Goal: Task Accomplishment & Management: Manage account settings

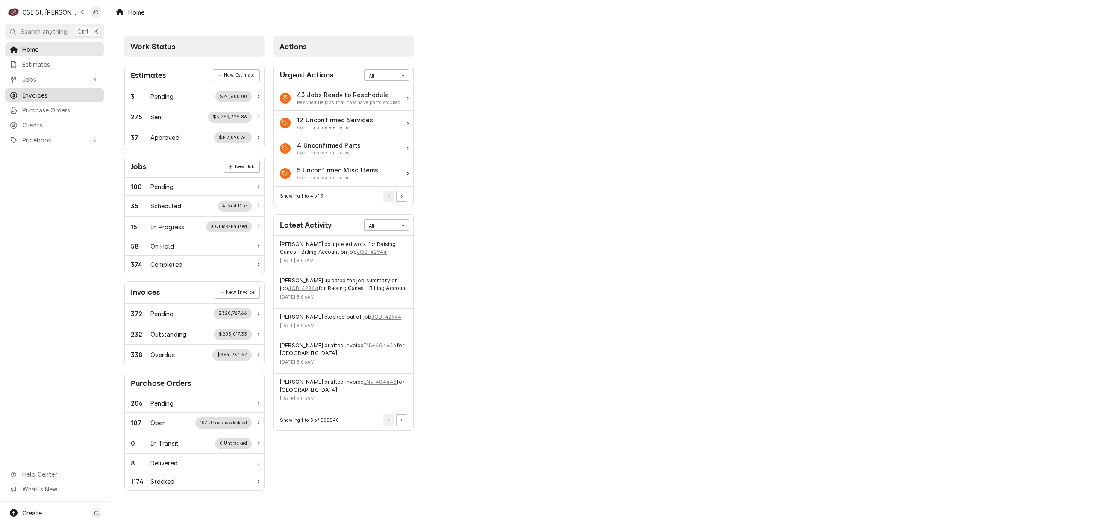
click at [50, 93] on span "Invoices" at bounding box center [60, 95] width 77 height 9
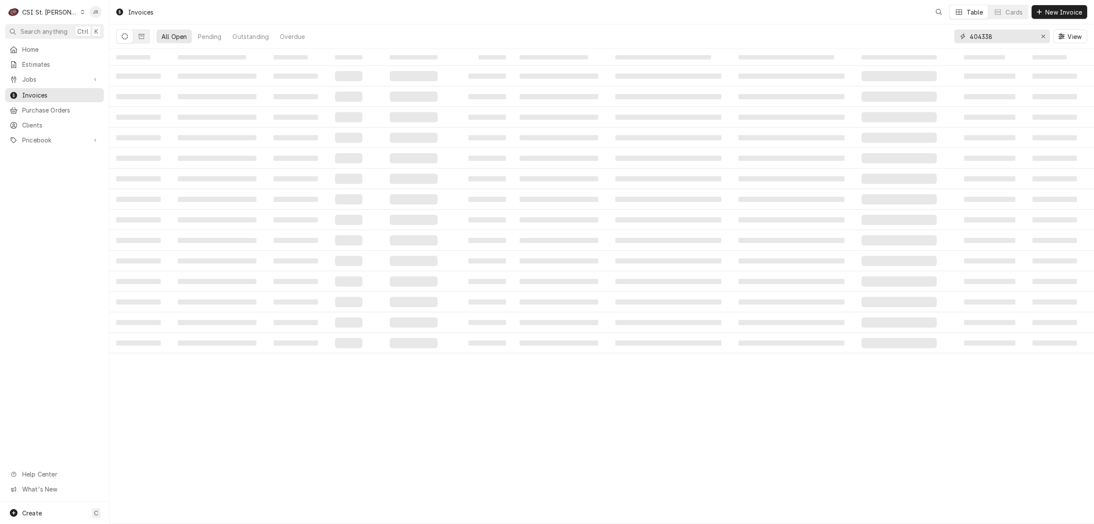
click at [997, 39] on input "404338" at bounding box center [1002, 36] width 64 height 14
paste input "297"
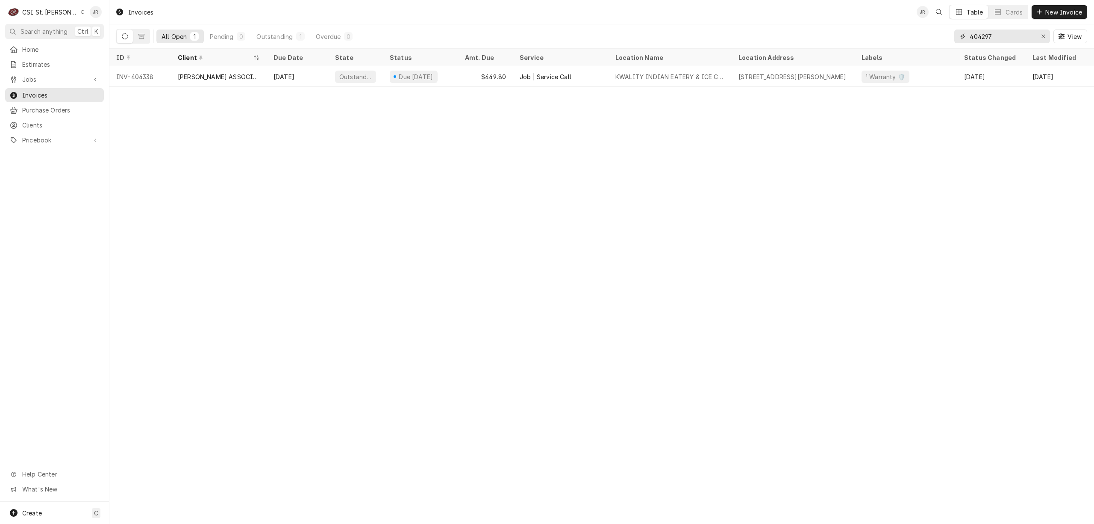
type input "404297"
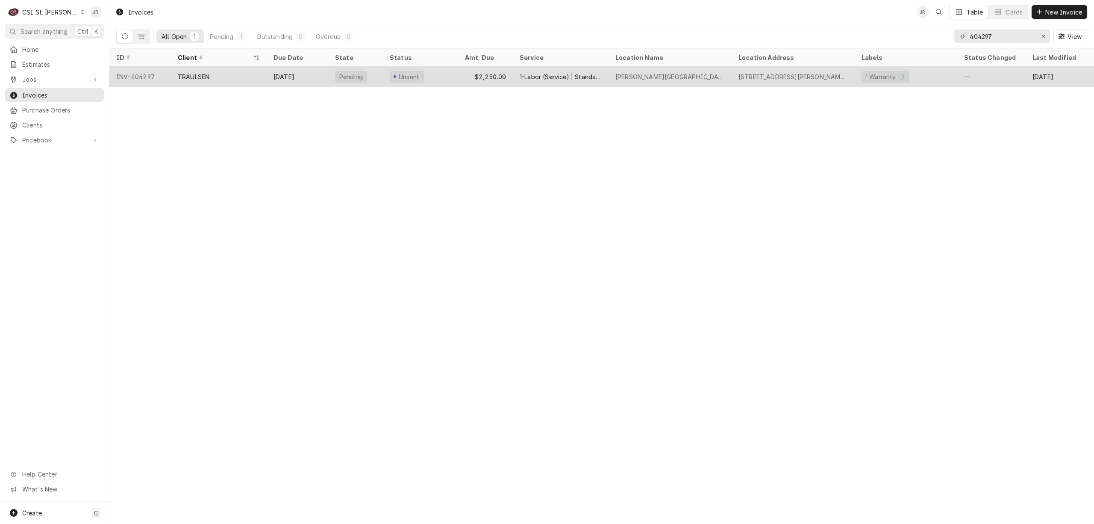
click at [202, 68] on div "TRAULSEN" at bounding box center [219, 76] width 96 height 21
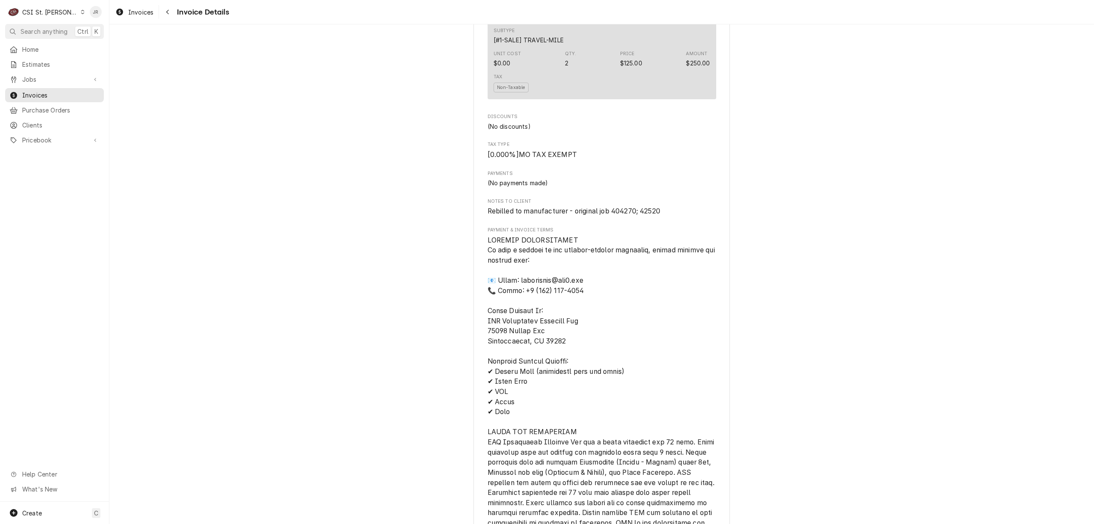
scroll to position [1244, 0]
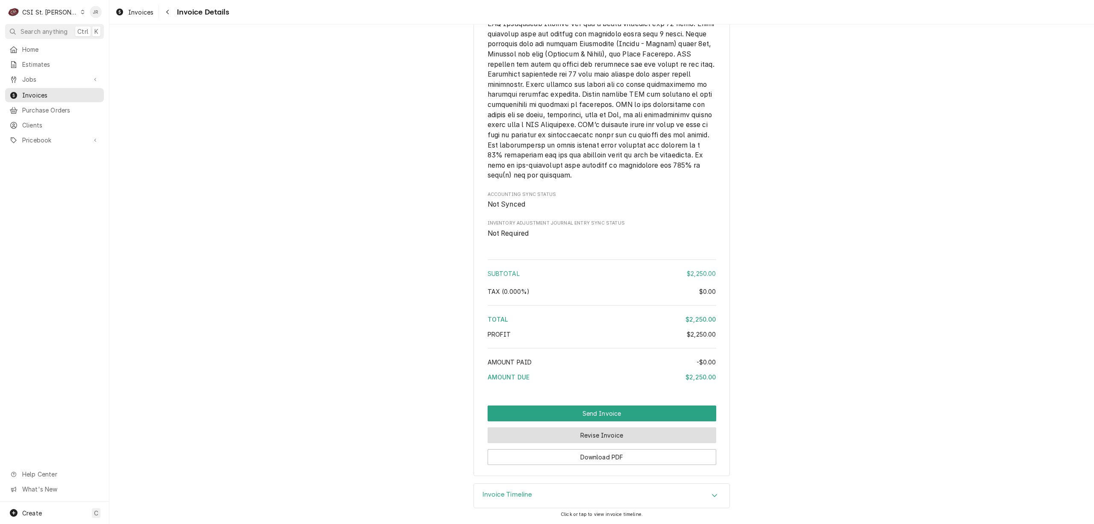
click at [634, 433] on button "Revise Invoice" at bounding box center [602, 435] width 229 height 16
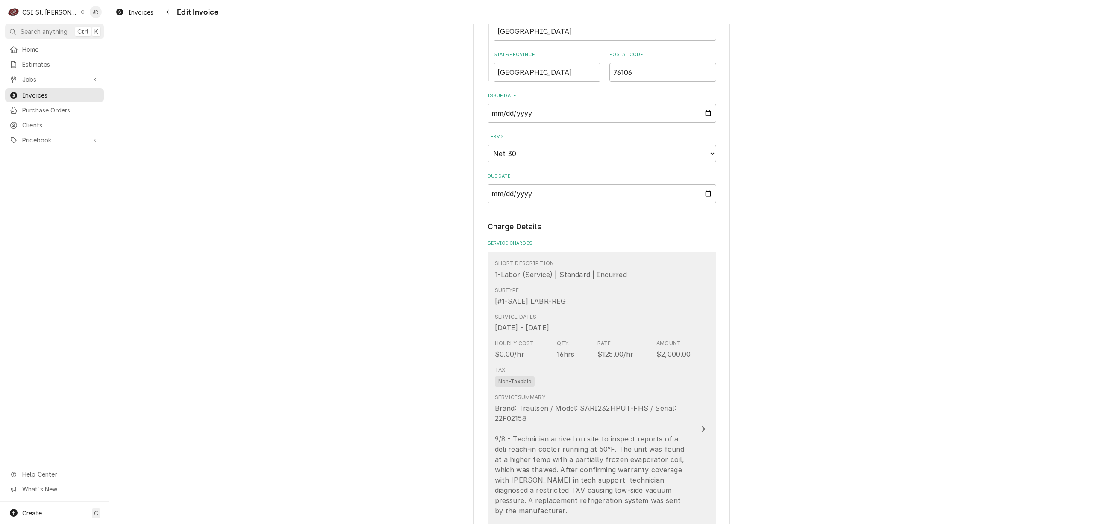
scroll to position [684, 0]
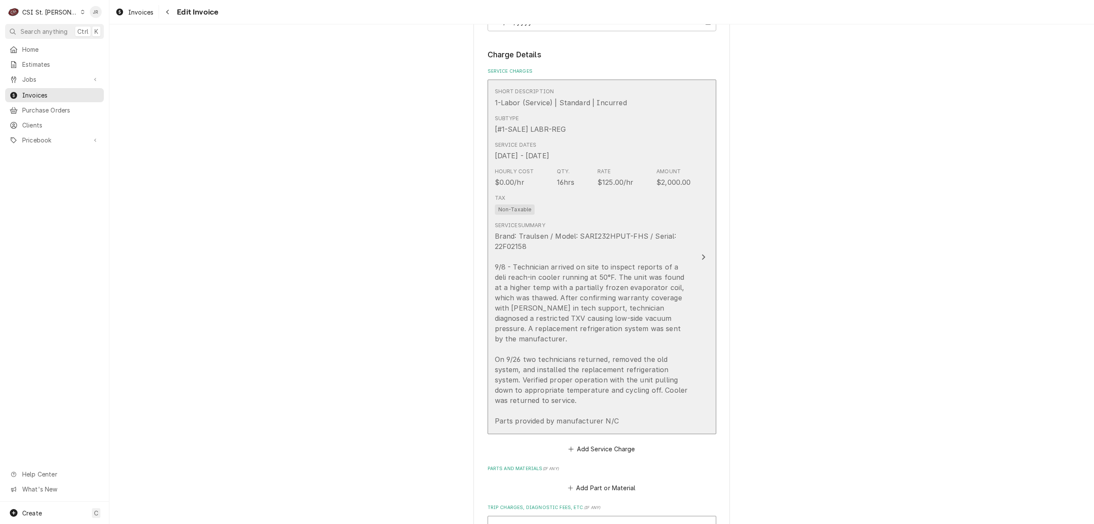
click at [644, 317] on div "Brand: Traulsen / Model: SARI232HPUT-FHS / Serial: 22F02158 9/8 - Technician ar…" at bounding box center [593, 328] width 196 height 195
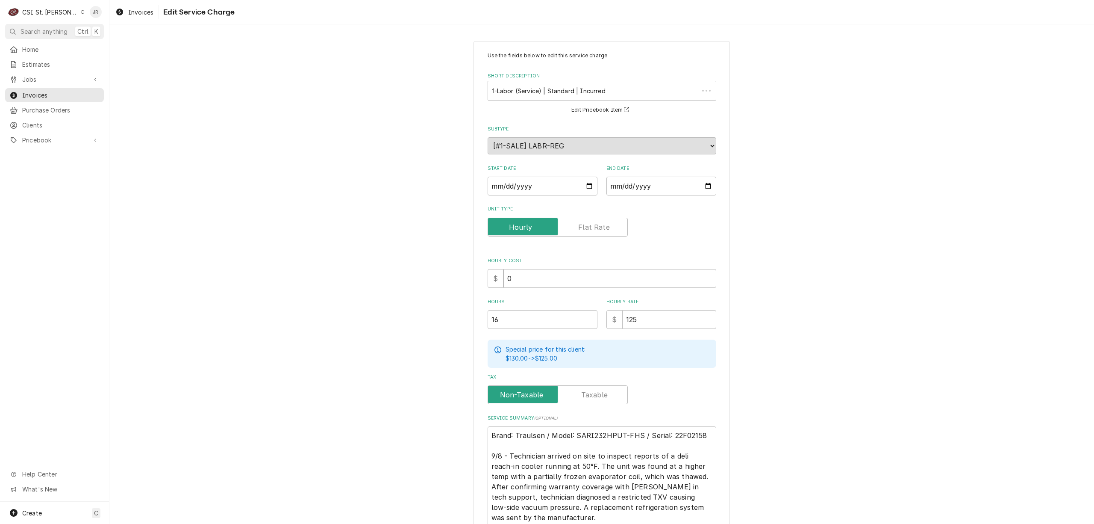
click at [638, 385] on div "Tax" at bounding box center [602, 394] width 229 height 19
drag, startPoint x: 636, startPoint y: 419, endPoint x: 640, endPoint y: 431, distance: 12.3
click at [640, 431] on div "Service Summary ( optional ) Brand: Traulsen / Model: SARI232HPUT-FHS / Serial:…" at bounding box center [602, 507] width 229 height 184
click at [642, 430] on textarea "Brand: Traulsen / Model: SARI232HPUT-FHS / Serial: 22F02158 9/8 - Technician ar…" at bounding box center [602, 512] width 229 height 172
type textarea "x"
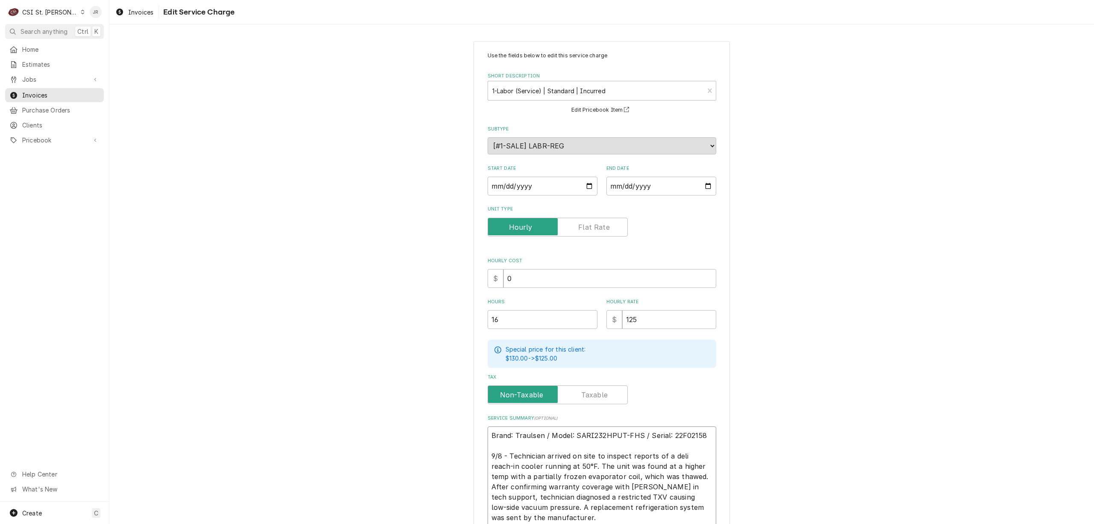
type textarea "rand: Traulsen / Model: SARI232HPUT-FHS / Serial: 22F02158 9/8 - Technician arr…"
type textarea "x"
type textarea "and: Traulsen / Model: SARI232HPUT-FHS / Serial: 22F02158 9/8 - Technician arri…"
type textarea "x"
type textarea "nd: Traulsen / Model: SARI232HPUT-FHS / Serial: 22F02158 9/8 - Technician arriv…"
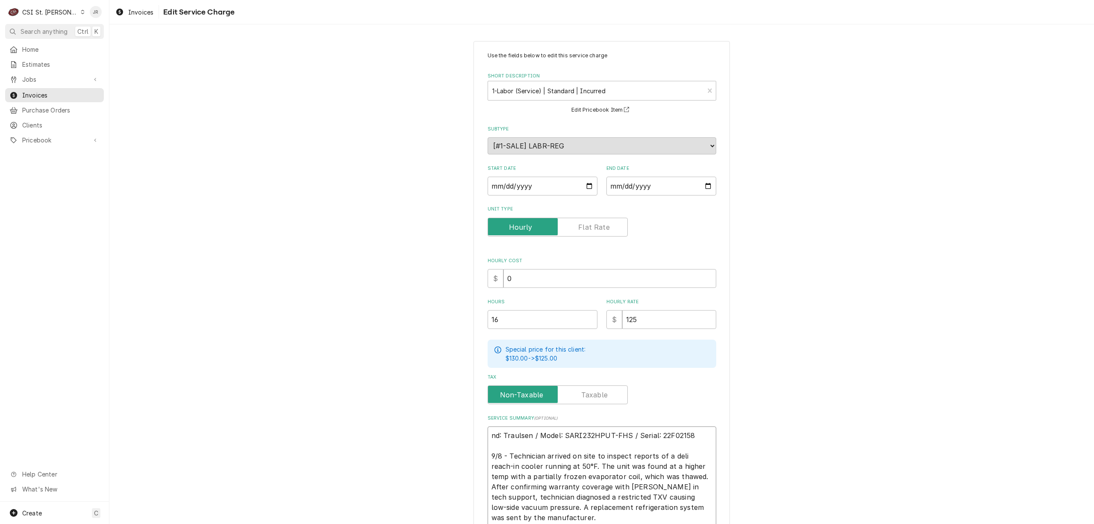
type textarea "x"
type textarea "d: Traulsen / Model: SARI232HPUT-FHS / Serial: 22F02158 9/8 - Technician arrive…"
type textarea "x"
type textarea ": Traulsen / Model: SARI232HPUT-FHS / Serial: 22F02158 9/8 - Technician arrived…"
type textarea "x"
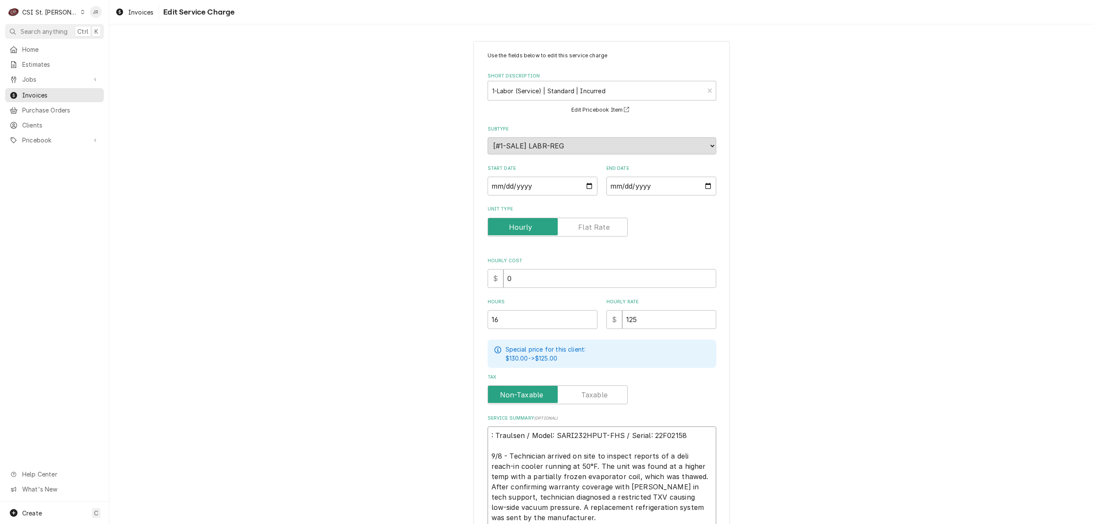
type textarea "Traulsen / Model: SARI232HPUT-FHS / Serial: 22F02158 9/8 - Technician arrived o…"
type textarea "x"
type textarea "Traulsen / Model: SARI232HPUT-FHS / Serial: 22F02158 9/8 - Technician arrived o…"
type textarea "x"
type textarea "Traulsen / Model: SARI232HPUT-FHS / Serial: 22F02158 9/8 - Technician arrived o…"
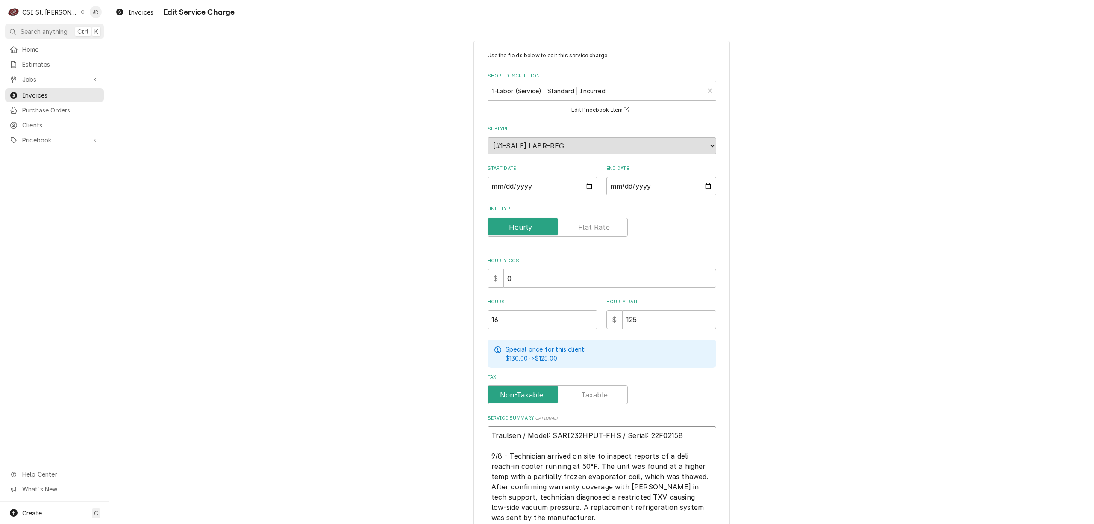
paste textarea "INCIDENT # I000044845"
type textarea "x"
type textarea "INCIDENT # I000044845 Traulsen / Model: SARI232HPUT-FHS / Serial: 22F02158 9/8 …"
type textarea "x"
type textarea "INCIDENT # I000044845 Traulsen / Model: SARI232HPUT-FHS / Serial: 22F02158 9/8 …"
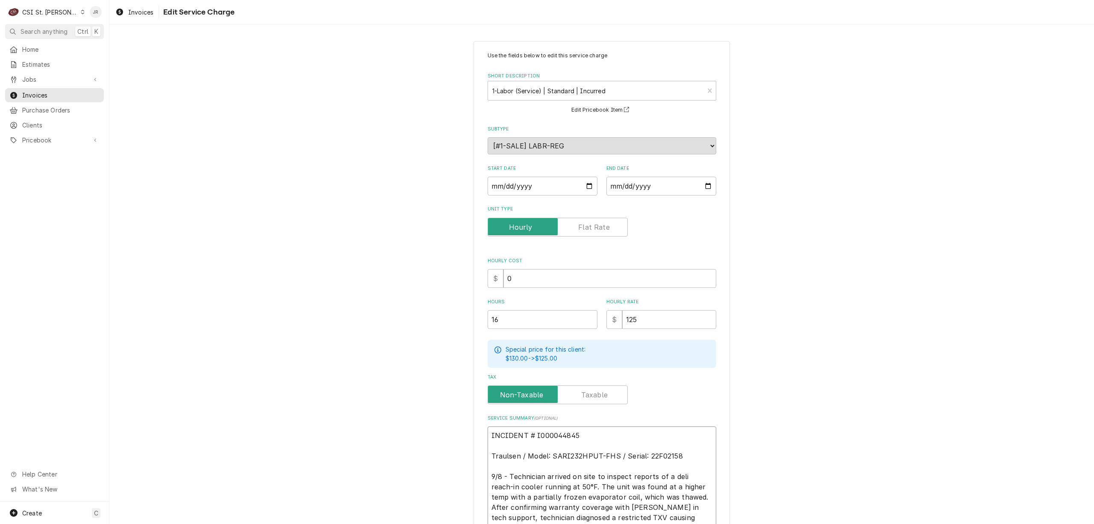
type textarea "x"
type textarea "IINCIDENT # I000044845 Traulsen / Model: SARI232HPUT-FHS / Serial: 22F02158 9/8…"
type textarea "x"
type textarea "InINCIDENT # I000044845 Traulsen / Model: SARI232HPUT-FHS / Serial: 22F02158 9/…"
type textarea "x"
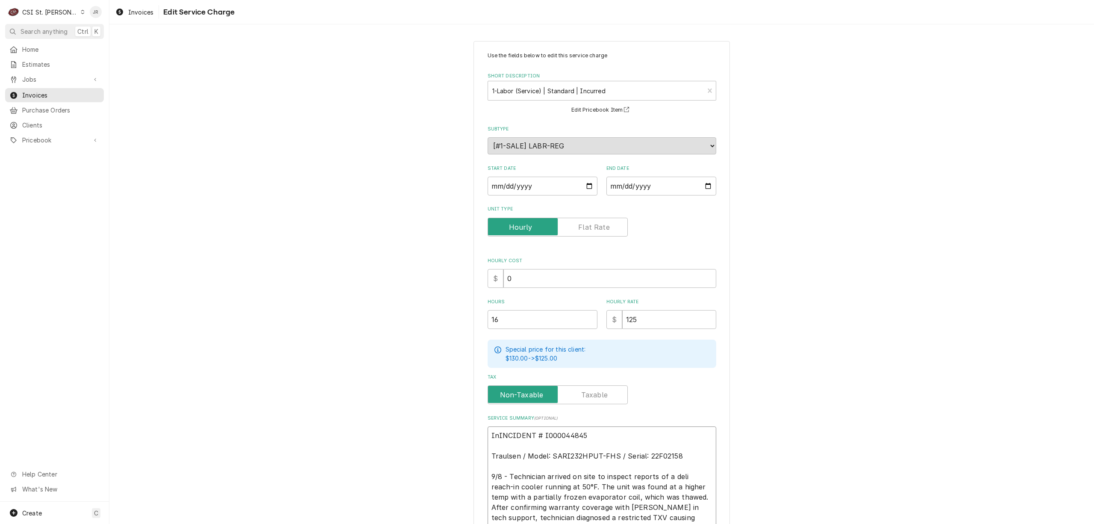
type textarea "IncINCIDENT # I000044845 Traulsen / Model: SARI232HPUT-FHS / Serial: 22F02158 9…"
type textarea "x"
type textarea "InciINCIDENT # I000044845 Traulsen / Model: SARI232HPUT-FHS / Serial: 22F02158 …"
type textarea "x"
type textarea "IncidINCIDENT # I000044845 Traulsen / Model: SARI232HPUT-FHS / Serial: 22F02158…"
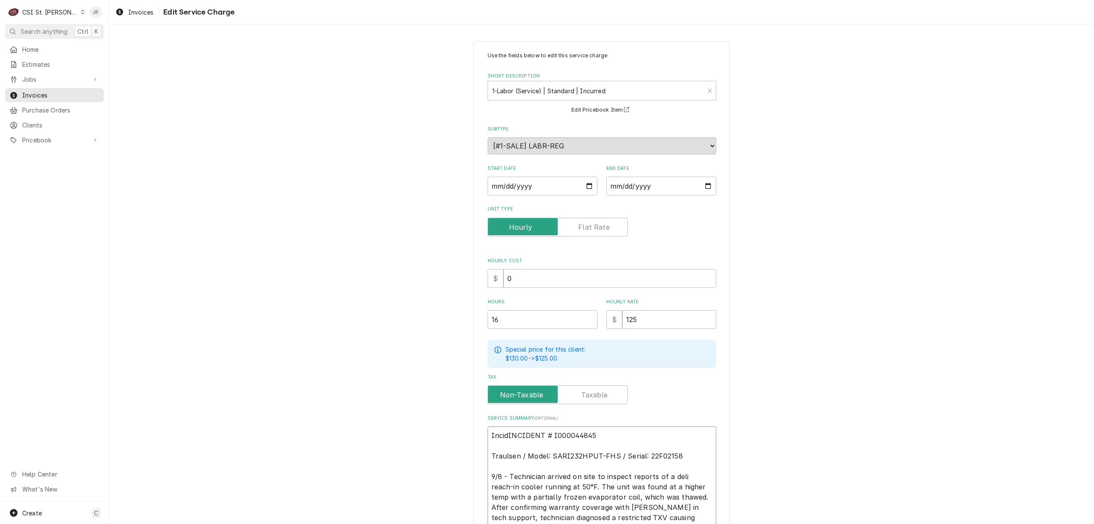
type textarea "x"
type textarea "IncideINCIDENT # I000044845 Traulsen / Model: SARI232HPUT-FHS / Serial: 22F0215…"
type textarea "x"
type textarea "IncidenINCIDENT # I000044845 Traulsen / Model: SARI232HPUT-FHS / Serial: 22F021…"
type textarea "x"
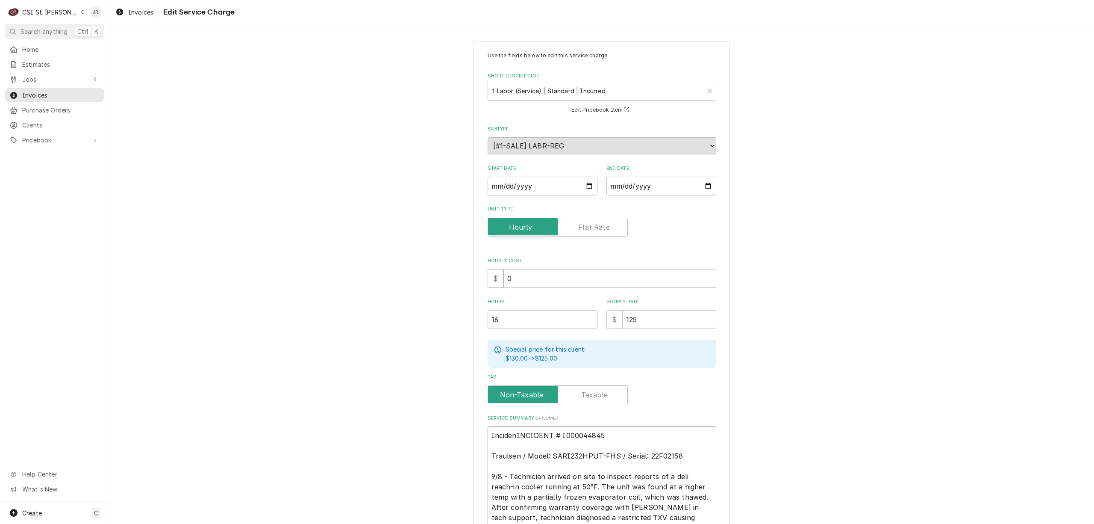
type textarea "IncidentINCIDENT # I000044845 Traulsen / Model: SARI232HPUT-FHS / Serial: 22F02…"
type textarea "x"
type textarea "Incident:INCIDENT # I000044845 Traulsen / Model: SARI232HPUT-FHS / Serial: 22F0…"
type textarea "x"
type textarea "Incident: INCIDENT # I000044845 Traulsen / Model: SARI232HPUT-FHS / Serial: 22F…"
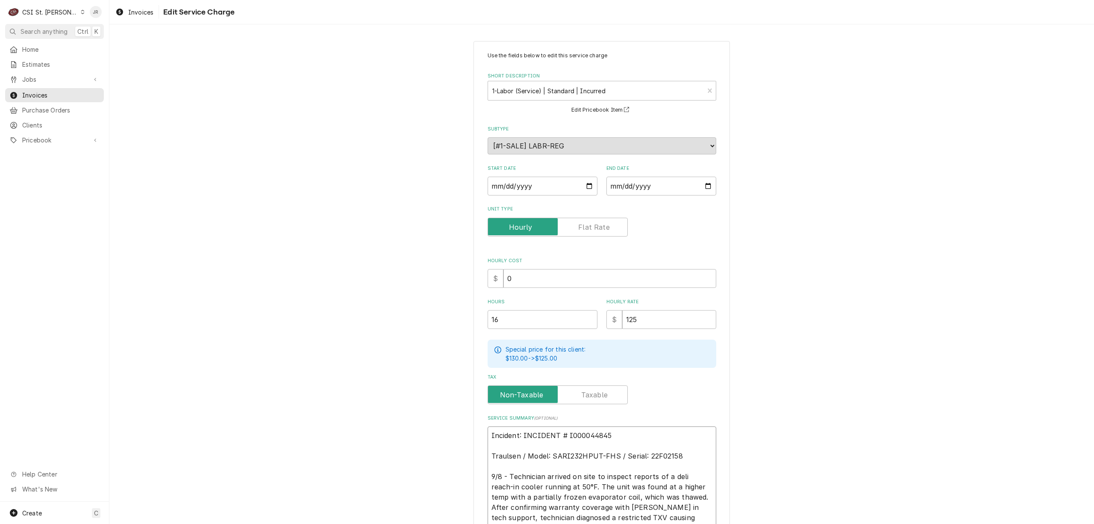
type textarea "x"
type textarea "Incident: # I000044845 Traulsen / Model: SARI232HPUT-FHS / Serial: 22F02158 9/8…"
type textarea "x"
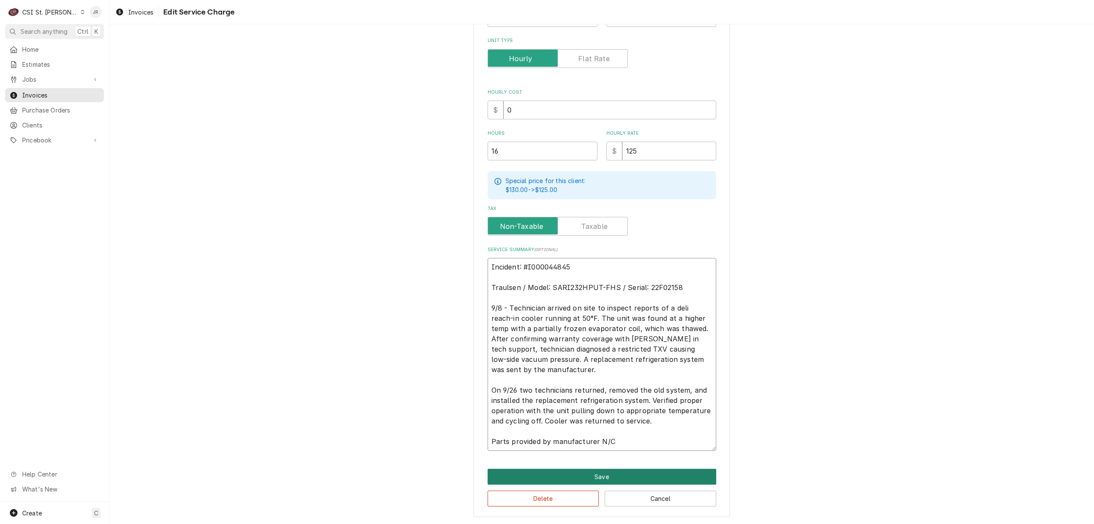
type textarea "Incident: #I000044845 Traulsen / Model: SARI232HPUT-FHS / Serial: 22F02158 9/8 …"
click at [638, 473] on button "Save" at bounding box center [602, 477] width 229 height 16
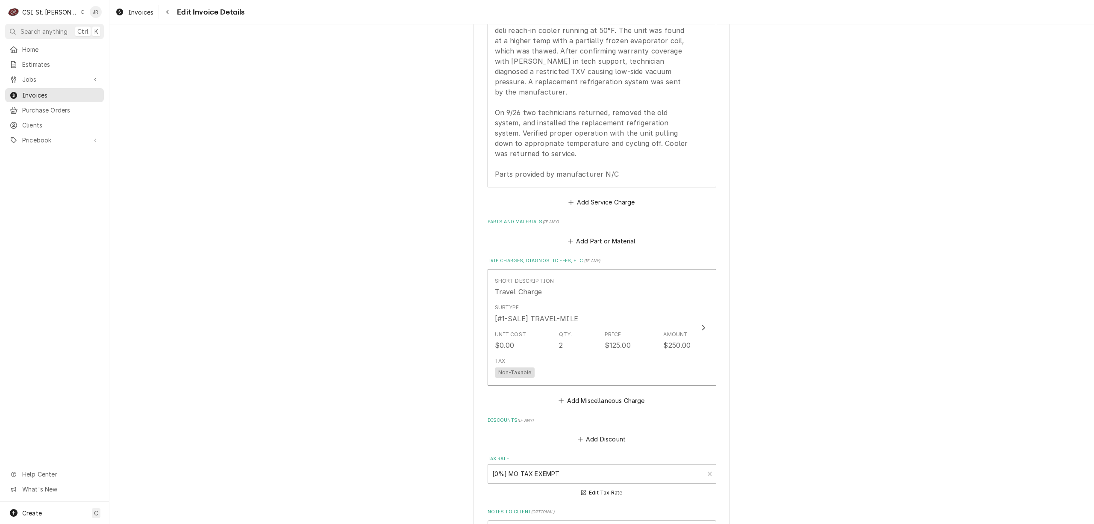
scroll to position [1205, 0]
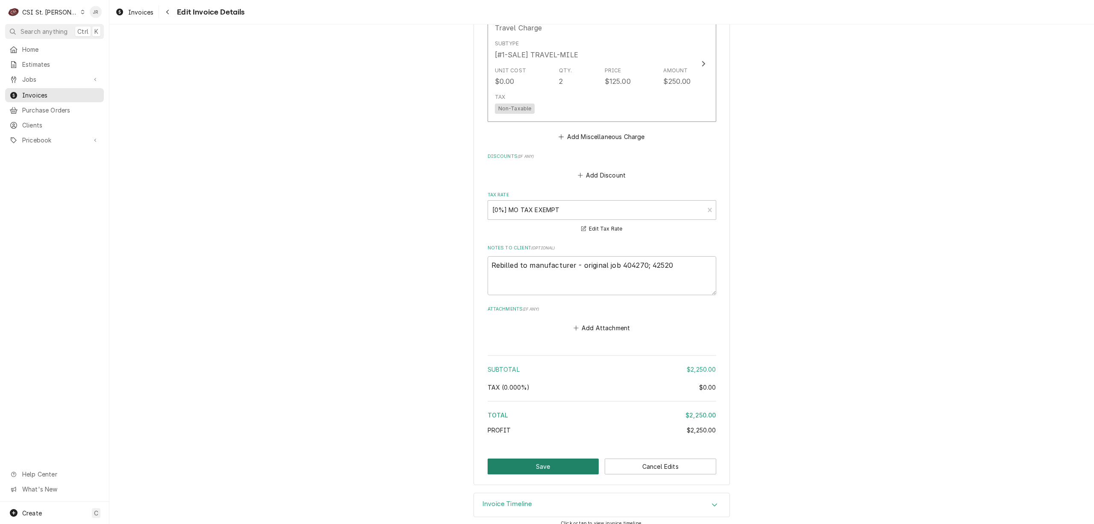
drag, startPoint x: 553, startPoint y: 447, endPoint x: 555, endPoint y: 454, distance: 7.2
click at [556, 458] on button "Save" at bounding box center [544, 466] width 112 height 16
type textarea "x"
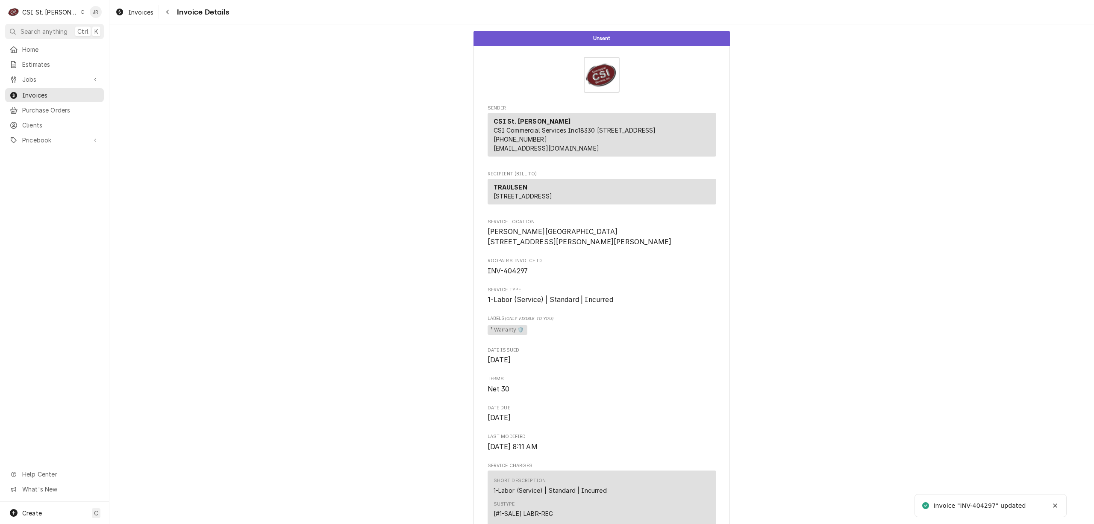
click at [507, 275] on span "INV-404297" at bounding box center [508, 271] width 41 height 8
copy span "404297"
click at [53, 12] on div "CSI St. Louis" at bounding box center [50, 12] width 56 height 9
click at [97, 17] on div "CSI [US_STATE][GEOGRAPHIC_DATA]" at bounding box center [131, 16] width 113 height 9
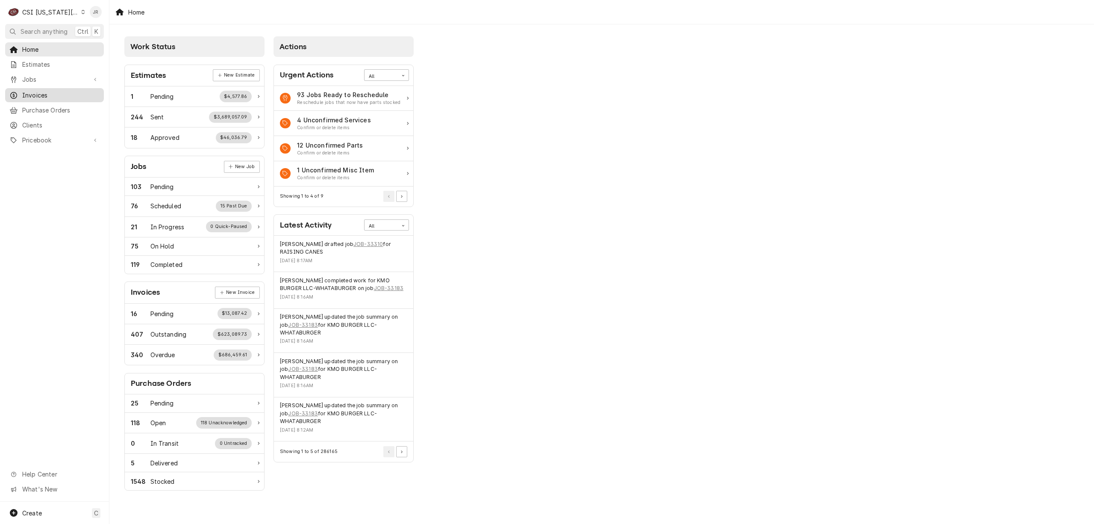
click at [51, 91] on span "Invoices" at bounding box center [60, 95] width 77 height 9
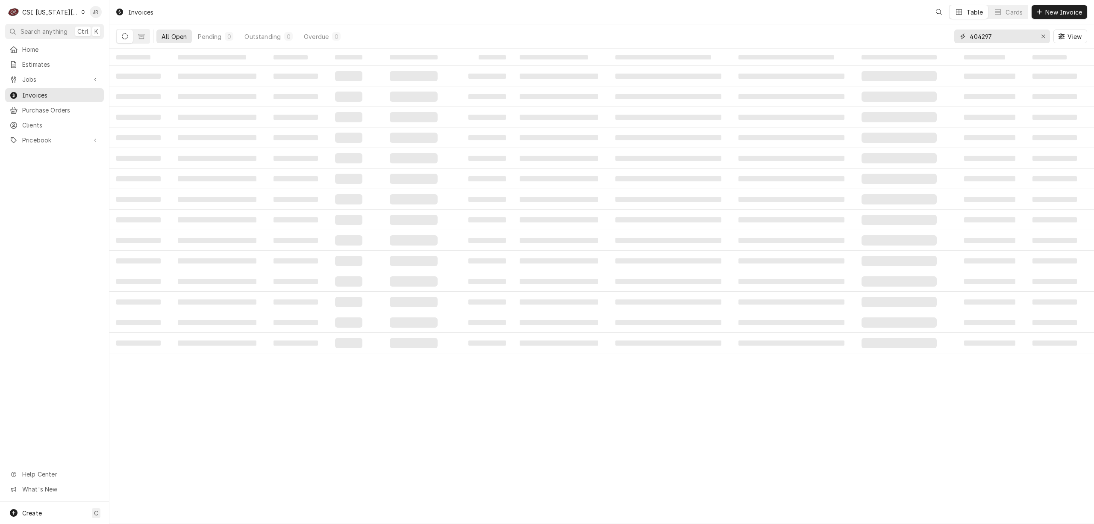
click at [996, 38] on input "404297" at bounding box center [1002, 36] width 64 height 14
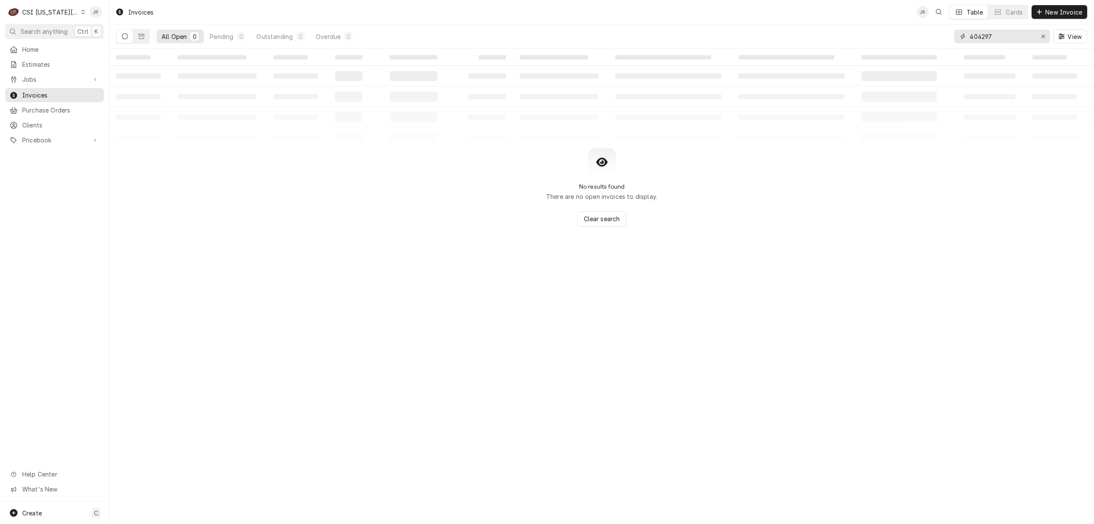
click at [996, 38] on input "404297" at bounding box center [1002, 36] width 64 height 14
paste input "32209"
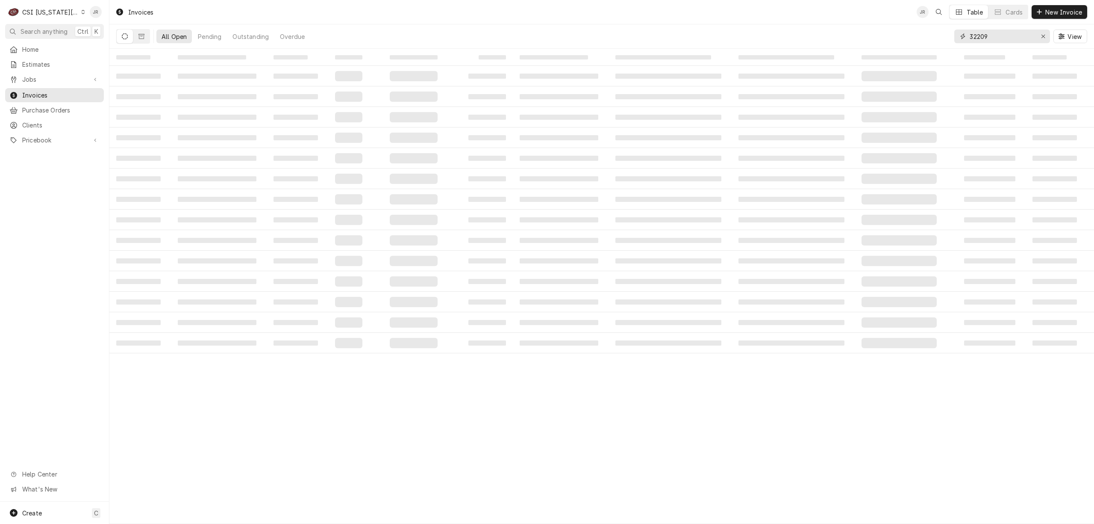
type input "32209"
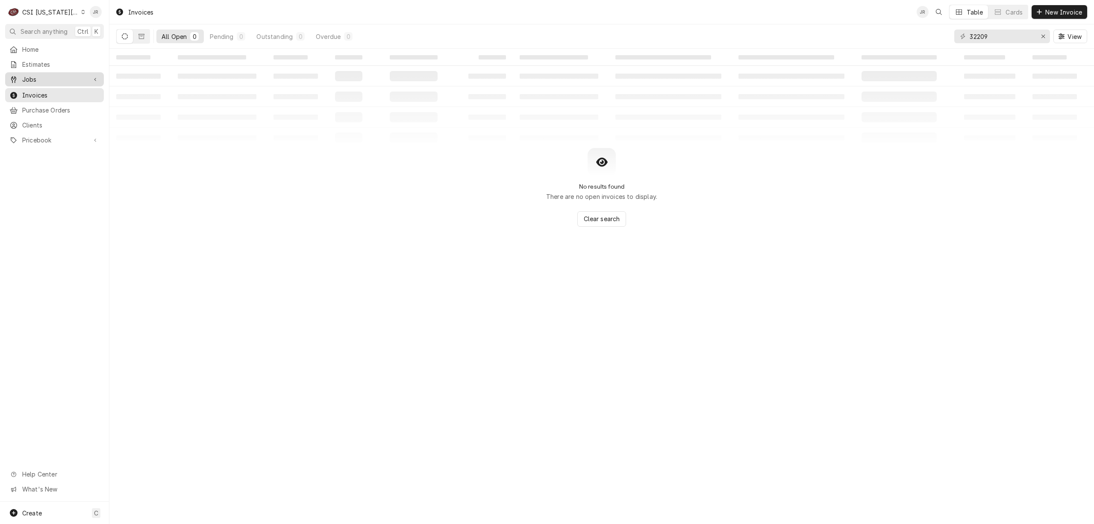
click at [22, 72] on link "Jobs" at bounding box center [54, 79] width 99 height 14
click at [36, 90] on span "Jobs" at bounding box center [60, 94] width 77 height 9
click at [1008, 36] on input "42050" at bounding box center [1002, 36] width 64 height 14
paste input "32209"
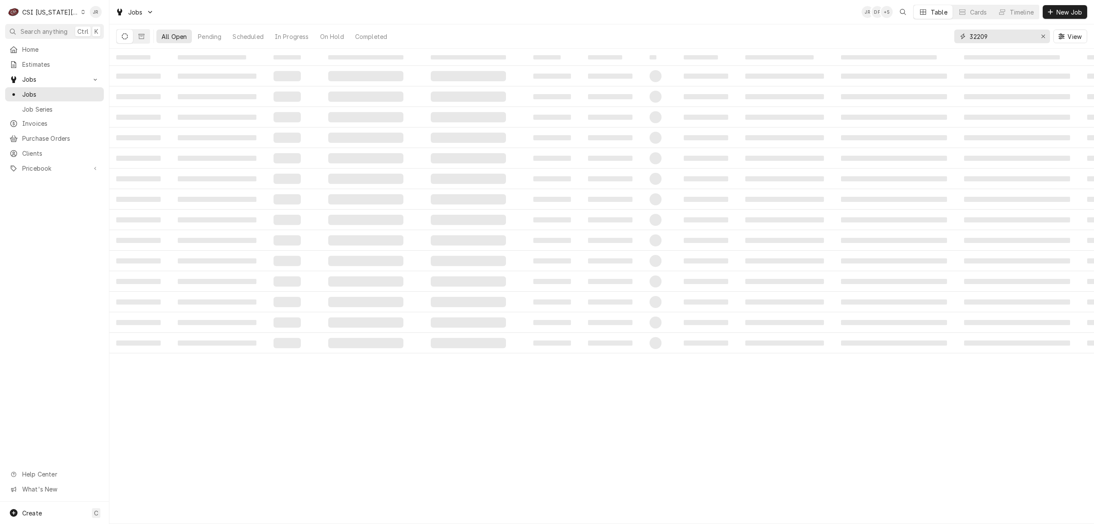
type input "32209"
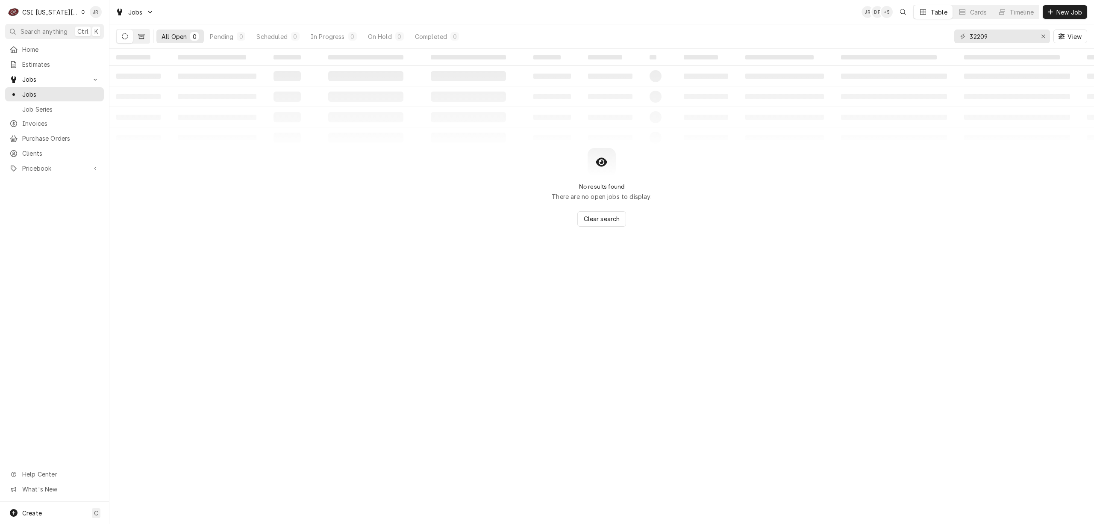
click at [139, 37] on icon "Dynamic Content Wrapper" at bounding box center [142, 36] width 6 height 5
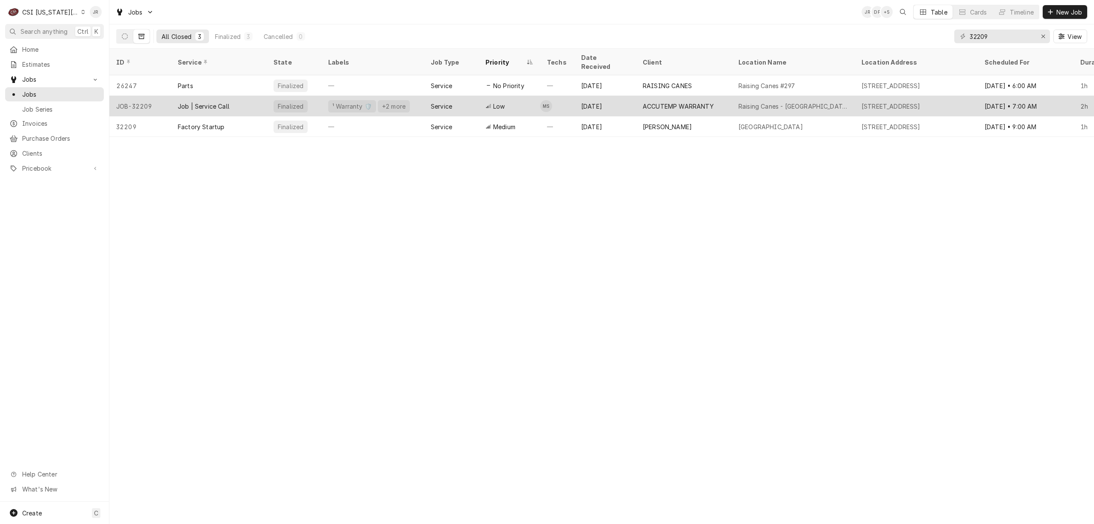
click at [180, 96] on div "Job | Service Call" at bounding box center [219, 106] width 96 height 21
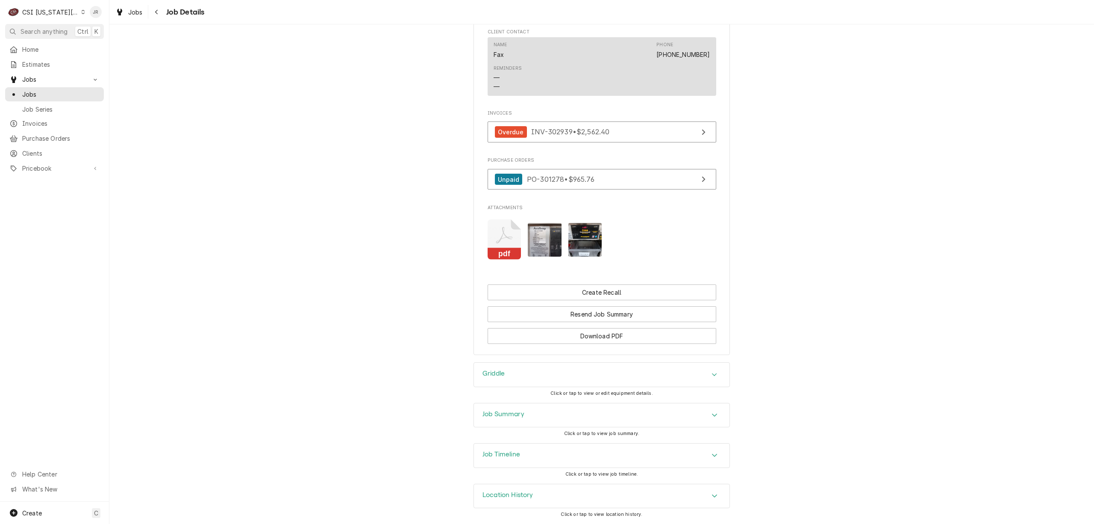
scroll to position [1731, 0]
click at [549, 428] on div "Job Summary Click or tap to view job summary." at bounding box center [602, 423] width 257 height 40
click at [550, 418] on div "Job Summary" at bounding box center [602, 415] width 256 height 24
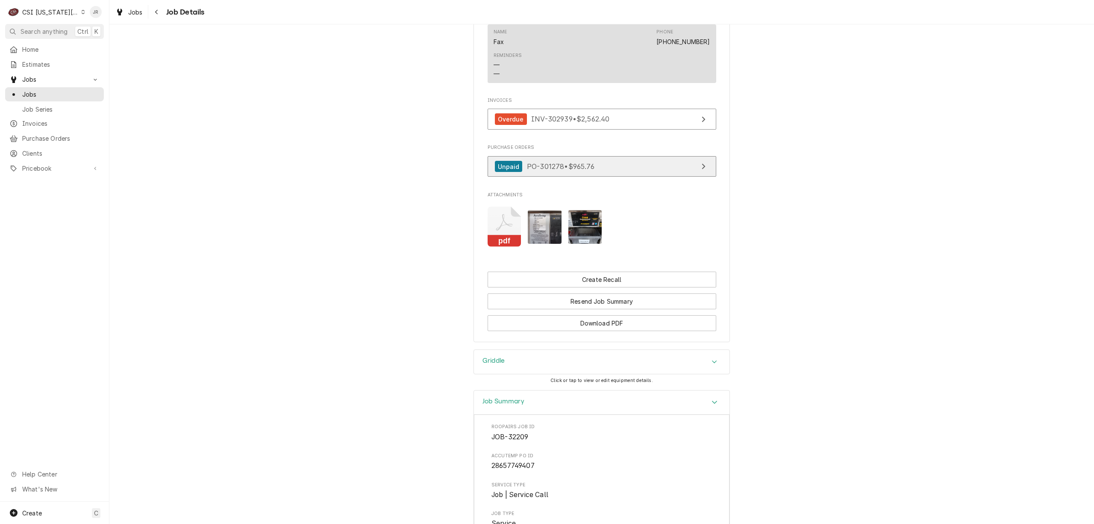
click at [594, 177] on link "Unpaid PO-301278 • $965.76" at bounding box center [602, 166] width 229 height 21
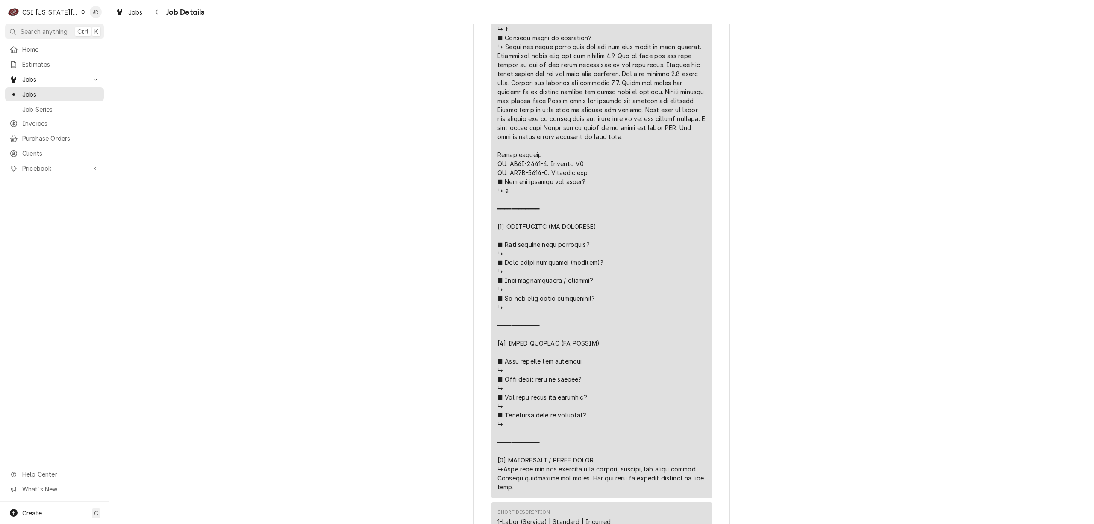
scroll to position [2813, 0]
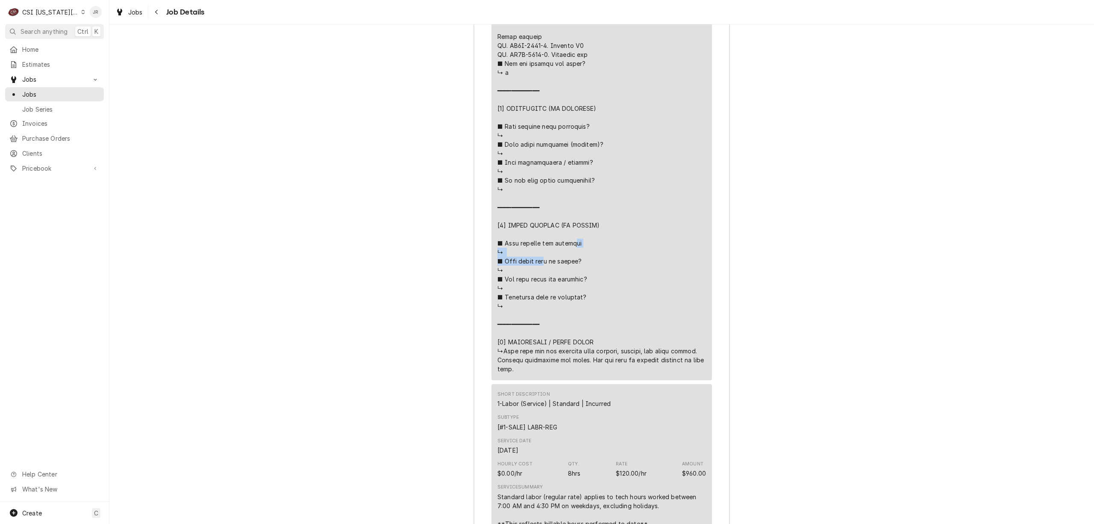
drag, startPoint x: 510, startPoint y: 55, endPoint x: 590, endPoint y: 59, distance: 80.0
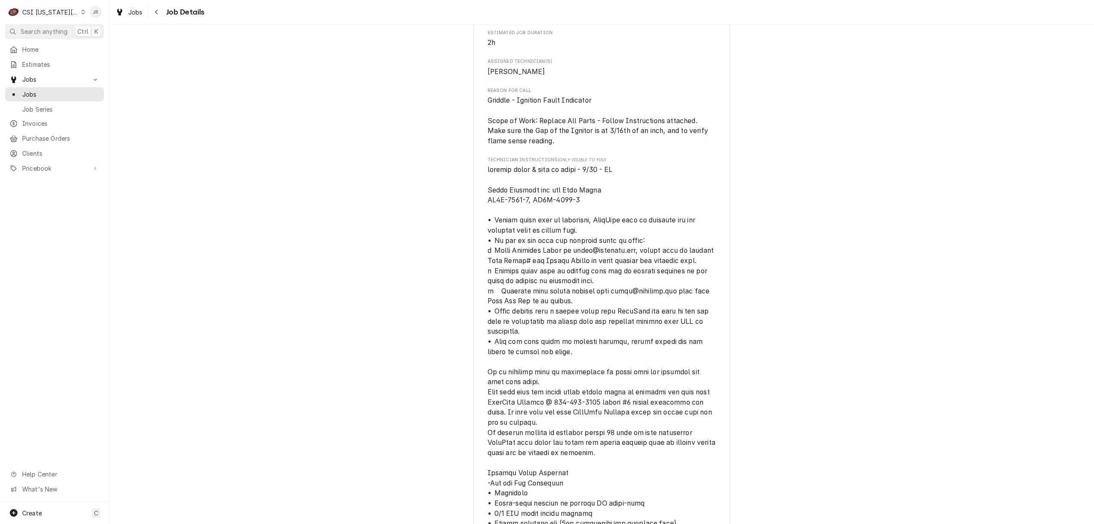
scroll to position [637, 0]
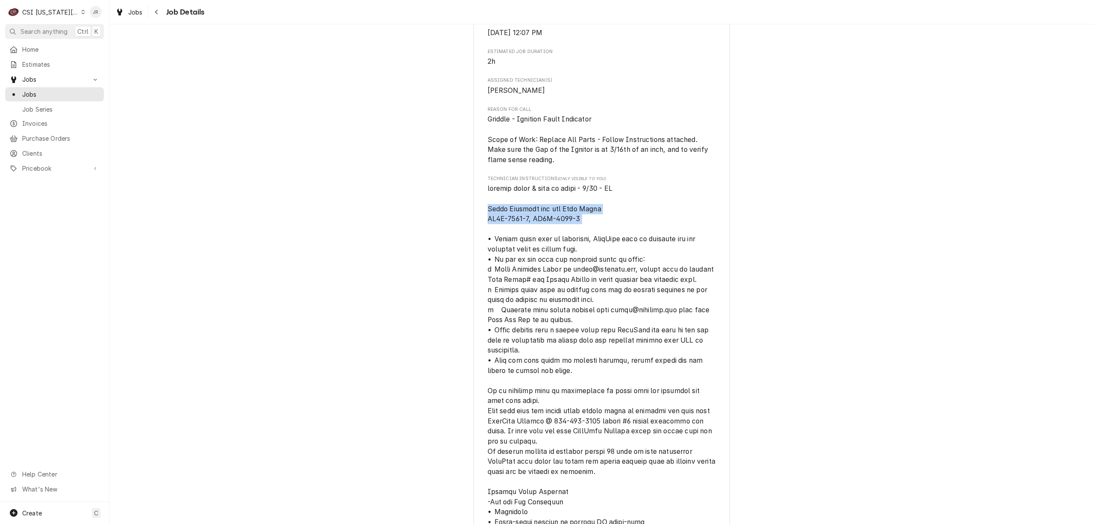
drag, startPoint x: 481, startPoint y: 207, endPoint x: 595, endPoint y: 227, distance: 116.2
click at [595, 227] on div "ACCUTEMP WARRANTY Raising Canes - Overland Park / 7501 W 135th St, Overland Par…" at bounding box center [602, 427] width 257 height 2018
copy span "Parts Required for the Work Order AT2A-7002-1, AT2A-7177-1"
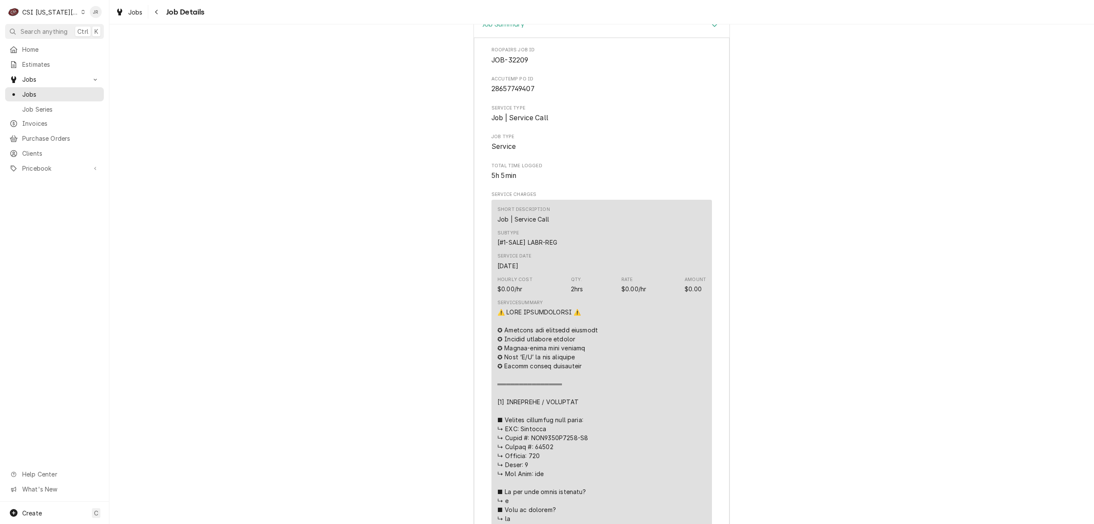
scroll to position [2176, 0]
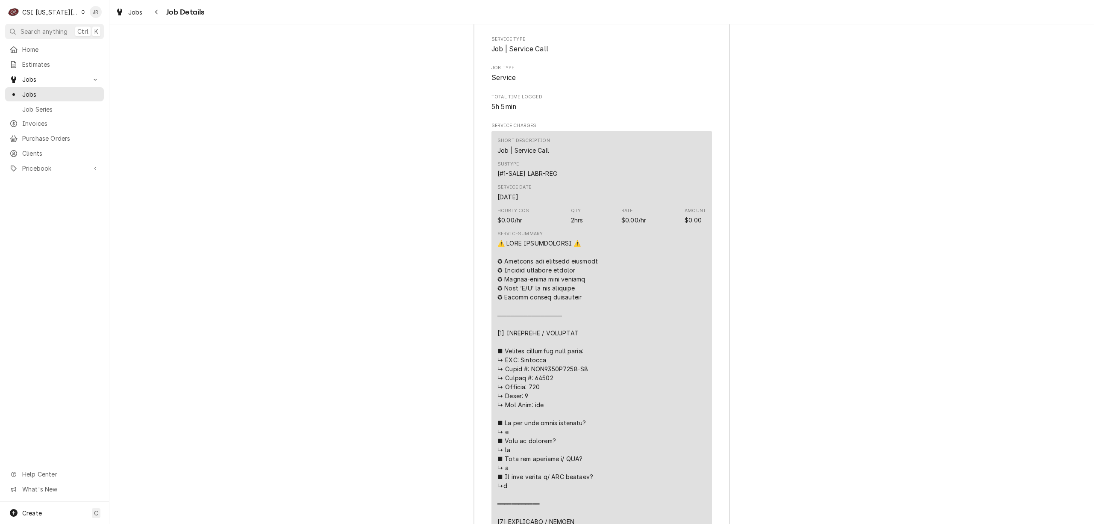
click at [28, 14] on div "CSI [US_STATE][GEOGRAPHIC_DATA]" at bounding box center [50, 12] width 56 height 9
click at [111, 46] on div "CSI St. Louis" at bounding box center [146, 46] width 125 height 9
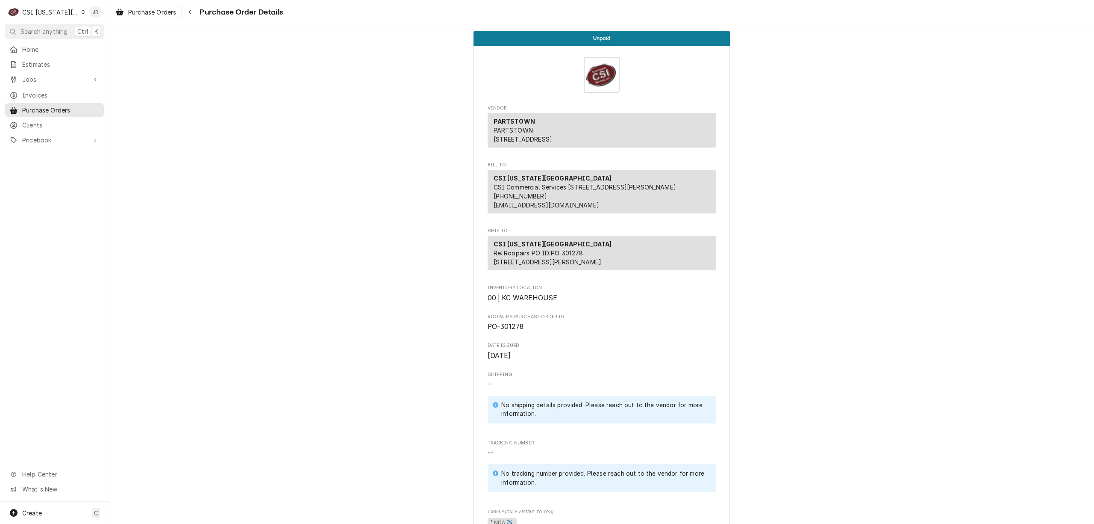
click at [500, 332] on div "Roopairs Purchase Order ID PO-301278" at bounding box center [602, 322] width 229 height 18
click at [503, 330] on span "PO-301278" at bounding box center [506, 326] width 36 height 8
copy span "301278"
click at [47, 91] on span "Invoices" at bounding box center [60, 95] width 77 height 9
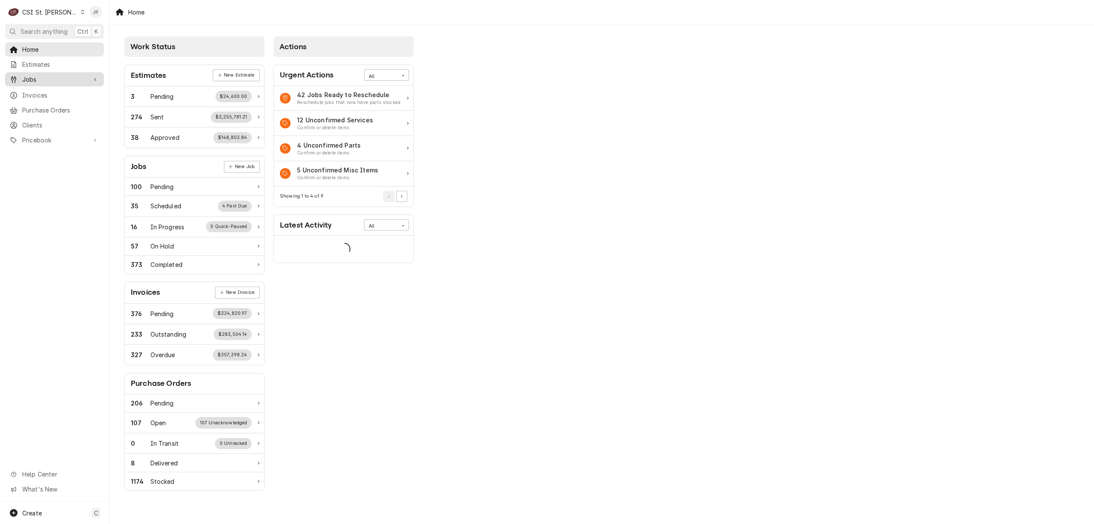
click at [40, 76] on span "Jobs" at bounding box center [54, 79] width 65 height 9
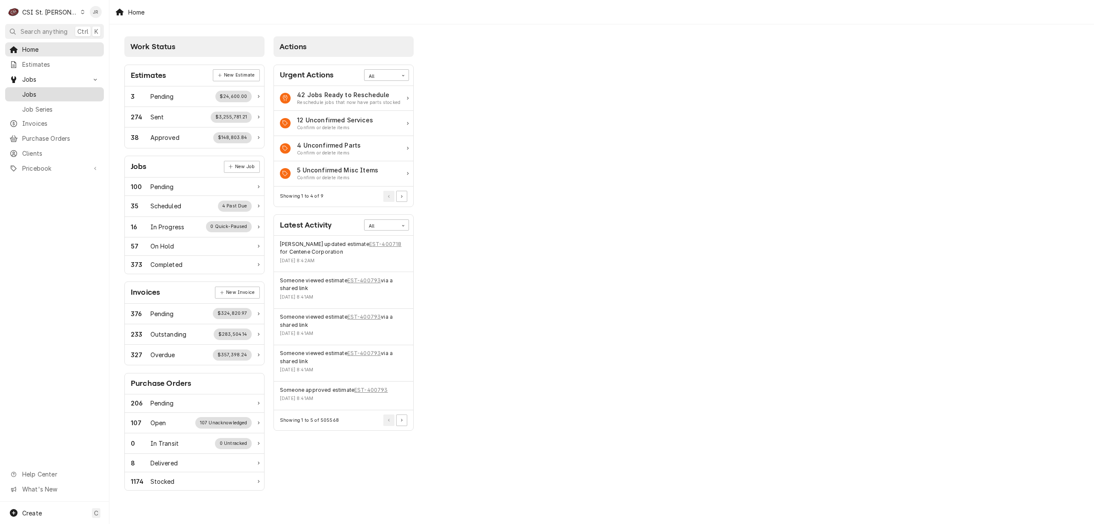
click at [38, 89] on div "Jobs" at bounding box center [54, 94] width 95 height 11
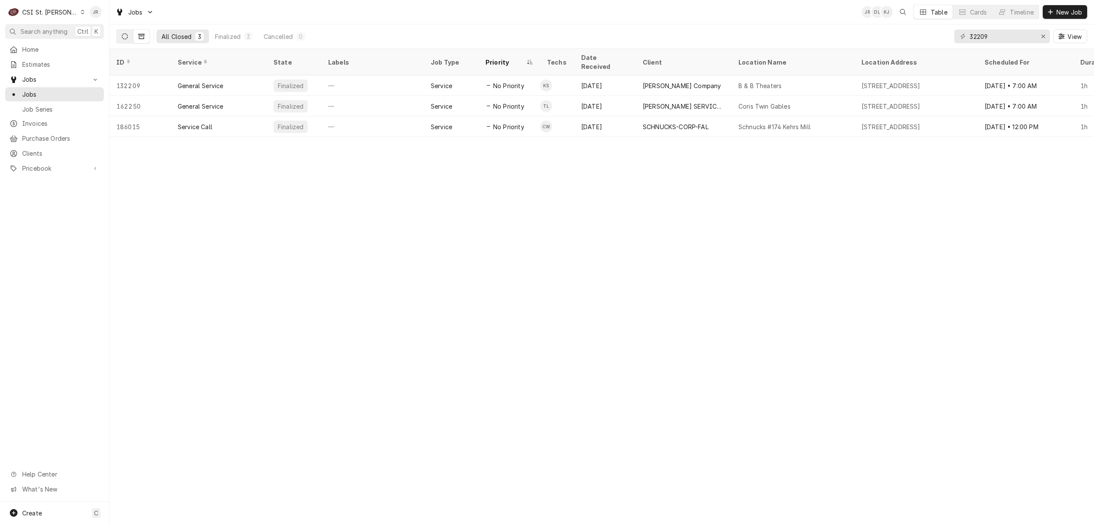
click at [125, 38] on icon "Dynamic Content Wrapper" at bounding box center [125, 36] width 6 height 6
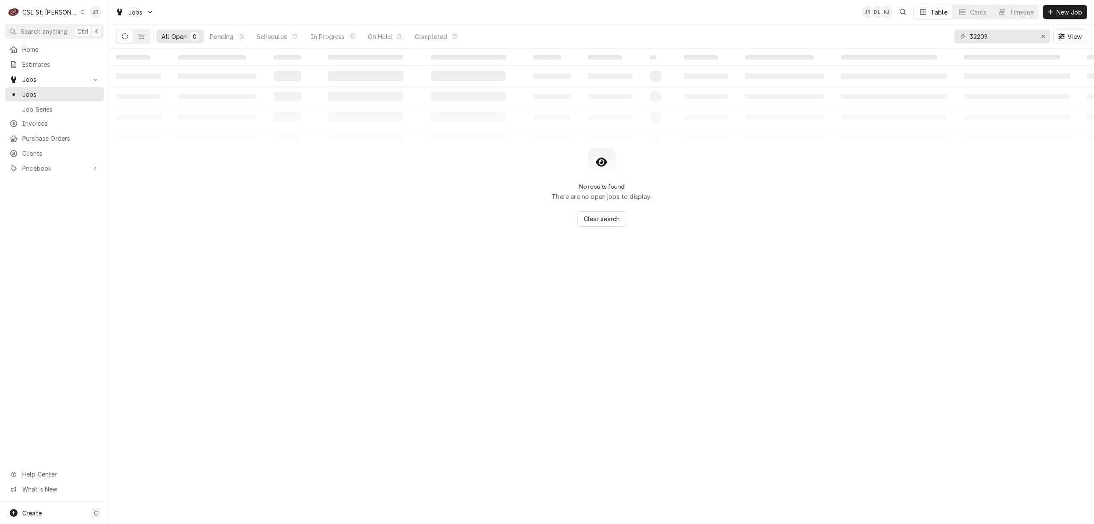
click at [128, 40] on button "Dynamic Content Wrapper" at bounding box center [125, 36] width 16 height 14
click at [1003, 38] on input "32209" at bounding box center [1002, 36] width 64 height 14
click at [126, 31] on button "Dynamic Content Wrapper" at bounding box center [125, 36] width 16 height 14
click at [125, 32] on button "Dynamic Content Wrapper" at bounding box center [125, 36] width 16 height 14
drag, startPoint x: 122, startPoint y: 37, endPoint x: 936, endPoint y: 45, distance: 814.0
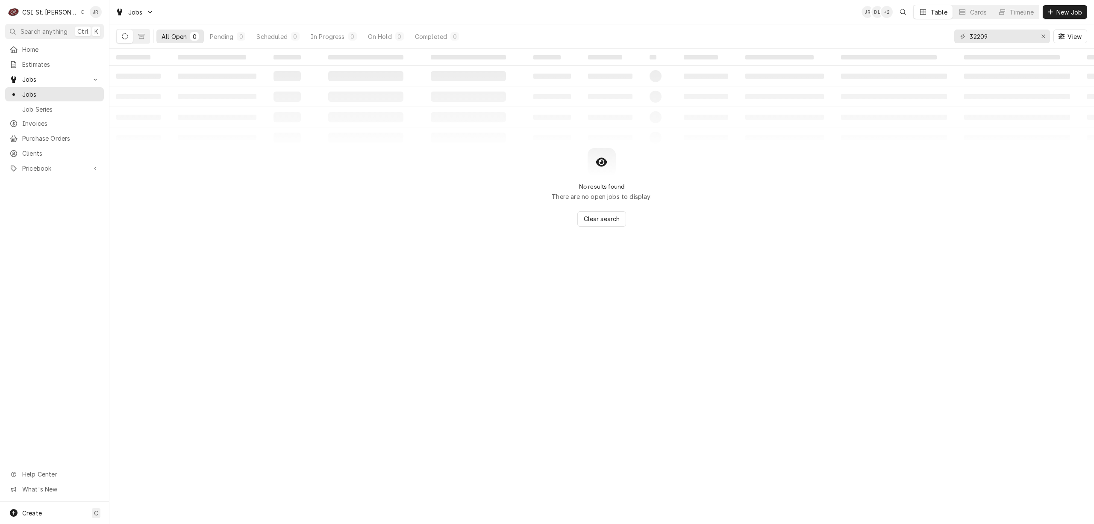
click at [123, 37] on icon "Dynamic Content Wrapper" at bounding box center [125, 36] width 6 height 6
drag, startPoint x: 1028, startPoint y: 44, endPoint x: 1024, endPoint y: 40, distance: 5.5
click at [1026, 42] on div "32209 View" at bounding box center [1021, 36] width 133 height 24
click at [1017, 37] on input "32209" at bounding box center [1002, 36] width 64 height 14
click at [1016, 37] on input "32209" at bounding box center [1002, 36] width 64 height 14
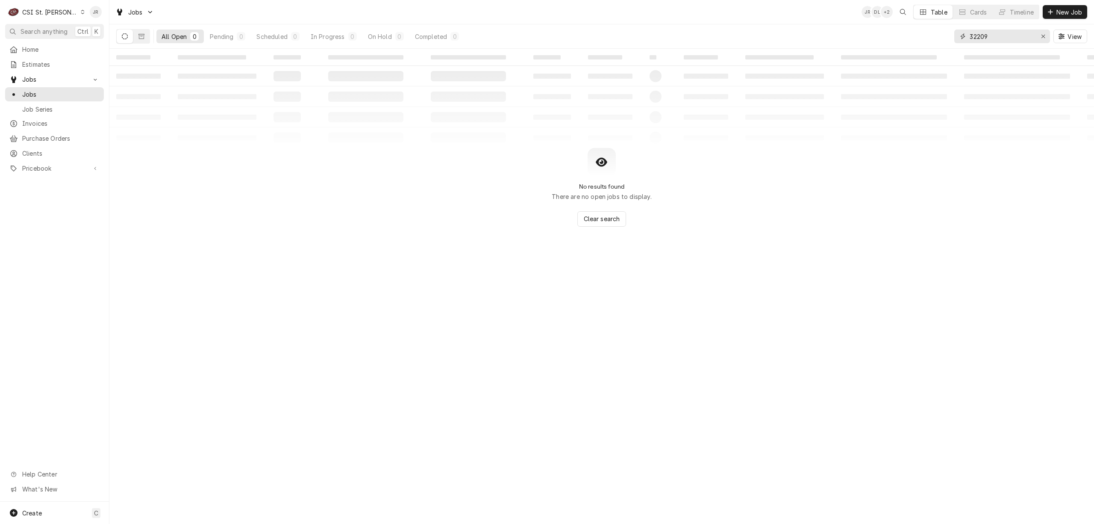
click at [1015, 37] on input "32209" at bounding box center [1002, 36] width 64 height 14
paste input "41001"
type input "41001"
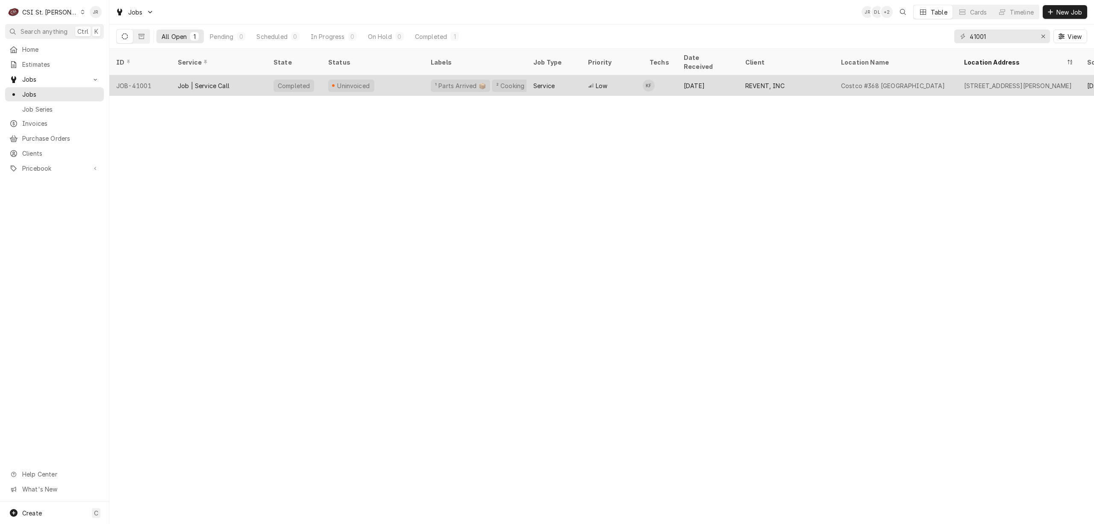
click at [206, 81] on div "Job | Service Call" at bounding box center [204, 85] width 52 height 9
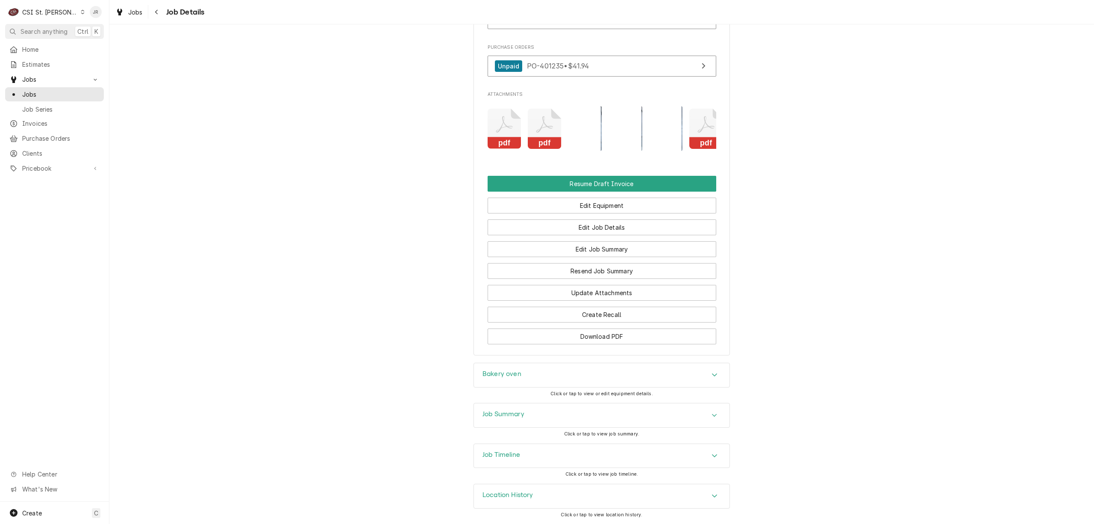
scroll to position [948, 0]
drag, startPoint x: 497, startPoint y: 421, endPoint x: 507, endPoint y: 410, distance: 15.4
click at [497, 418] on div "Job Summary" at bounding box center [602, 415] width 256 height 24
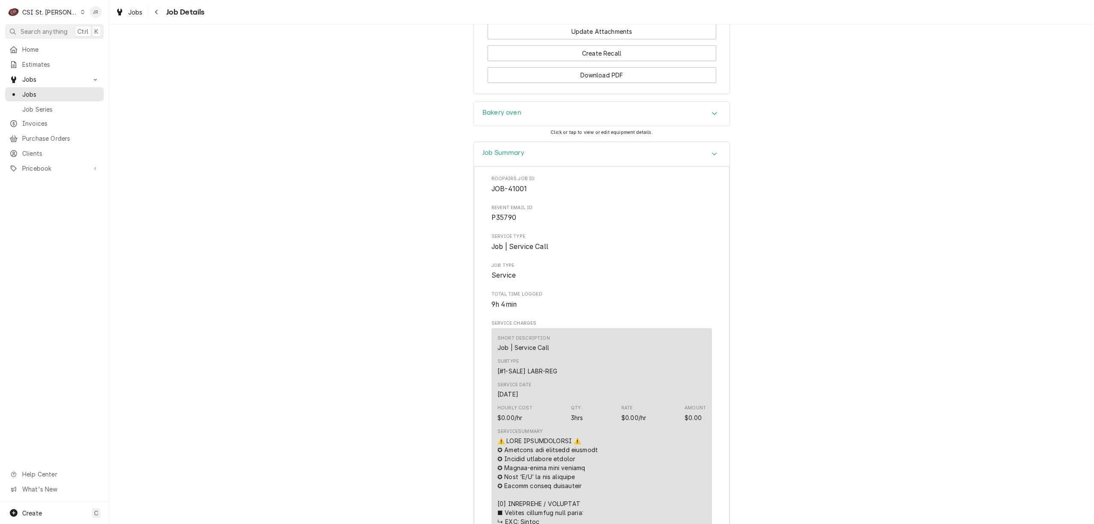
scroll to position [891, 0]
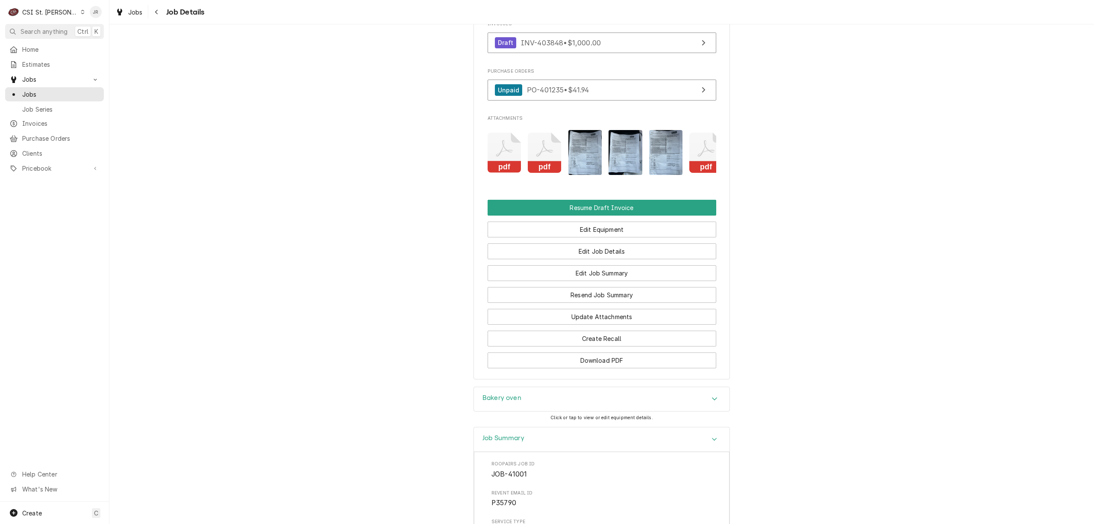
click at [533, 156] on icon "Attachments" at bounding box center [545, 153] width 34 height 41
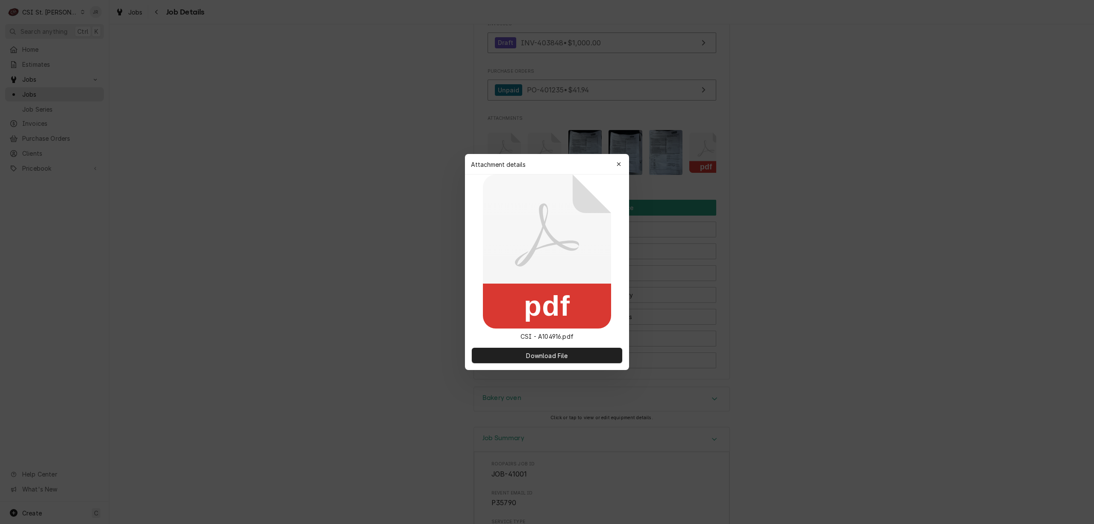
click at [614, 159] on button "button" at bounding box center [619, 164] width 14 height 14
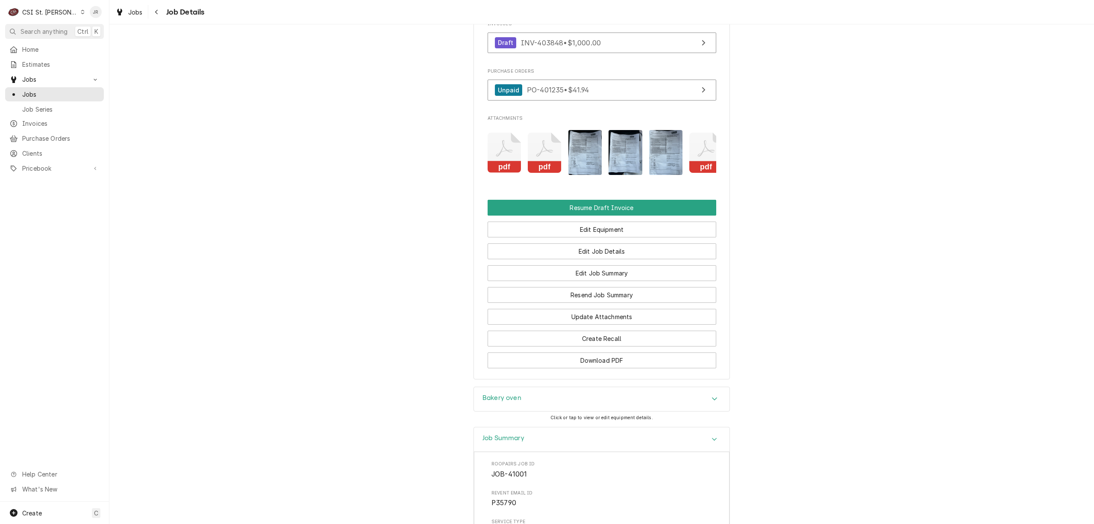
click at [503, 173] on icon "Attachments" at bounding box center [505, 153] width 34 height 41
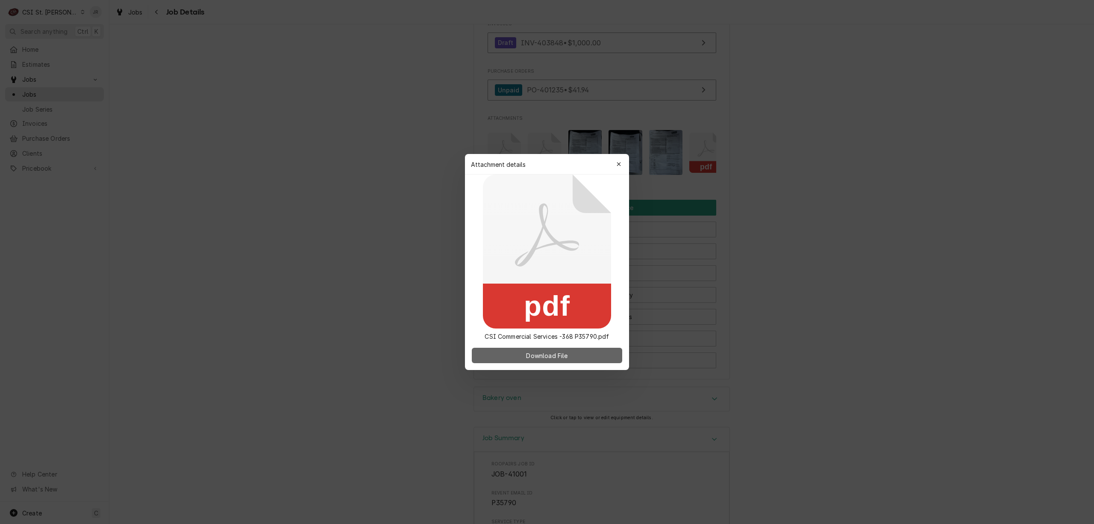
click at [565, 352] on span "Download File" at bounding box center [547, 355] width 45 height 9
click at [621, 167] on div "button" at bounding box center [619, 164] width 9 height 9
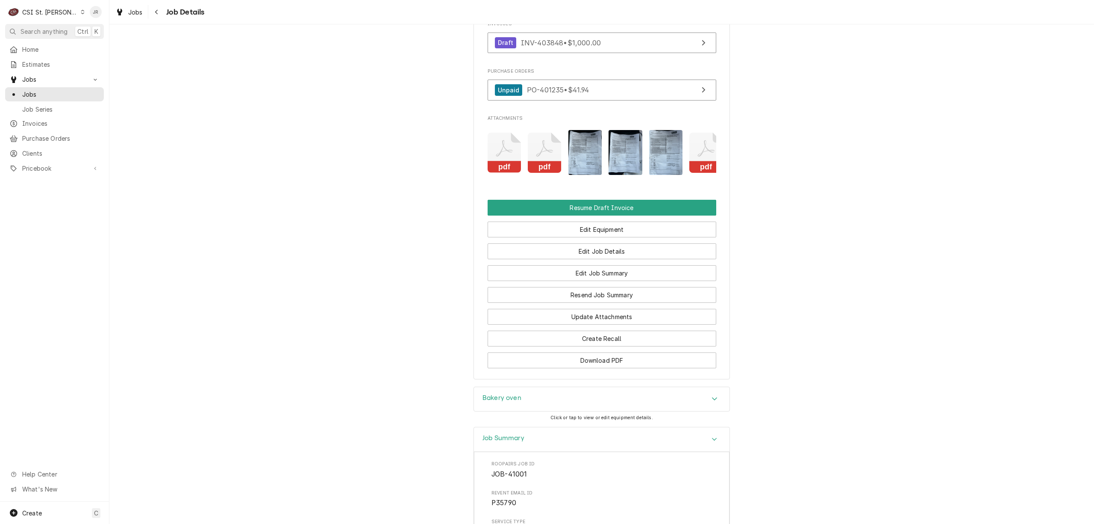
click at [546, 173] on icon "Attachments" at bounding box center [545, 153] width 34 height 41
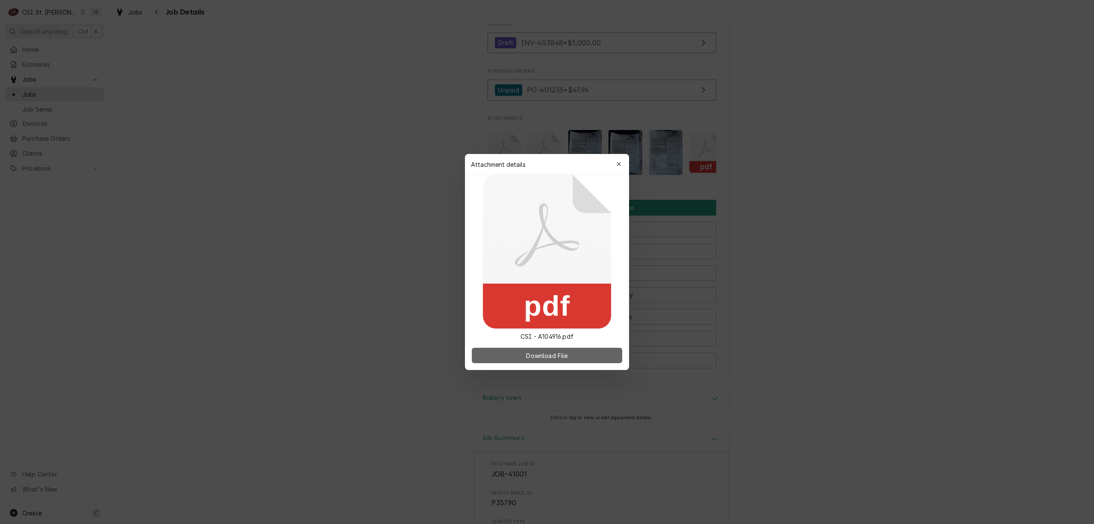
click at [585, 356] on button "Download File" at bounding box center [547, 355] width 150 height 15
click at [620, 160] on div "button" at bounding box center [619, 164] width 9 height 9
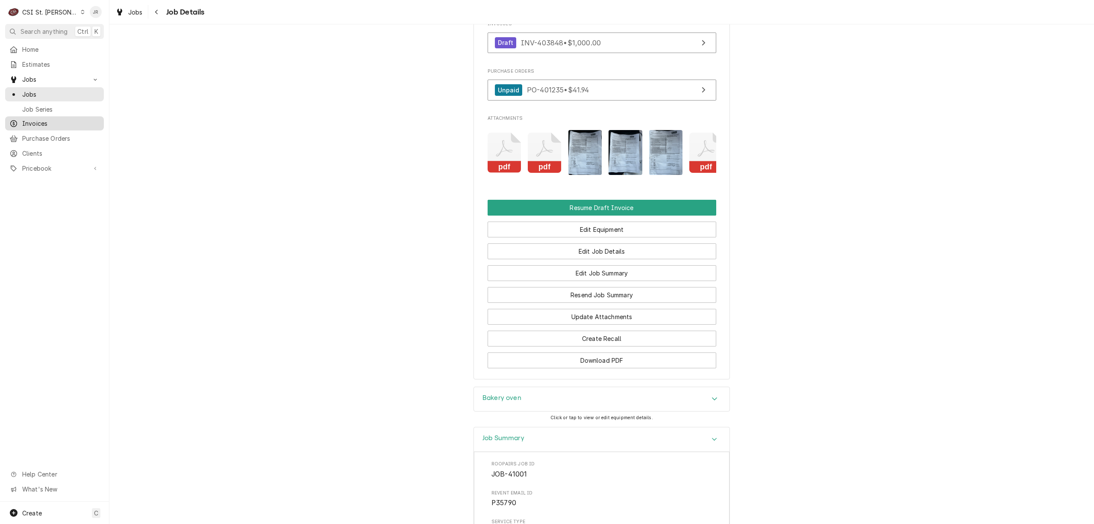
click at [30, 120] on span "Invoices" at bounding box center [60, 123] width 77 height 9
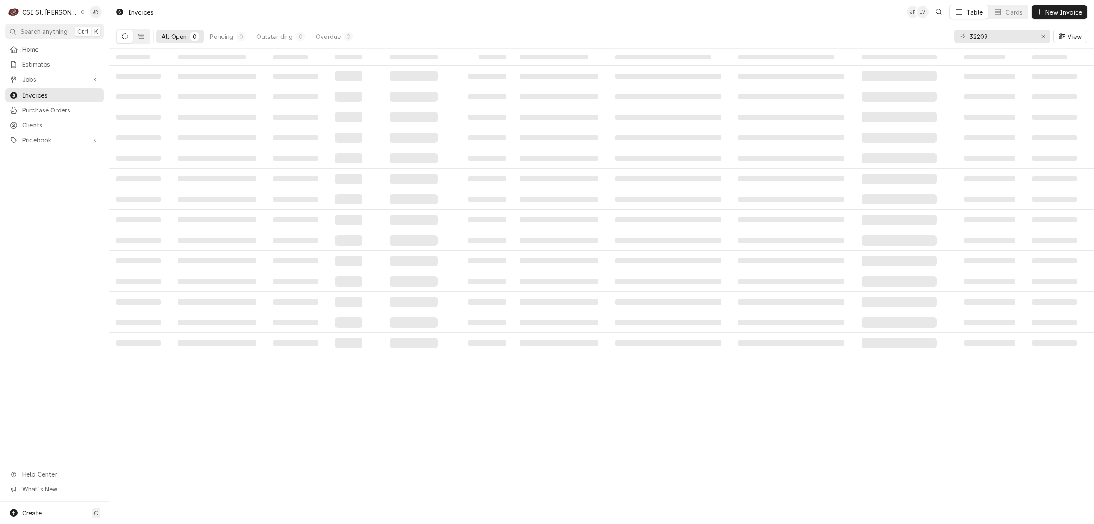
click at [986, 42] on div "32209 View" at bounding box center [1021, 36] width 133 height 24
click at [985, 36] on input "32209" at bounding box center [1002, 36] width 64 height 14
paste input "404297"
type input "404297"
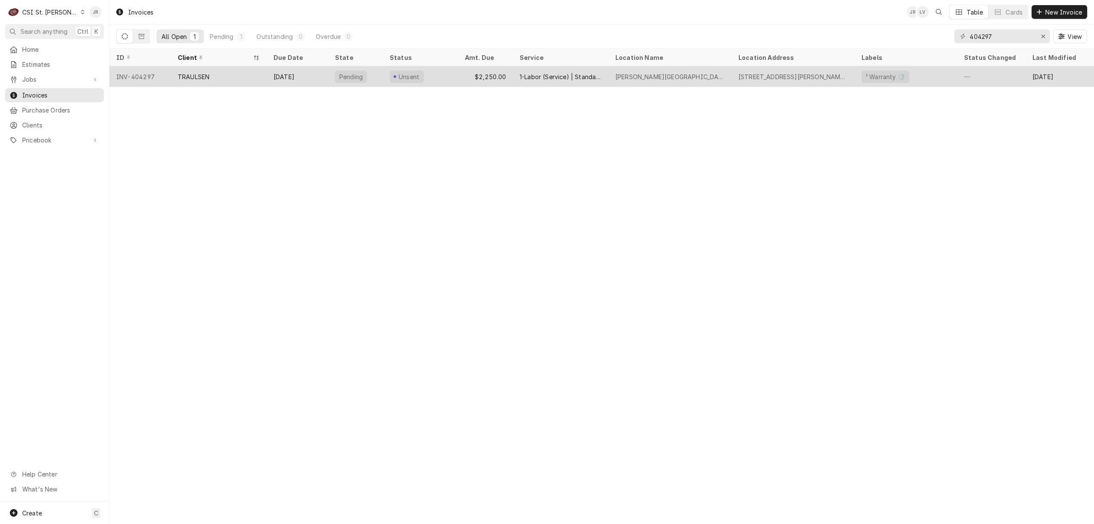
click at [213, 74] on div "TRAULSEN" at bounding box center [219, 76] width 96 height 21
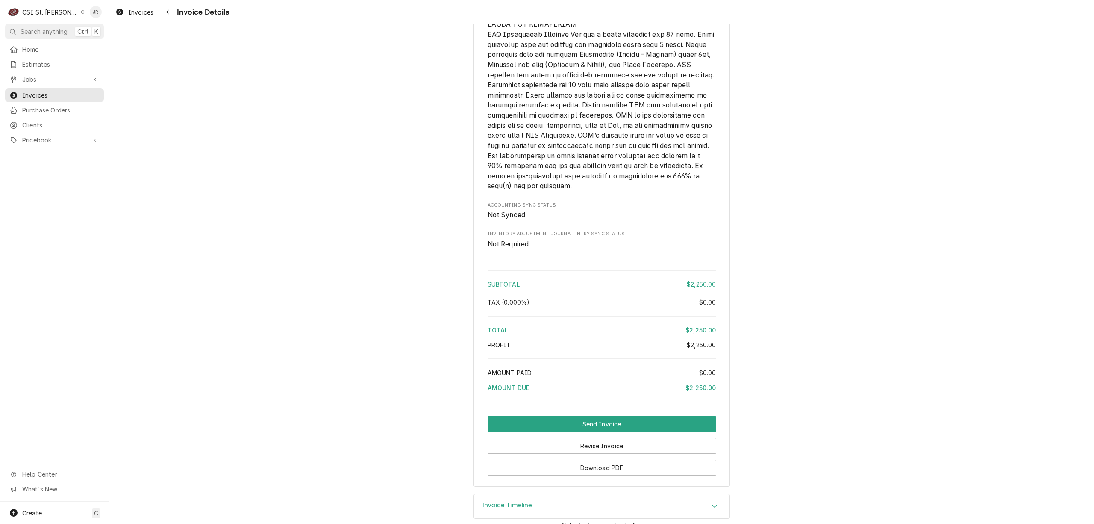
scroll to position [1262, 0]
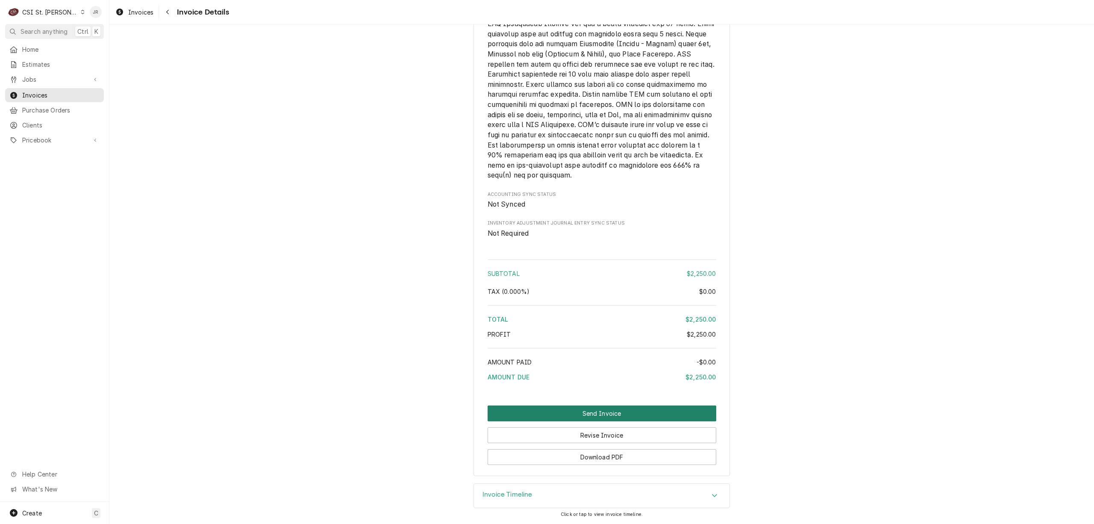
click at [594, 408] on button "Send Invoice" at bounding box center [602, 413] width 229 height 16
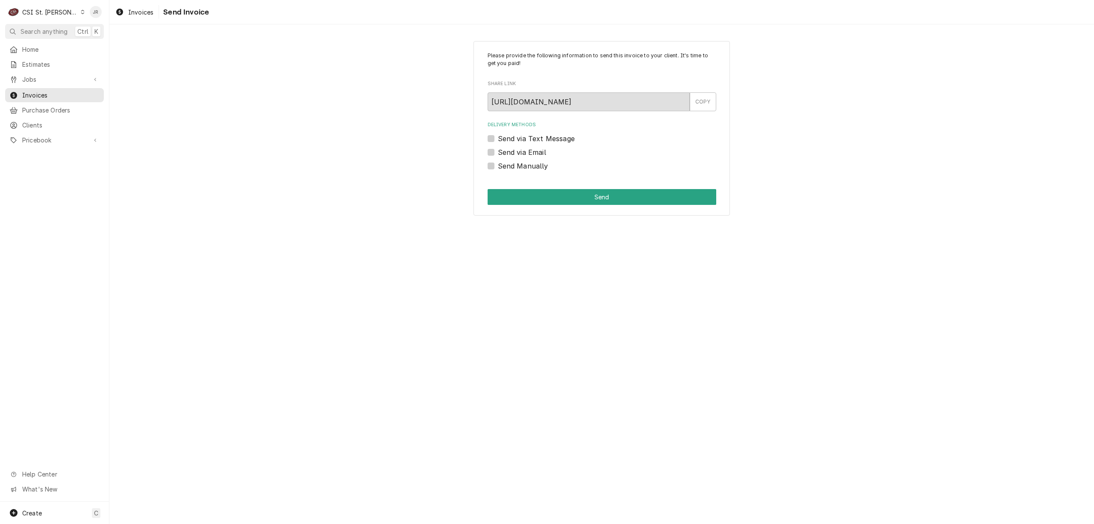
drag, startPoint x: 488, startPoint y: 165, endPoint x: 493, endPoint y: 167, distance: 5.4
click at [498, 167] on label "Send Manually" at bounding box center [523, 166] width 50 height 10
click at [498, 167] on input "Send Manually" at bounding box center [612, 170] width 229 height 19
checkbox input "true"
click at [557, 202] on button "Send" at bounding box center [602, 197] width 229 height 16
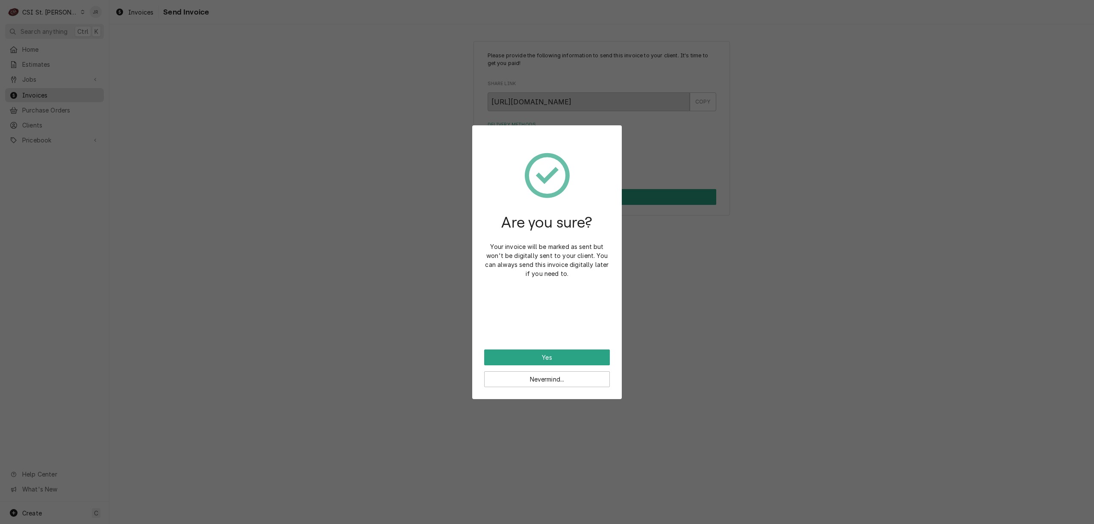
click at [557, 202] on icon at bounding box center [547, 175] width 45 height 77
click at [558, 361] on button "Yes" at bounding box center [547, 357] width 126 height 16
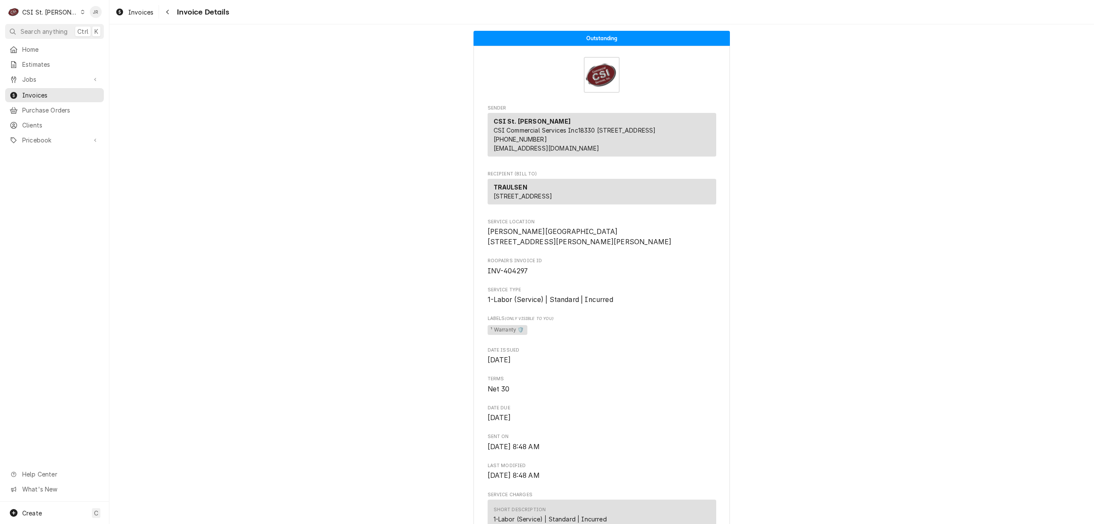
click at [62, 7] on div "C CSI St. [PERSON_NAME]" at bounding box center [46, 11] width 83 height 17
click at [105, 19] on div "CSI [US_STATE][GEOGRAPHIC_DATA]" at bounding box center [131, 16] width 113 height 9
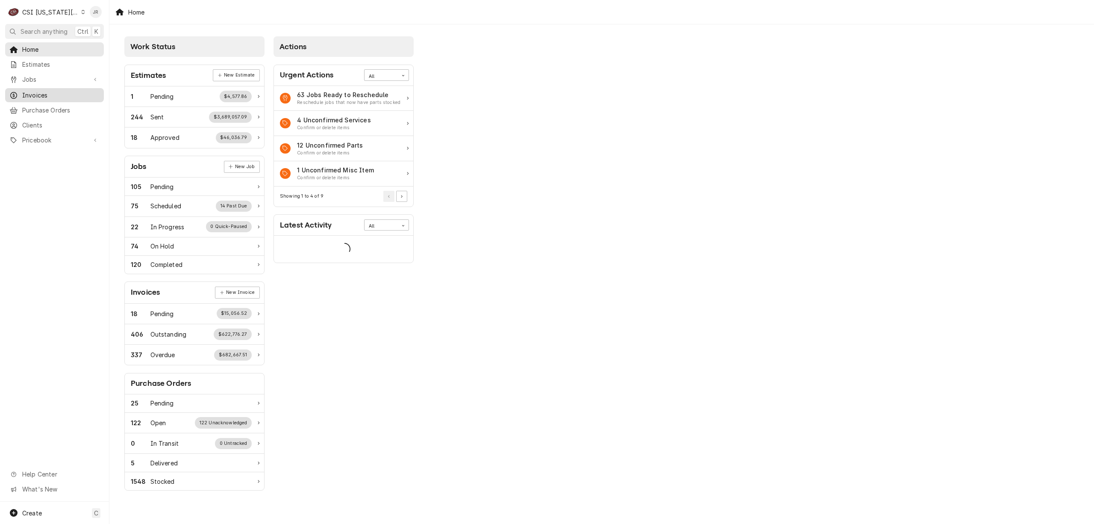
drag, startPoint x: 41, startPoint y: 84, endPoint x: 47, endPoint y: 94, distance: 11.3
click at [47, 94] on div "Home Estimates Jobs Jobs Job Series Invoices Purchase Orders Clients Pricebook …" at bounding box center [54, 95] width 109 height 106
click at [47, 93] on span "Invoices" at bounding box center [60, 95] width 77 height 9
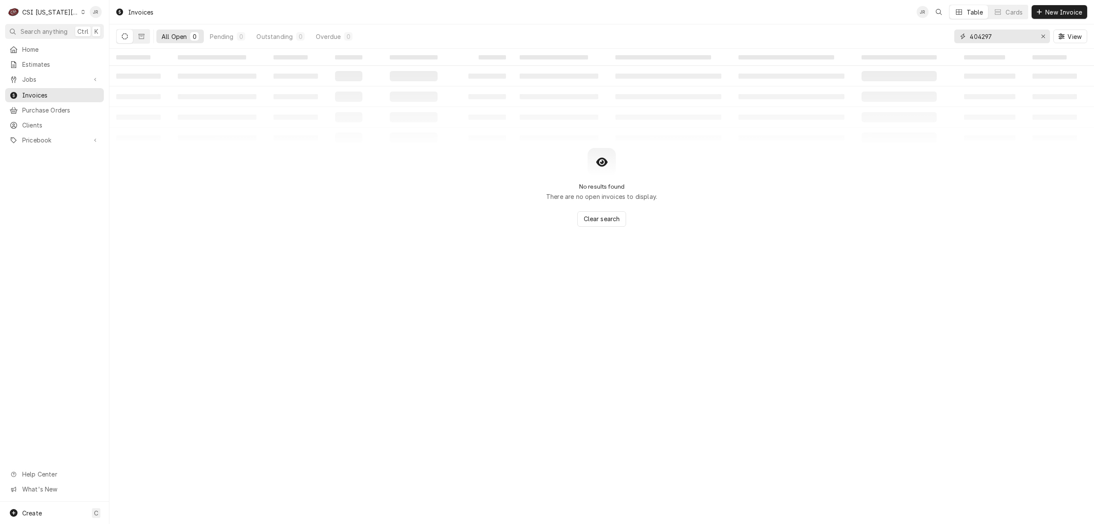
click at [1011, 33] on input "404297" at bounding box center [1002, 36] width 64 height 14
paste input "303705"
type input "303705"
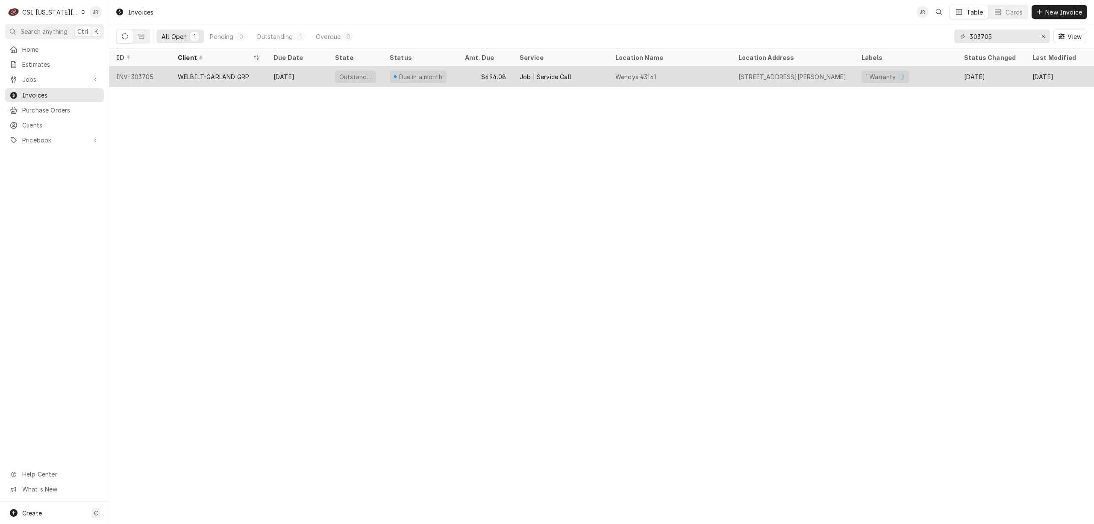
click at [197, 79] on div "WELBILT-GARLAND GRP" at bounding box center [213, 76] width 71 height 9
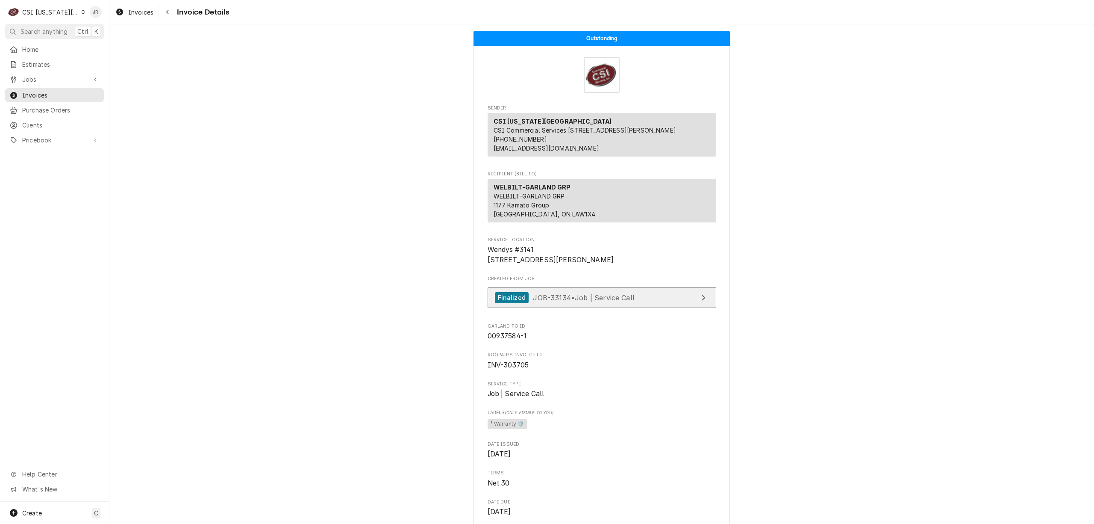
click at [606, 304] on div "Finalized JOB-33134 • Job | Service Call" at bounding box center [565, 298] width 140 height 12
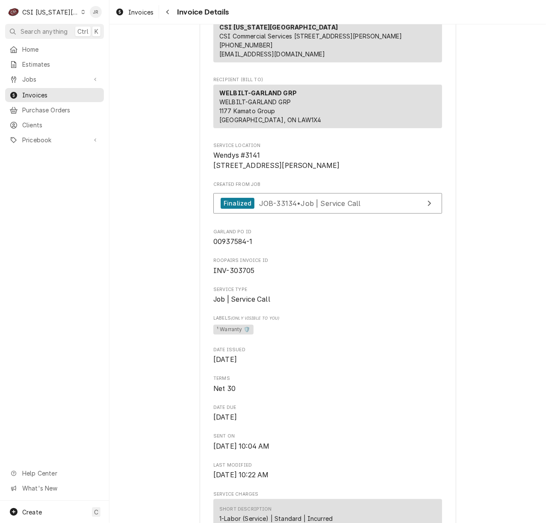
scroll to position [342, 0]
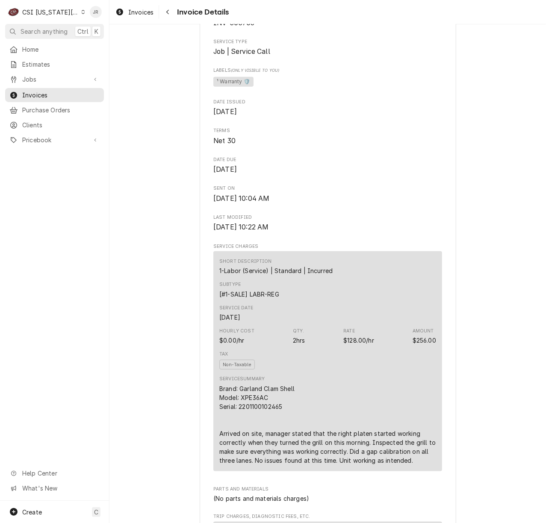
drag, startPoint x: 260, startPoint y: 414, endPoint x: 259, endPoint y: 419, distance: 5.7
click at [259, 419] on div "Brand: Garland Clam Shell Model: XPE36AC Serial: 2201100102465 Arrived on site,…" at bounding box center [327, 424] width 217 height 81
click at [262, 426] on div "Brand: Garland Clam Shell Model: XPE36AC Serial: 2201100102465 Arrived on site,…" at bounding box center [327, 424] width 217 height 81
copy div "2201100102465"
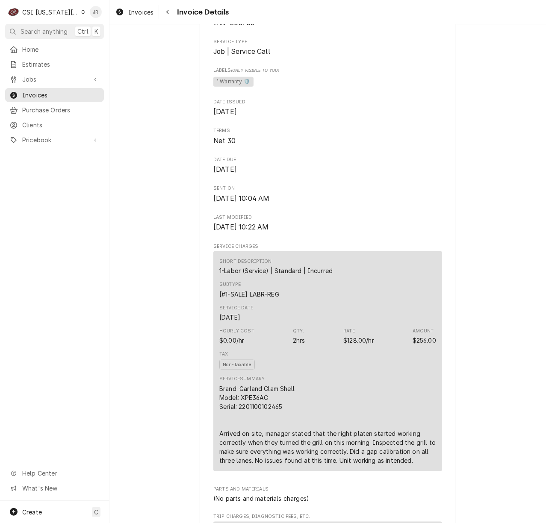
click at [418, 233] on span "[DATE] 10:22 AM" at bounding box center [327, 227] width 229 height 10
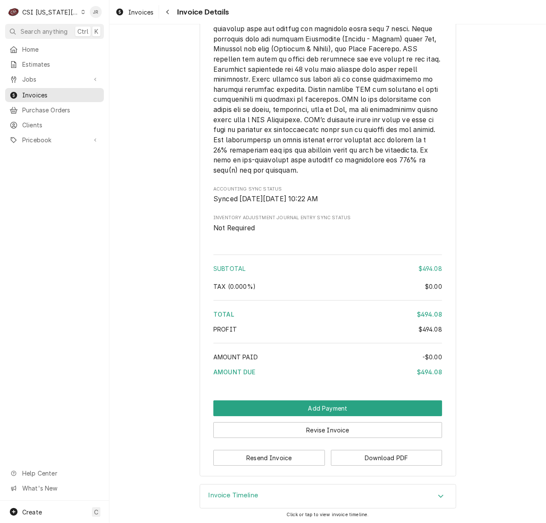
scroll to position [1388, 0]
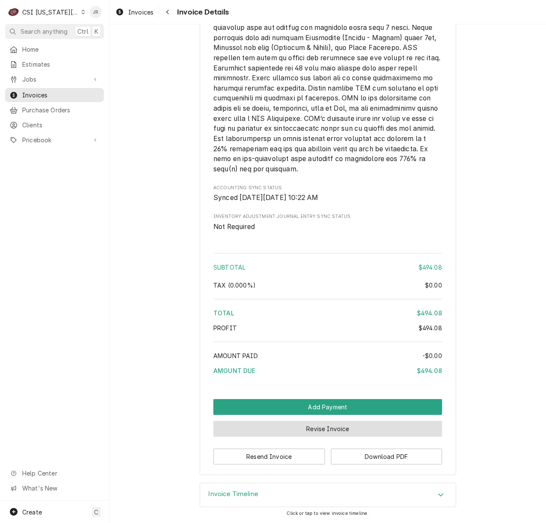
click at [344, 425] on button "Revise Invoice" at bounding box center [327, 429] width 229 height 16
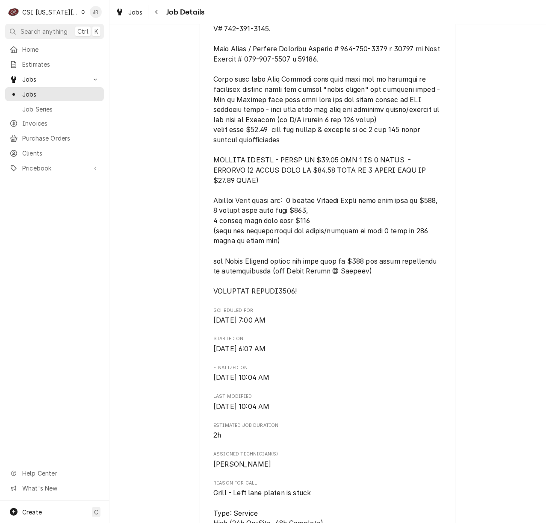
scroll to position [684, 0]
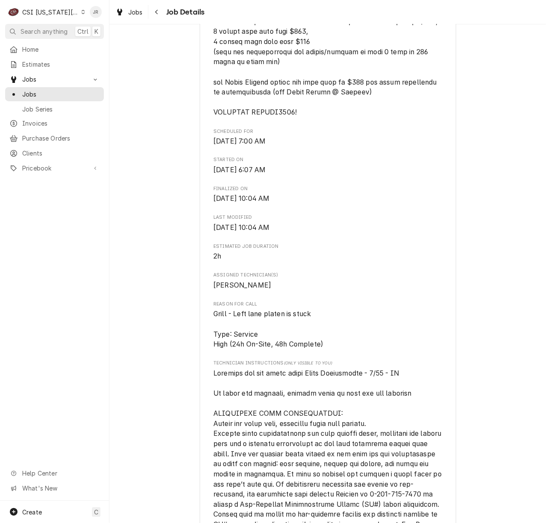
drag, startPoint x: 338, startPoint y: 247, endPoint x: 341, endPoint y: 243, distance: 4.5
click at [339, 247] on div "Roopairs Job ID JOB-33134 Garland PO ID 00937584-1 Date Received Sep 30, 2025 S…" at bounding box center [327, 241] width 229 height 1621
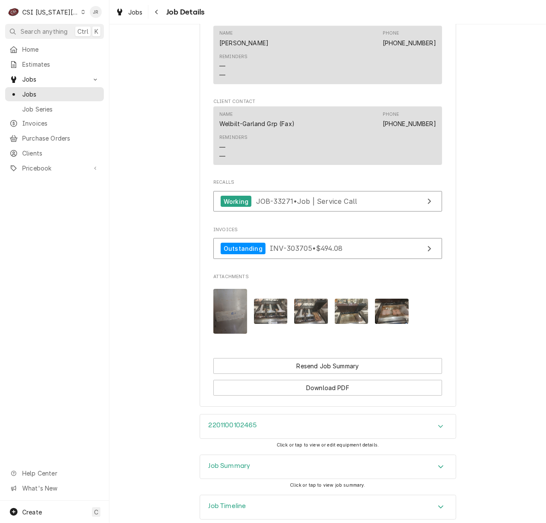
scroll to position [1461, 0]
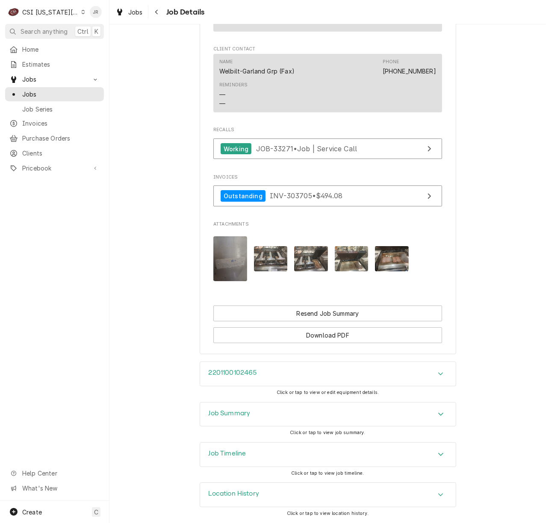
click at [227, 416] on div "Job Summary" at bounding box center [230, 415] width 42 height 10
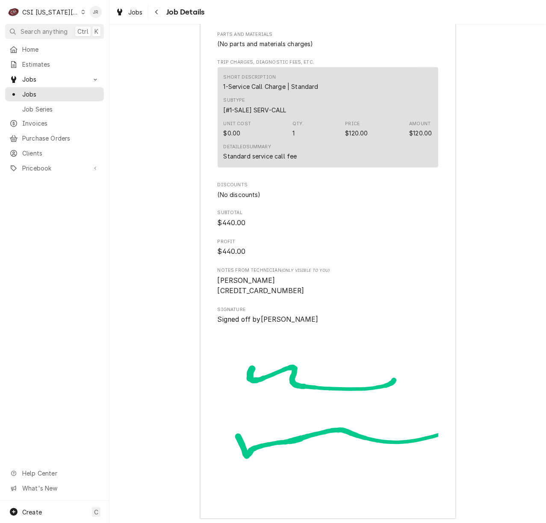
scroll to position [3043, 0]
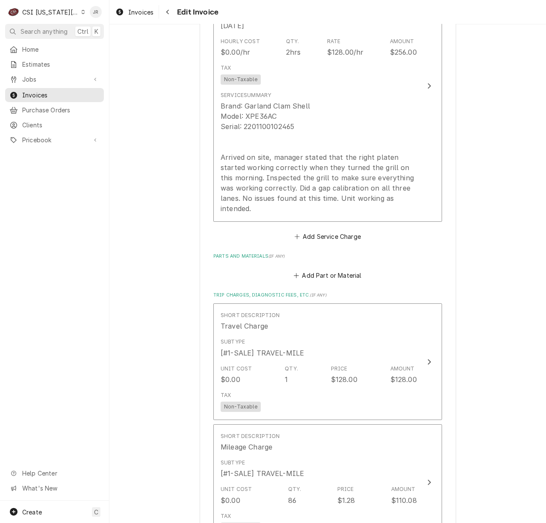
scroll to position [1493, 0]
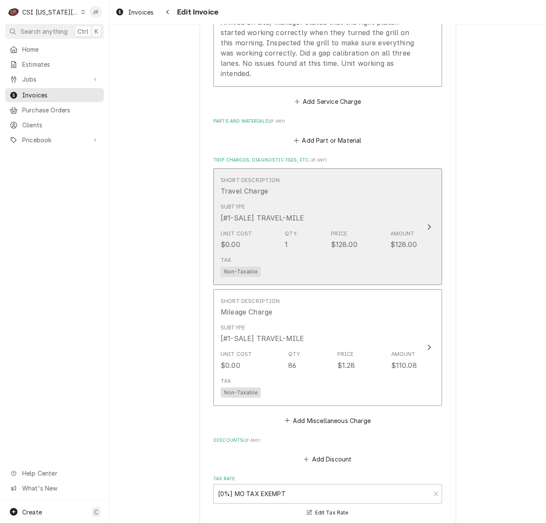
click at [397, 227] on div "Unit Cost $0.00 Qty. 1 Price $128.00 Amount $128.00" at bounding box center [319, 240] width 196 height 27
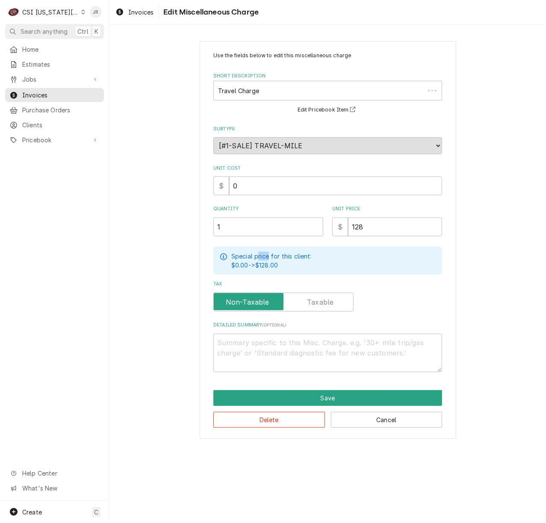
drag, startPoint x: 250, startPoint y: 240, endPoint x: 295, endPoint y: 229, distance: 45.8
click at [180, 238] on div "Use the fields below to edit this miscellaneous charge Short Description Travel…" at bounding box center [327, 239] width 436 height 413
drag, startPoint x: 264, startPoint y: 219, endPoint x: 194, endPoint y: 212, distance: 70.4
click at [192, 211] on div "Use the fields below to edit this miscellaneous charge Short Description Travel…" at bounding box center [327, 239] width 436 height 413
type textarea "x"
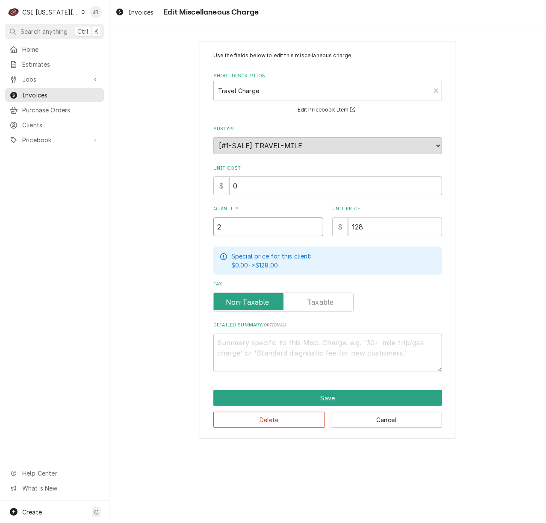
type input "2"
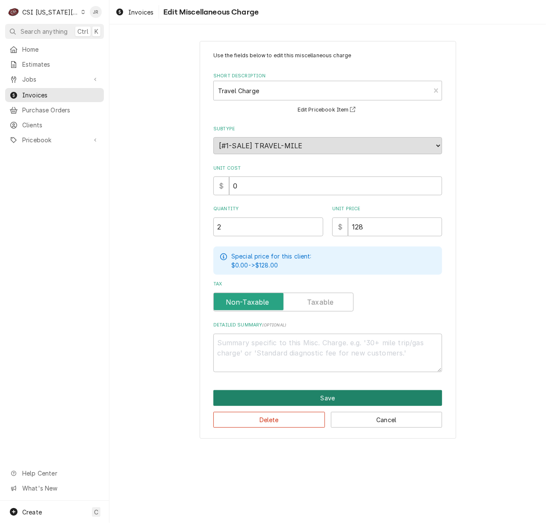
drag, startPoint x: 354, startPoint y: 408, endPoint x: 355, endPoint y: 392, distance: 15.4
click at [355, 397] on div "Save Delete Cancel" at bounding box center [327, 409] width 229 height 38
click at [356, 392] on button "Save" at bounding box center [327, 398] width 229 height 16
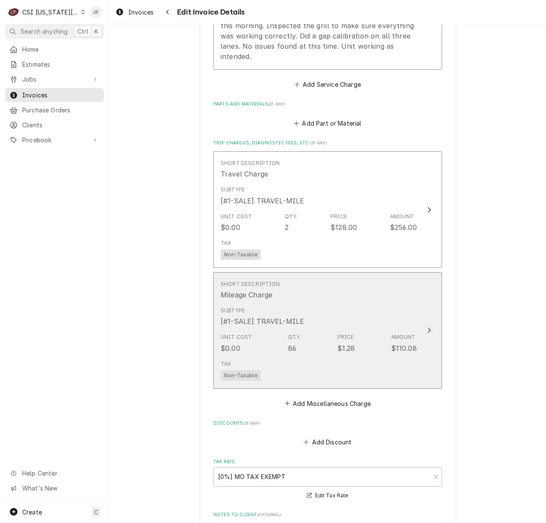
scroll to position [1283, 0]
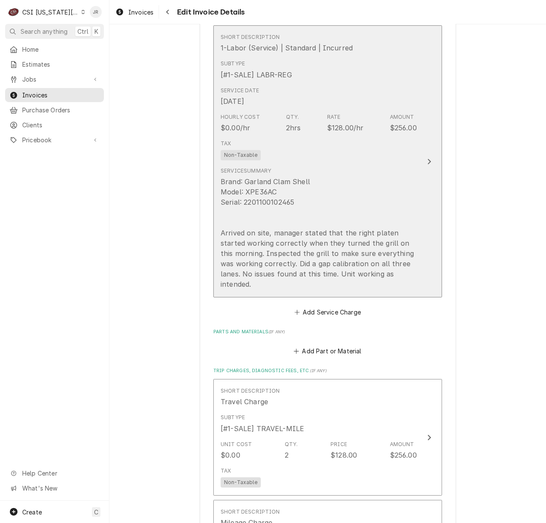
click at [383, 201] on div "Brand: Garland Clam Shell Model: XPE36AC Serial: 2201100102465 Arrived on site,…" at bounding box center [319, 233] width 196 height 113
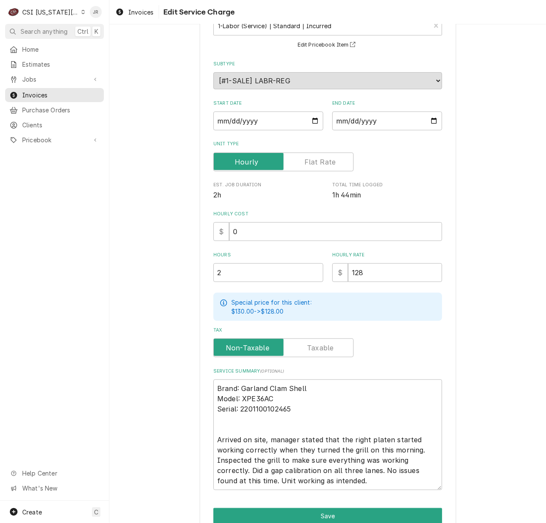
scroll to position [106, 0]
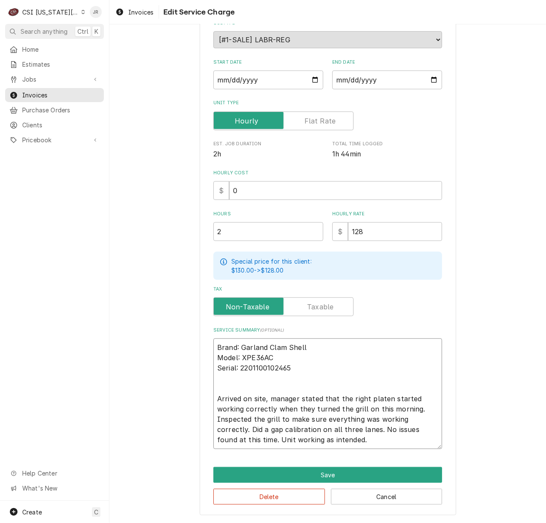
click at [264, 399] on textarea "Brand: Garland Clam Shell Model: XPE36AC Serial: 2201100102465 Arrived on site,…" at bounding box center [327, 394] width 229 height 111
type textarea "x"
type textarea "Brand: Garland Clam Shell Model: XPE36AC Serial: 2201100102465 Arrived on site,…"
type textarea "x"
type textarea "Brand: Garland Clam Shell Model: XPE36AC Serial: 2201100102465 Arrived on site,…"
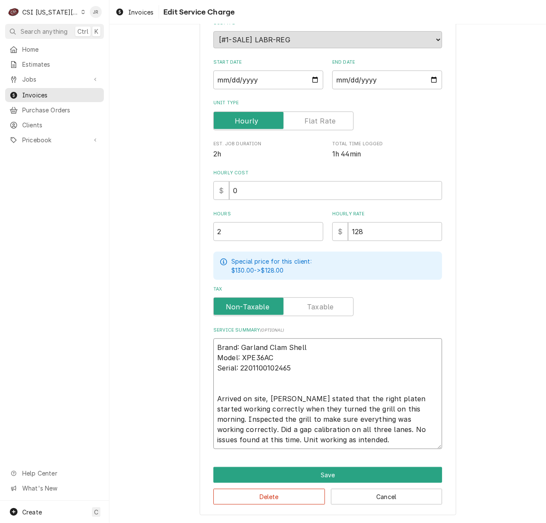
type textarea "x"
type textarea "Brand: Garland Clam Shell Model: XPE36AC Serial: 2201100102465 Arrived on site,…"
type textarea "x"
type textarea "Brand: Garland Clam Shell Model: XPE36AC Serial: 2201100102465 Arrived on site,…"
type textarea "x"
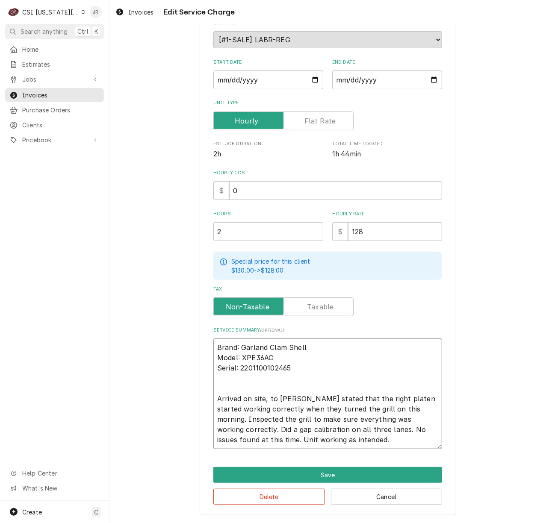
type textarea "Brand: Garland Clam Shell Model: XPE36AC Serial: 2201100102465 Arrived on site,…"
type textarea "x"
type textarea "Brand: Garland Clam Shell Model: XPE36AC Serial: 2201100102465 Arrived on site,…"
type textarea "x"
type textarea "Brand: Garland Clam Shell Model: XPE36AC Serial: 2201100102465 Arrived on site,…"
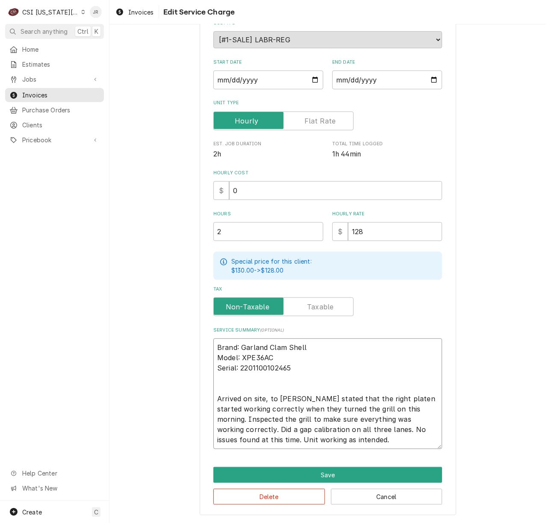
type textarea "x"
type textarea "Brand: Garland Clam Shell Model: XPE36AC Serial: 2201100102465 Arrived on site,…"
type textarea "x"
type textarea "Brand: Garland Clam Shell Model: XPE36AC Serial: 2201100102465 Arrived on site,…"
type textarea "x"
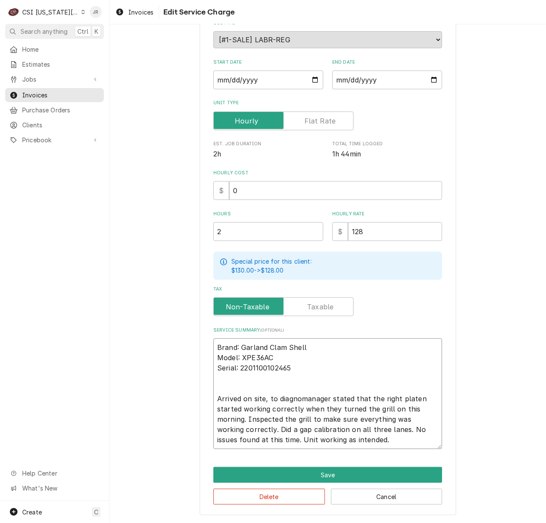
type textarea "Brand: Garland Clam Shell Model: XPE36AC Serial: 2201100102465 Arrived on site,…"
type textarea "x"
type textarea "Brand: Garland Clam Shell Model: XPE36AC Serial: 2201100102465 Arrived on site,…"
type textarea "x"
type textarea "Brand: Garland Clam Shell Model: XPE36AC Serial: 2201100102465 Arrived on site,…"
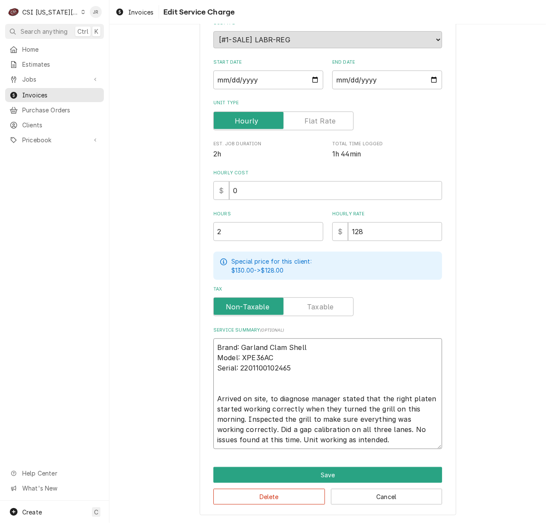
type textarea "x"
type textarea "Brand: Garland Clam Shell Model: XPE36AC Serial: 2201100102465 Arrived on site,…"
type textarea "x"
type textarea "Brand: Garland Clam Shell Model: XPE36AC Serial: 2201100102465 Arrived on site,…"
type textarea "x"
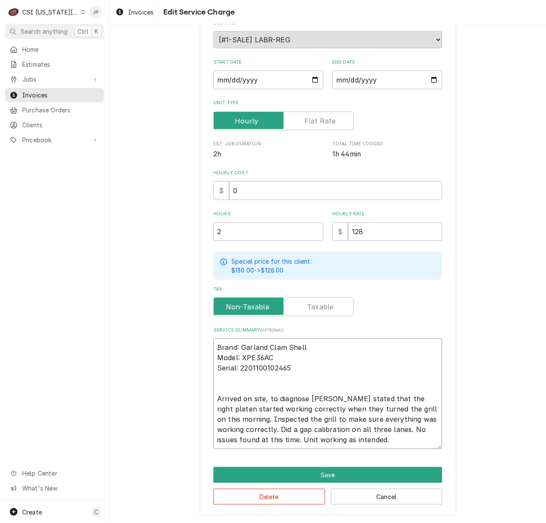
type textarea "Brand: Garland Clam Shell Model: XPE36AC Serial: 2201100102465 Arrived on site,…"
type textarea "x"
type textarea "Brand: Garland Clam Shell Model: XPE36AC Serial: 2201100102465 Arrived on site,…"
type textarea "x"
type textarea "Brand: Garland Clam Shell Model: XPE36AC Serial: 2201100102465 Arrived on site,…"
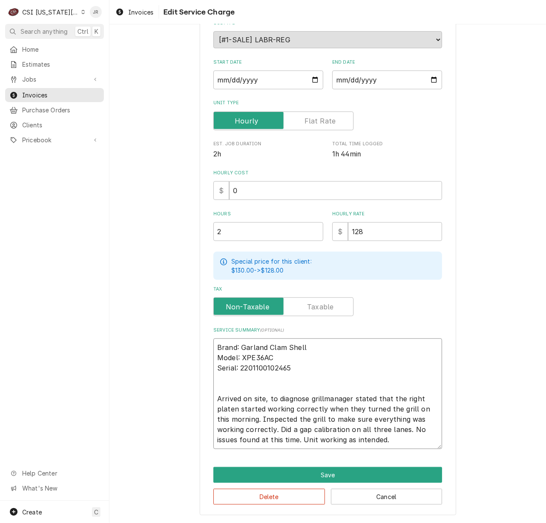
type textarea "x"
type textarea "Brand: Garland Clam Shell Model: XPE36AC Serial: 2201100102465 Arrived on site,…"
type textarea "x"
type textarea "Brand: Garland Clam Shell Model: XPE36AC Serial: 2201100102465 Arrived on site,…"
type textarea "x"
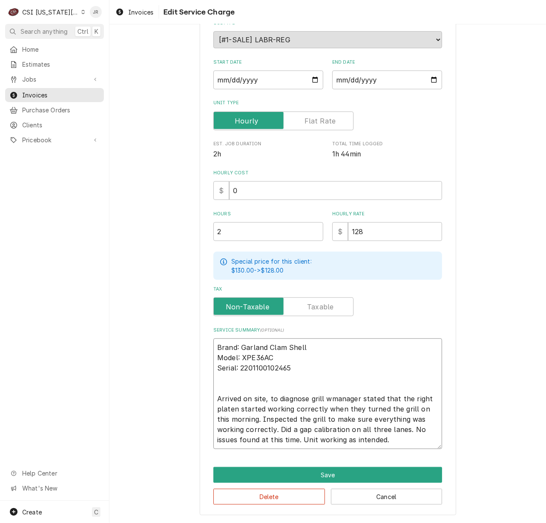
type textarea "Brand: Garland Clam Shell Model: XPE36AC Serial: 2201100102465 Arrived on site,…"
type textarea "x"
type textarea "Brand: Garland Clam Shell Model: XPE36AC Serial: 2201100102465 Arrived on site,…"
type textarea "x"
type textarea "Brand: Garland Clam Shell Model: XPE36AC Serial: 2201100102465 Arrived on site,…"
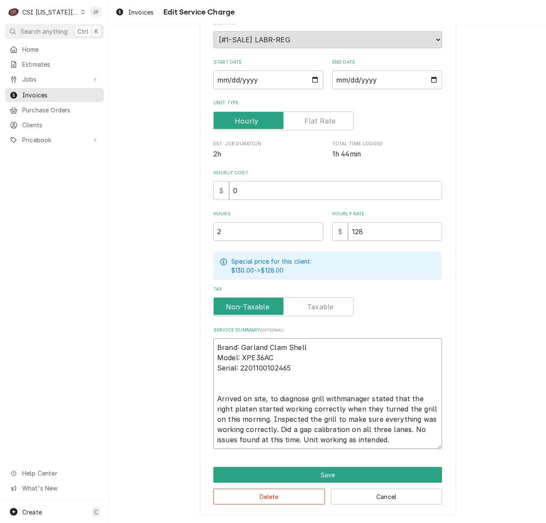
type textarea "x"
type textarea "Brand: Garland Clam Shell Model: XPE36AC Serial: 2201100102465 Arrived on site,…"
type textarea "x"
type textarea "Brand: Garland Clam Shell Model: XPE36AC Serial: 2201100102465 Arrived on site,…"
type textarea "x"
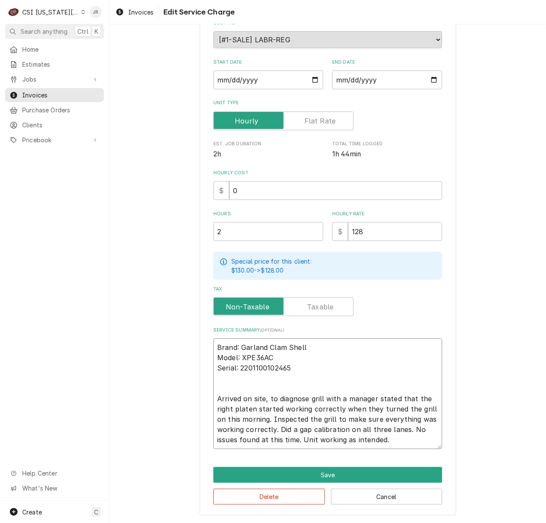
type textarea "Brand: Garland Clam Shell Model: XPE36AC Serial: 2201100102465 Arrived on site,…"
type textarea "x"
type textarea "Brand: Garland Clam Shell Model: XPE36AC Serial: 2201100102465 Arrived on site,…"
type textarea "x"
type textarea "Brand: Garland Clam Shell Model: XPE36AC Serial: 2201100102465 Arrived on site,…"
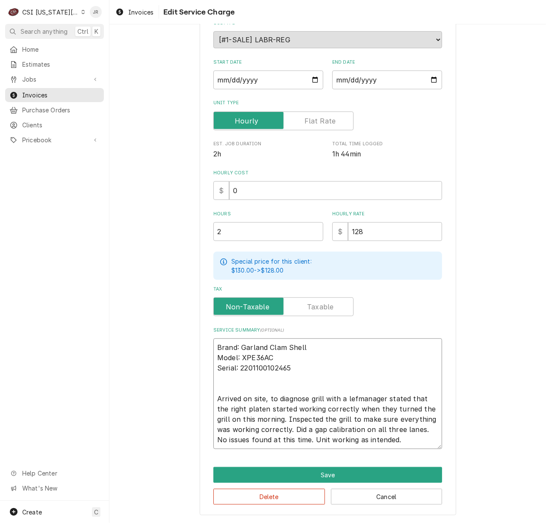
type textarea "x"
type textarea "Brand: Garland Clam Shell Model: XPE36AC Serial: 2201100102465 Arrived on site,…"
type textarea "x"
type textarea "Brand: Garland Clam Shell Model: XPE36AC Serial: 2201100102465 Arrived on site,…"
type textarea "x"
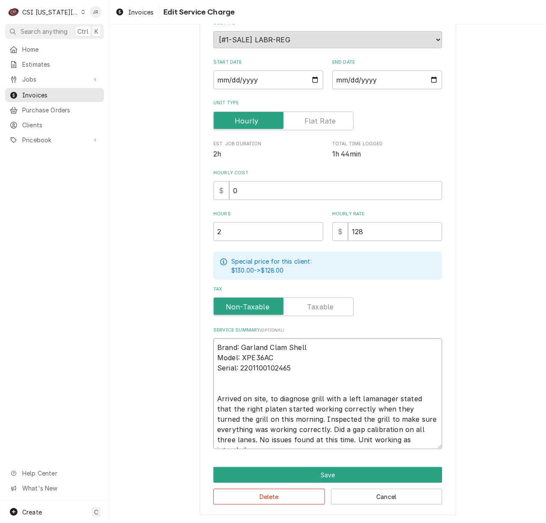
type textarea "Brand: Garland Clam Shell Model: XPE36AC Serial: 2201100102465 Arrived on site,…"
type textarea "x"
type textarea "Brand: Garland Clam Shell Model: XPE36AC Serial: 2201100102465 Arrived on site,…"
type textarea "x"
type textarea "Brand: Garland Clam Shell Model: XPE36AC Serial: 2201100102465 Arrived on site,…"
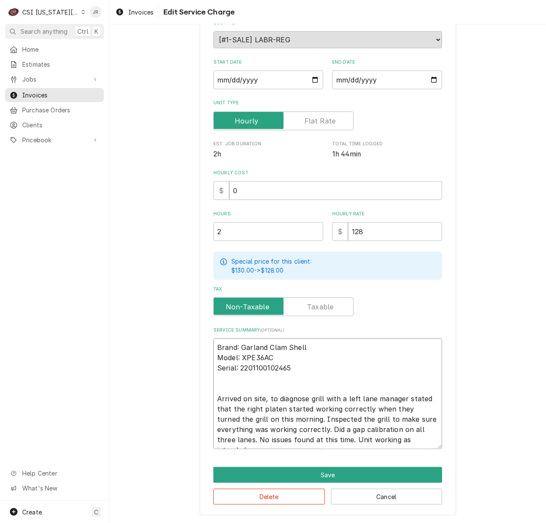
type textarea "x"
type textarea "Brand: Garland Clam Shell Model: XPE36AC Serial: 2201100102465 Arrived on site,…"
type textarea "x"
type textarea "Brand: Garland Clam Shell Model: XPE36AC Serial: 2201100102465 Arrived on site,…"
type textarea "x"
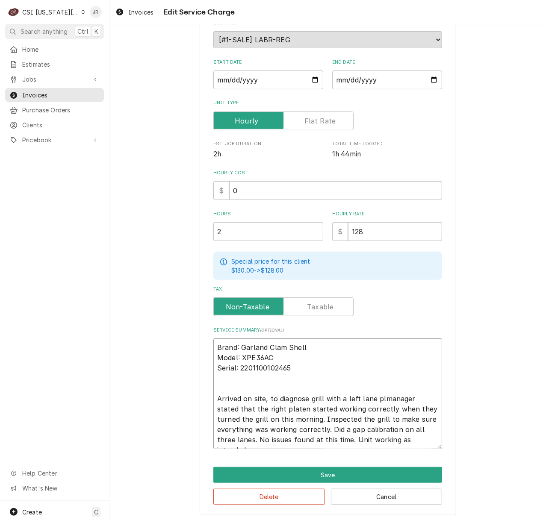
type textarea "Brand: Garland Clam Shell Model: XPE36AC Serial: 2201100102465 Arrived on site,…"
type textarea "x"
type textarea "Brand: Garland Clam Shell Model: XPE36AC Serial: 2201100102465 Arrived on site,…"
type textarea "x"
type textarea "Brand: Garland Clam Shell Model: XPE36AC Serial: 2201100102465 Arrived on site,…"
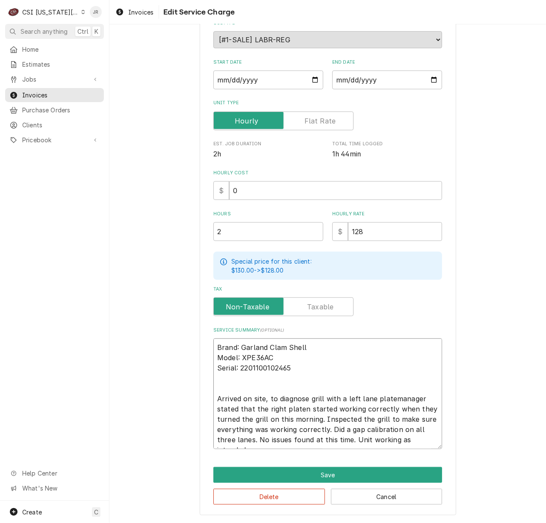
type textarea "x"
type textarea "Brand: Garland Clam Shell Model: XPE36AC Serial: 2201100102465 Arrived on site,…"
type textarea "x"
type textarea "Brand: Garland Clam Shell Model: XPE36AC Serial: 2201100102465 Arrived on site,…"
type textarea "x"
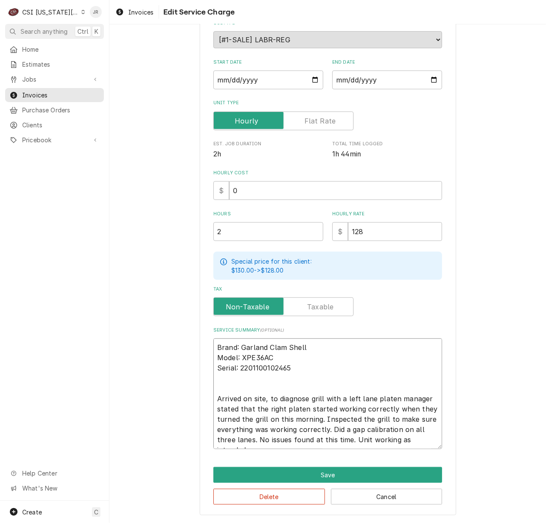
type textarea "Brand: Garland Clam Shell Model: XPE36AC Serial: 2201100102465 Arrived on site,…"
type textarea "x"
type textarea "Brand: Garland Clam Shell Model: XPE36AC Serial: 2201100102465 Arrived on site,…"
type textarea "x"
type textarea "Brand: Garland Clam Shell Model: XPE36AC Serial: 2201100102465 Arrived on site,…"
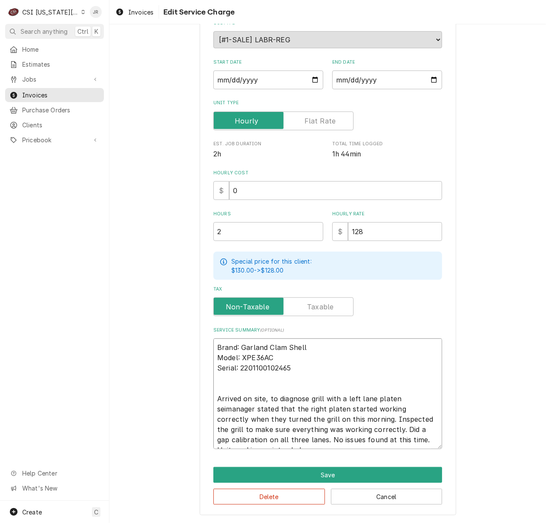
type textarea "x"
type textarea "Brand: Garland Clam Shell Model: XPE36AC Serial: 2201100102465 Arrived on site,…"
type textarea "x"
type textarea "Brand: Garland Clam Shell Model: XPE36AC Serial: 2201100102465 Arrived on site,…"
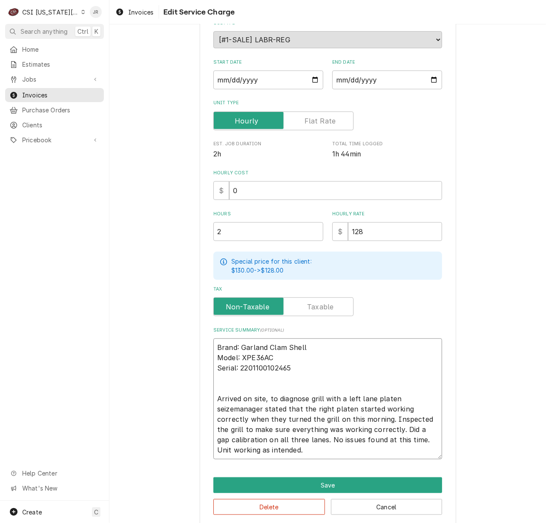
type textarea "x"
type textarea "Brand: Garland Clam Shell Model: XPE36AC Serial: 2201100102465 Arrived on site,…"
type textarea "x"
type textarea "Brand: Garland Clam Shell Model: XPE36AC Serial: 2201100102465 Arrived on site,…"
type textarea "x"
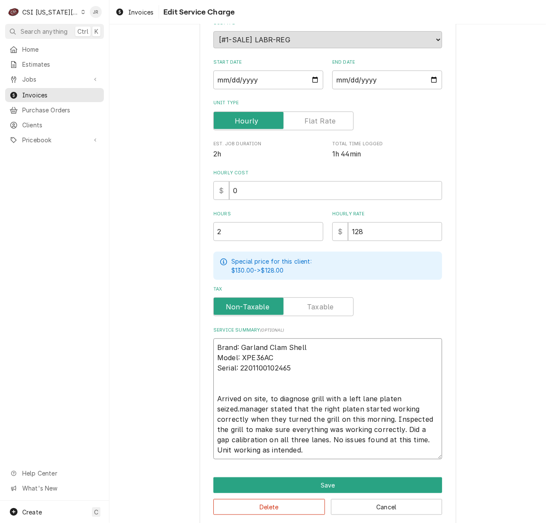
type textarea "Brand: Garland Clam Shell Model: XPE36AC Serial: 2201100102465 Arrived on site,…"
type textarea "x"
type textarea "Brand: Garland Clam Shell Model: XPE36AC Serial: 2201100102465 Arrived on site,…"
type textarea "x"
type textarea "Brand: Garland Clam Shell Model: XPE36AC Serial: 2201100102465 Arrived on site,…"
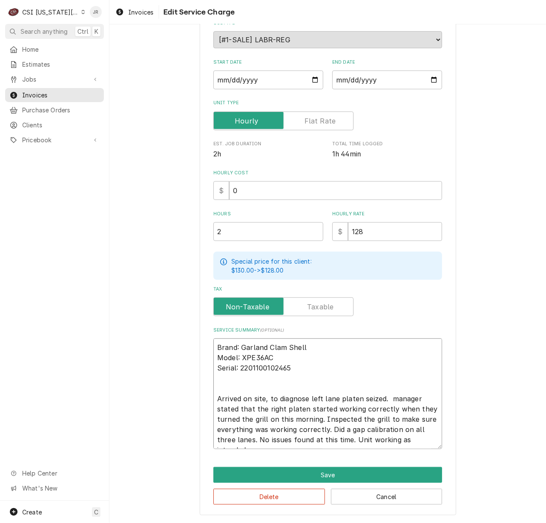
type textarea "x"
type textarea "Brand: Garland Clam Shell Model: XPE36AC Serial: 2201100102465 Arrived on site,…"
type textarea "x"
type textarea "Brand: Garland Clam Shell Model: XPE36AC Serial: 2201100102465 Arrived on site,…"
type textarea "x"
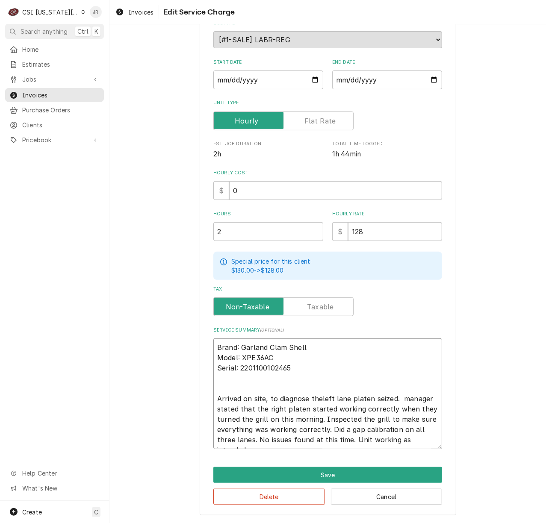
type textarea "Brand: Garland Clam Shell Model: XPE36AC Serial: 2201100102465 Arrived on site,…"
click at [370, 397] on textarea "Brand: Garland Clam Shell Model: XPE36AC Serial: 2201100102465 Arrived on site,…" at bounding box center [327, 394] width 229 height 111
type textarea "x"
type textarea "Brand: Garland Clam Shell Model: XPE36AC Serial: 2201100102465 Arrived on site,…"
type textarea "x"
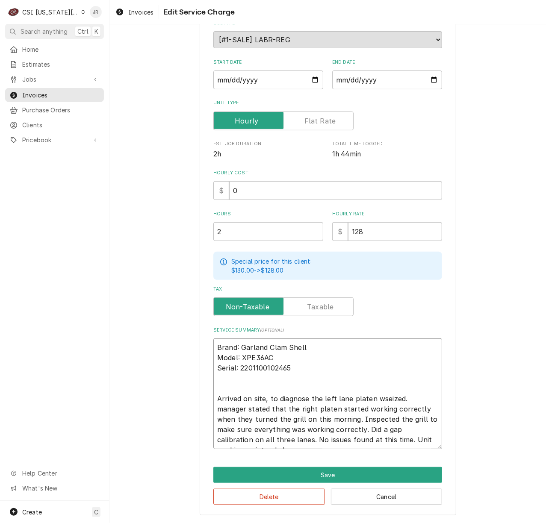
type textarea "Brand: Garland Clam Shell Model: XPE36AC Serial: 2201100102465 Arrived on site,…"
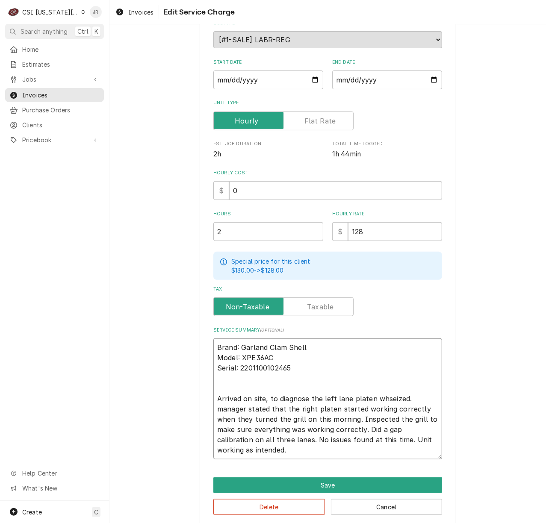
type textarea "x"
type textarea "Brand: Garland Clam Shell Model: XPE36AC Serial: 2201100102465 Arrived on site,…"
type textarea "x"
type textarea "Brand: Garland Clam Shell Model: XPE36AC Serial: 2201100102465 Arrived on site,…"
type textarea "x"
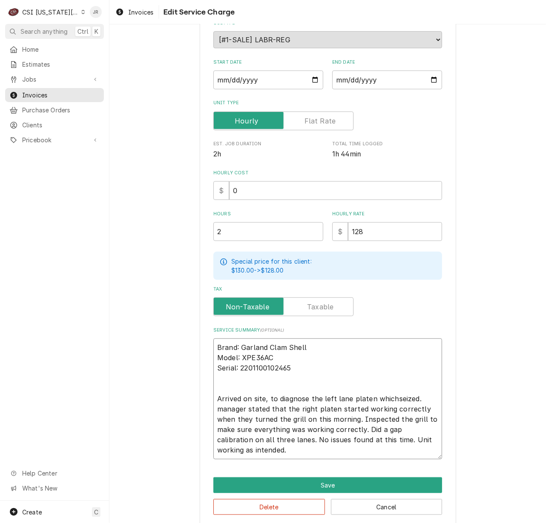
type textarea "Brand: Garland Clam Shell Model: XPE36AC Serial: 2201100102465 Arrived on site,…"
type textarea "x"
type textarea "Brand: Garland Clam Shell Model: XPE36AC Serial: 2201100102465 Arrived on site,…"
type textarea "x"
type textarea "Brand: Garland Clam Shell Model: XPE36AC Serial: 2201100102465 Arrived on site,…"
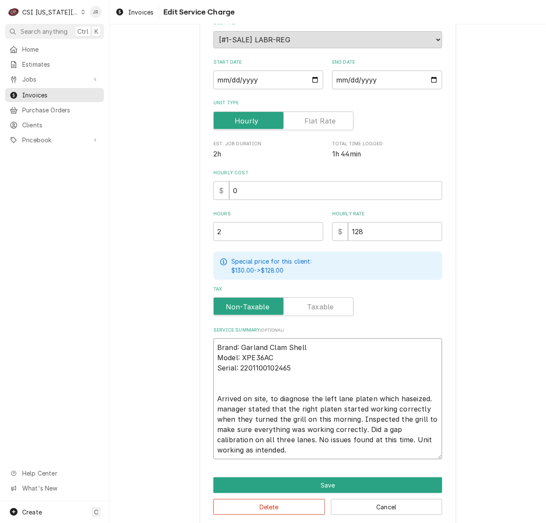
type textarea "x"
type textarea "Brand: Garland Clam Shell Model: XPE36AC Serial: 2201100102465 Arrived on site,…"
type textarea "x"
type textarea "Brand: Garland Clam Shell Model: XPE36AC Serial: 2201100102465 Arrived on site,…"
click at [219, 408] on textarea "Brand: Garland Clam Shell Model: XPE36AC Serial: 2201100102465 Arrived on site,…" at bounding box center [327, 399] width 229 height 121
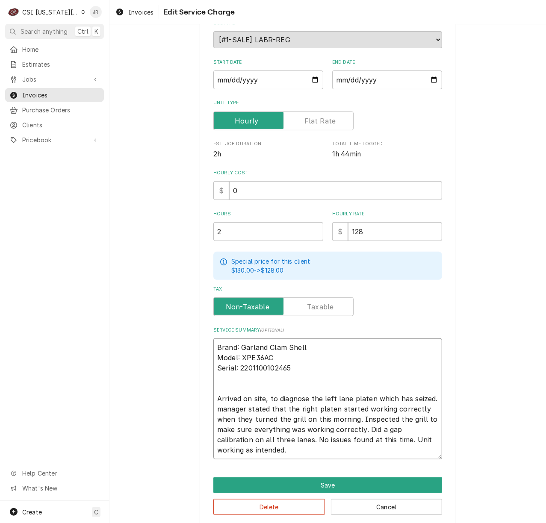
type textarea "x"
type textarea "Brand: Garland Clam Shell Model: XPE36AC Serial: 2201100102465 Arrived on site,…"
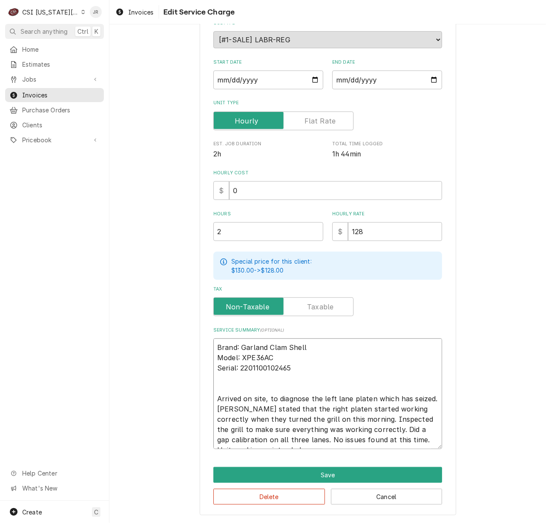
type textarea "x"
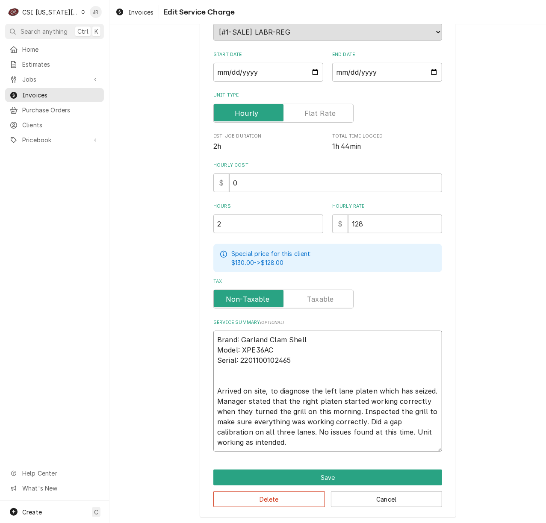
scroll to position [116, 0]
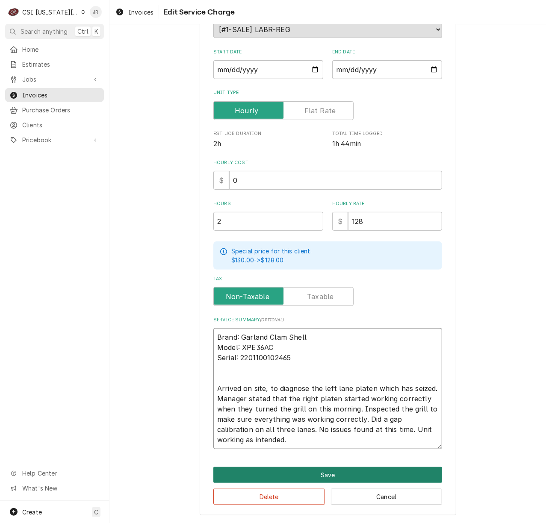
type textarea "Brand: Garland Clam Shell Model: XPE36AC Serial: 2201100102465 Arrived on site,…"
click at [369, 471] on button "Save" at bounding box center [327, 475] width 229 height 16
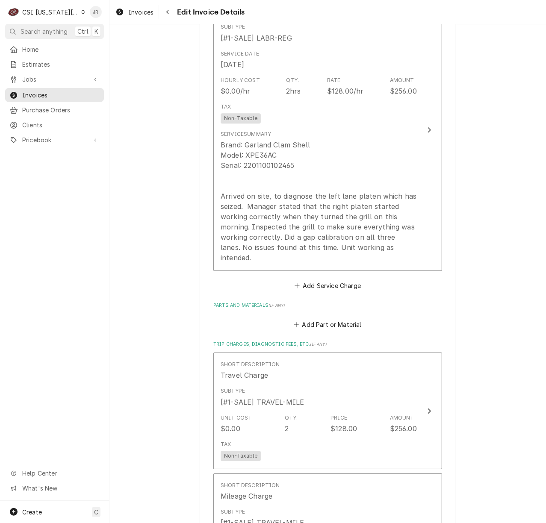
scroll to position [1387, 0]
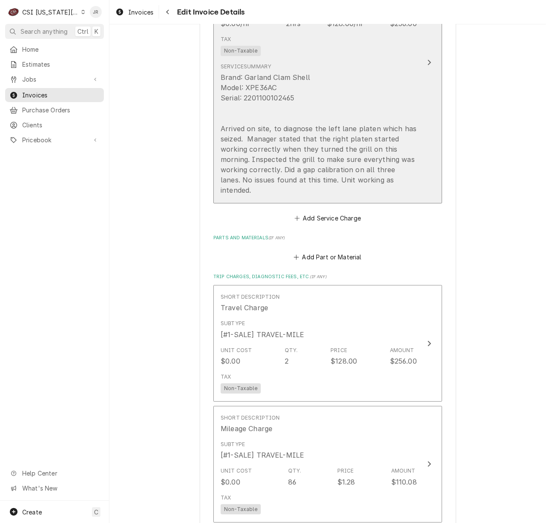
click at [233, 168] on div "Brand: Garland Clam Shell Model: XPE36AC Serial: 2201100102465 Arrived on site,…" at bounding box center [319, 133] width 196 height 123
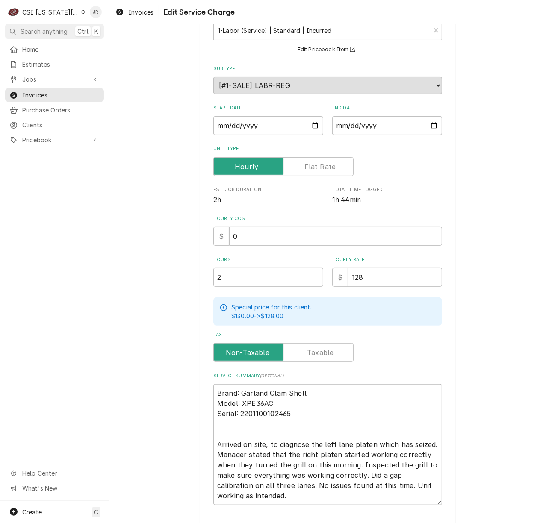
scroll to position [116, 0]
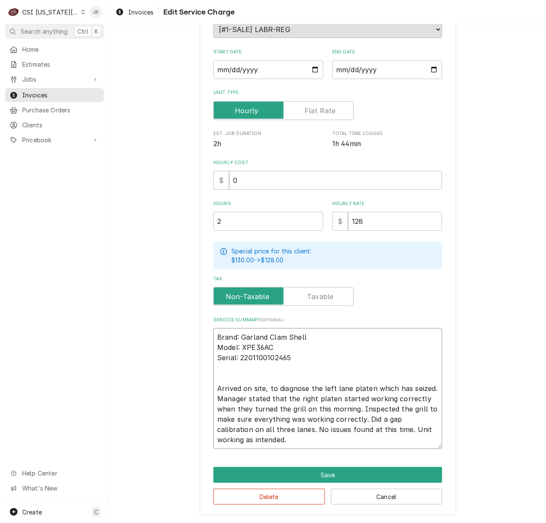
drag, startPoint x: 214, startPoint y: 399, endPoint x: 218, endPoint y: 392, distance: 7.8
click at [214, 398] on textarea "Brand: Garland Clam Shell Model: XPE36AC Serial: 2201100102465 Arrived on site,…" at bounding box center [327, 388] width 229 height 121
type textarea "x"
type textarea "Brand: Garland Clam Shell Model: XPE36AC Serial: 2201100102465 Arrived on site,…"
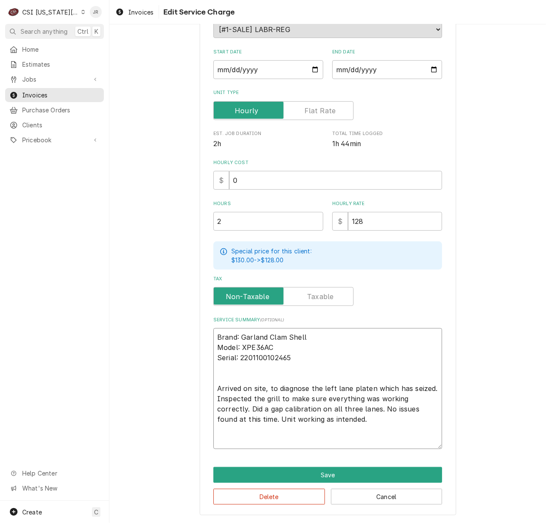
scroll to position [96, 0]
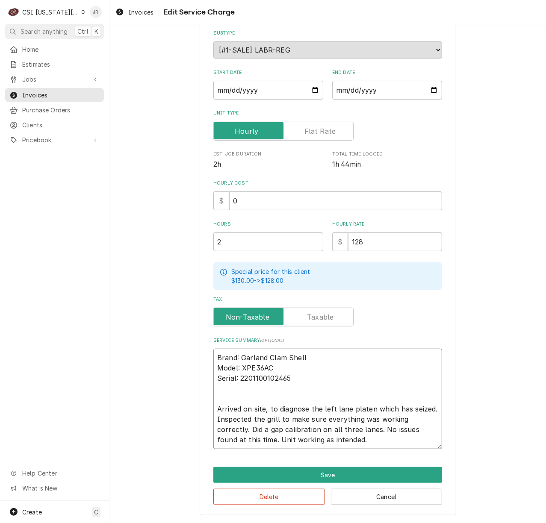
drag, startPoint x: 226, startPoint y: 427, endPoint x: 214, endPoint y: 428, distance: 12.1
click at [214, 428] on textarea "Brand: Garland Clam Shell Model: XPE36AC Serial: 2201100102465 Arrived on site,…" at bounding box center [327, 399] width 229 height 100
type textarea "x"
type textarea "Brand: Garland Clam Shell Model: XPE36AC Serial: 2201100102465 Arrived on site,…"
type textarea "x"
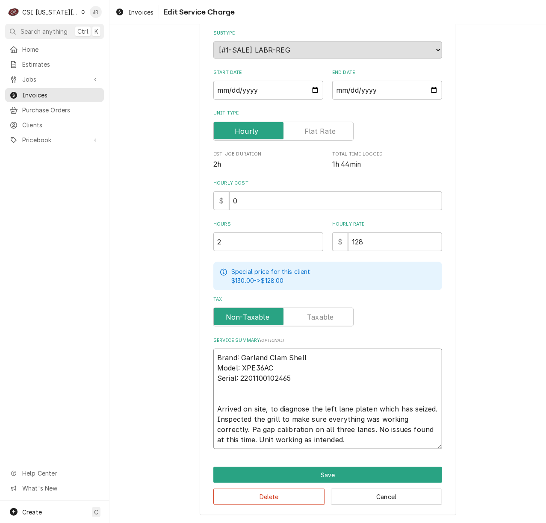
type textarea "Brand: Garland Clam Shell Model: XPE36AC Serial: 2201100102465 Arrived on site,…"
type textarea "x"
type textarea "Brand: Garland Clam Shell Model: XPE36AC Serial: 2201100102465 Arrived on site,…"
type textarea "x"
type textarea "Brand: Garland Clam Shell Model: XPE36AC Serial: 2201100102465 Arrived on site,…"
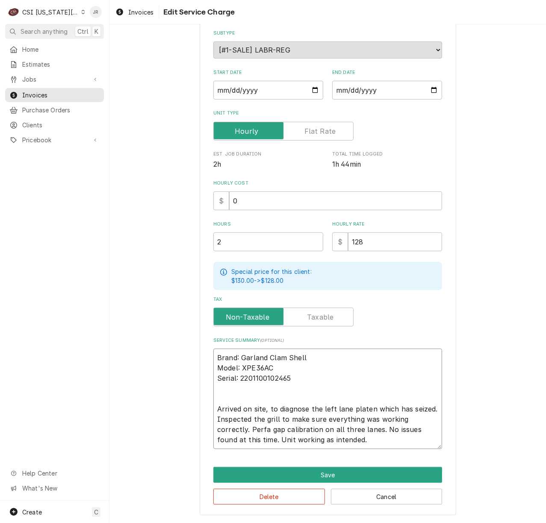
type textarea "x"
type textarea "Brand: Garland Clam Shell Model: XPE36AC Serial: 2201100102465 Arrived on site,…"
type textarea "x"
type textarea "Brand: Garland Clam Shell Model: XPE36AC Serial: 2201100102465 Arrived on site,…"
type textarea "x"
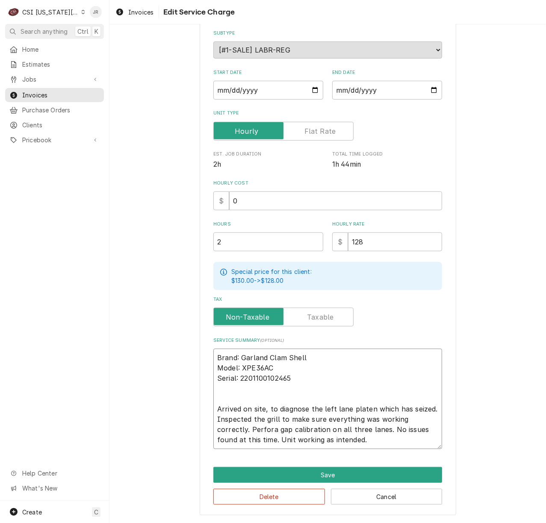
type textarea "Brand: Garland Clam Shell Model: XPE36AC Serial: 2201100102465 Arrived on site,…"
type textarea "x"
type textarea "Brand: Garland Clam Shell Model: XPE36AC Serial: 2201100102465 Arrived on site,…"
type textarea "x"
type textarea "Brand: Garland Clam Shell Model: XPE36AC Serial: 2201100102465 Arrived on site,…"
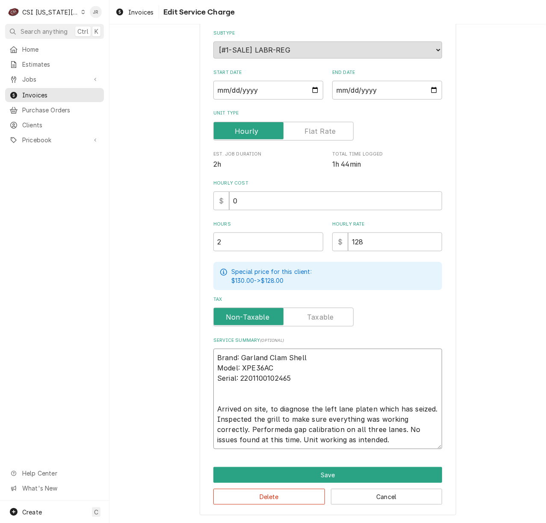
type textarea "x"
type textarea "Brand: Garland Clam Shell Model: XPE36AC Serial: 2201100102465 Arrived on site,…"
click at [375, 473] on button "Save" at bounding box center [327, 475] width 229 height 16
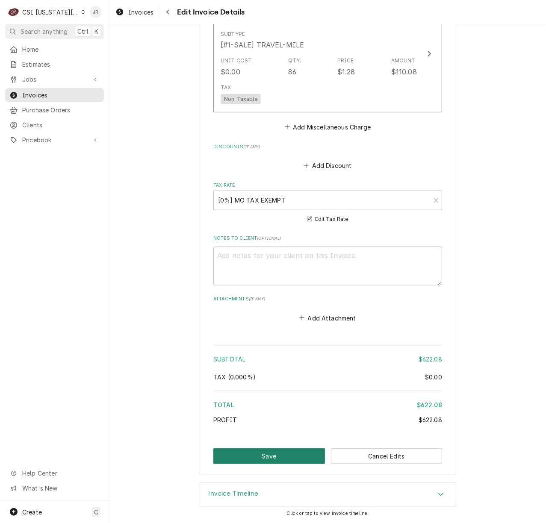
scroll to position [1778, 0]
click at [296, 451] on button "Save" at bounding box center [269, 456] width 112 height 16
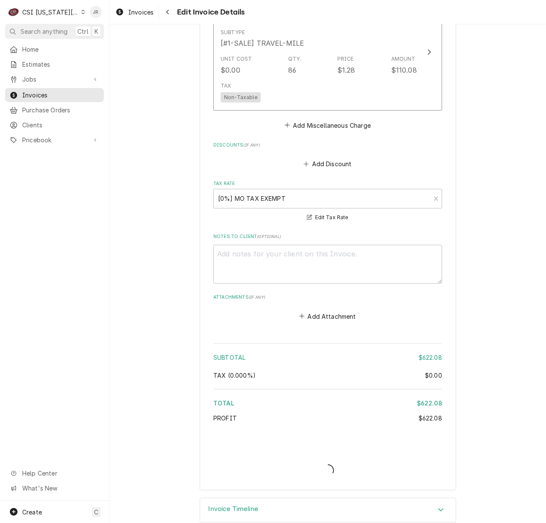
type textarea "x"
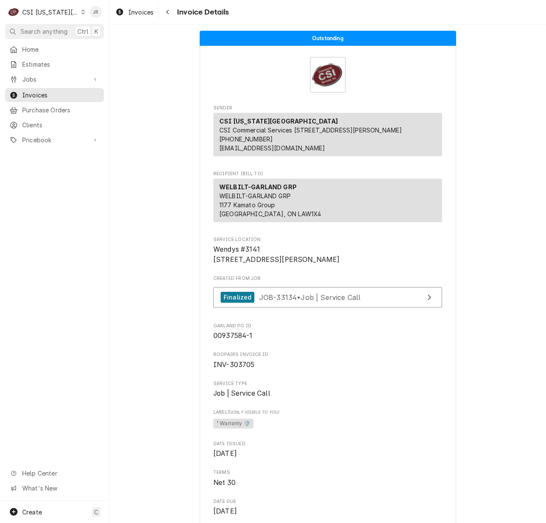
click at [229, 369] on span "INV-303705" at bounding box center [233, 365] width 41 height 8
copy span "303705"
click at [43, 91] on span "Invoices" at bounding box center [60, 95] width 77 height 9
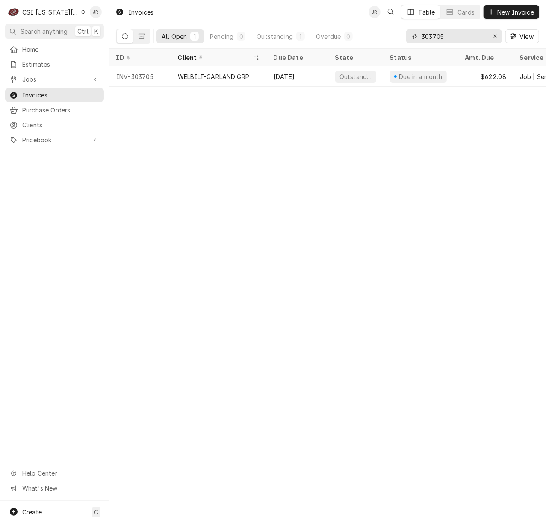
click at [451, 43] on input "303705" at bounding box center [454, 36] width 64 height 14
click at [451, 42] on input "303705" at bounding box center [454, 36] width 64 height 14
paste input "413"
type input "303413"
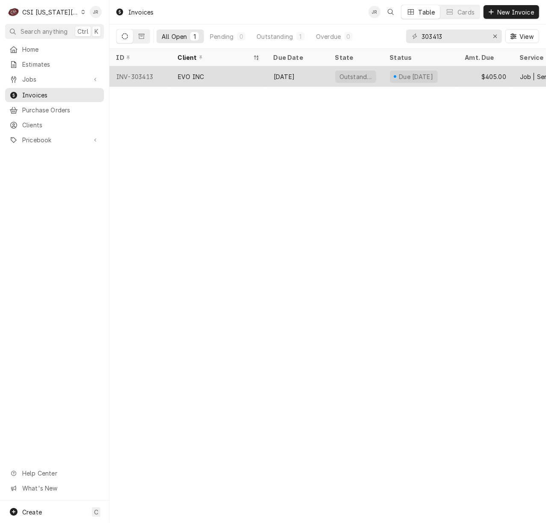
click at [235, 77] on div "EVO INC" at bounding box center [219, 76] width 96 height 21
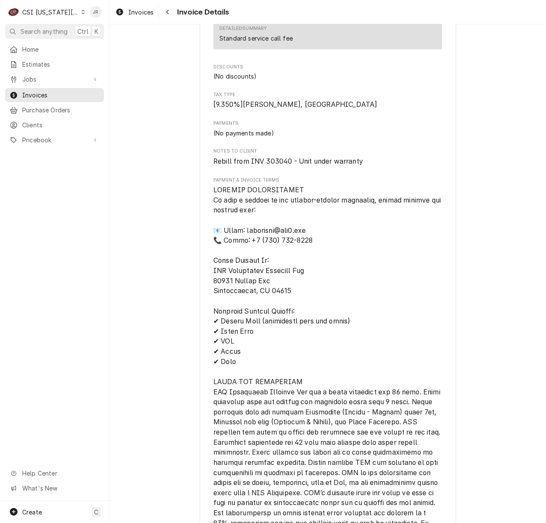
scroll to position [798, 0]
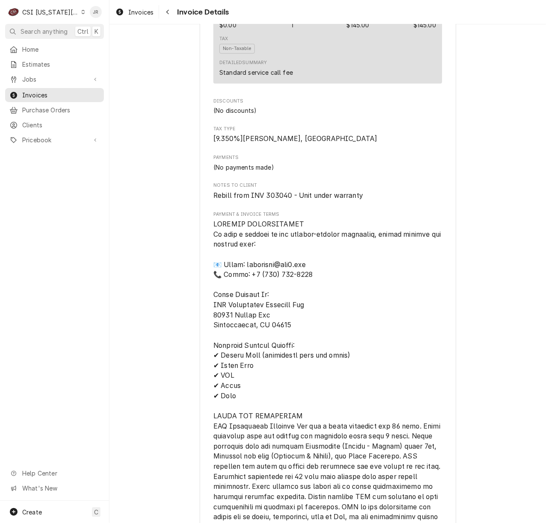
click at [274, 189] on span "Notes to Client" at bounding box center [327, 186] width 229 height 7
click at [274, 200] on span "Rebill from INV 303040 - Unit under warranty" at bounding box center [288, 196] width 150 height 8
copy span "303040"
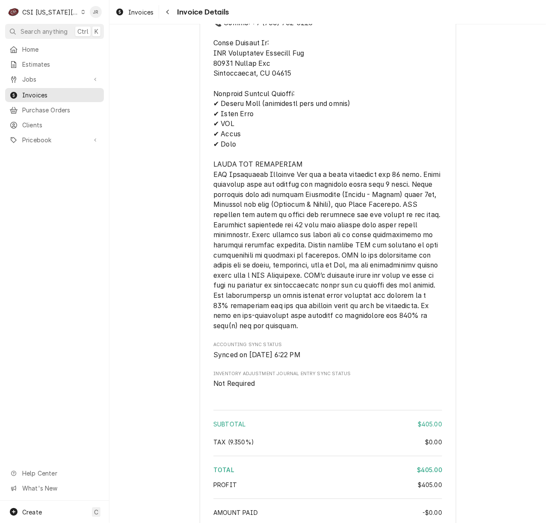
scroll to position [1236, 0]
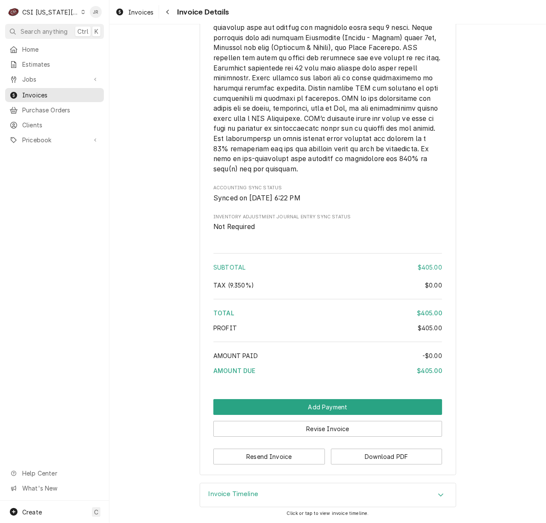
click at [292, 492] on div "Invoice Timeline" at bounding box center [328, 496] width 256 height 24
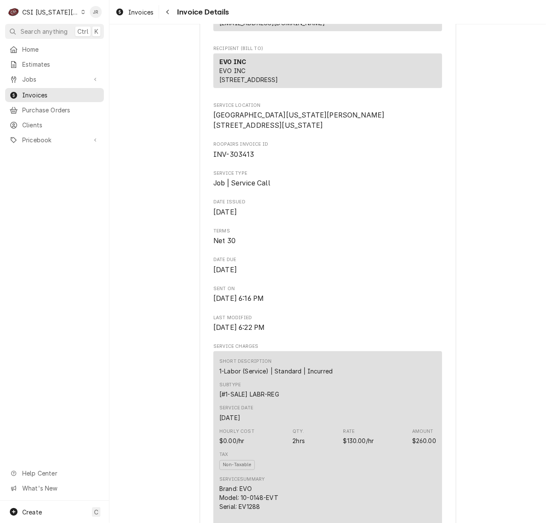
scroll to position [0, 0]
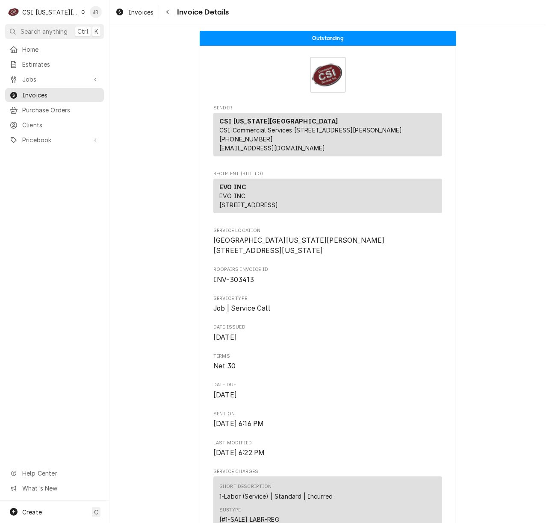
click at [239, 284] on span "INV-303413" at bounding box center [233, 280] width 41 height 8
copy span "303413"
click at [213, 255] on span "[GEOGRAPHIC_DATA][US_STATE][PERSON_NAME] [STREET_ADDRESS][US_STATE]" at bounding box center [298, 245] width 171 height 18
drag, startPoint x: 209, startPoint y: 267, endPoint x: 285, endPoint y: 283, distance: 77.7
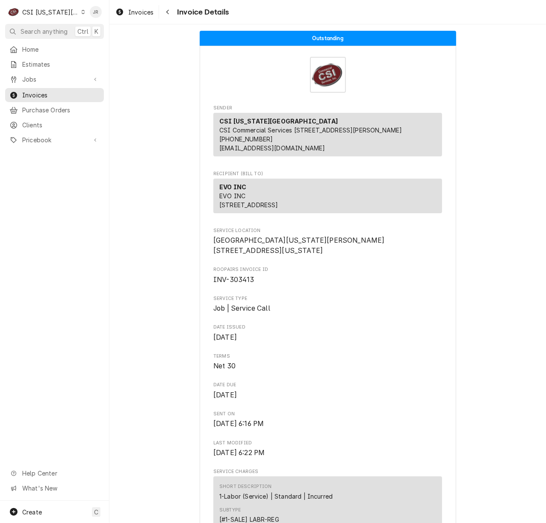
copy span "[STREET_ADDRESS][US_STATE]"
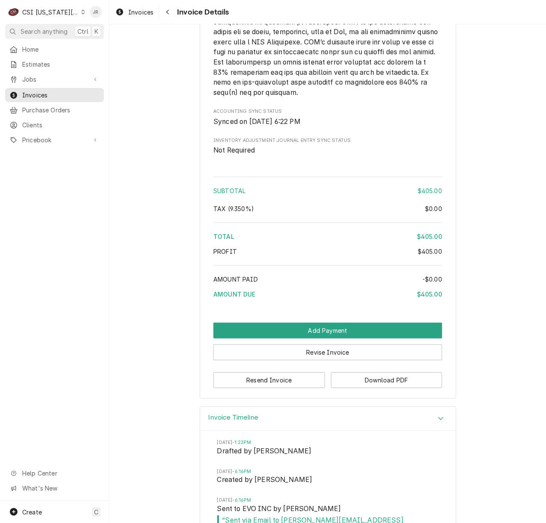
scroll to position [1334, 0]
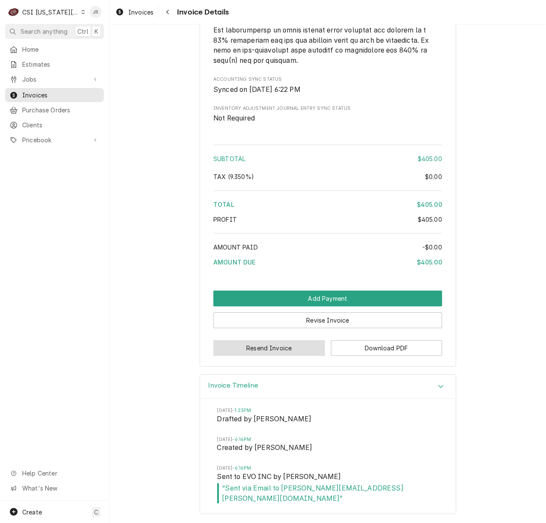
click at [272, 356] on button "Resend Invoice" at bounding box center [269, 348] width 112 height 16
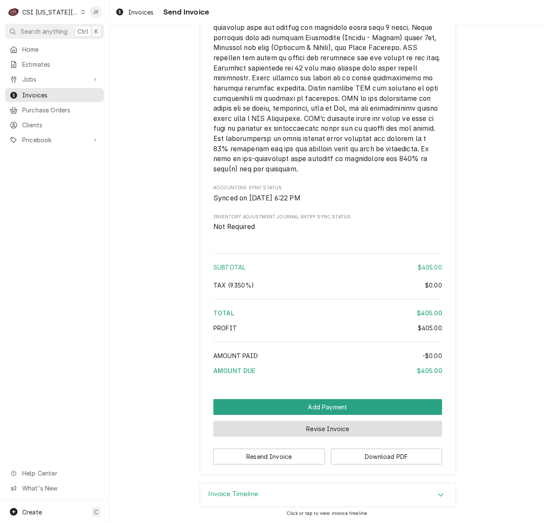
scroll to position [1236, 0]
click at [322, 428] on button "Revise Invoice" at bounding box center [327, 429] width 229 height 16
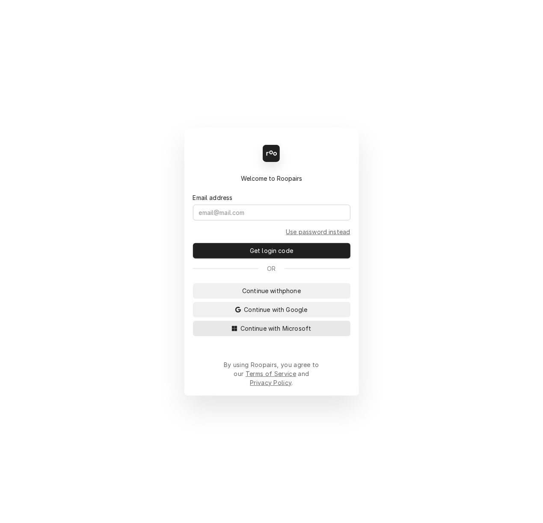
click at [275, 333] on span "Continue with Microsoft" at bounding box center [276, 328] width 74 height 9
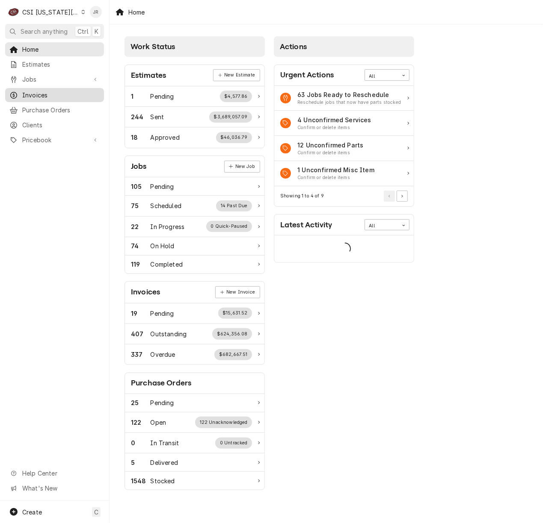
click at [44, 94] on span "Invoices" at bounding box center [60, 95] width 77 height 9
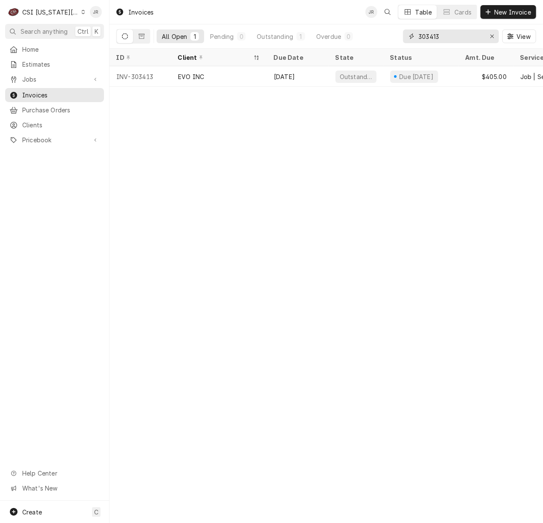
drag, startPoint x: 457, startPoint y: 38, endPoint x: 378, endPoint y: 28, distance: 79.4
click at [378, 28] on div "All Open 1 Pending 0 Outstanding 1 Overdue 0 303413 View" at bounding box center [325, 36] width 419 height 24
paste input "040"
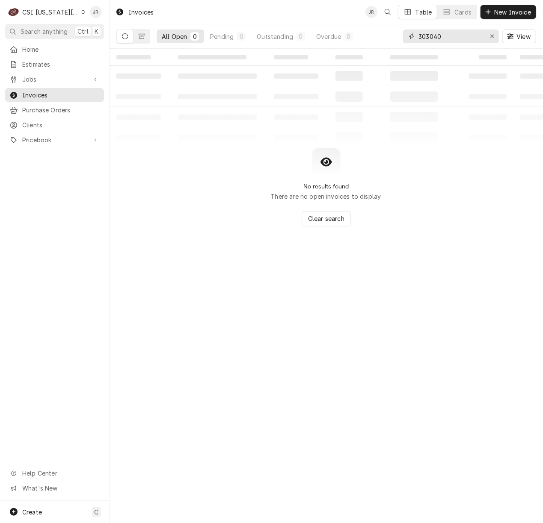
type input "303040"
click at [143, 33] on icon "Dynamic Content Wrapper" at bounding box center [142, 36] width 6 height 6
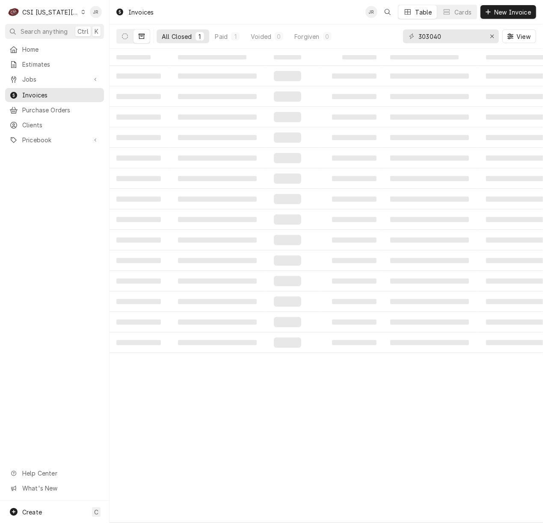
click at [201, 61] on td "‌" at bounding box center [219, 57] width 96 height 17
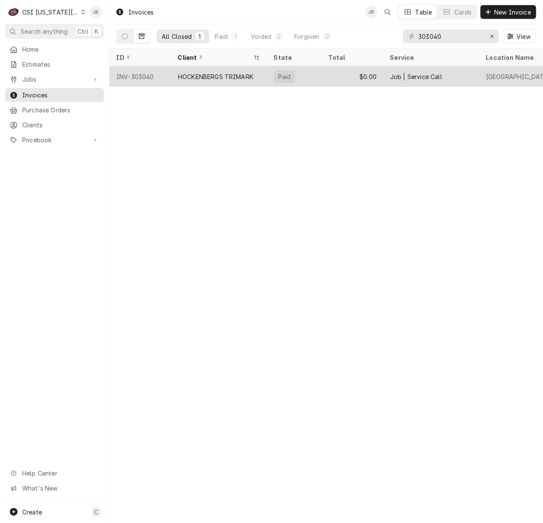
click at [176, 73] on div "HOCKENBERGS TRIMARK" at bounding box center [219, 76] width 96 height 21
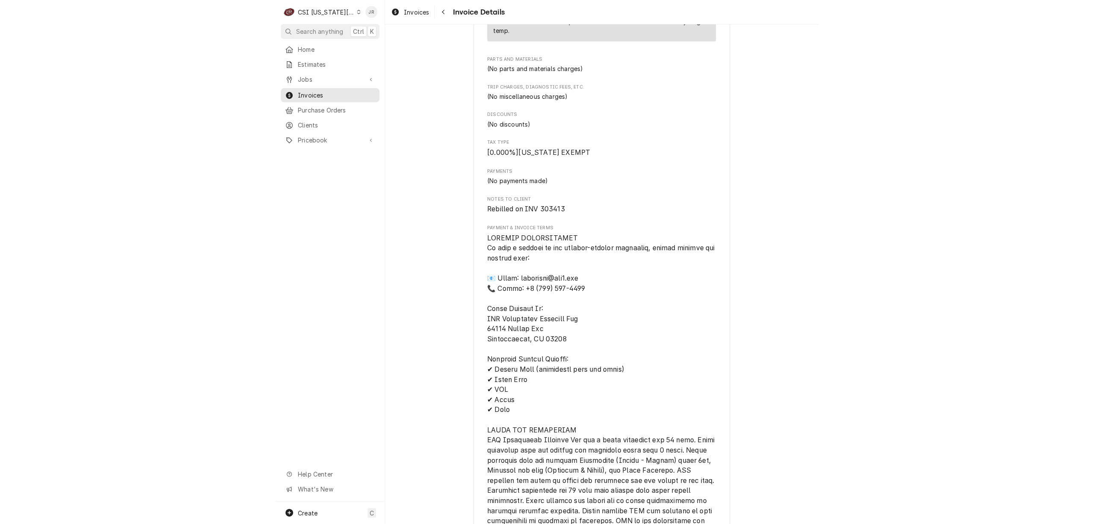
scroll to position [663, 0]
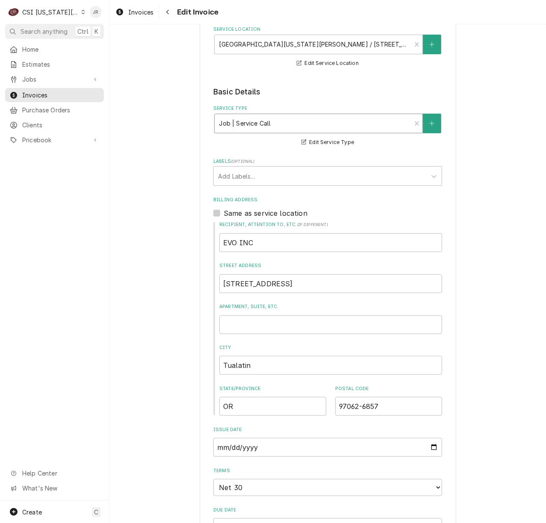
scroll to position [57, 0]
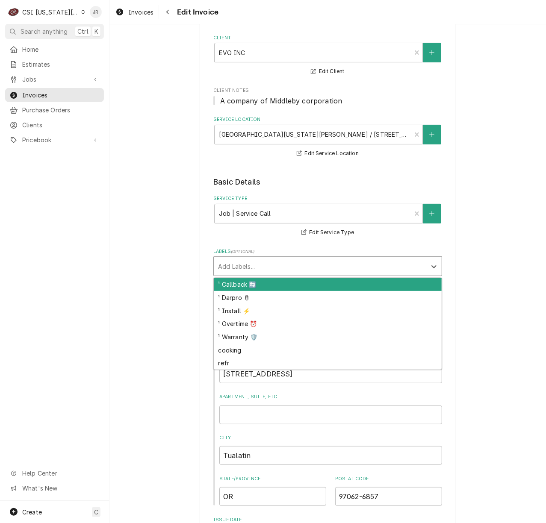
click at [235, 260] on div "Labels" at bounding box center [320, 266] width 204 height 15
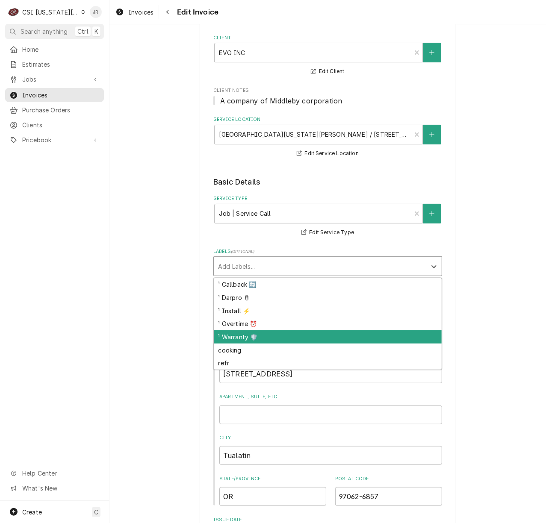
click at [250, 334] on div "¹ Warranty 🛡️" at bounding box center [328, 336] width 228 height 13
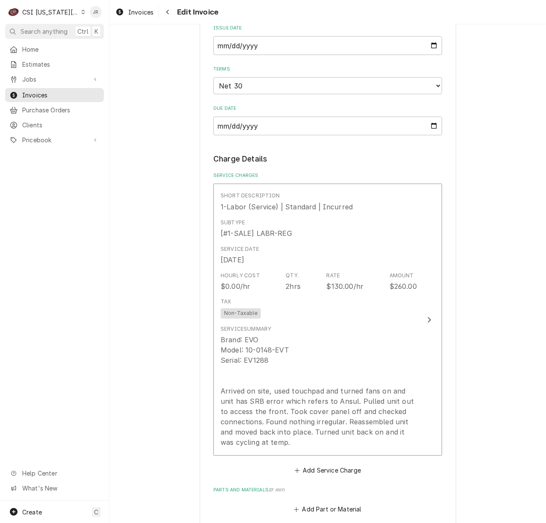
scroll to position [798, 0]
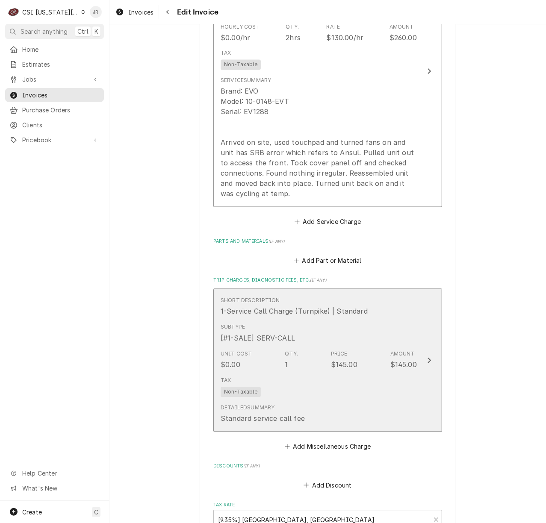
click at [416, 363] on button "Short Description 1-Service Call Charge (Turnpike) | Standard Subtype [#1-SALE]…" at bounding box center [327, 360] width 229 height 143
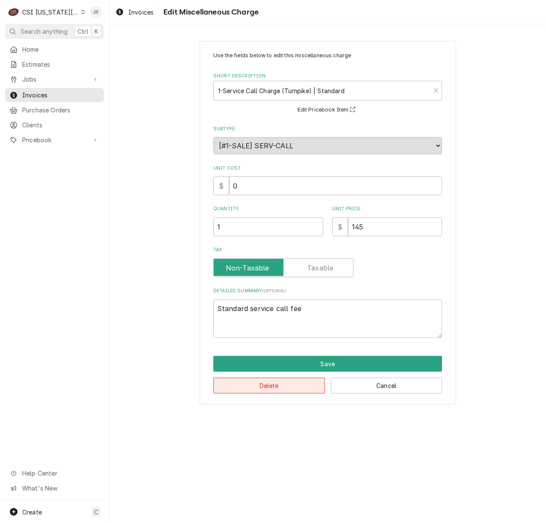
click at [274, 387] on button "Delete" at bounding box center [269, 386] width 112 height 16
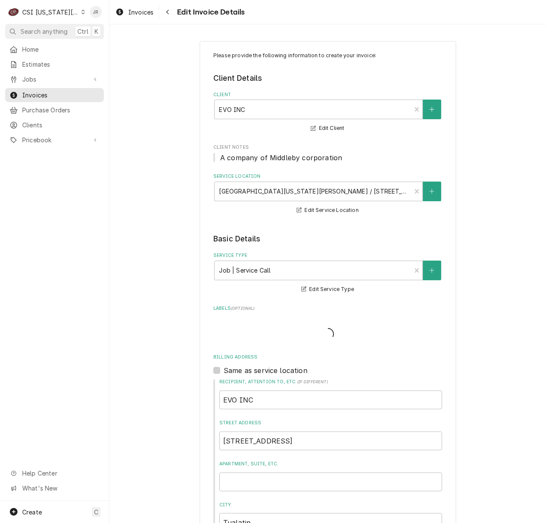
type textarea "x"
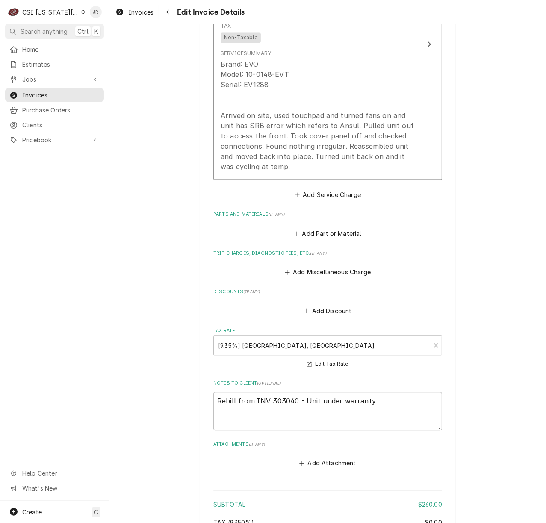
scroll to position [814, 0]
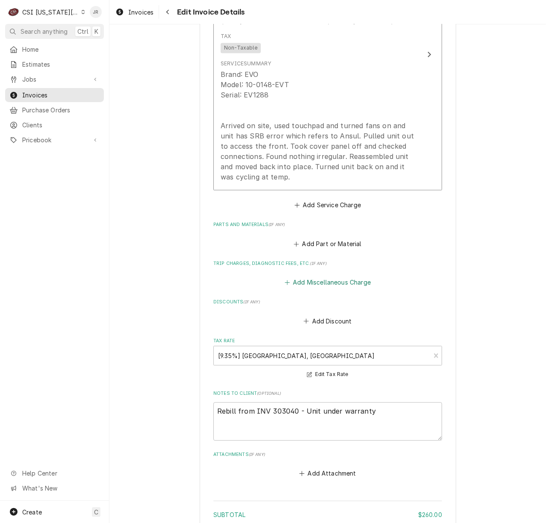
click at [340, 285] on button "Add Miscellaneous Charge" at bounding box center [327, 283] width 89 height 12
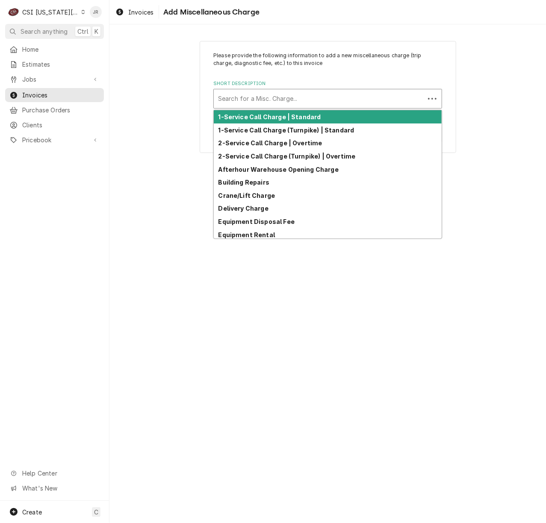
click at [281, 101] on div "Short Description" at bounding box center [319, 98] width 202 height 15
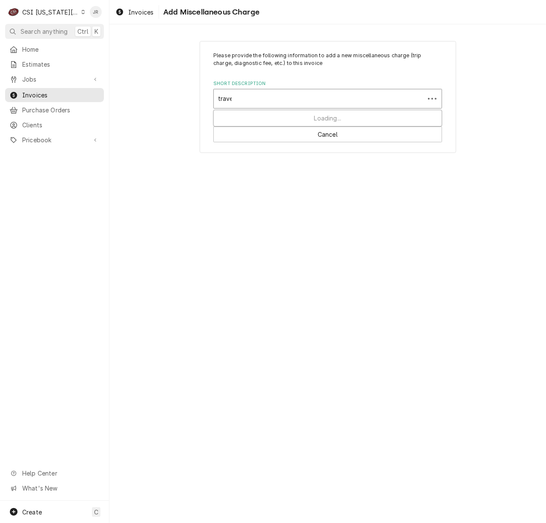
type input "travel"
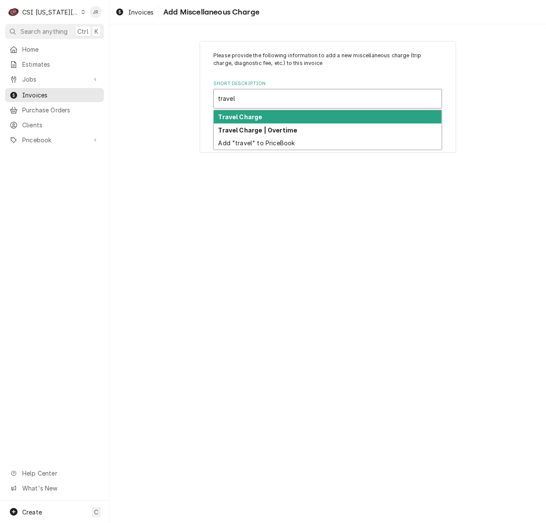
click at [284, 115] on div "Travel Charge" at bounding box center [328, 116] width 228 height 13
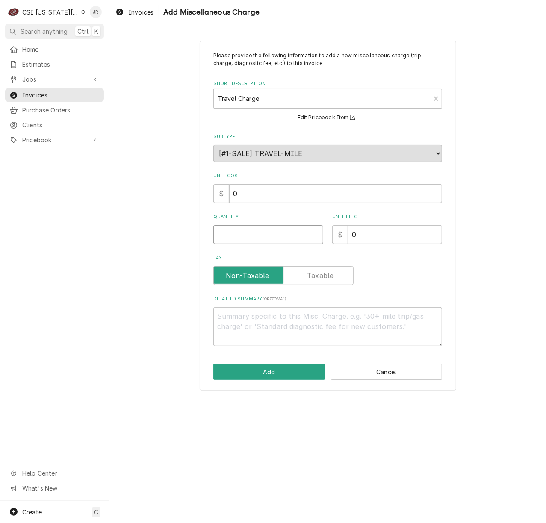
click at [272, 233] on input "Quantity" at bounding box center [268, 234] width 110 height 19
type textarea "x"
type input "2"
type textarea "x"
type input "21"
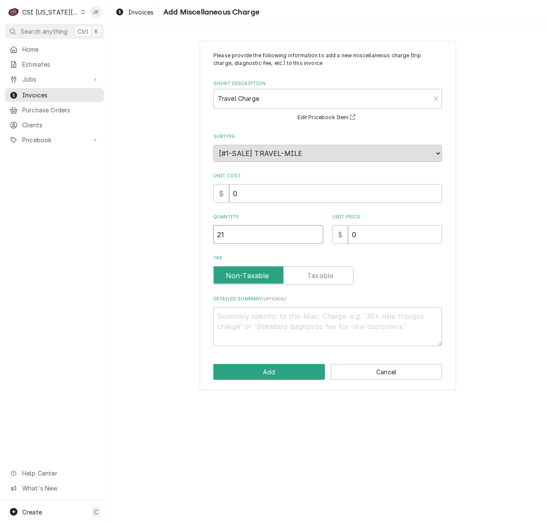
type textarea "x"
type input "2"
type textarea "x"
type input "1"
type textarea "x"
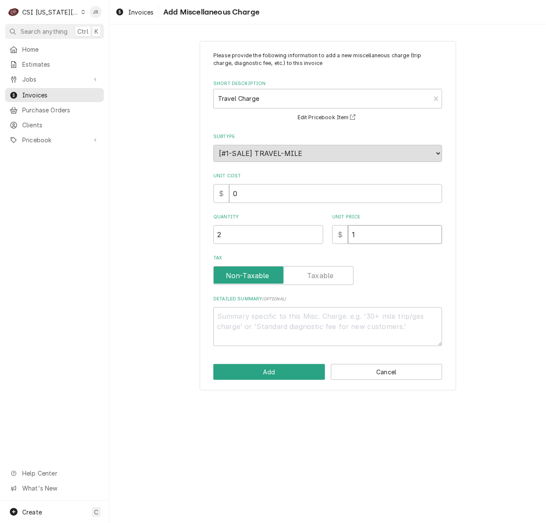
type input "13"
type textarea "x"
type input "130"
click at [270, 368] on button "Add" at bounding box center [269, 372] width 112 height 16
type textarea "x"
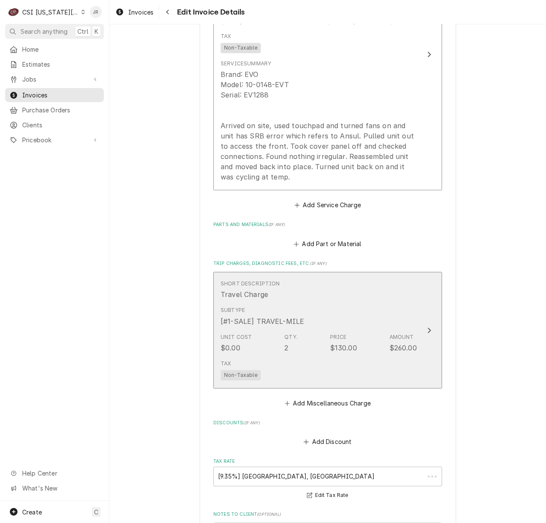
scroll to position [831, 0]
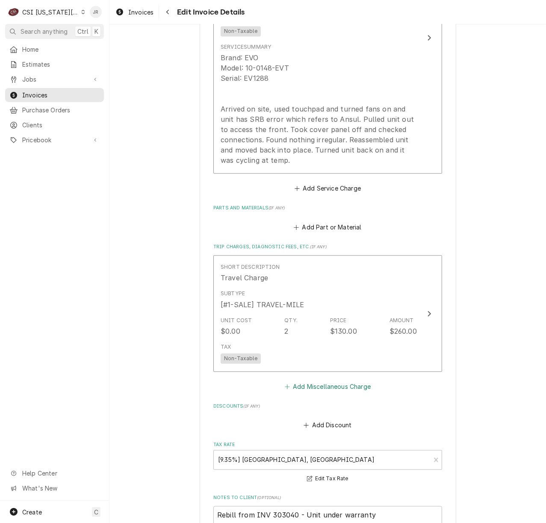
click at [348, 385] on button "Add Miscellaneous Charge" at bounding box center [327, 387] width 89 height 12
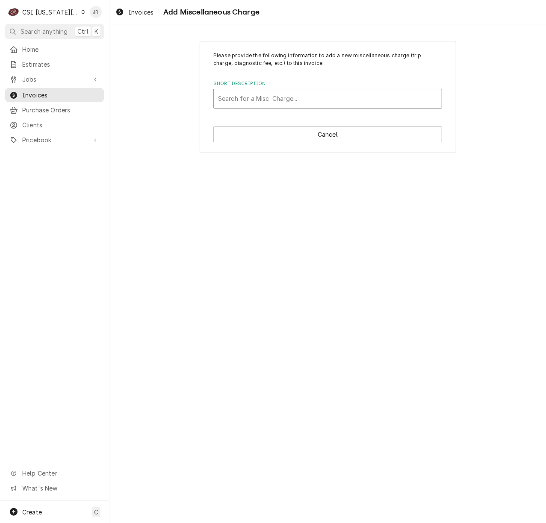
drag, startPoint x: 354, startPoint y: 86, endPoint x: 366, endPoint y: 105, distance: 22.3
click at [358, 95] on div "Short Description Search for a Misc. Charge..." at bounding box center [327, 94] width 229 height 28
drag, startPoint x: 367, startPoint y: 105, endPoint x: 365, endPoint y: 101, distance: 4.8
click at [367, 105] on div "Short Description" at bounding box center [327, 98] width 219 height 15
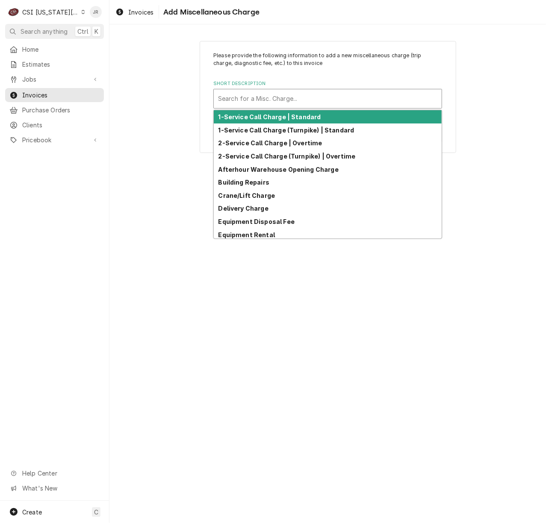
click at [365, 101] on div "Short Description" at bounding box center [327, 98] width 219 height 15
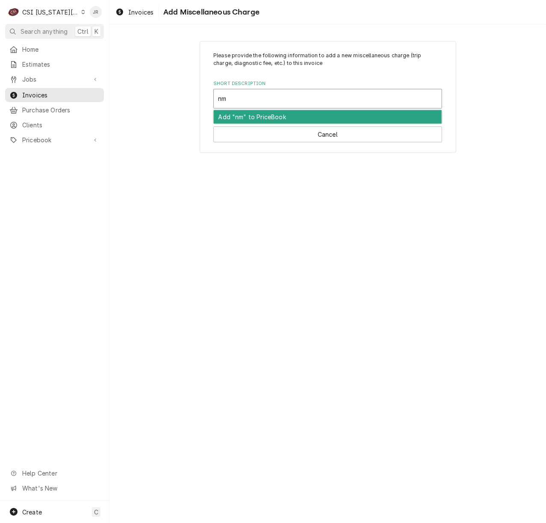
type input "n"
type input "mile"
click at [271, 115] on div "Mileage Charge" at bounding box center [328, 116] width 228 height 13
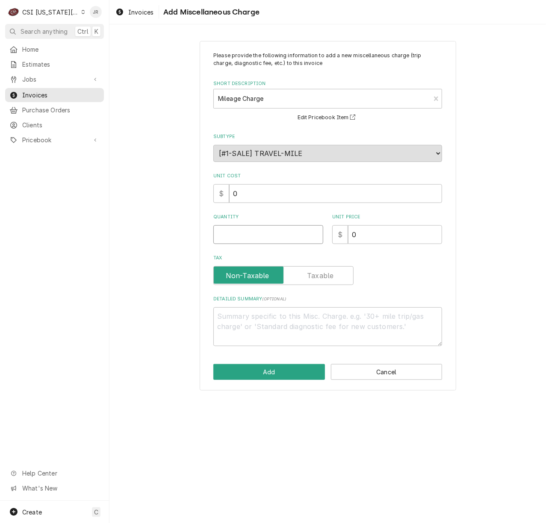
click at [269, 239] on input "Quantity" at bounding box center [268, 234] width 110 height 19
type textarea "x"
type input "1"
type textarea "x"
type input "10"
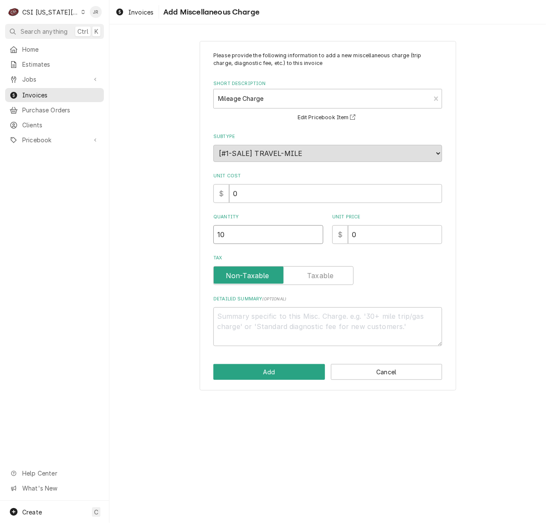
type textarea "x"
type input "100"
type textarea "x"
type input "1"
type textarea "x"
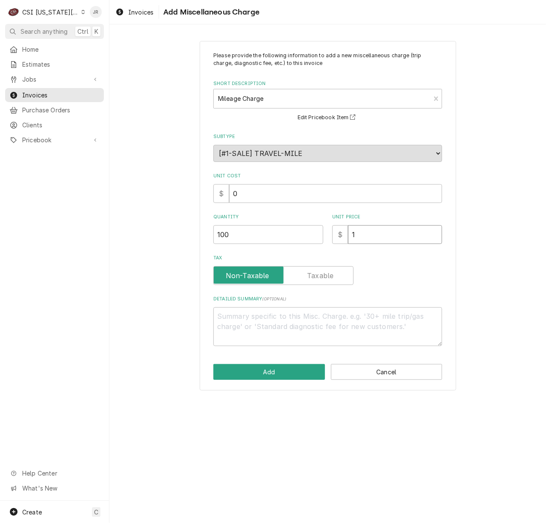
type input "1.3"
type textarea "x"
type input "1.30"
click at [280, 370] on button "Add" at bounding box center [269, 372] width 112 height 16
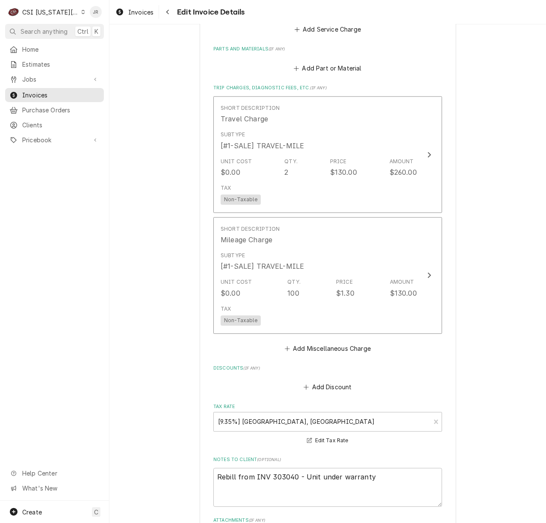
scroll to position [1190, 0]
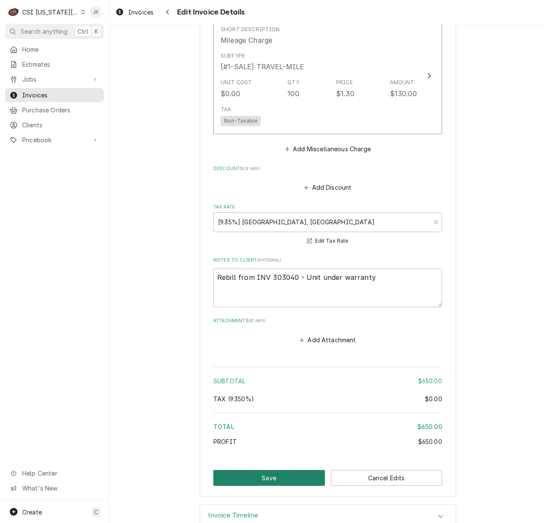
click at [276, 486] on button "Save" at bounding box center [269, 478] width 112 height 16
type textarea "x"
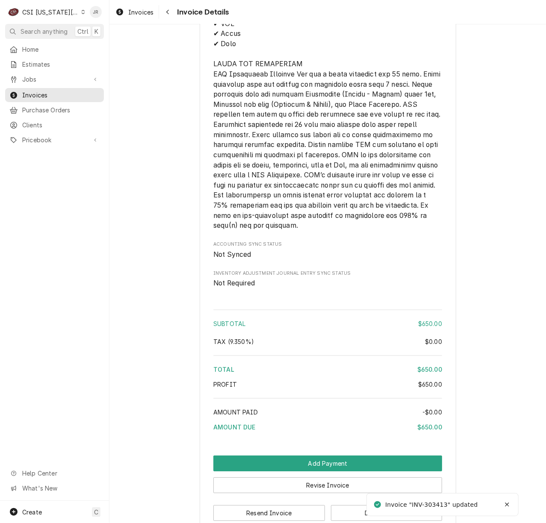
scroll to position [1349, 0]
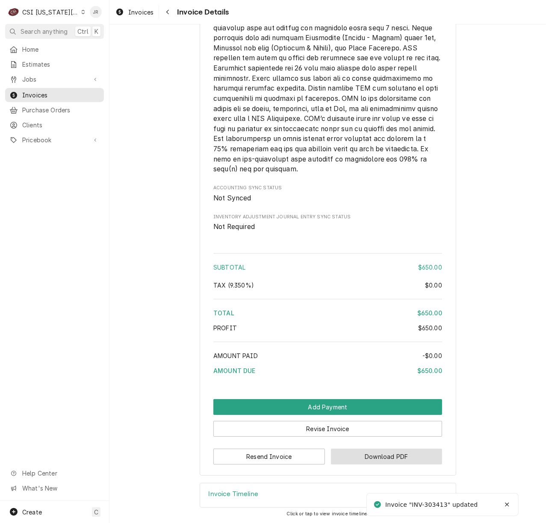
click at [354, 460] on button "Download PDF" at bounding box center [387, 457] width 112 height 16
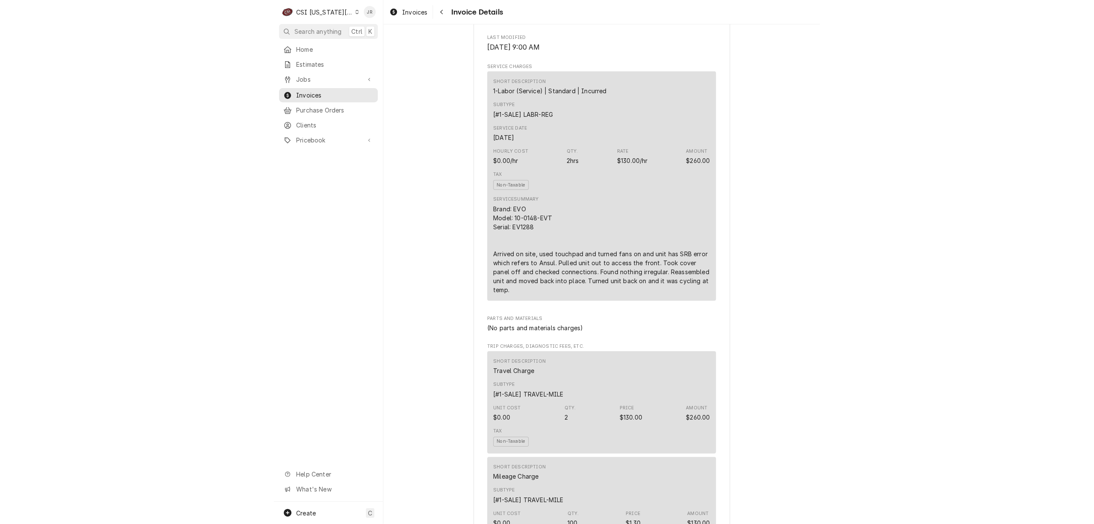
scroll to position [0, 0]
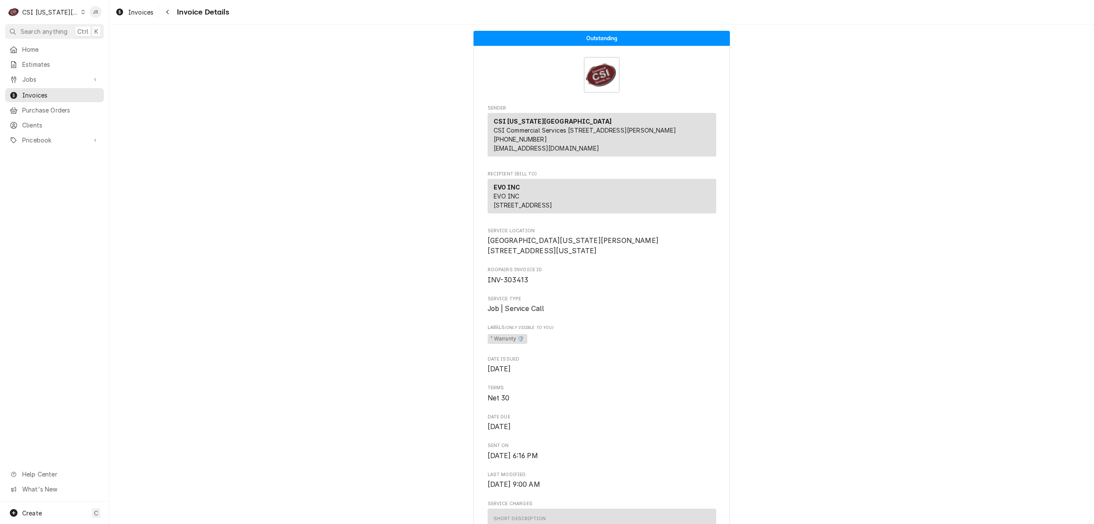
click at [40, 7] on div "C CSI Kansas City" at bounding box center [46, 11] width 83 height 17
click at [47, 93] on html "C CSI Kansas City JR Search anything Ctrl K Home Estimates Jobs Jobs Job Series…" at bounding box center [547, 262] width 1094 height 524
click at [50, 91] on span "Invoices" at bounding box center [60, 95] width 77 height 9
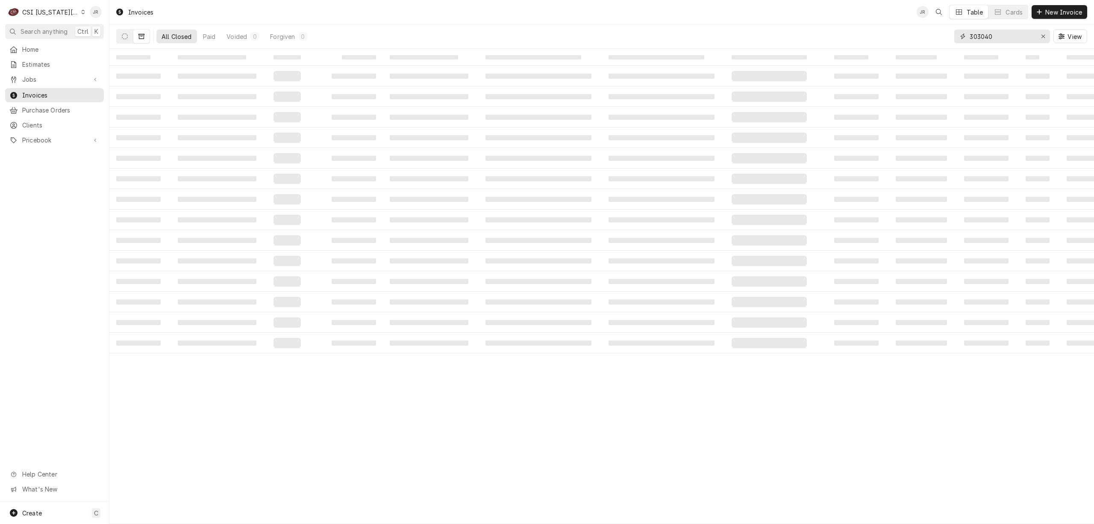
click at [1004, 33] on input "303040" at bounding box center [1002, 36] width 64 height 14
paste input "413"
type input "303413"
click at [128, 36] on button "Dynamic Content Wrapper" at bounding box center [125, 36] width 16 height 14
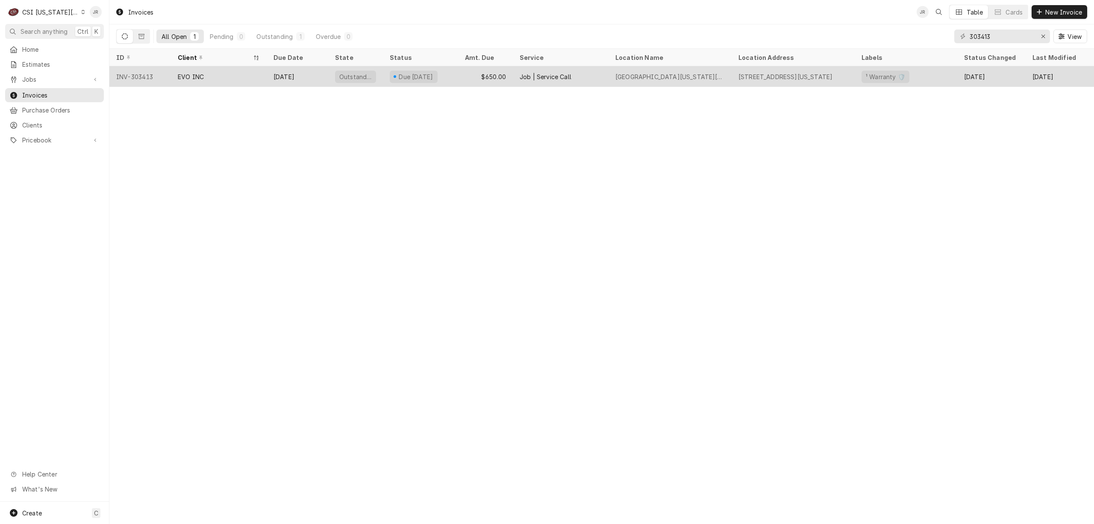
click at [304, 79] on div "[DATE]" at bounding box center [298, 76] width 62 height 21
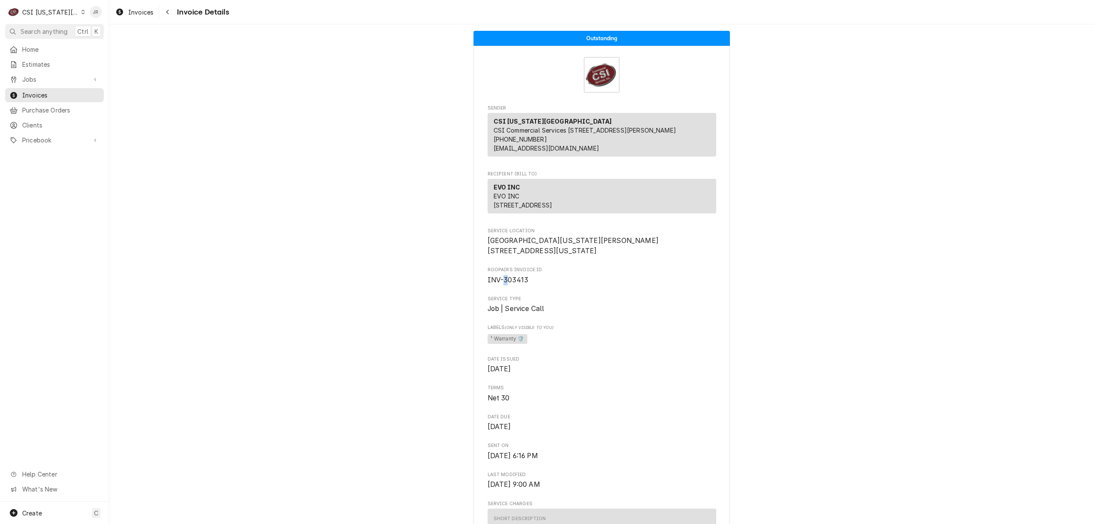
drag, startPoint x: 500, startPoint y: 305, endPoint x: 504, endPoint y: 307, distance: 4.6
click at [501, 284] on span "INV-303413" at bounding box center [508, 280] width 41 height 8
click at [513, 284] on span "INV-303413" at bounding box center [508, 280] width 41 height 8
copy span "303413"
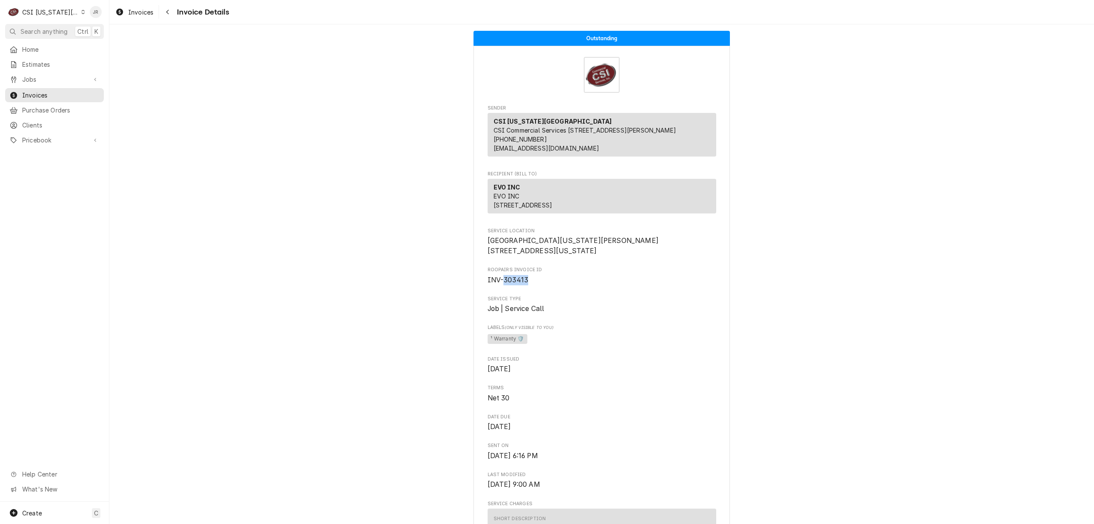
click at [54, 12] on div "CSI [US_STATE][GEOGRAPHIC_DATA]" at bounding box center [50, 12] width 56 height 9
click at [118, 45] on div "CSI St. [PERSON_NAME]" at bounding box center [146, 46] width 125 height 9
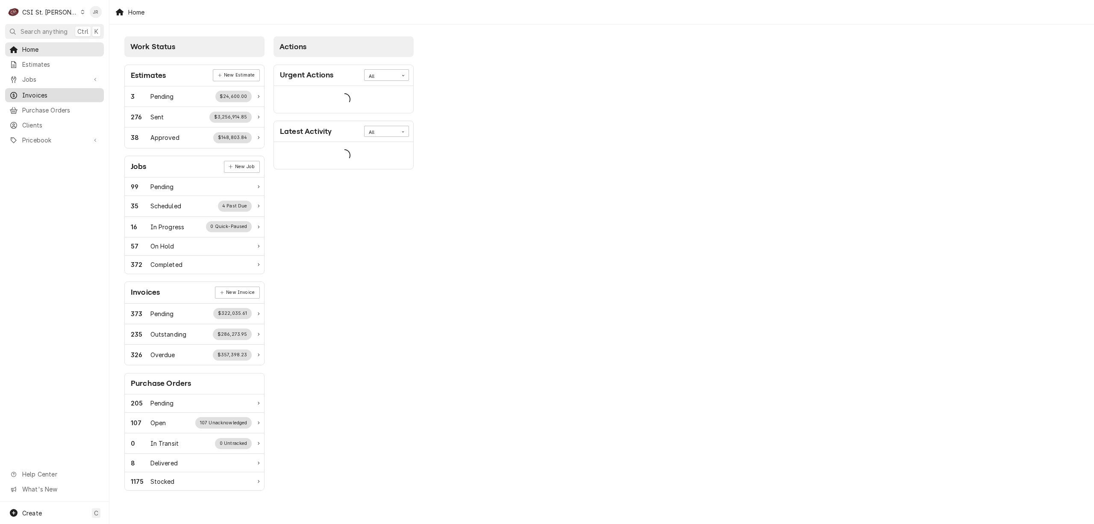
click at [32, 98] on link "Invoices" at bounding box center [54, 95] width 99 height 14
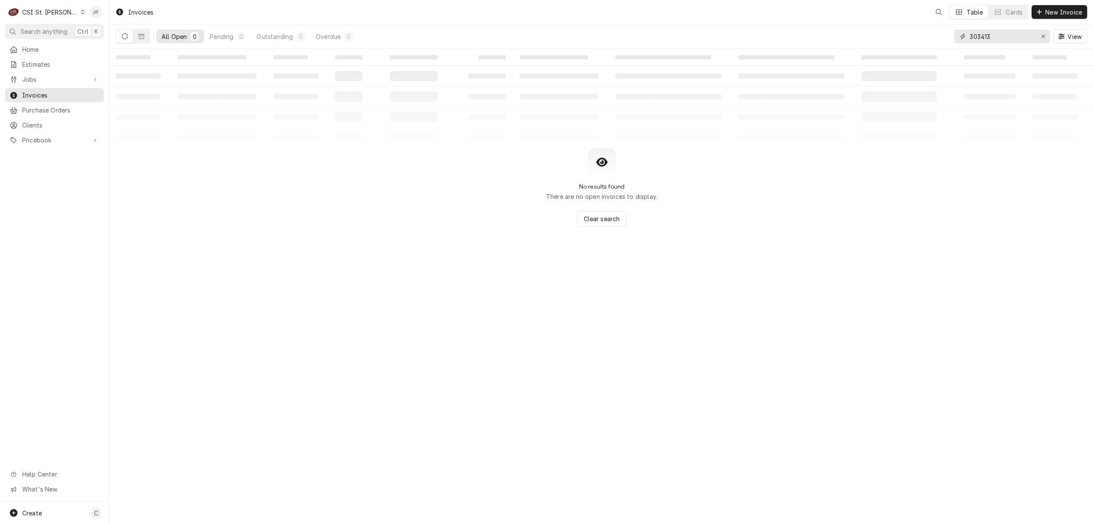
click at [992, 36] on input "303413" at bounding box center [1002, 36] width 64 height 14
paste input "404307"
type input "404307"
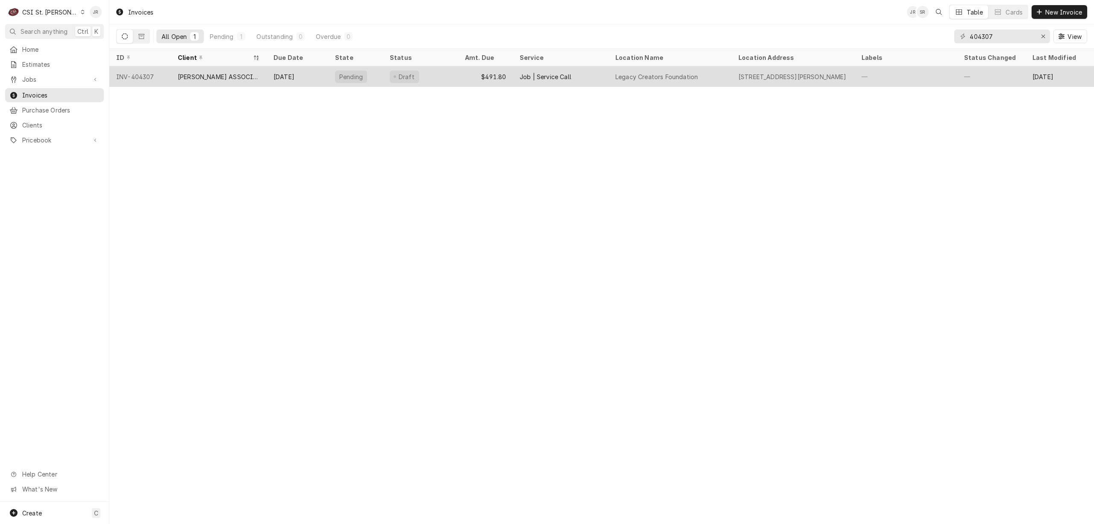
click at [275, 84] on div "Oct 30" at bounding box center [298, 76] width 62 height 21
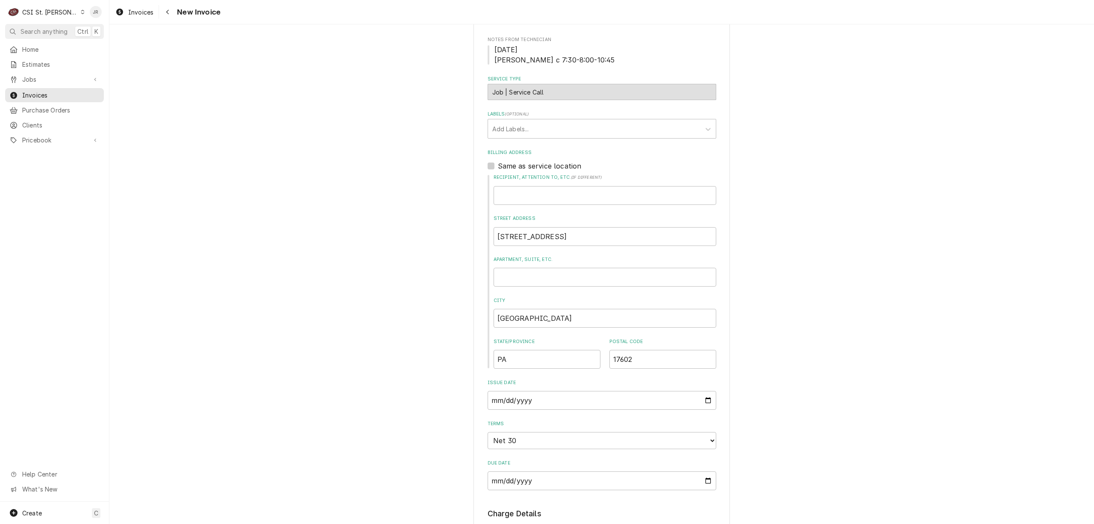
scroll to position [342, 0]
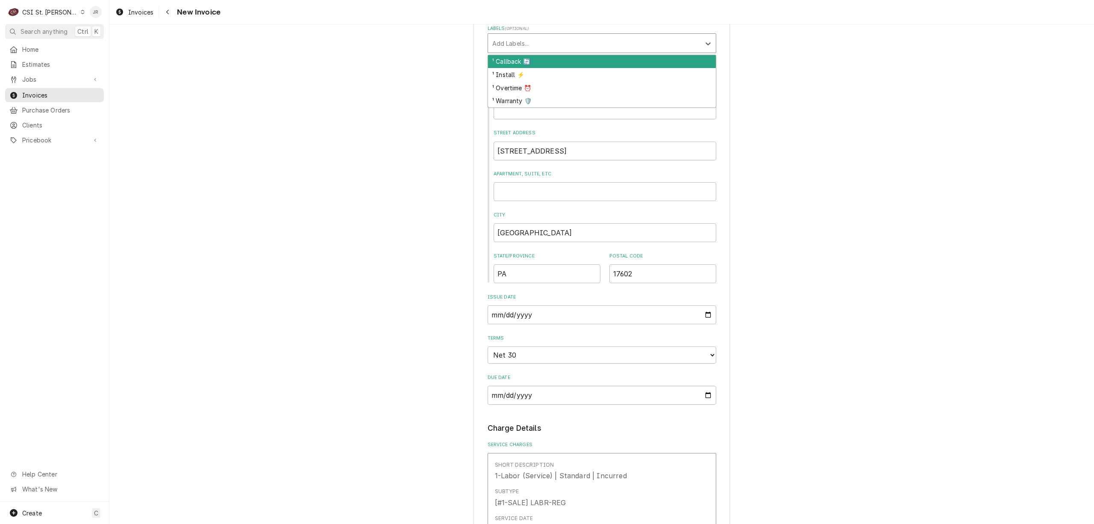
click at [522, 44] on div "Labels" at bounding box center [594, 42] width 204 height 15
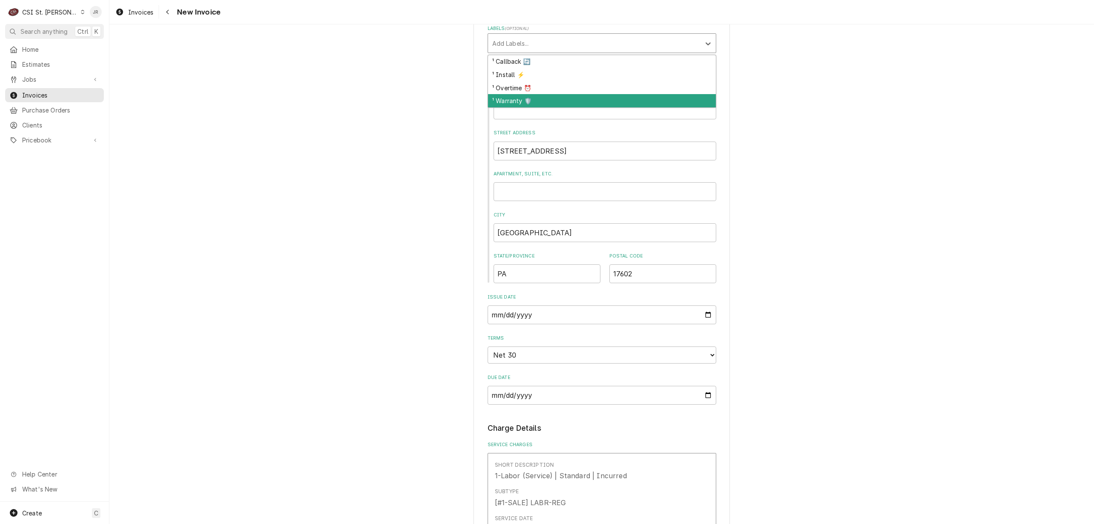
click at [543, 99] on div "¹ Warranty 🛡️" at bounding box center [602, 100] width 228 height 13
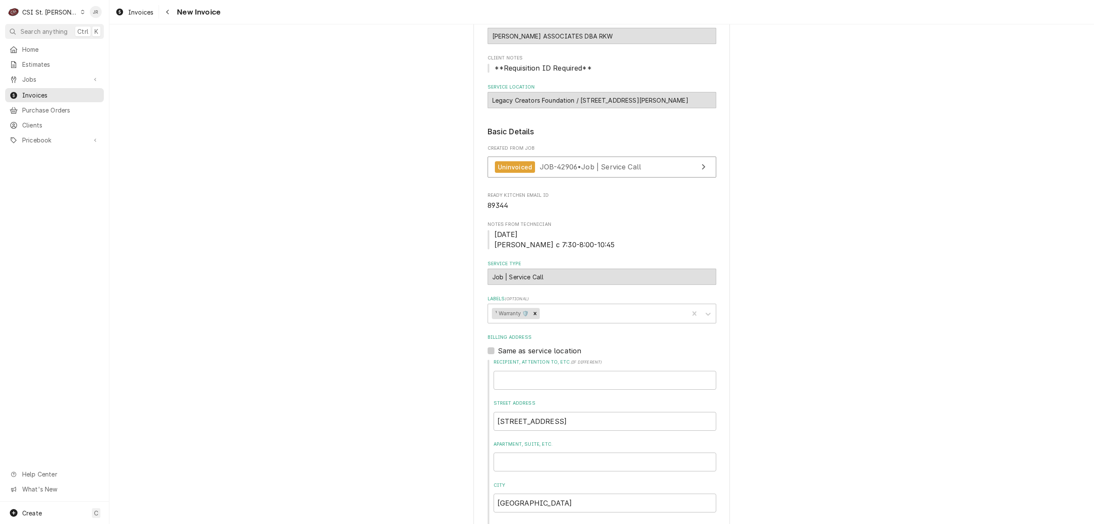
scroll to position [0, 0]
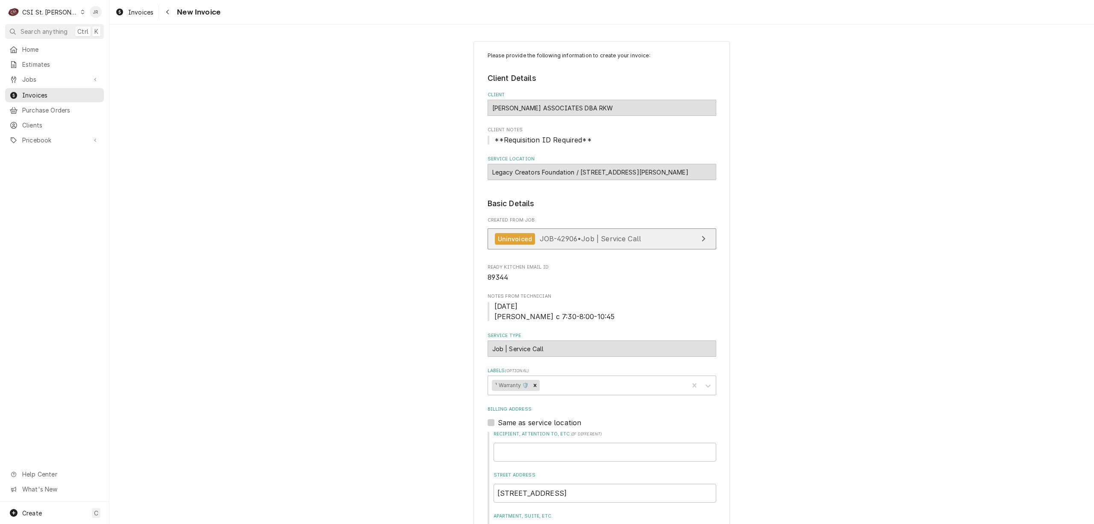
click at [573, 236] on span "JOB-42906 • Job | Service Call" at bounding box center [591, 238] width 102 height 9
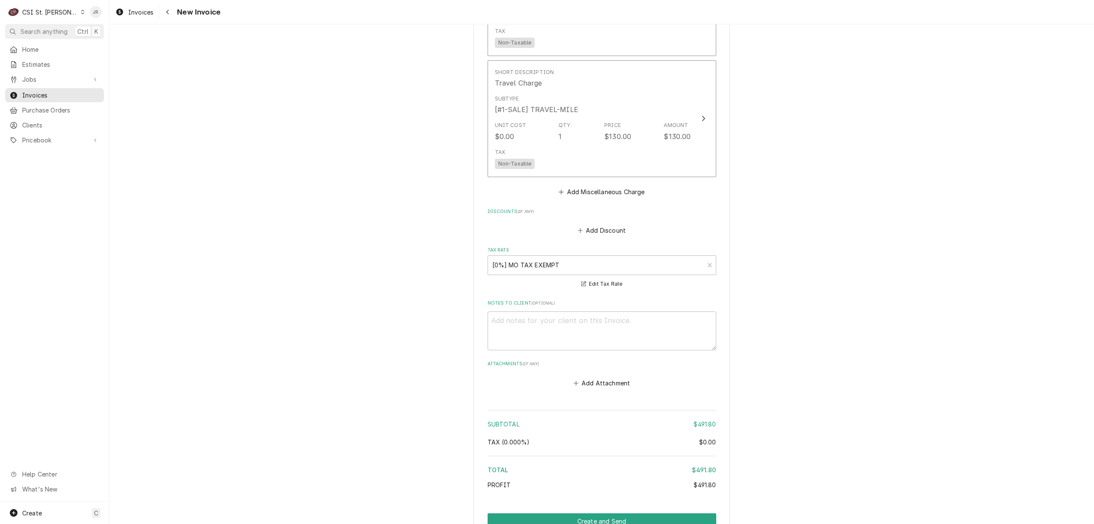
scroll to position [1503, 0]
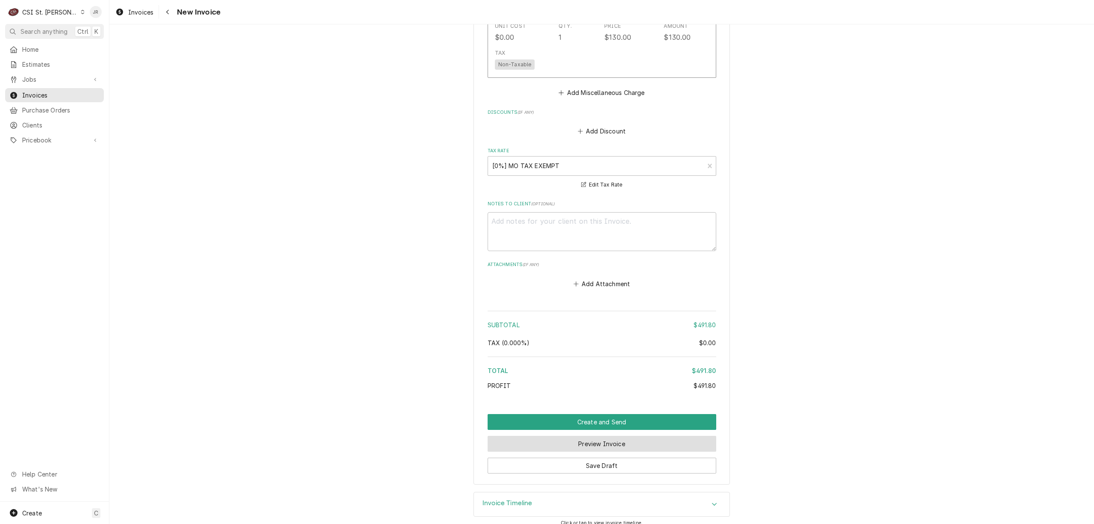
click at [641, 436] on button "Preview Invoice" at bounding box center [602, 444] width 229 height 16
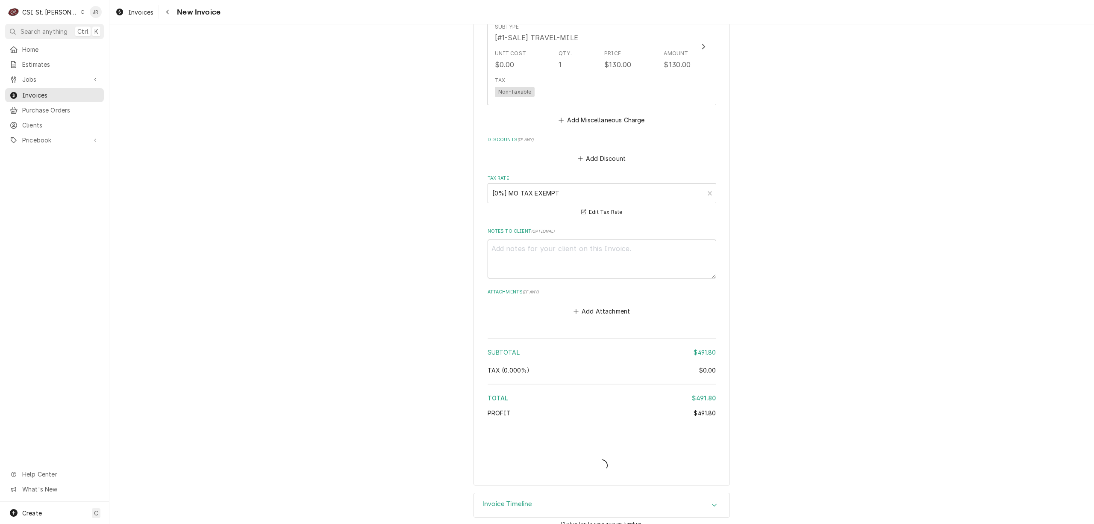
type textarea "x"
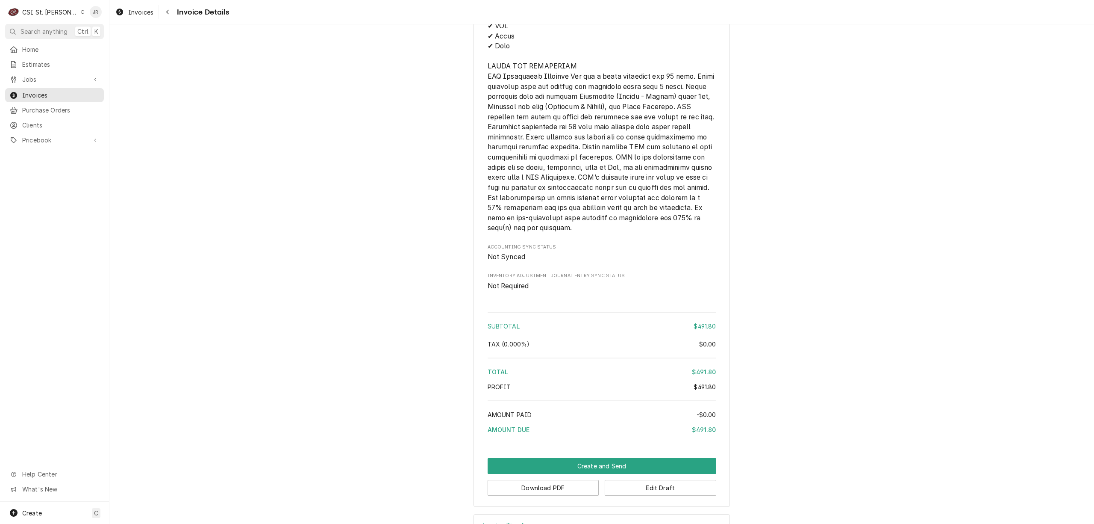
scroll to position [1473, 0]
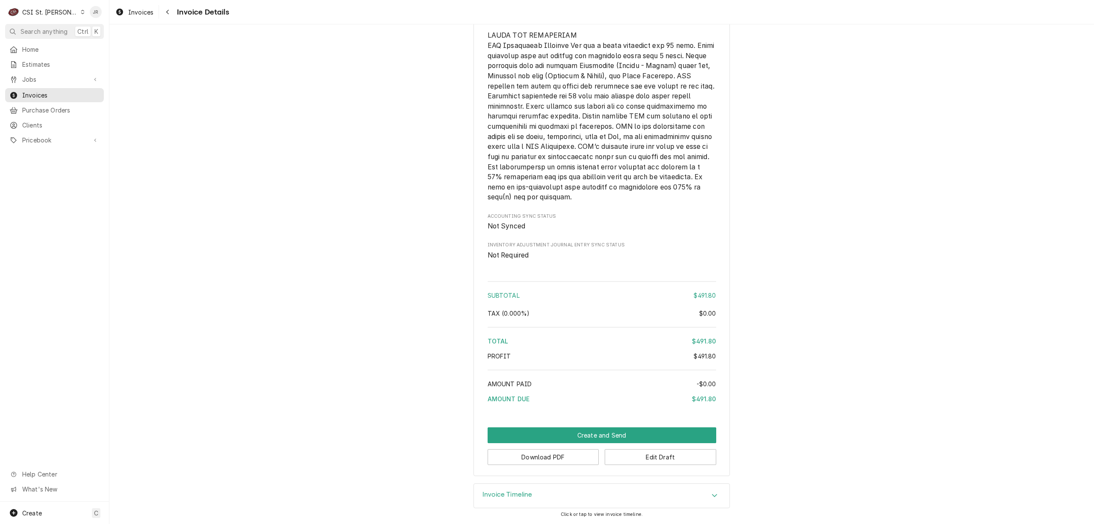
click at [506, 492] on h3 "Invoice Timeline" at bounding box center [508, 494] width 50 height 8
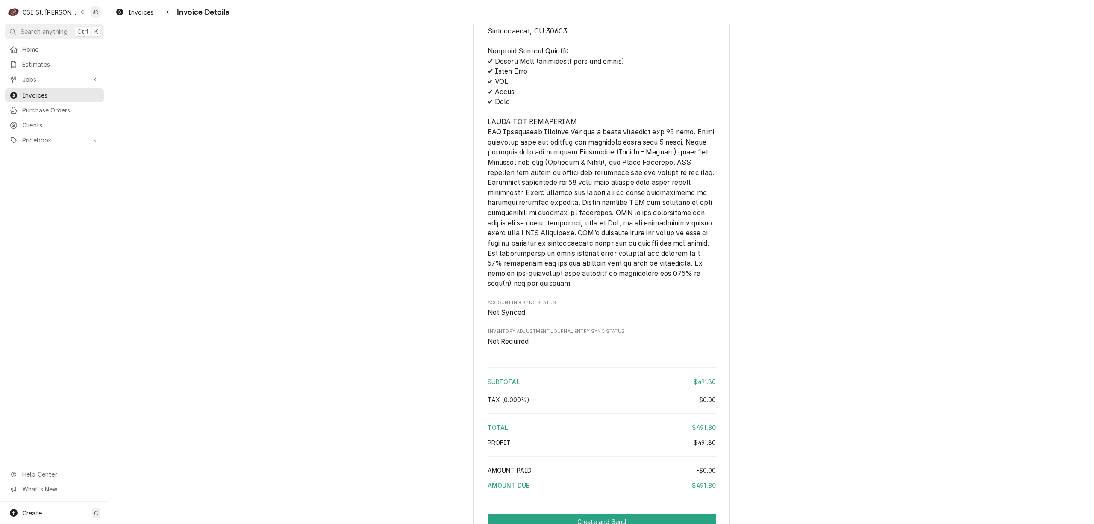
scroll to position [1553, 0]
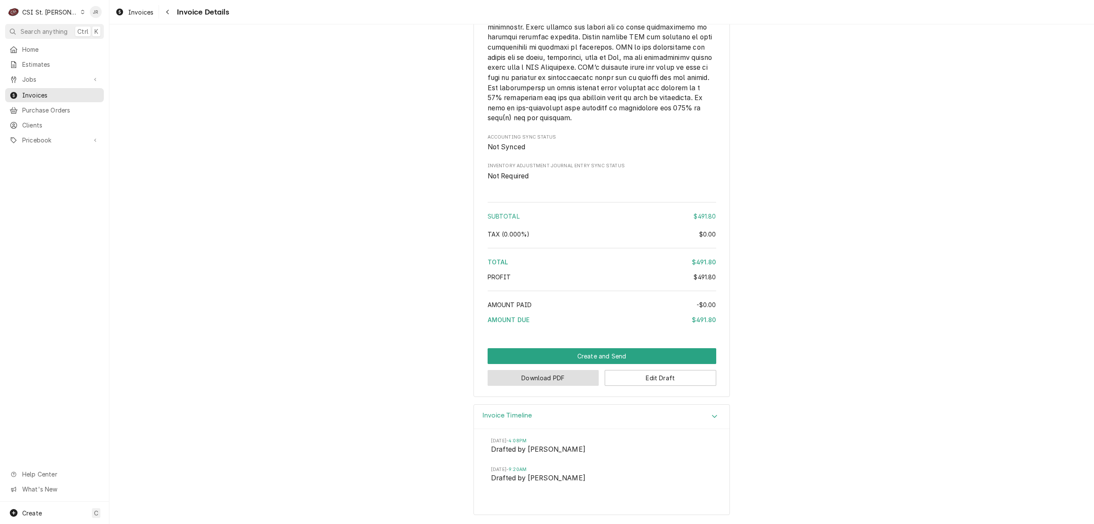
click at [534, 377] on button "Download PDF" at bounding box center [544, 378] width 112 height 16
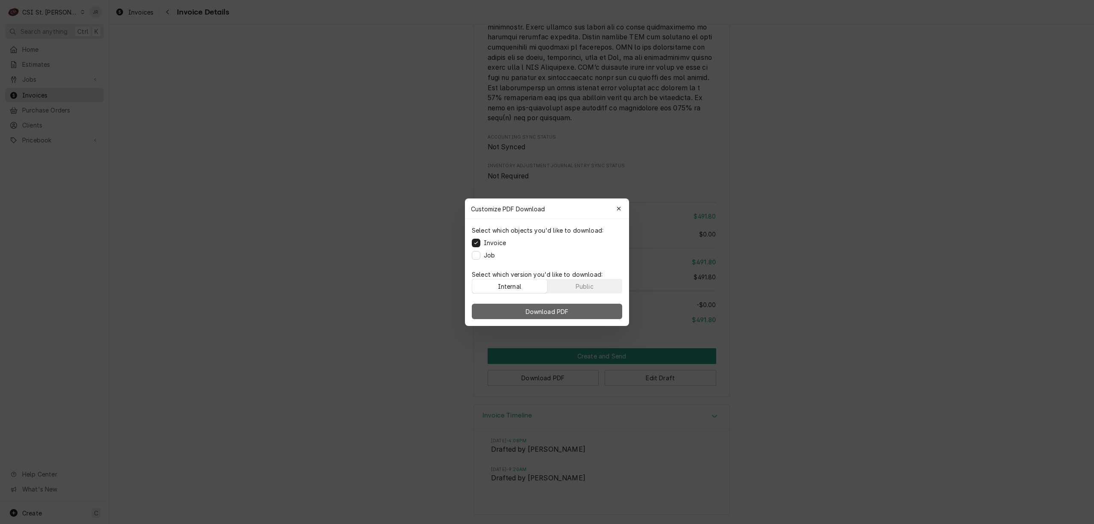
click at [570, 312] on button "Download PDF" at bounding box center [547, 311] width 150 height 15
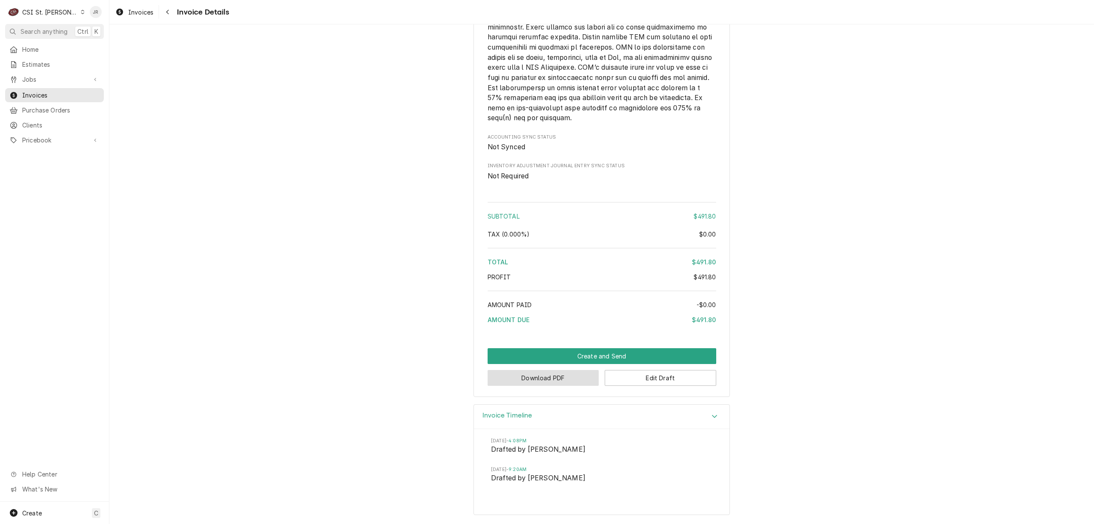
click at [561, 374] on button "Download PDF" at bounding box center [544, 378] width 112 height 16
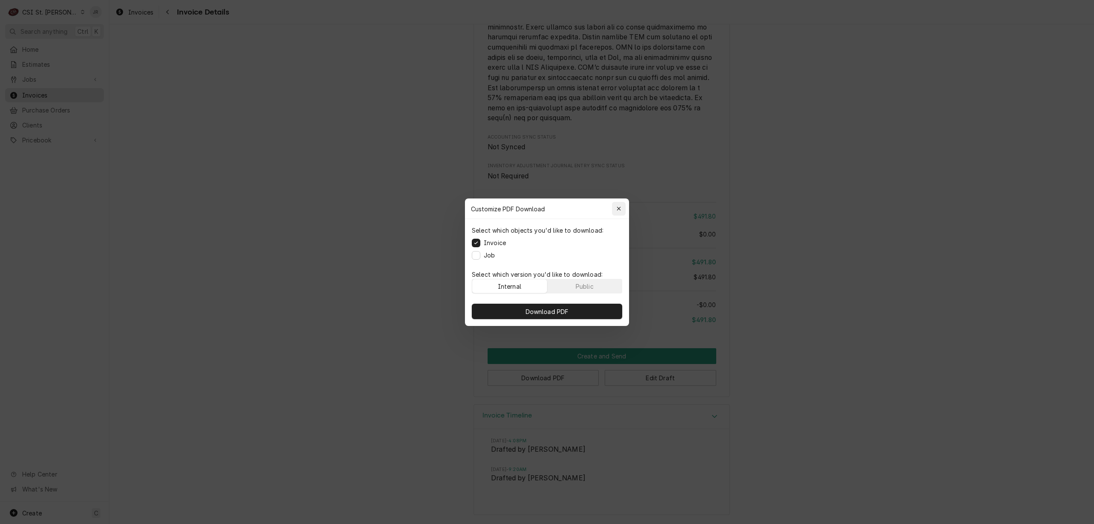
drag, startPoint x: 627, startPoint y: 209, endPoint x: 622, endPoint y: 209, distance: 5.1
click at [622, 209] on button "button" at bounding box center [619, 209] width 14 height 14
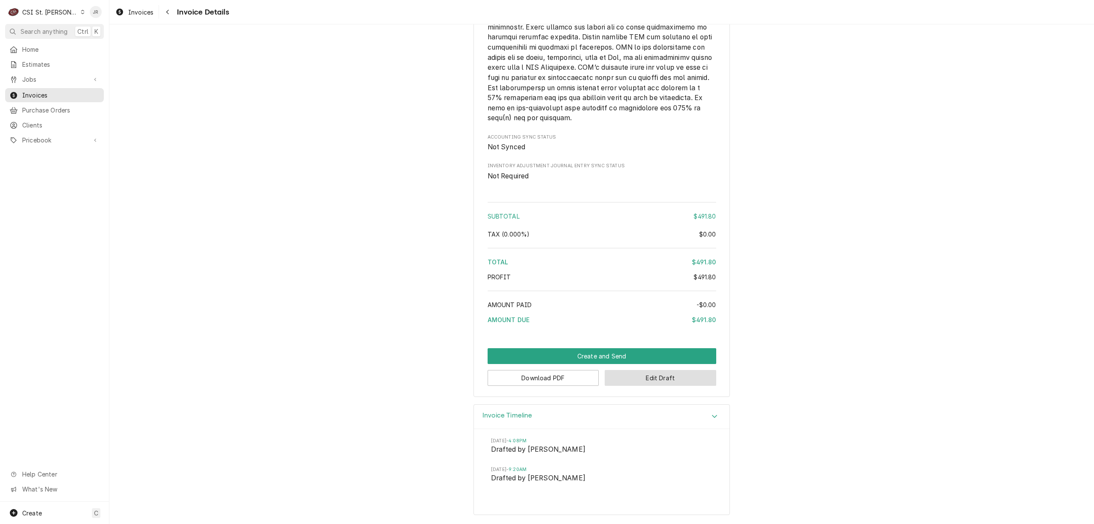
click at [659, 384] on button "Edit Draft" at bounding box center [661, 378] width 112 height 16
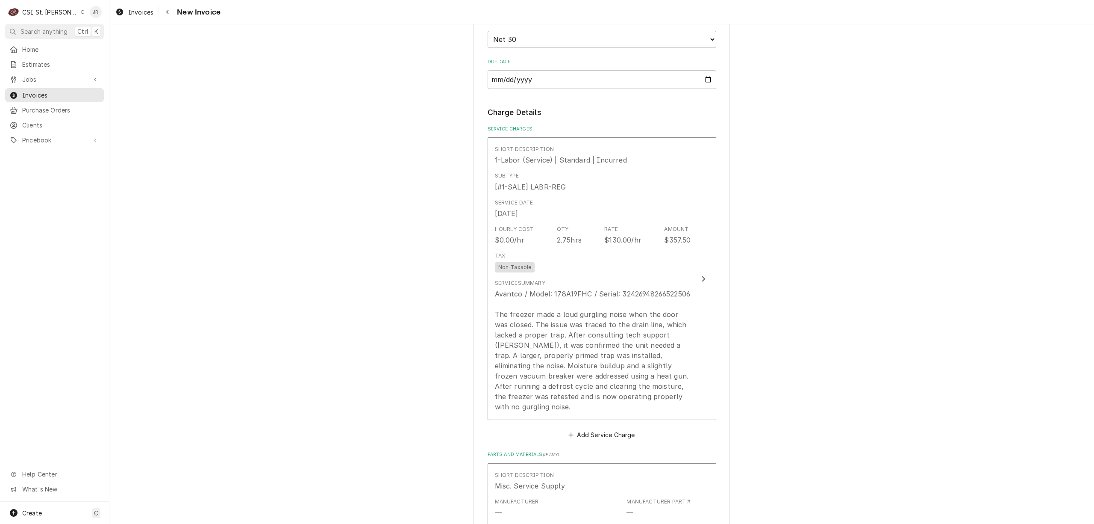
scroll to position [798, 0]
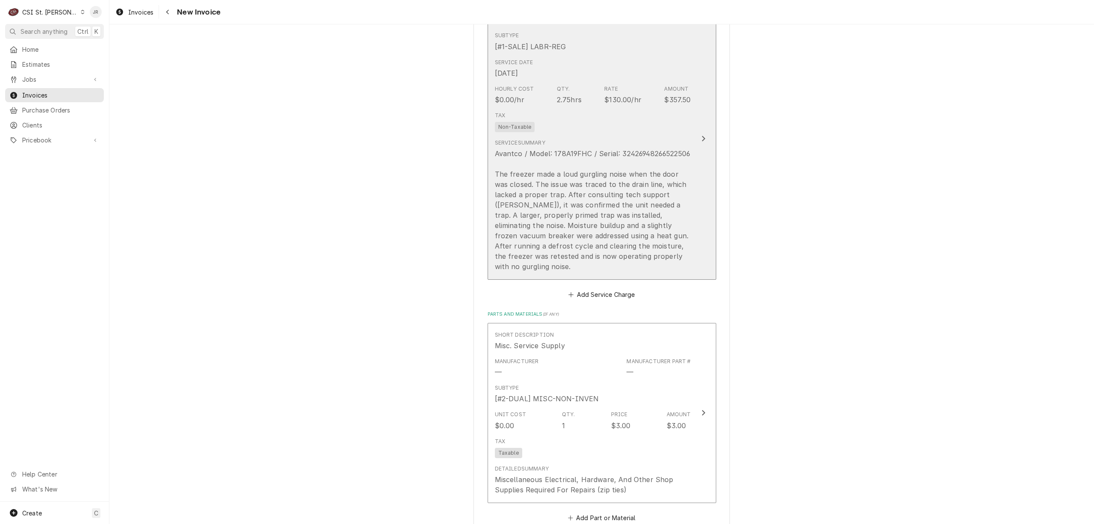
click at [657, 178] on div "Avantco / Model: 178A19FHC / Serial: 32426948266522506 The freezer made a loud …" at bounding box center [593, 209] width 196 height 123
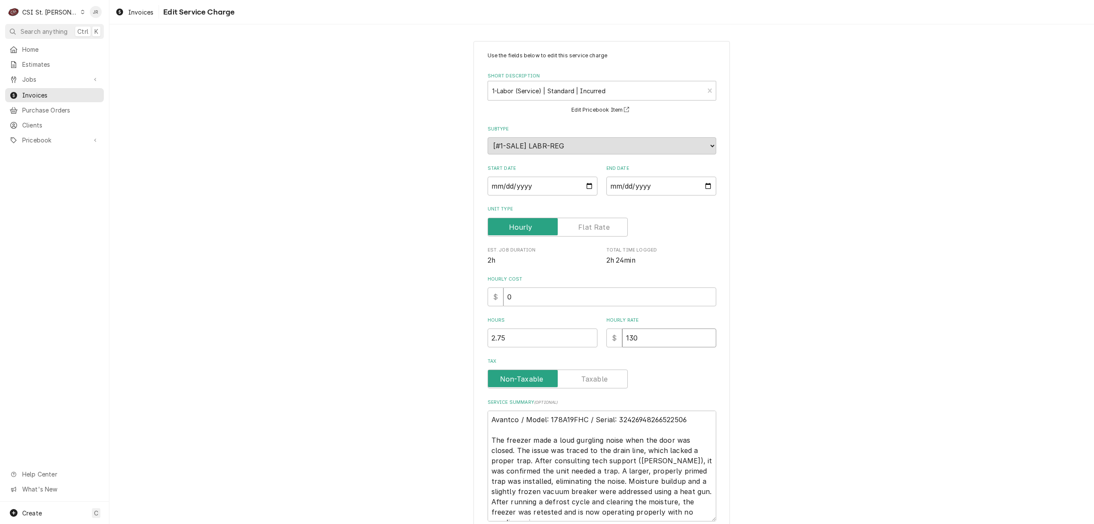
drag, startPoint x: 652, startPoint y: 344, endPoint x: 554, endPoint y: 276, distance: 118.6
click at [550, 277] on div "Use the fields below to edit this service charge Short Description 1-Labor (Ser…" at bounding box center [602, 286] width 229 height 469
type textarea "x"
type input "1"
type textarea "x"
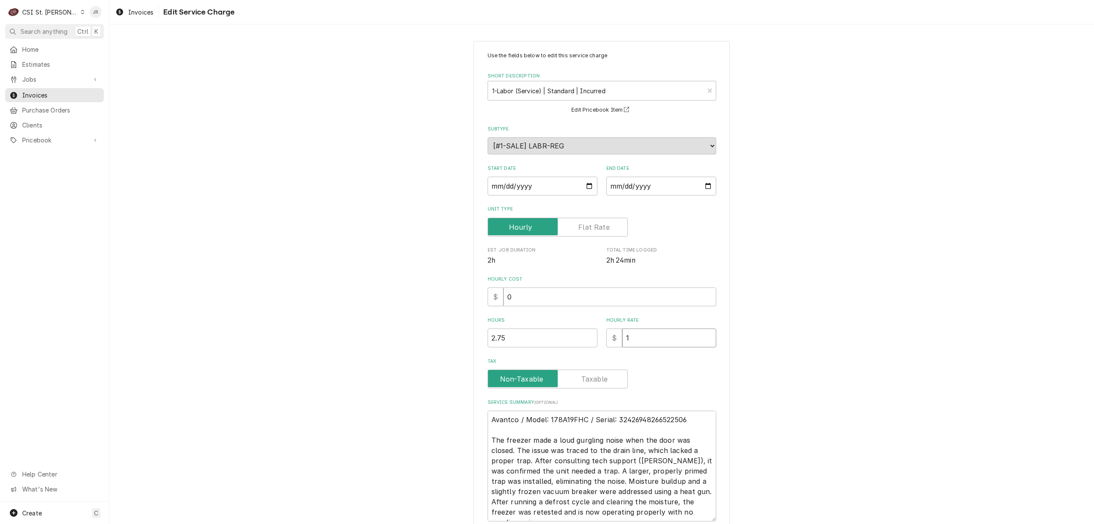
type input "10"
type textarea "x"
type input "104"
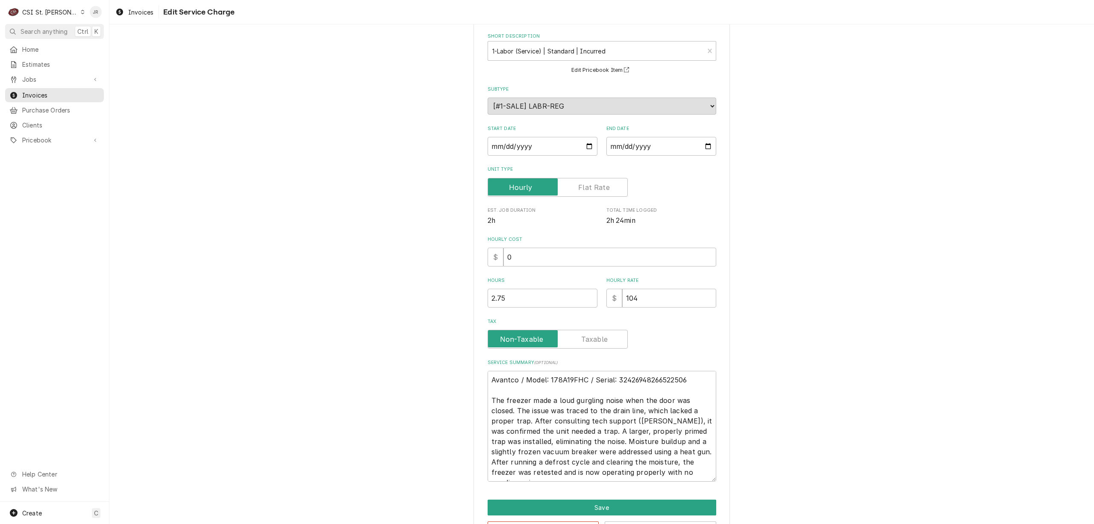
scroll to position [72, 0]
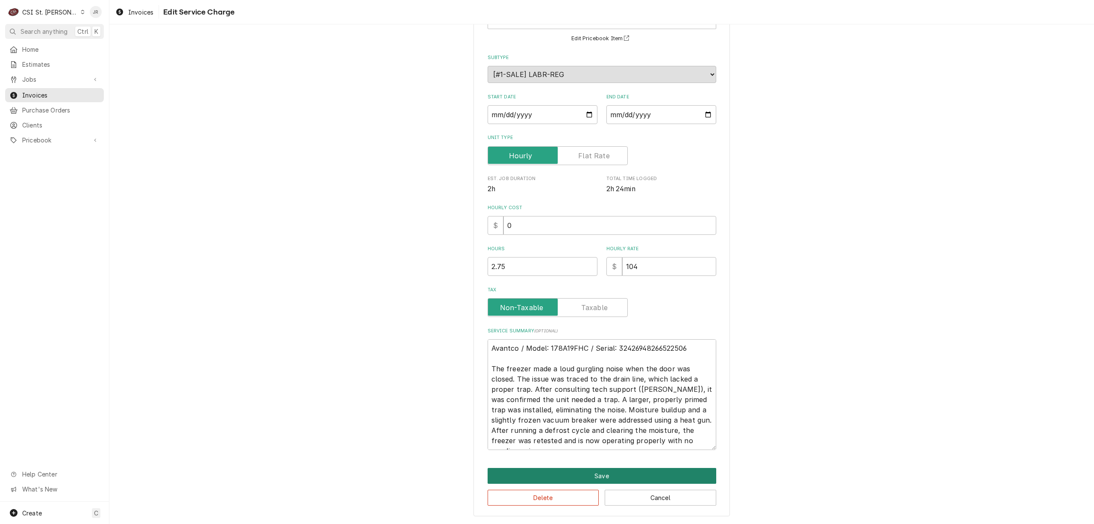
drag, startPoint x: 623, startPoint y: 467, endPoint x: 626, endPoint y: 471, distance: 4.9
click at [626, 471] on button "Save" at bounding box center [602, 476] width 229 height 16
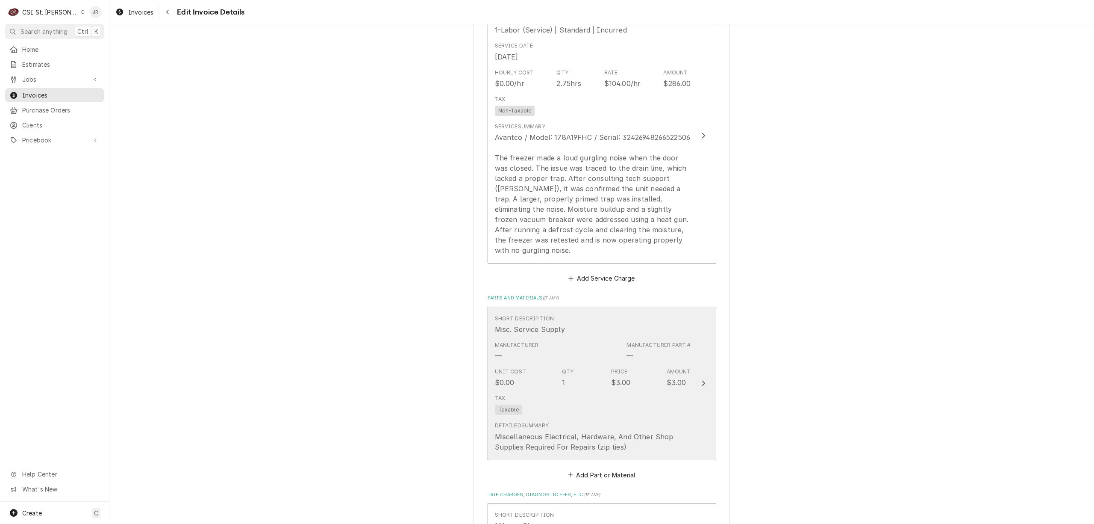
scroll to position [788, 0]
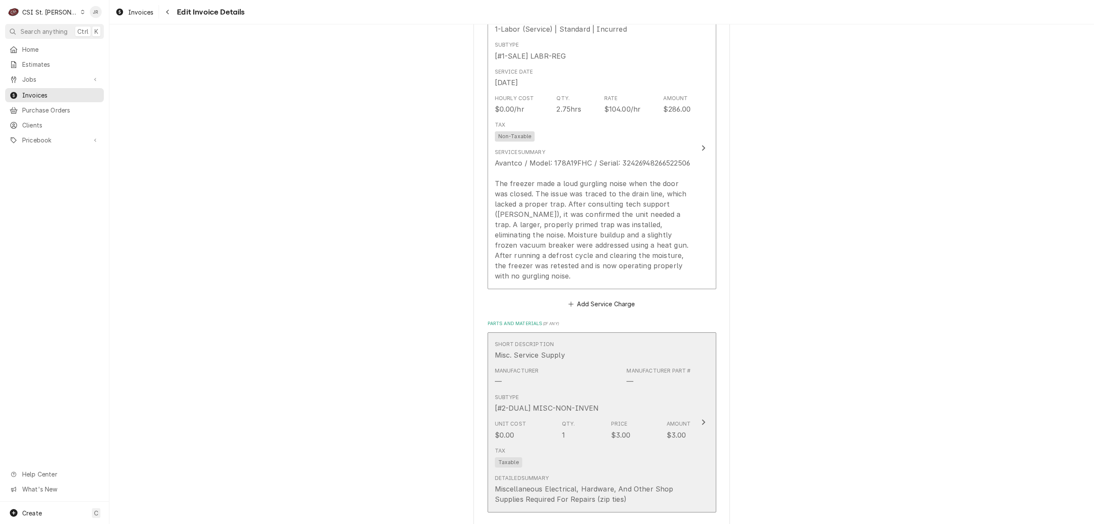
click at [663, 392] on div "Subtype [#2-DUAL] MISC-NON-INVEN" at bounding box center [593, 403] width 196 height 27
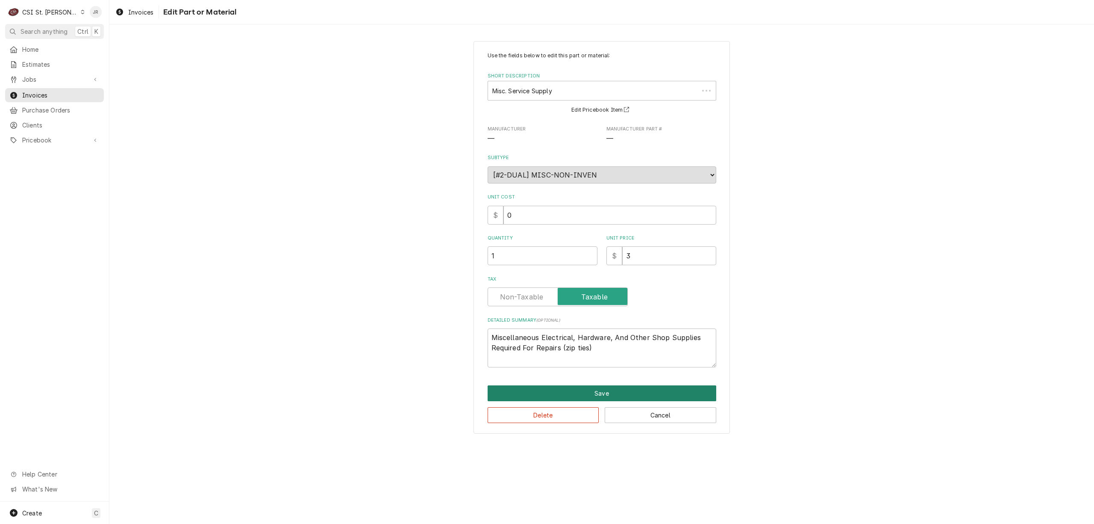
click at [601, 393] on button "Save" at bounding box center [602, 393] width 229 height 16
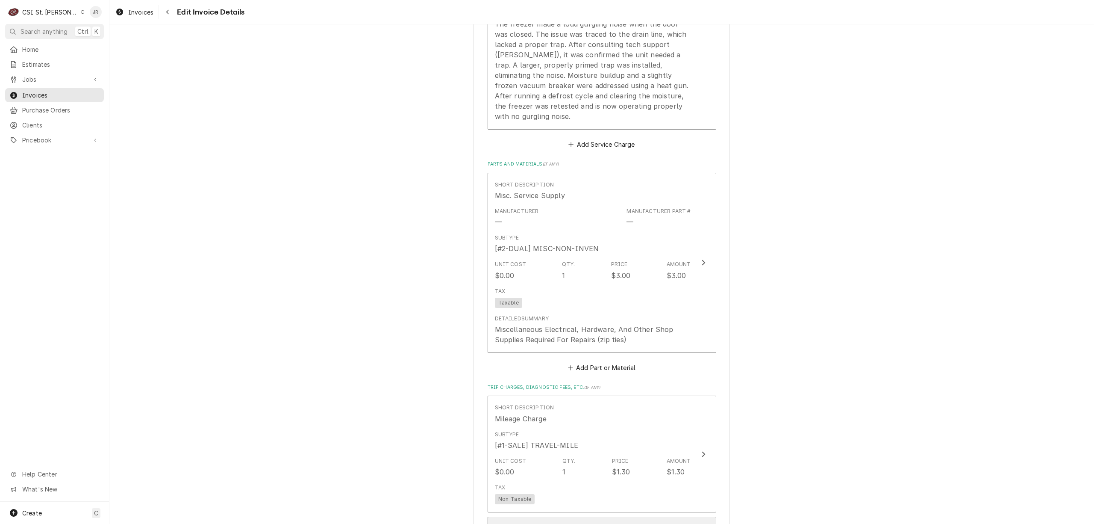
scroll to position [1177, 0]
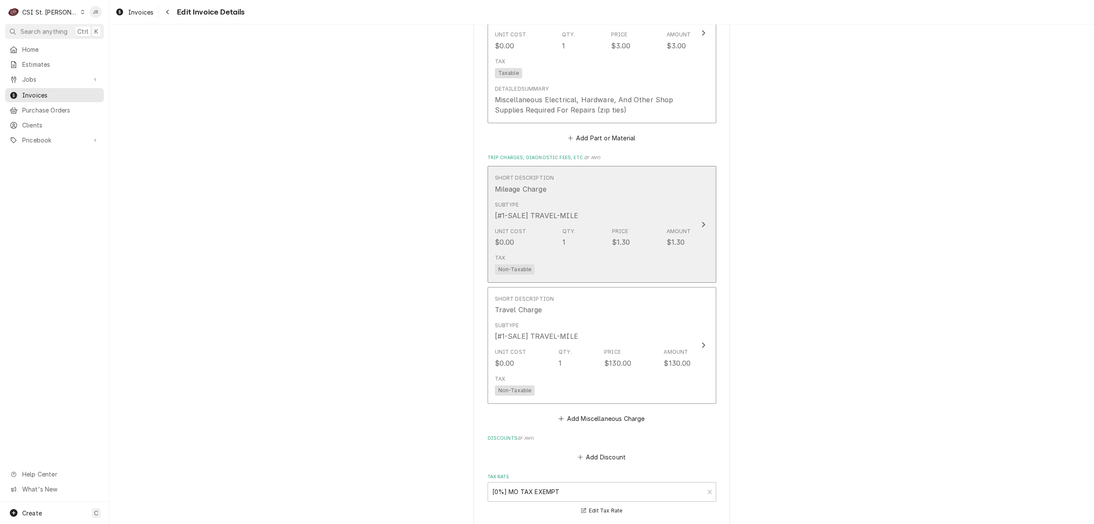
click at [645, 263] on div "Tax Non-Taxable" at bounding box center [593, 264] width 196 height 27
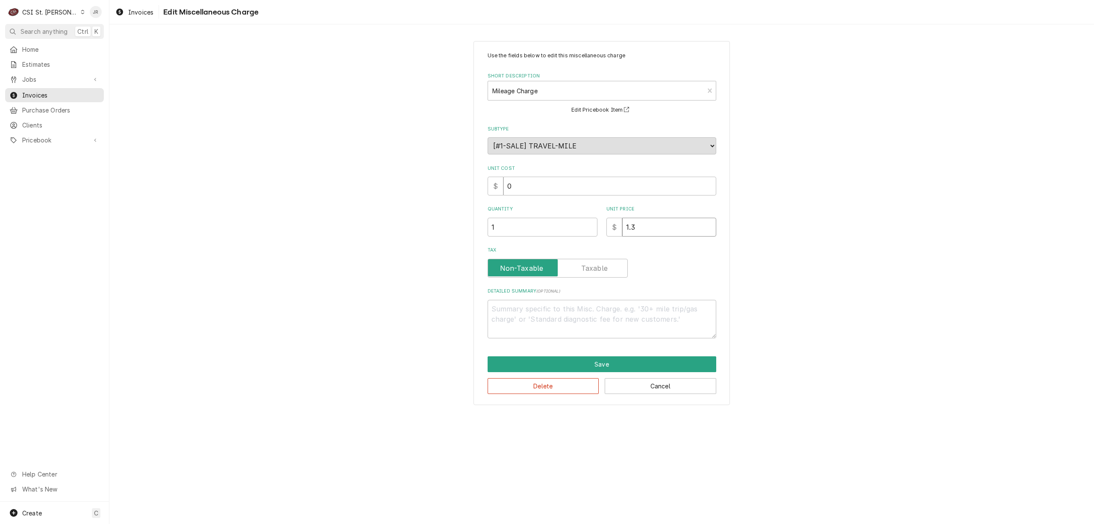
drag, startPoint x: 645, startPoint y: 227, endPoint x: 597, endPoint y: 214, distance: 49.7
click at [597, 214] on div "Quantity 1 Unit Price $ 1.3" at bounding box center [602, 221] width 229 height 30
type textarea "x"
type input "1"
type textarea "x"
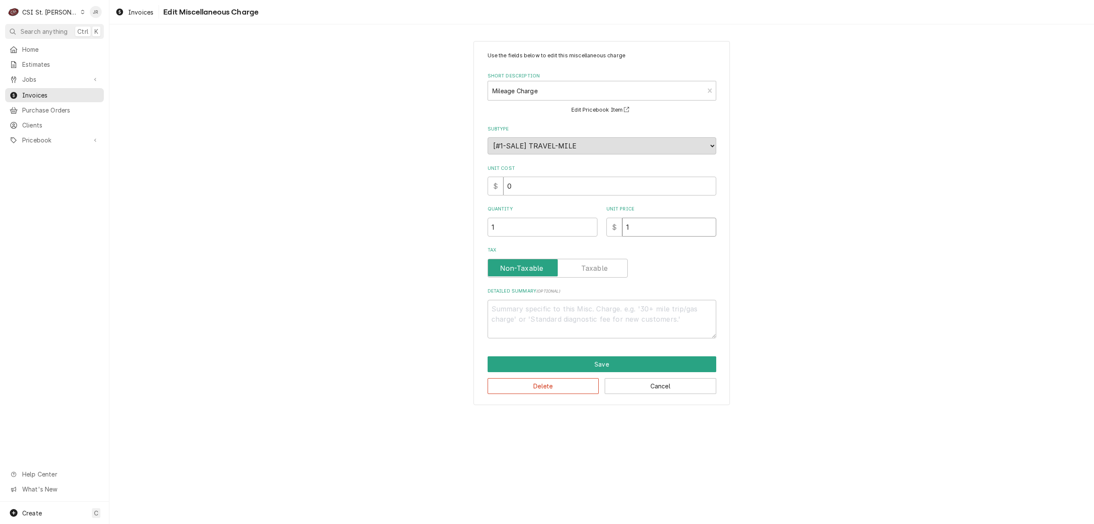
type input "1.0"
type textarea "x"
type input "1.04"
drag, startPoint x: 591, startPoint y: 375, endPoint x: 587, endPoint y: 358, distance: 17.1
click at [587, 362] on div "Save Delete Cancel" at bounding box center [602, 375] width 229 height 38
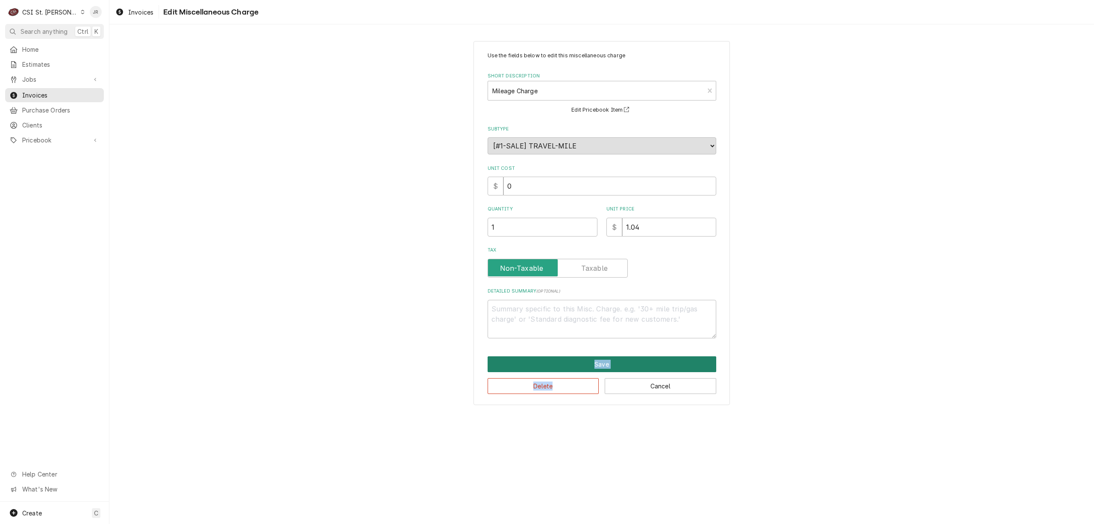
click at [587, 358] on button "Save" at bounding box center [602, 364] width 229 height 16
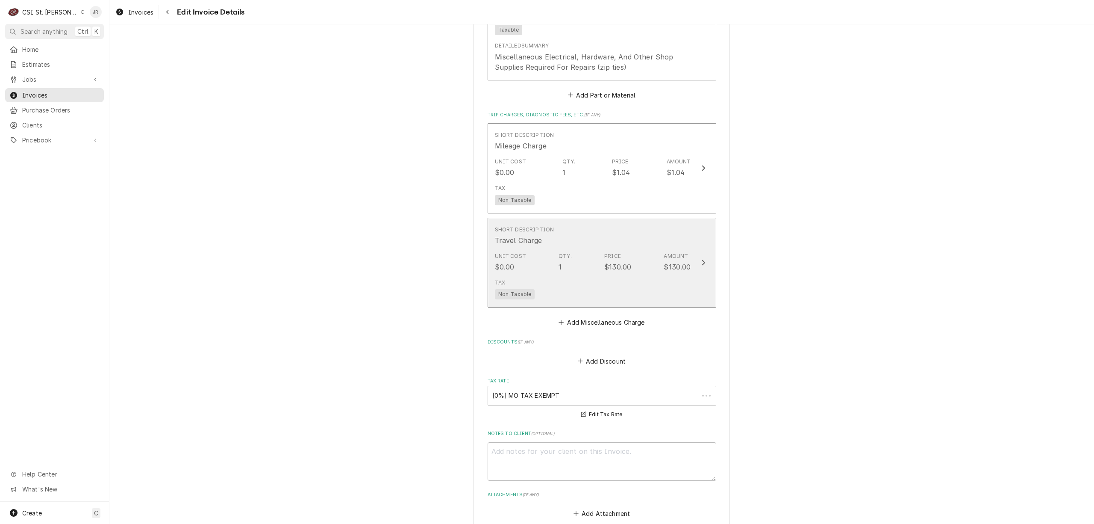
scroll to position [1221, 0]
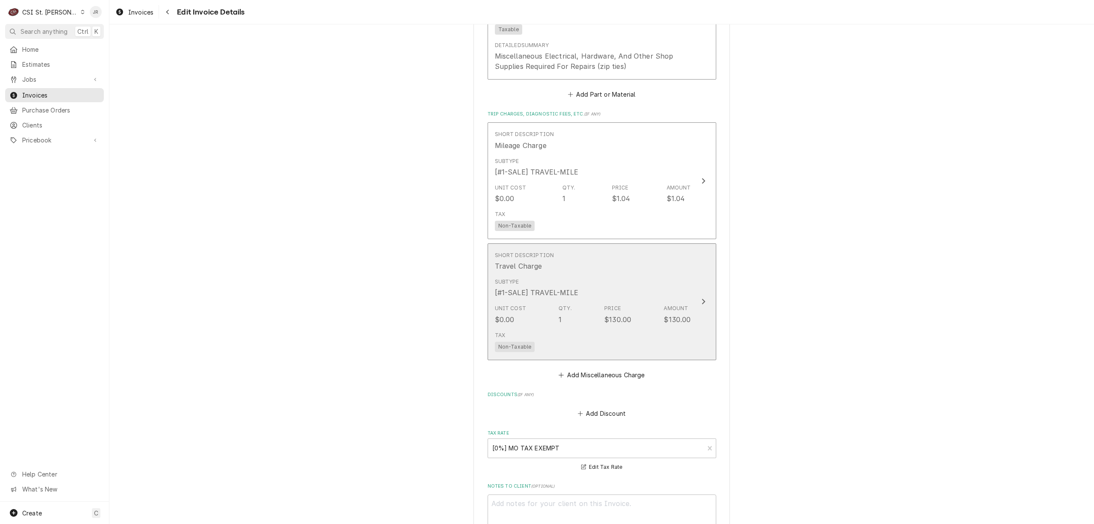
click at [669, 274] on div "Subtype [#1-SALE] TRAVEL-MILE" at bounding box center [593, 287] width 196 height 27
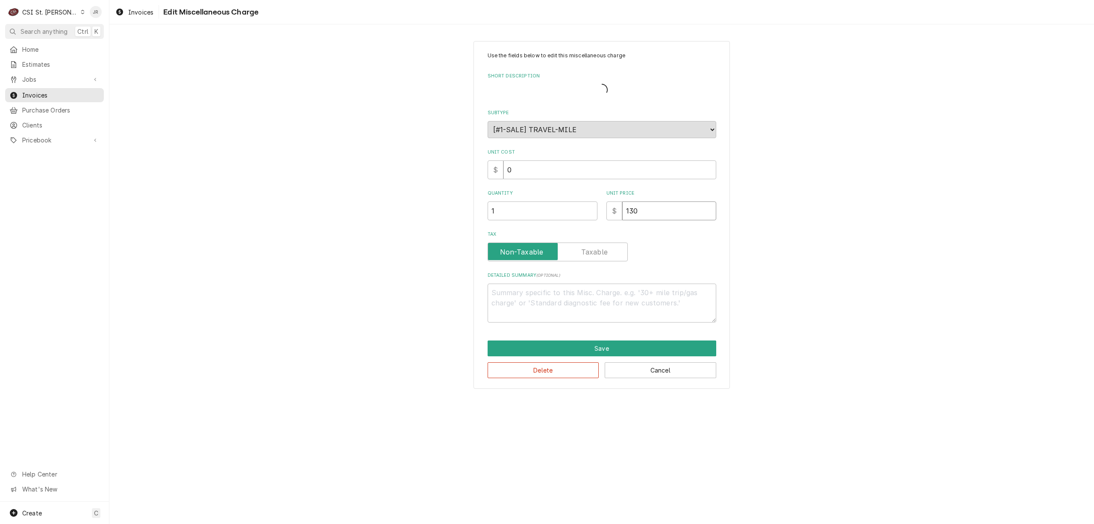
drag, startPoint x: 667, startPoint y: 217, endPoint x: 576, endPoint y: 189, distance: 95.5
click at [575, 189] on div "Use the fields below to edit this miscellaneous charge Short Description Subtyp…" at bounding box center [602, 187] width 229 height 271
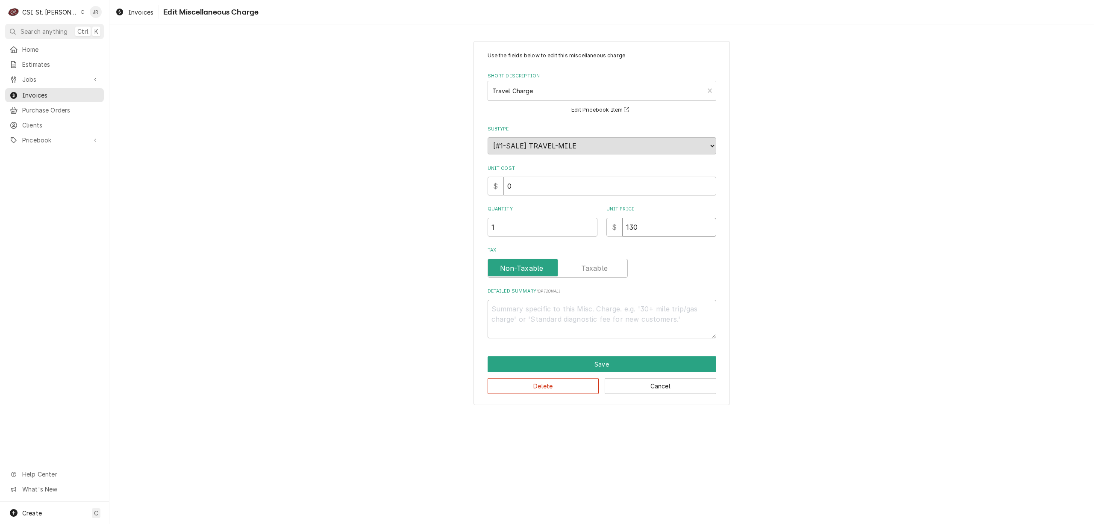
drag, startPoint x: 651, startPoint y: 235, endPoint x: 539, endPoint y: 197, distance: 118.3
click at [539, 197] on div "Use the fields below to edit this miscellaneous charge Short Description Travel…" at bounding box center [602, 195] width 229 height 286
type textarea "x"
type input "1"
type textarea "x"
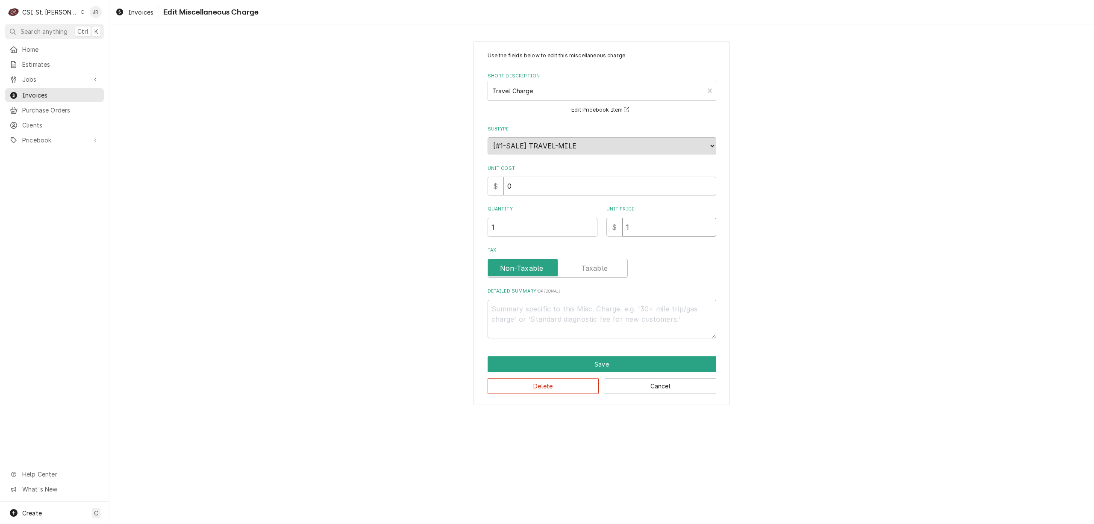
type input "10"
type textarea "x"
type input "104"
drag, startPoint x: 588, startPoint y: 376, endPoint x: 589, endPoint y: 368, distance: 8.6
click at [589, 368] on div "Save Delete Cancel" at bounding box center [602, 375] width 229 height 38
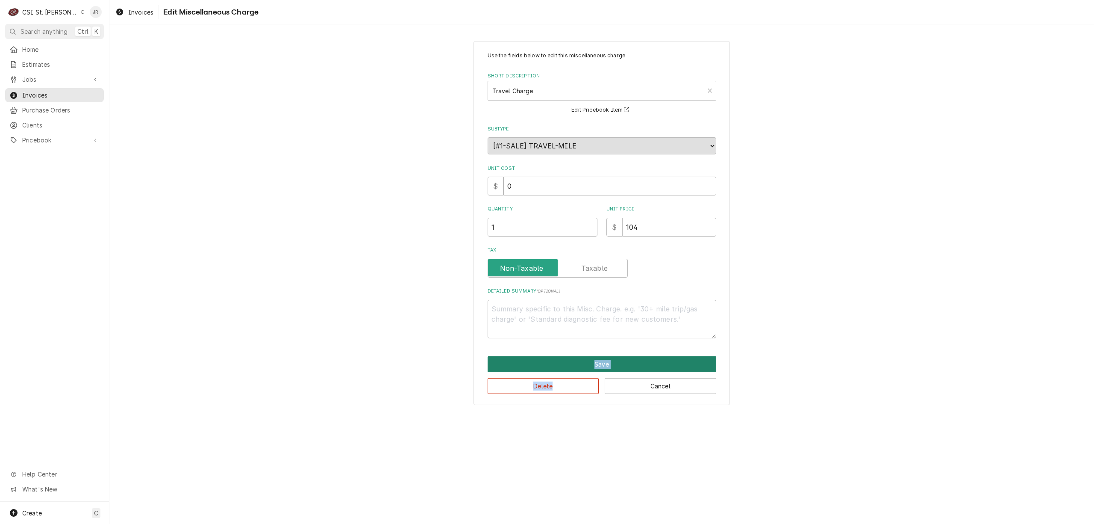
click at [589, 368] on button "Save" at bounding box center [602, 364] width 229 height 16
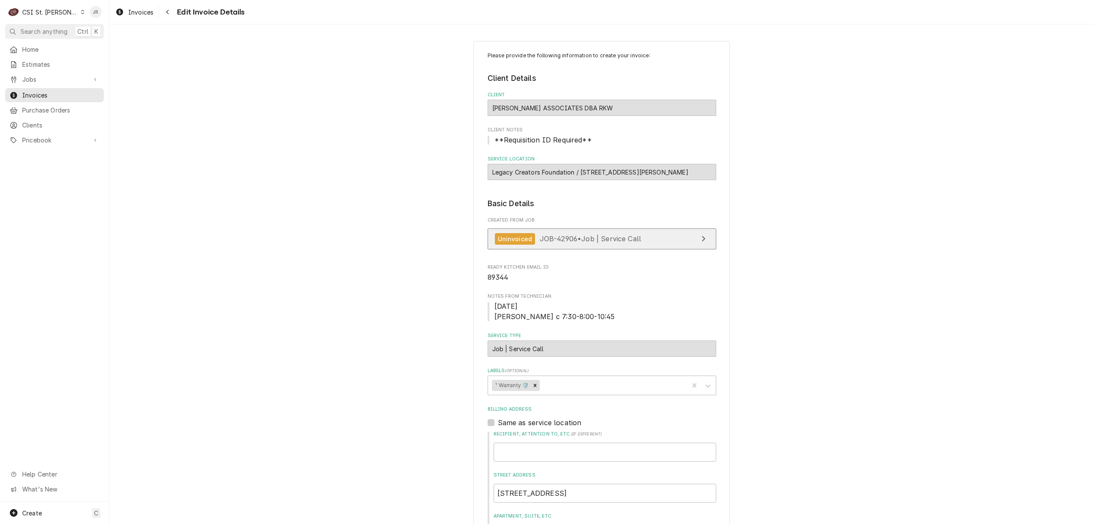
click at [675, 230] on link "Uninvoiced JOB-42906 • Job | Service Call" at bounding box center [602, 238] width 229 height 21
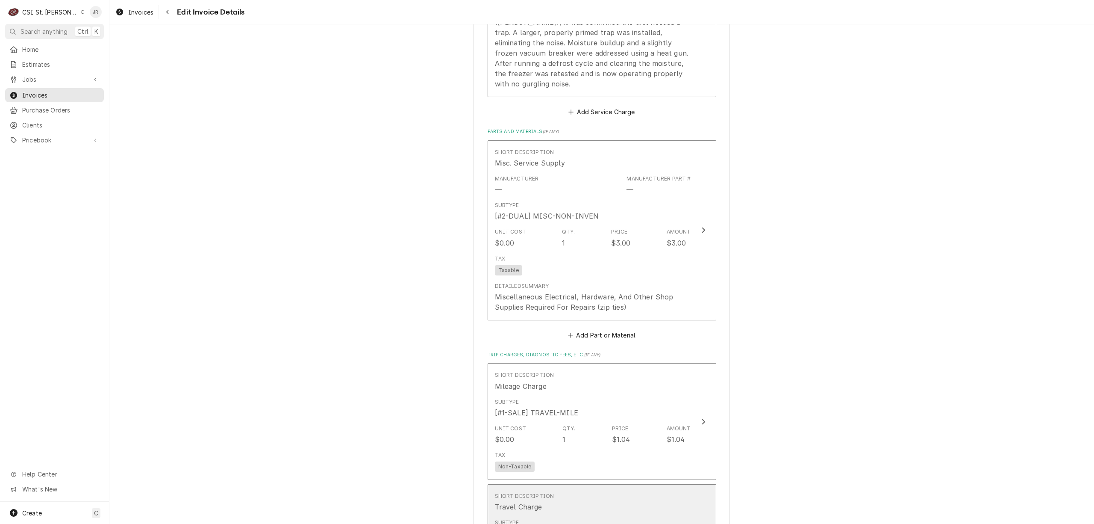
scroll to position [1140, 0]
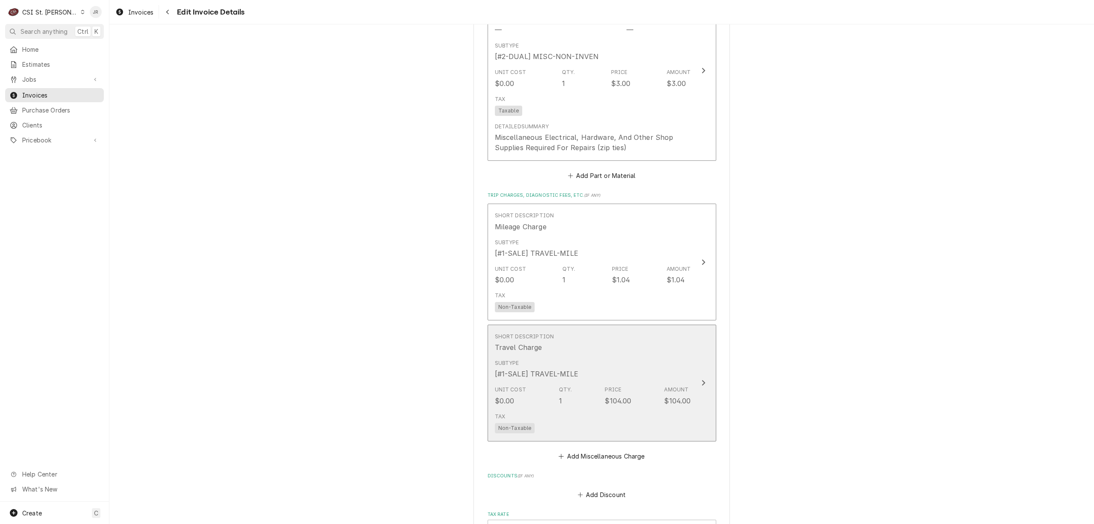
click at [646, 382] on div "Unit Cost $0.00 Qty. 1 Price $104.00 Amount $104.00" at bounding box center [593, 395] width 196 height 27
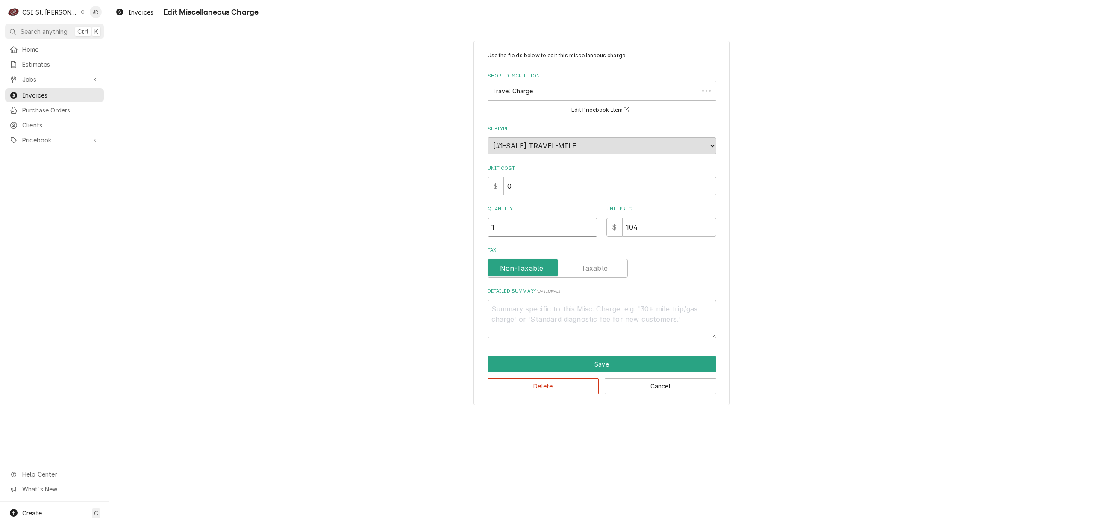
drag, startPoint x: 561, startPoint y: 204, endPoint x: 376, endPoint y: 149, distance: 193.0
click at [354, 146] on div "Use the fields below to edit this miscellaneous charge Short Description Travel…" at bounding box center [601, 222] width 985 height 379
type textarea "x"
type input "2"
type textarea "x"
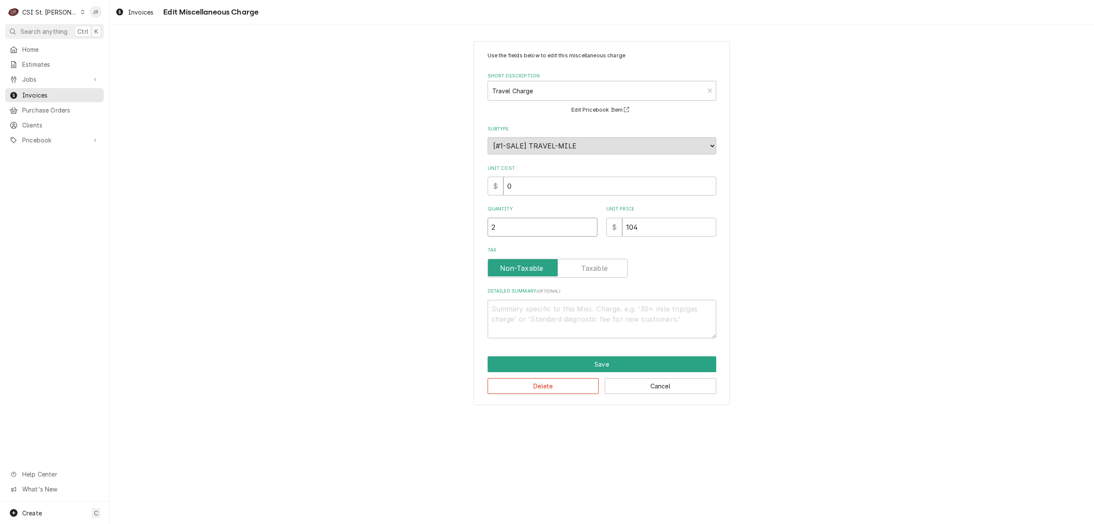
type input "29"
drag, startPoint x: 530, startPoint y: 232, endPoint x: 461, endPoint y: 209, distance: 72.9
click at [460, 210] on div "Use the fields below to edit this miscellaneous charge Short Description Travel…" at bounding box center [601, 222] width 985 height 379
type textarea "x"
type input "1"
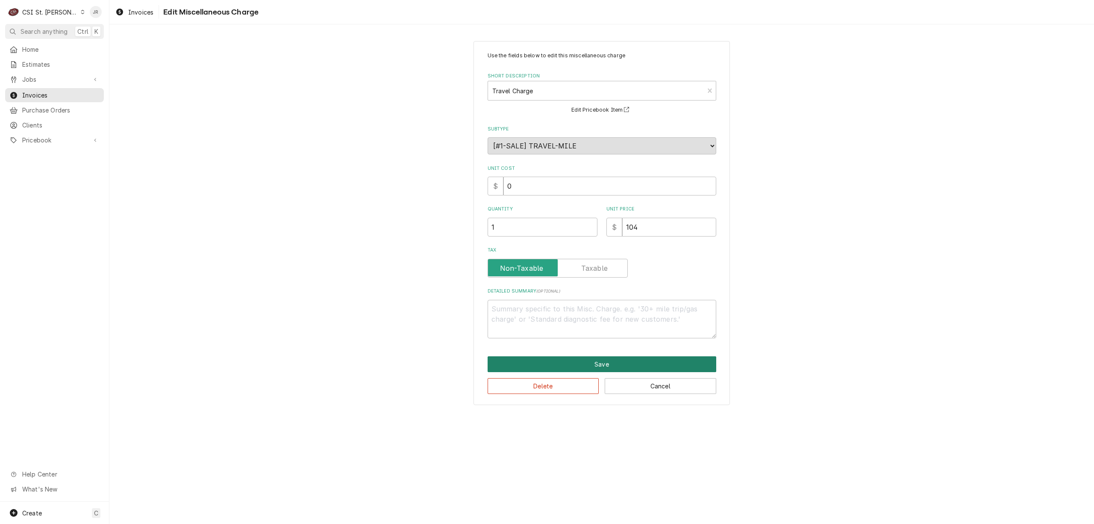
click at [640, 359] on button "Save" at bounding box center [602, 364] width 229 height 16
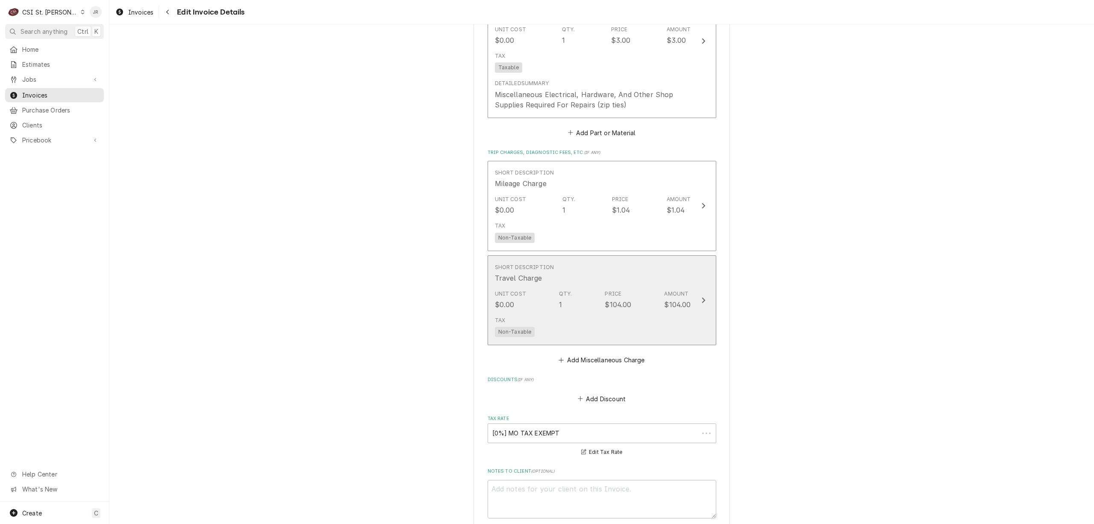
scroll to position [1182, 0]
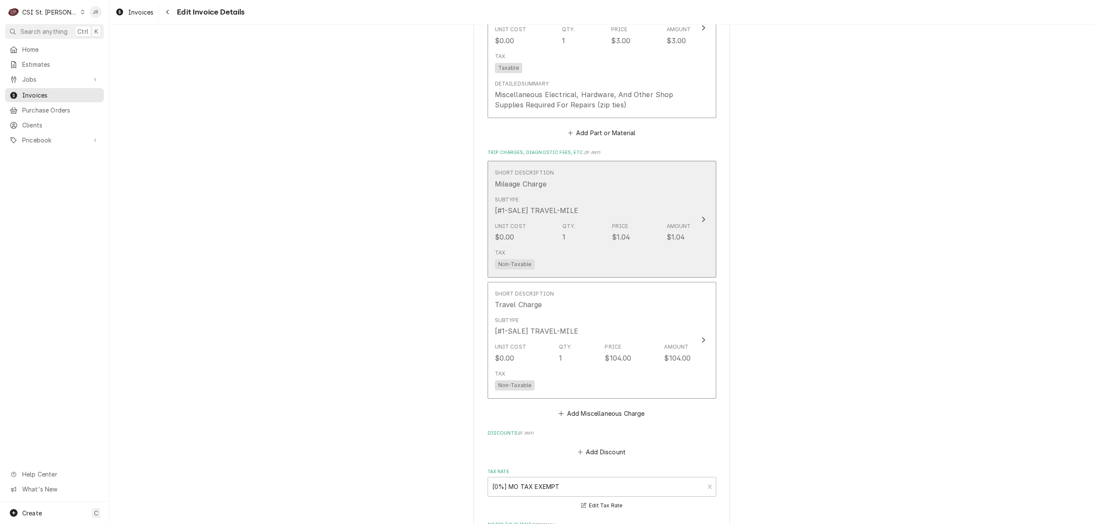
click at [599, 195] on div "Subtype [#1-SALE] TRAVEL-MILE" at bounding box center [593, 205] width 196 height 27
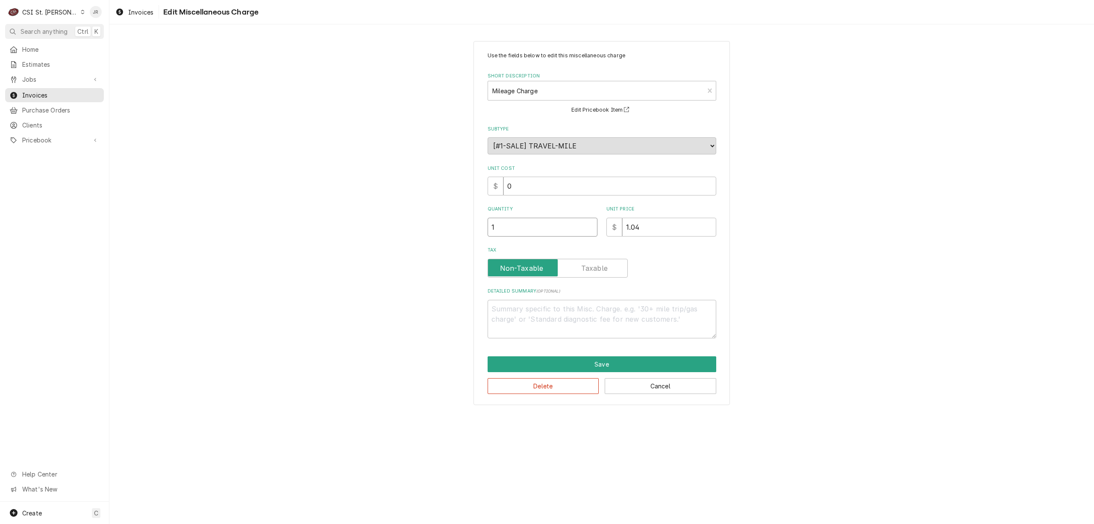
drag, startPoint x: 521, startPoint y: 226, endPoint x: 332, endPoint y: 175, distance: 195.6
click at [332, 183] on div "Use the fields below to edit this miscellaneous charge Short Description Mileag…" at bounding box center [601, 222] width 985 height 379
type textarea "x"
type input "2"
type textarea "x"
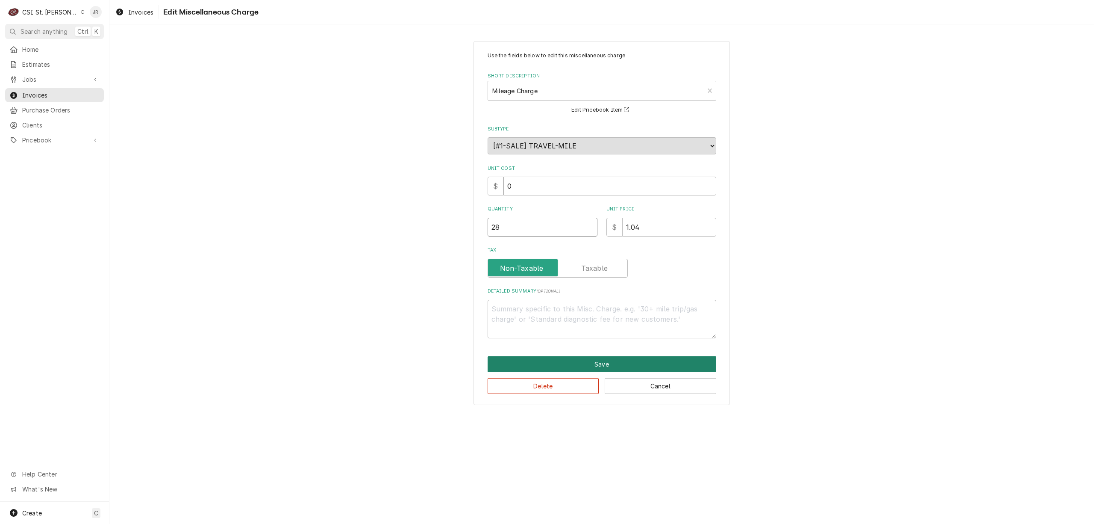
type input "28"
click at [650, 363] on button "Save" at bounding box center [602, 364] width 229 height 16
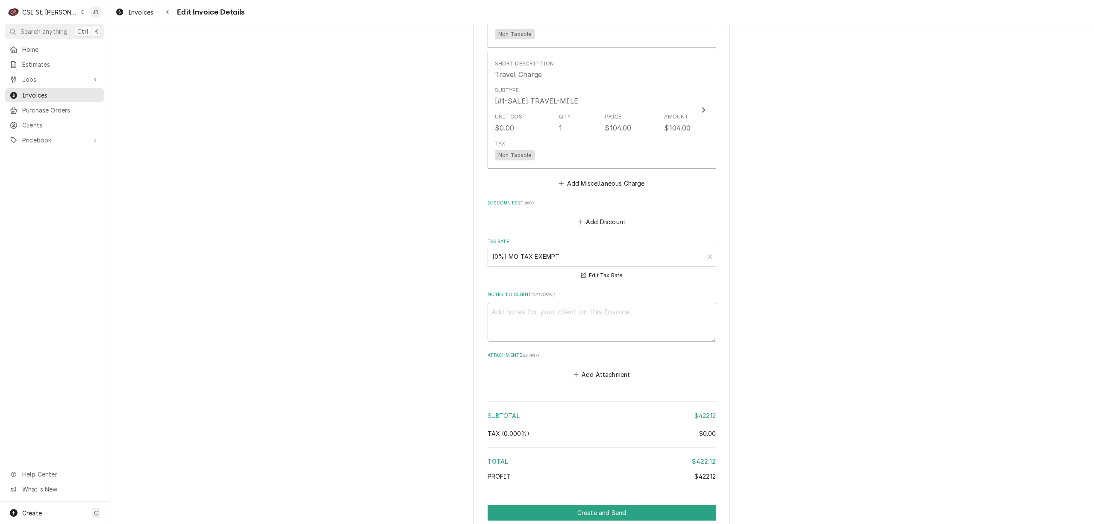
scroll to position [1503, 0]
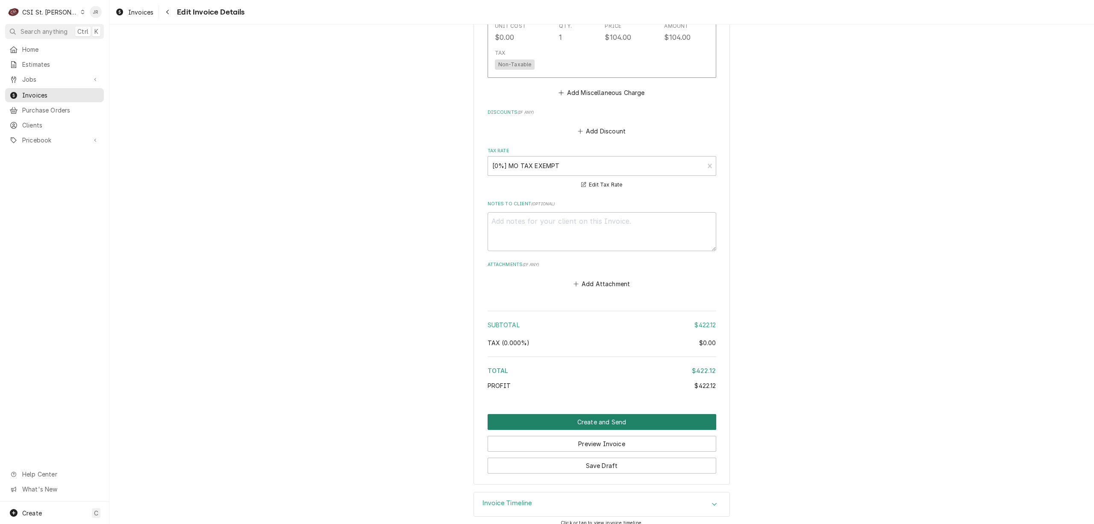
click at [606, 417] on button "Create and Send" at bounding box center [602, 422] width 229 height 16
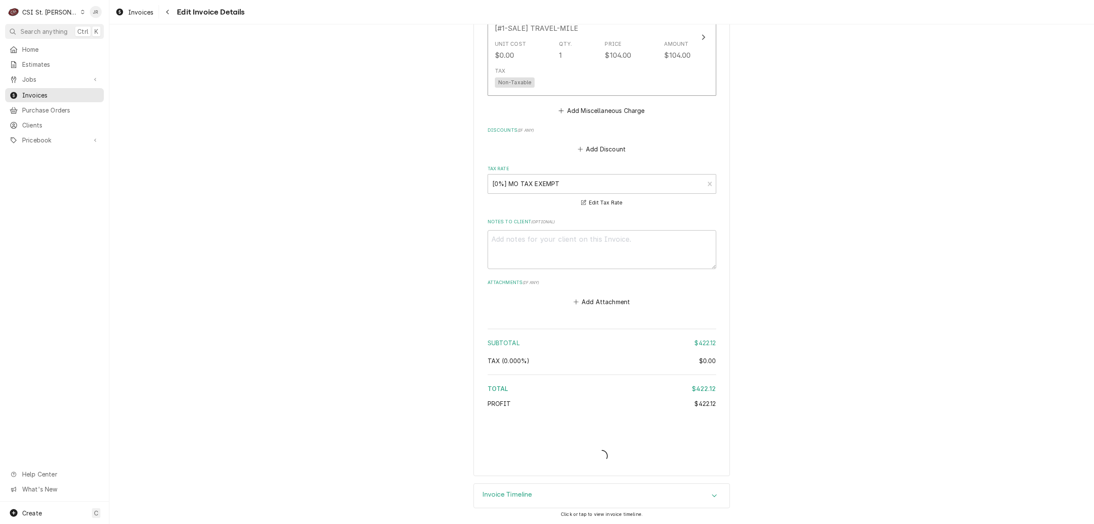
scroll to position [1476, 0]
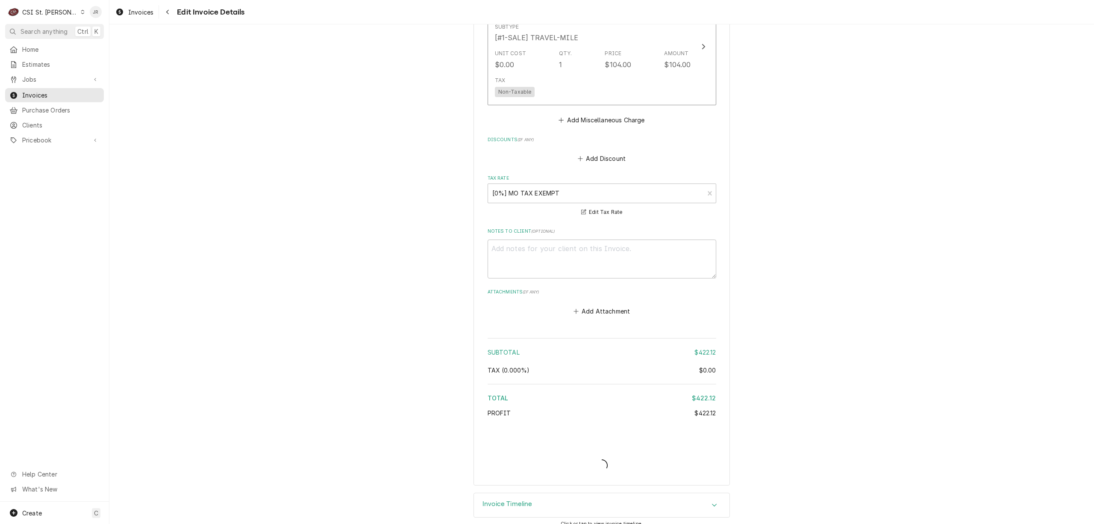
type textarea "x"
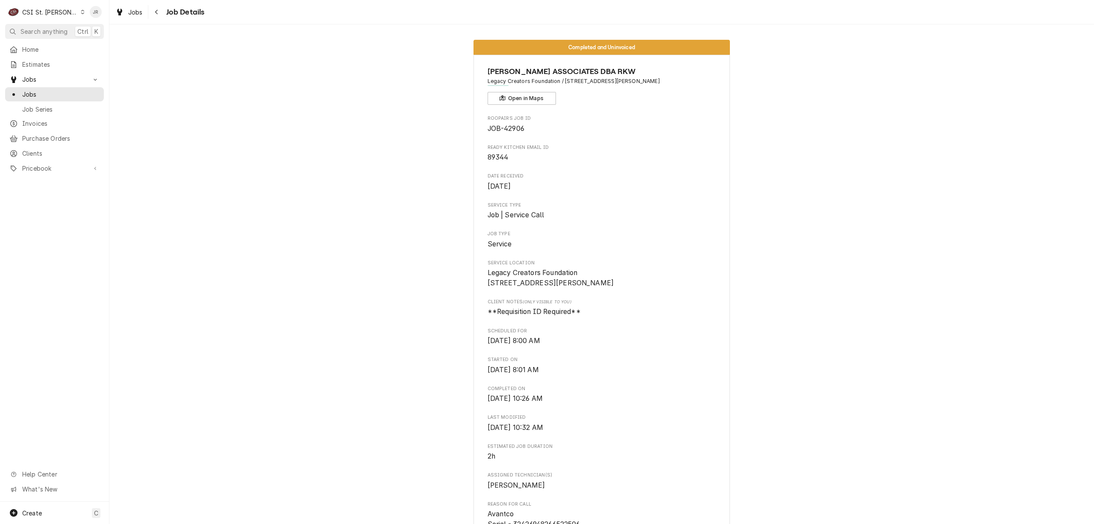
drag, startPoint x: 660, startPoint y: 100, endPoint x: 665, endPoint y: 87, distance: 13.8
click at [664, 89] on div "CLARK ASSOCIATES DBA RKW Legacy Creators Foundation / 4180 Benne Road, Defiance…" at bounding box center [602, 85] width 229 height 39
drag, startPoint x: 665, startPoint y: 86, endPoint x: 660, endPoint y: 83, distance: 6.4
click at [660, 83] on div "CLARK ASSOCIATES DBA RKW Legacy Creators Foundation / 4180 Benne Road, Defiance…" at bounding box center [602, 85] width 229 height 39
click at [660, 83] on span "Legacy Creators Foundation / 4180 Benne Road, Defiance, MO 63341" at bounding box center [602, 81] width 229 height 8
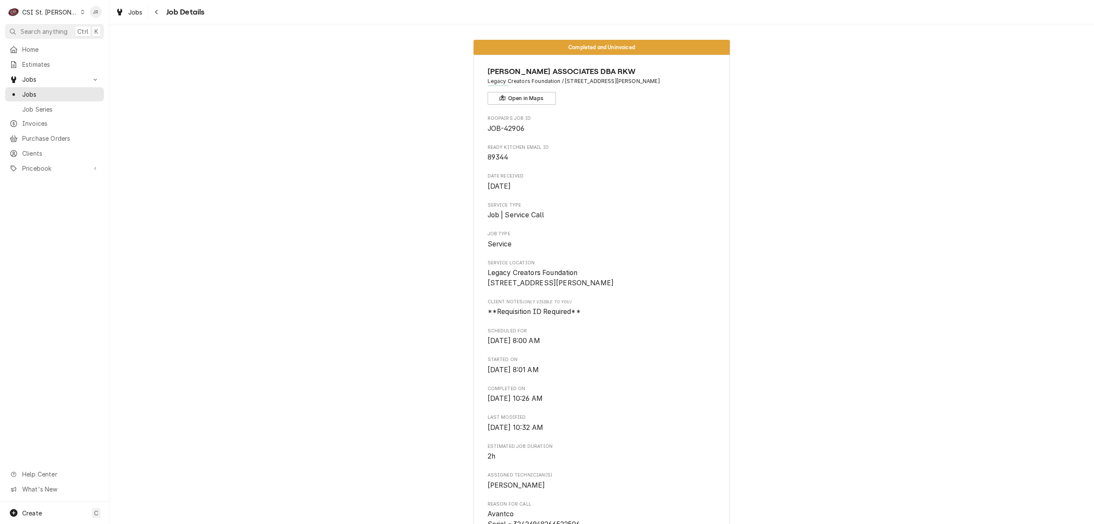
drag, startPoint x: 658, startPoint y: 80, endPoint x: 560, endPoint y: 82, distance: 97.5
click at [560, 82] on span "Legacy Creators Foundation / 4180 Benne Road, Defiance, MO 63341" at bounding box center [602, 81] width 229 height 8
copy span "4180 Benne Road, Defiance, MO 63341"
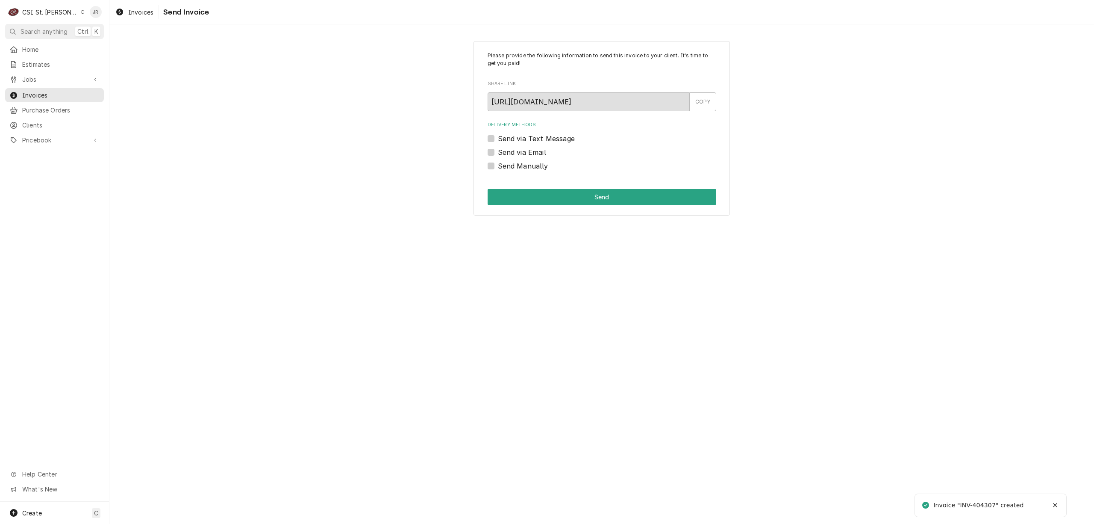
click at [989, 502] on div "Invoice "INV-404307" created" at bounding box center [979, 505] width 91 height 9
copy div "404307"
click at [498, 166] on label "Send Manually" at bounding box center [523, 166] width 50 height 10
click at [498, 166] on input "Send Manually" at bounding box center [612, 170] width 229 height 19
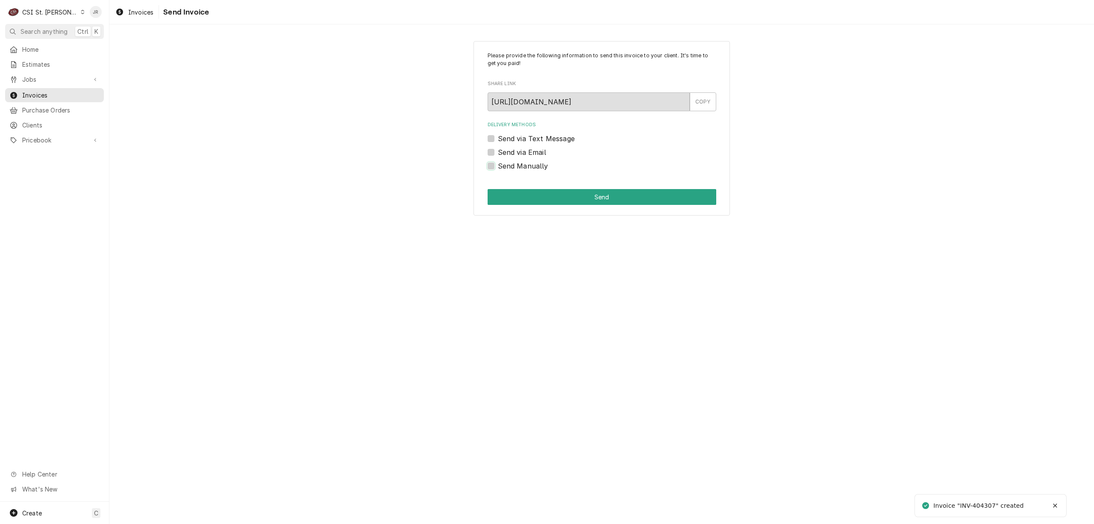
checkbox input "true"
drag, startPoint x: 534, startPoint y: 192, endPoint x: 543, endPoint y: 199, distance: 11.8
click at [535, 193] on button "Send" at bounding box center [602, 197] width 229 height 16
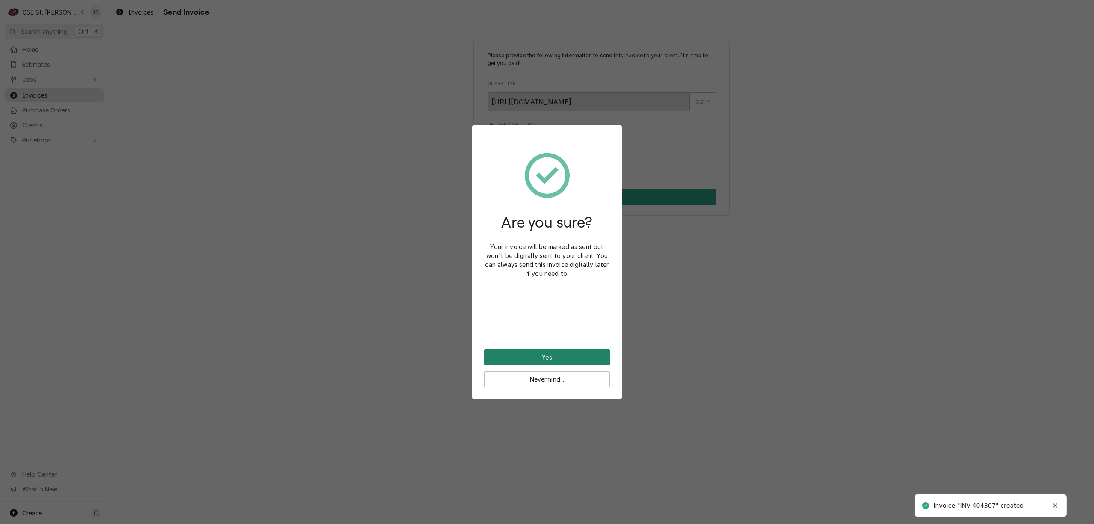
click at [561, 354] on button "Yes" at bounding box center [547, 357] width 126 height 16
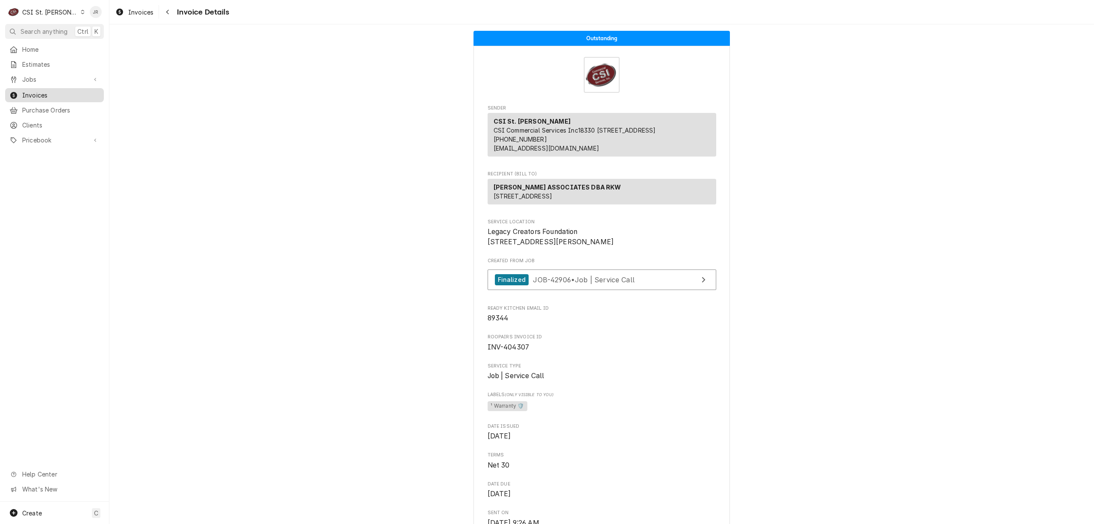
click at [43, 91] on span "Invoices" at bounding box center [60, 95] width 77 height 9
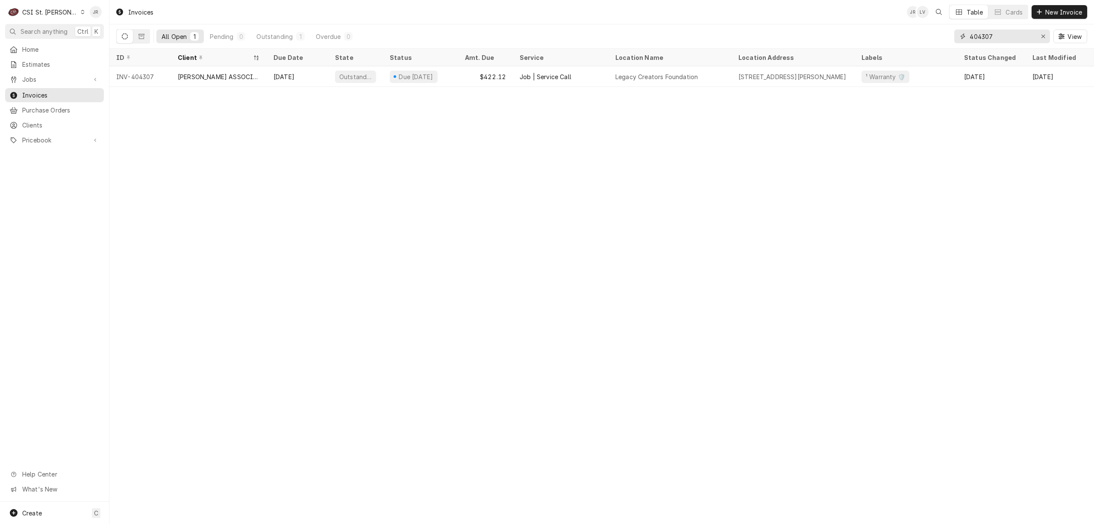
drag, startPoint x: 1013, startPoint y: 40, endPoint x: 874, endPoint y: 28, distance: 139.8
click at [874, 28] on div "All Open 1 Pending 0 Outstanding 1 Overdue 0 404307 View" at bounding box center [601, 36] width 971 height 24
paste input "8"
type input "404308"
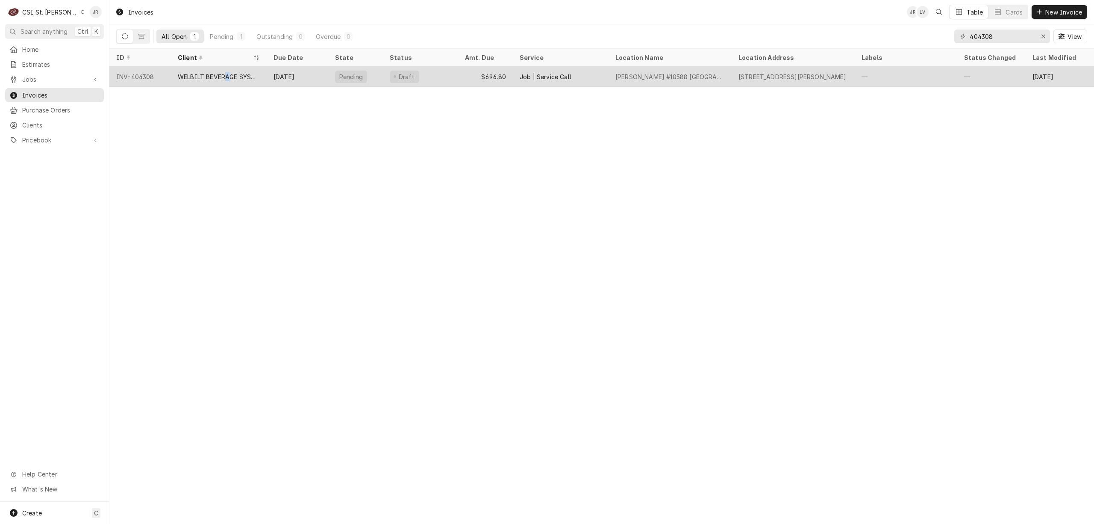
click at [228, 78] on div "WELBILT BEVERAGE SYSTEMS" at bounding box center [219, 76] width 82 height 9
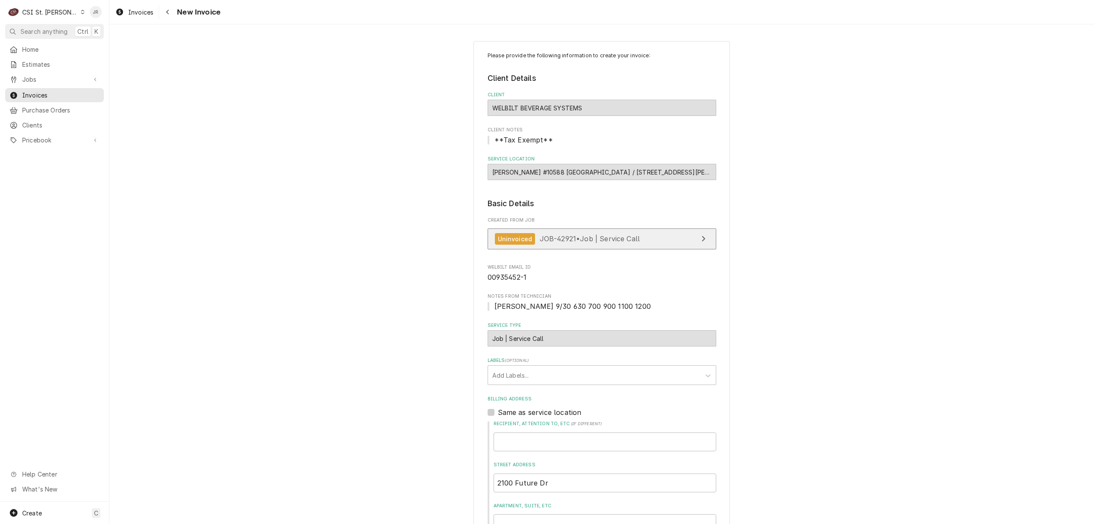
click at [582, 239] on span "JOB-42921 • Job | Service Call" at bounding box center [590, 238] width 100 height 9
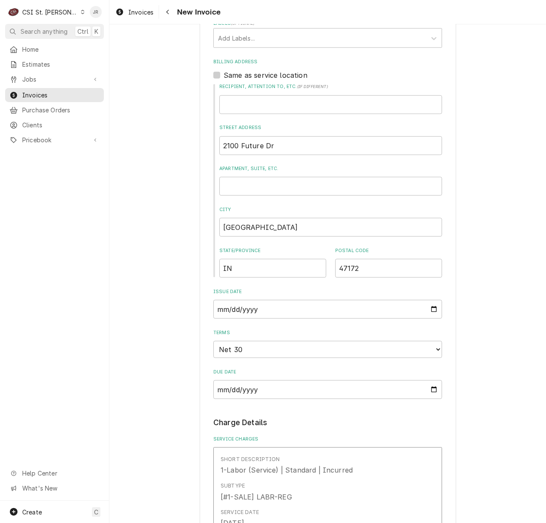
scroll to position [342, 0]
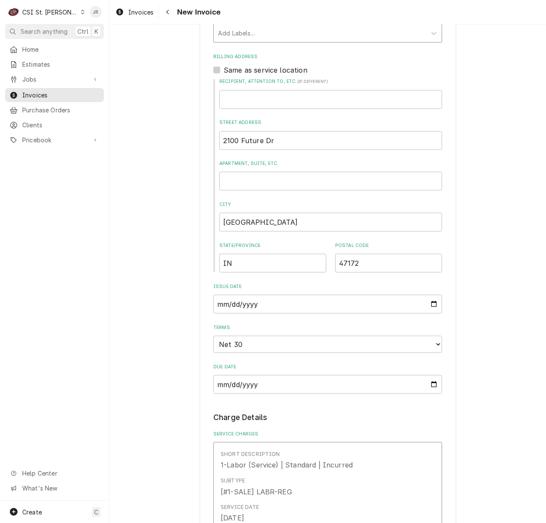
click at [248, 42] on div "Add Labels..." at bounding box center [320, 33] width 212 height 19
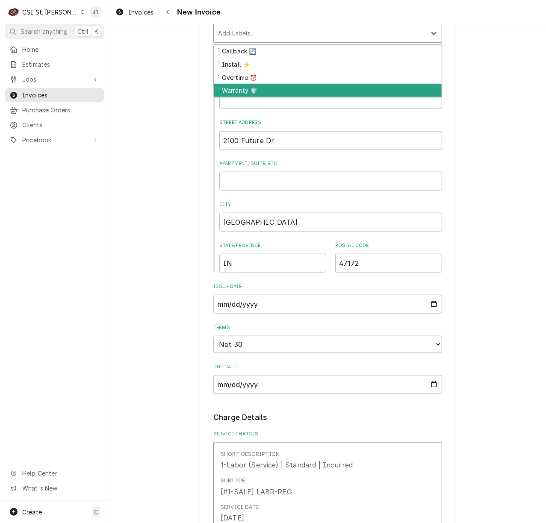
click at [245, 91] on div "¹ Warranty 🛡️" at bounding box center [328, 90] width 228 height 13
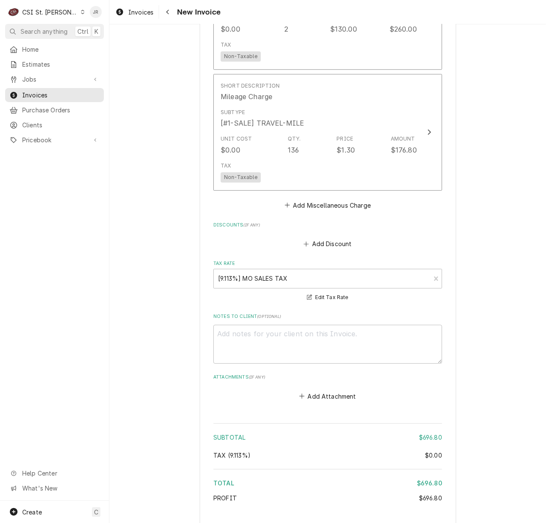
scroll to position [1330, 0]
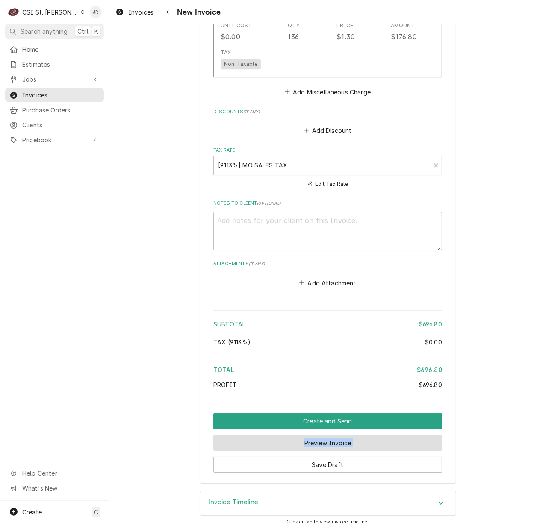
drag, startPoint x: 295, startPoint y: 442, endPoint x: 297, endPoint y: 435, distance: 6.8
click at [297, 435] on div "Create and Send Preview Invoice Save Draft" at bounding box center [327, 442] width 229 height 59
click at [297, 435] on button "Preview Invoice" at bounding box center [327, 443] width 229 height 16
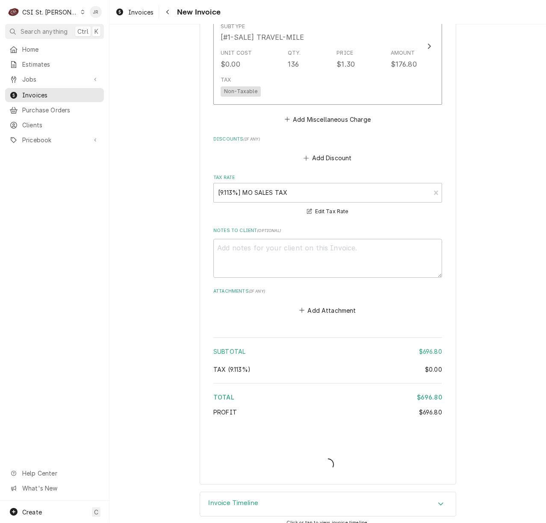
type textarea "x"
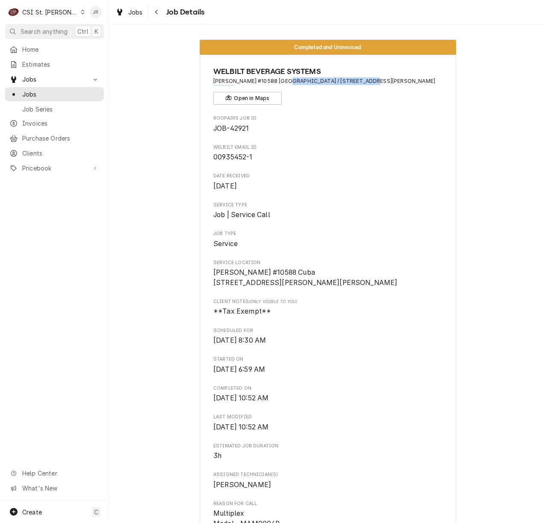
drag, startPoint x: 357, startPoint y: 84, endPoint x: 281, endPoint y: 83, distance: 76.5
click at [281, 83] on span "McDonald's #10588 Cuba / 301 Aaron Dr, Cuba, MO 65453" at bounding box center [327, 81] width 229 height 8
copy span "301 Aaron Dr, Cuba, MO 65453"
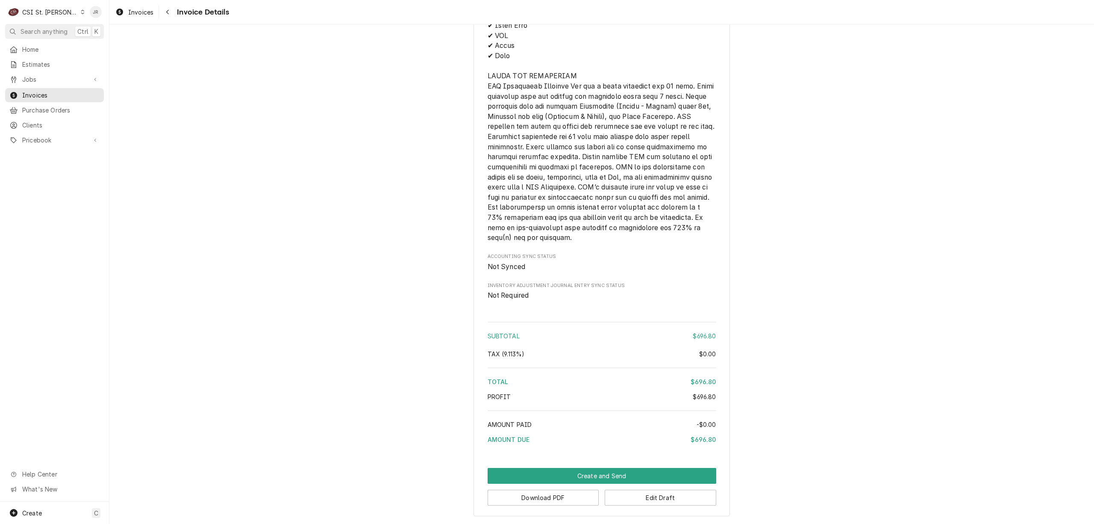
scroll to position [1339, 0]
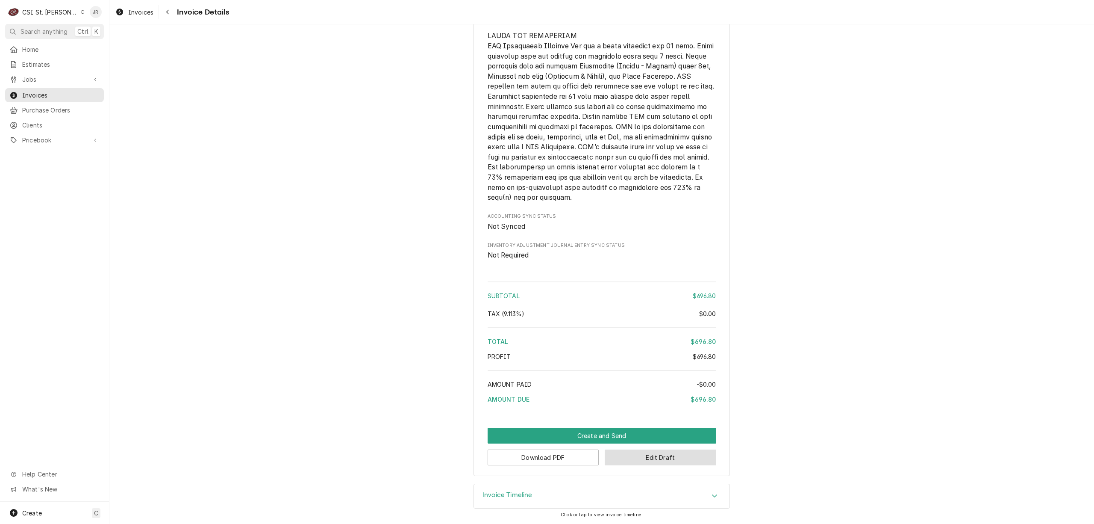
click at [546, 454] on button "Edit Draft" at bounding box center [661, 457] width 112 height 16
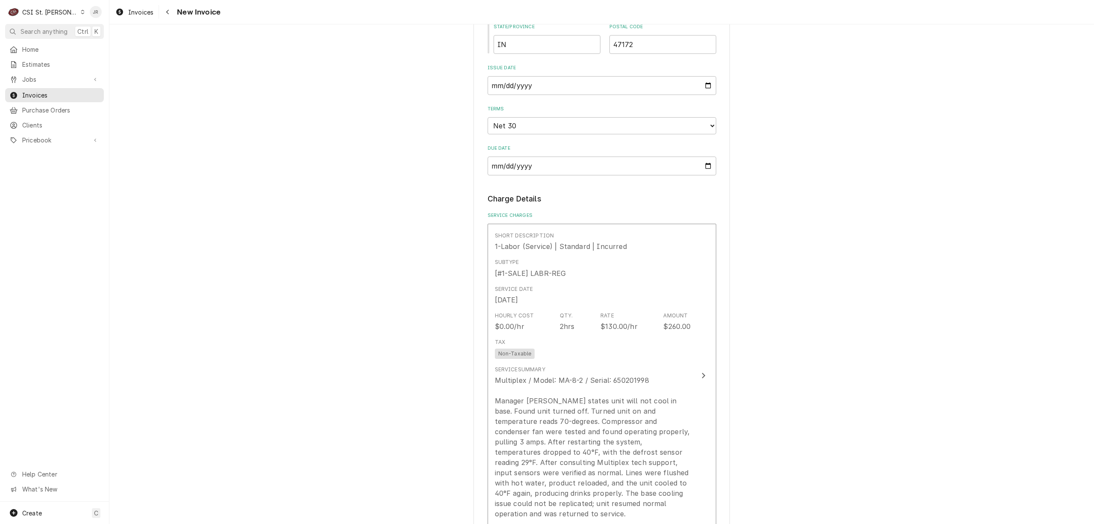
scroll to position [570, 0]
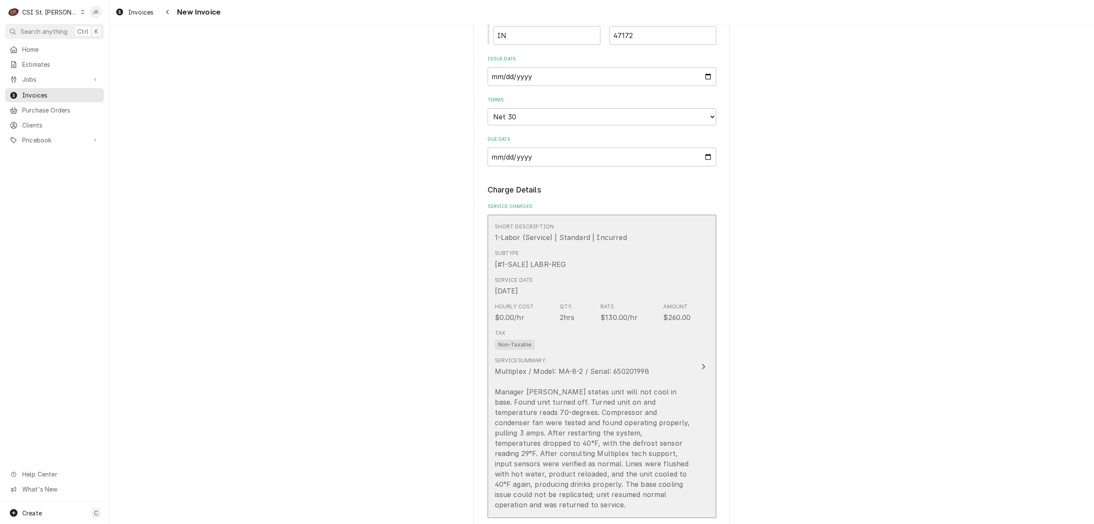
click at [647, 294] on div "Service Date Sep 30, 2025" at bounding box center [593, 286] width 196 height 27
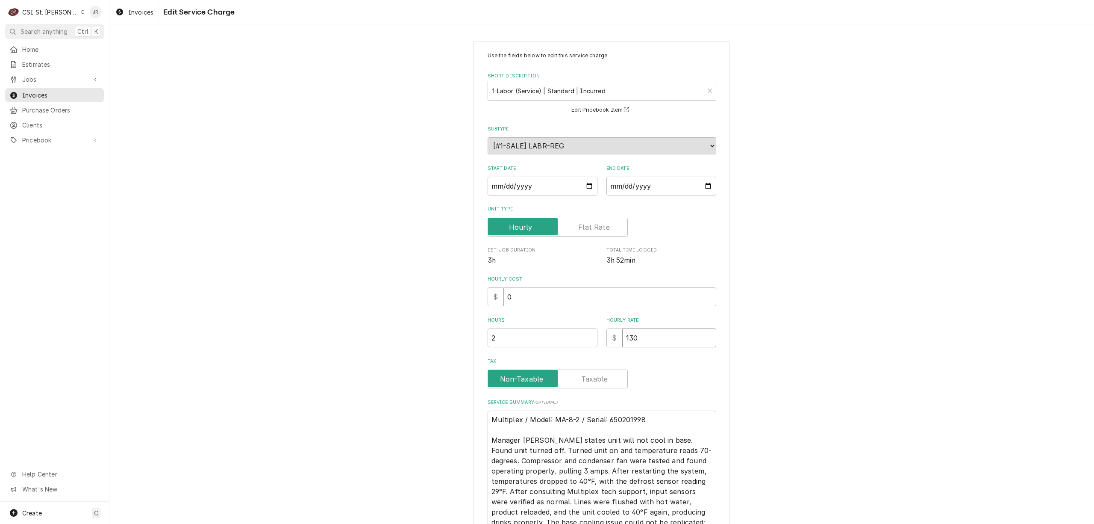
drag, startPoint x: 652, startPoint y: 336, endPoint x: 525, endPoint y: 296, distance: 132.6
click at [525, 296] on div "Use the fields below to edit this service charge Short Description 1-Labor (Ser…" at bounding box center [602, 297] width 229 height 490
type textarea "x"
type input "1"
type textarea "x"
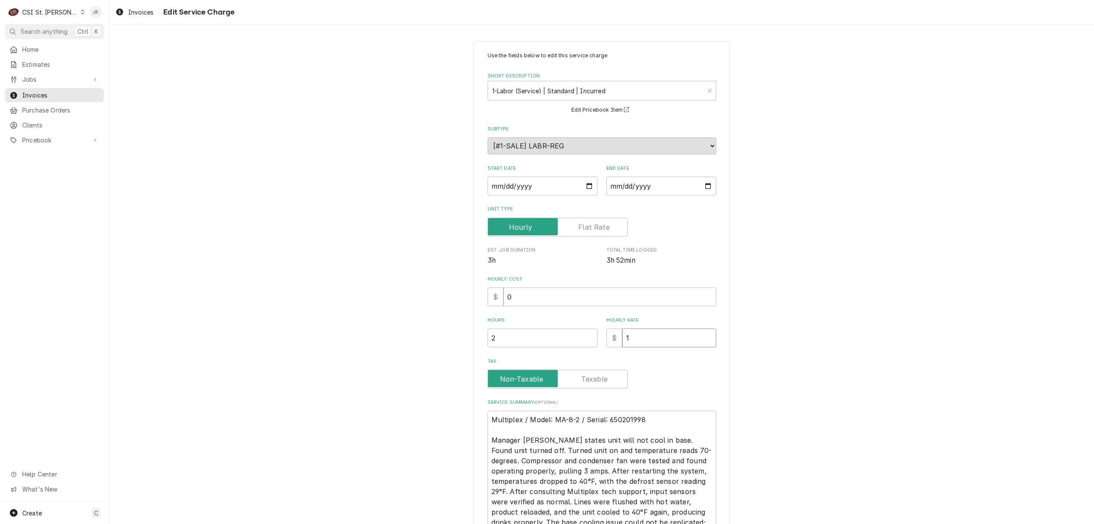
type input "12"
type textarea "x"
type input "128"
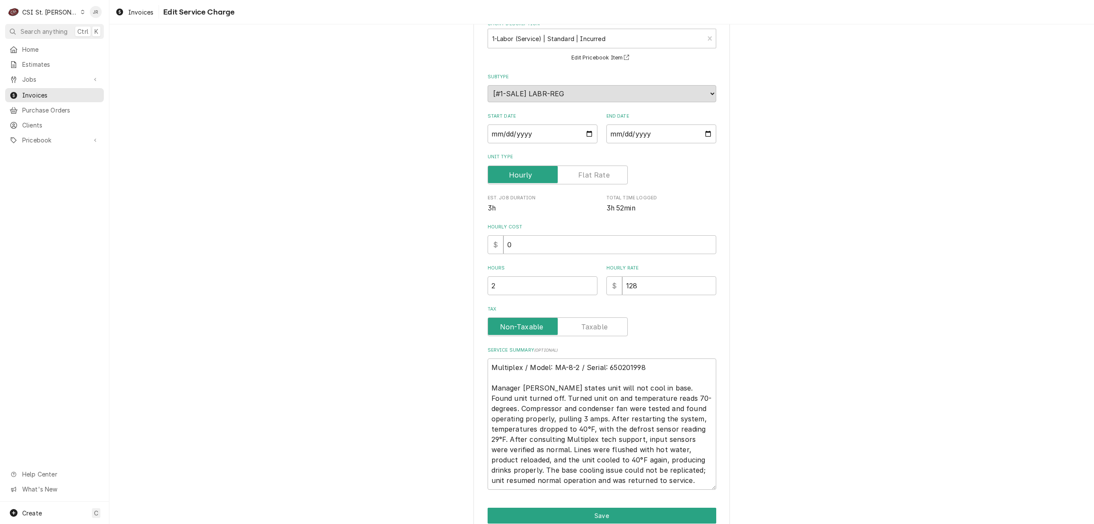
scroll to position [92, 0]
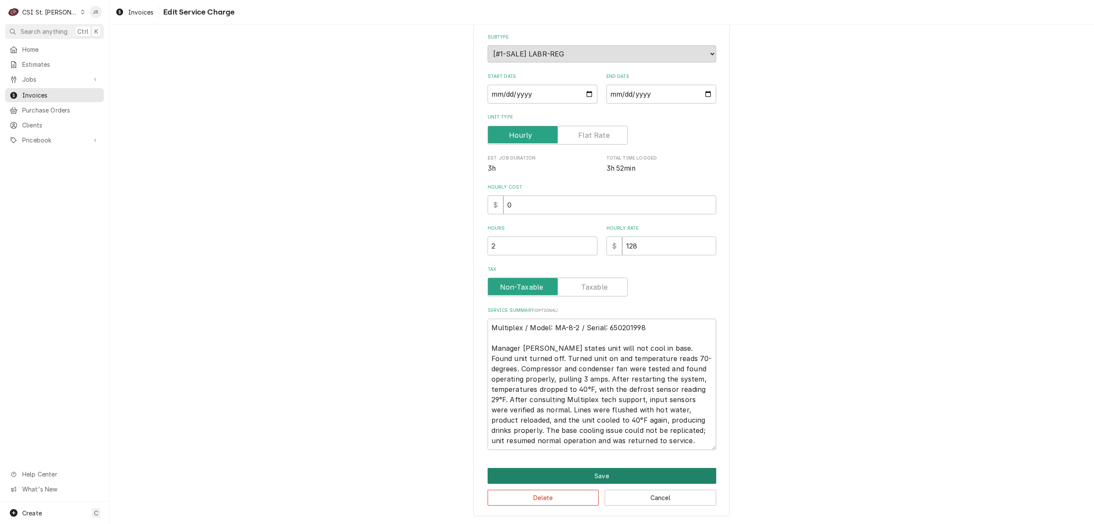
click at [632, 476] on button "Save" at bounding box center [602, 476] width 229 height 16
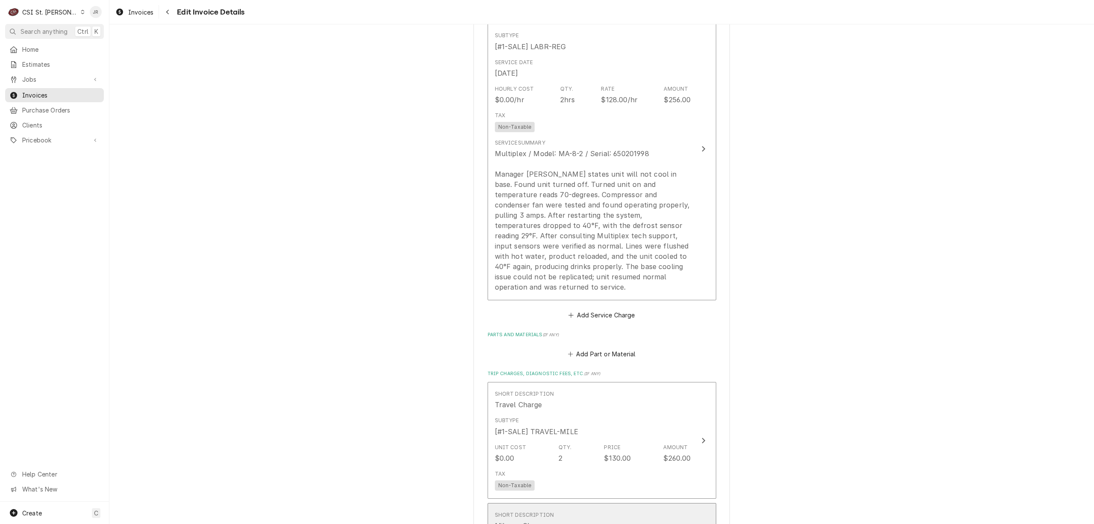
scroll to position [902, 0]
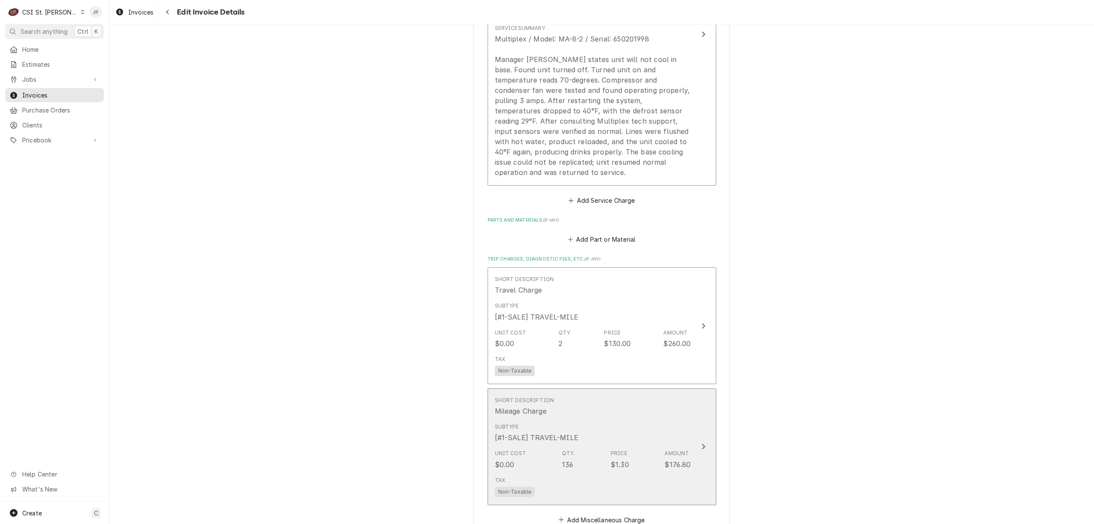
click at [628, 419] on div "Subtype [#1-SALE] TRAVEL-MILE" at bounding box center [593, 432] width 196 height 27
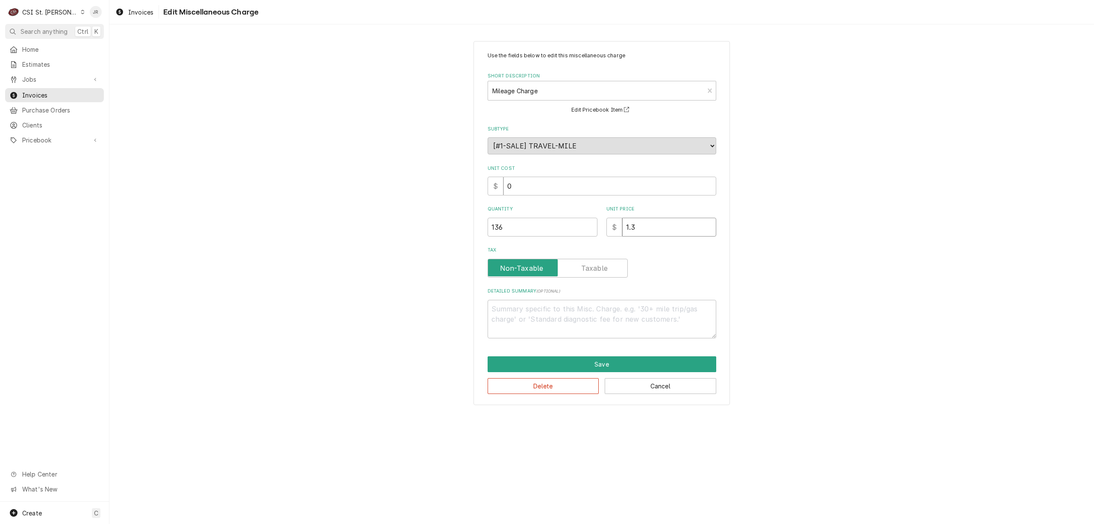
drag, startPoint x: 655, startPoint y: 227, endPoint x: 449, endPoint y: 231, distance: 206.5
click at [449, 230] on div "Use the fields below to edit this miscellaneous charge Short Description Mileag…" at bounding box center [601, 222] width 985 height 379
type textarea "x"
type input "1"
type textarea "x"
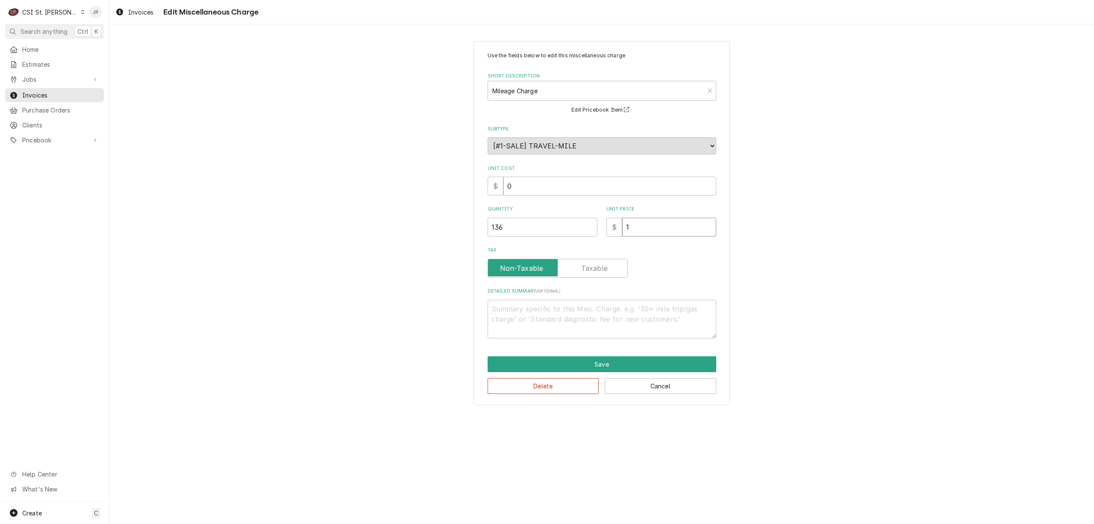
type input "1.2"
type textarea "x"
type input "1.28"
click at [585, 360] on button "Save" at bounding box center [602, 364] width 229 height 16
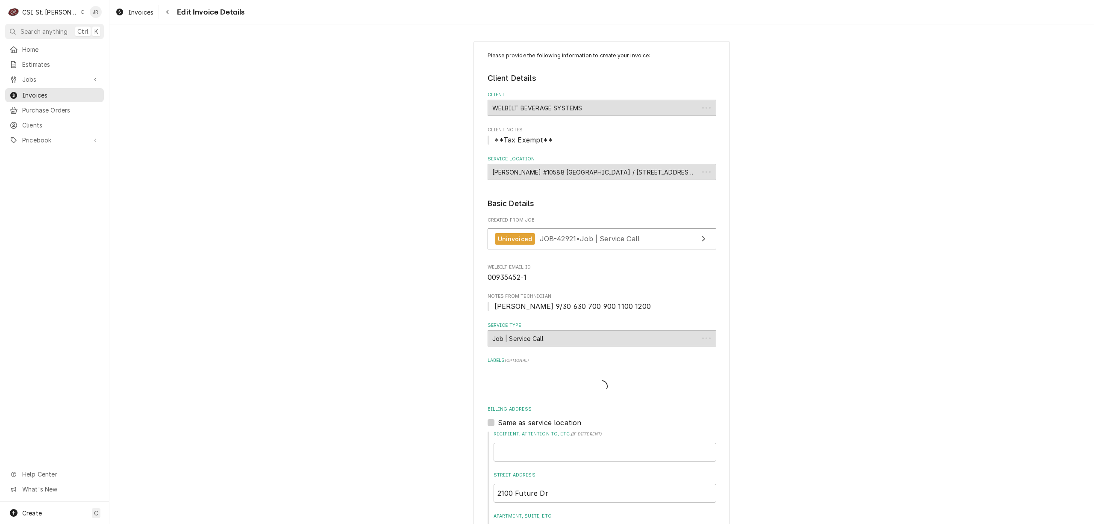
scroll to position [919, 0]
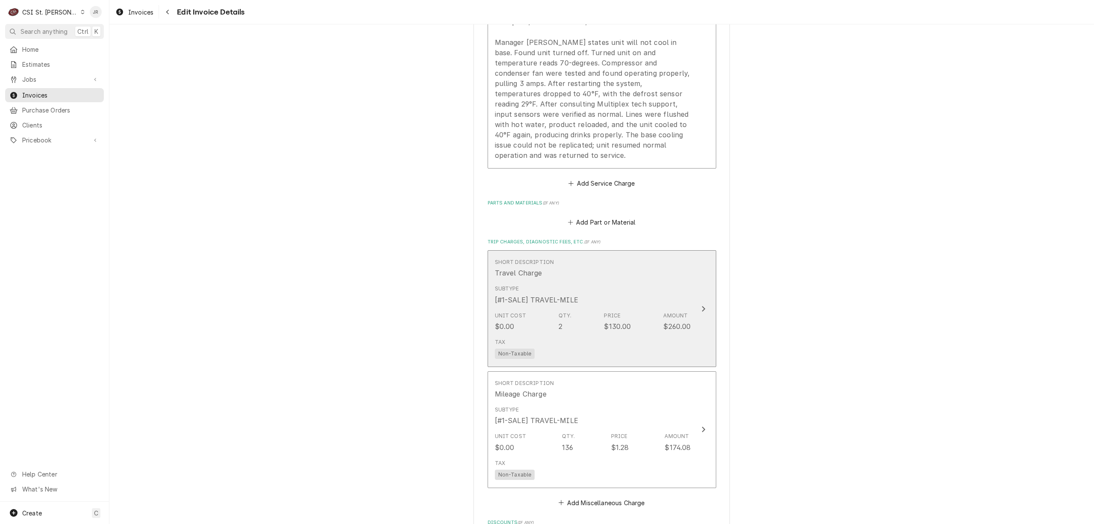
click at [621, 297] on div "Subtype [#1-SALE] TRAVEL-MILE" at bounding box center [593, 294] width 196 height 27
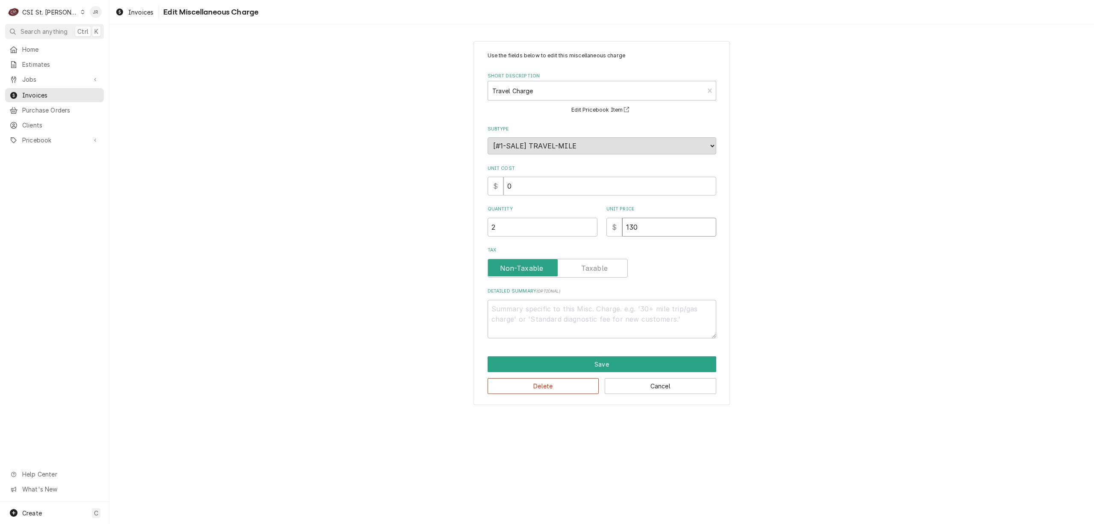
drag, startPoint x: 655, startPoint y: 227, endPoint x: 534, endPoint y: 191, distance: 127.0
click at [534, 191] on div "Use the fields below to edit this miscellaneous charge Short Description Travel…" at bounding box center [602, 195] width 229 height 286
type textarea "x"
type input "1"
type textarea "x"
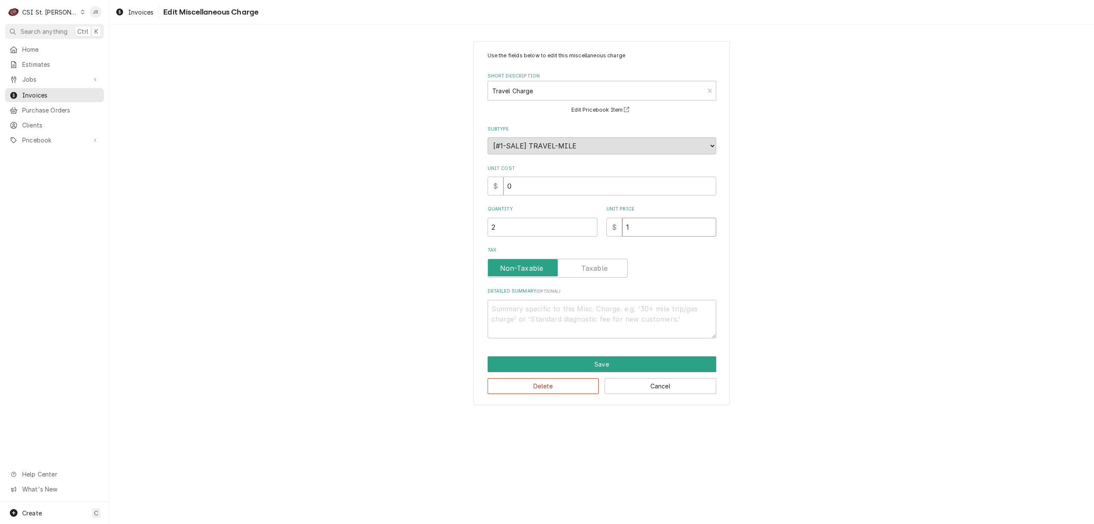
type input "1.2"
type textarea "x"
type input "1.28"
click at [655, 365] on button "Save" at bounding box center [602, 364] width 229 height 16
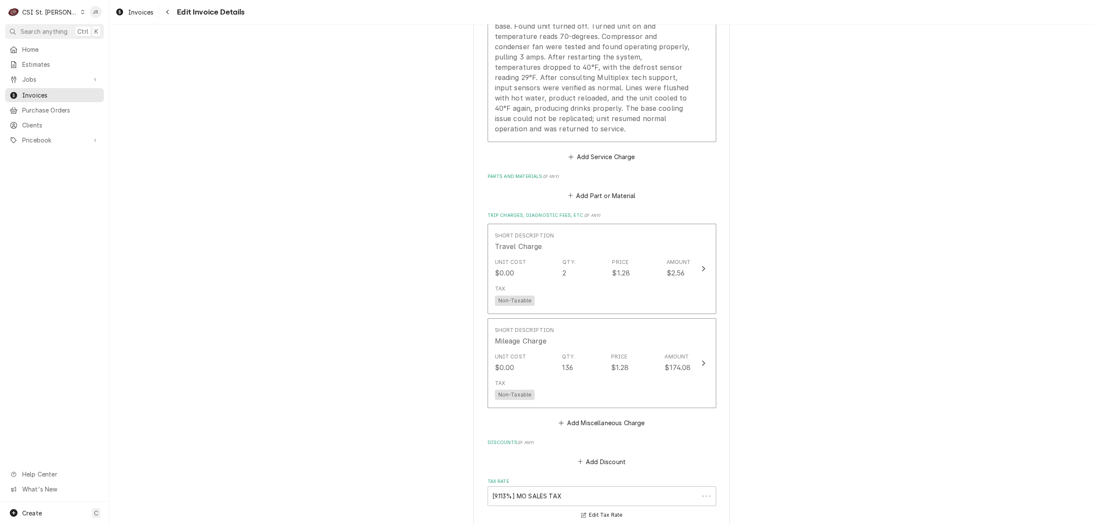
scroll to position [936, 0]
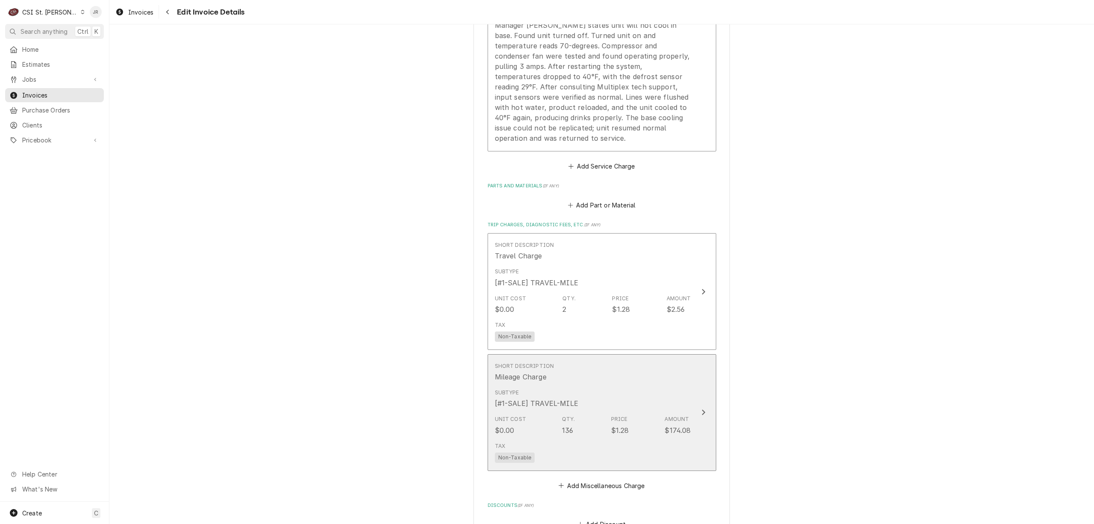
click at [575, 412] on div "Unit Cost $0.00 Qty. 136 Price $1.28 Amount $174.08" at bounding box center [593, 425] width 196 height 27
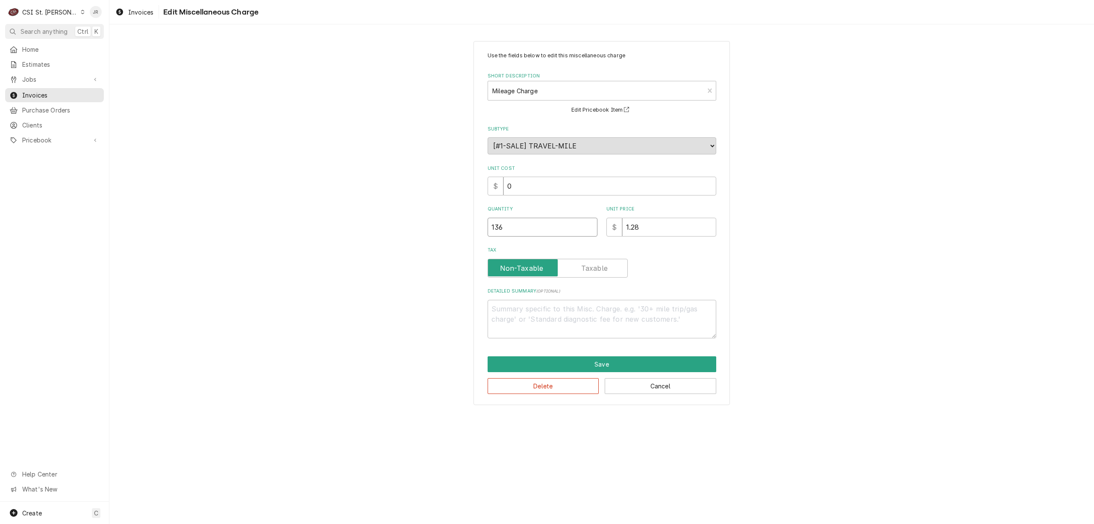
drag, startPoint x: 553, startPoint y: 224, endPoint x: 392, endPoint y: 202, distance: 162.7
click at [392, 202] on div "Use the fields below to edit this miscellaneous charge Short Description Mileag…" at bounding box center [601, 222] width 985 height 379
type textarea "x"
type input "1"
type textarea "x"
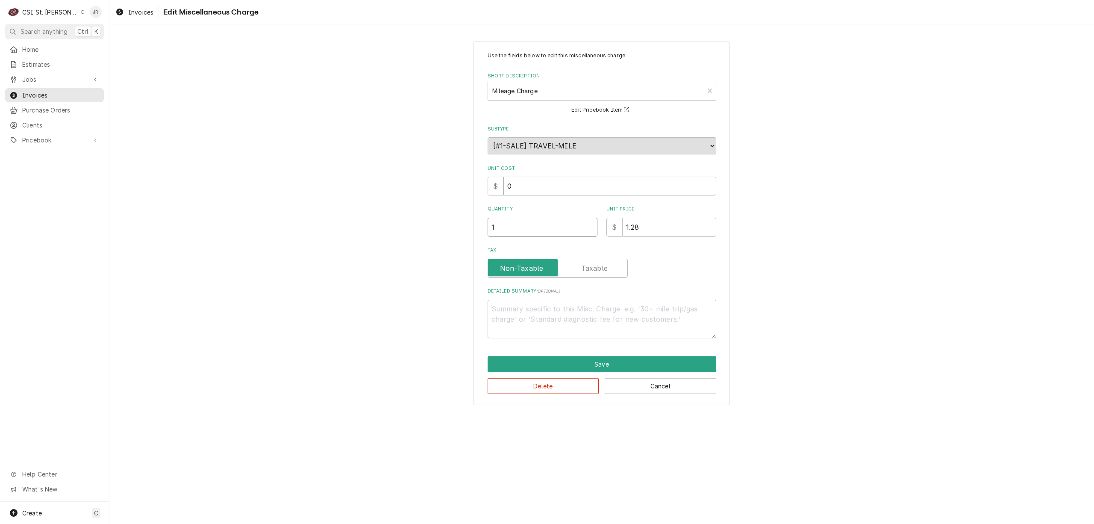
type input "10"
type textarea "x"
type input "100"
click at [609, 357] on button "Save" at bounding box center [602, 364] width 229 height 16
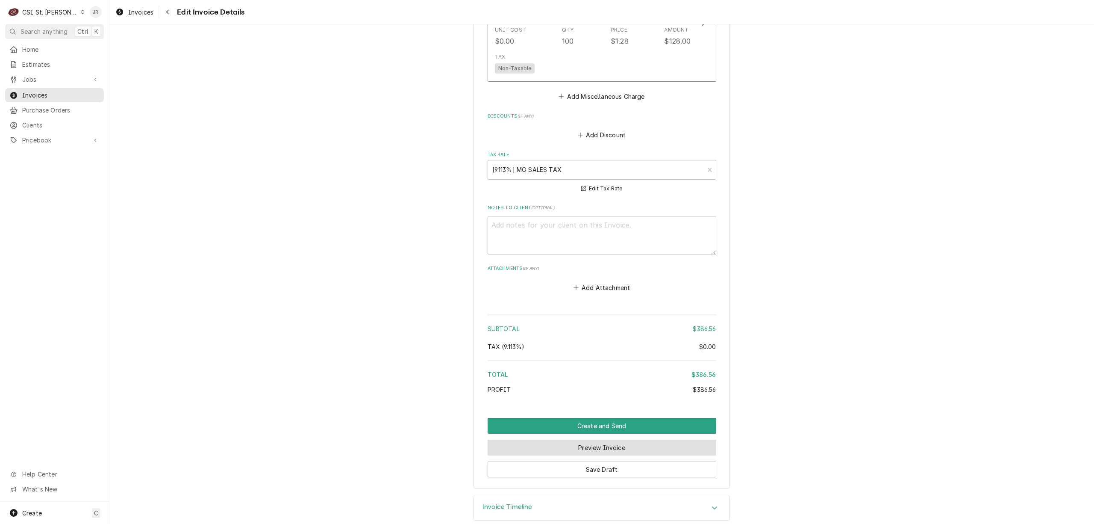
scroll to position [1329, 0]
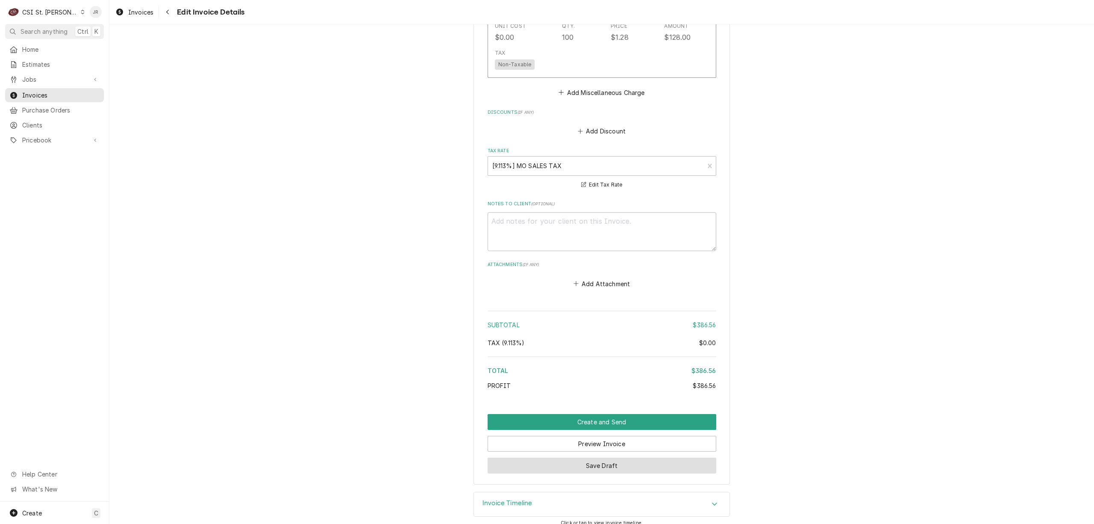
click at [618, 457] on button "Save Draft" at bounding box center [602, 465] width 229 height 16
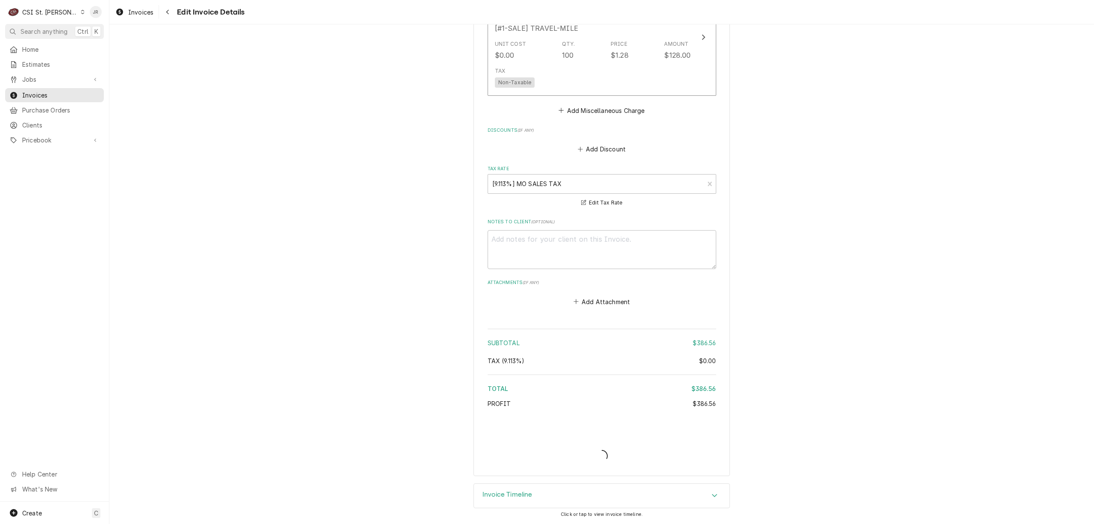
scroll to position [1302, 0]
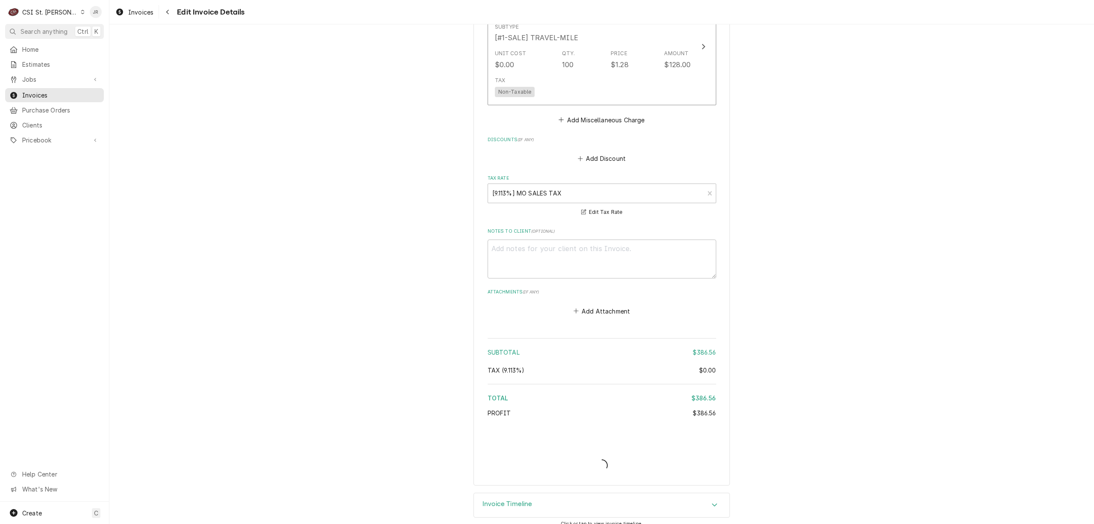
type textarea "x"
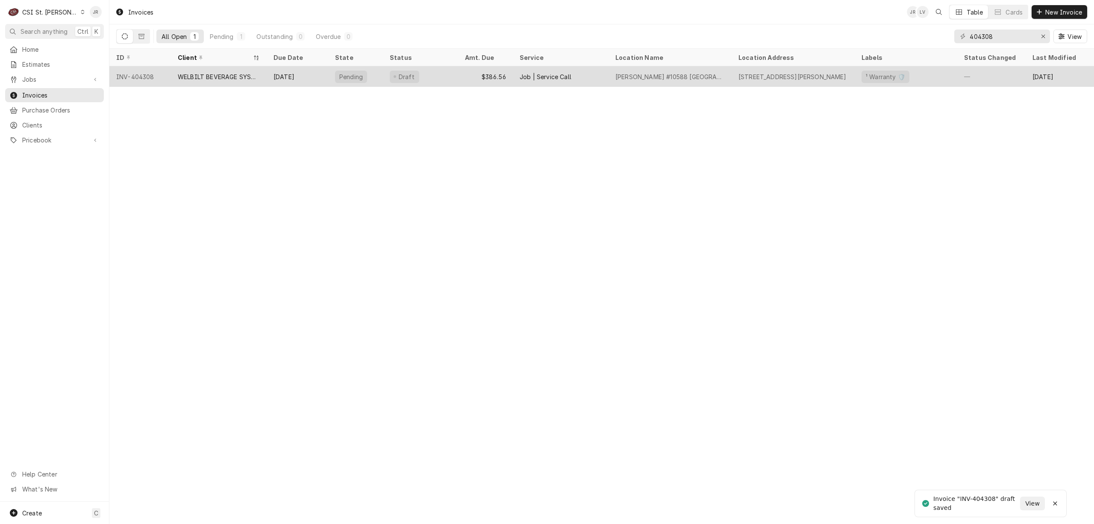
click at [486, 73] on div "$386.56" at bounding box center [485, 76] width 55 height 21
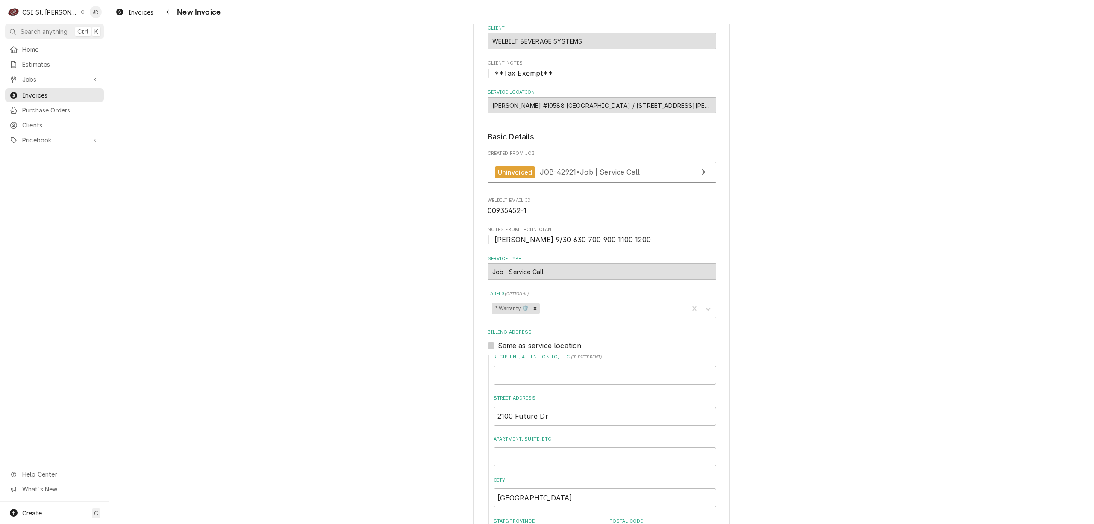
scroll to position [57, 0]
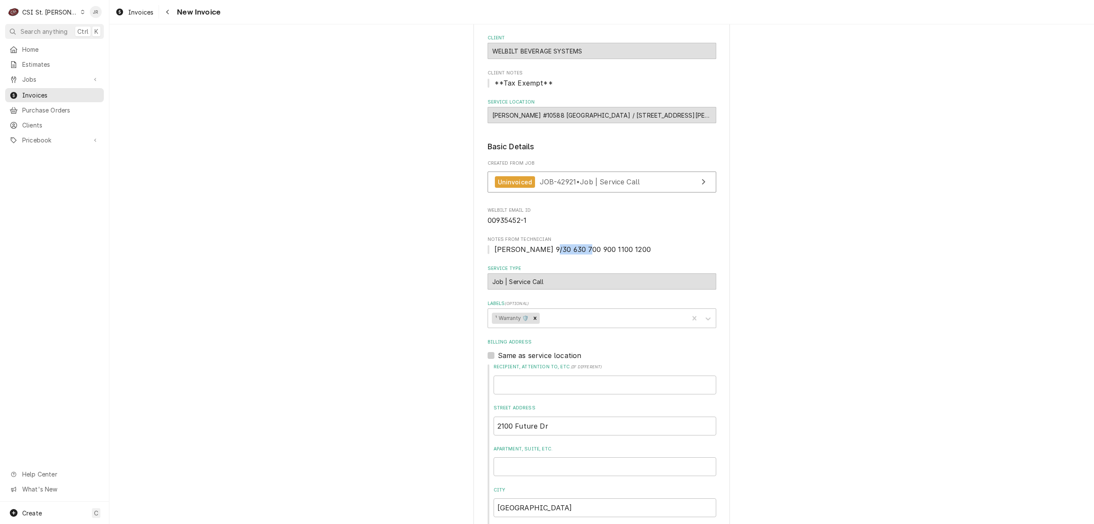
drag, startPoint x: 541, startPoint y: 248, endPoint x: 573, endPoint y: 250, distance: 31.7
click at [573, 250] on span "[PERSON_NAME] 9/30 630 700 900 1100 1200" at bounding box center [573, 249] width 156 height 9
click at [602, 238] on span "Notes From Technician" at bounding box center [602, 239] width 229 height 7
drag, startPoint x: 589, startPoint y: 251, endPoint x: 556, endPoint y: 245, distance: 33.4
click at [556, 245] on span "[PERSON_NAME] 9/30 630 700 900 1100 1200" at bounding box center [602, 249] width 229 height 10
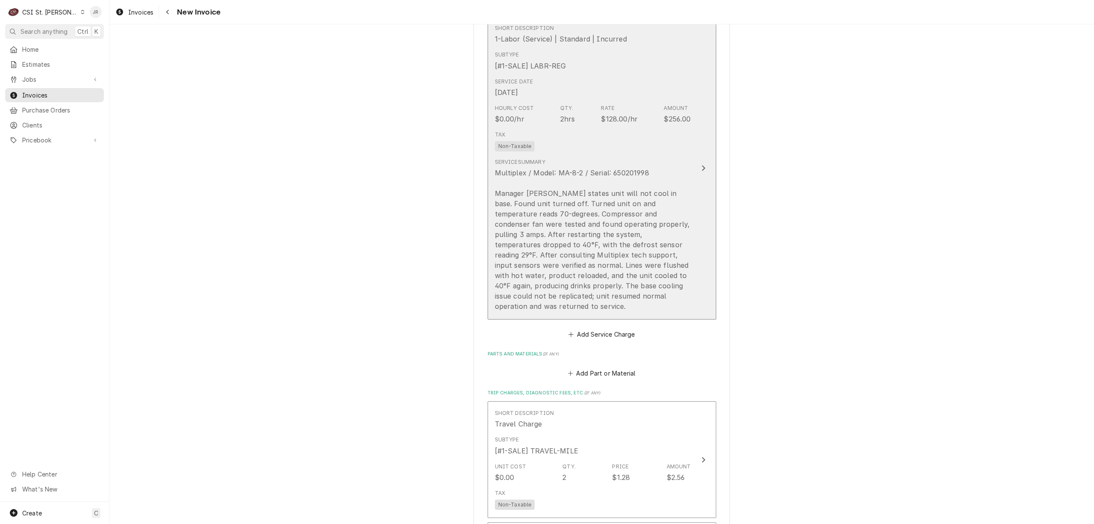
scroll to position [588, 0]
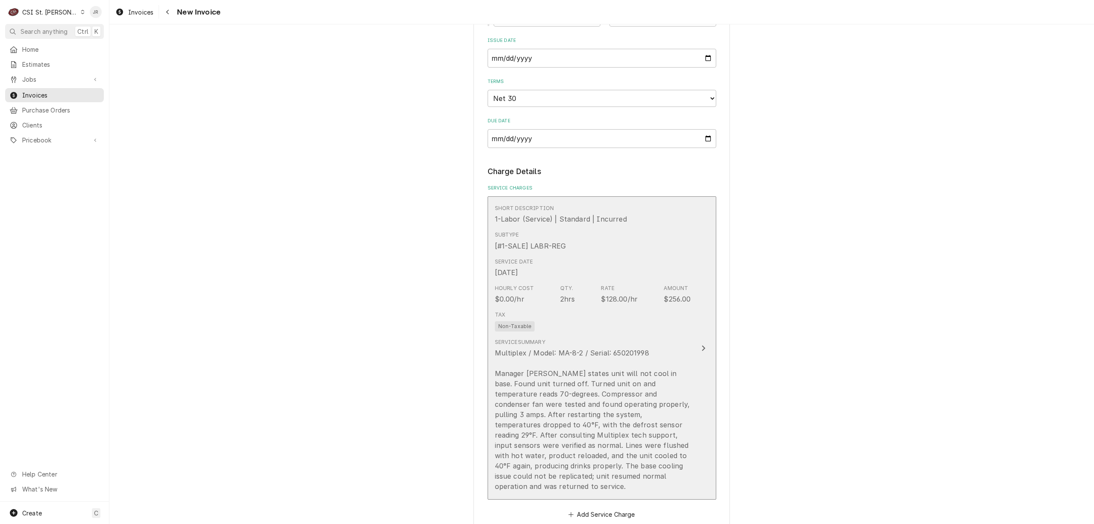
click at [665, 330] on div "Tax Non-Taxable" at bounding box center [593, 320] width 196 height 27
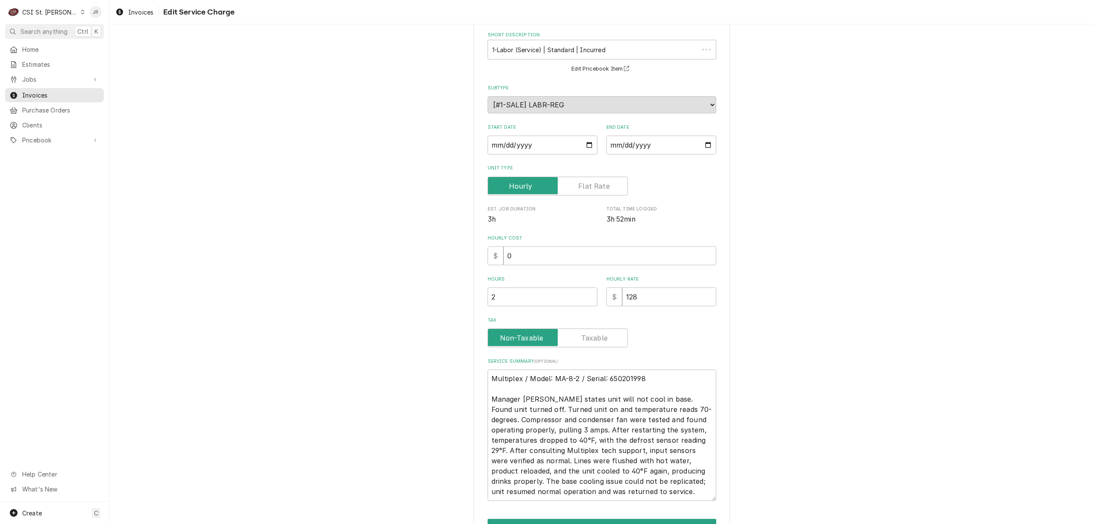
scroll to position [92, 0]
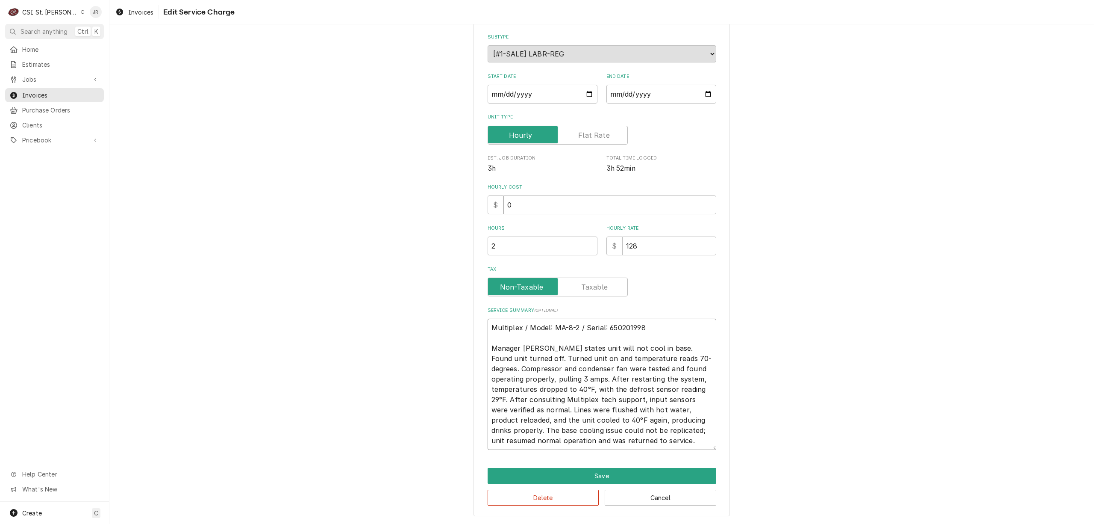
click at [611, 325] on textarea "Multiplex / Model: MA-8-2 / Serial: 650201998 Manager [PERSON_NAME] states unit…" at bounding box center [602, 383] width 229 height 131
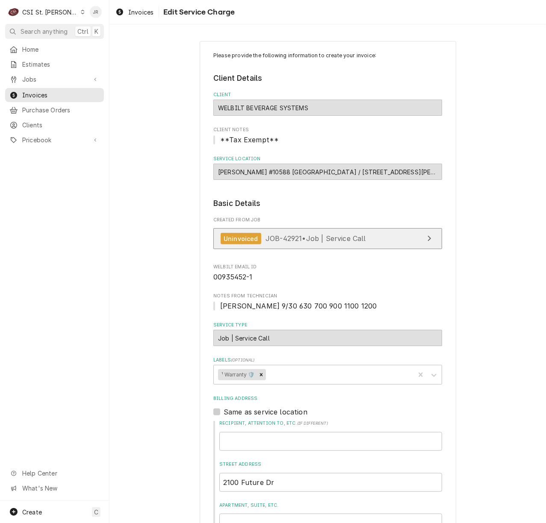
click at [337, 230] on link "Uninvoiced JOB-42921 • Job | Service Call" at bounding box center [327, 238] width 229 height 21
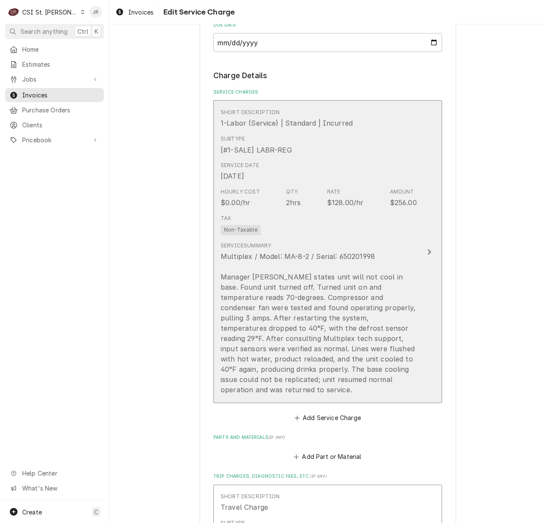
scroll to position [969, 0]
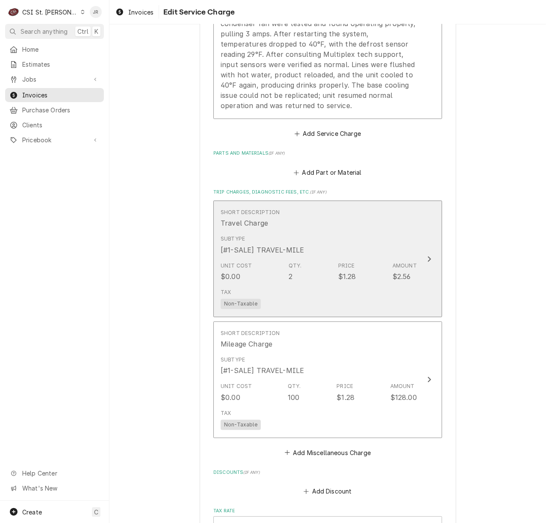
click at [364, 218] on div "Short Description Travel Charge" at bounding box center [319, 218] width 196 height 27
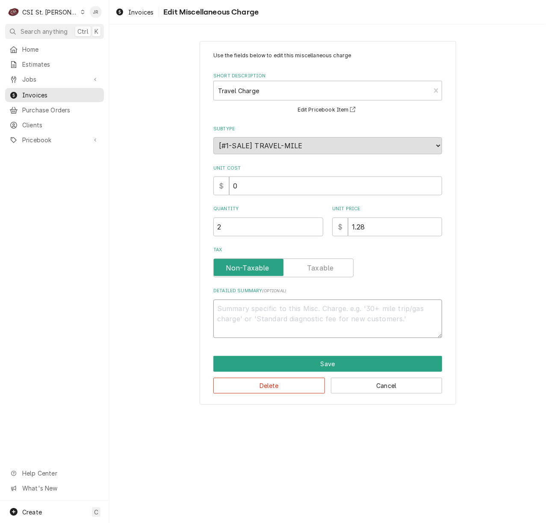
drag, startPoint x: 299, startPoint y: 325, endPoint x: 315, endPoint y: 325, distance: 15.8
click at [304, 324] on textarea "Detailed Summary ( optional )" at bounding box center [327, 319] width 229 height 39
type textarea "x"
type textarea "e"
type textarea "x"
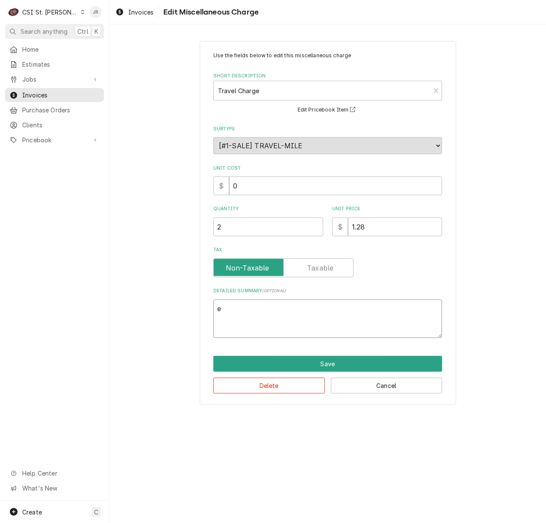
type textarea "ex"
type textarea "x"
type textarea "ext"
type textarea "x"
type textarea "exte"
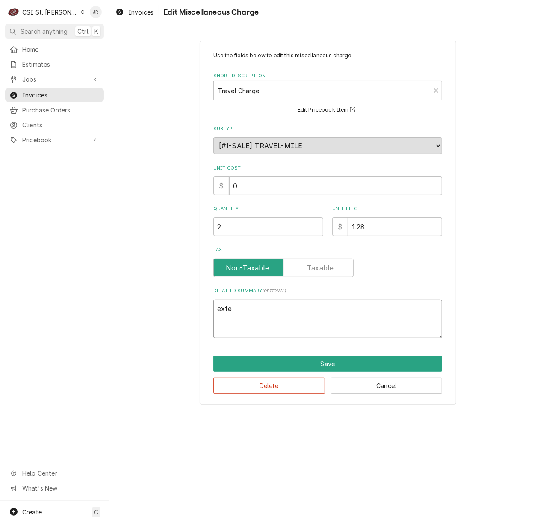
type textarea "x"
type textarea "exten"
type textarea "x"
type textarea "extend"
type textarea "x"
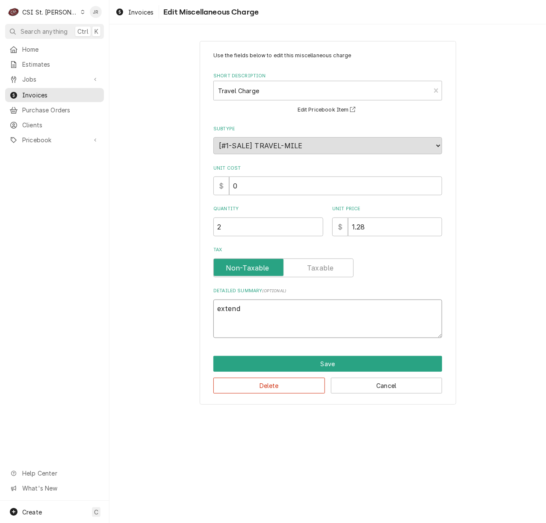
type textarea "extende"
type textarea "x"
type textarea "extended"
type textarea "x"
type textarea "extended"
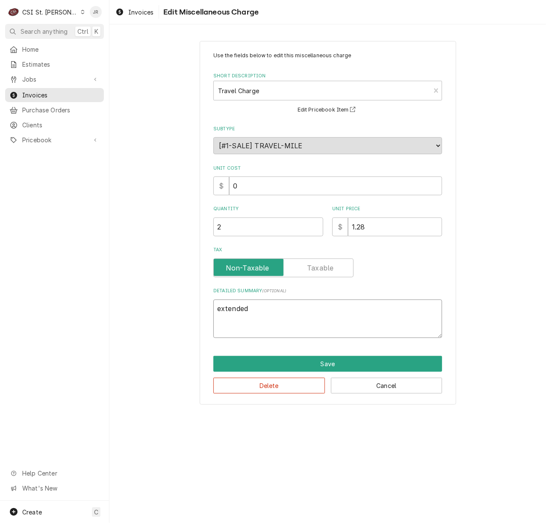
type textarea "x"
type textarea "extended t"
type textarea "x"
type textarea "extended tr"
type textarea "x"
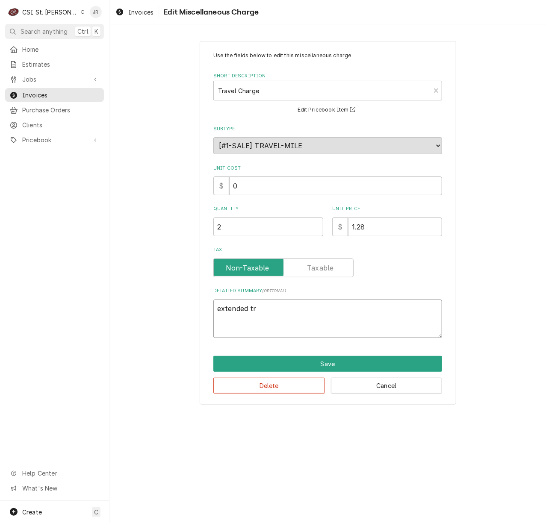
type textarea "extended tra"
type textarea "x"
type textarea "extended trav"
type textarea "x"
type textarea "extended trave"
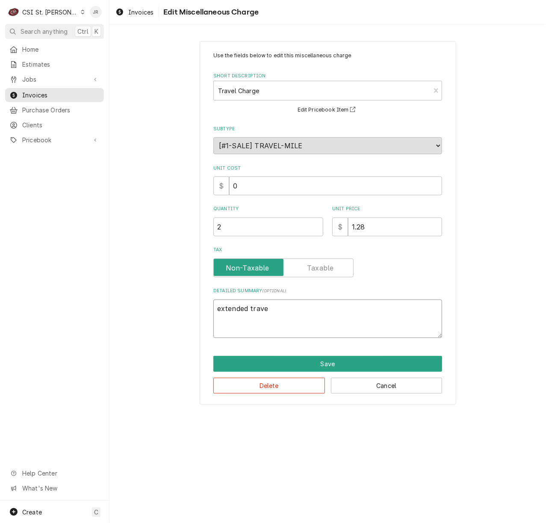
type textarea "x"
type textarea "extended travel"
type textarea "x"
type textarea "extended travel"
type textarea "x"
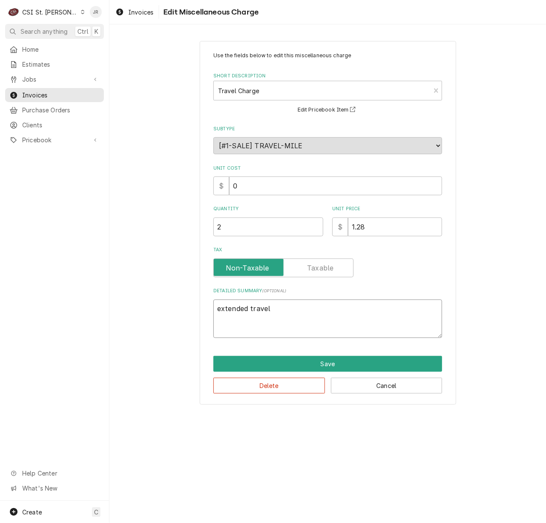
type textarea "extended travel a"
type textarea "x"
type textarea "extended travel au"
type textarea "x"
type textarea "extended travel aut"
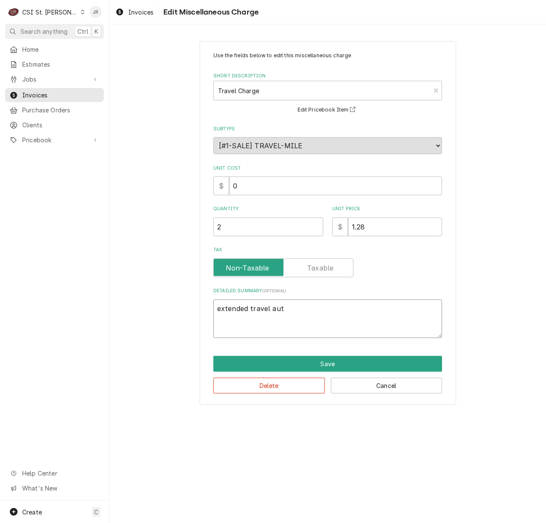
type textarea "x"
type textarea "extended travel auth"
type textarea "x"
type textarea "extended travel autho"
type textarea "x"
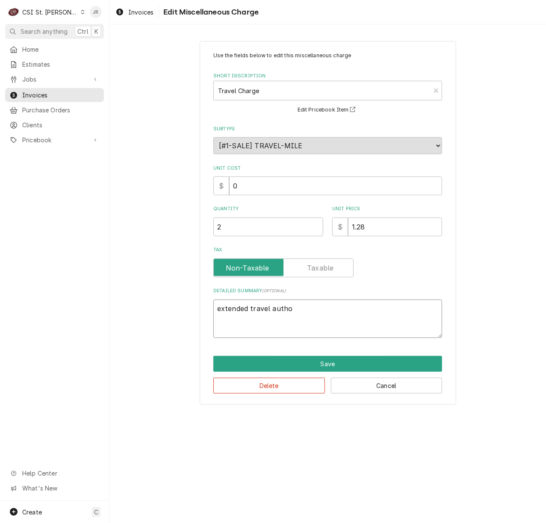
type textarea "extended travel author"
type textarea "x"
type textarea "extended travel authori"
type textarea "x"
type textarea "extended travel authoriz"
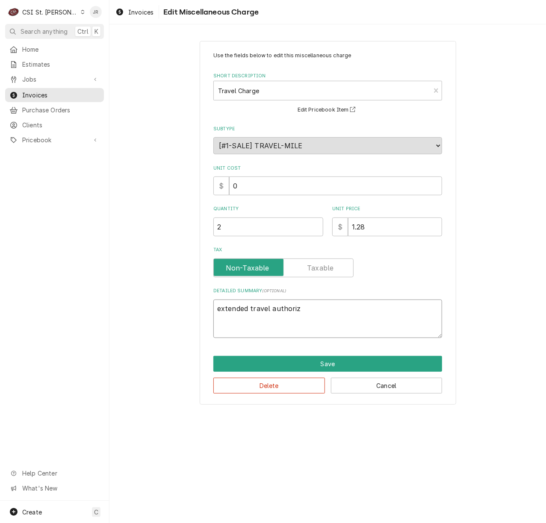
type textarea "x"
type textarea "extended travel authorize"
type textarea "x"
type textarea "extended travel authorized"
type textarea "x"
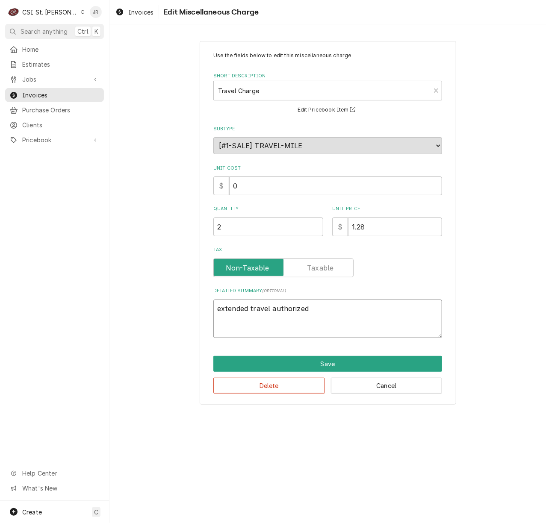
type textarea "extended travel authorized"
drag, startPoint x: 259, startPoint y: 216, endPoint x: 248, endPoint y: 218, distance: 10.8
click at [248, 218] on input "2" at bounding box center [268, 227] width 110 height 19
type textarea "x"
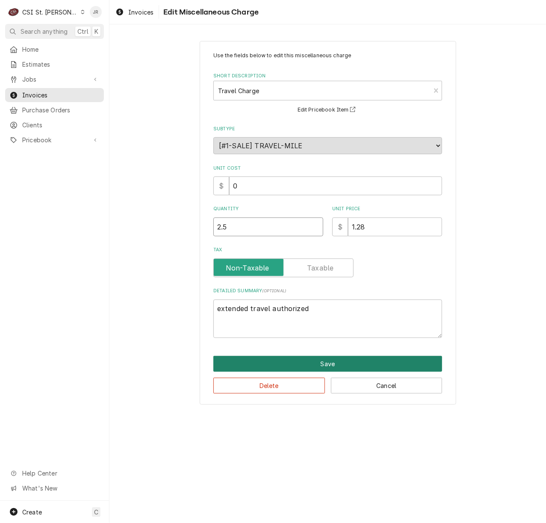
type input "2.5"
click at [368, 365] on button "Save" at bounding box center [327, 364] width 229 height 16
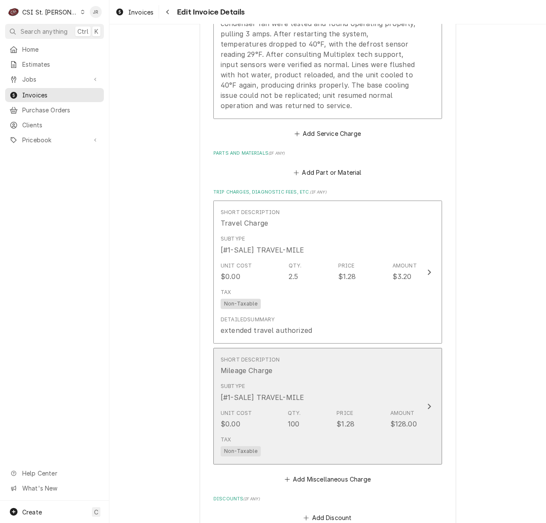
scroll to position [986, 0]
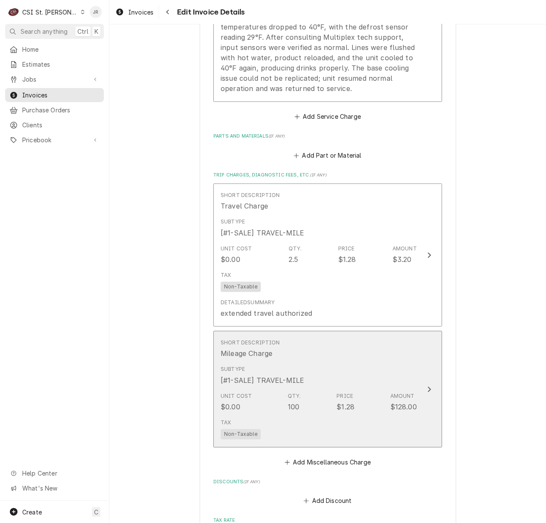
click at [354, 371] on div "Subtype [#1-SALE] TRAVEL-MILE" at bounding box center [319, 375] width 196 height 27
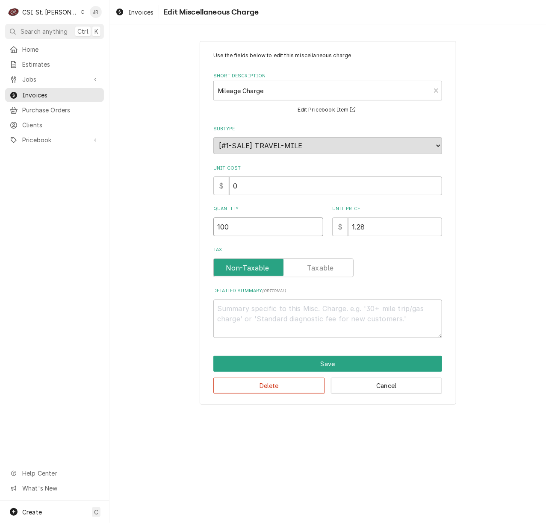
drag, startPoint x: 252, startPoint y: 224, endPoint x: 108, endPoint y: 235, distance: 144.9
click at [108, 235] on div "C CSI St. Louis JR Search anything Ctrl K Home Estimates Jobs Jobs Job Series I…" at bounding box center [273, 261] width 546 height 523
type textarea "x"
type input "1"
type textarea "x"
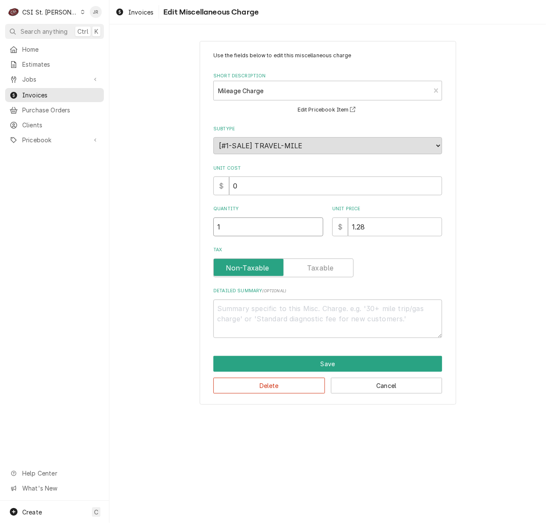
type input "13"
type textarea "x"
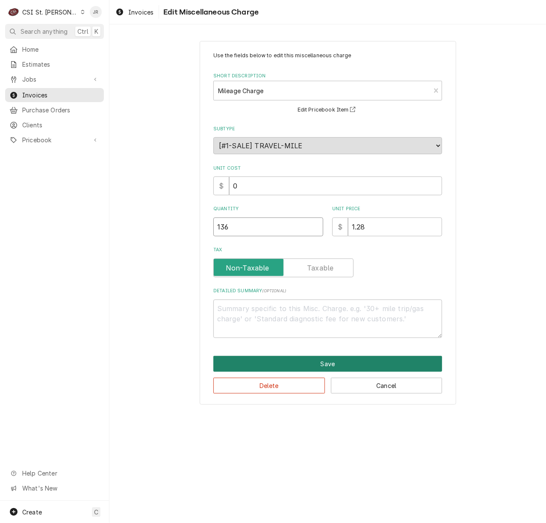
type input "136"
click at [294, 359] on button "Save" at bounding box center [327, 364] width 229 height 16
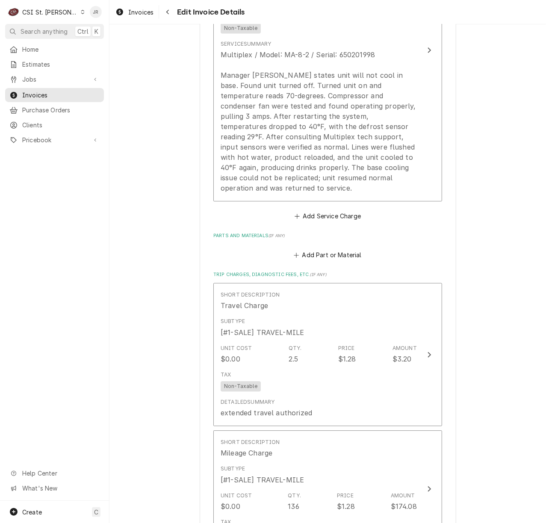
scroll to position [832, 0]
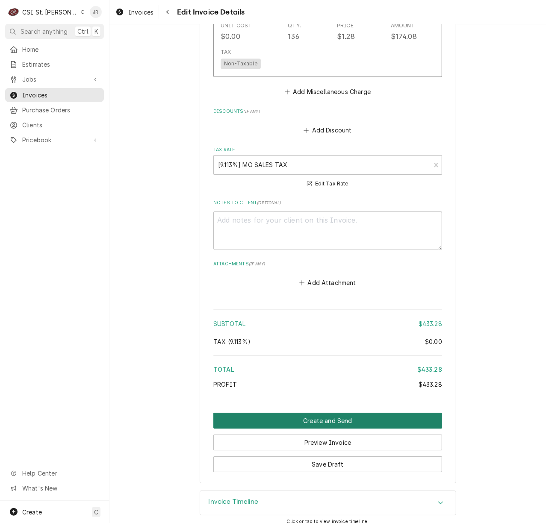
click at [308, 413] on button "Create and Send" at bounding box center [327, 421] width 229 height 16
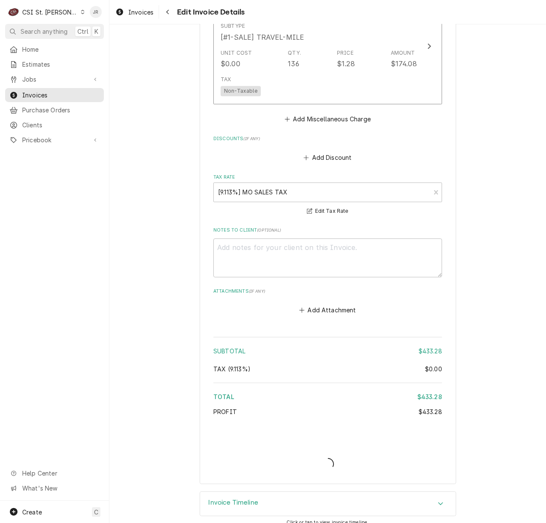
type textarea "x"
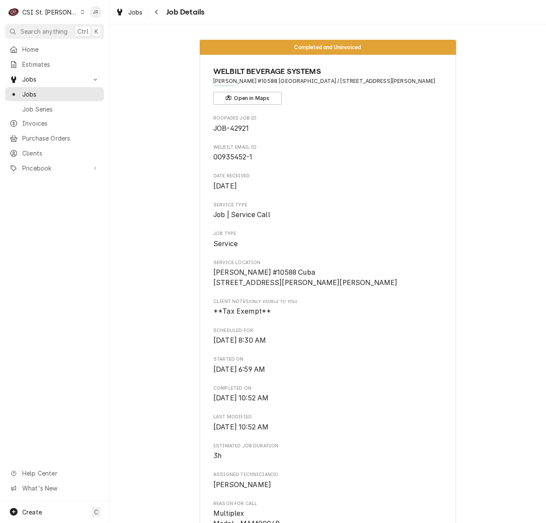
click at [360, 182] on span "[DATE]" at bounding box center [327, 186] width 229 height 10
drag, startPoint x: 211, startPoint y: 155, endPoint x: 252, endPoint y: 157, distance: 41.1
click at [252, 157] on span "00935452-1" at bounding box center [327, 157] width 229 height 10
copy span "00935452-1"
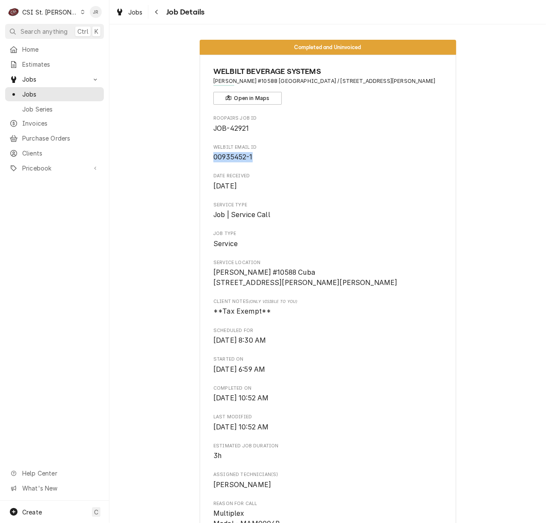
copy span "00935452-1"
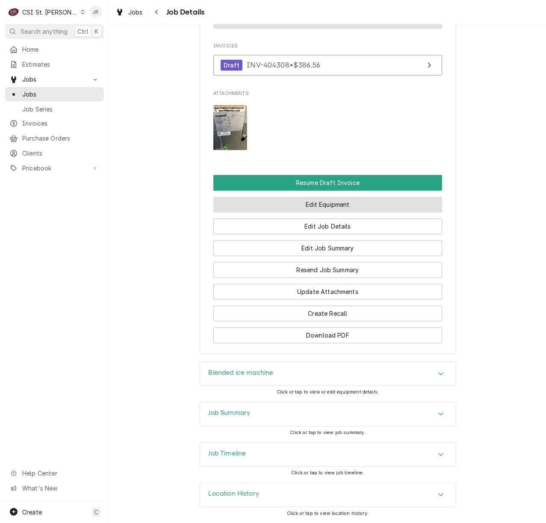
scroll to position [823, 0]
click at [257, 415] on div "Job Summary" at bounding box center [328, 415] width 256 height 24
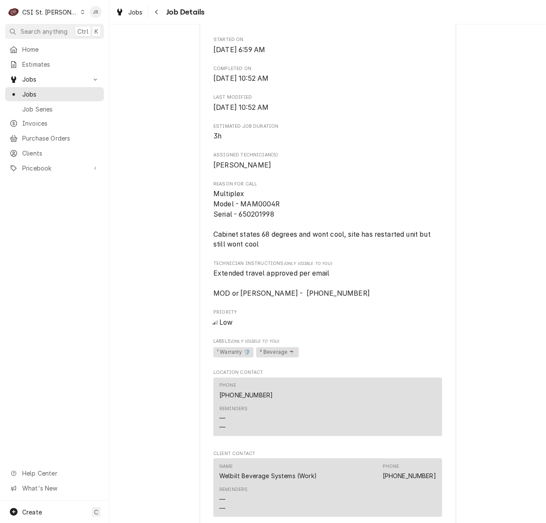
scroll to position [195, 0]
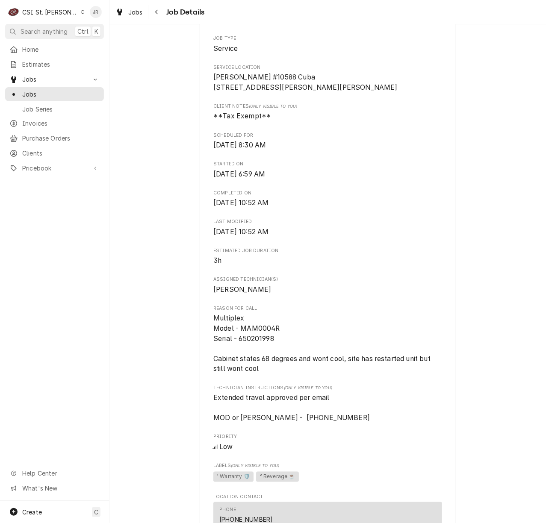
click at [536, 80] on div "Completed and Uninvoiced WELBILT BEVERAGE SYSTEMS [PERSON_NAME] #10588 [GEOGRAP…" at bounding box center [327, 406] width 436 height 1137
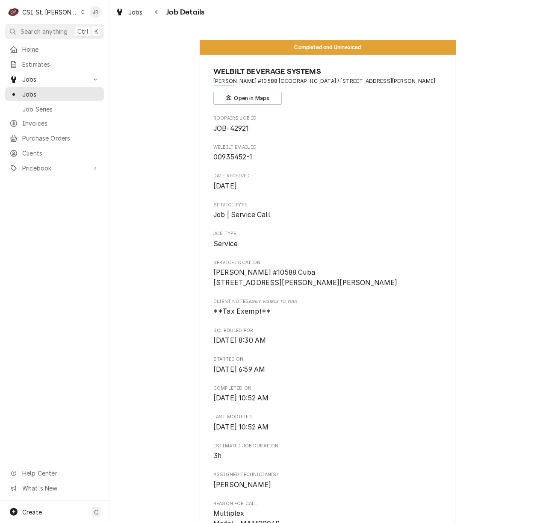
drag, startPoint x: 178, startPoint y: 79, endPoint x: 198, endPoint y: 78, distance: 20.1
drag, startPoint x: 210, startPoint y: 81, endPoint x: 260, endPoint y: 79, distance: 50.0
click at [260, 79] on span "[PERSON_NAME] #10588 [GEOGRAPHIC_DATA] / [STREET_ADDRESS][PERSON_NAME]" at bounding box center [327, 81] width 229 height 8
copy span "[PERSON_NAME] #10588"
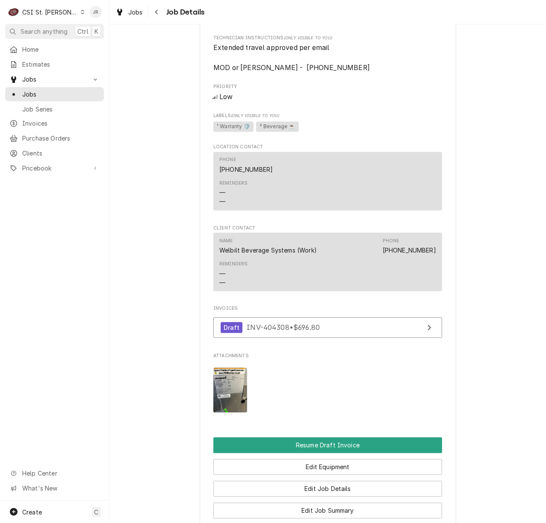
scroll to position [798, 0]
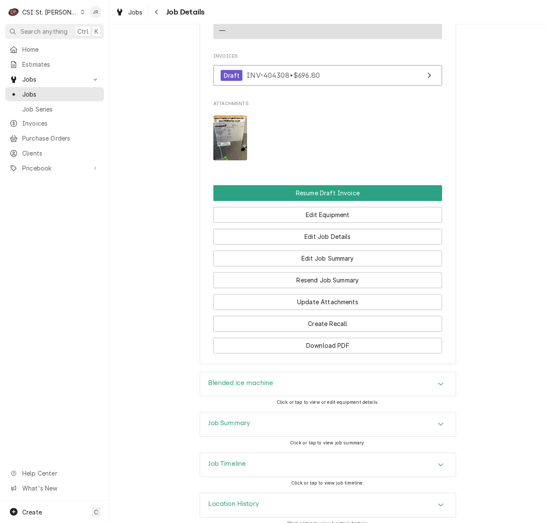
drag, startPoint x: 224, startPoint y: 436, endPoint x: 232, endPoint y: 423, distance: 15.3
click at [224, 428] on h3 "Job Summary" at bounding box center [230, 424] width 42 height 8
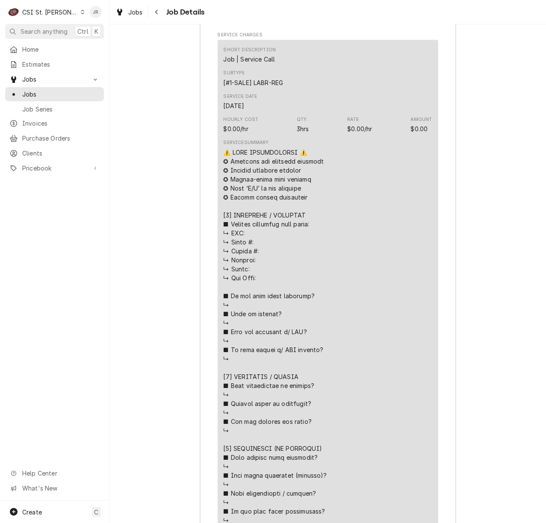
scroll to position [1311, 0]
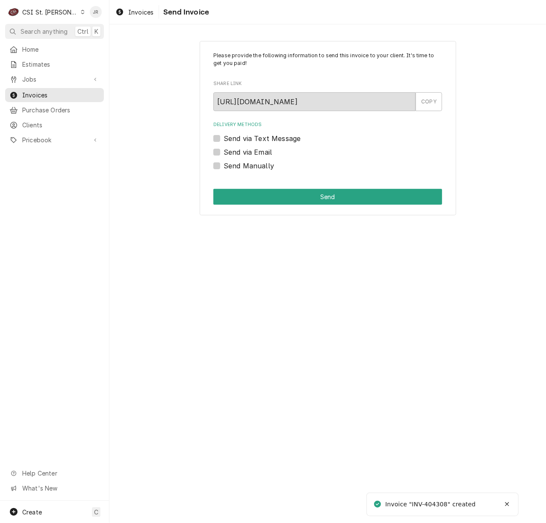
click at [438, 502] on div "Invoice "INV-404308" created" at bounding box center [430, 504] width 91 height 9
copy div "404308"
click at [224, 166] on label "Send Manually" at bounding box center [249, 166] width 50 height 10
click at [224, 166] on input "Send Manually" at bounding box center [338, 170] width 229 height 19
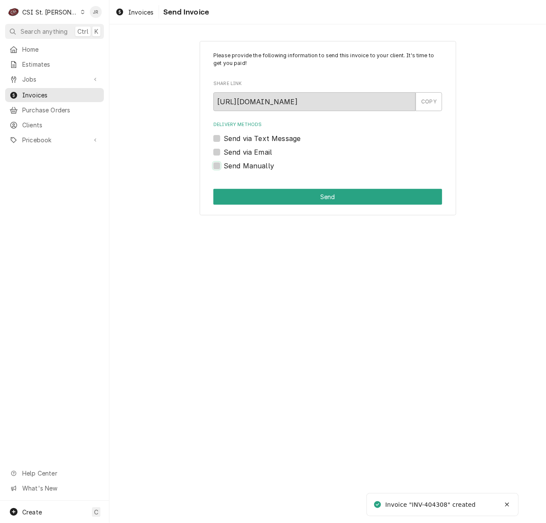
checkbox input "true"
click at [270, 197] on button "Send" at bounding box center [327, 197] width 229 height 16
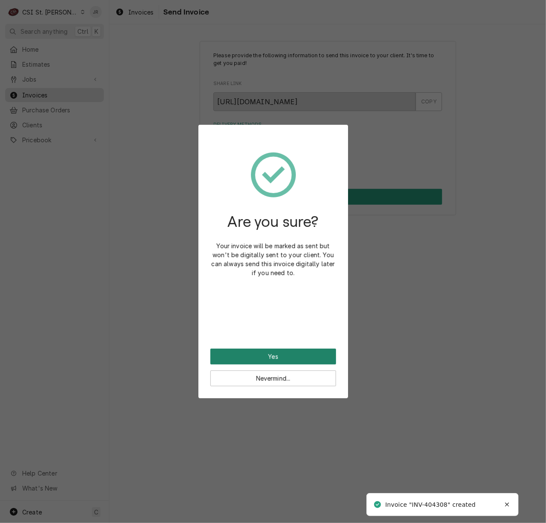
click at [256, 356] on button "Yes" at bounding box center [273, 357] width 126 height 16
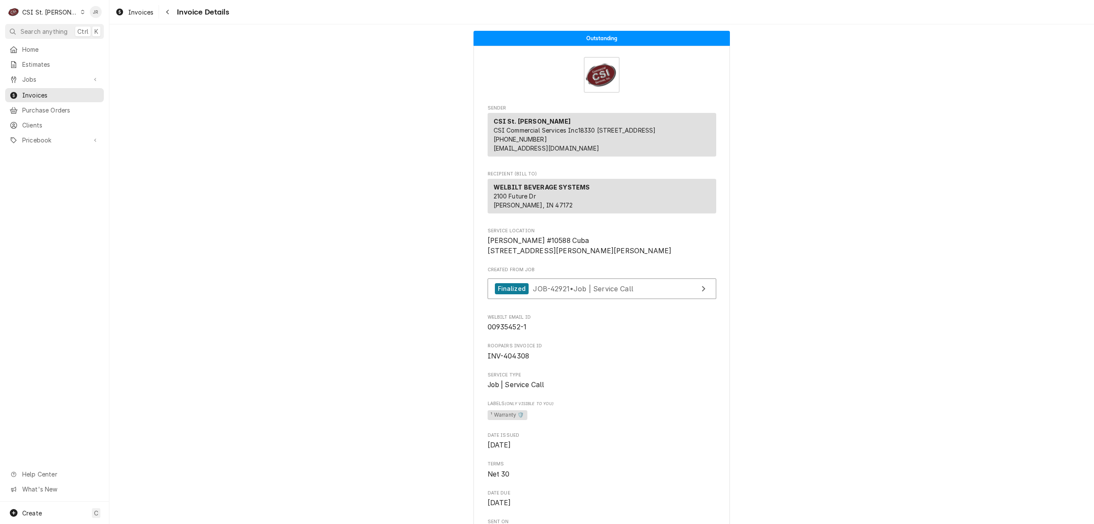
click at [35, 9] on div "CSI St. [PERSON_NAME]" at bounding box center [50, 12] width 56 height 9
click at [35, 9] on html "C CSI St. [PERSON_NAME] Search anything Ctrl K Home Estimates Jobs Jobs Job Ser…" at bounding box center [547, 262] width 1094 height 524
click at [29, 92] on span "Invoices" at bounding box center [60, 95] width 77 height 9
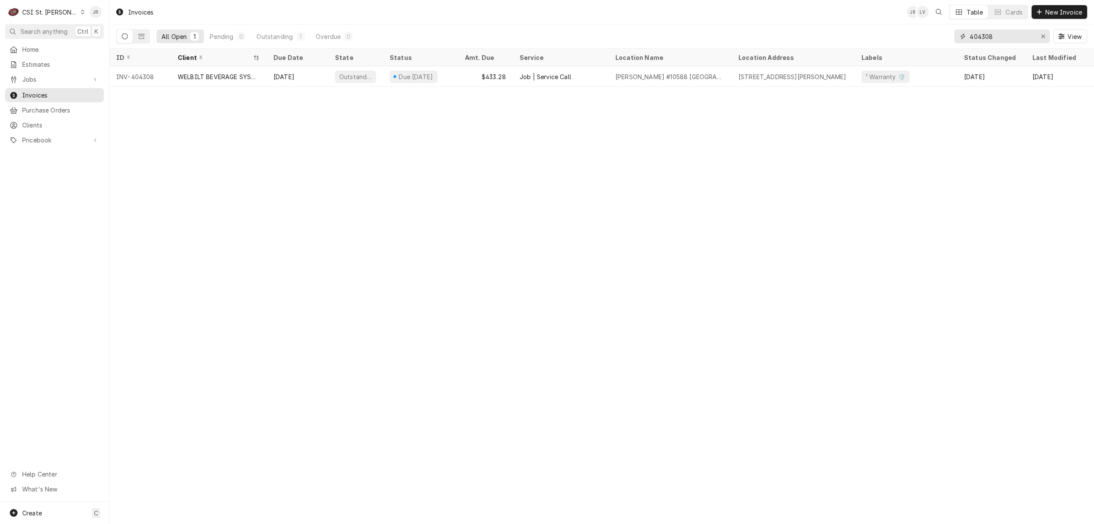
click at [996, 35] on input "404308" at bounding box center [1002, 36] width 64 height 14
type input "404050"
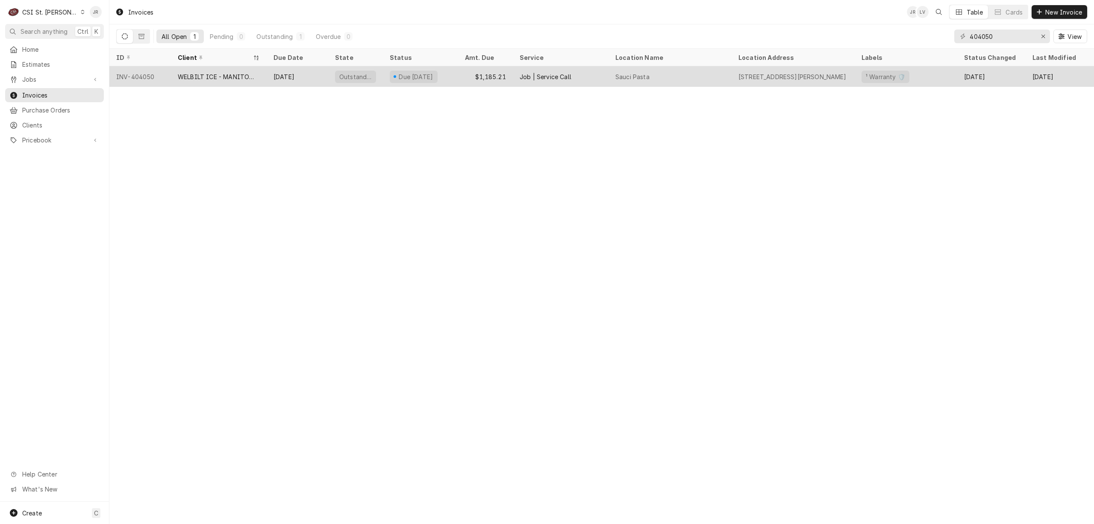
click at [243, 72] on div "WELBILT ICE - MANITOWOC ICE" at bounding box center [219, 76] width 82 height 9
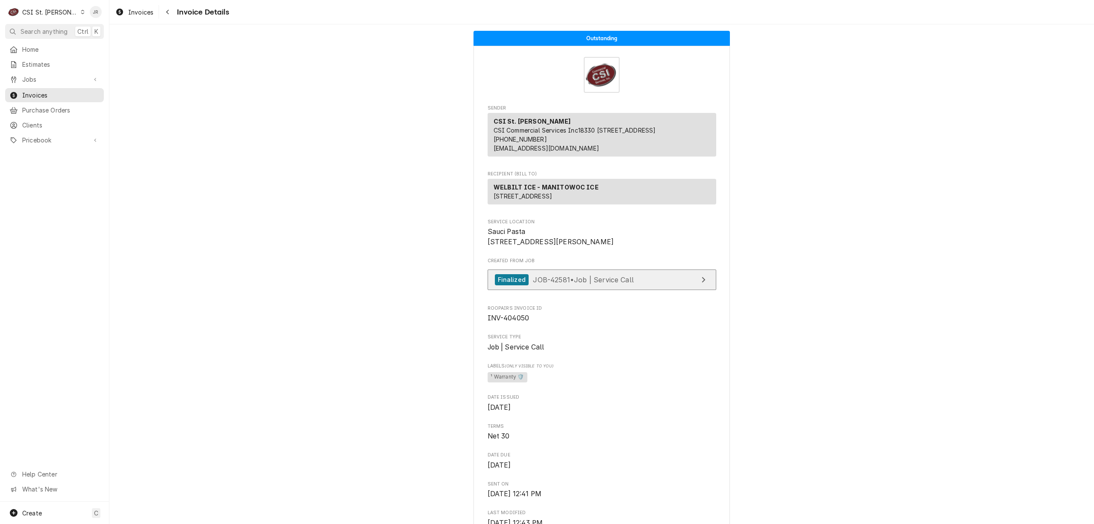
click at [683, 290] on link "Finalized JOB-42581 • Job | Service Call" at bounding box center [602, 279] width 229 height 21
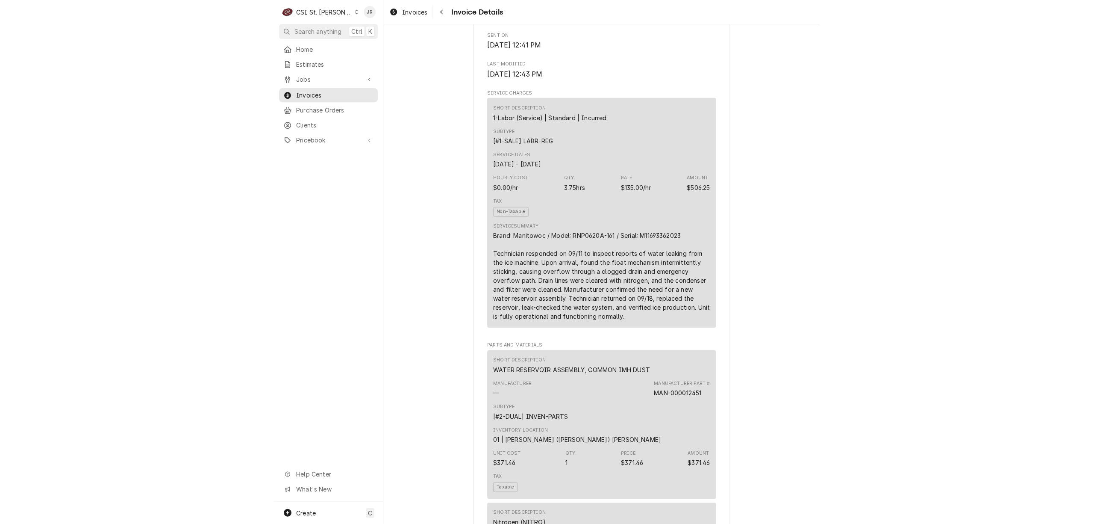
scroll to position [456, 0]
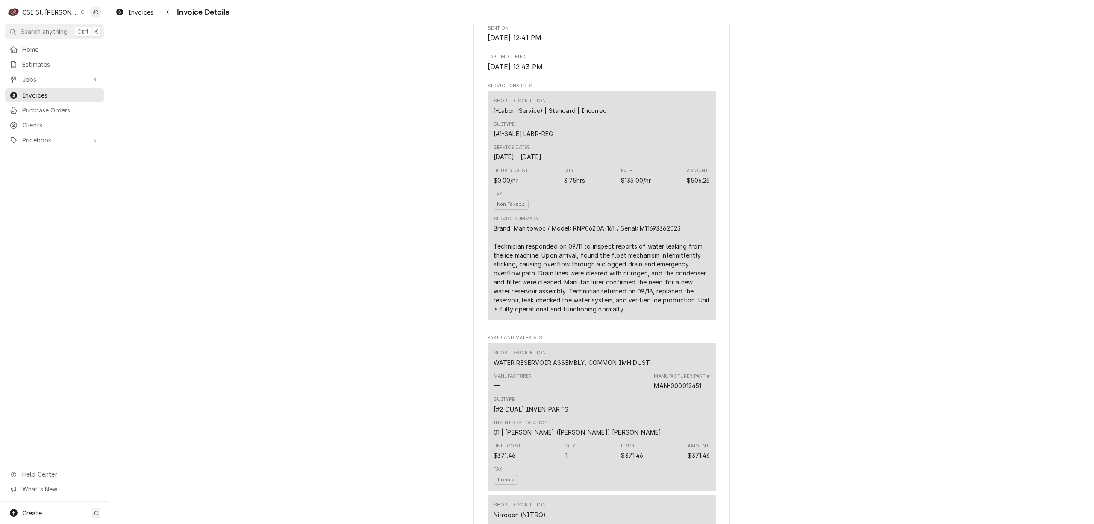
click at [29, 11] on div "CSI St. [PERSON_NAME]" at bounding box center [50, 12] width 56 height 9
click at [97, 15] on div "CSI Kansas City" at bounding box center [131, 16] width 113 height 9
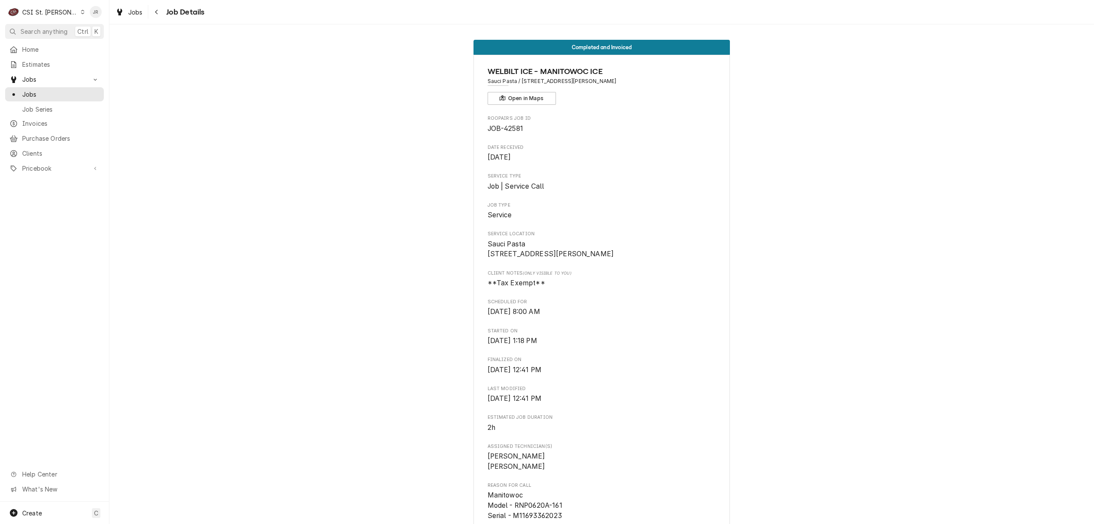
click at [615, 188] on span "Job | Service Call" at bounding box center [602, 186] width 229 height 10
click at [40, 119] on span "Invoices" at bounding box center [60, 123] width 77 height 9
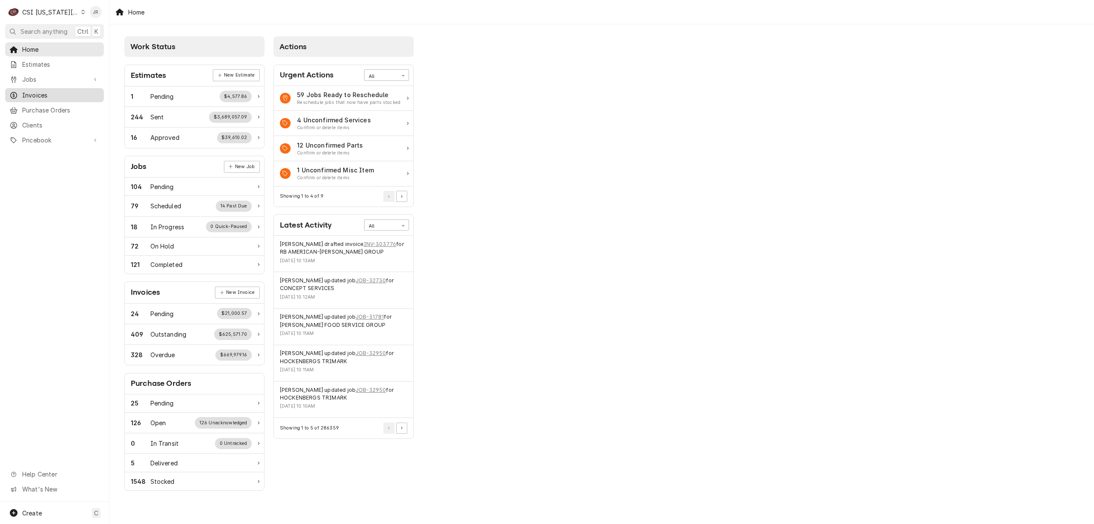
click at [29, 91] on span "Invoices" at bounding box center [60, 95] width 77 height 9
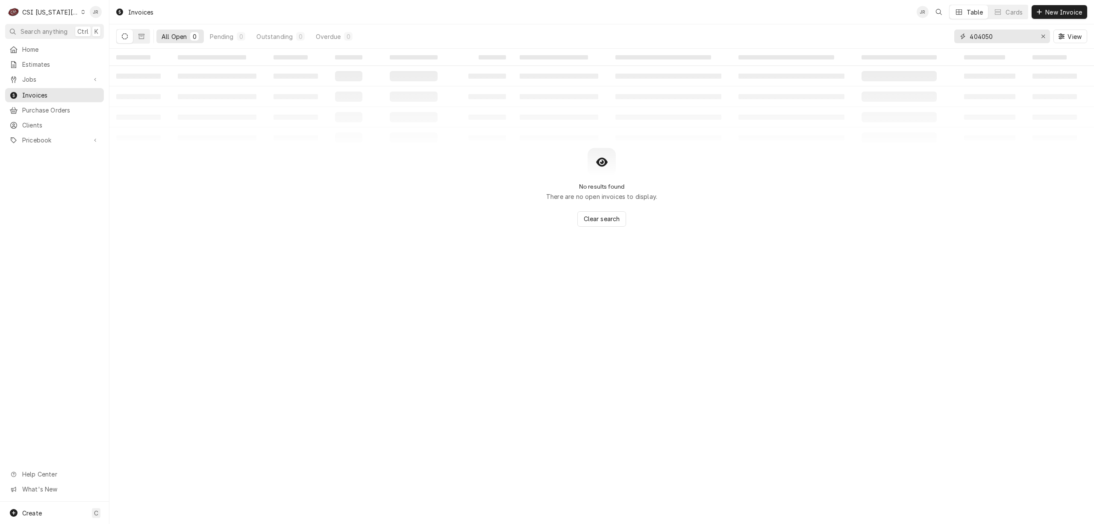
click at [998, 38] on input "404050" at bounding box center [1002, 36] width 64 height 14
paste input "302943"
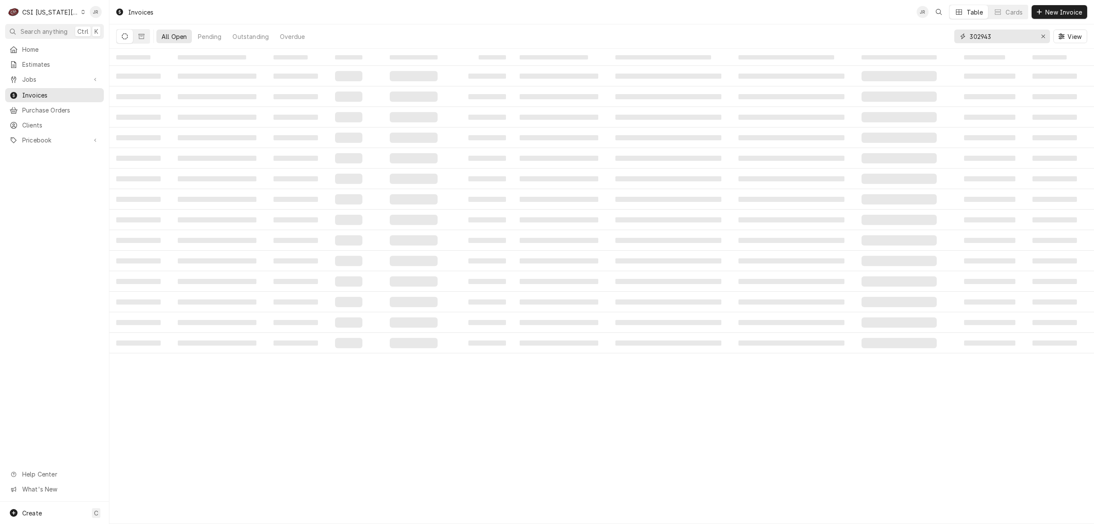
type input "302943"
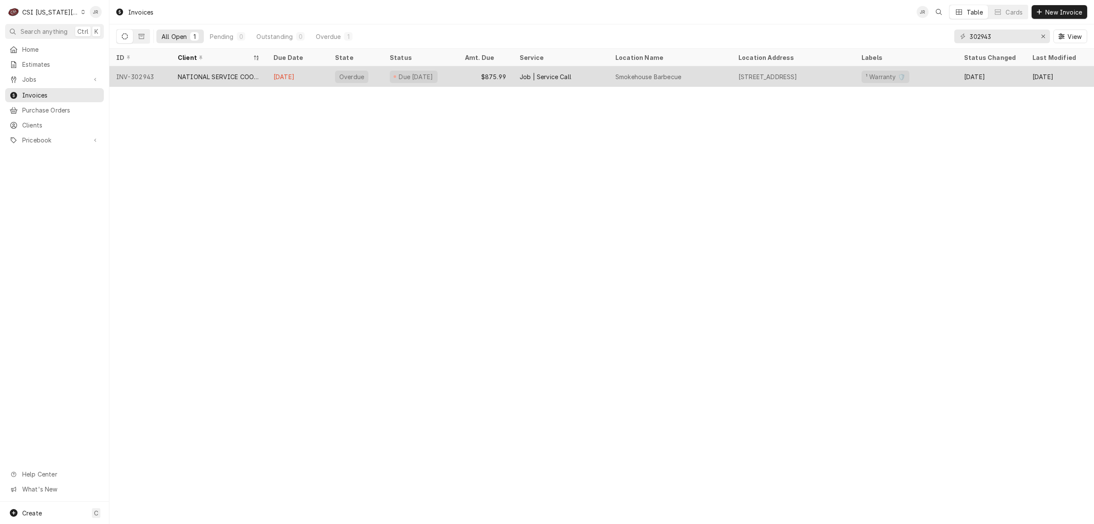
click at [330, 74] on div "Overdue" at bounding box center [355, 76] width 55 height 21
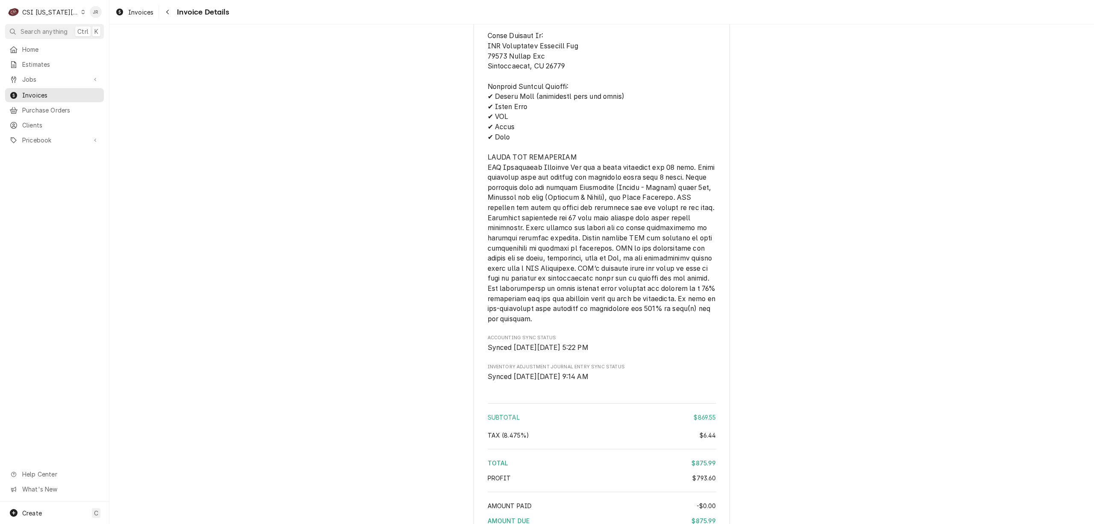
scroll to position [1601, 0]
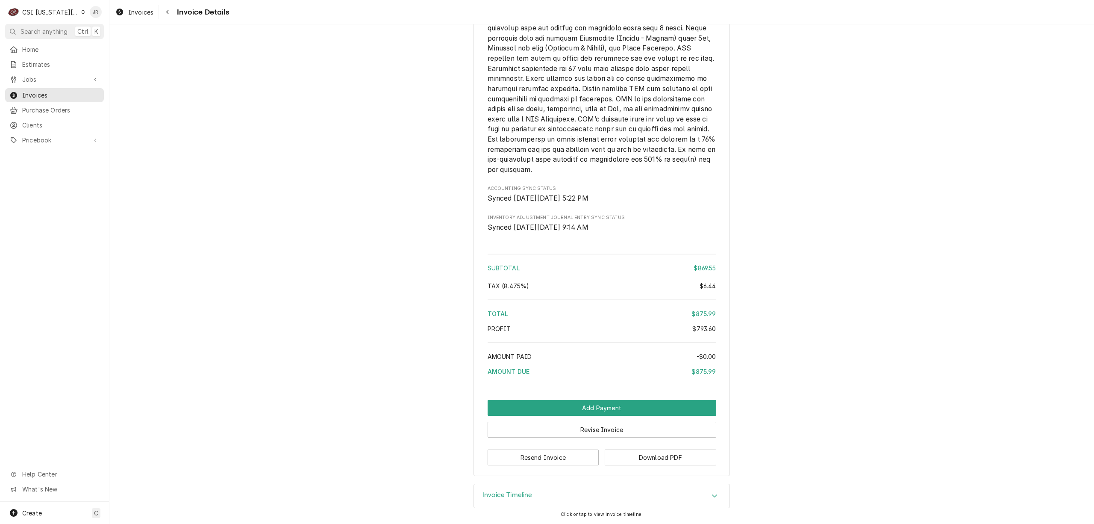
click at [493, 498] on h3 "Invoice Timeline" at bounding box center [508, 495] width 50 height 8
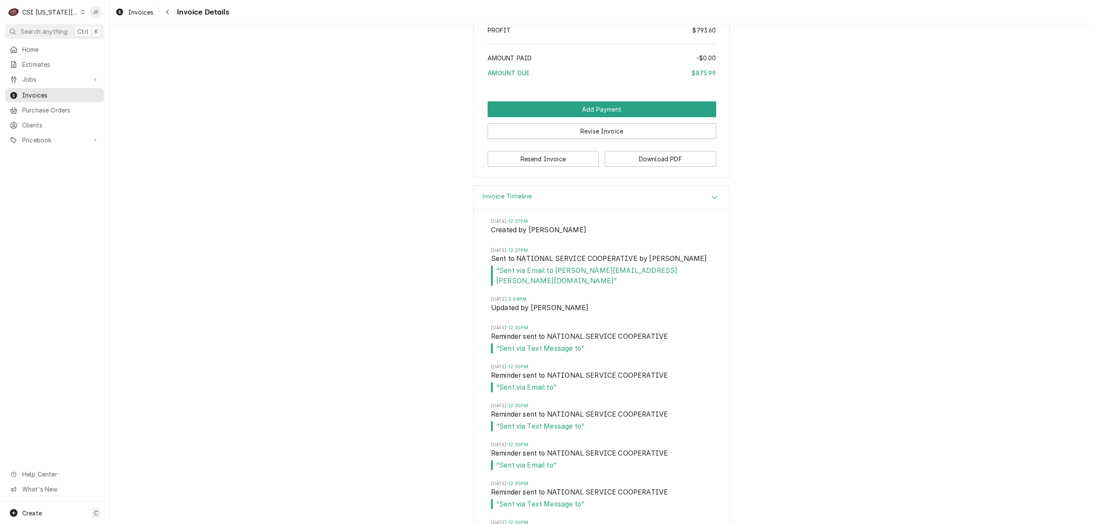
scroll to position [2099, 0]
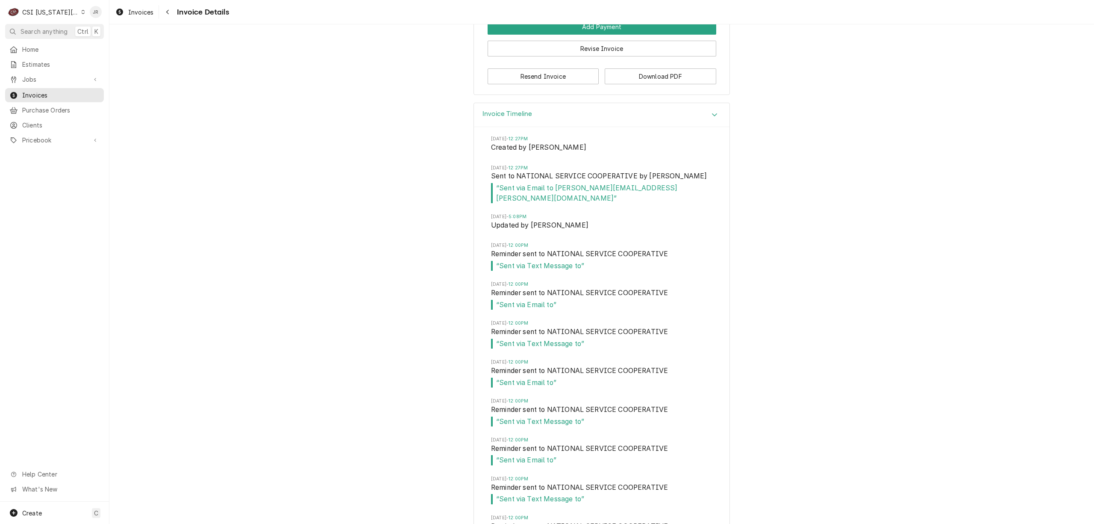
click at [50, 13] on div "CSI [US_STATE][GEOGRAPHIC_DATA]" at bounding box center [50, 12] width 56 height 9
click at [113, 46] on div "CSI St. Louis" at bounding box center [146, 46] width 125 height 9
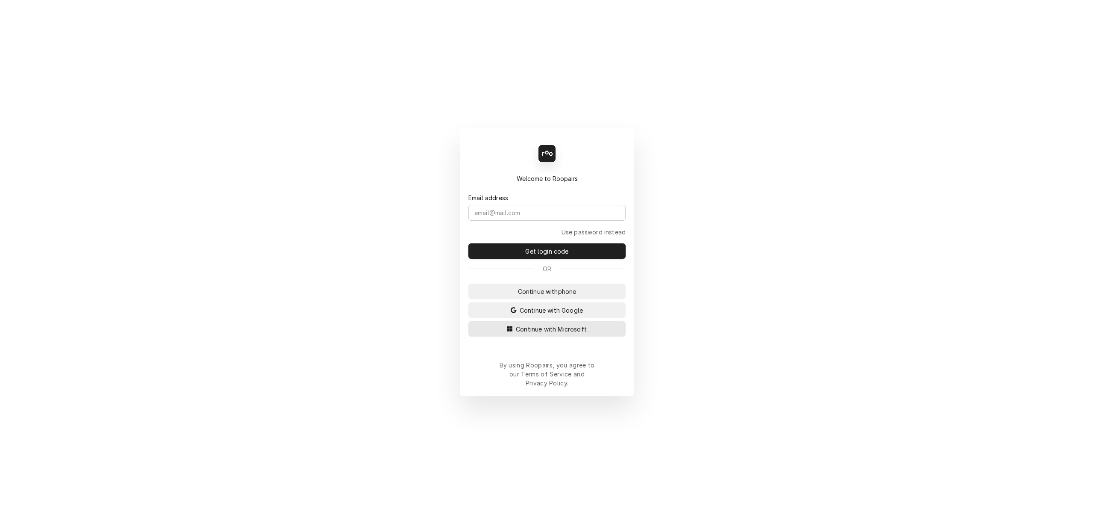
click at [568, 331] on button "Continue with Microsoft" at bounding box center [547, 328] width 157 height 15
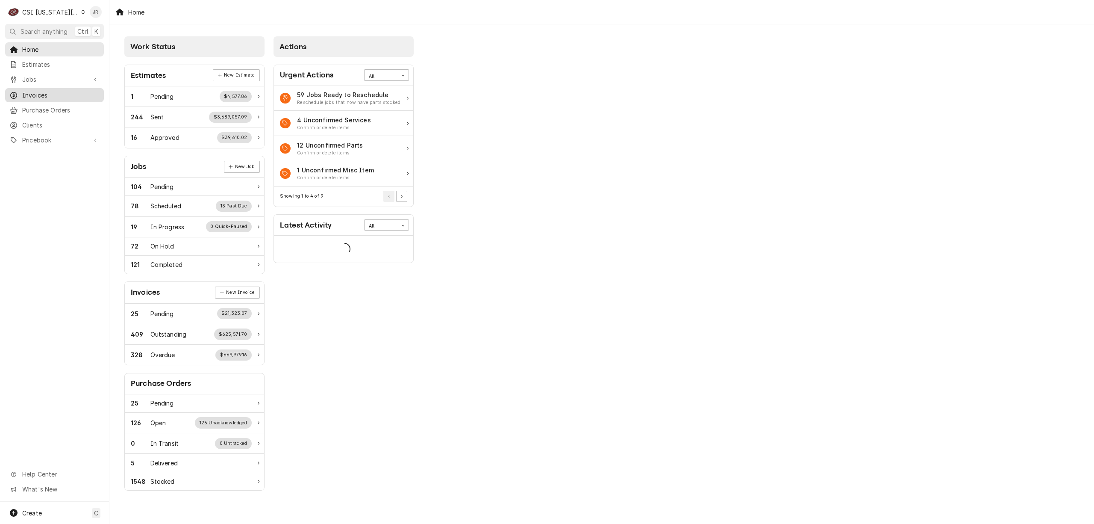
click at [26, 91] on span "Invoices" at bounding box center [60, 95] width 77 height 9
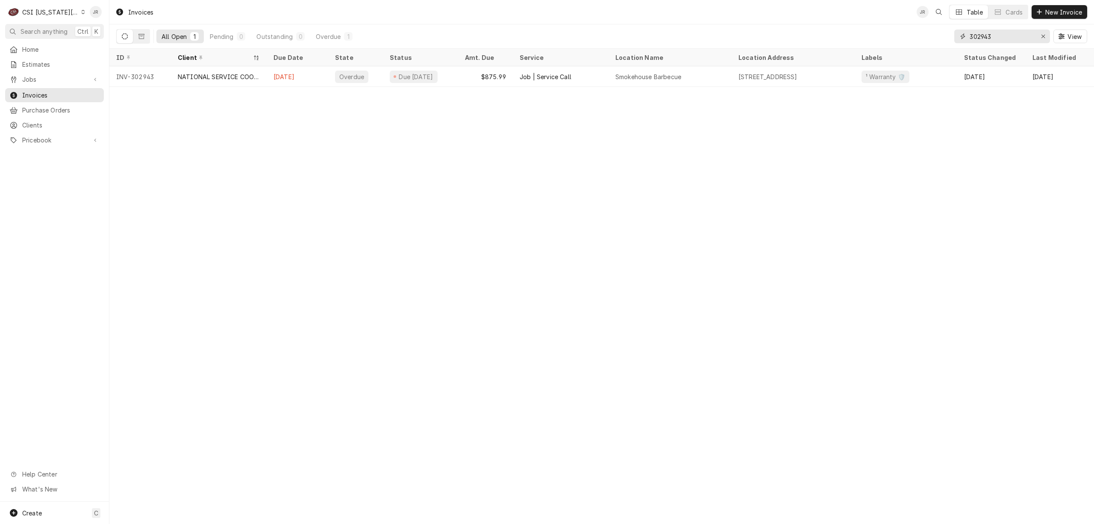
click at [991, 33] on input "302943" at bounding box center [1002, 36] width 64 height 14
type input "404050"
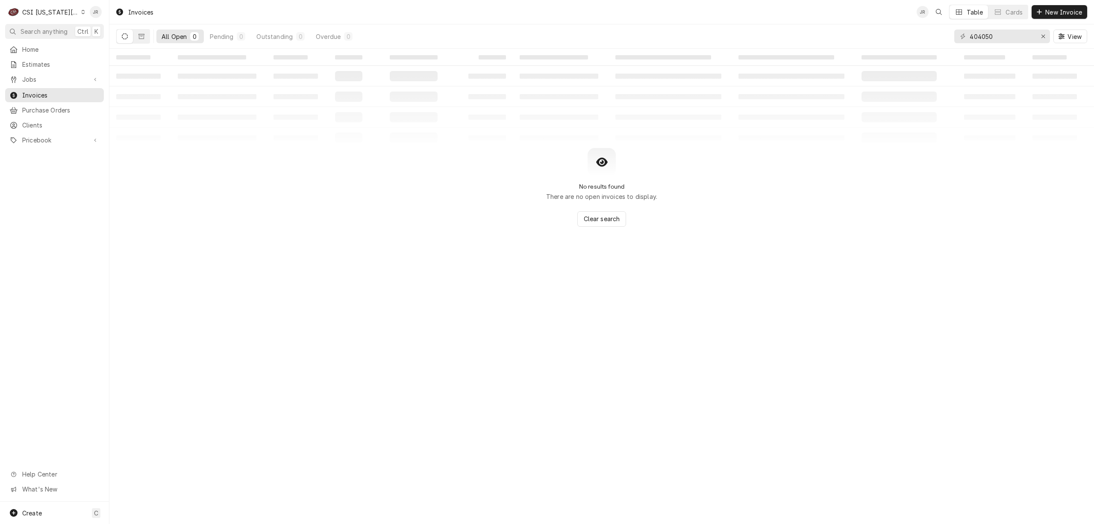
click at [40, 6] on div "C CSI Kansas City" at bounding box center [46, 11] width 83 height 17
click at [103, 48] on div "CSI St. [PERSON_NAME]" at bounding box center [147, 46] width 130 height 11
click at [103, 48] on div "Home Estimates Jobs Jobs Job Series Invoices Purchase Orders Clients Pricebook …" at bounding box center [54, 95] width 109 height 106
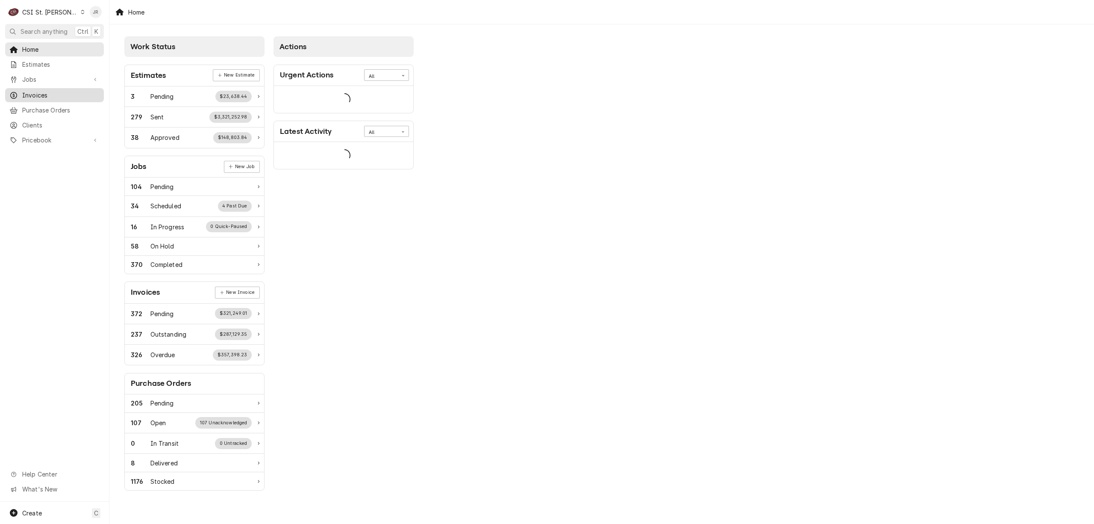
click at [41, 94] on span "Invoices" at bounding box center [60, 95] width 77 height 9
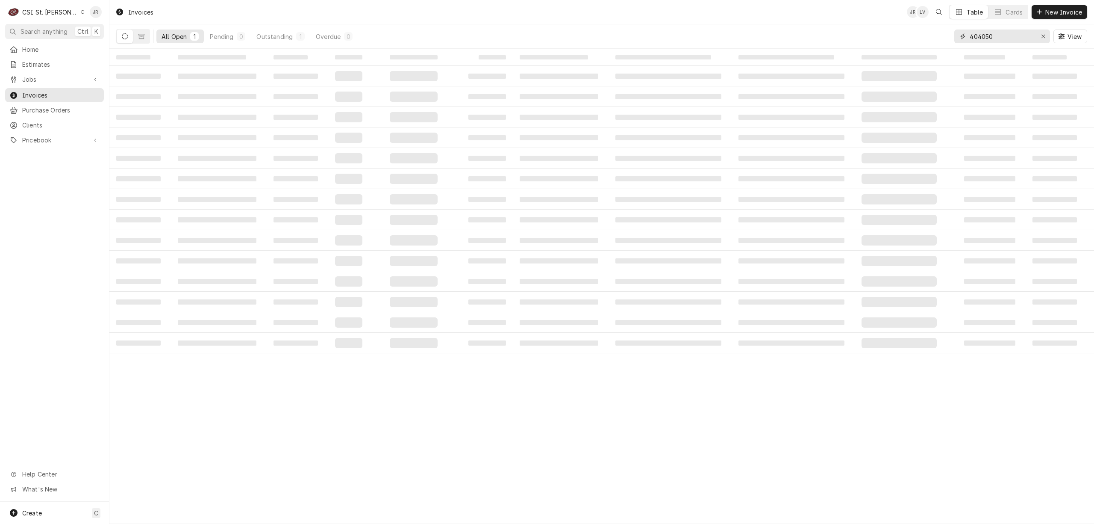
click at [992, 36] on input "404050" at bounding box center [1002, 36] width 64 height 14
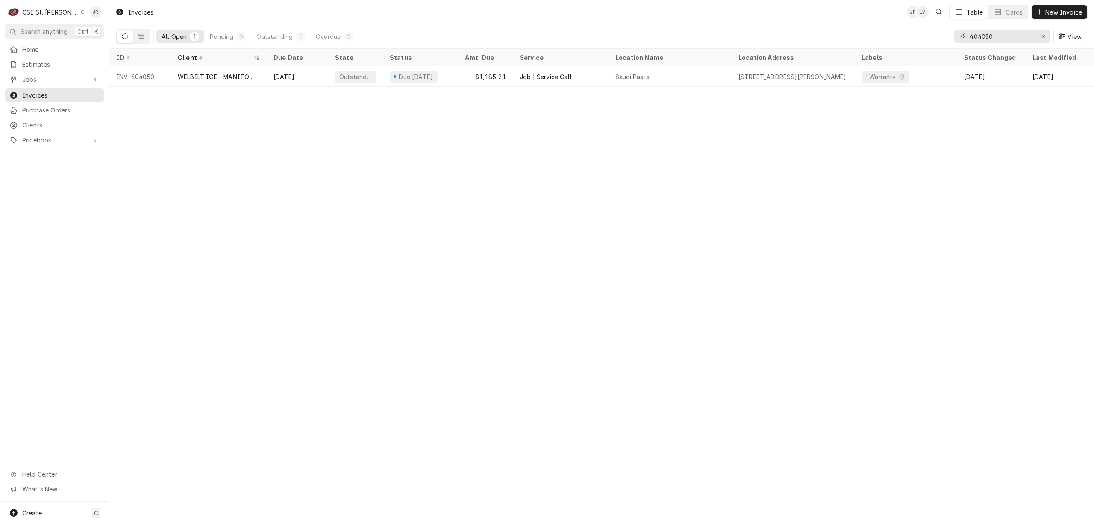
click at [992, 36] on input "404050" at bounding box center [1002, 36] width 64 height 14
type input "404050"
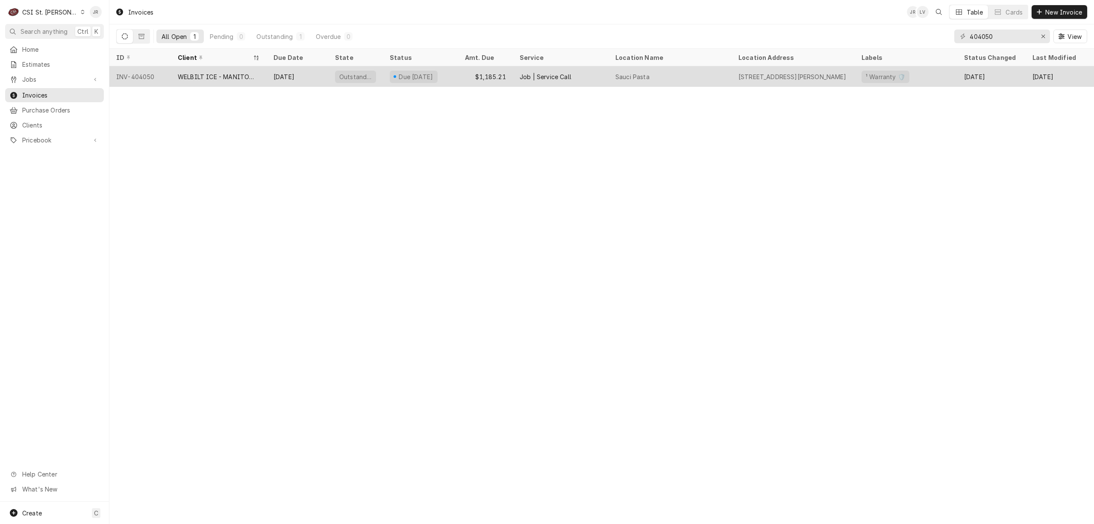
click at [339, 79] on div "Outstanding" at bounding box center [356, 76] width 34 height 9
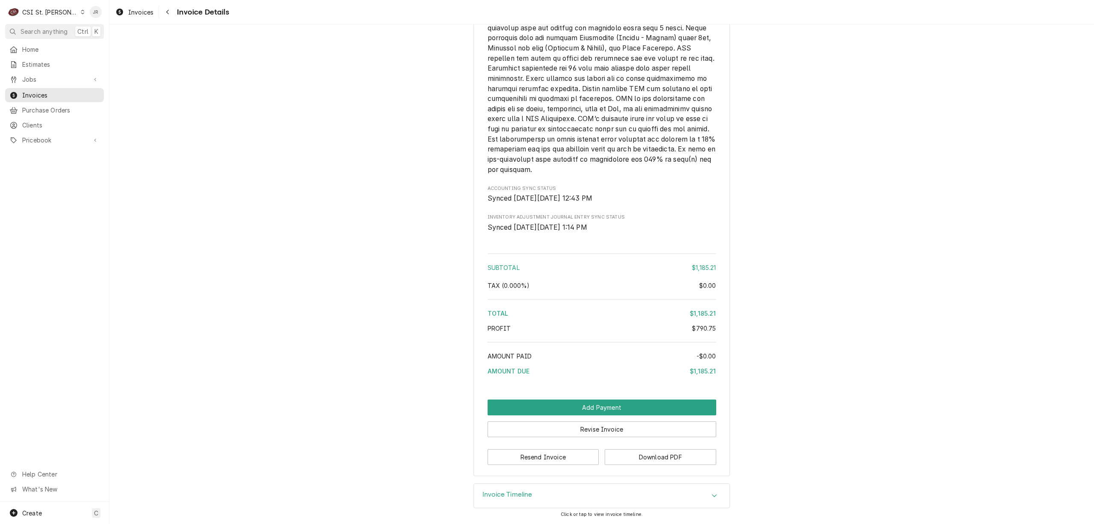
scroll to position [1654, 0]
click at [513, 489] on div "Invoice Timeline" at bounding box center [602, 496] width 256 height 24
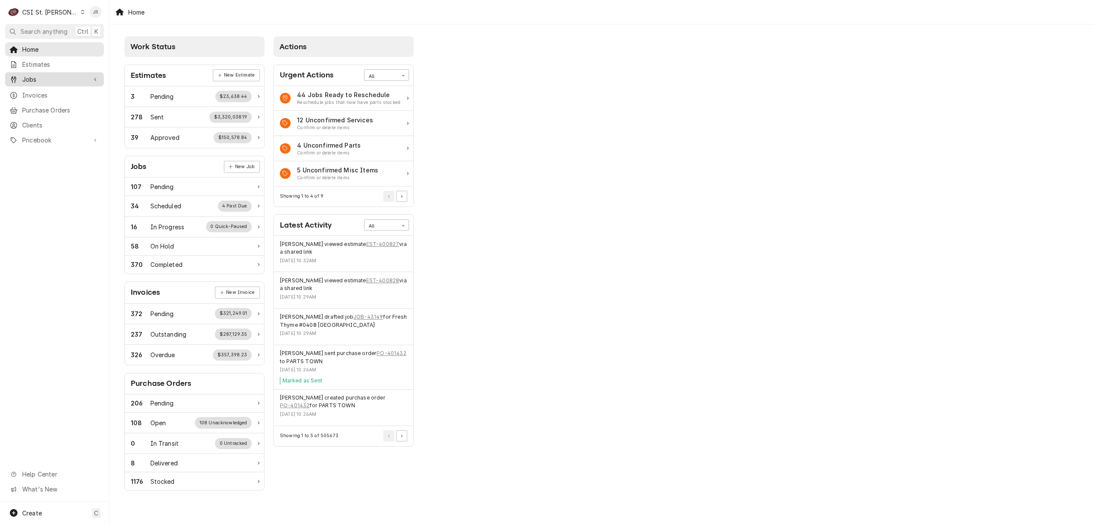
click at [40, 75] on span "Jobs" at bounding box center [54, 79] width 65 height 9
click at [42, 93] on span "Jobs" at bounding box center [60, 94] width 77 height 9
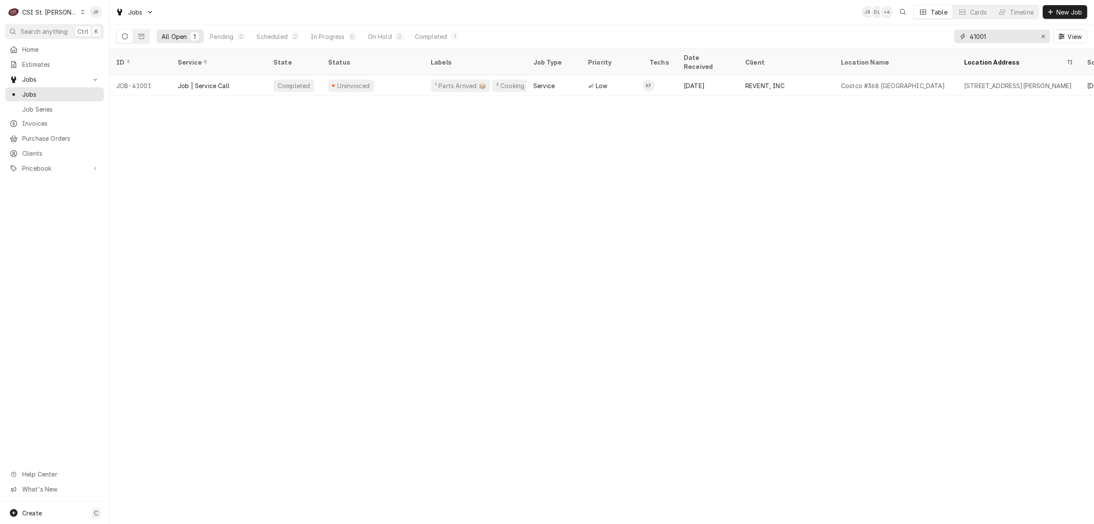
click at [989, 32] on input "41001" at bounding box center [1002, 36] width 64 height 14
paste input "2762"
type input "42762"
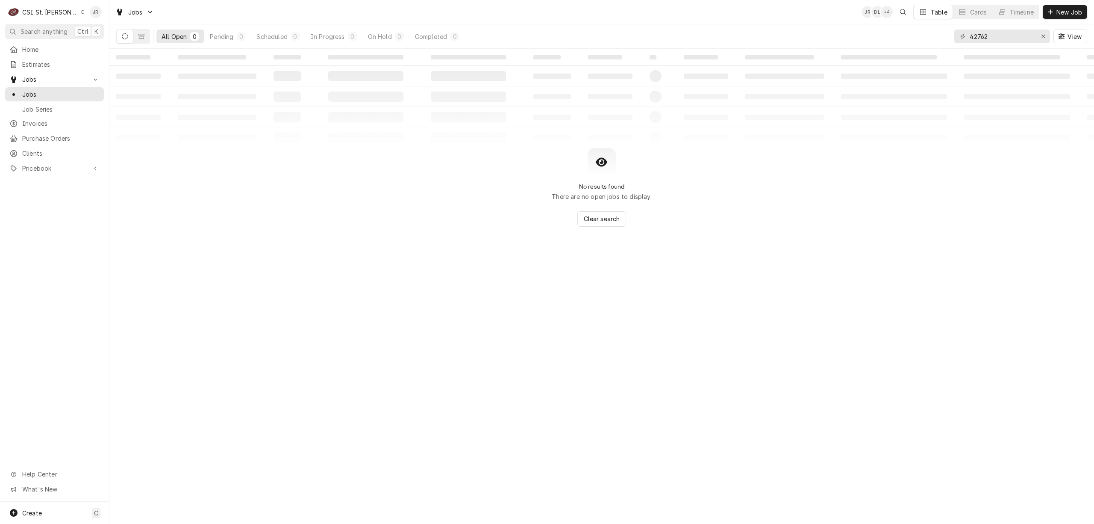
click at [129, 38] on button "Dynamic Content Wrapper" at bounding box center [125, 36] width 16 height 14
click at [125, 38] on icon "Dynamic Content Wrapper" at bounding box center [125, 36] width 6 height 6
click at [134, 40] on div "Dynamic Content Wrapper" at bounding box center [133, 36] width 34 height 15
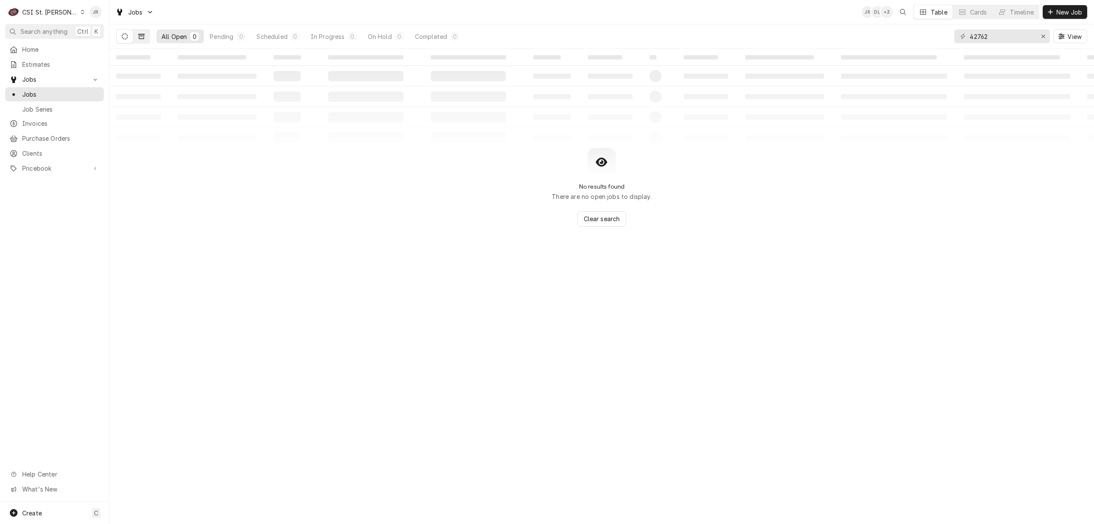
click at [144, 38] on button "Dynamic Content Wrapper" at bounding box center [141, 36] width 16 height 14
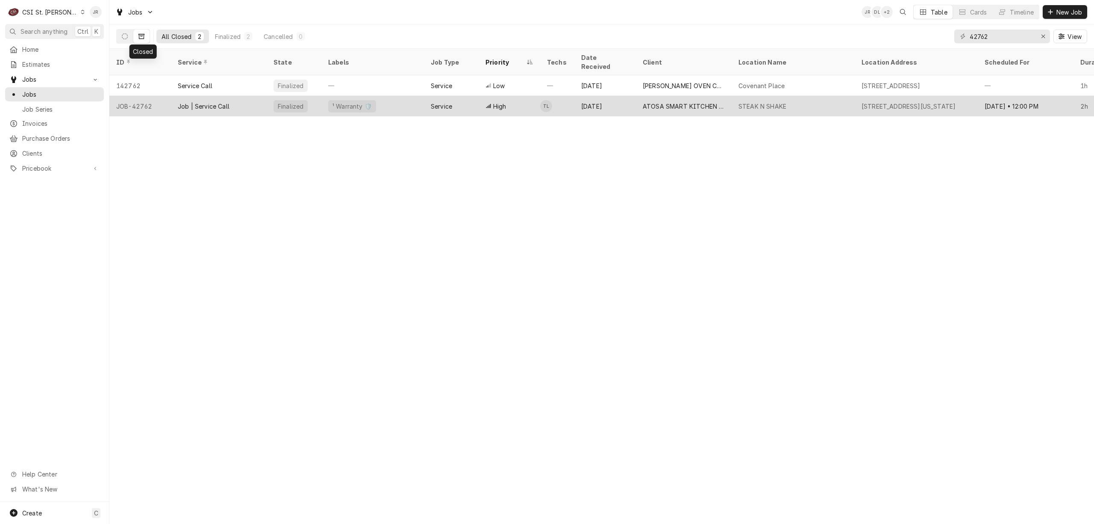
click at [335, 102] on div "¹ Warranty 🛡️" at bounding box center [352, 106] width 41 height 9
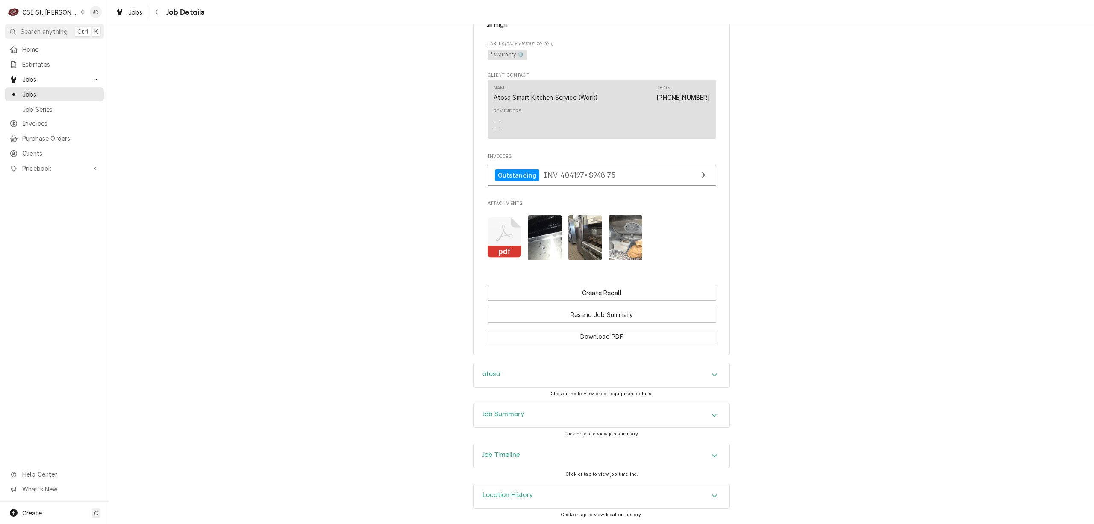
scroll to position [711, 0]
click at [507, 226] on icon "Attachments" at bounding box center [505, 237] width 34 height 41
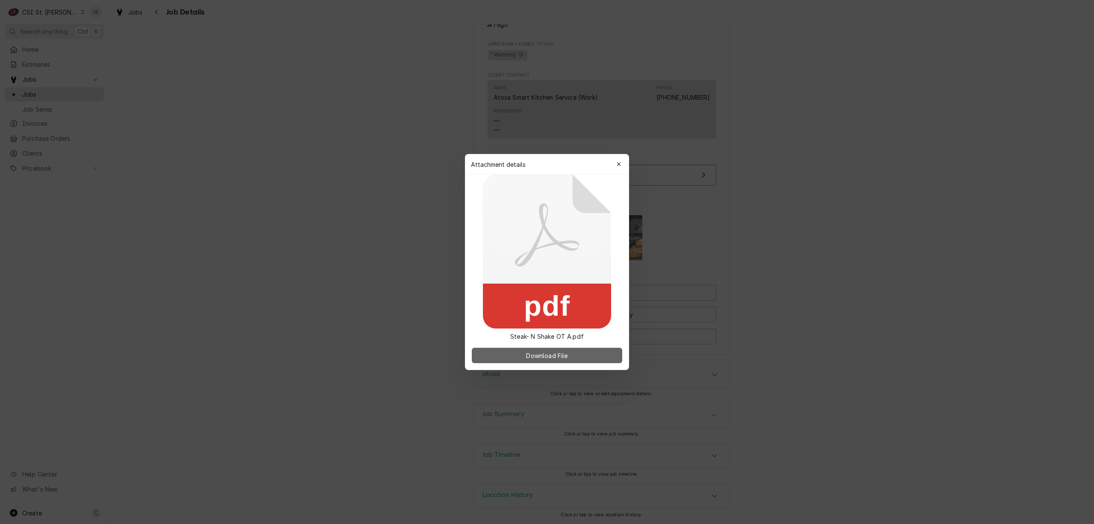
click at [549, 354] on span "Download File" at bounding box center [547, 355] width 45 height 9
click at [623, 159] on button "button" at bounding box center [619, 164] width 14 height 14
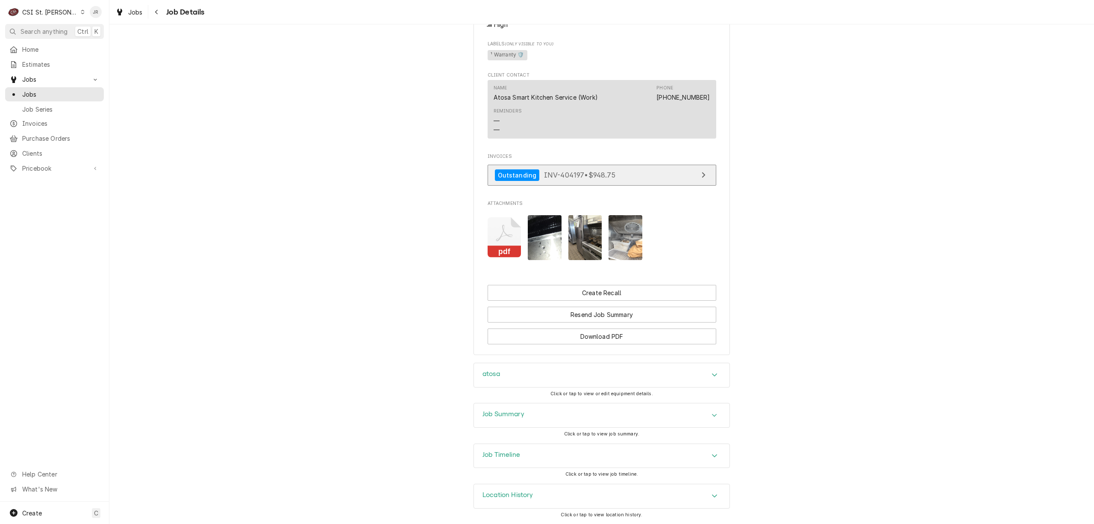
click at [628, 166] on link "Outstanding INV-404197 • $948.75" at bounding box center [602, 175] width 229 height 21
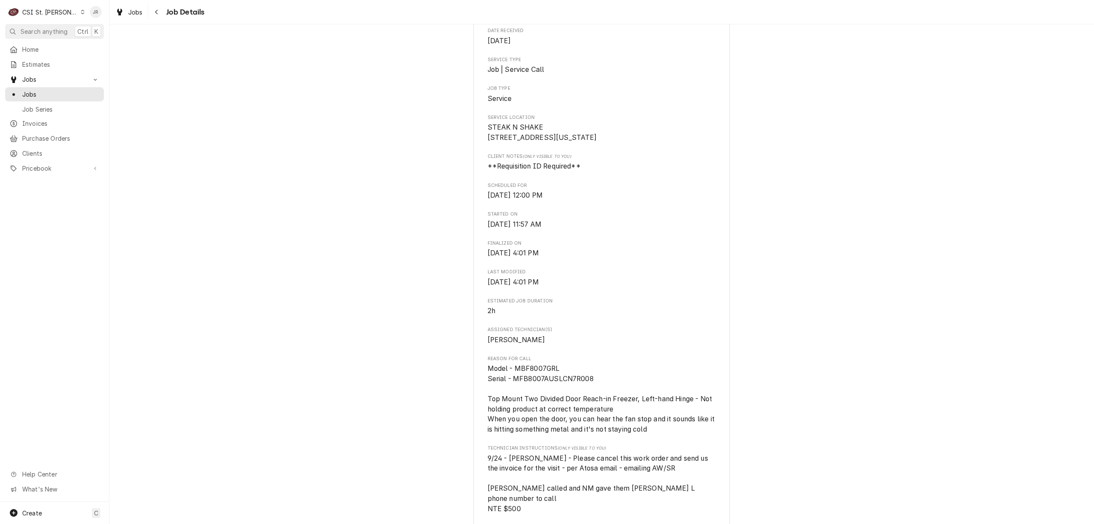
scroll to position [0, 0]
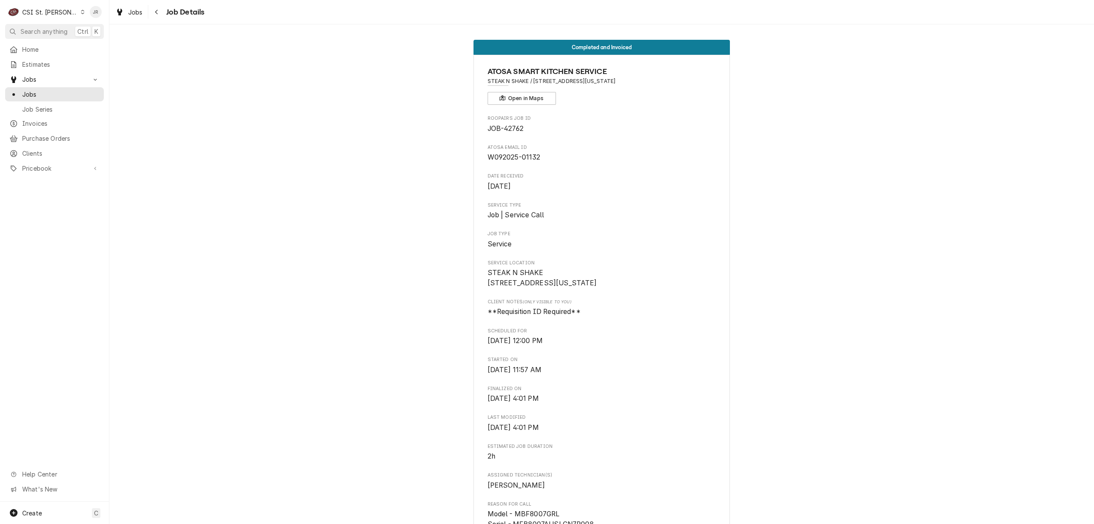
click at [29, 8] on div "CSI St. [PERSON_NAME]" at bounding box center [50, 12] width 56 height 9
click at [98, 21] on div "CSI [US_STATE][GEOGRAPHIC_DATA]" at bounding box center [132, 17] width 118 height 11
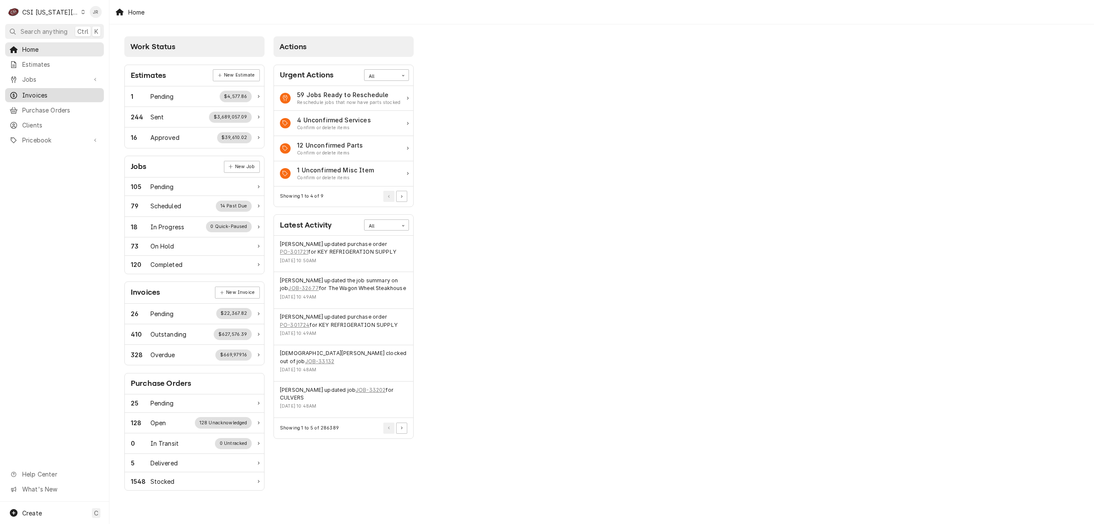
click at [38, 91] on span "Invoices" at bounding box center [60, 95] width 77 height 9
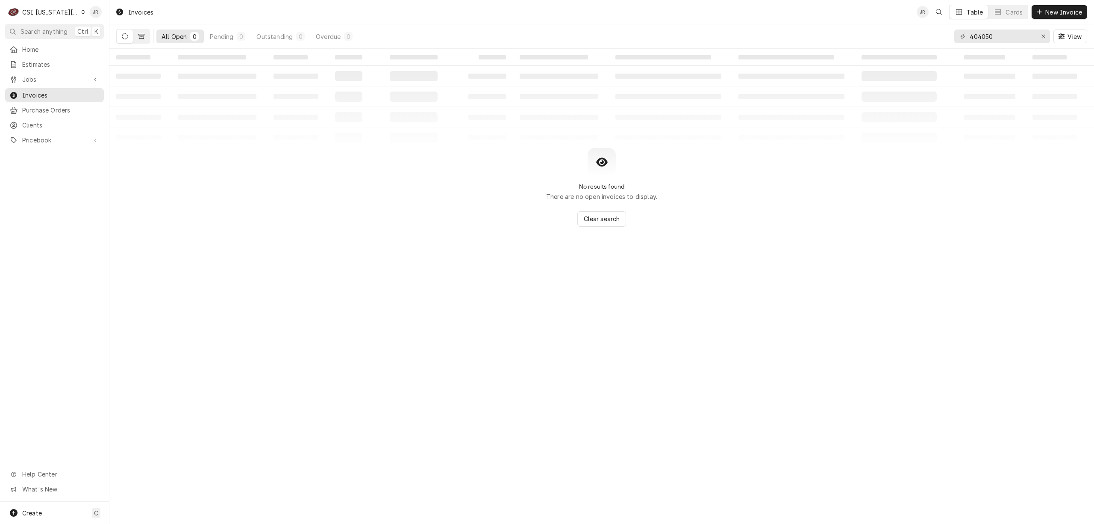
drag, startPoint x: 148, startPoint y: 41, endPoint x: 141, endPoint y: 36, distance: 8.3
click at [141, 36] on button "Dynamic Content Wrapper" at bounding box center [141, 36] width 16 height 14
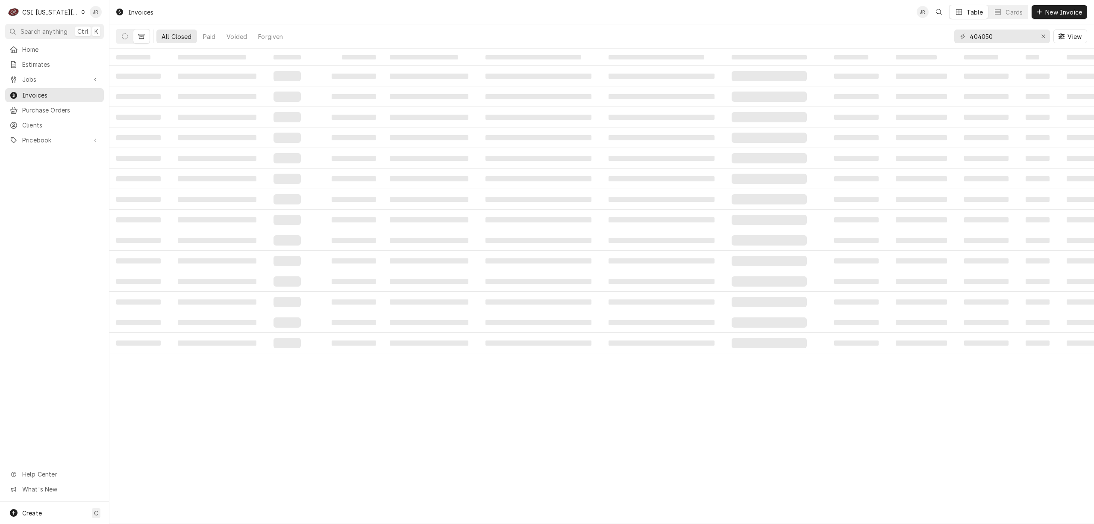
click at [139, 35] on icon "Dynamic Content Wrapper" at bounding box center [142, 36] width 6 height 6
click at [981, 34] on input "404050" at bounding box center [1002, 36] width 64 height 14
click at [981, 33] on input "404050" at bounding box center [1002, 36] width 64 height 14
paste input "302939"
type input "302939"
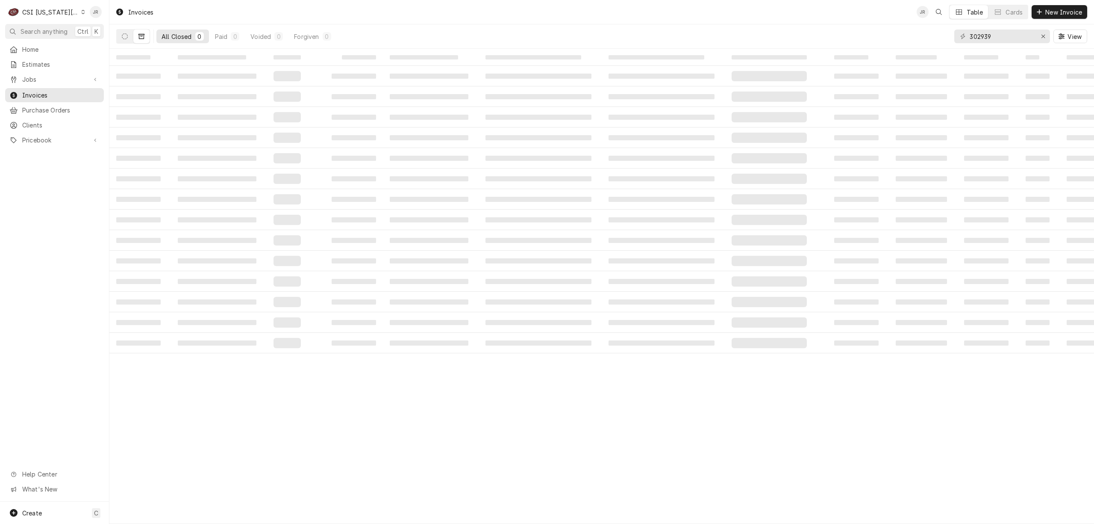
click at [117, 43] on div "Dynamic Content Wrapper" at bounding box center [133, 36] width 34 height 15
click at [122, 38] on icon "Dynamic Content Wrapper" at bounding box center [125, 36] width 6 height 6
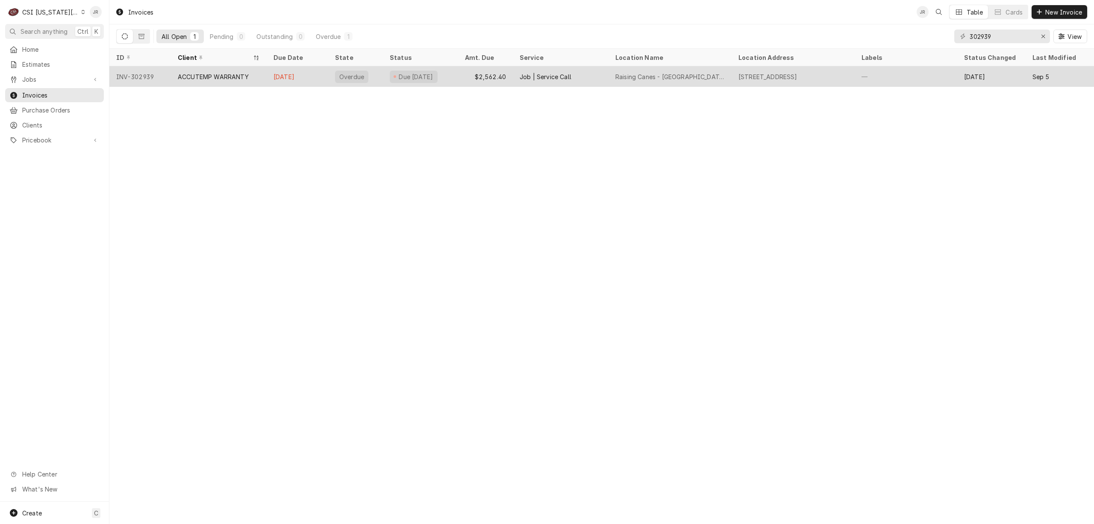
click at [313, 75] on div "Sep 28" at bounding box center [298, 76] width 62 height 21
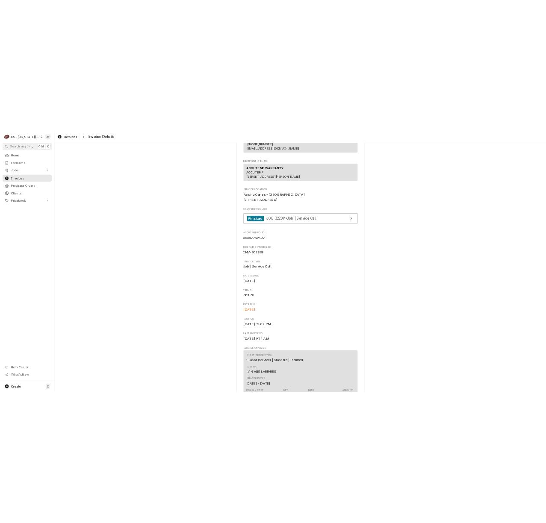
scroll to position [114, 0]
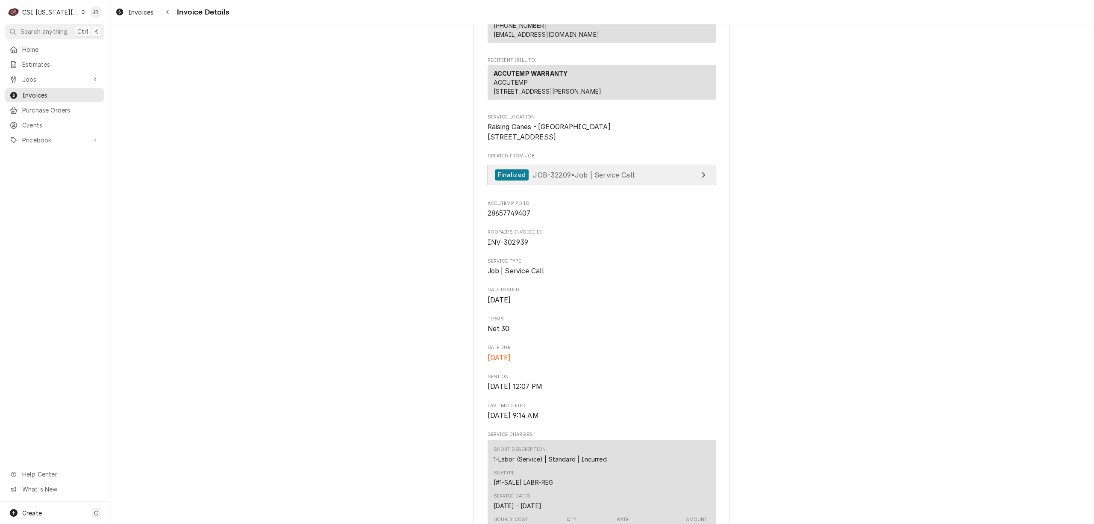
click at [618, 181] on div "Finalized JOB-32209 • Job | Service Call" at bounding box center [565, 175] width 140 height 12
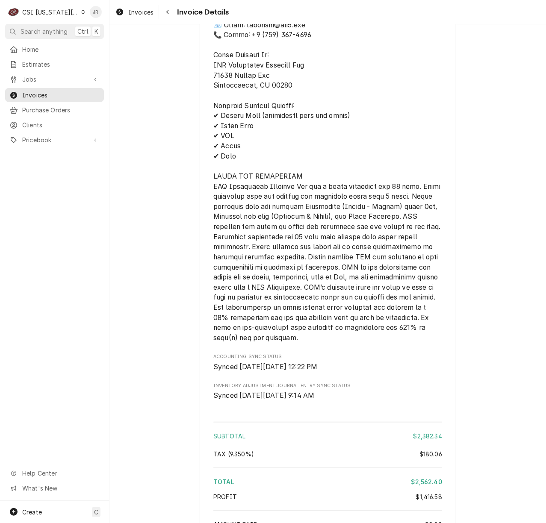
scroll to position [1854, 0]
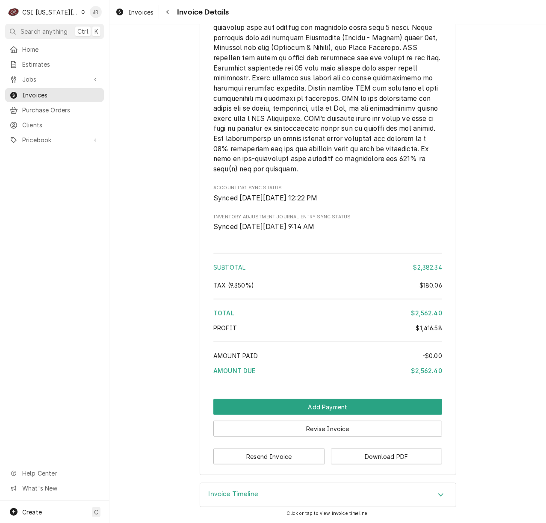
click at [254, 490] on h3 "Invoice Timeline" at bounding box center [234, 494] width 50 height 8
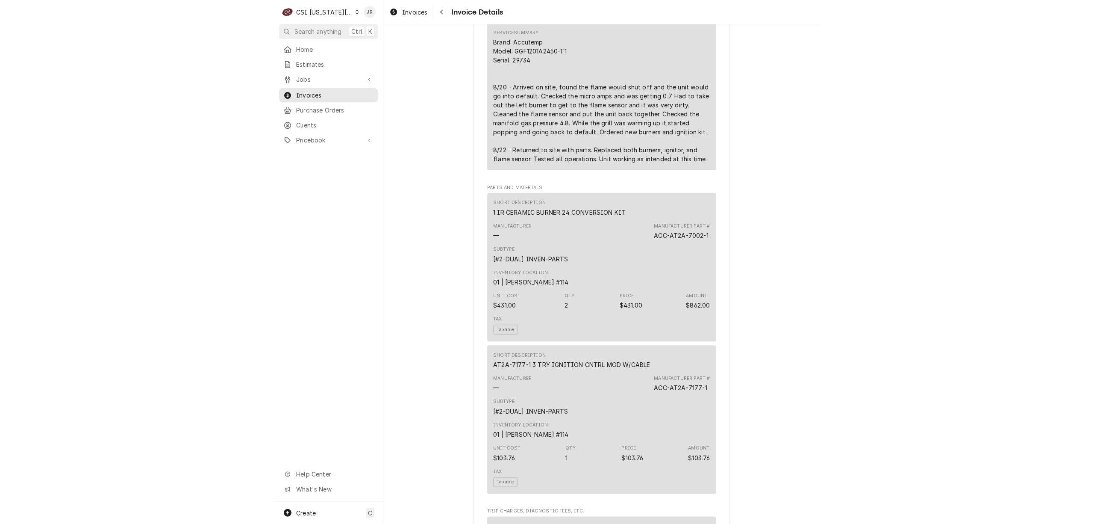
scroll to position [639, 0]
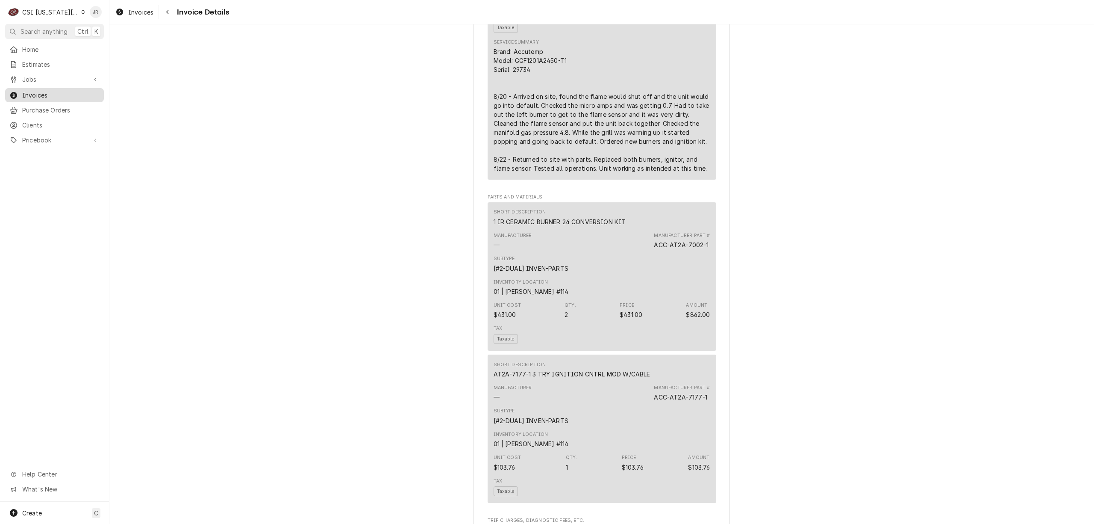
click at [33, 91] on span "Invoices" at bounding box center [60, 95] width 77 height 9
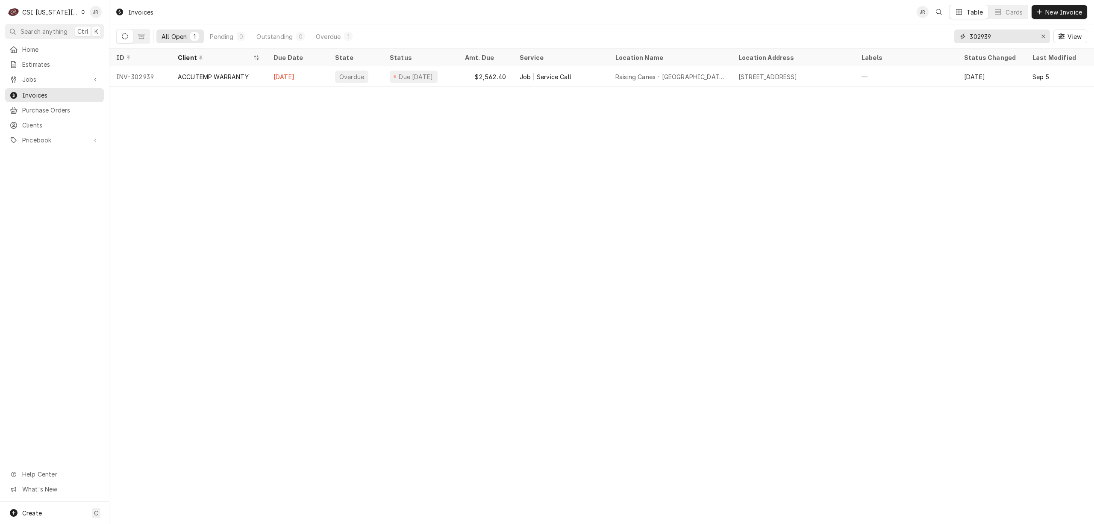
click at [990, 38] on input "302939" at bounding box center [1002, 36] width 64 height 14
click at [990, 37] on input "302939" at bounding box center [1002, 36] width 64 height 14
paste input "370"
type input "303709"
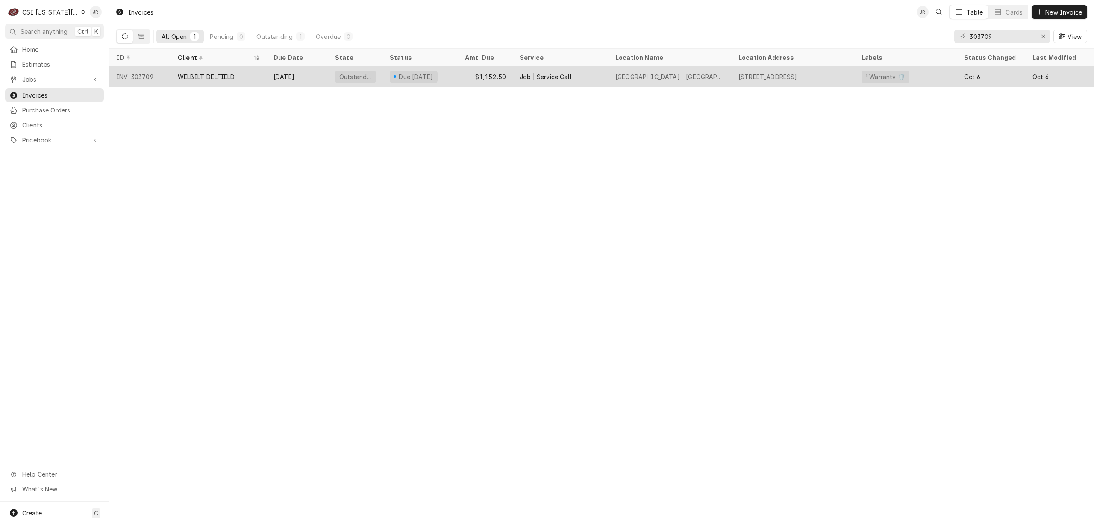
click at [276, 69] on div "[DATE]" at bounding box center [298, 76] width 62 height 21
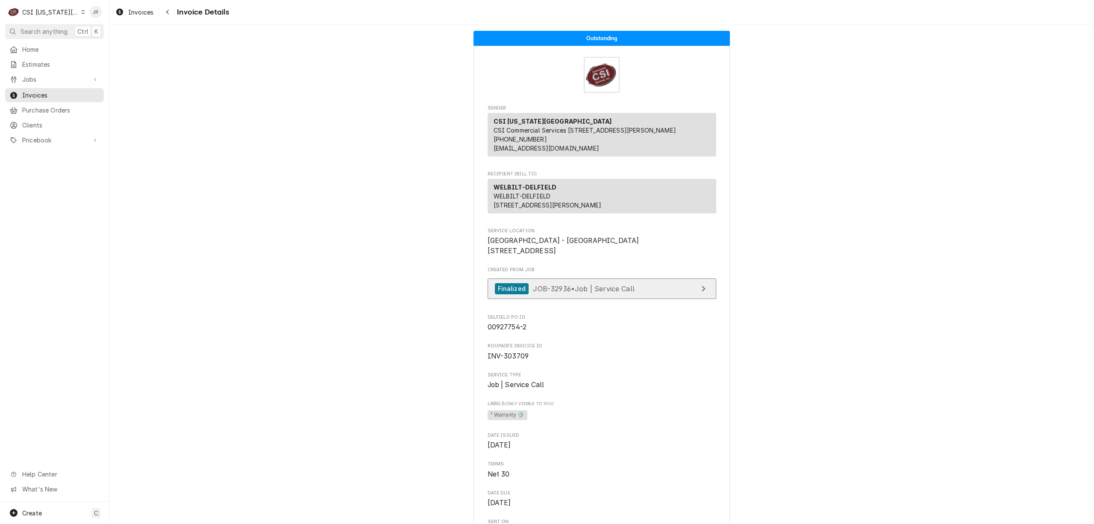
click at [688, 299] on link "Finalized JOB-32936 • Job | Service Call" at bounding box center [602, 288] width 229 height 21
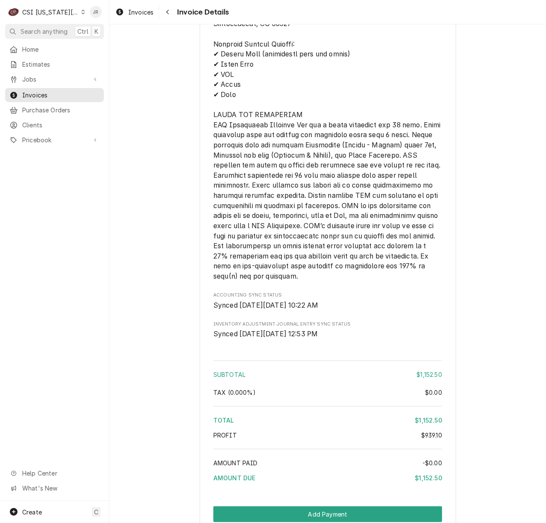
scroll to position [2026, 0]
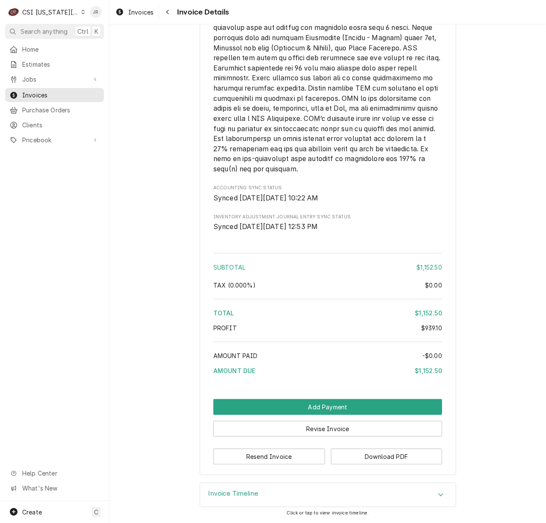
drag, startPoint x: 275, startPoint y: 500, endPoint x: 286, endPoint y: 495, distance: 12.1
click at [275, 500] on div "Invoice Timeline" at bounding box center [328, 496] width 256 height 24
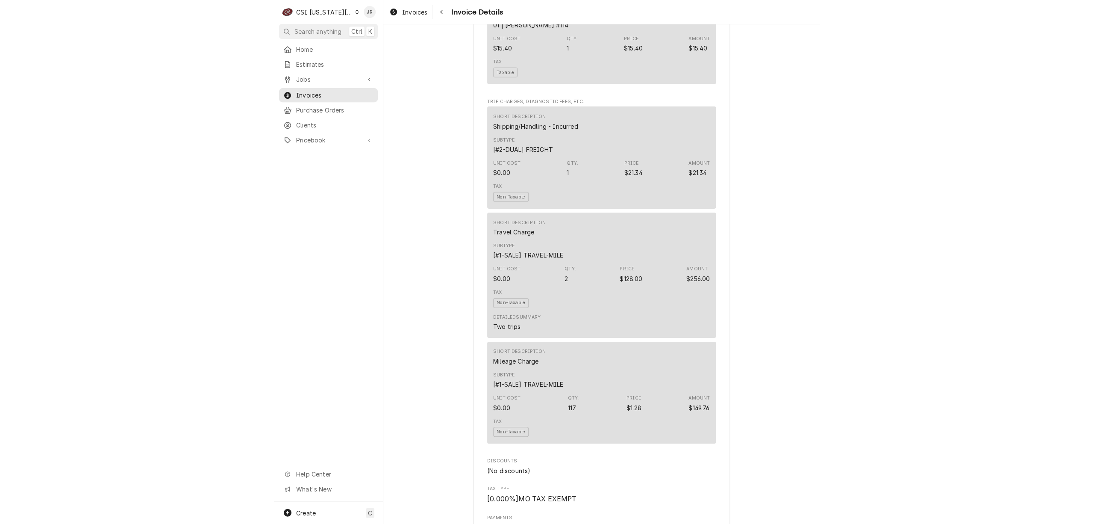
scroll to position [1197, 0]
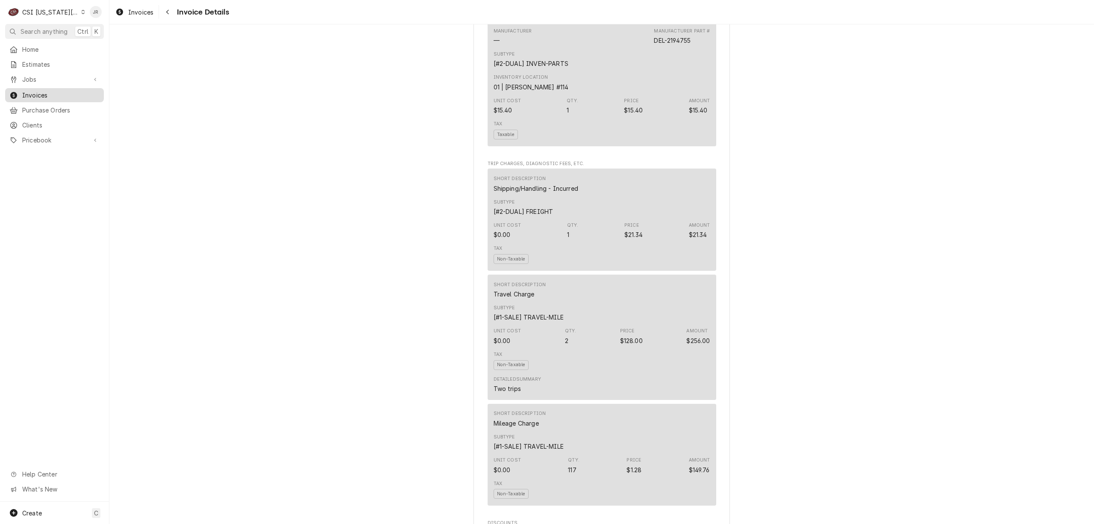
click at [47, 95] on span "Invoices" at bounding box center [60, 95] width 77 height 9
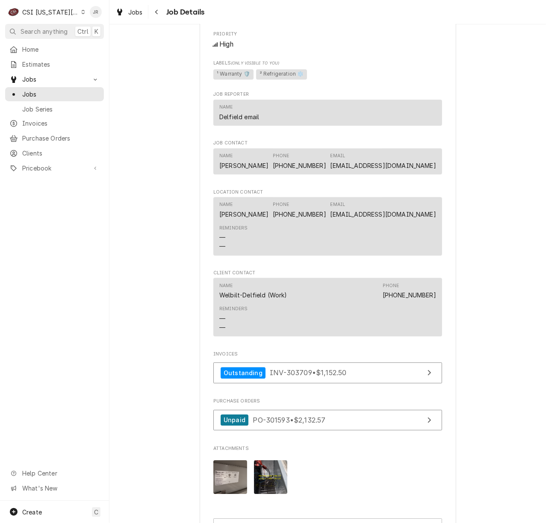
scroll to position [1331, 0]
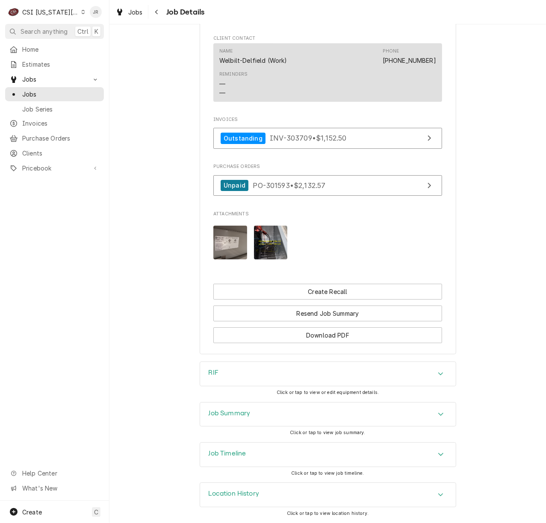
drag, startPoint x: 237, startPoint y: 409, endPoint x: 289, endPoint y: 369, distance: 66.2
click at [238, 410] on h3 "Job Summary" at bounding box center [230, 414] width 42 height 8
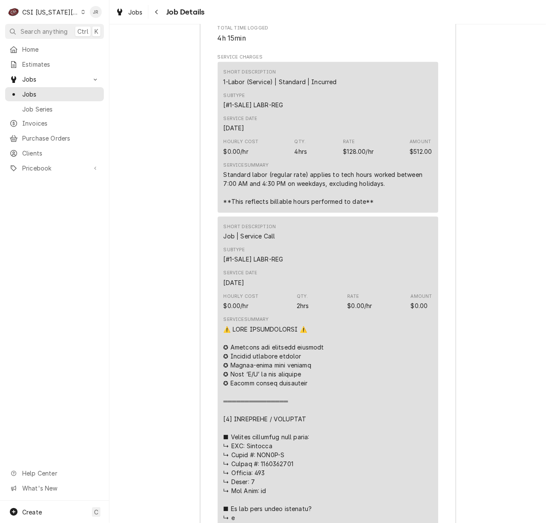
scroll to position [1388, 0]
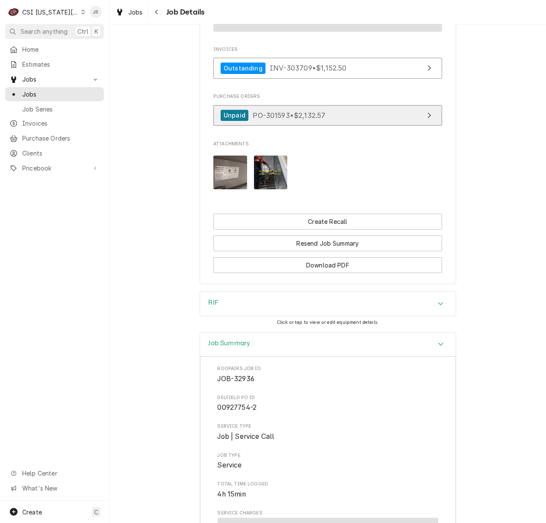
click at [316, 119] on span "PO-301593 • $2,132.57" at bounding box center [289, 115] width 73 height 9
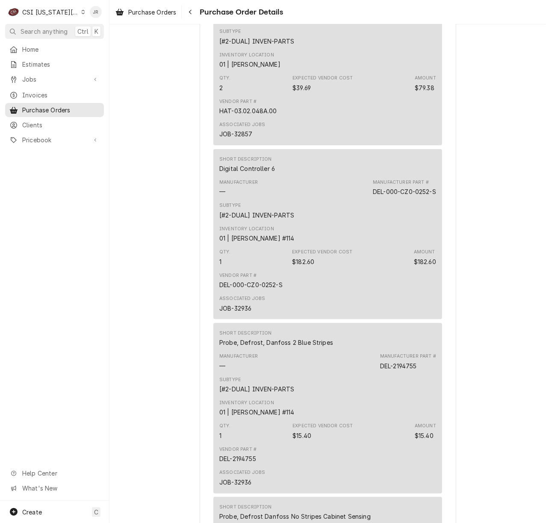
scroll to position [1596, 0]
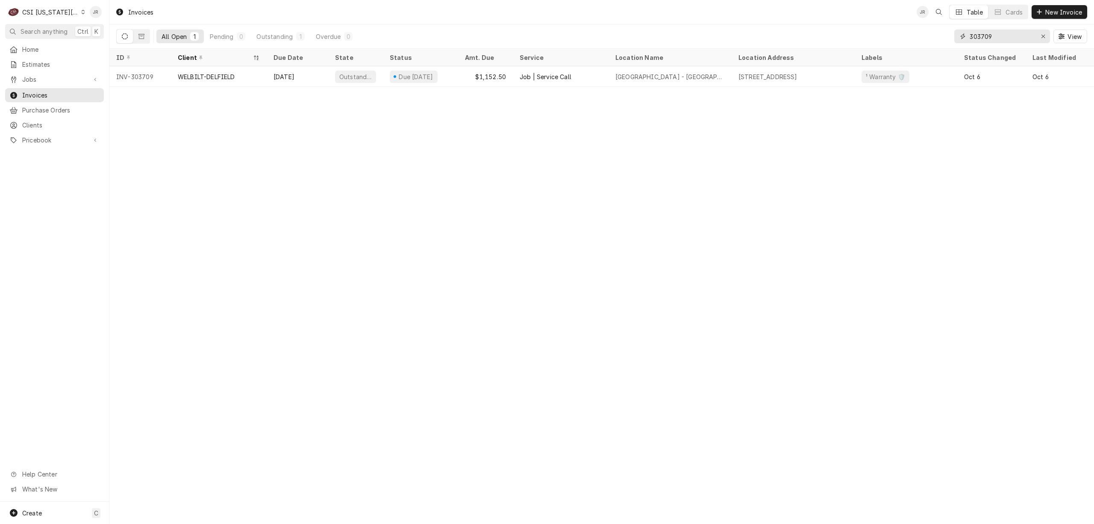
click at [1000, 35] on input "303709" at bounding box center [1002, 36] width 64 height 14
paste input "688"
type input "303688"
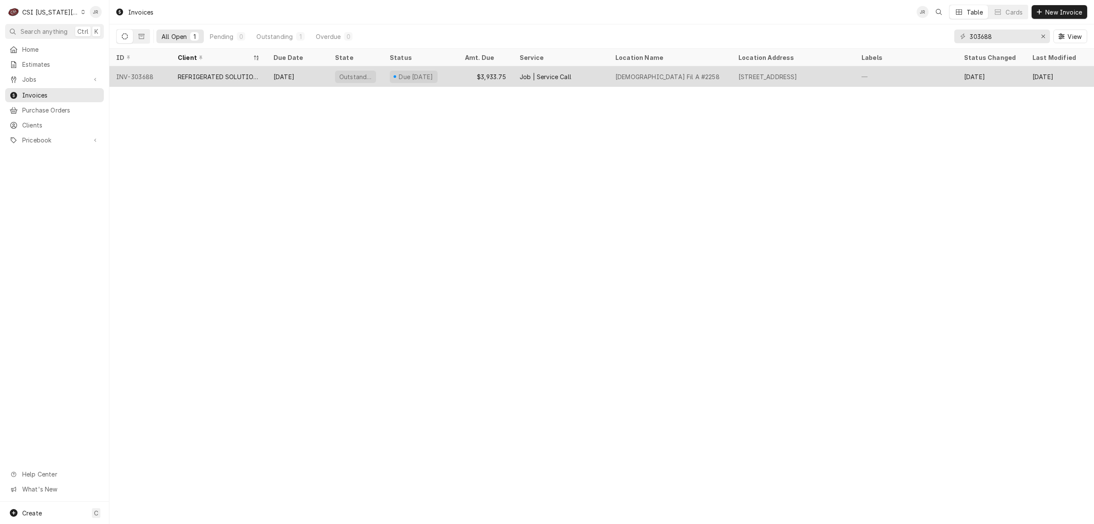
drag, startPoint x: 222, startPoint y: 63, endPoint x: 230, endPoint y: 70, distance: 10.0
click at [230, 70] on table "ID Client Due Date State Status Amt. Due Service Location Name Location Address…" at bounding box center [601, 68] width 985 height 38
click at [230, 70] on div "REFRIGERATED SOLUTIONS GROUP (2)" at bounding box center [219, 76] width 96 height 21
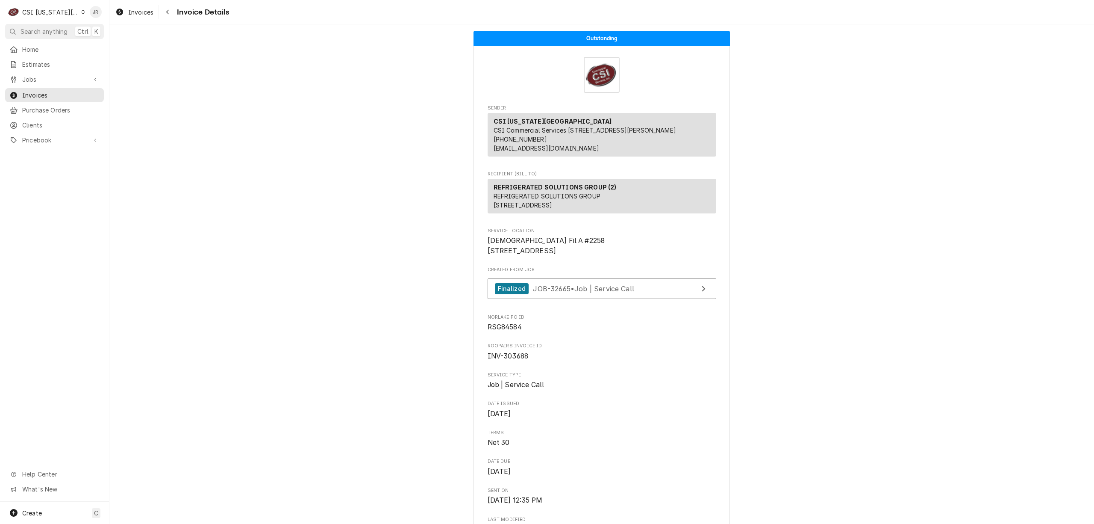
click at [513, 360] on span "INV-303688" at bounding box center [508, 356] width 41 height 8
copy span "303688"
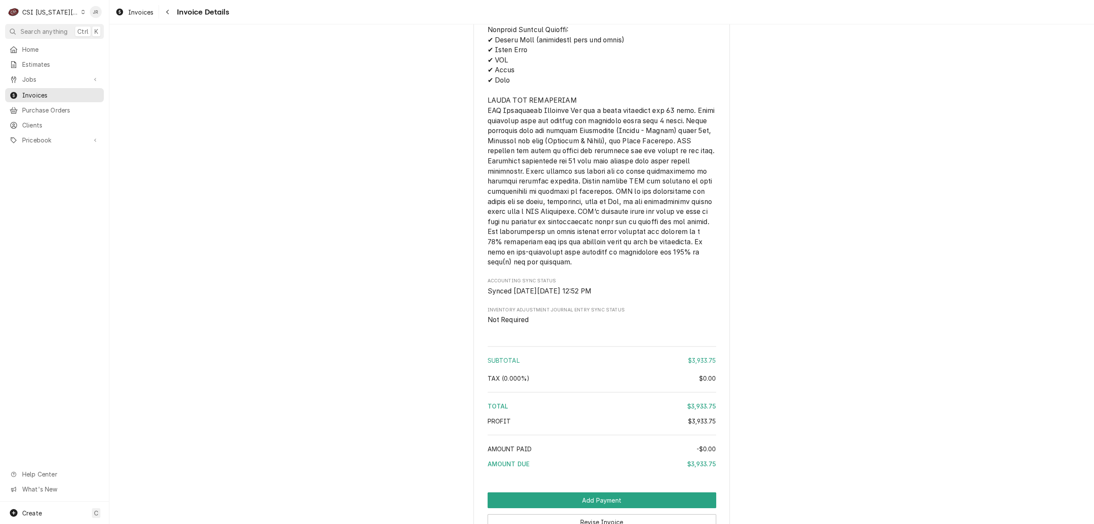
scroll to position [1734, 0]
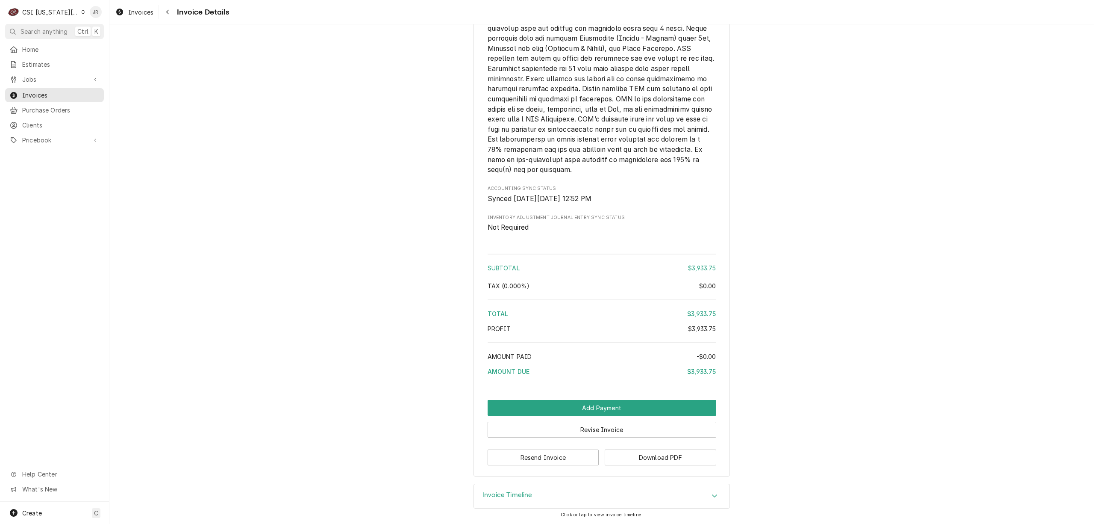
click at [511, 490] on div "Invoice Timeline" at bounding box center [602, 496] width 256 height 24
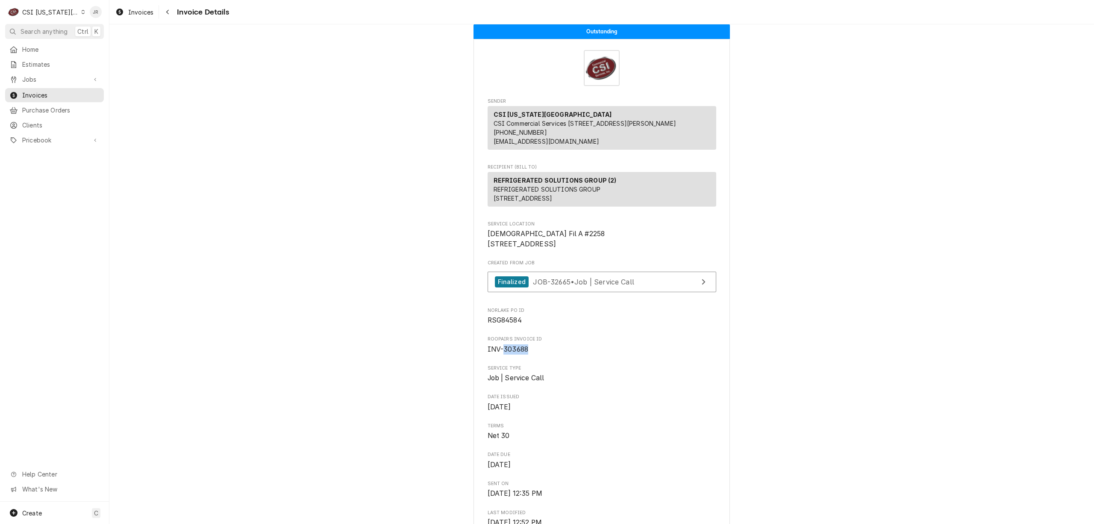
scroll to position [0, 0]
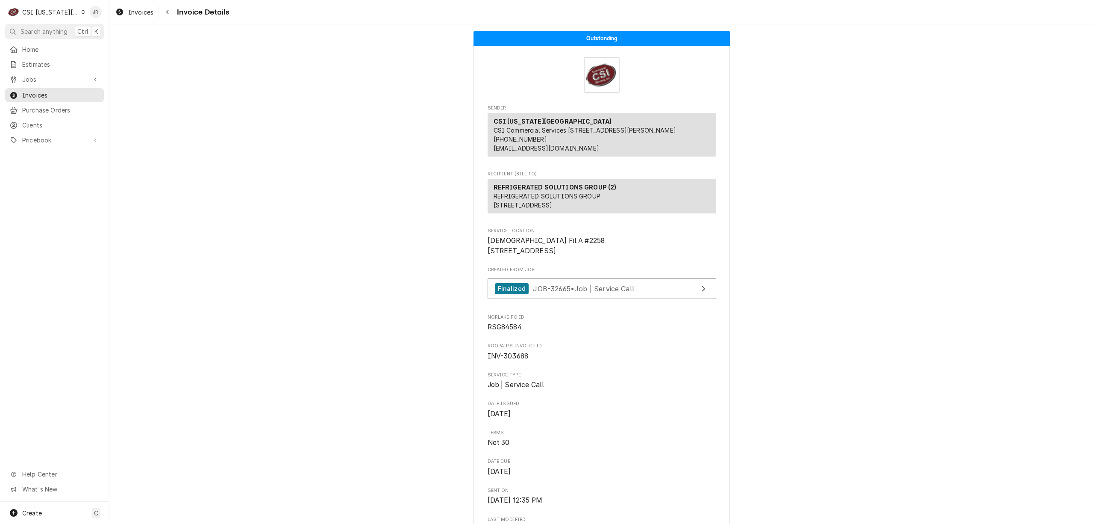
click at [680, 304] on div "Finalized JOB-32665 • Job | Service Call" at bounding box center [602, 290] width 229 height 25
click at [673, 299] on link "Finalized JOB-32665 • Job | Service Call" at bounding box center [602, 288] width 229 height 21
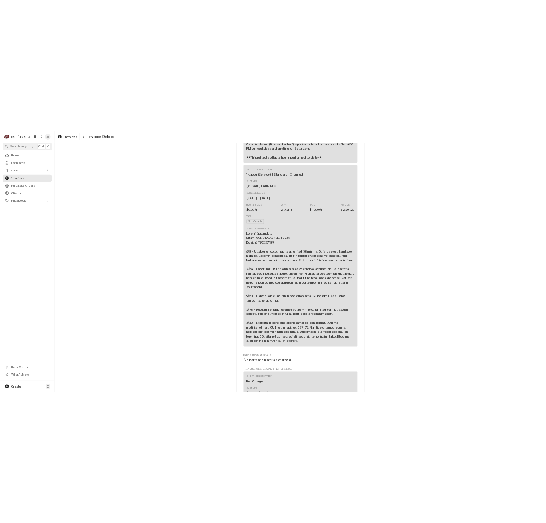
scroll to position [684, 0]
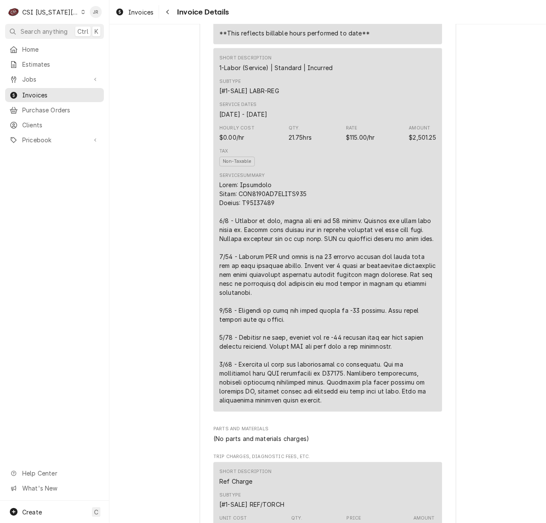
drag, startPoint x: 465, startPoint y: 192, endPoint x: 467, endPoint y: 201, distance: 8.3
click at [462, 197] on div "Outstanding Sender CSI [US_STATE] City CSI Commercial Services [STREET_ADDRESS]…" at bounding box center [327, 418] width 436 height 2156
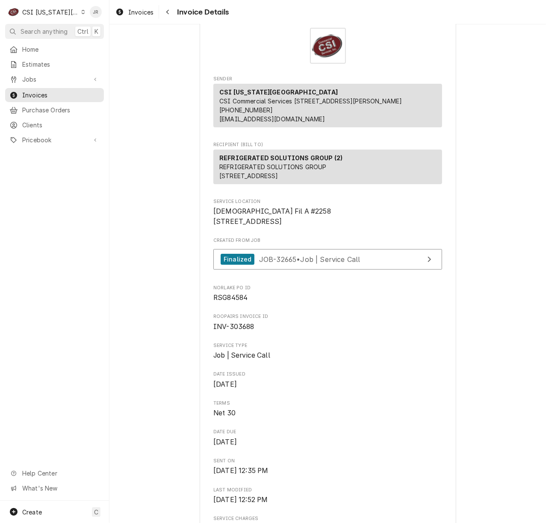
scroll to position [0, 0]
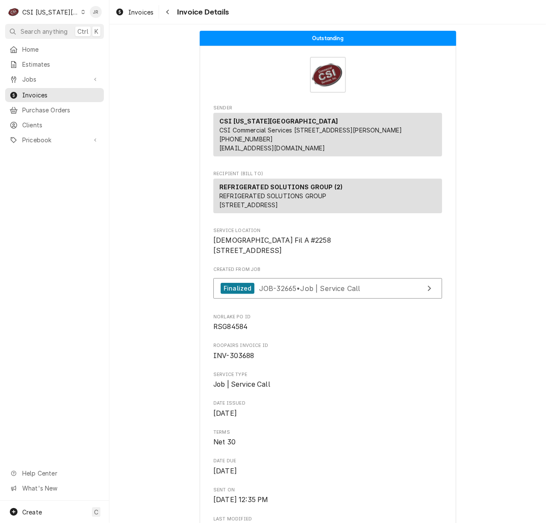
drag, startPoint x: 356, startPoint y: 414, endPoint x: 227, endPoint y: 347, distance: 145.7
click at [352, 390] on span "Job | Service Call" at bounding box center [327, 385] width 229 height 10
click at [227, 331] on span "RSG84584" at bounding box center [230, 327] width 34 height 8
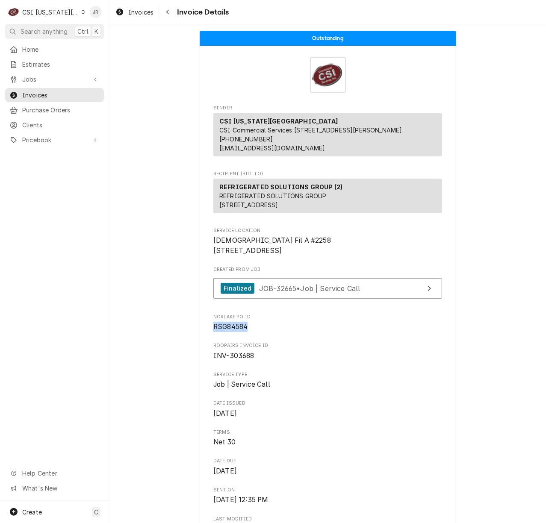
click at [227, 331] on span "RSG84584" at bounding box center [230, 327] width 34 height 8
copy span "RSG84584"
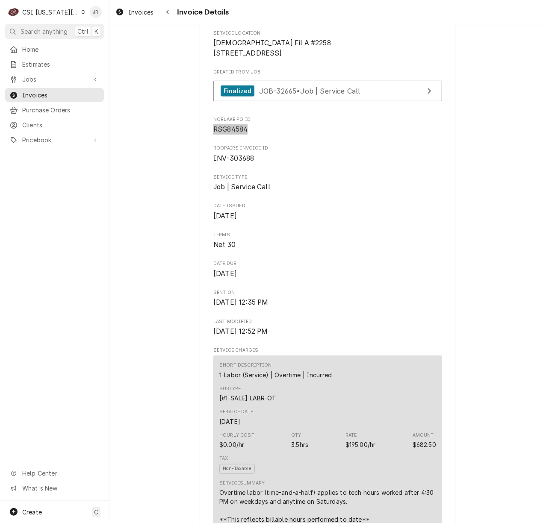
scroll to position [171, 0]
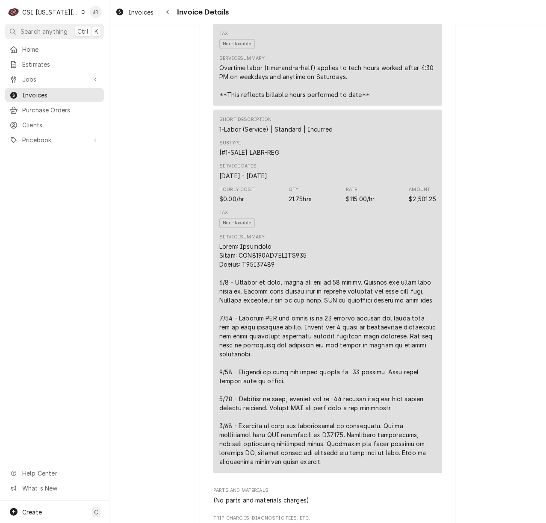
scroll to position [627, 0]
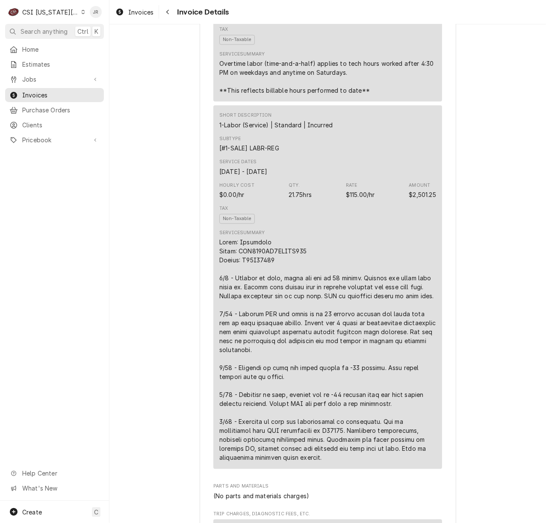
click at [453, 162] on div "Outstanding Sender CSI Kansas City CSI Commercial Services Inc1021 NE Jib Ct Un…" at bounding box center [327, 476] width 436 height 2156
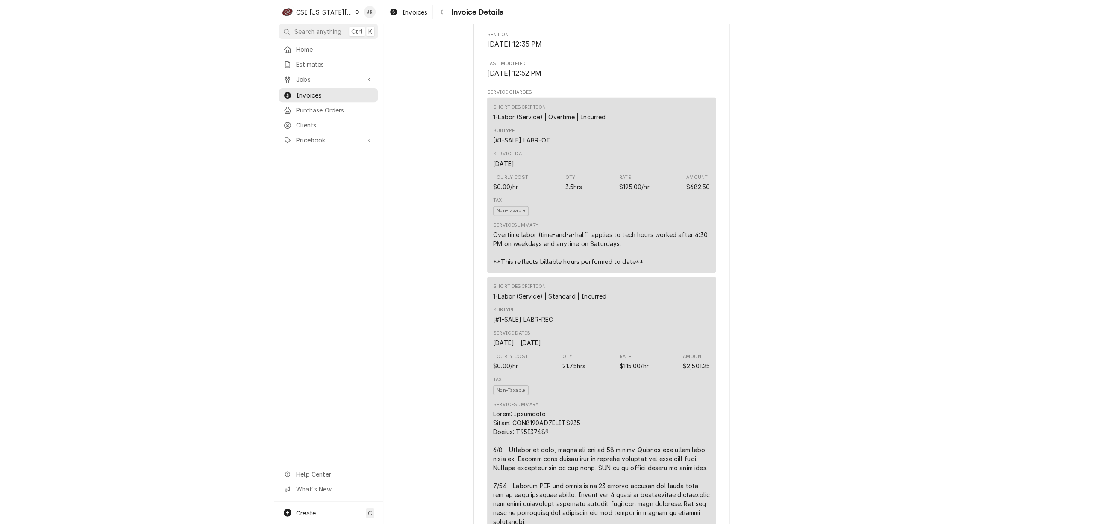
scroll to position [684, 0]
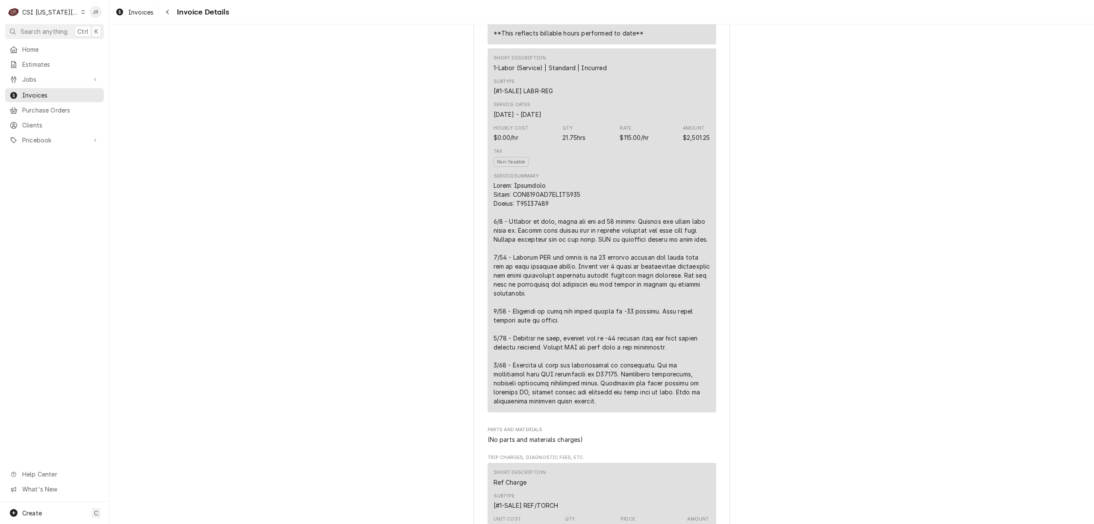
click at [45, 15] on div "CSI Kansas City" at bounding box center [50, 12] width 56 height 9
click at [100, 41] on div "CSI St. [PERSON_NAME]" at bounding box center [147, 46] width 130 height 11
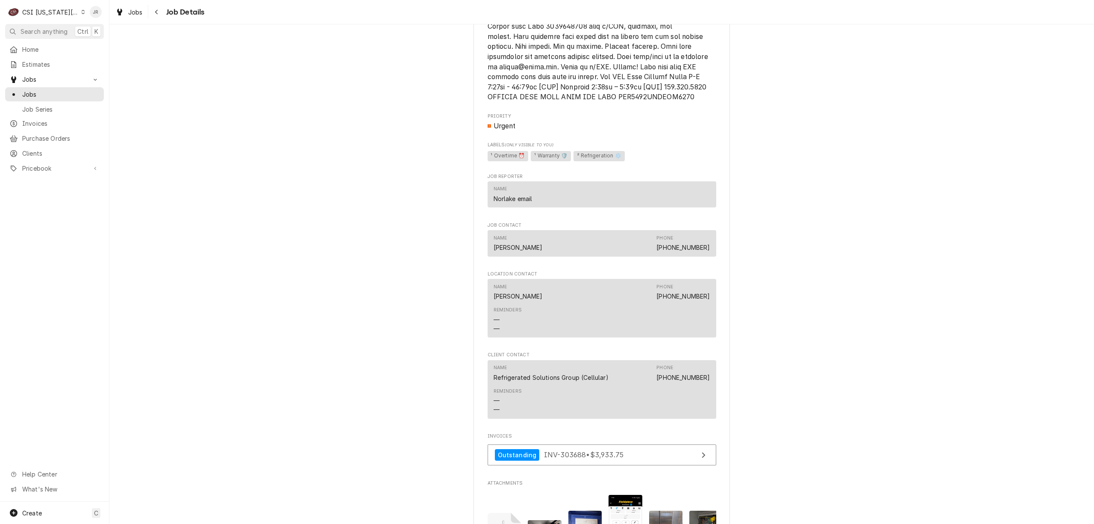
scroll to position [1132, 0]
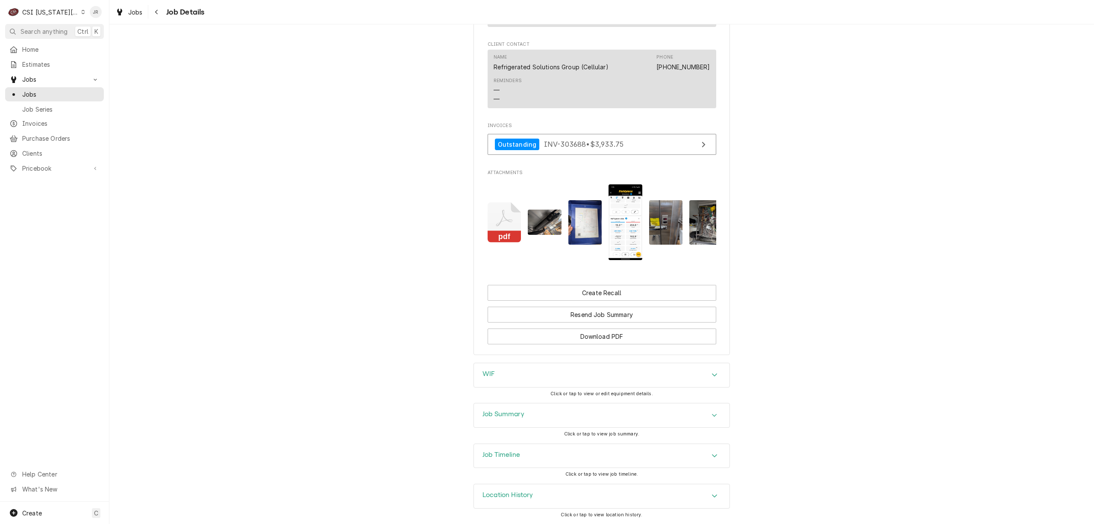
click at [526, 388] on div "Completed and Invoiced REFRIGERATED SOLUTIONS GROUP (2) Chick Fil A #2258 / 187…" at bounding box center [601, 273] width 985 height 499
click at [554, 416] on div "Job Summary" at bounding box center [602, 415] width 256 height 24
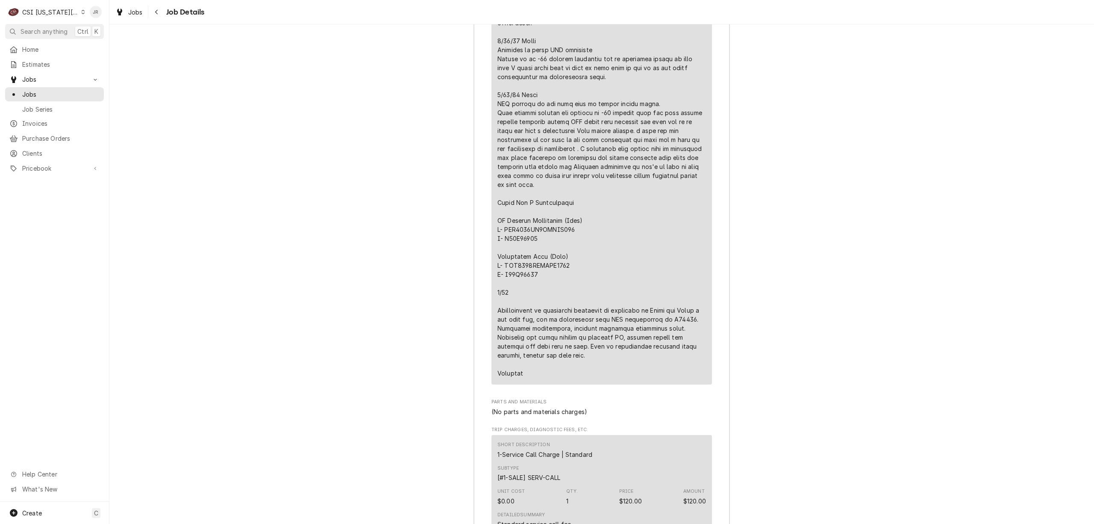
scroll to position [2957, 0]
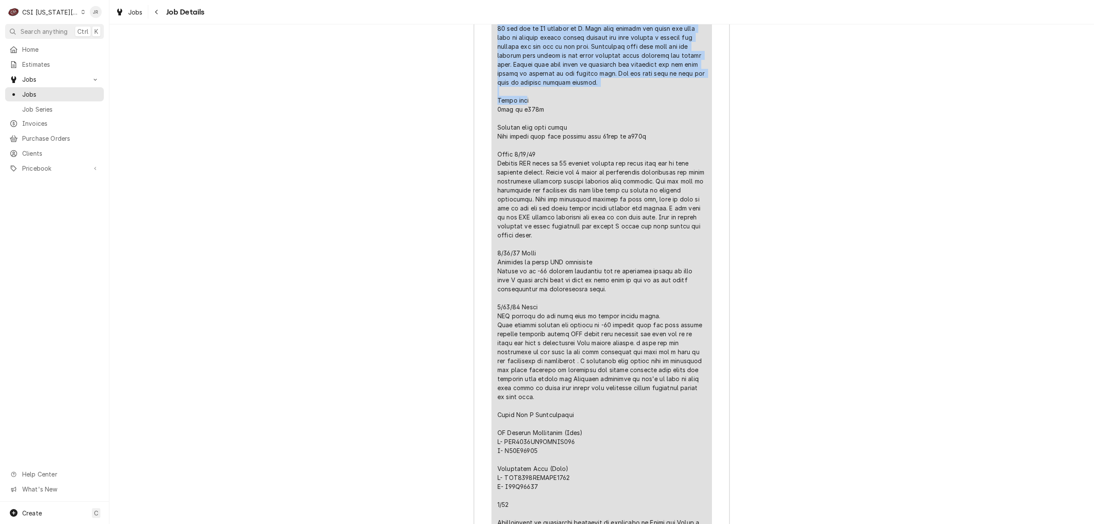
click at [337, 27] on div "Jobs Job Details Completed and Invoiced REFRIGERATED SOLUTIONS GROUP (2) Chick …" at bounding box center [601, 262] width 985 height 524
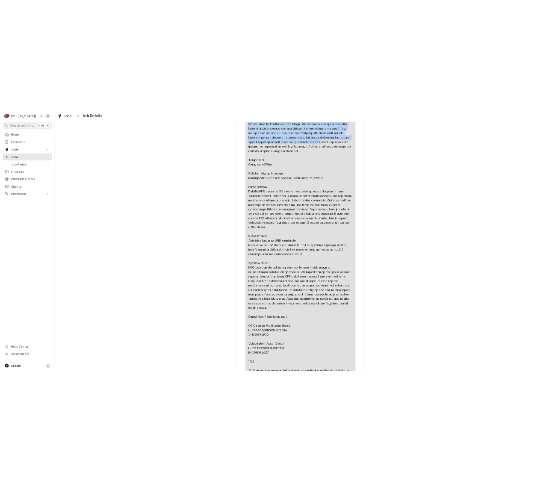
scroll to position [2728, 0]
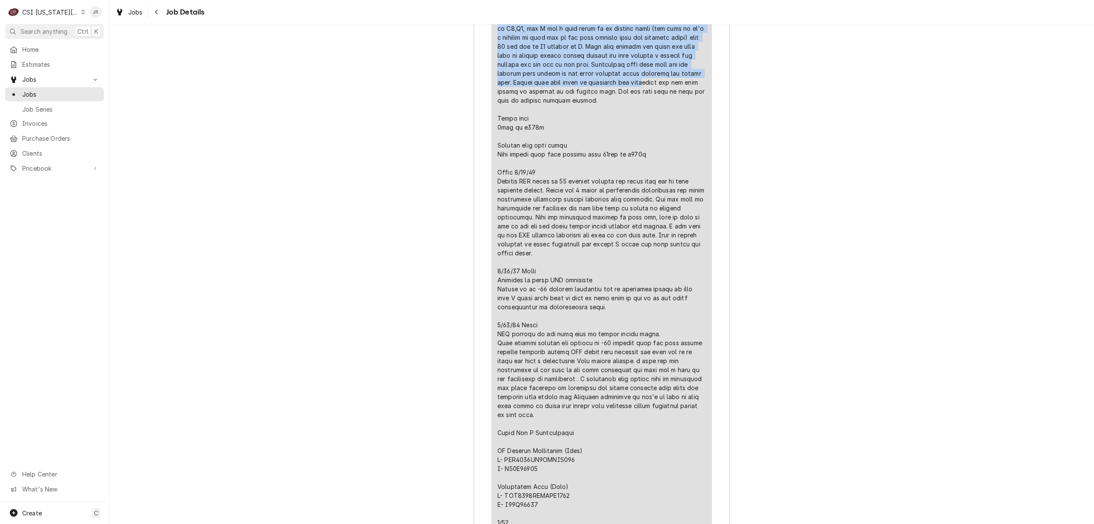
click at [340, 26] on div "Job Summary Roopairs Job ID JOB-32665 Norlake PO ID RSG84584 Service Type Job |…" at bounding box center [601, 36] width 985 height 2521
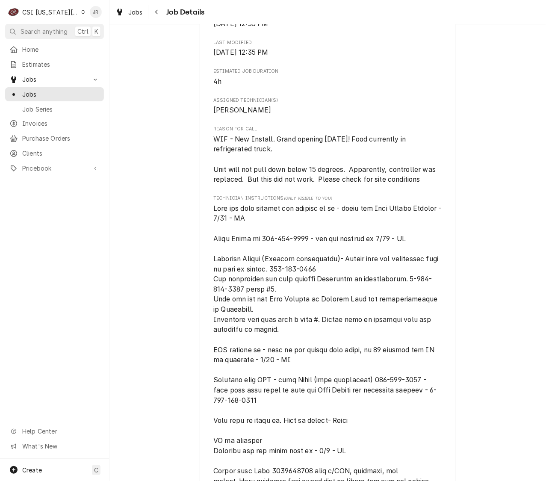
scroll to position [0, 0]
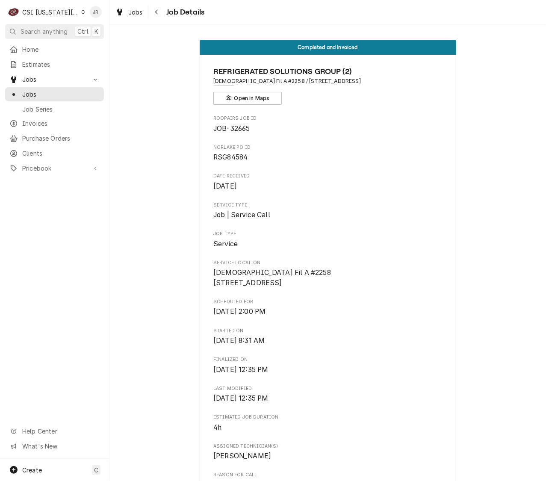
click at [239, 131] on span "JOB-32665" at bounding box center [231, 128] width 36 height 8
copy span "32665"
drag, startPoint x: 231, startPoint y: 147, endPoint x: 230, endPoint y: 165, distance: 17.6
click at [229, 155] on div "Norlake PO ID RSG84584" at bounding box center [327, 153] width 229 height 18
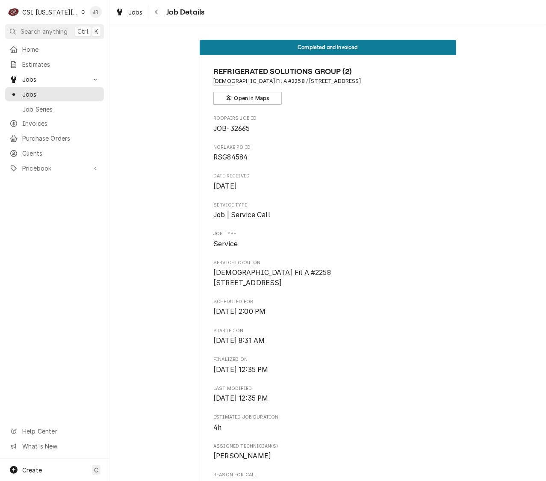
click at [233, 152] on div "Norlake PO ID RSG84584" at bounding box center [327, 153] width 229 height 18
copy span "RSG84584"
drag, startPoint x: 405, startPoint y: 313, endPoint x: 419, endPoint y: 327, distance: 20.0
click at [406, 305] on span "Scheduled For" at bounding box center [327, 301] width 229 height 7
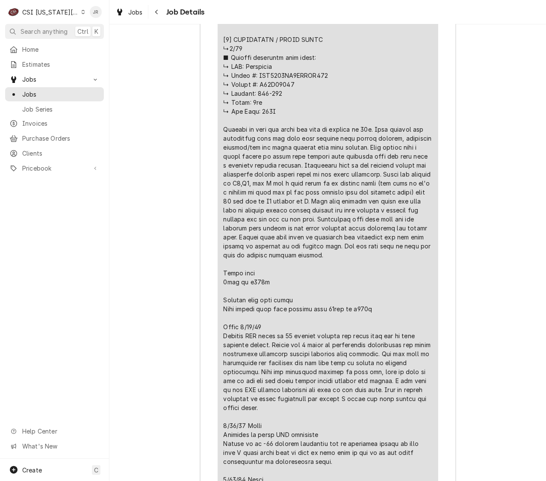
scroll to position [2687, 0]
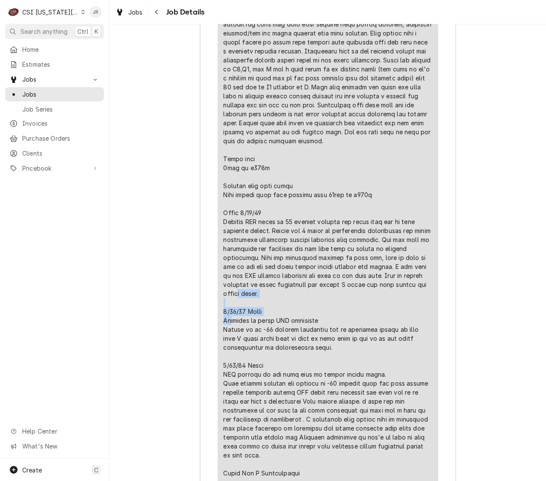
drag, startPoint x: 291, startPoint y: 203, endPoint x: 204, endPoint y: 188, distance: 87.6
click at [204, 188] on div "Roopairs Job ID JOB-32665 Norlake PO ID RSG84584 Service Type Job | Service Cal…" at bounding box center [328, 85] width 256 height 2488
copy div "r drier. 9/16/25 Steve Re"
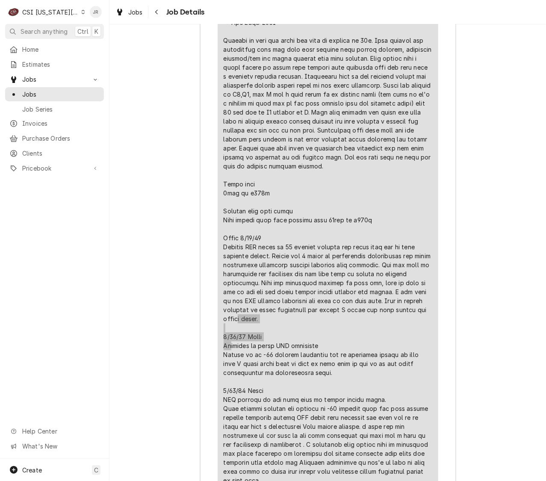
scroll to position [2630, 0]
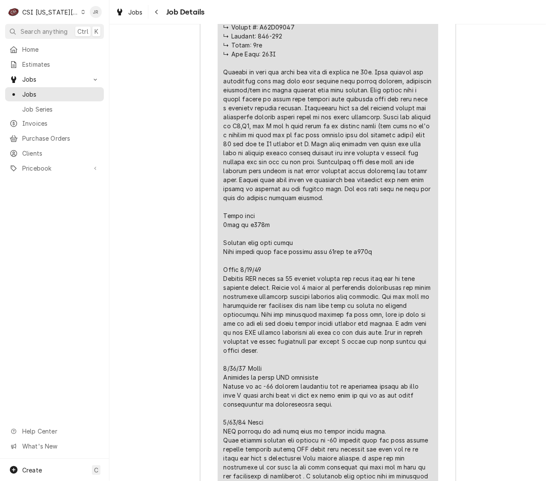
click at [354, 225] on div "Line Item" at bounding box center [328, 13] width 209 height 1383
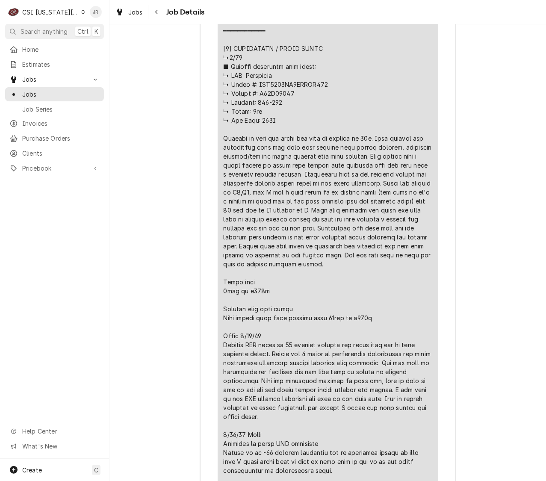
scroll to position [2565, 0]
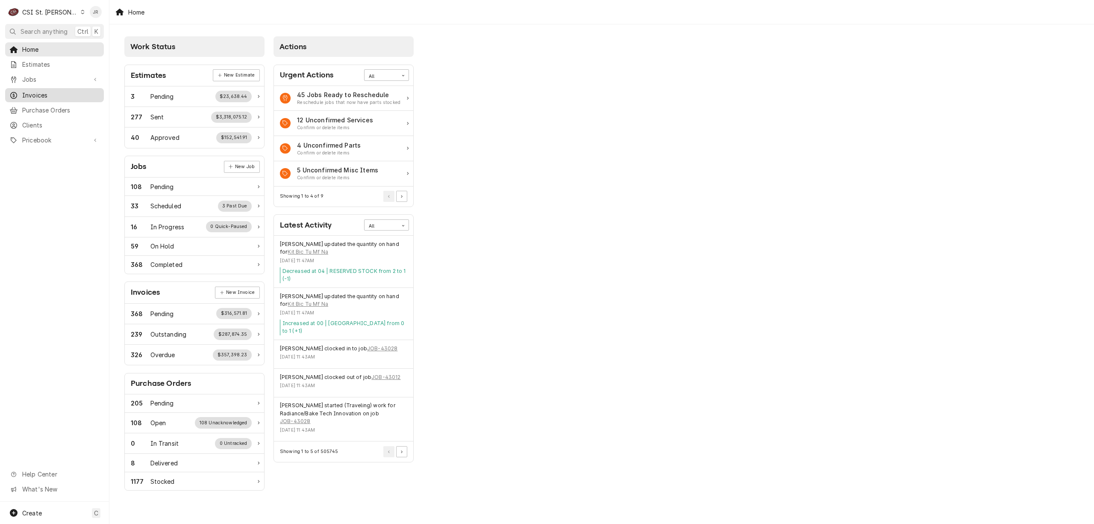
click at [35, 96] on span "Invoices" at bounding box center [60, 95] width 77 height 9
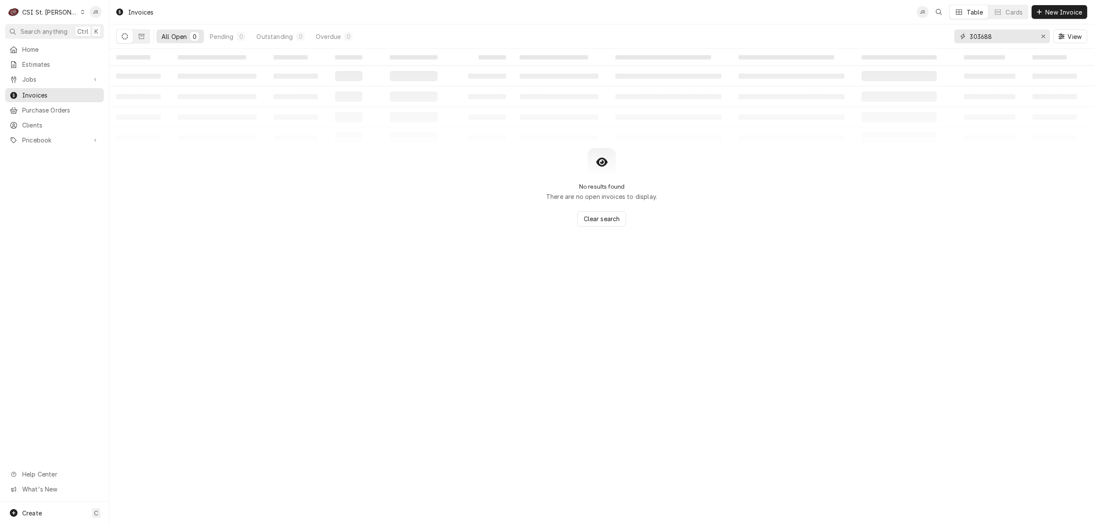
click at [1005, 33] on input "303688" at bounding box center [1002, 36] width 64 height 14
paste input "404310"
type input "404310"
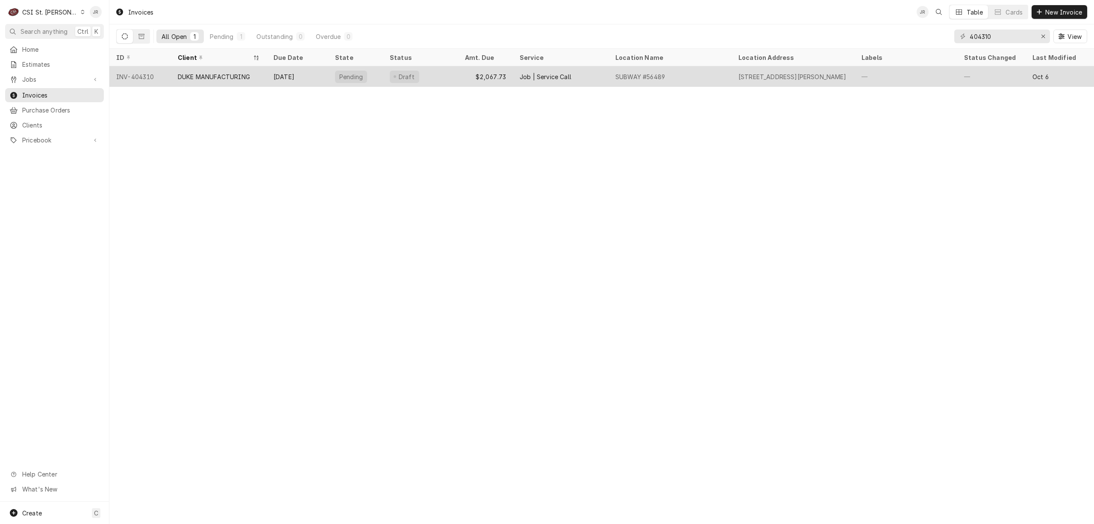
click at [170, 81] on div "INV-404310" at bounding box center [140, 76] width 62 height 21
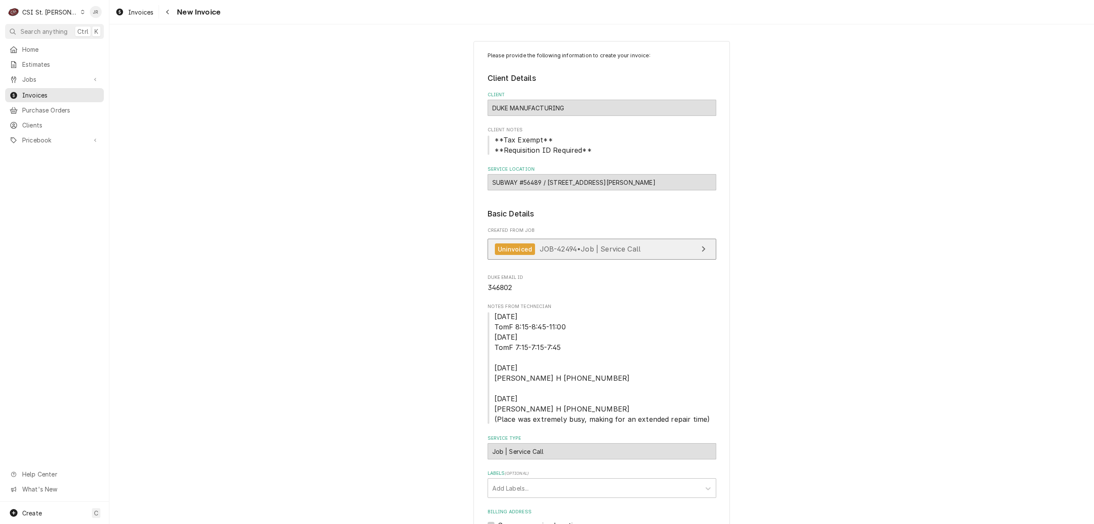
click at [596, 248] on span "JOB-42494 • Job | Service Call" at bounding box center [590, 249] width 101 height 9
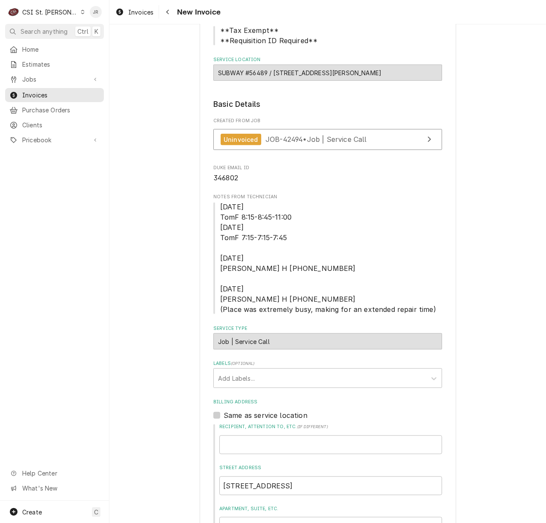
scroll to position [171, 0]
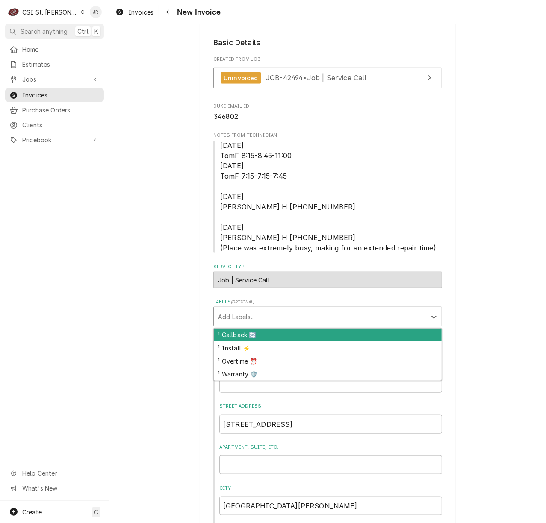
click at [268, 312] on div "Labels" at bounding box center [320, 316] width 204 height 15
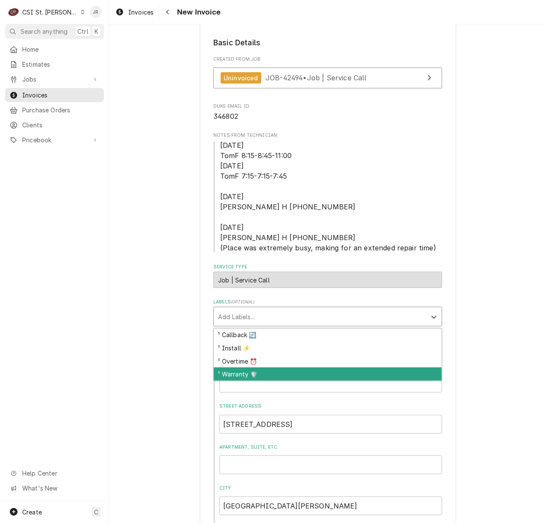
click at [262, 377] on div "¹ Warranty 🛡️" at bounding box center [328, 374] width 228 height 13
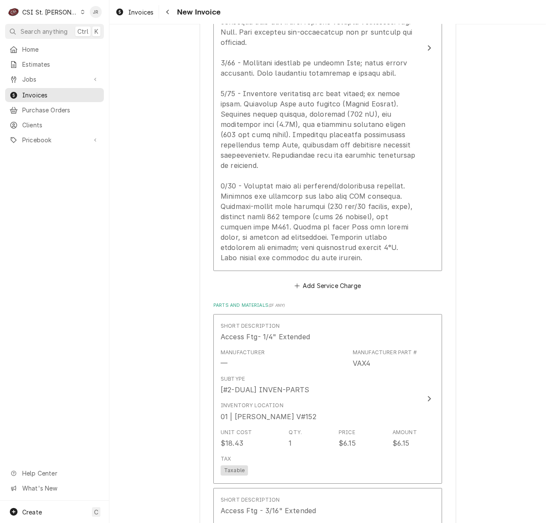
scroll to position [1254, 0]
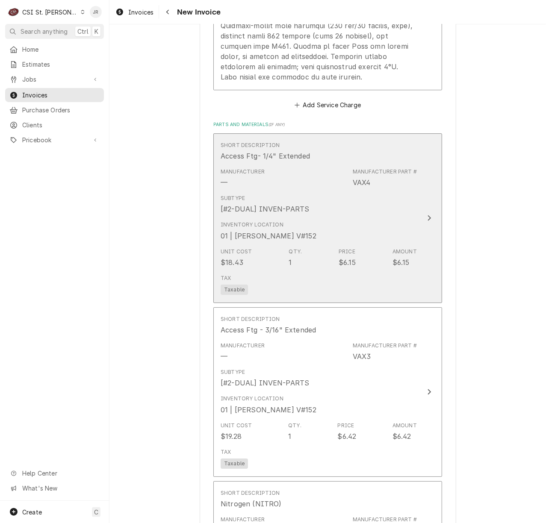
drag, startPoint x: 438, startPoint y: 217, endPoint x: 430, endPoint y: 214, distance: 8.7
click at [435, 215] on div "Please provide the following information to create your invoice: Client Details…" at bounding box center [328, 223] width 257 height 2873
click at [413, 212] on button "Short Description Access Ftg- 1/4" Extended Manufacturer — Manufacturer Part # …" at bounding box center [327, 218] width 229 height 170
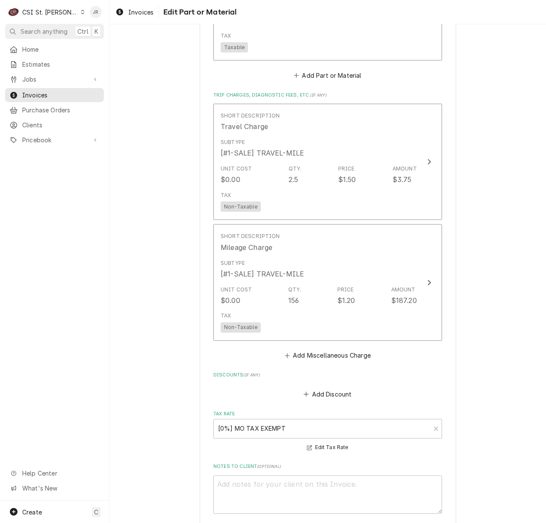
scroll to position [2439, 0]
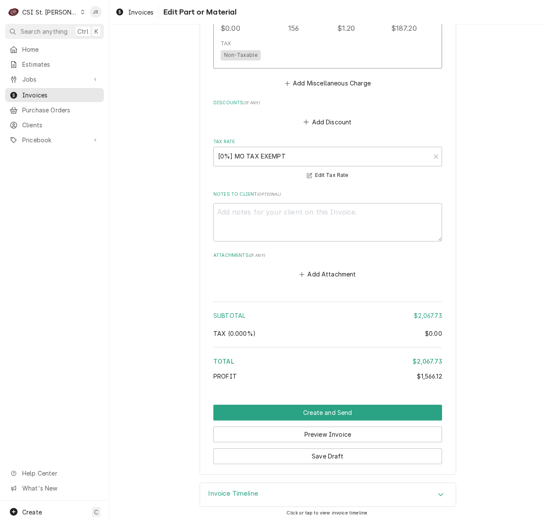
click at [241, 492] on h3 "Invoice Timeline" at bounding box center [234, 494] width 50 height 8
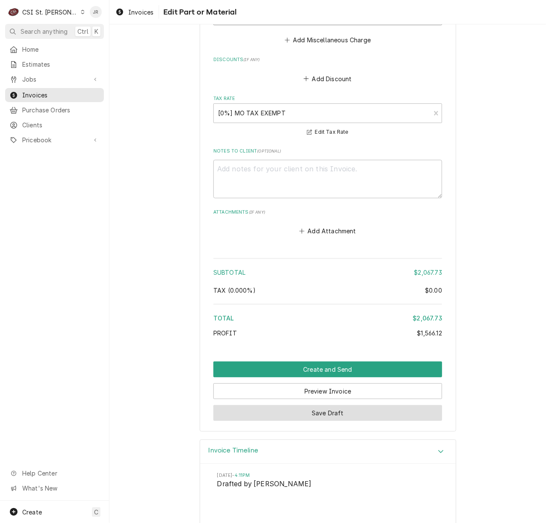
scroll to position [2462, 0]
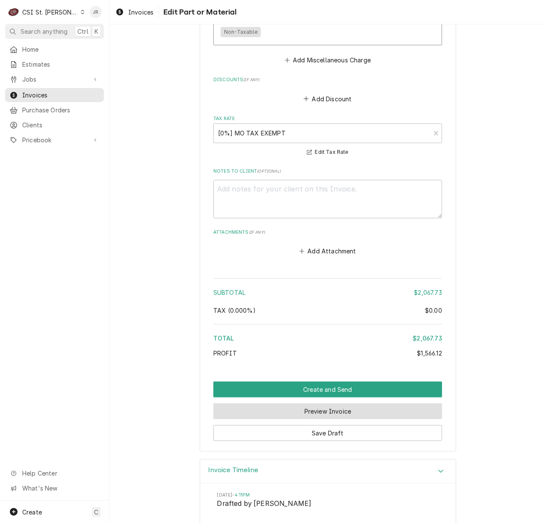
click at [325, 409] on button "Preview Invoice" at bounding box center [327, 412] width 229 height 16
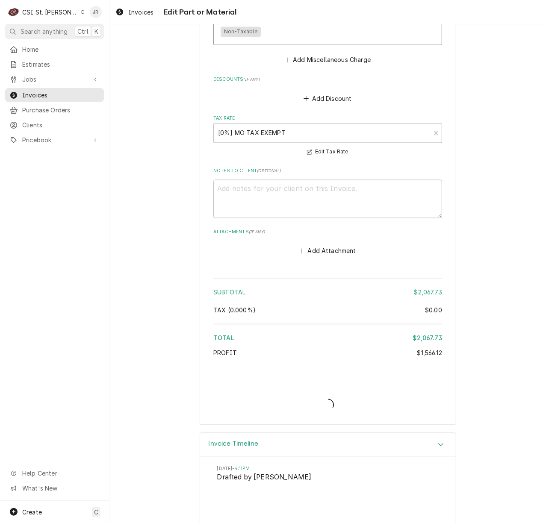
type textarea "x"
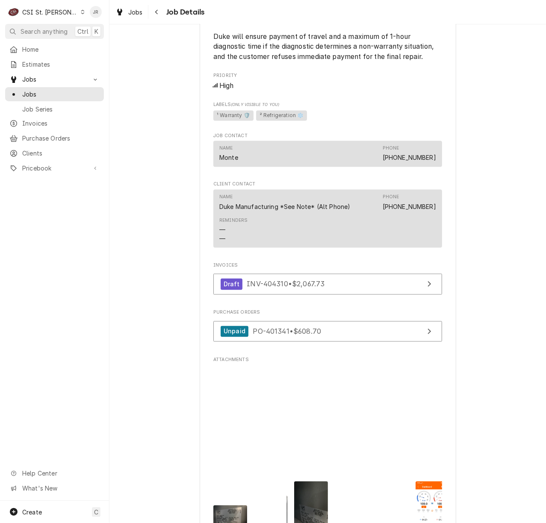
scroll to position [741, 0]
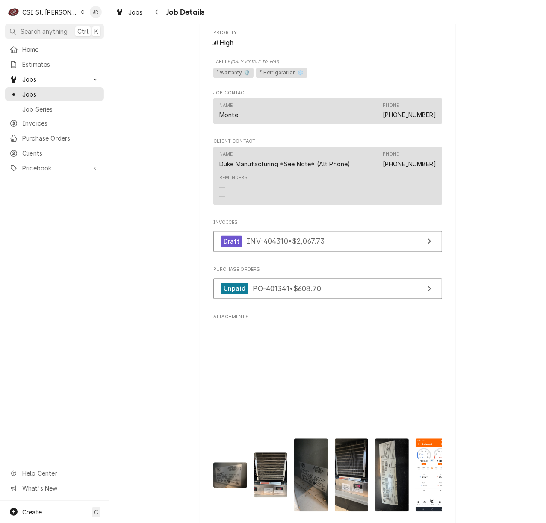
click at [286, 374] on div "mp4" at bounding box center [327, 475] width 229 height 306
click at [284, 293] on span "PO-401341 • $608.70" at bounding box center [287, 288] width 68 height 9
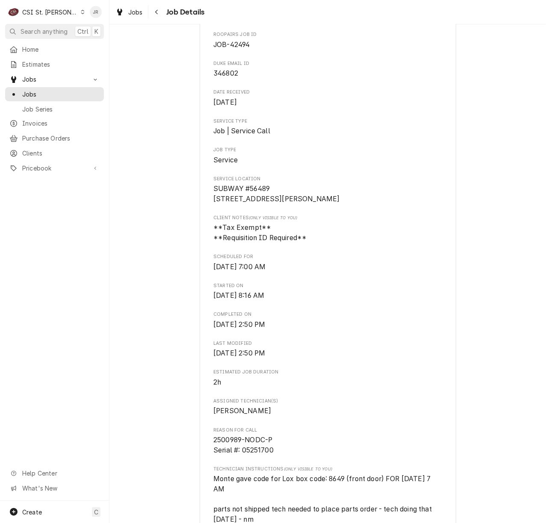
scroll to position [0, 0]
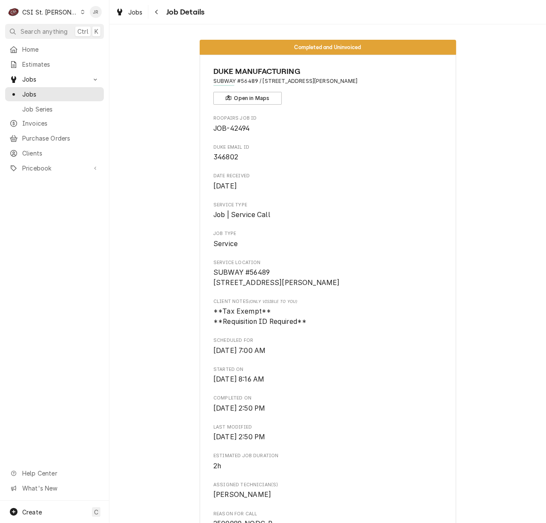
click at [220, 156] on span "346802" at bounding box center [225, 157] width 25 height 8
copy span "346802"
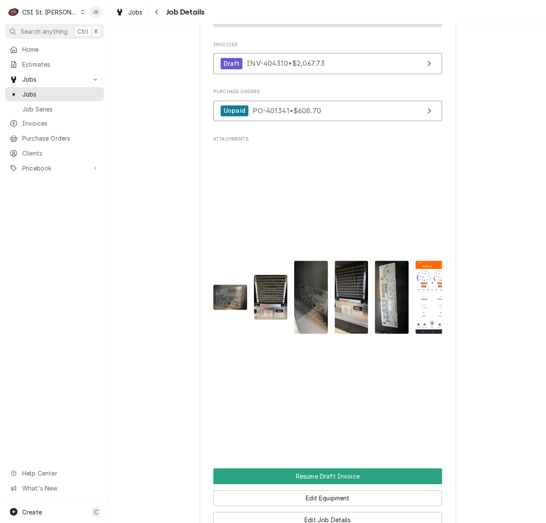
scroll to position [1194, 0]
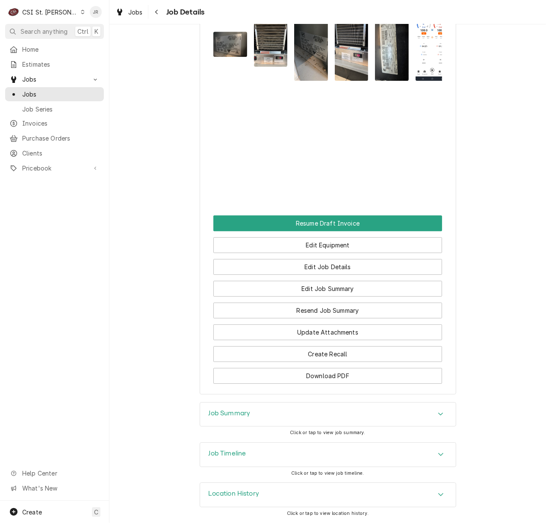
drag, startPoint x: 228, startPoint y: 417, endPoint x: 248, endPoint y: 418, distance: 20.5
click at [228, 417] on div "Job Summary" at bounding box center [230, 415] width 42 height 10
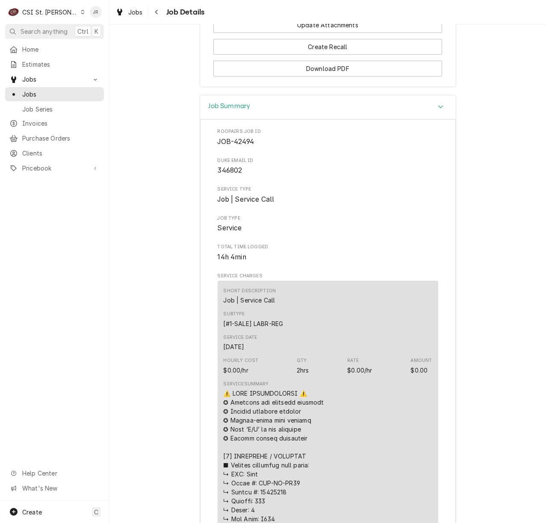
scroll to position [1822, 0]
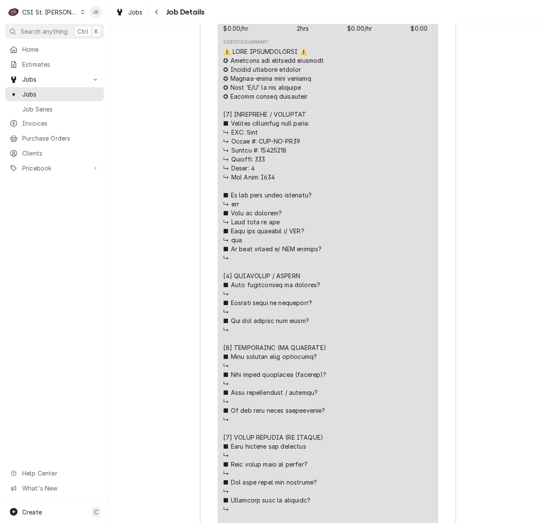
click at [257, 173] on div "Line Item" at bounding box center [328, 491] width 209 height 889
copy div "𝗦𝗜 𝘀𝘁𝗶𝗰𝗸"
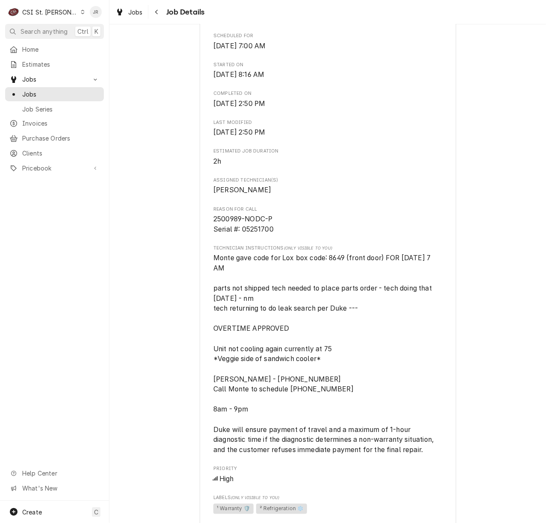
scroll to position [0, 0]
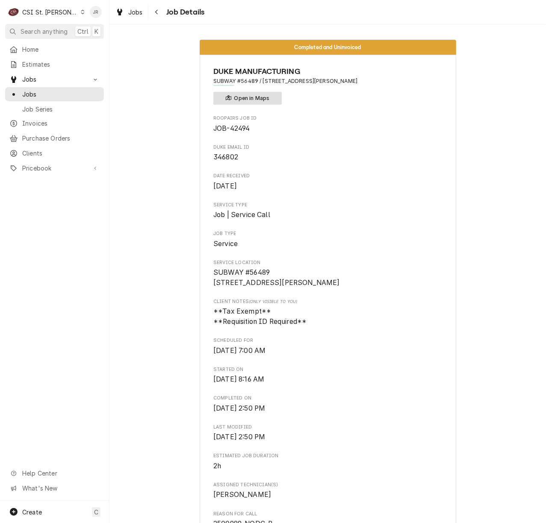
click at [257, 101] on button "Open in Maps" at bounding box center [247, 98] width 68 height 13
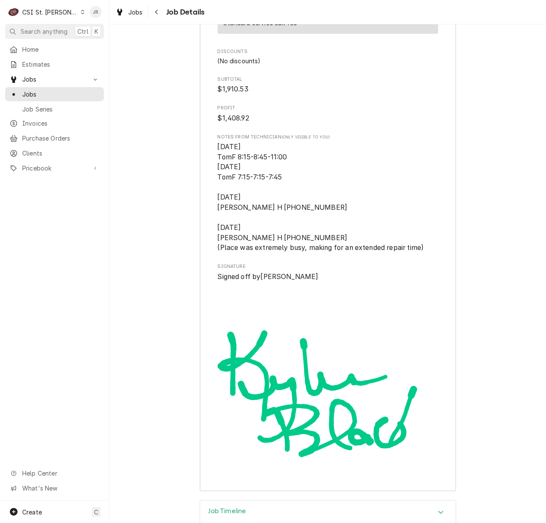
scroll to position [3730, 0]
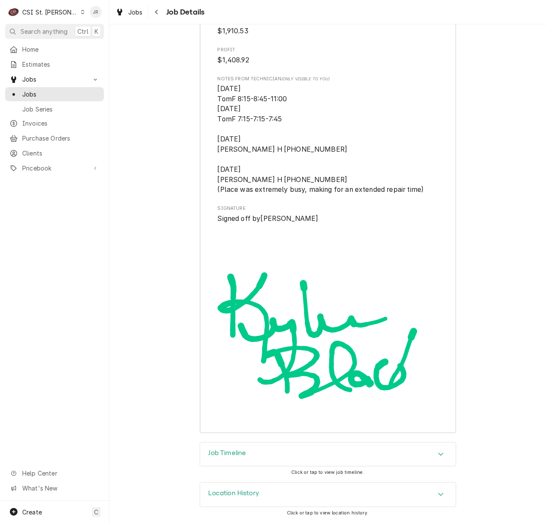
click at [219, 457] on h3 "Job Timeline" at bounding box center [228, 454] width 38 height 8
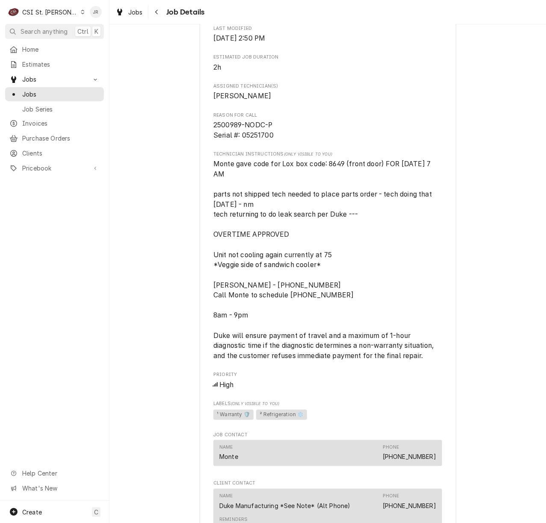
scroll to position [855, 0]
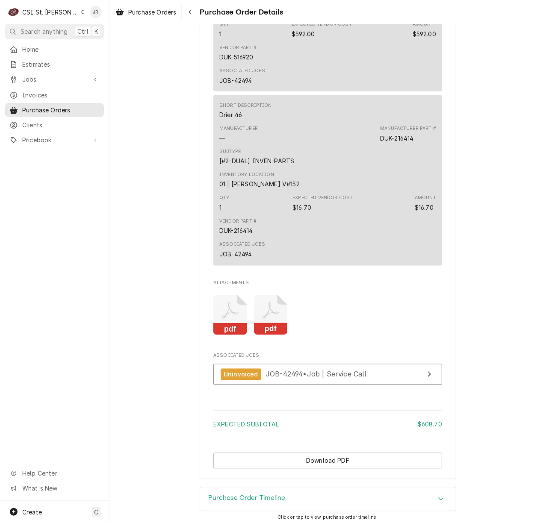
scroll to position [723, 0]
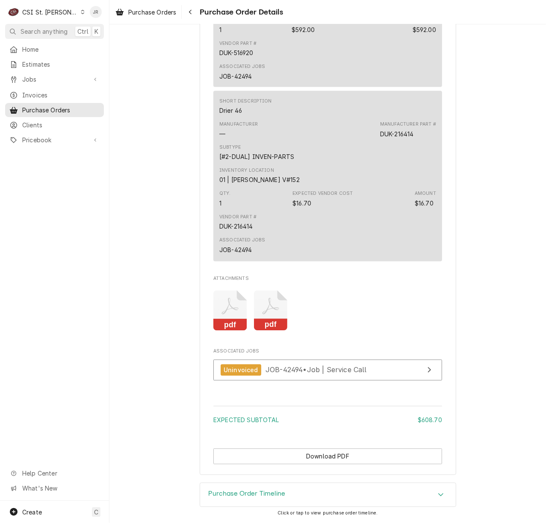
click at [264, 310] on icon "Attachments" at bounding box center [271, 311] width 34 height 41
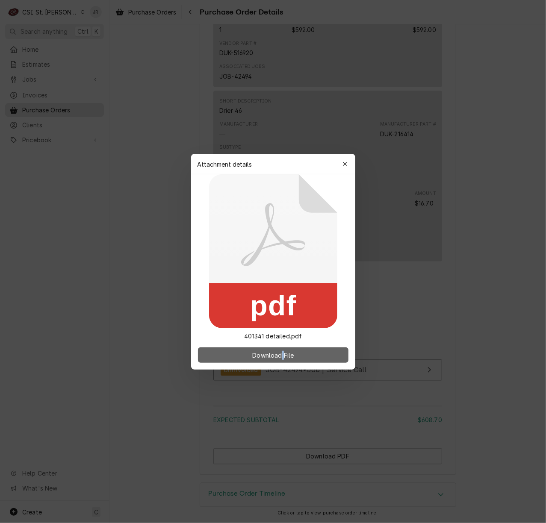
drag, startPoint x: 279, startPoint y: 341, endPoint x: 285, endPoint y: 351, distance: 11.5
click at [285, 351] on div "Download File" at bounding box center [273, 355] width 164 height 29
click at [293, 360] on button "Download File" at bounding box center [273, 355] width 150 height 15
click at [290, 360] on button "Download File" at bounding box center [273, 355] width 150 height 15
click at [283, 353] on span "Download File" at bounding box center [273, 355] width 45 height 9
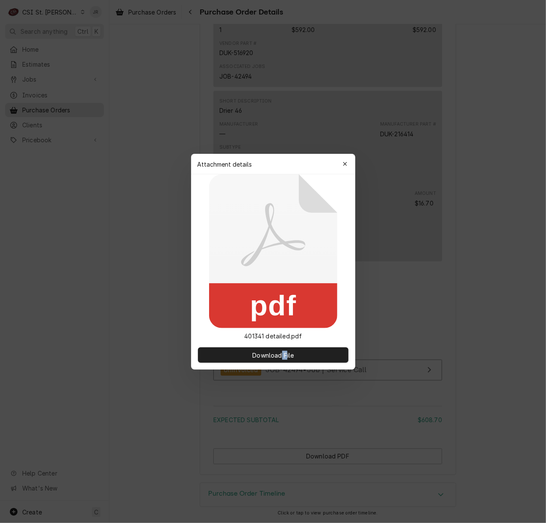
click at [349, 161] on button "button" at bounding box center [345, 164] width 14 height 14
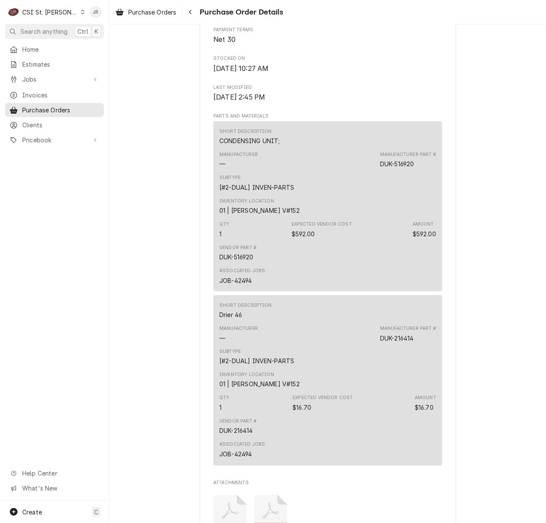
scroll to position [495, 0]
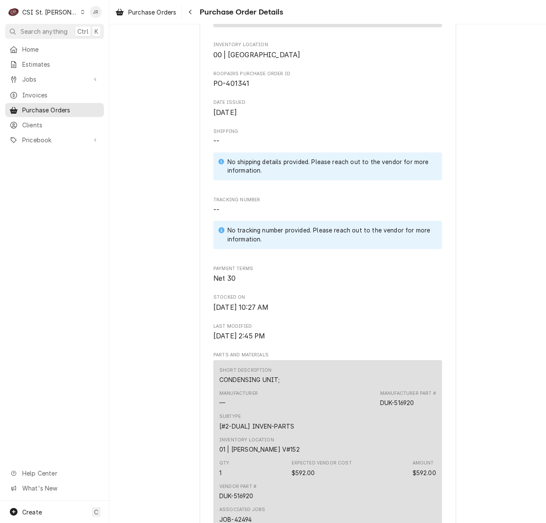
drag, startPoint x: 265, startPoint y: 327, endPoint x: 255, endPoint y: 265, distance: 62.3
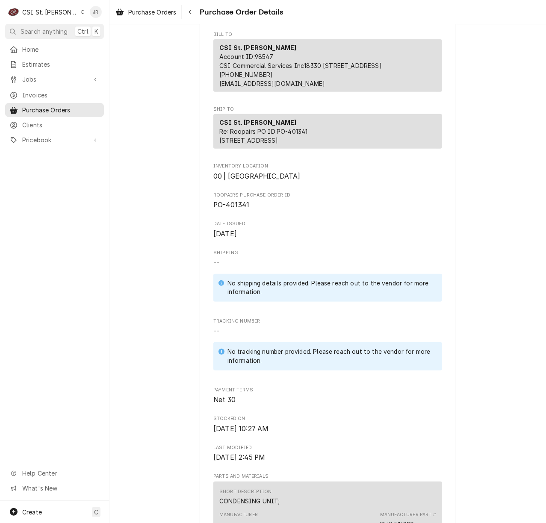
scroll to position [0, 0]
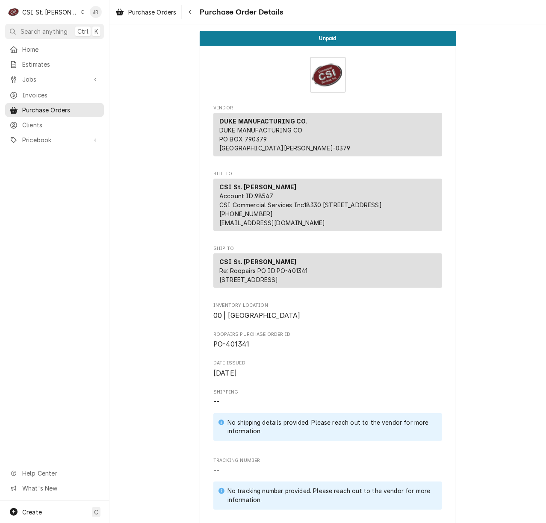
drag, startPoint x: 425, startPoint y: 349, endPoint x: 382, endPoint y: 245, distance: 112.6
click at [425, 338] on span "Roopairs Purchase Order ID" at bounding box center [327, 334] width 229 height 7
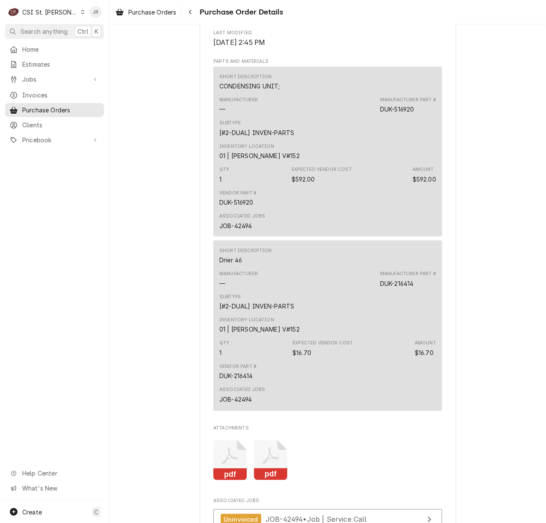
scroll to position [552, 0]
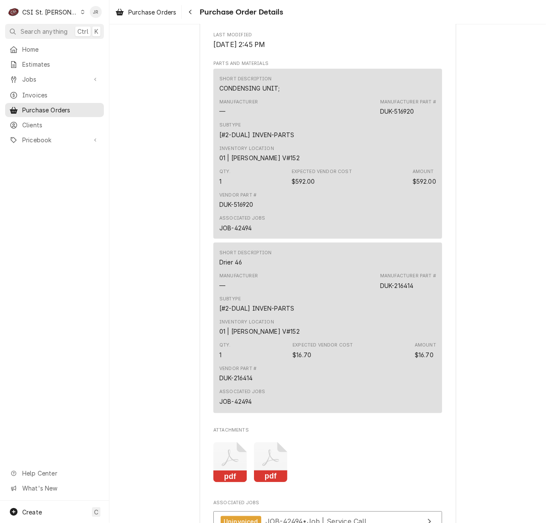
click at [132, 195] on div "Unpaid Vendor DUKE MANUFACTURING CO. DUKE MANUFACTURING CO PO BOX 790379 St. Lo…" at bounding box center [327, 53] width 436 height 1163
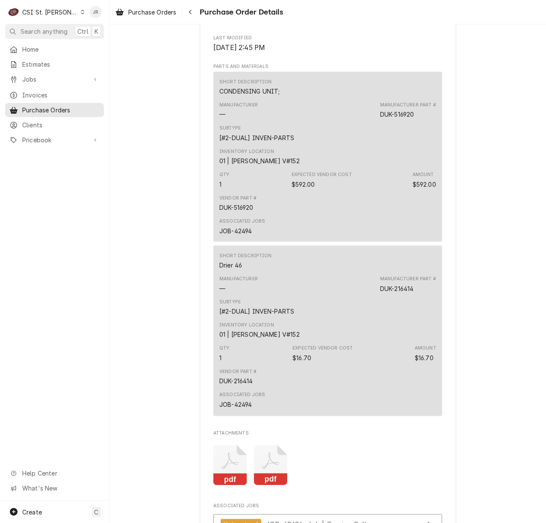
scroll to position [570, 0]
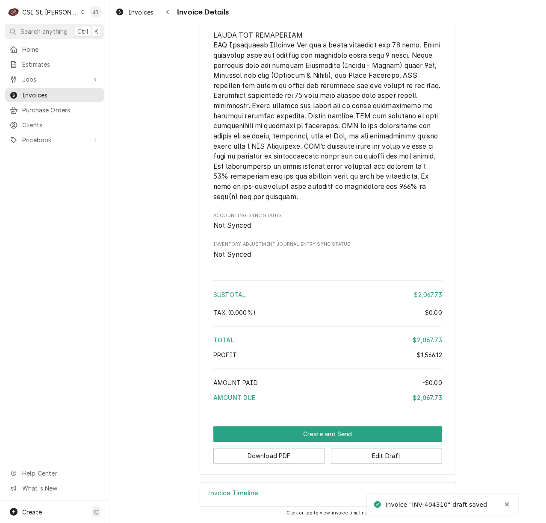
scroll to position [2175, 0]
drag, startPoint x: 286, startPoint y: 451, endPoint x: 286, endPoint y: 456, distance: 5.1
click at [286, 456] on button "Download PDF" at bounding box center [269, 456] width 112 height 16
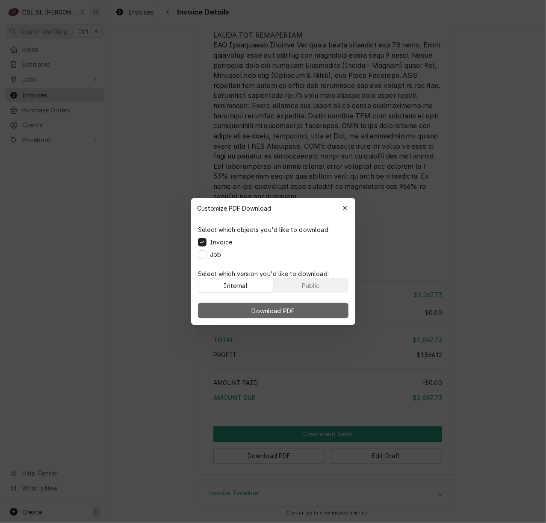
click at [274, 303] on button "Download PDF" at bounding box center [273, 310] width 150 height 15
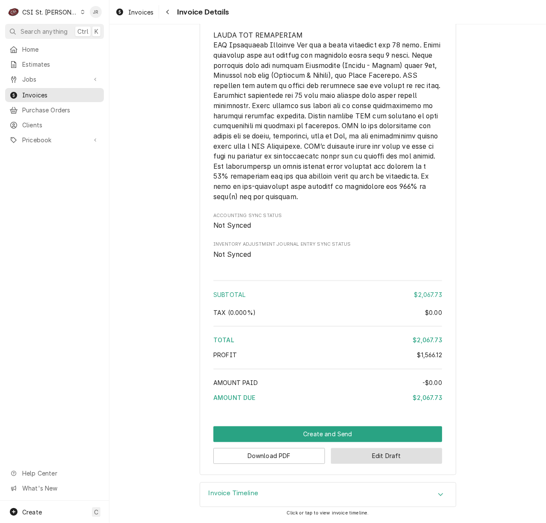
click at [366, 457] on button "Edit Draft" at bounding box center [387, 456] width 112 height 16
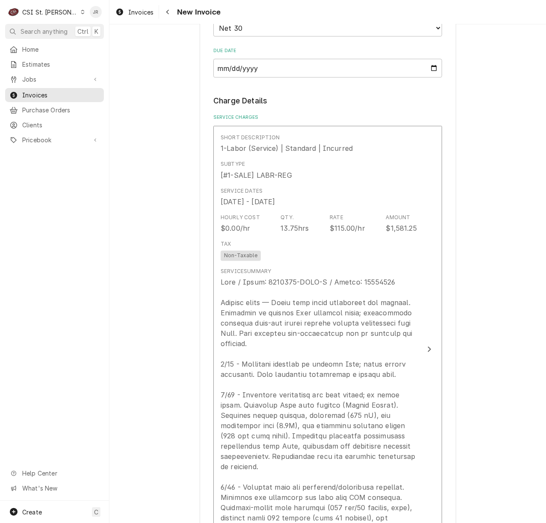
scroll to position [798, 0]
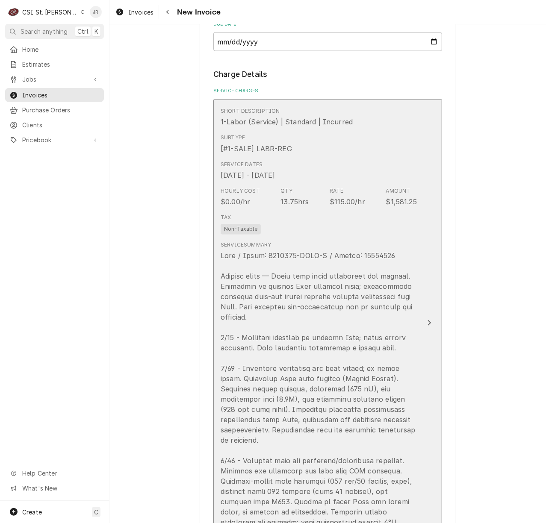
click at [320, 269] on div "Update Line Item" at bounding box center [319, 394] width 196 height 287
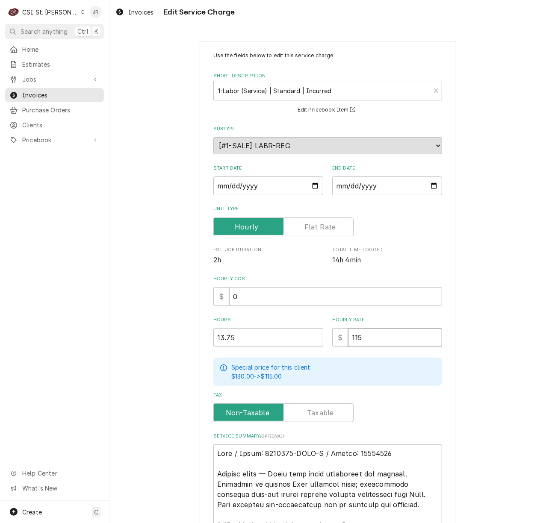
drag, startPoint x: 360, startPoint y: 329, endPoint x: 334, endPoint y: 328, distance: 26.1
click at [334, 328] on div "$ 115" at bounding box center [387, 337] width 110 height 19
type textarea "x"
type input "1"
type textarea "x"
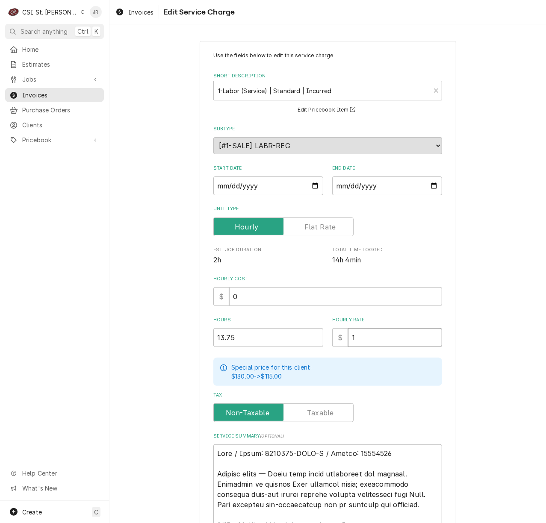
type input "12"
type textarea "x"
type input "120"
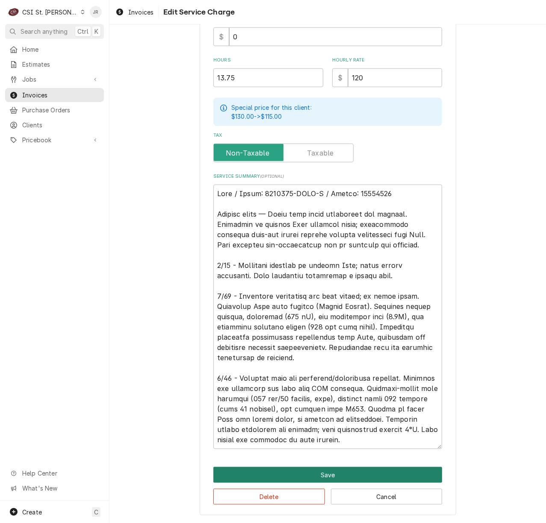
click at [320, 469] on button "Save" at bounding box center [327, 475] width 229 height 16
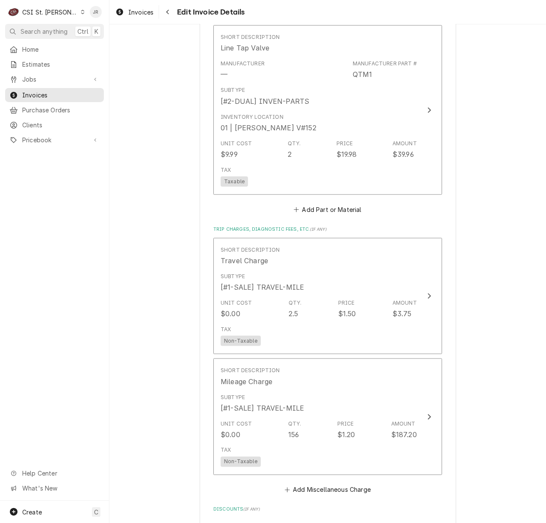
scroll to position [2042, 0]
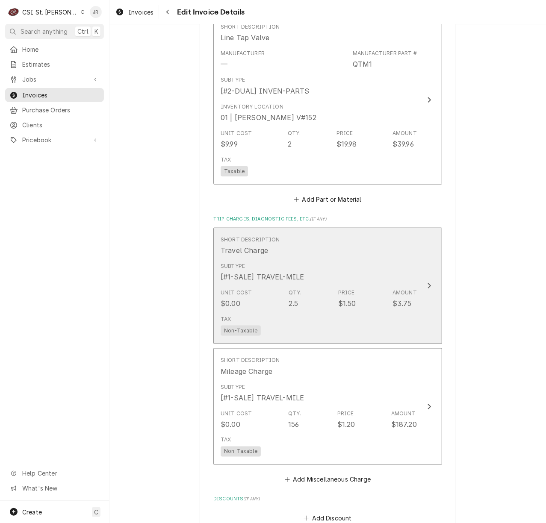
click at [388, 298] on div "Unit Cost $0.00 Qty. 2.5 Price $1.50 Amount $3.75" at bounding box center [319, 299] width 196 height 27
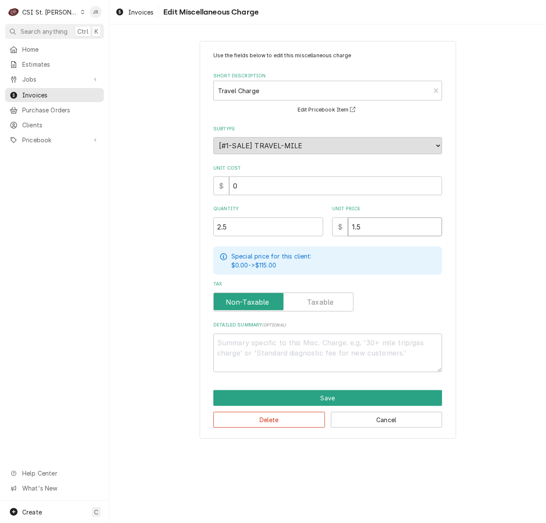
drag, startPoint x: 370, startPoint y: 229, endPoint x: 300, endPoint y: 230, distance: 70.1
click at [300, 230] on div "Quantity 2.5 Unit Price $ 1.5" at bounding box center [327, 221] width 229 height 30
type textarea "x"
type input "1"
type textarea "x"
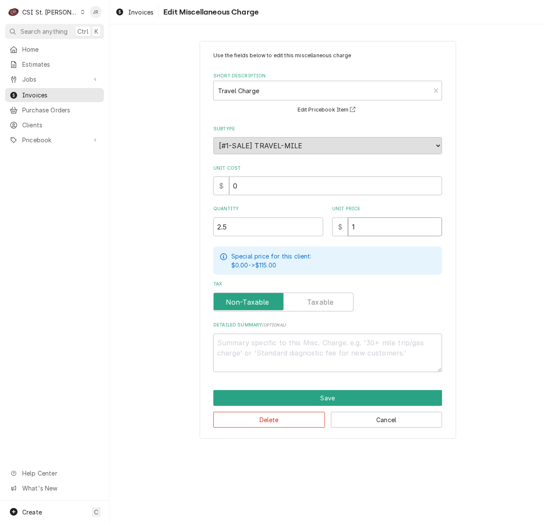
type input "12"
type textarea "x"
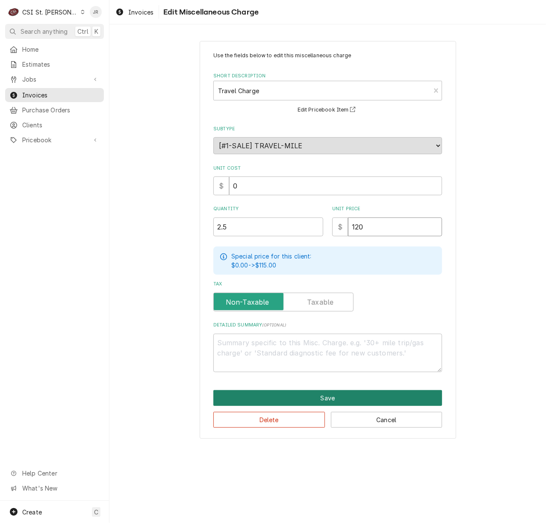
type input "120"
click at [386, 399] on button "Save" at bounding box center [327, 398] width 229 height 16
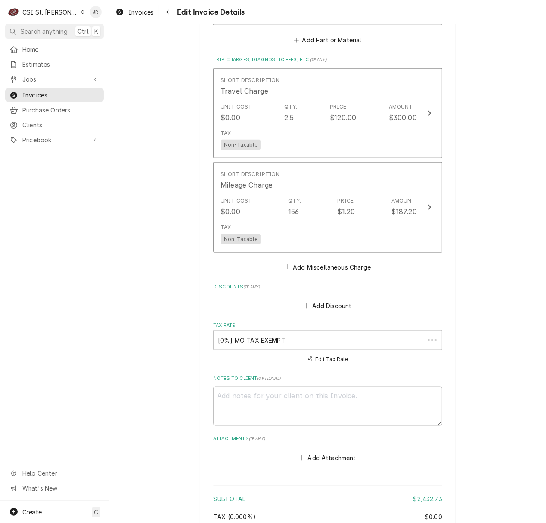
scroll to position [2175, 0]
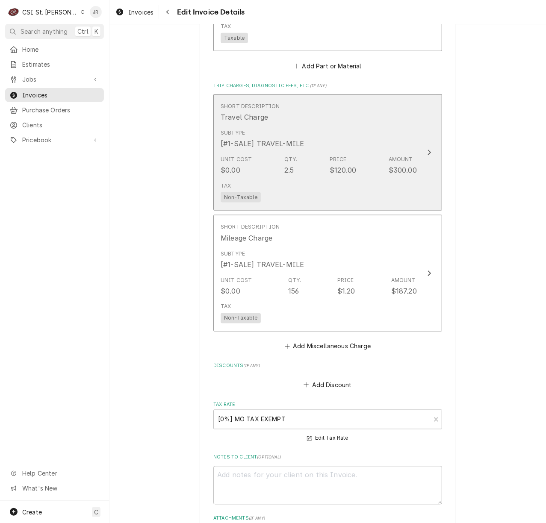
click at [361, 146] on div "Subtype [#1-SALE] TRAVEL-MILE" at bounding box center [319, 139] width 196 height 27
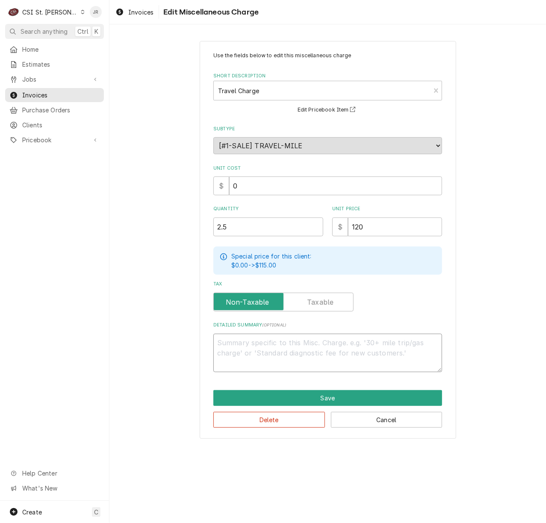
click at [285, 361] on textarea "Detailed Summary ( optional )" at bounding box center [327, 353] width 229 height 39
type textarea "x"
type textarea "."
type textarea "x"
type textarea "."
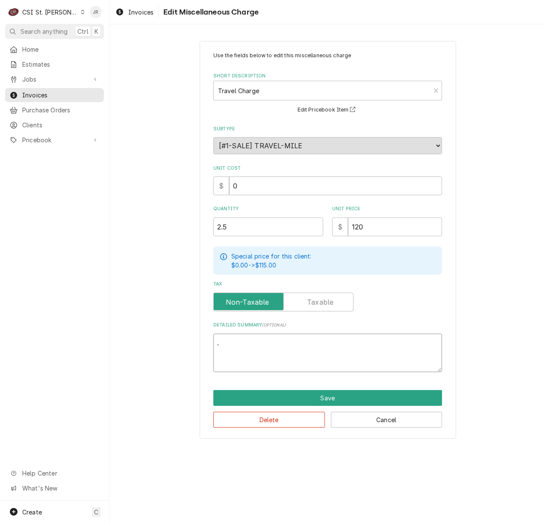
type textarea "x"
type textarea "."
type textarea "x"
type textarea "3"
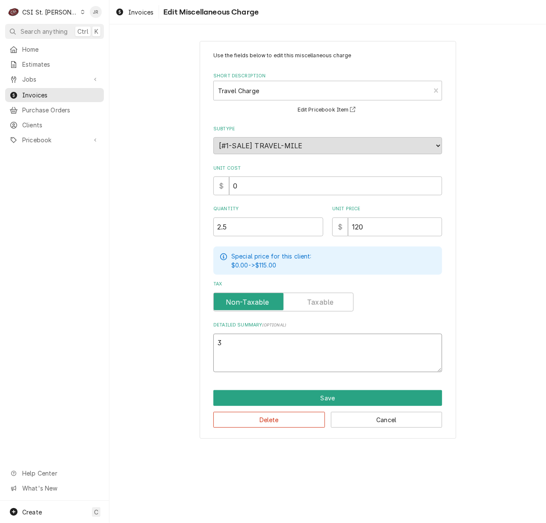
type textarea "x"
type textarea "3"
type textarea "x"
type textarea "3 t"
type textarea "x"
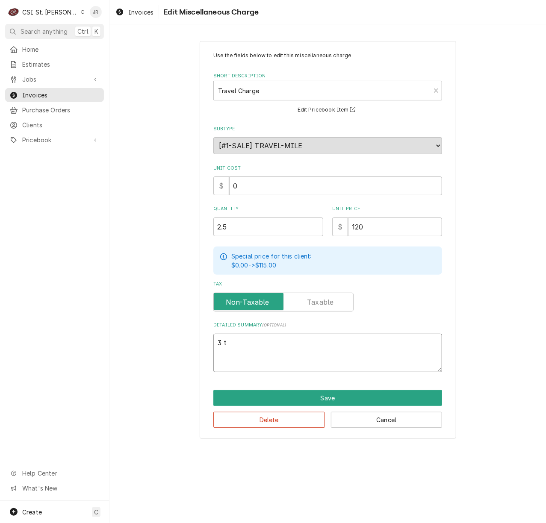
type textarea "3 tr"
type textarea "x"
type textarea "3 tri"
type textarea "x"
type textarea "3 trip"
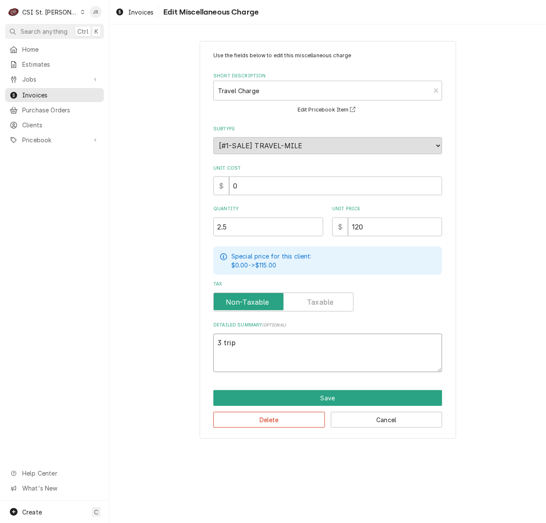
type textarea "x"
type textarea "3 trips"
drag, startPoint x: 255, startPoint y: 225, endPoint x: 12, endPoint y: 189, distance: 246.0
click at [12, 189] on div "C CSI St. Louis JR Search anything Ctrl K Home Estimates Jobs Jobs Job Series I…" at bounding box center [273, 261] width 546 height 523
type textarea "x"
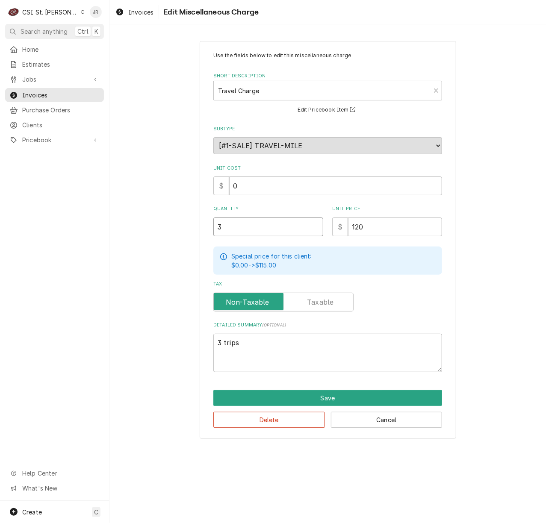
type input "3"
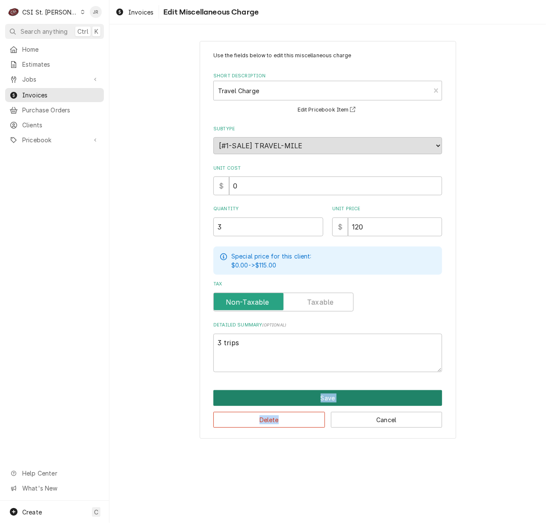
drag, startPoint x: 295, startPoint y: 410, endPoint x: 296, endPoint y: 396, distance: 14.6
click at [295, 399] on div "Save Delete Cancel" at bounding box center [327, 409] width 229 height 38
click at [298, 397] on button "Save" at bounding box center [327, 398] width 229 height 16
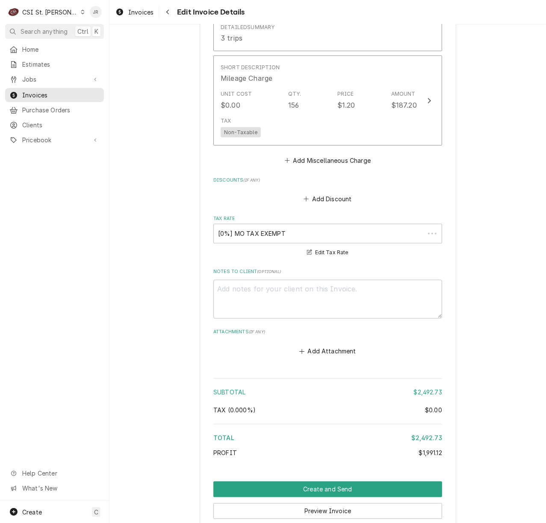
scroll to position [2362, 0]
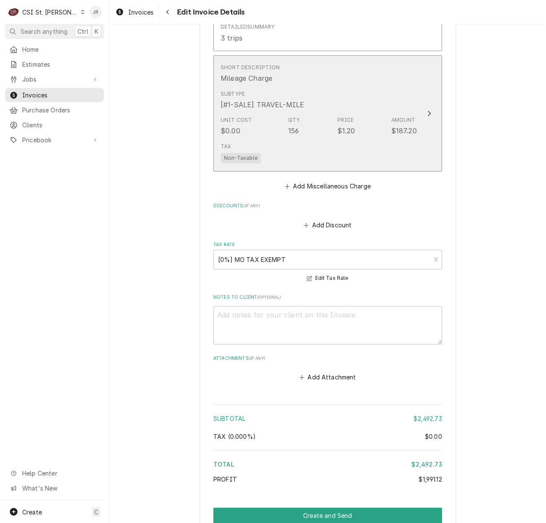
click at [288, 129] on div "156" at bounding box center [293, 131] width 11 height 10
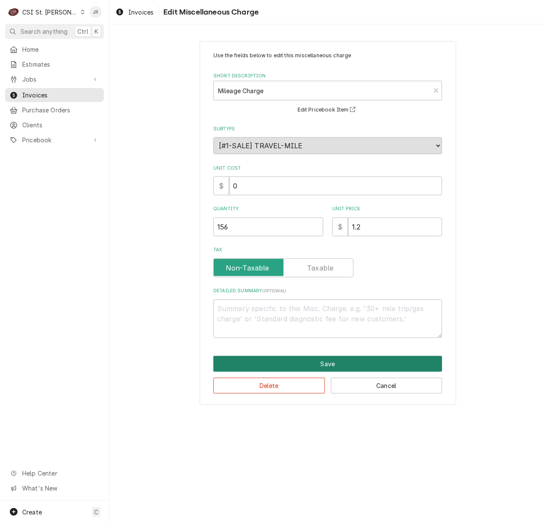
click at [330, 361] on button "Save" at bounding box center [327, 364] width 229 height 16
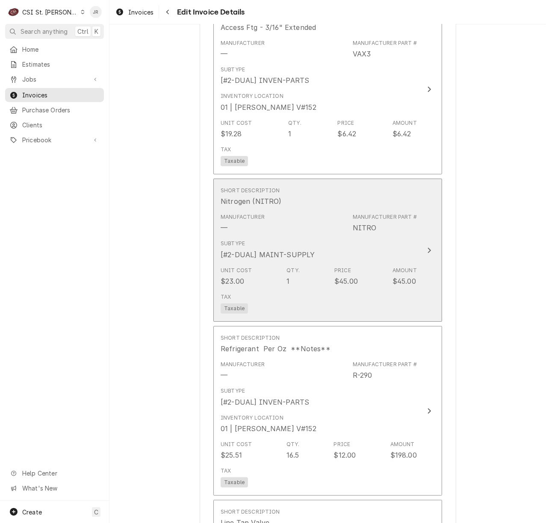
scroll to position [1552, 0]
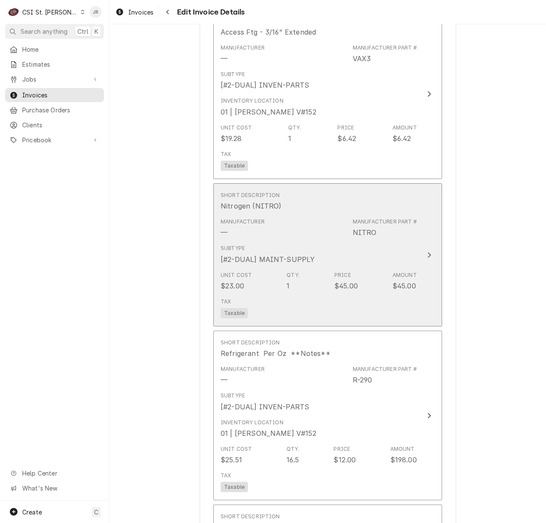
click at [356, 254] on div "Subtype [#2-DUAL] MAINT-SUPPLY" at bounding box center [319, 254] width 196 height 27
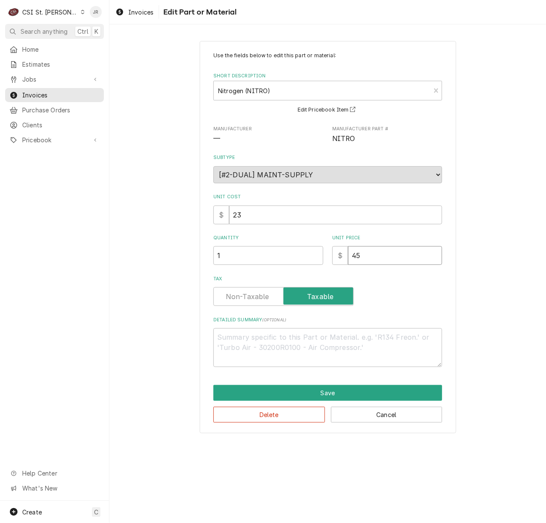
drag, startPoint x: 392, startPoint y: 258, endPoint x: 245, endPoint y: 228, distance: 151.0
click at [245, 228] on div "Use the fields below to edit this part or material: Short Description Nitrogen …" at bounding box center [327, 210] width 229 height 316
type textarea "x"
type input "2"
type textarea "x"
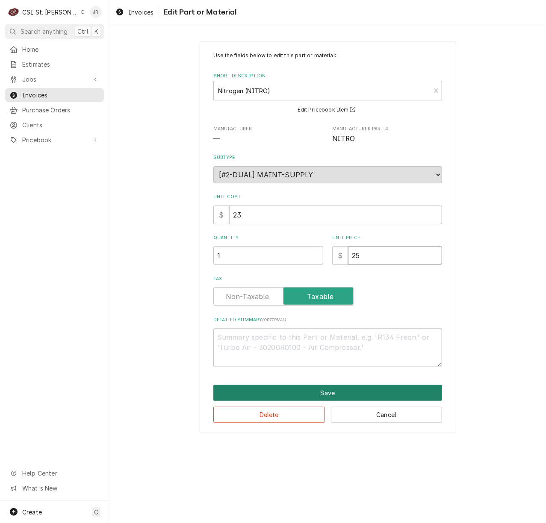
type input "25"
click at [365, 394] on button "Save" at bounding box center [327, 393] width 229 height 16
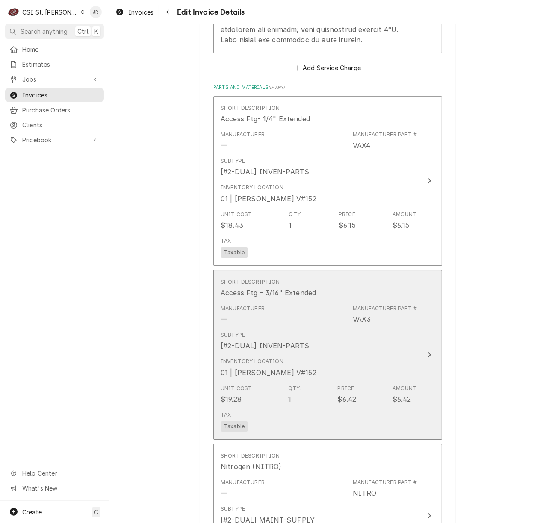
scroll to position [1290, 0]
click at [348, 355] on div "Subtype [#2-DUAL] INVEN-PARTS" at bounding box center [319, 342] width 196 height 27
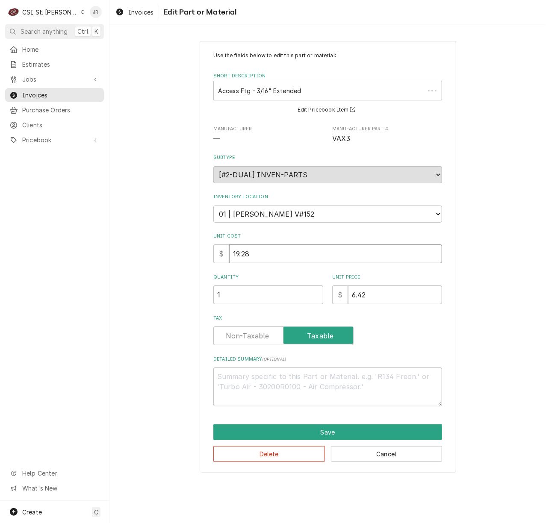
drag, startPoint x: 378, startPoint y: 265, endPoint x: 390, endPoint y: 278, distance: 17.2
click at [381, 269] on div "Use the fields below to edit this part or material: Short Description Access Ft…" at bounding box center [327, 229] width 229 height 355
click at [394, 293] on input "6.42" at bounding box center [395, 295] width 94 height 19
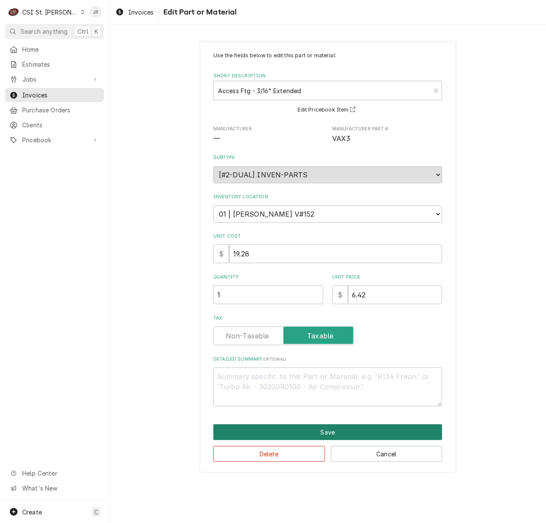
click at [332, 431] on button "Save" at bounding box center [327, 433] width 229 height 16
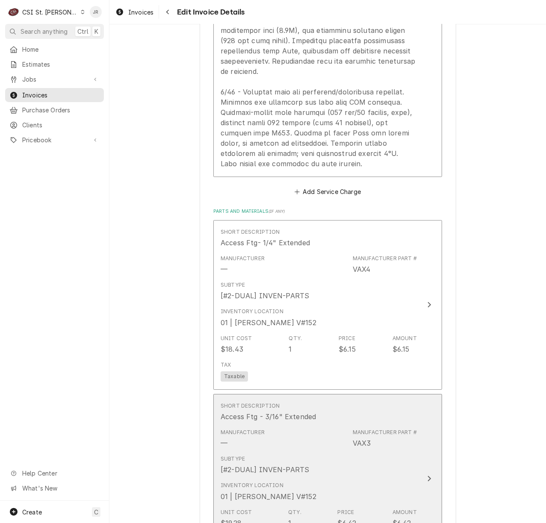
scroll to position [1280, 0]
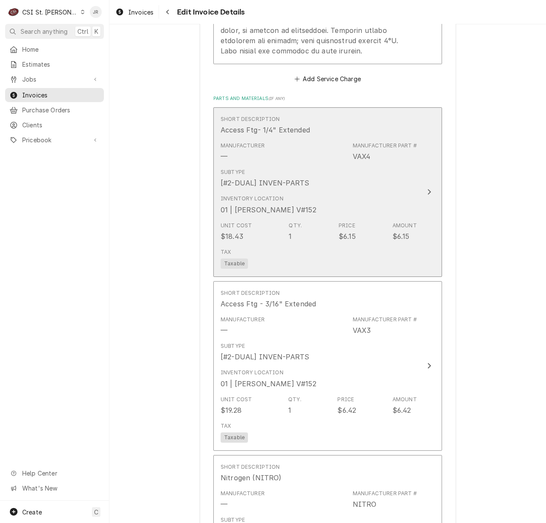
click at [392, 209] on div "Inventory Location 01 | ERICK HUDGENS V#152" at bounding box center [319, 205] width 196 height 27
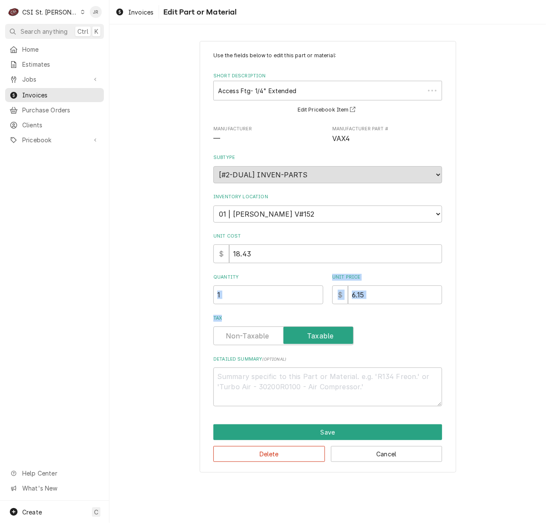
drag, startPoint x: 380, startPoint y: 308, endPoint x: 279, endPoint y: 303, distance: 101.0
click at [279, 303] on div "Use the fields below to edit this part or material: Short Description Access Ft…" at bounding box center [327, 229] width 229 height 355
click at [457, 287] on div "Use the fields below to edit this part or material: Short Description Access Ft…" at bounding box center [327, 256] width 436 height 447
drag, startPoint x: 375, startPoint y: 298, endPoint x: 253, endPoint y: 278, distance: 123.4
click at [253, 278] on div "Quantity 1 Unit Price $ 6.15" at bounding box center [327, 289] width 229 height 30
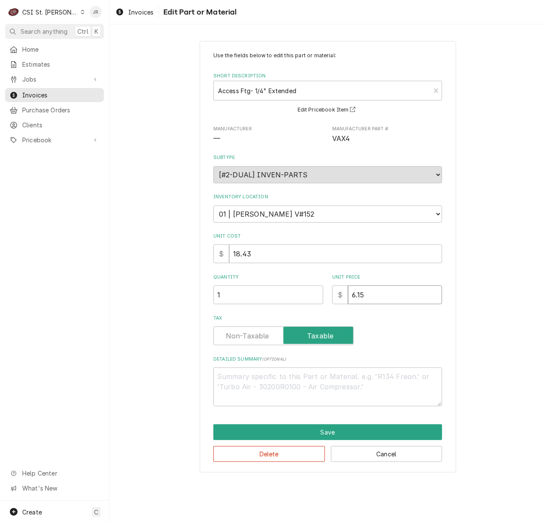
type textarea "x"
type input "1"
type textarea "x"
type input "18"
type textarea "x"
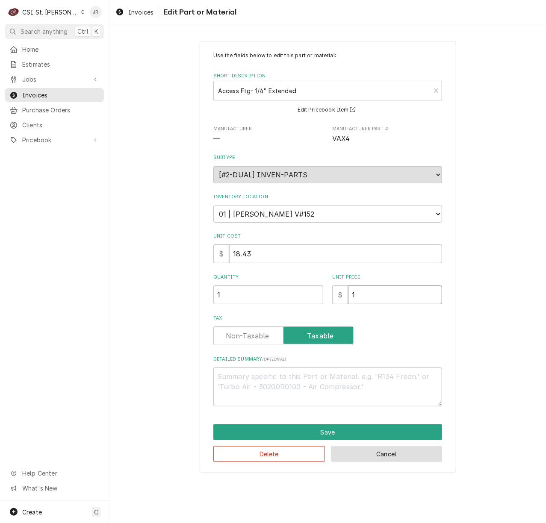
type input "1"
click at [397, 452] on button "Cancel" at bounding box center [387, 454] width 112 height 16
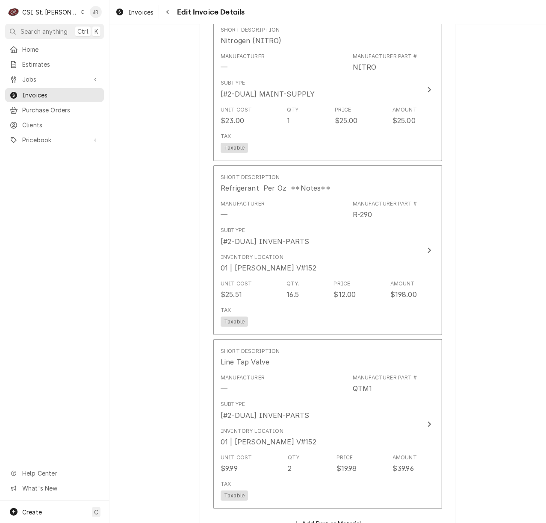
scroll to position [1924, 0]
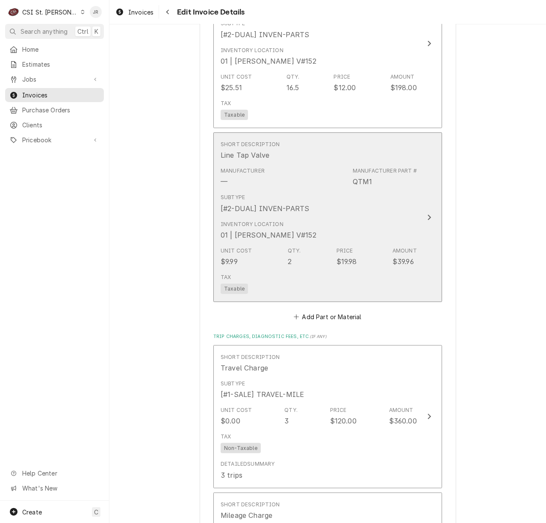
click at [356, 192] on div "Subtype [#2-DUAL] INVEN-PARTS" at bounding box center [319, 203] width 196 height 27
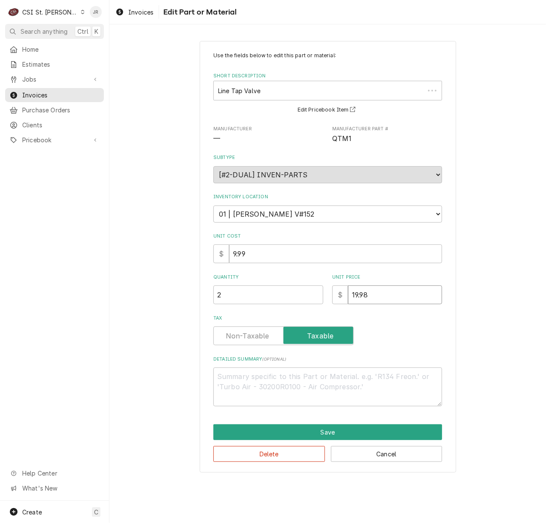
drag, startPoint x: 406, startPoint y: 303, endPoint x: 306, endPoint y: 293, distance: 100.5
click at [305, 294] on div "Quantity 2 Unit Price $ 19.98" at bounding box center [327, 289] width 229 height 30
type textarea "x"
type input "9"
type textarea "x"
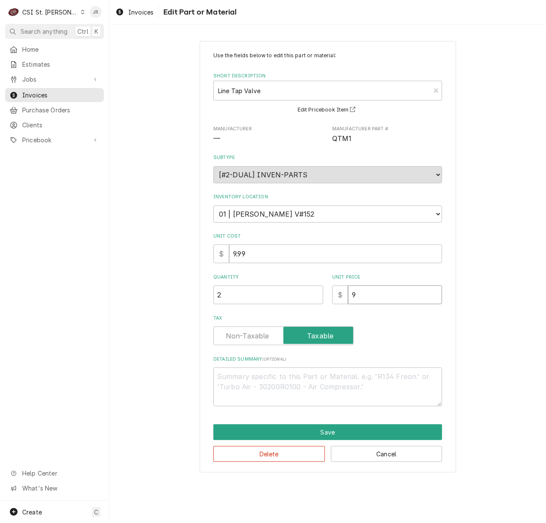
type input "9.9"
type textarea "x"
type input "9.99"
click at [243, 331] on label "Tax" at bounding box center [283, 336] width 140 height 19
click at [243, 331] on input "Tax" at bounding box center [283, 336] width 133 height 19
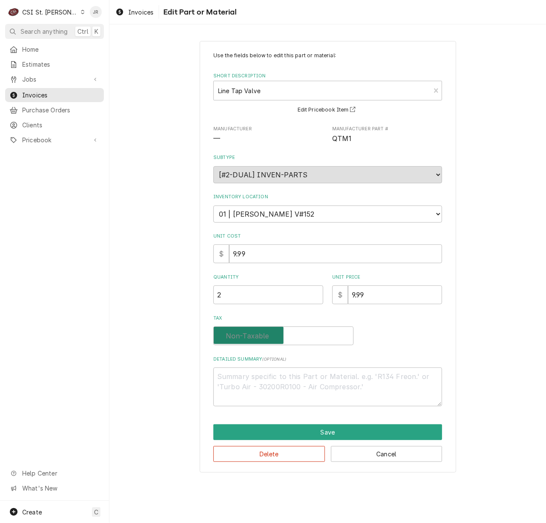
checkbox input "false"
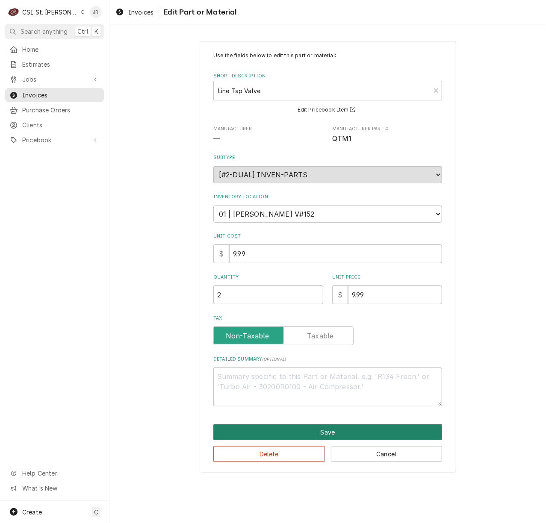
click at [298, 426] on button "Save" at bounding box center [327, 433] width 229 height 16
type textarea "x"
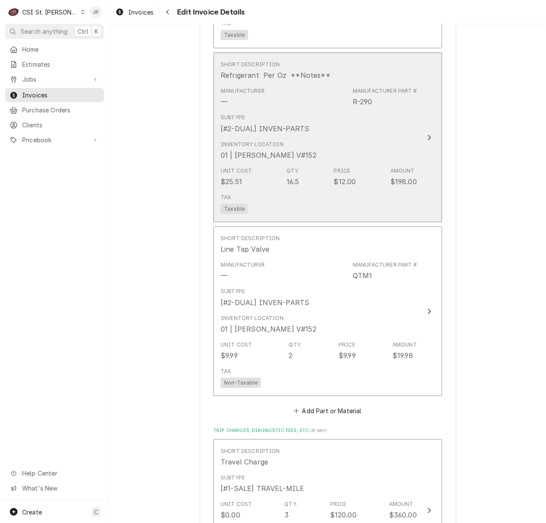
scroll to position [1995, 0]
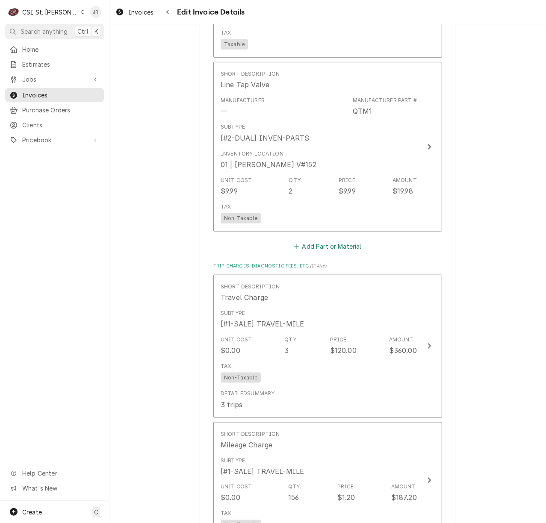
click at [332, 243] on button "Add Part or Material" at bounding box center [327, 247] width 71 height 12
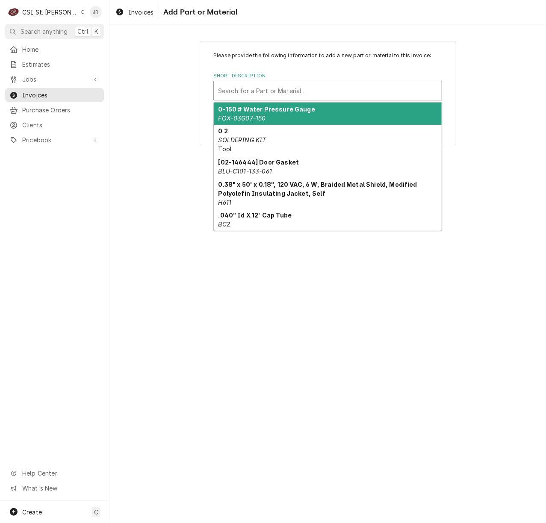
click at [294, 87] on div "Short Description" at bounding box center [327, 90] width 219 height 15
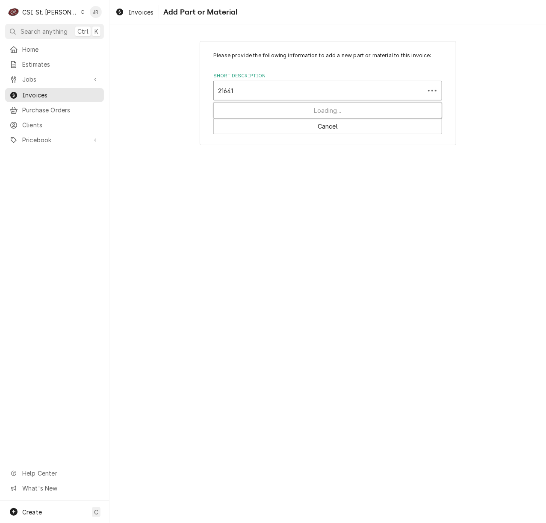
type input "216414"
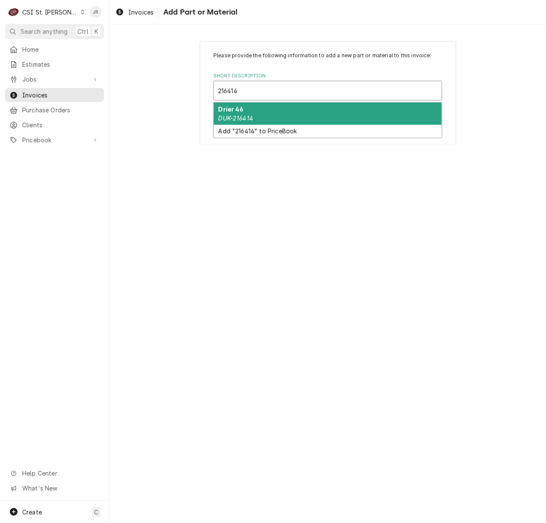
click at [298, 116] on div "Drier 46 DUK-216414" at bounding box center [328, 114] width 228 height 22
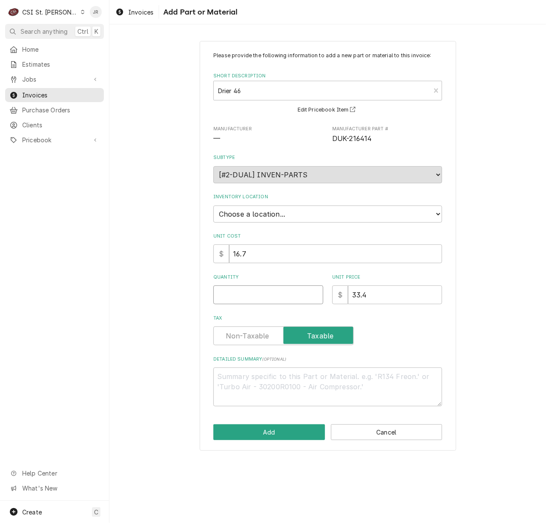
click at [262, 289] on input "Quantity" at bounding box center [268, 295] width 110 height 19
type textarea "x"
type input "1"
type textarea "x"
type input "1"
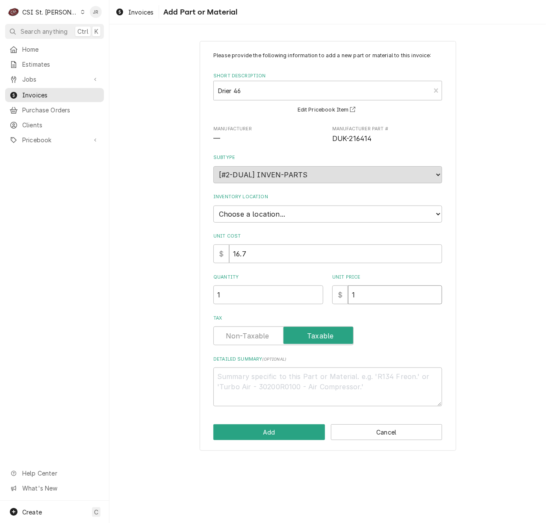
type textarea "x"
type input "16"
type textarea "x"
type input "167"
type textarea "x"
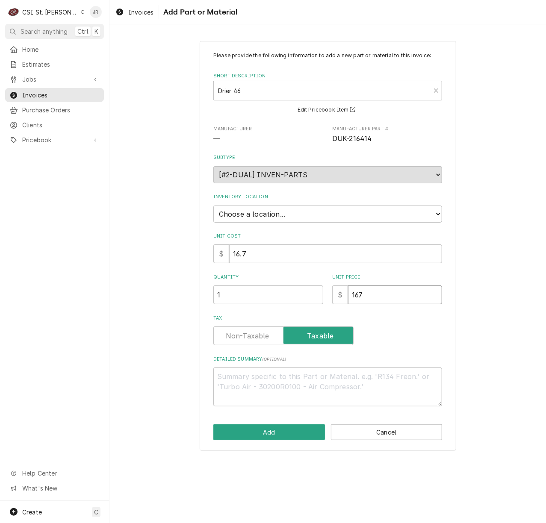
type input "16"
type textarea "x"
type input "16.7"
type textarea "x"
type input "16.70"
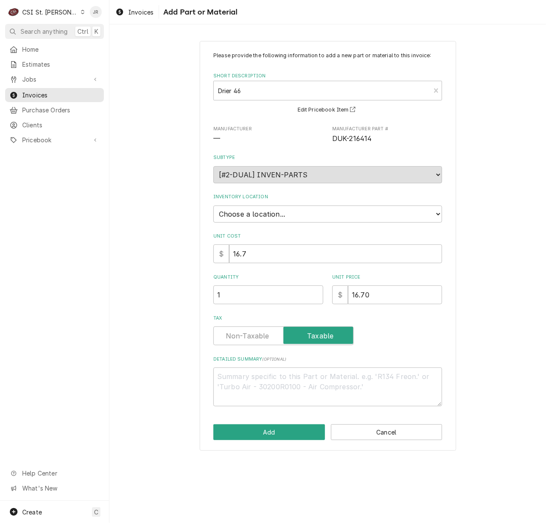
click at [252, 337] on label "Tax" at bounding box center [283, 336] width 140 height 19
click at [252, 337] on input "Tax" at bounding box center [283, 336] width 133 height 19
checkbox input "false"
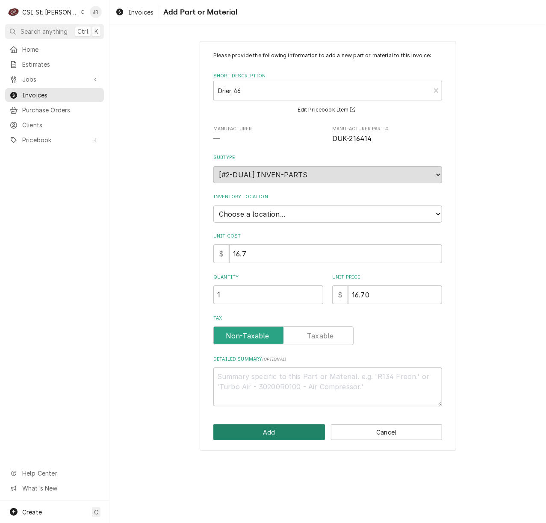
click at [288, 433] on button "Add" at bounding box center [269, 433] width 112 height 16
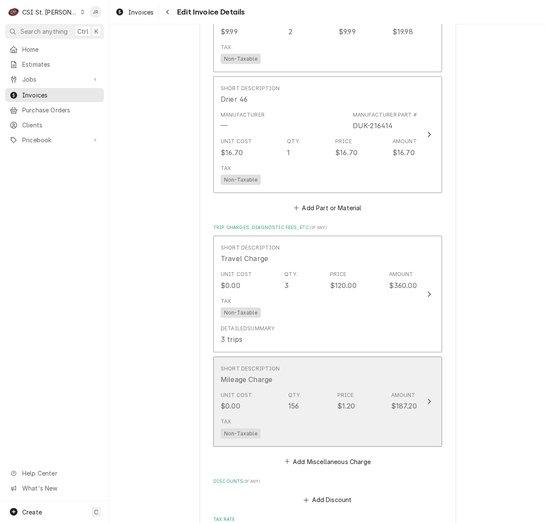
scroll to position [2155, 0]
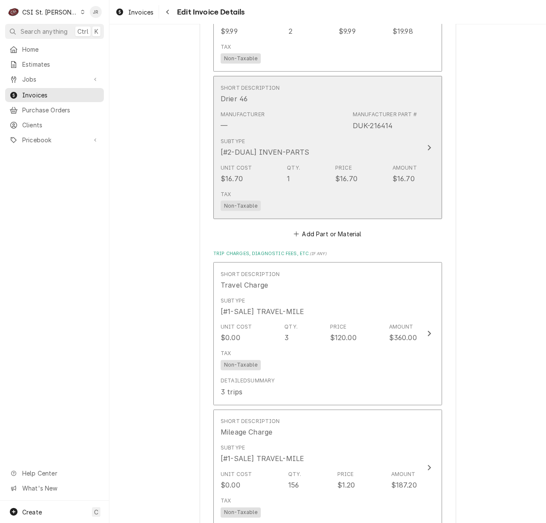
click at [351, 141] on div "Subtype [#2-DUAL] INVEN-PARTS" at bounding box center [319, 147] width 196 height 27
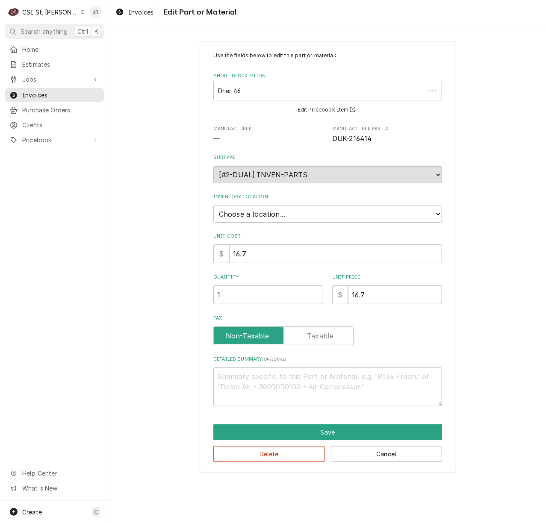
type textarea "x"
click at [269, 216] on select "Choose a location... 00 | STL WAREHOUSE 01 | CHUCK WAMBOLDT V#93 01 | COURTNEY …" at bounding box center [327, 214] width 229 height 17
select select "1526"
click at [213, 206] on select "Choose a location... 00 | STL WAREHOUSE 01 | CHUCK WAMBOLDT V#93 01 | COURTNEY …" at bounding box center [327, 214] width 229 height 17
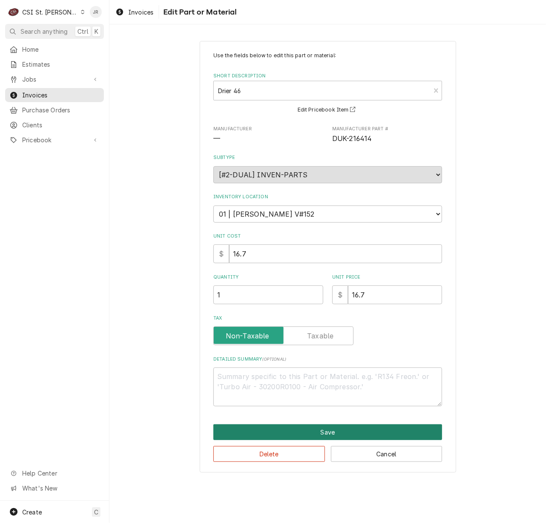
click at [298, 433] on button "Save" at bounding box center [327, 433] width 229 height 16
type textarea "x"
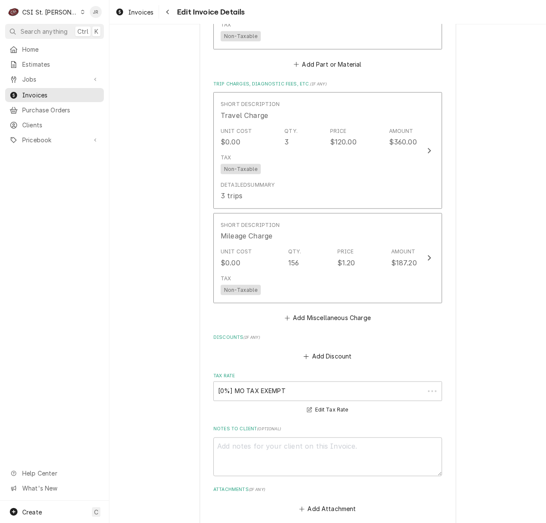
scroll to position [2341, 0]
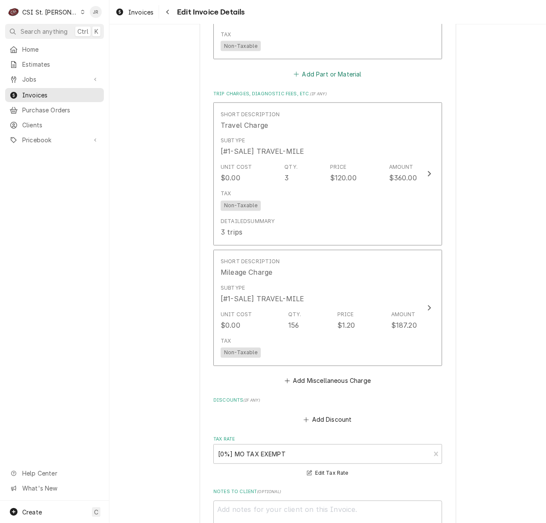
click at [313, 69] on button "Add Part or Material" at bounding box center [327, 74] width 71 height 12
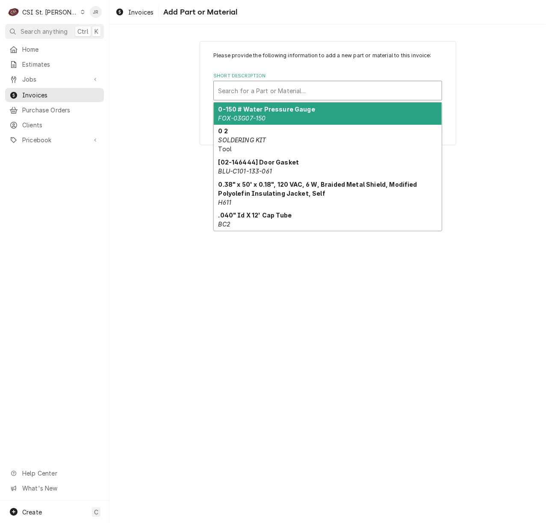
click at [390, 93] on div "Short Description" at bounding box center [327, 90] width 219 height 15
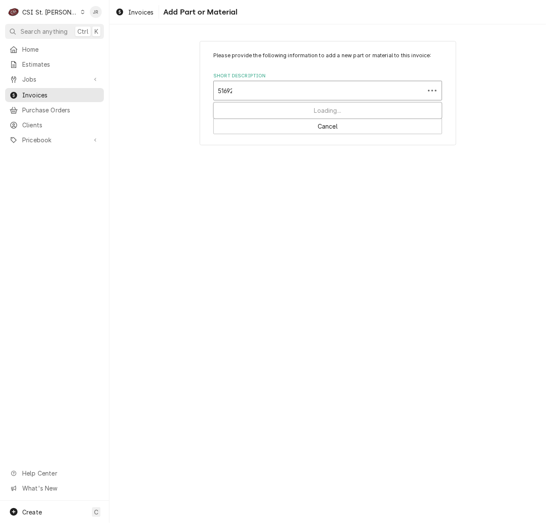
type input "516920"
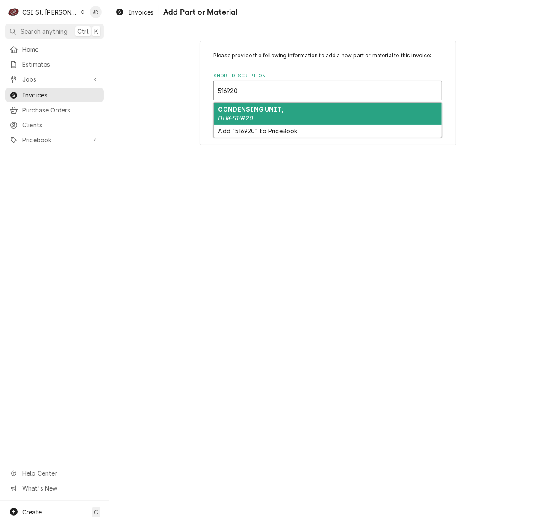
click at [332, 117] on div "CONDENSING UNIT; DUK-516920" at bounding box center [328, 114] width 228 height 22
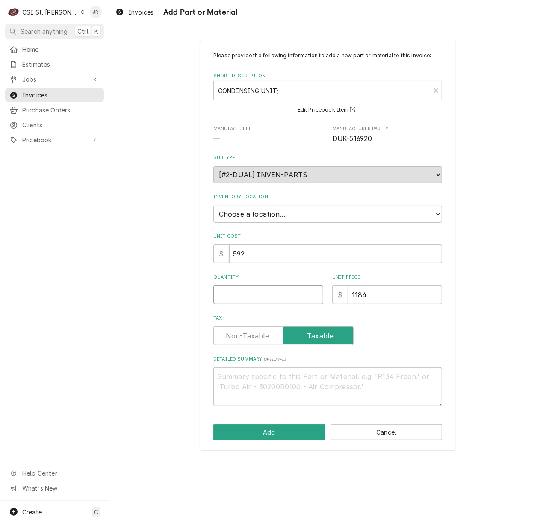
click at [265, 298] on input "Quantity" at bounding box center [268, 295] width 110 height 19
type textarea "x"
type input "1"
type textarea "x"
type input "5"
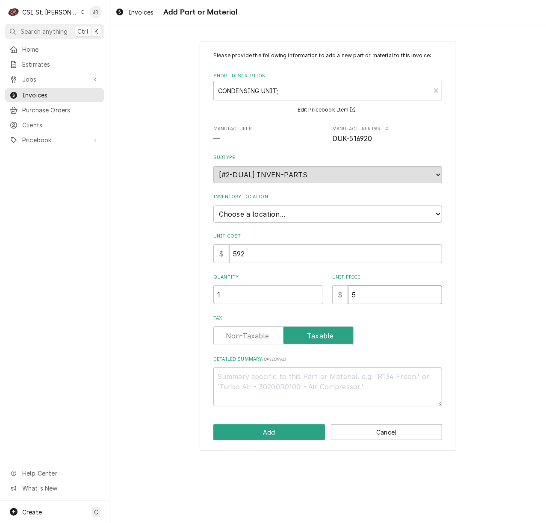
type textarea "x"
type input "59"
type textarea "x"
type input "592"
type textarea "x"
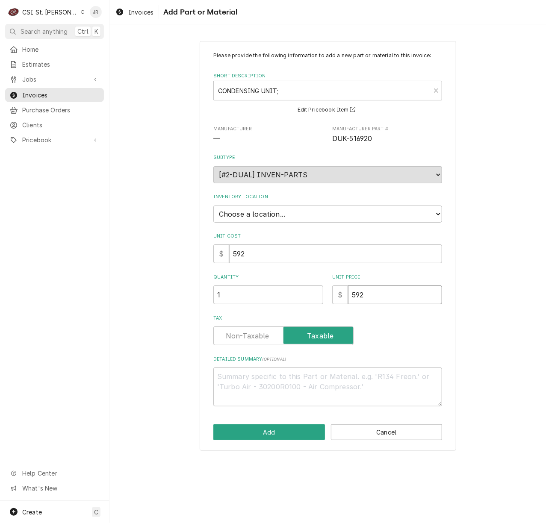
type input "592.0"
type textarea "x"
type input "592.00"
click at [254, 330] on label "Tax" at bounding box center [283, 336] width 140 height 19
click at [254, 330] on input "Tax" at bounding box center [283, 336] width 133 height 19
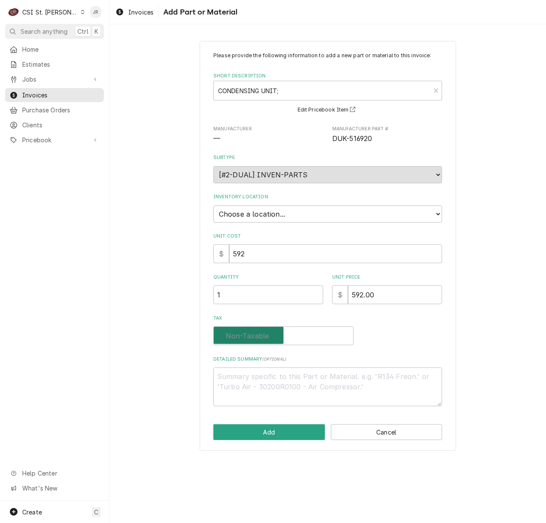
checkbox input "false"
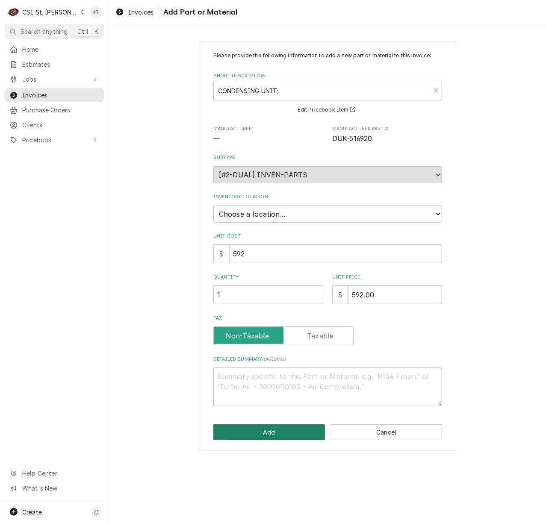
drag, startPoint x: 271, startPoint y: 448, endPoint x: 272, endPoint y: 437, distance: 11.6
click at [272, 438] on div "Please provide the following information to add a new part or material to this …" at bounding box center [328, 246] width 257 height 410
click at [273, 437] on button "Add" at bounding box center [269, 433] width 112 height 16
type textarea "x"
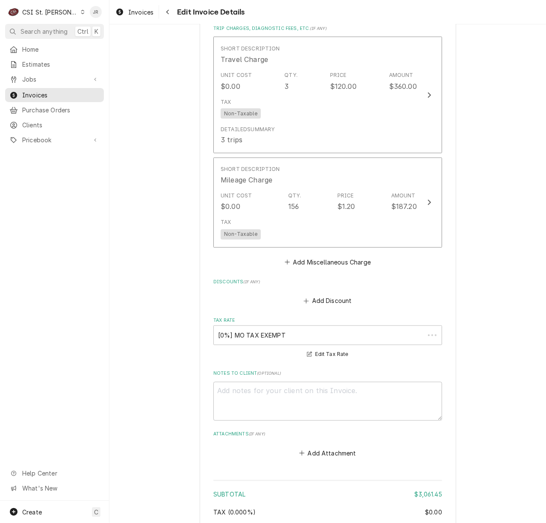
scroll to position [2554, 0]
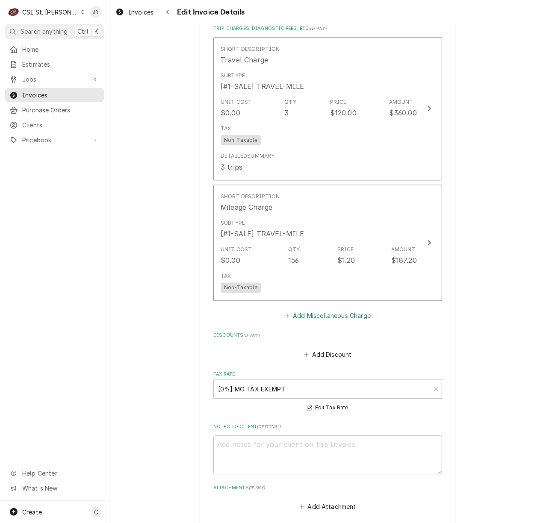
click at [332, 317] on button "Add Miscellaneous Charge" at bounding box center [327, 316] width 89 height 12
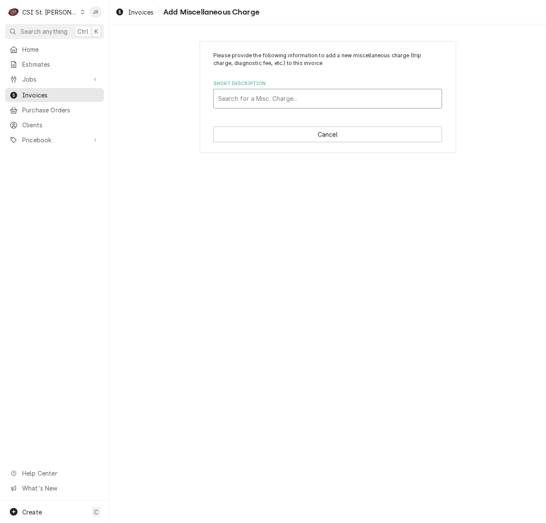
click at [280, 97] on div "Short Description" at bounding box center [327, 98] width 219 height 15
type input "ship"
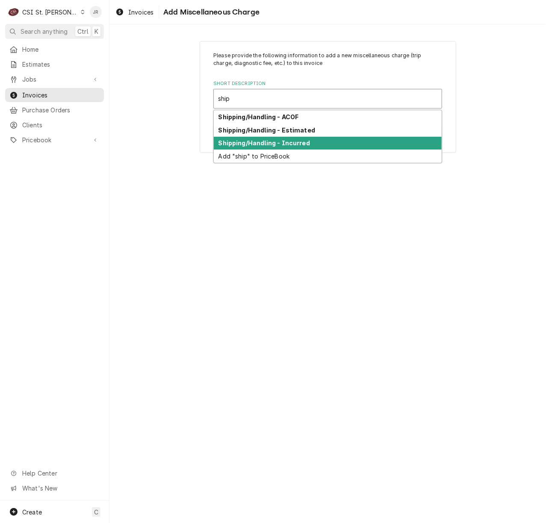
click at [293, 147] on div "Shipping/Handling - Incurred" at bounding box center [328, 143] width 228 height 13
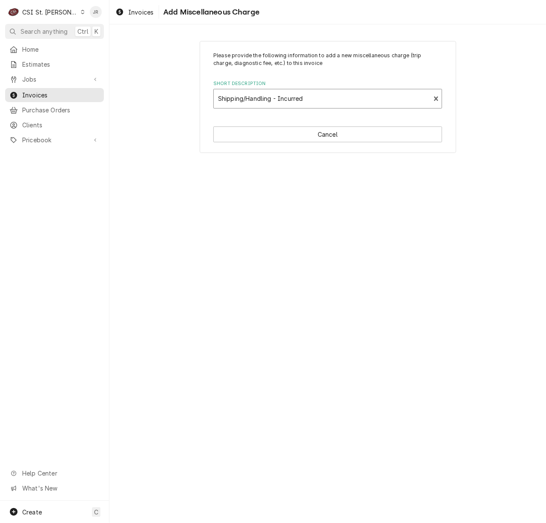
type textarea "x"
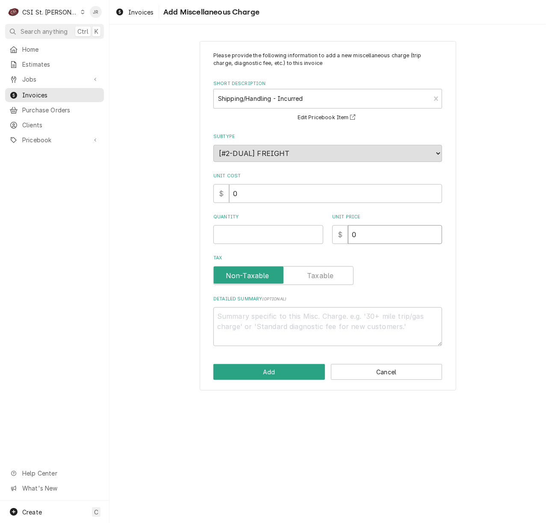
drag, startPoint x: 399, startPoint y: 224, endPoint x: 231, endPoint y: 227, distance: 167.6
click at [230, 226] on div "Quantity Unit Price $ 0" at bounding box center [327, 229] width 229 height 30
click at [401, 240] on input "0" at bounding box center [395, 234] width 94 height 19
type textarea "x"
type input "0"
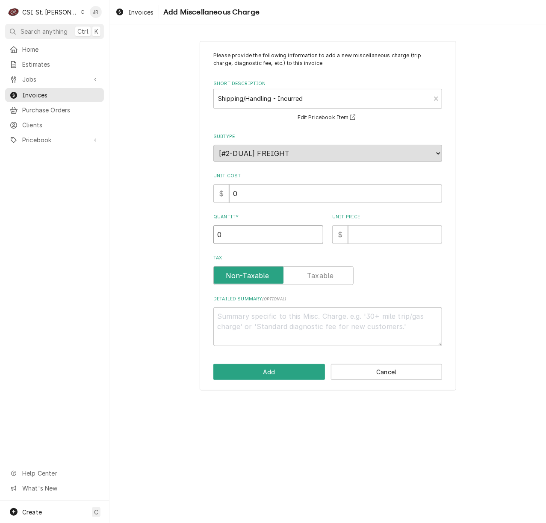
type textarea "x"
type input "6"
type textarea "x"
type input "1"
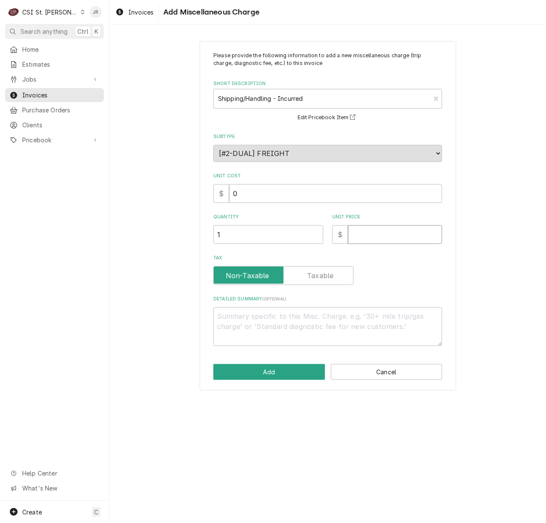
type textarea "x"
type input "6"
type textarea "x"
type input "60"
type textarea "x"
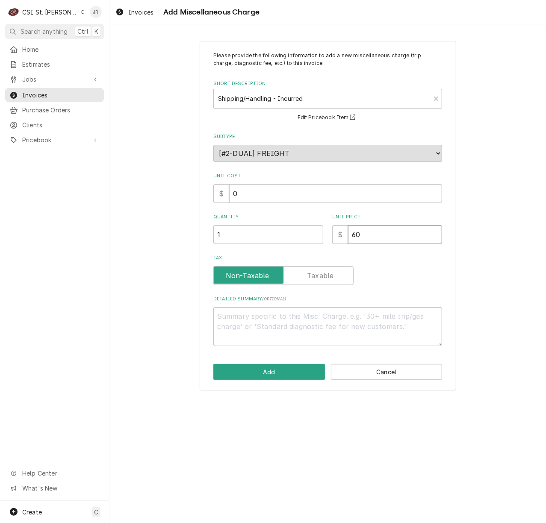
type input "60.8"
type textarea "x"
type input "60.87"
click at [272, 371] on button "Add" at bounding box center [269, 372] width 112 height 16
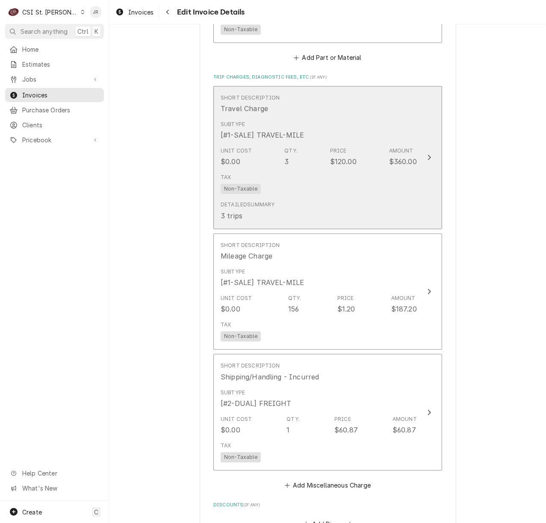
scroll to position [2535, 0]
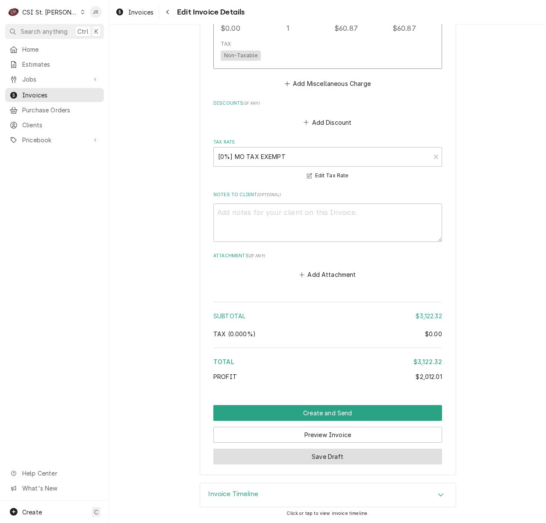
click at [327, 452] on button "Save Draft" at bounding box center [327, 457] width 229 height 16
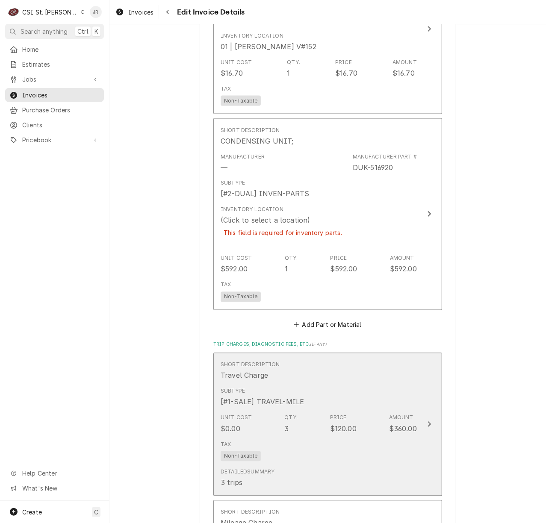
scroll to position [2311, 0]
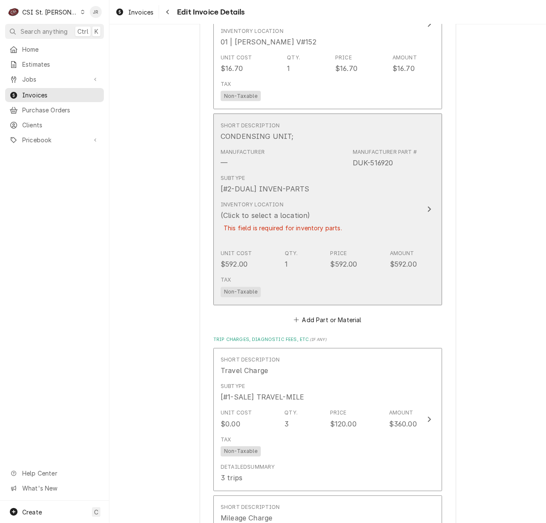
click at [312, 177] on div "Subtype [#2-DUAL] INVEN-PARTS" at bounding box center [319, 184] width 196 height 27
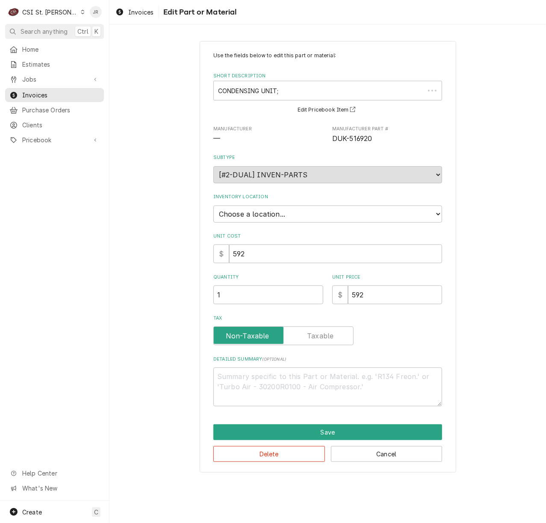
type textarea "x"
click at [299, 215] on select "Choose a location... 00 | STL WAREHOUSE 01 | CHUCK WAMBOLDT V#93 01 | COURTNEY …" at bounding box center [327, 214] width 229 height 17
select select "1526"
click at [213, 206] on select "Choose a location... 00 | STL WAREHOUSE 01 | CHUCK WAMBOLDT V#93 01 | COURTNEY …" at bounding box center [327, 214] width 229 height 17
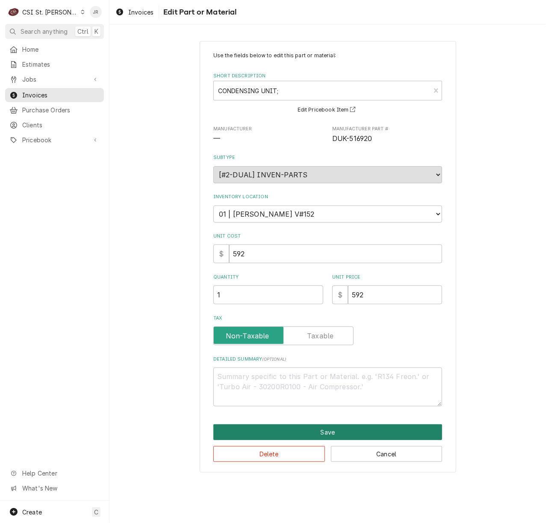
click at [332, 436] on button "Save" at bounding box center [327, 433] width 229 height 16
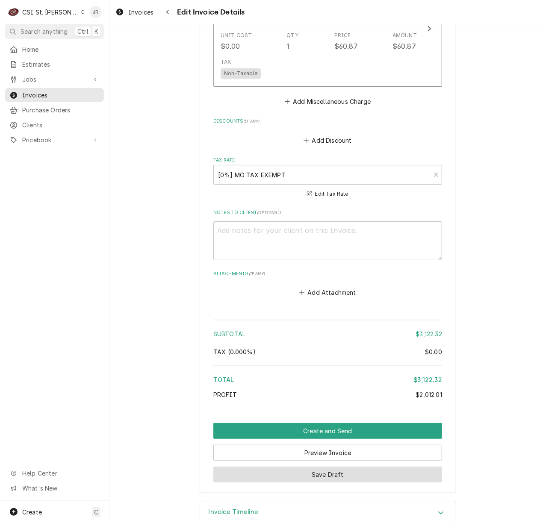
scroll to position [2976, 0]
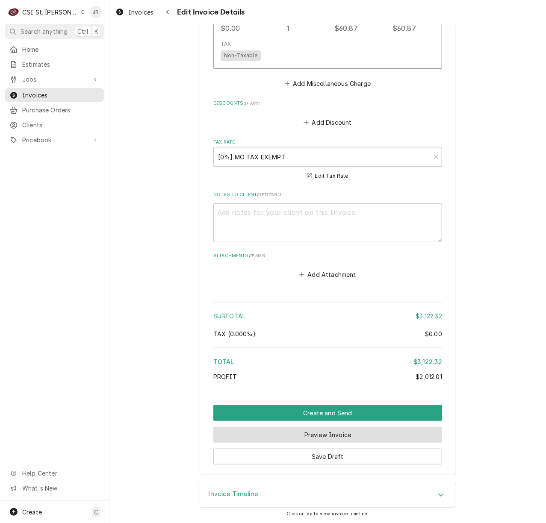
click at [323, 434] on button "Preview Invoice" at bounding box center [327, 435] width 229 height 16
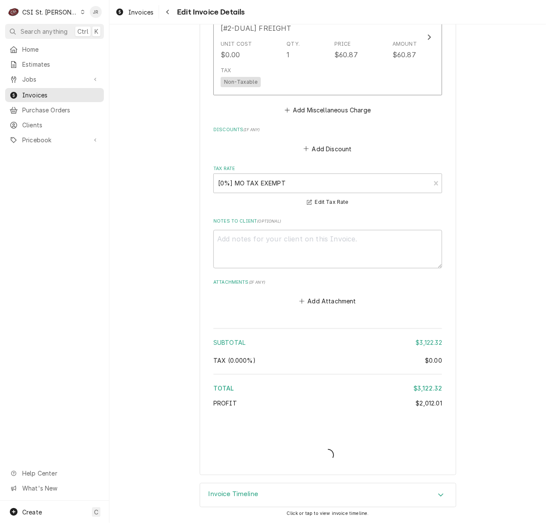
type textarea "x"
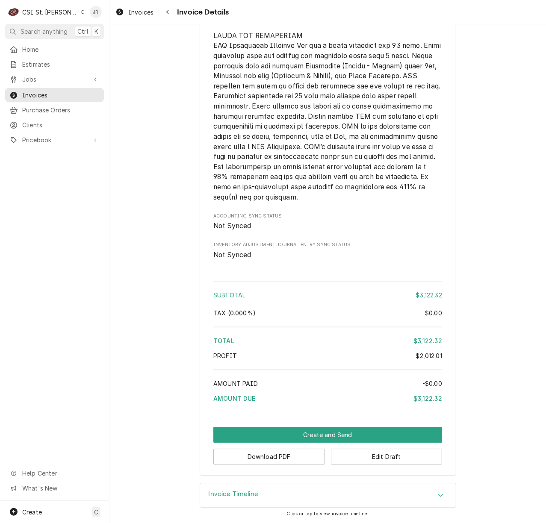
scroll to position [2608, 0]
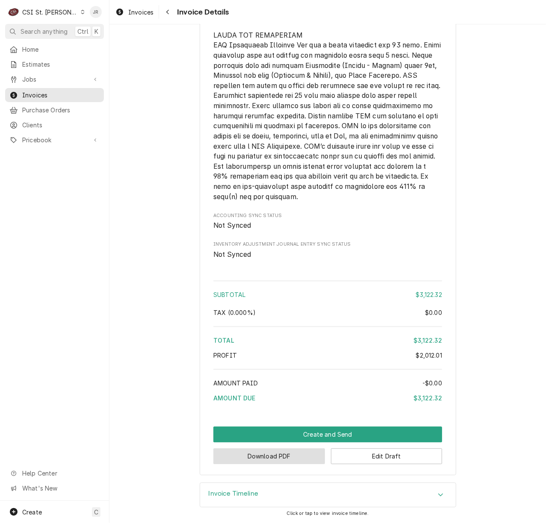
click at [277, 454] on button "Download PDF" at bounding box center [269, 456] width 112 height 16
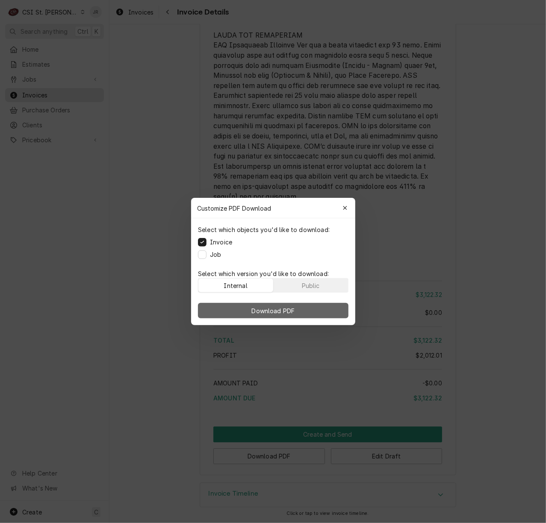
drag, startPoint x: 253, startPoint y: 320, endPoint x: 259, endPoint y: 310, distance: 12.0
click at [253, 320] on div "Download PDF" at bounding box center [273, 310] width 164 height 29
click at [261, 307] on span "Download PDF" at bounding box center [273, 311] width 47 height 9
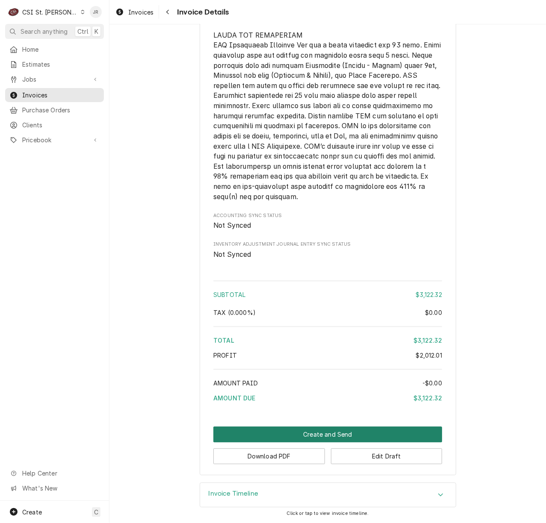
drag, startPoint x: 345, startPoint y: 423, endPoint x: 366, endPoint y: 433, distance: 23.3
click at [366, 433] on button "Create and Send" at bounding box center [327, 435] width 229 height 16
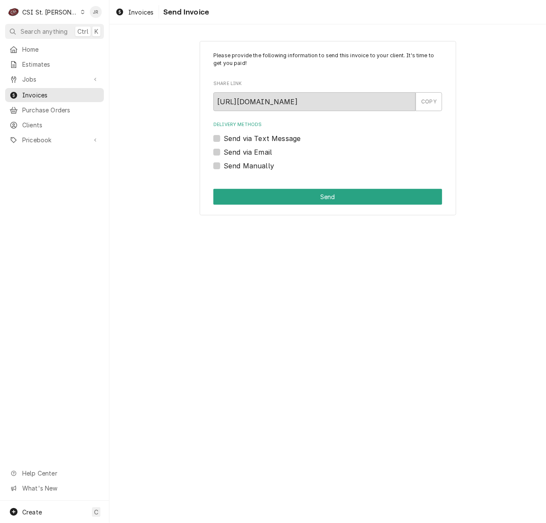
click at [224, 163] on label "Send Manually" at bounding box center [249, 166] width 50 height 10
click at [224, 163] on input "Send Manually" at bounding box center [338, 170] width 229 height 19
checkbox input "true"
click at [278, 192] on button "Send" at bounding box center [327, 197] width 229 height 16
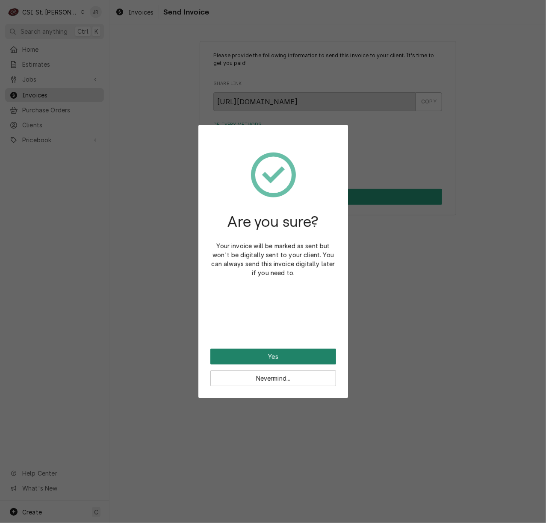
click at [279, 349] on button "Yes" at bounding box center [273, 357] width 126 height 16
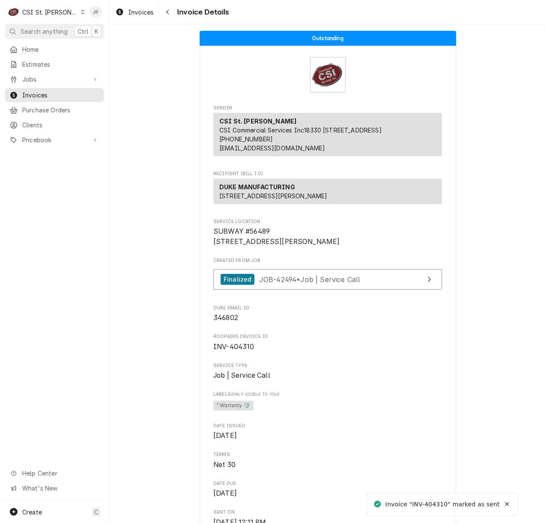
click at [435, 501] on div "Invoice "INV-404310" marked as sent" at bounding box center [443, 504] width 115 height 9
copy div "404310"
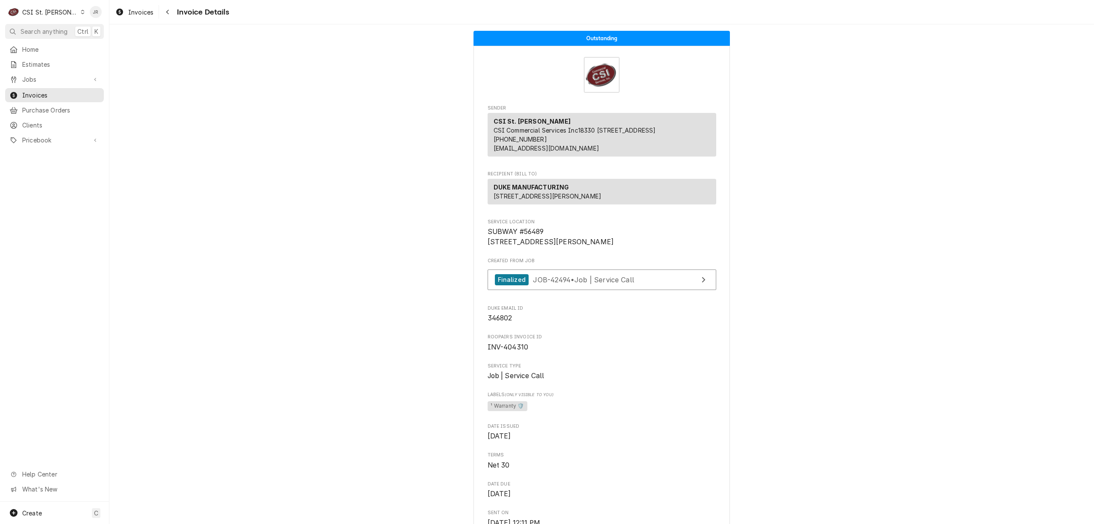
click at [26, 3] on div "C CSI St. [PERSON_NAME]" at bounding box center [46, 11] width 83 height 17
click at [90, 12] on div "CSI [US_STATE][GEOGRAPHIC_DATA]" at bounding box center [131, 16] width 113 height 9
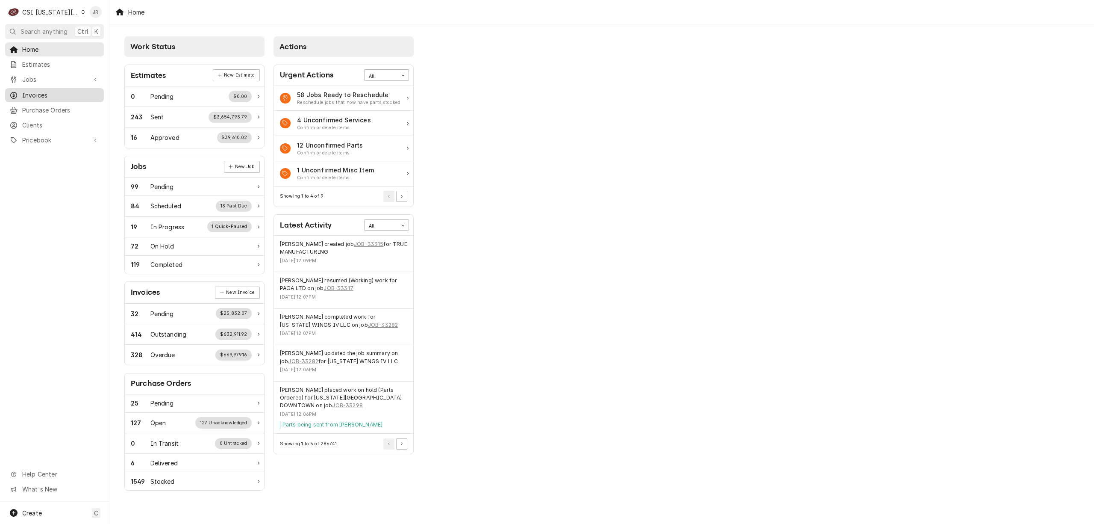
click at [38, 93] on span "Invoices" at bounding box center [60, 95] width 77 height 9
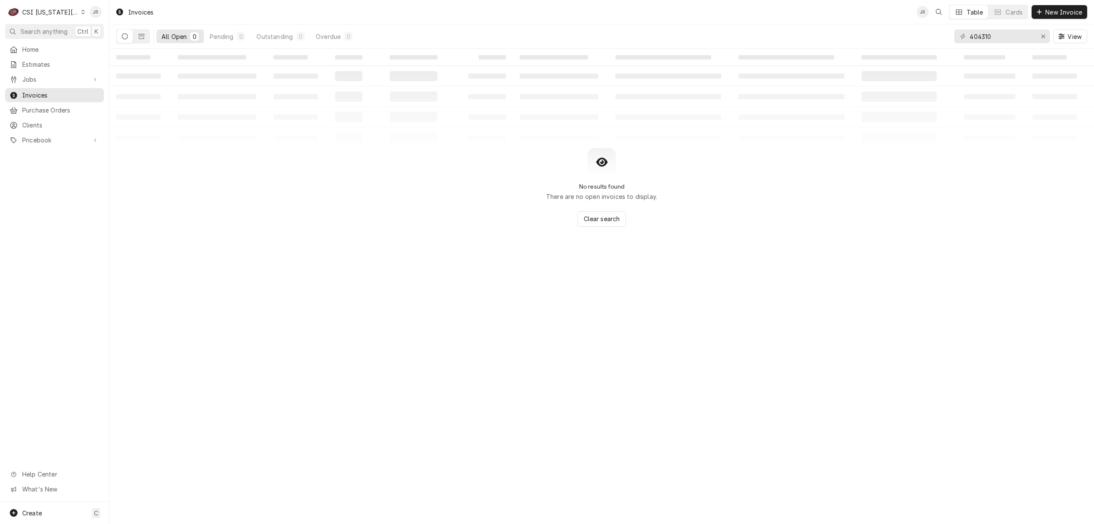
click at [124, 33] on icon "Dynamic Content Wrapper" at bounding box center [125, 36] width 6 height 6
click at [986, 44] on div "404310 View" at bounding box center [1021, 36] width 133 height 24
click at [985, 38] on input "404310" at bounding box center [1002, 36] width 64 height 14
paste input "303678"
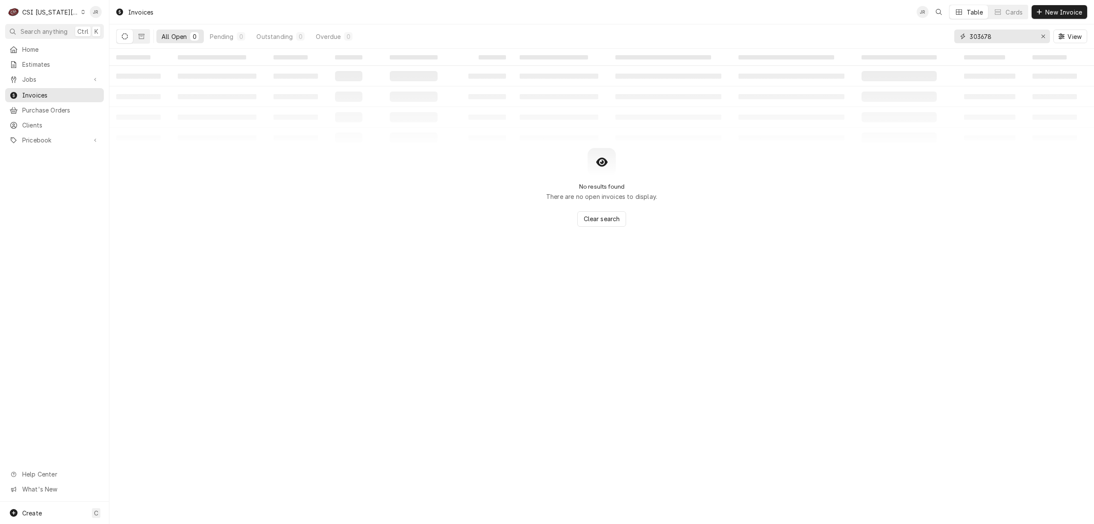
type input "303678"
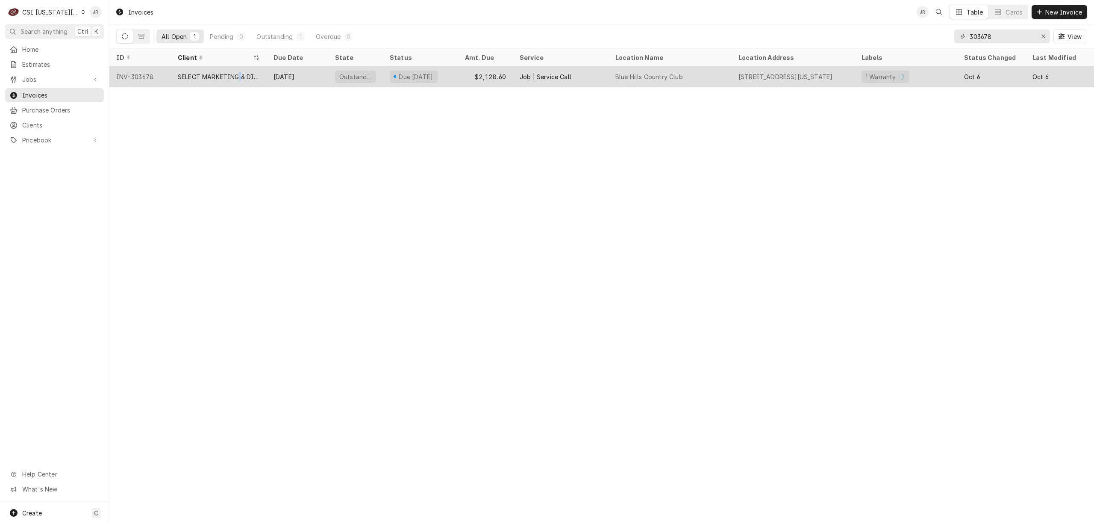
click at [241, 76] on div "SELECT MARKETING & DISTRIBUTING" at bounding box center [219, 76] width 82 height 9
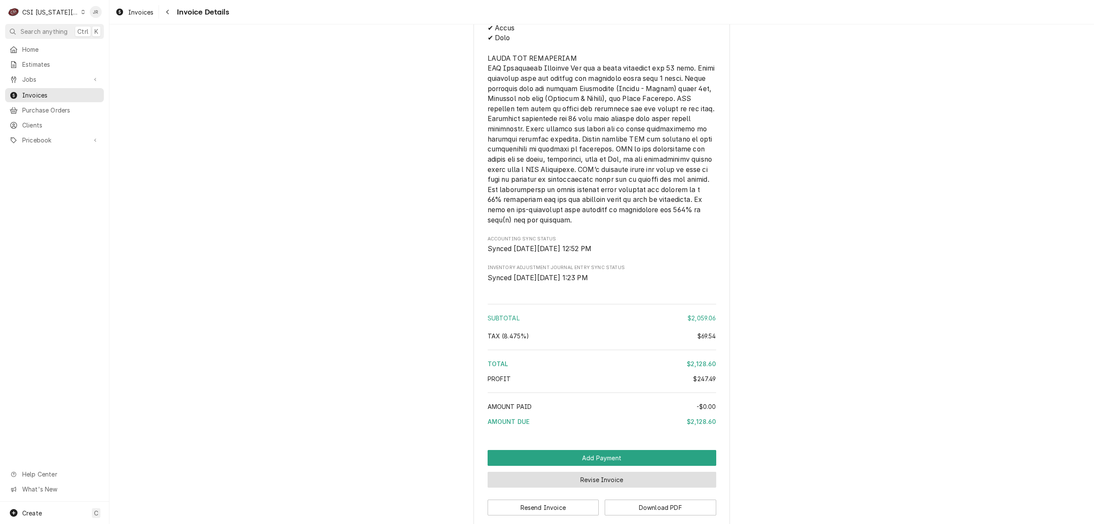
scroll to position [1911, 0]
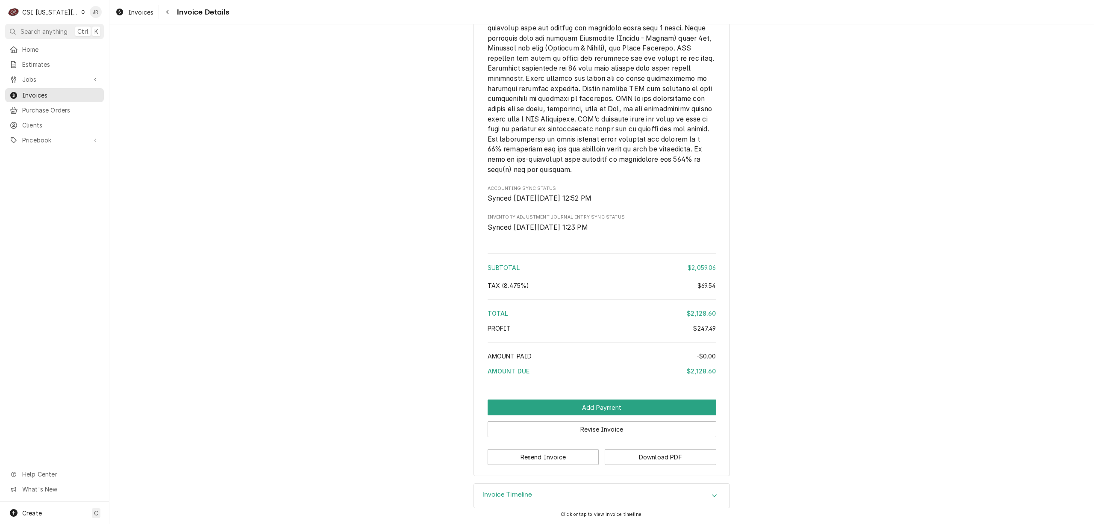
click at [519, 492] on h3 "Invoice Timeline" at bounding box center [508, 494] width 50 height 8
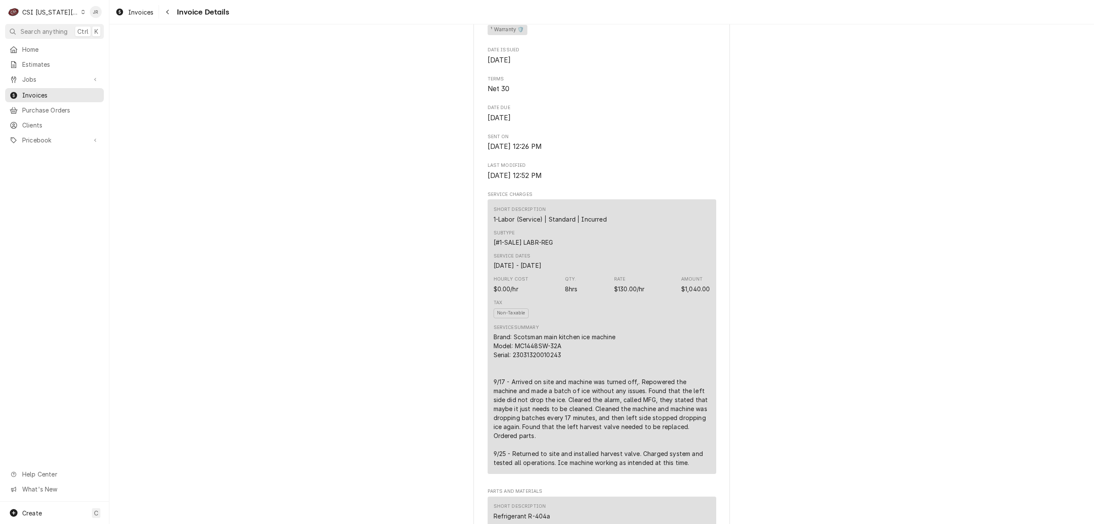
scroll to position [300, 0]
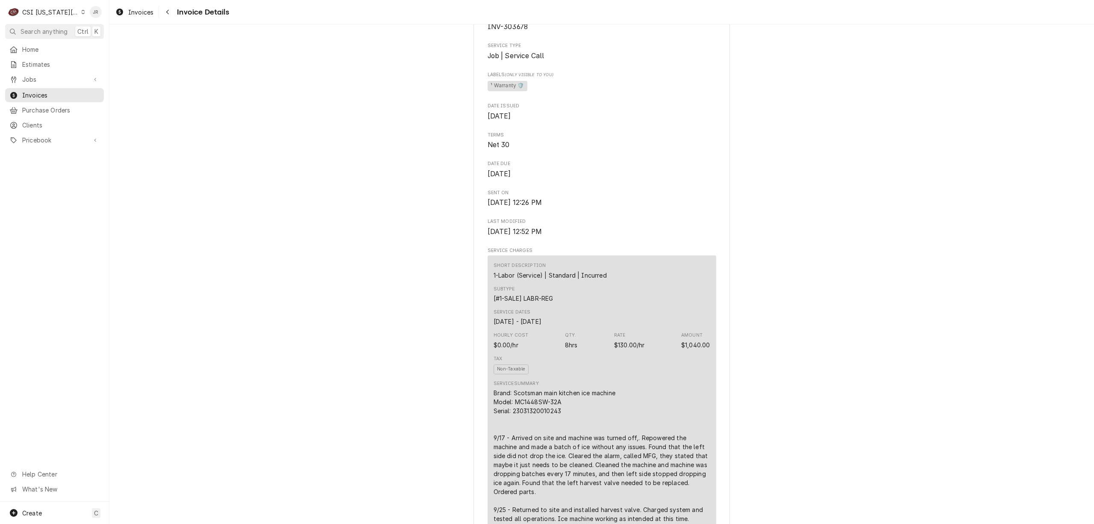
drag, startPoint x: 348, startPoint y: 139, endPoint x: 356, endPoint y: 153, distance: 16.5
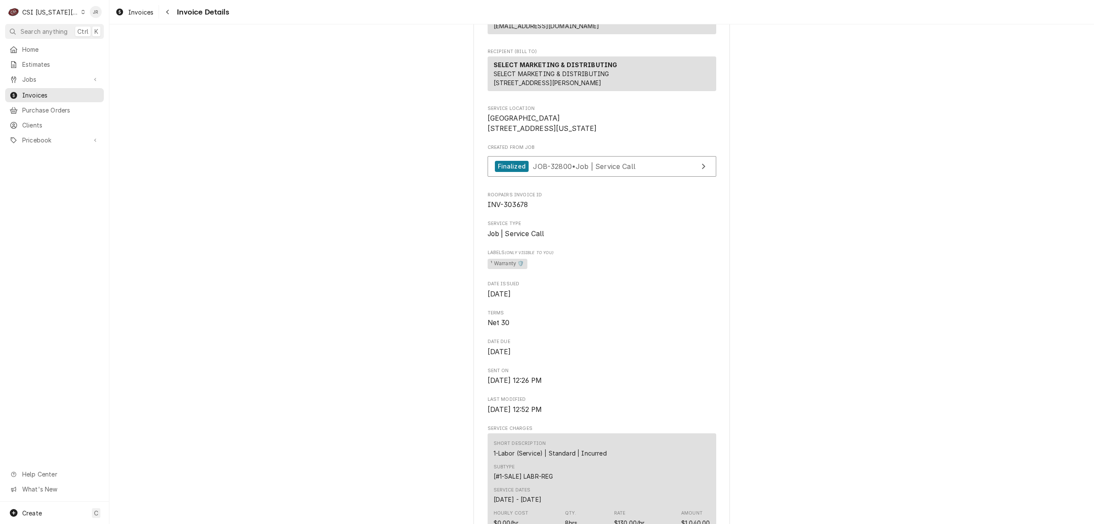
scroll to position [0, 0]
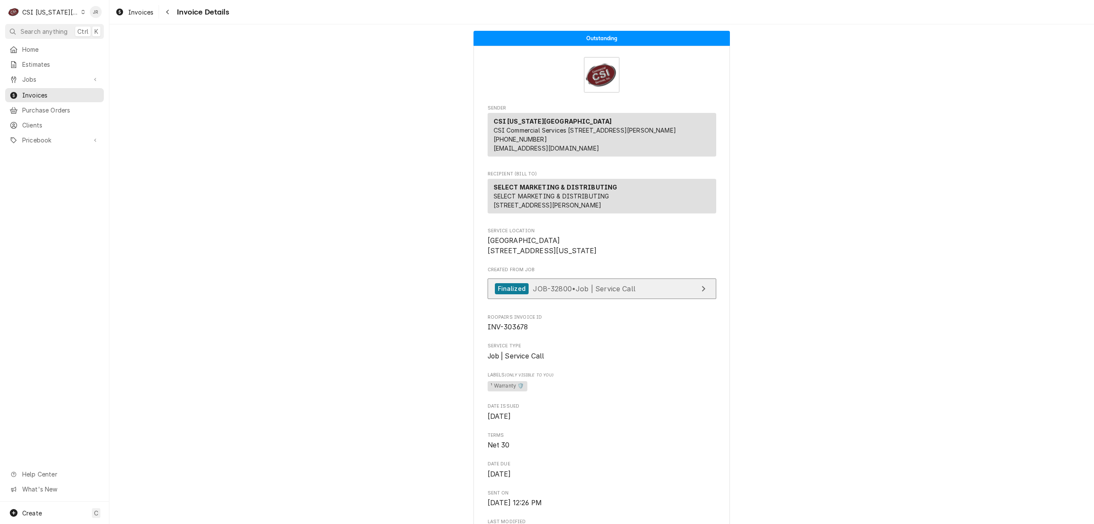
click at [687, 299] on link "Finalized JOB-32800 • Job | Service Call" at bounding box center [602, 288] width 229 height 21
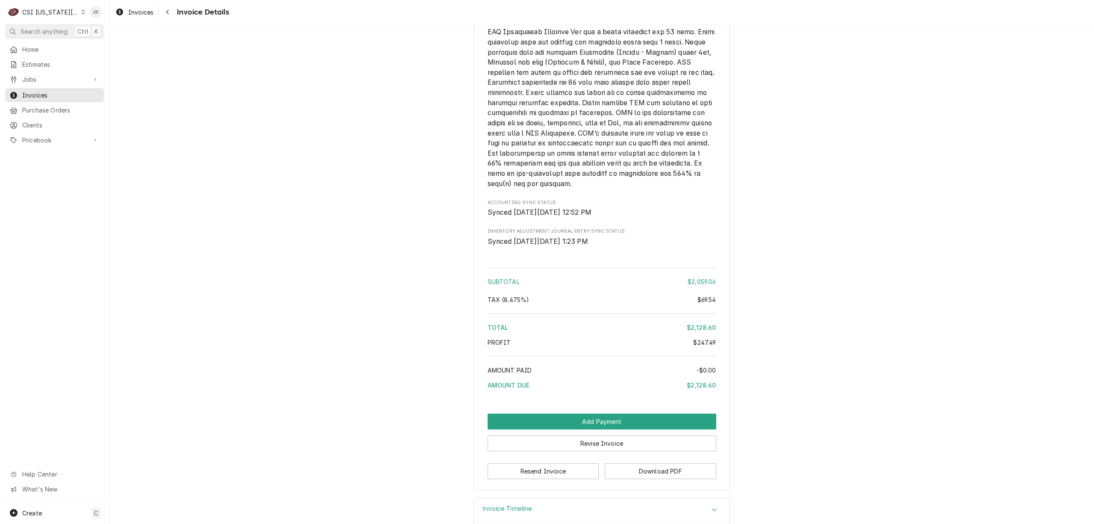
scroll to position [2010, 0]
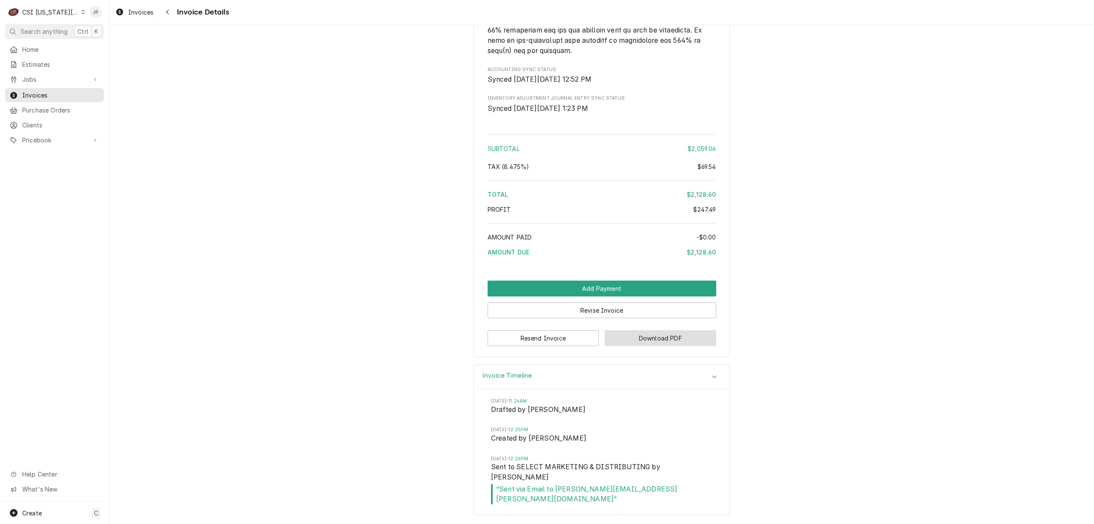
click at [643, 346] on button "Download PDF" at bounding box center [661, 338] width 112 height 16
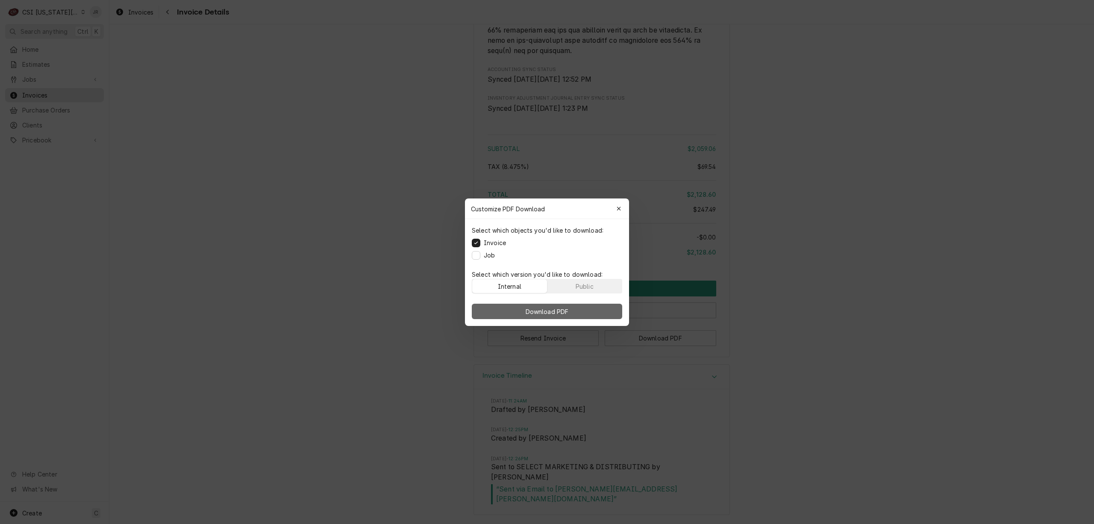
click at [572, 307] on button "Download PDF" at bounding box center [547, 311] width 150 height 15
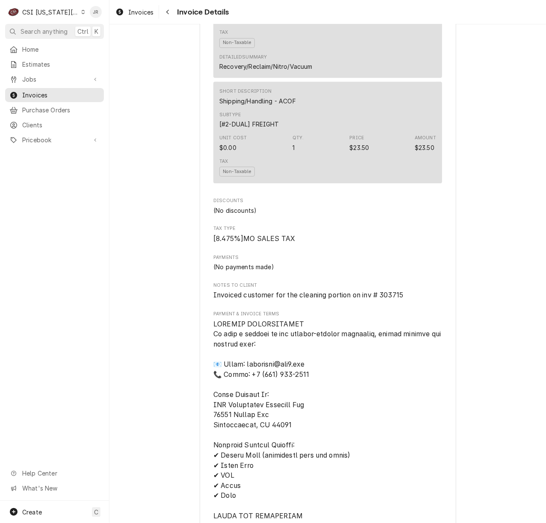
scroll to position [1539, 0]
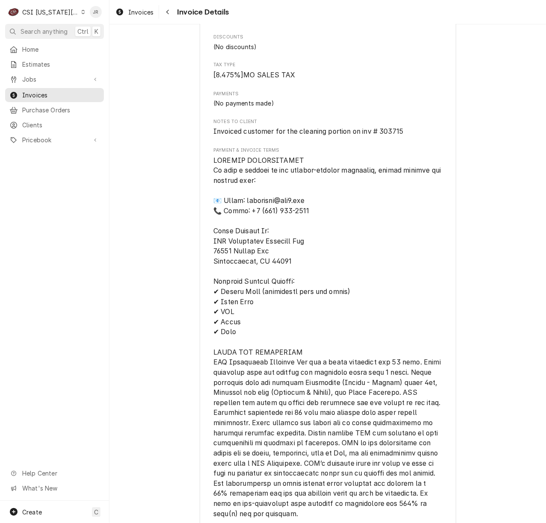
click at [383, 136] on span "Invoiced customer for the cleaning portion on inv # 303715" at bounding box center [308, 131] width 190 height 8
copy span "303715"
click at [392, 137] on span "Invoiced customer for the cleaning portion on inv # 303715" at bounding box center [327, 132] width 229 height 10
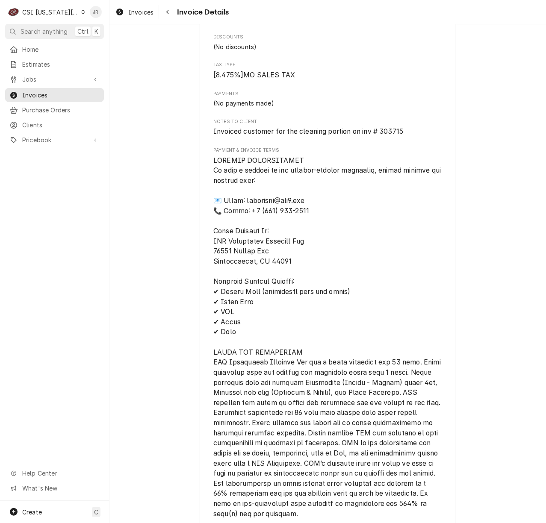
click at [392, 136] on span "Invoiced customer for the cleaning portion on inv # 303715" at bounding box center [308, 131] width 190 height 8
copy span "303715"
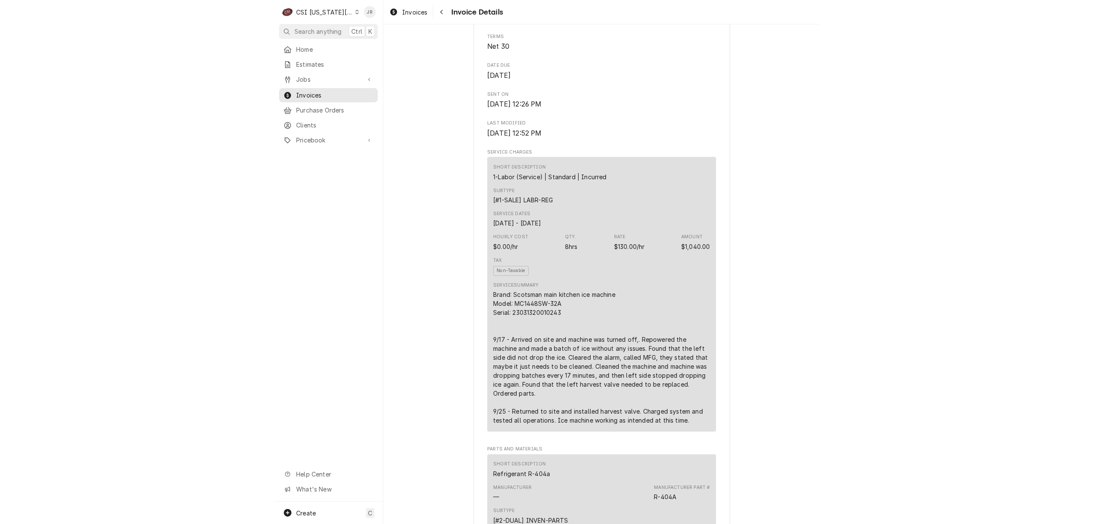
scroll to position [342, 0]
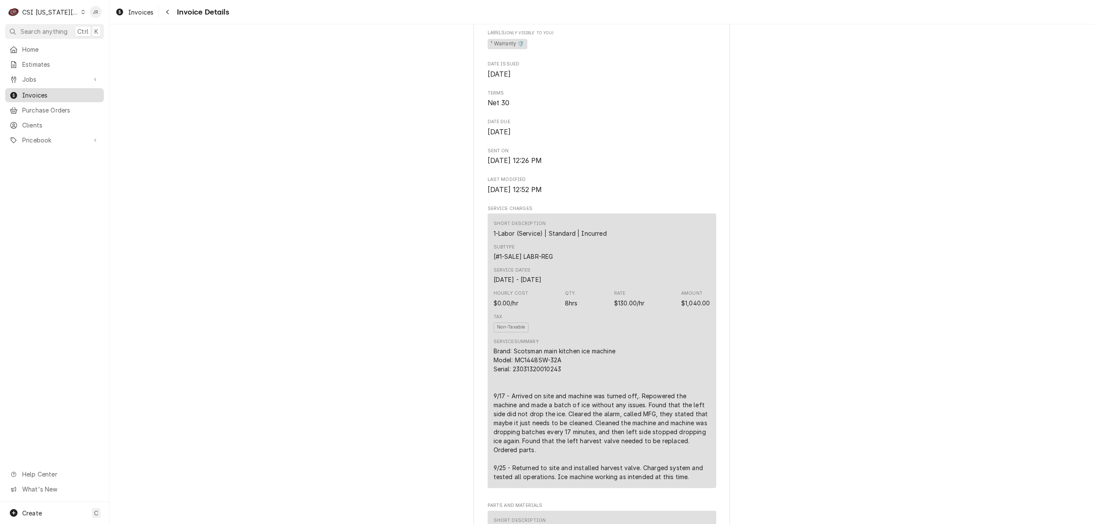
click at [43, 91] on span "Invoices" at bounding box center [60, 95] width 77 height 9
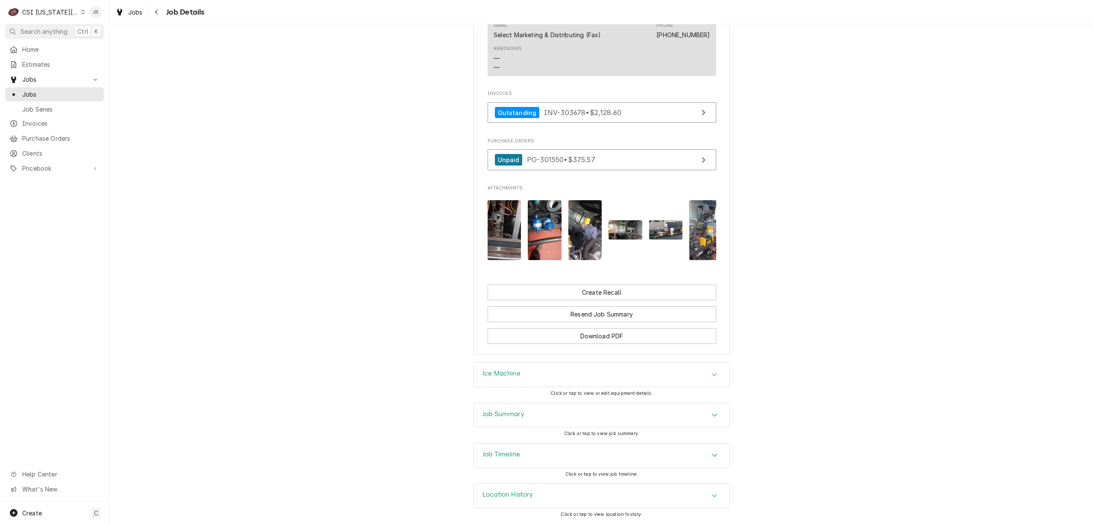
scroll to position [1154, 0]
click at [517, 419] on div "Job Summary" at bounding box center [602, 415] width 256 height 24
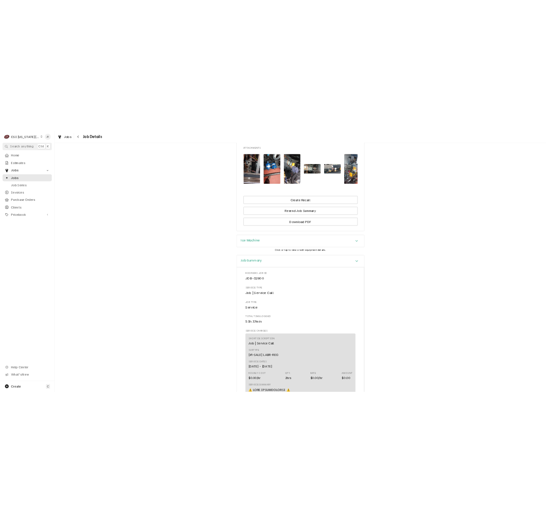
scroll to position [954, 0]
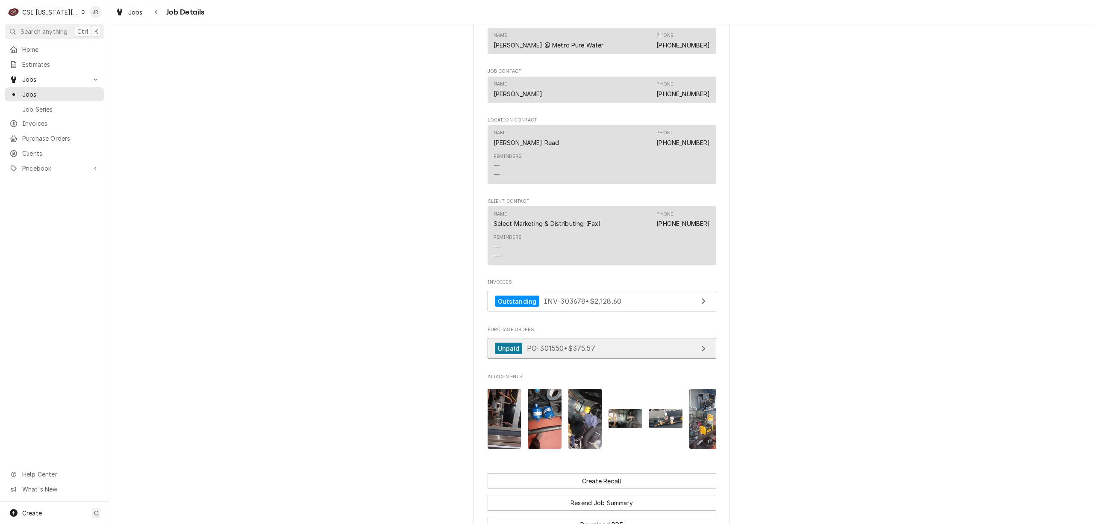
click at [547, 356] on link "Unpaid PO-301550 • $375.57" at bounding box center [602, 348] width 229 height 21
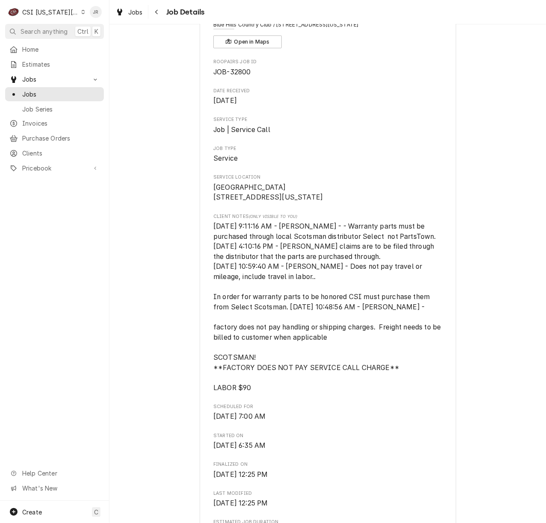
scroll to position [0, 0]
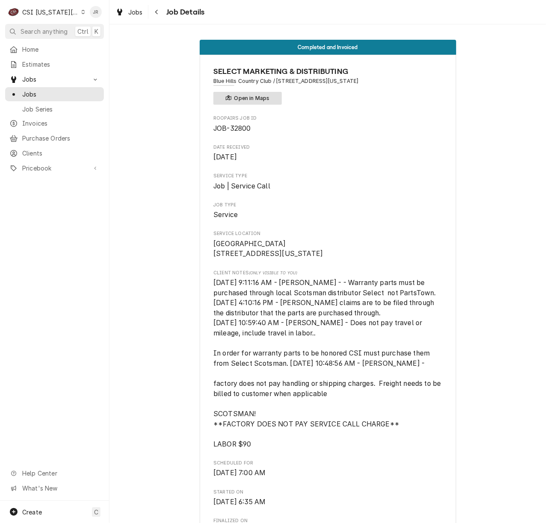
drag, startPoint x: 262, startPoint y: 103, endPoint x: 259, endPoint y: 98, distance: 5.6
click at [259, 98] on button "Open in Maps" at bounding box center [247, 98] width 68 height 13
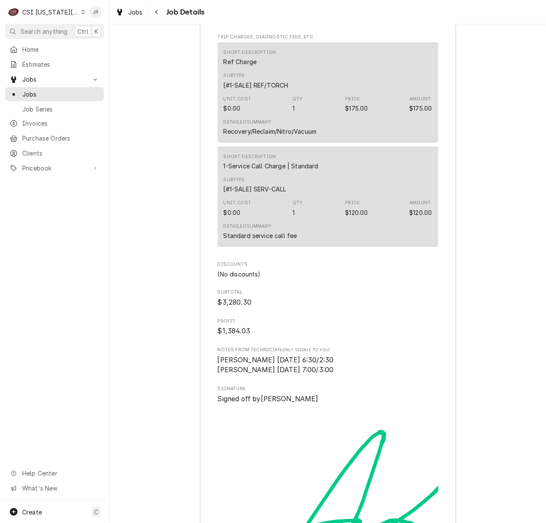
scroll to position [3363, 0]
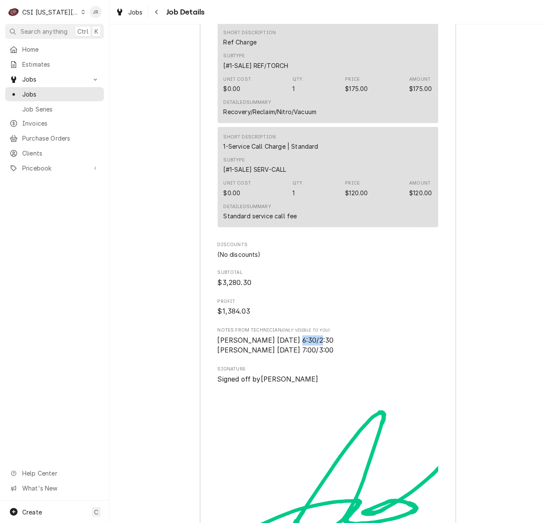
drag, startPoint x: 283, startPoint y: 349, endPoint x: 317, endPoint y: 354, distance: 34.2
click at [317, 354] on span "[PERSON_NAME] [DATE] 6:30/2:30 [PERSON_NAME] [DATE] 7:00/3:00" at bounding box center [328, 346] width 221 height 20
click at [317, 351] on span "[PERSON_NAME] [DATE] 6:30/2:30 [PERSON_NAME] [DATE] 7:00/3:00" at bounding box center [328, 346] width 221 height 20
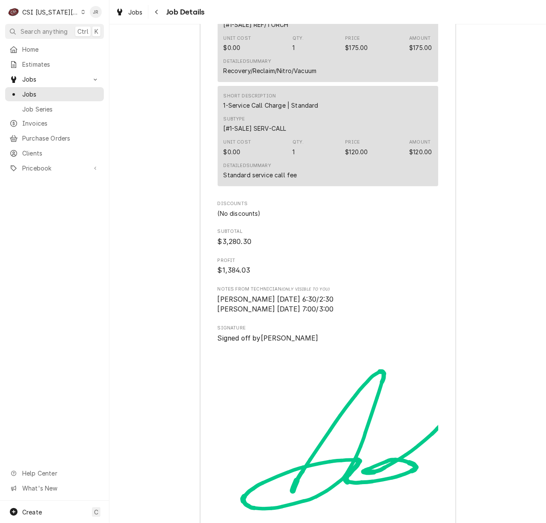
scroll to position [3420, 0]
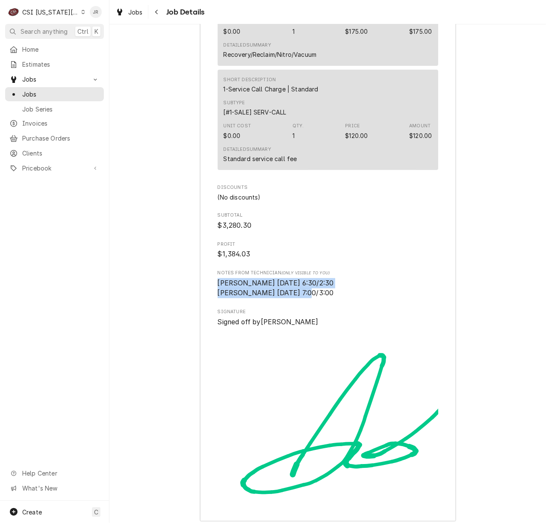
drag, startPoint x: 211, startPoint y: 292, endPoint x: 330, endPoint y: 307, distance: 120.1
copy span "[PERSON_NAME] [DATE] 6:30/2:30 [PERSON_NAME] [DATE] 7:00/3:00"
click at [261, 298] on span "[PERSON_NAME] [DATE] 6:30/2:30 [PERSON_NAME] [DATE] 7:00/3:00" at bounding box center [276, 288] width 116 height 18
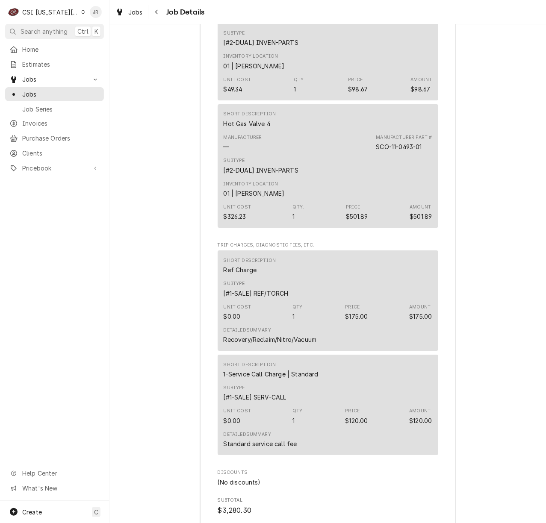
scroll to position [3520, 0]
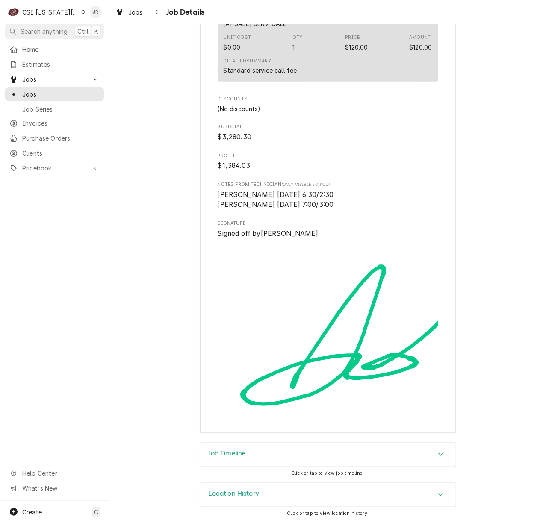
drag, startPoint x: 218, startPoint y: 453, endPoint x: 264, endPoint y: 430, distance: 52.0
click at [224, 452] on h3 "Job Timeline" at bounding box center [228, 454] width 38 height 8
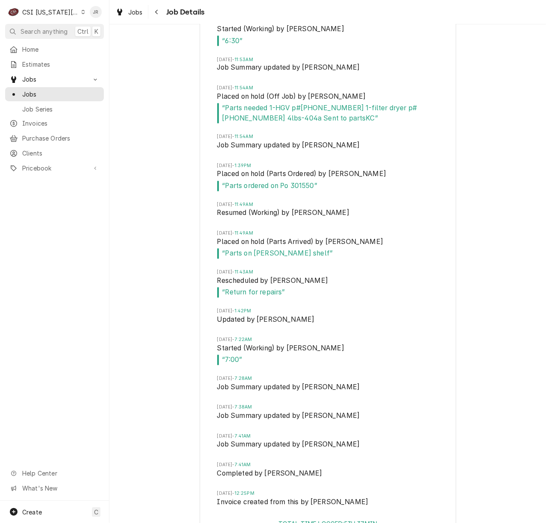
scroll to position [4130, 0]
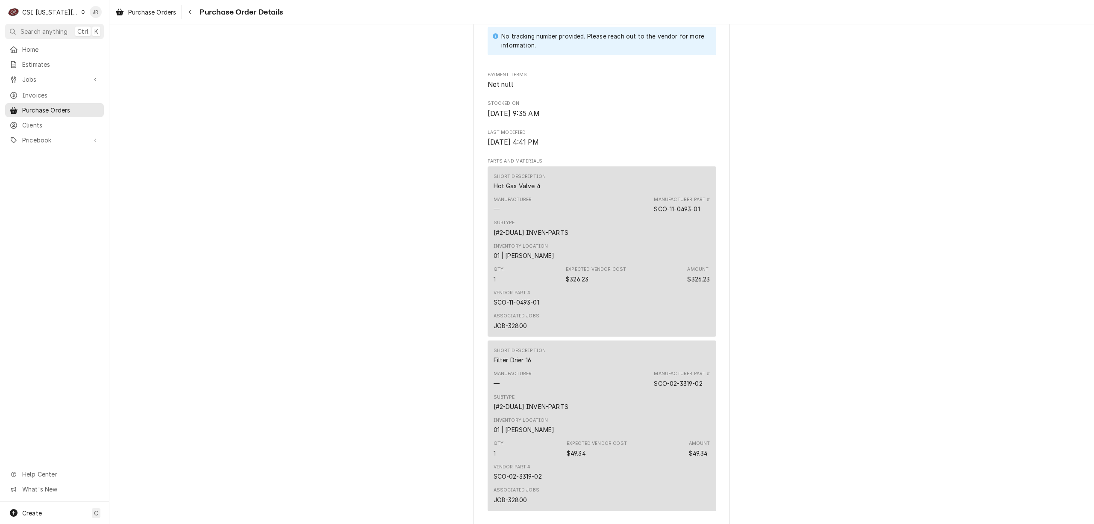
scroll to position [456, 0]
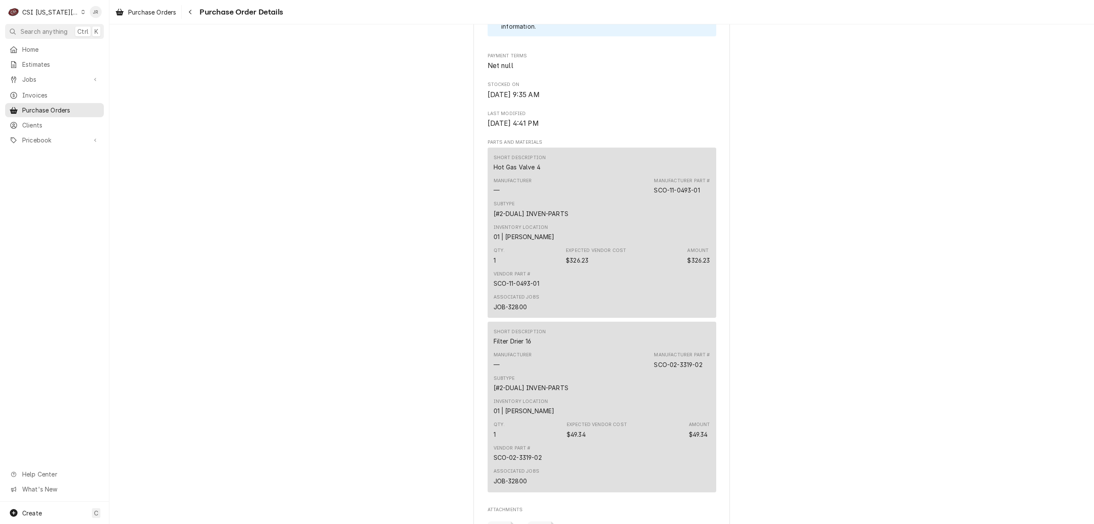
click at [799, 226] on div "Unpaid Vendor SELECT MARKETING SELECT MARKETING 2817 Breckenridge Industrial St…" at bounding box center [601, 141] width 985 height 1145
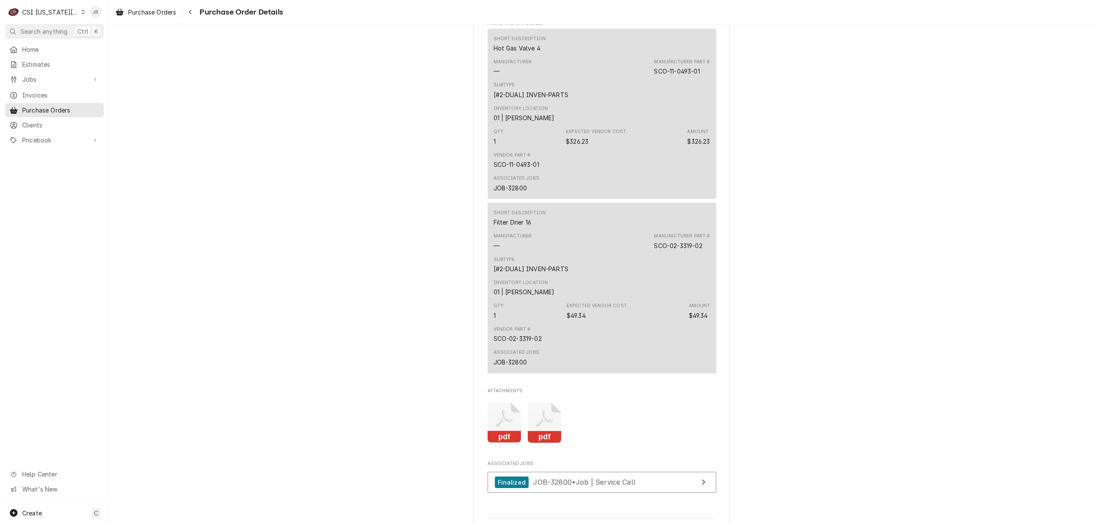
scroll to position [714, 0]
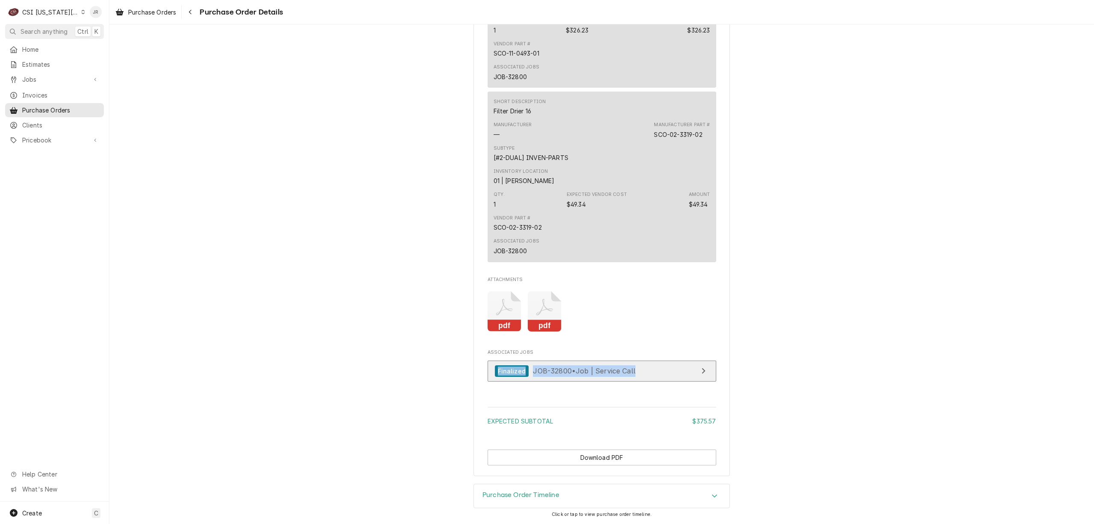
drag, startPoint x: 654, startPoint y: 355, endPoint x: 659, endPoint y: 359, distance: 6.7
click at [659, 359] on div "Associated Jobs Finalized JOB-32800 • Job | Service Call" at bounding box center [602, 367] width 229 height 37
click at [536, 315] on icon "Attachments" at bounding box center [545, 311] width 34 height 41
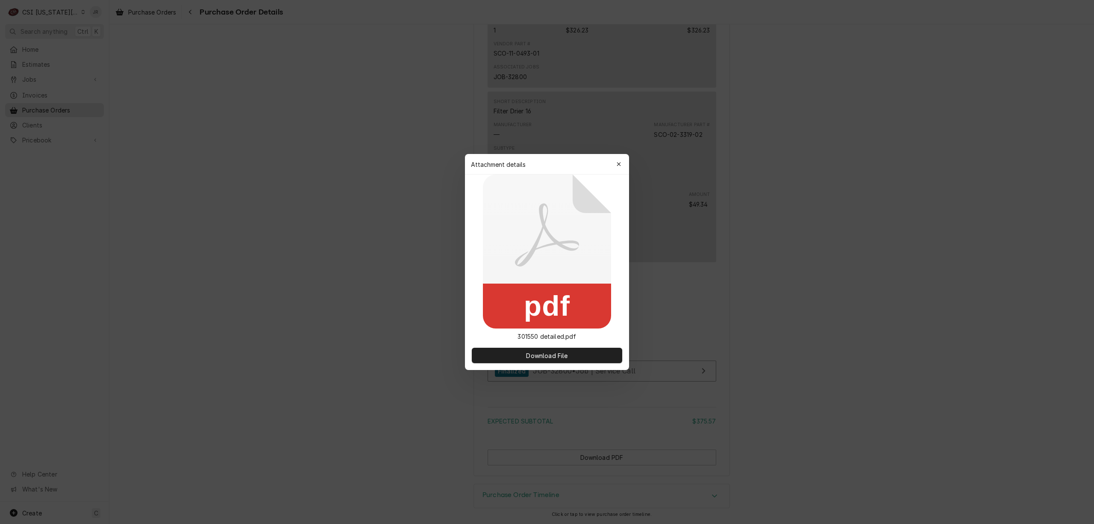
click at [566, 363] on div "Download File" at bounding box center [547, 355] width 164 height 29
click at [561, 353] on span "Download File" at bounding box center [547, 355] width 45 height 9
click at [849, 195] on div at bounding box center [547, 262] width 1094 height 524
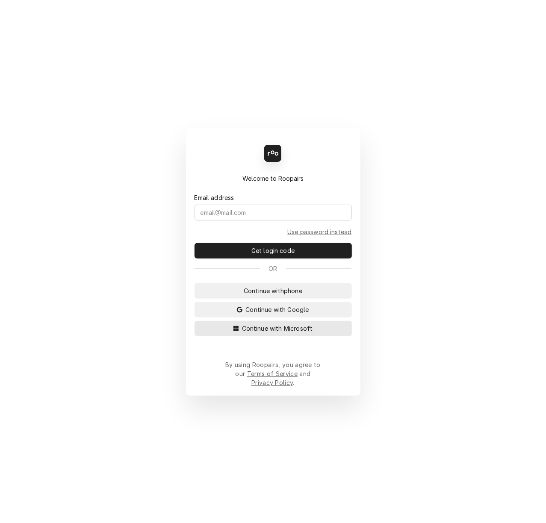
click at [288, 333] on button "Continue with Microsoft" at bounding box center [273, 328] width 157 height 15
click at [288, 333] on span "Continue with Microsoft" at bounding box center [277, 328] width 74 height 9
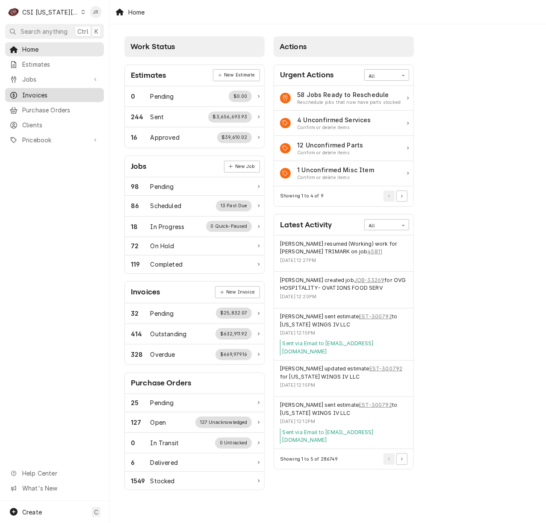
click at [45, 94] on span "Invoices" at bounding box center [60, 95] width 77 height 9
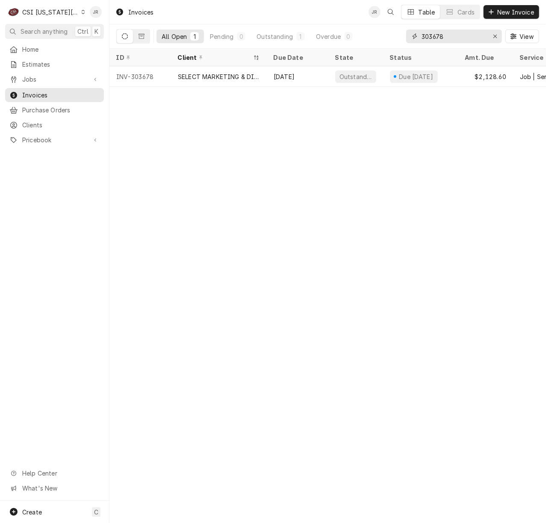
click at [456, 32] on input "303678" at bounding box center [454, 36] width 64 height 14
paste input "When invoicing Select we must include the receipt for parts purchased."
type input "When invoicing Select we must include the receipt for parts purchased."
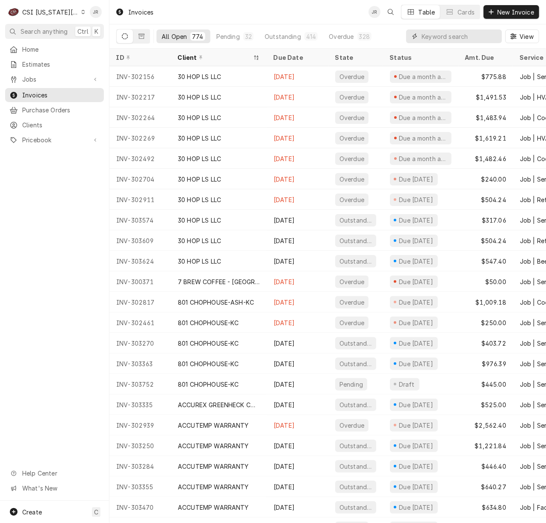
click at [433, 36] on input "Dynamic Content Wrapper" at bounding box center [460, 36] width 76 height 14
paste input "303715"
type input "303715"
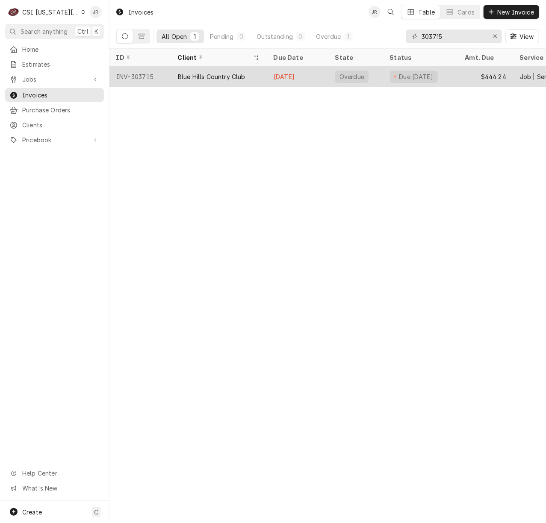
click at [216, 79] on div "Blue Hills Country Club" at bounding box center [212, 76] width 68 height 9
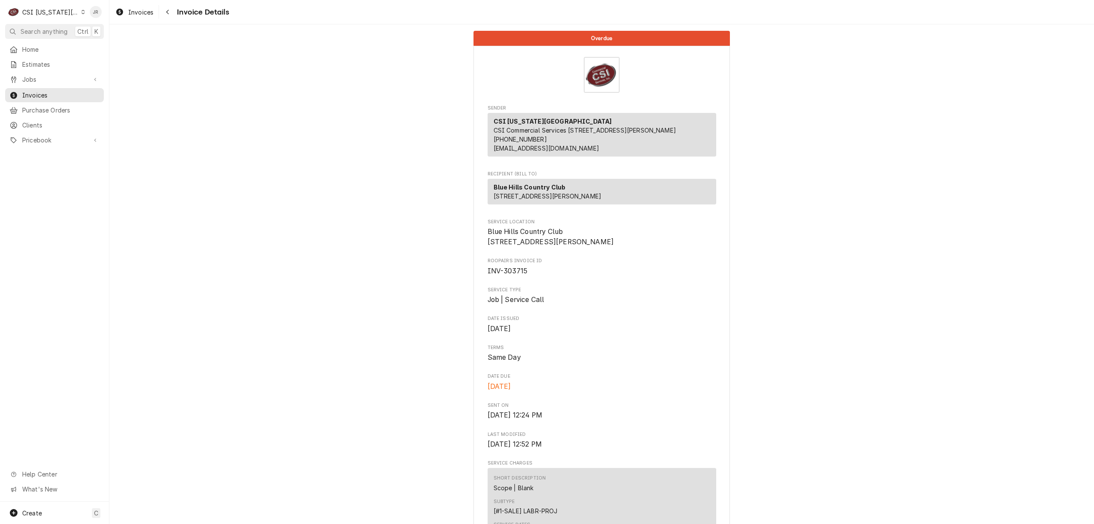
click at [45, 12] on div "CSI [US_STATE][GEOGRAPHIC_DATA]" at bounding box center [50, 12] width 56 height 9
click at [115, 45] on div "CSI St. Louis" at bounding box center [146, 46] width 125 height 9
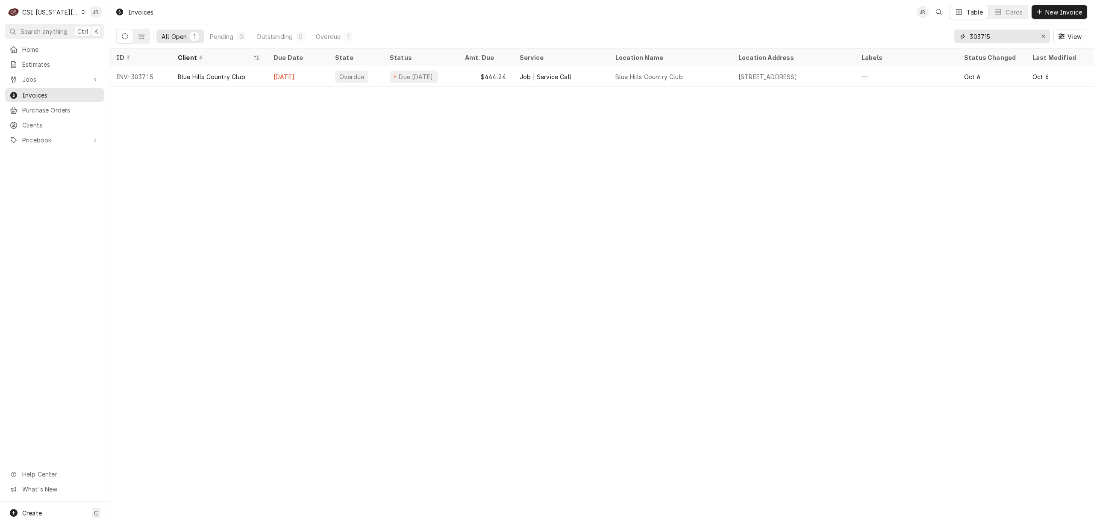
click at [1008, 33] on input "303715" at bounding box center [1002, 36] width 64 height 14
paste input "6"
type input "303716"
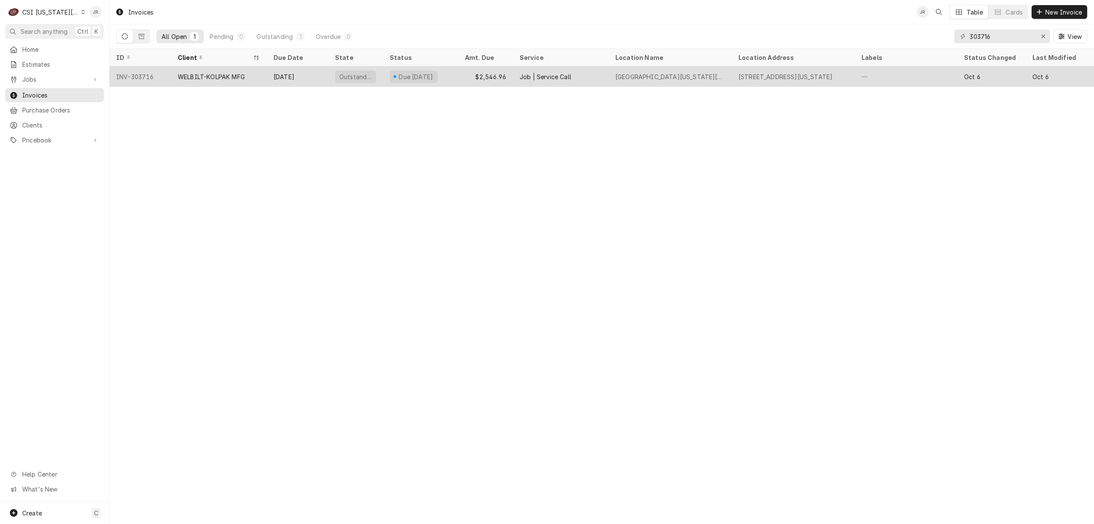
click at [241, 70] on div "WELBILT-KOLPAK MFG" at bounding box center [219, 76] width 96 height 21
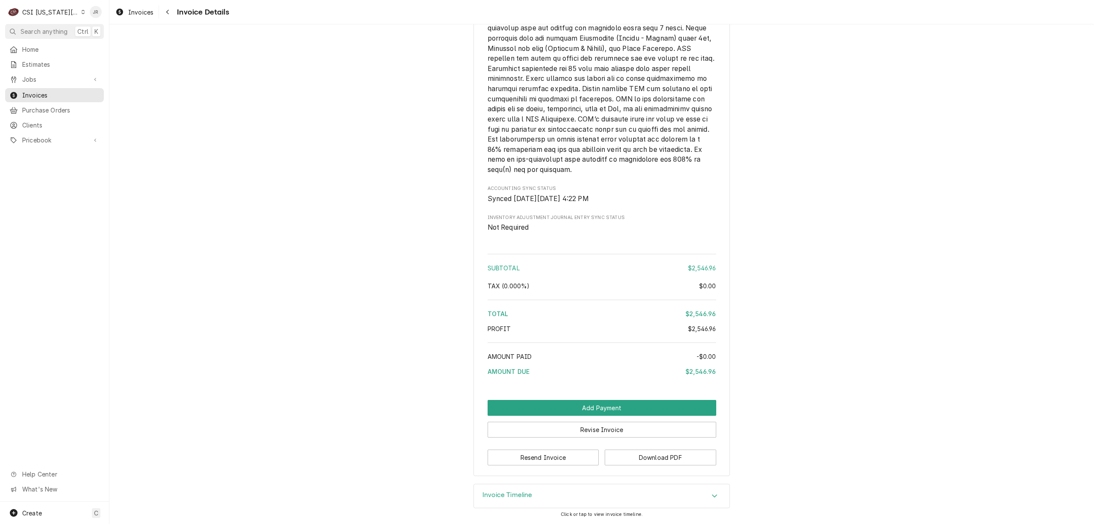
scroll to position [1486, 0]
click at [497, 501] on div "Invoice Timeline" at bounding box center [602, 496] width 256 height 24
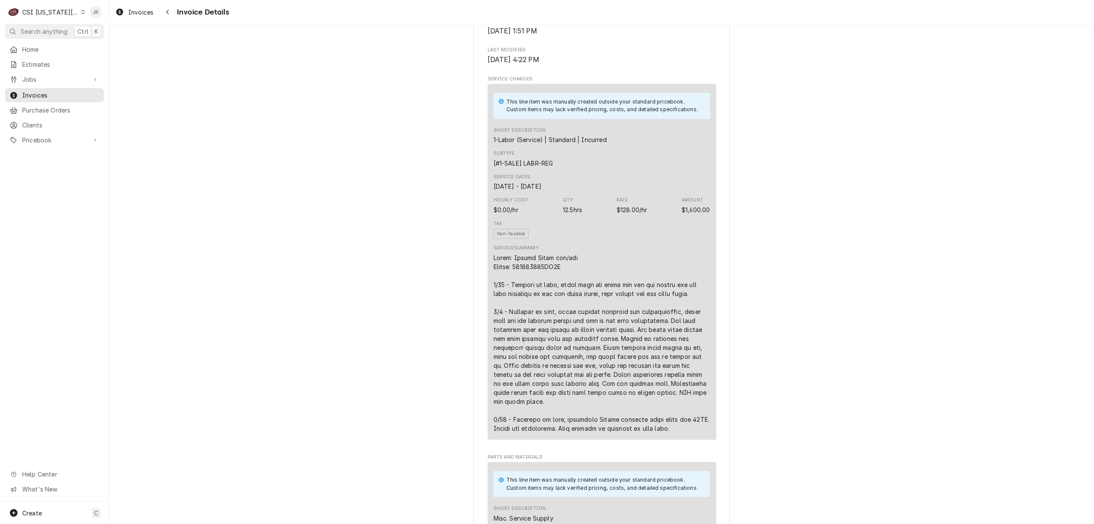
scroll to position [41, 0]
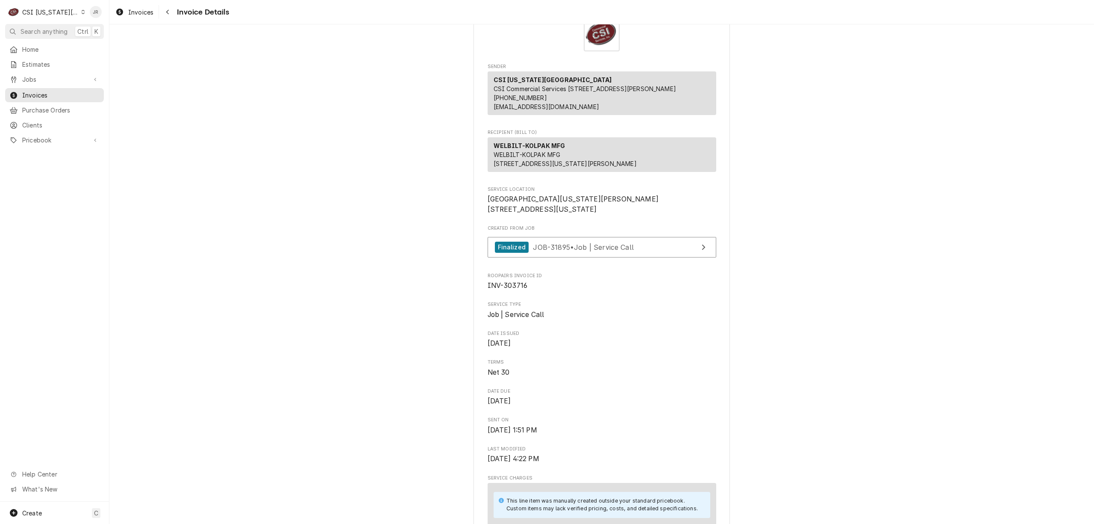
click at [41, 11] on div "CSI [US_STATE][GEOGRAPHIC_DATA]" at bounding box center [50, 12] width 56 height 9
click at [118, 44] on div "CSI St. [PERSON_NAME]" at bounding box center [146, 46] width 125 height 9
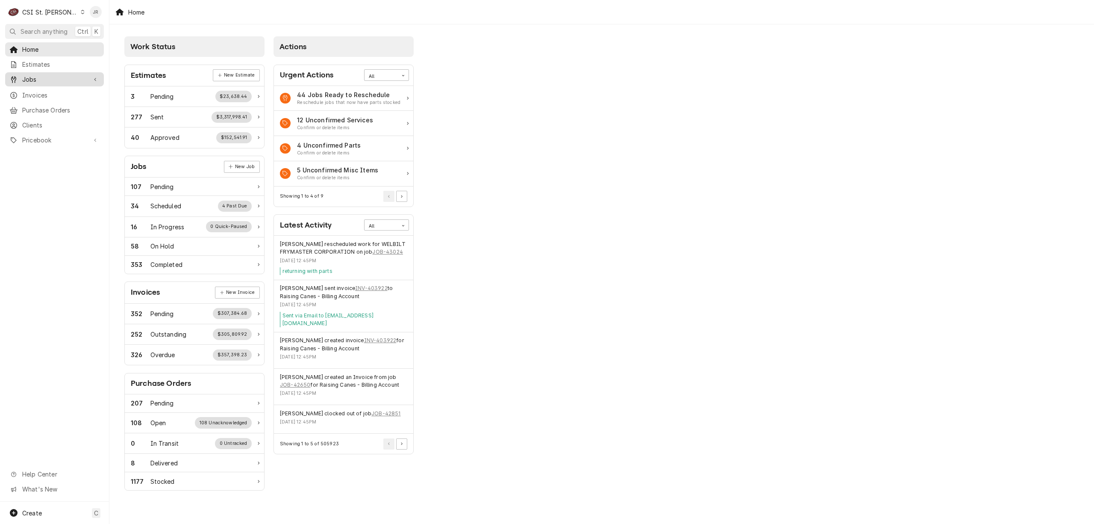
click at [38, 83] on div "Jobs Jobs Job Series" at bounding box center [54, 79] width 99 height 15
click at [36, 80] on span "Jobs" at bounding box center [54, 79] width 65 height 9
click at [50, 96] on div "Jobs" at bounding box center [54, 94] width 95 height 11
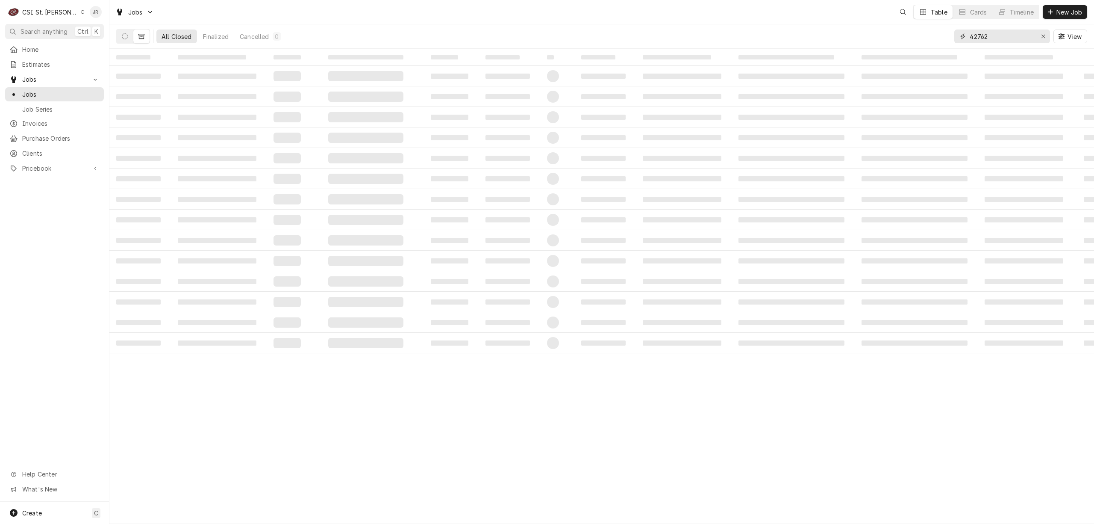
drag, startPoint x: 994, startPoint y: 36, endPoint x: 850, endPoint y: 25, distance: 144.1
click at [850, 25] on div "All Closed Finalized Cancelled 0 42762 View" at bounding box center [601, 36] width 971 height 24
type input "Independence"
click at [53, 91] on span "Jobs" at bounding box center [60, 94] width 77 height 9
click at [1014, 41] on input "Independence" at bounding box center [1002, 36] width 64 height 14
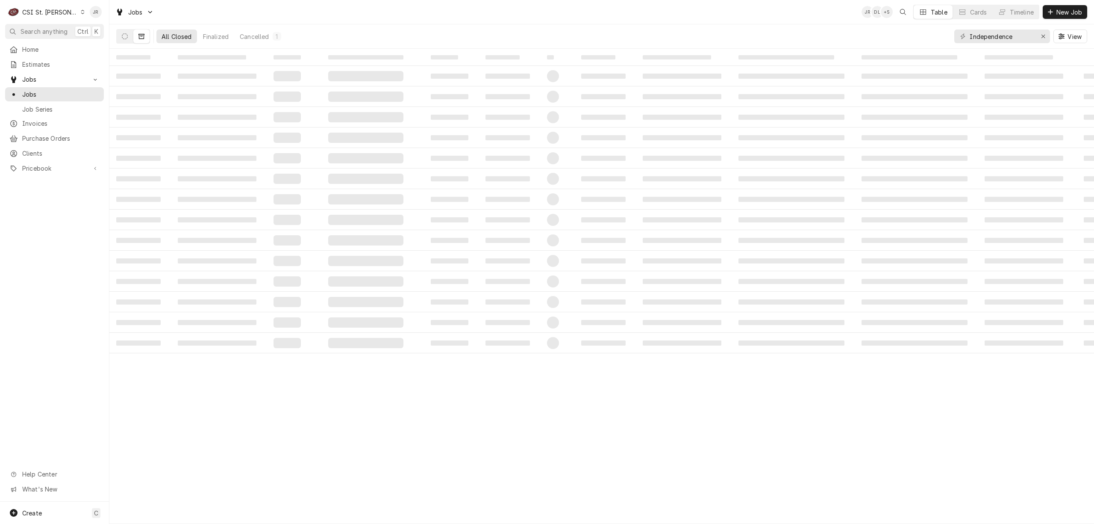
click at [139, 37] on div "All Closed Finalized Cancelled 1" at bounding box center [200, 36] width 169 height 24
click at [136, 37] on button "Dynamic Content Wrapper" at bounding box center [141, 36] width 16 height 14
click at [143, 36] on icon "Dynamic Content Wrapper" at bounding box center [142, 36] width 6 height 6
click at [269, 103] on td "‌" at bounding box center [294, 96] width 55 height 21
click at [272, 79] on td "‌" at bounding box center [294, 76] width 55 height 21
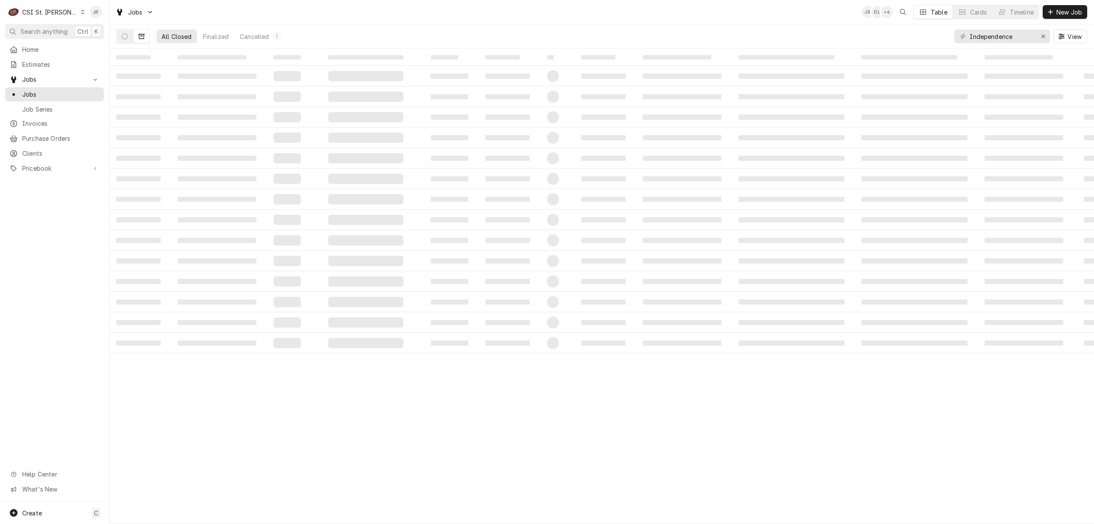
click at [139, 33] on icon "Dynamic Content Wrapper" at bounding box center [142, 36] width 6 height 6
drag, startPoint x: 123, startPoint y: 33, endPoint x: 127, endPoint y: 38, distance: 6.0
click at [125, 35] on icon "Dynamic Content Wrapper" at bounding box center [125, 36] width 6 height 6
click at [751, 136] on span "‌" at bounding box center [785, 137] width 79 height 5
click at [141, 35] on icon "Dynamic Content Wrapper" at bounding box center [142, 36] width 6 height 6
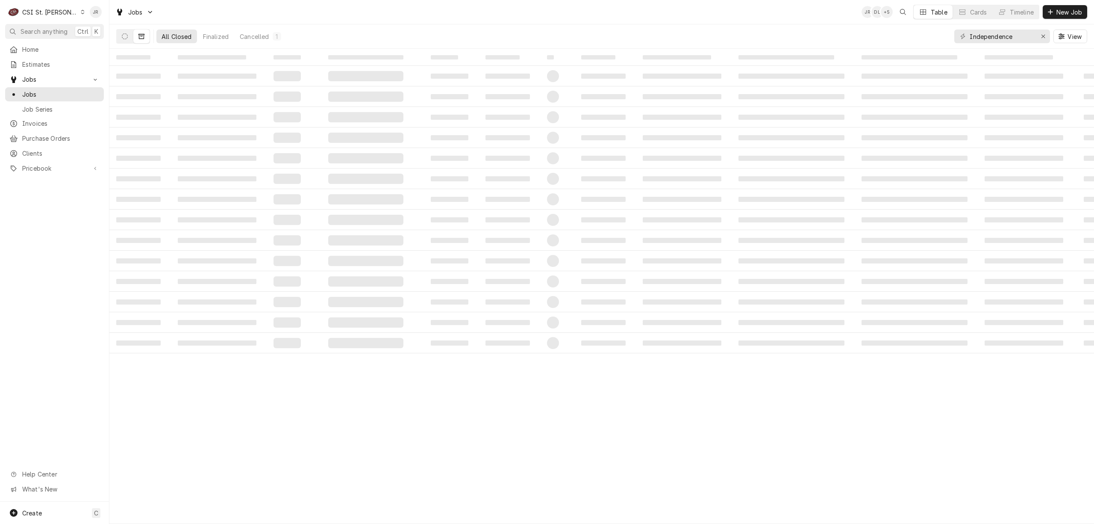
click at [484, 227] on td "‌" at bounding box center [510, 219] width 62 height 21
click at [1020, 29] on div "Independence View" at bounding box center [1021, 36] width 133 height 24
click at [1016, 42] on input "Independence" at bounding box center [1002, 36] width 64 height 14
click at [235, 85] on td "‌" at bounding box center [219, 76] width 96 height 21
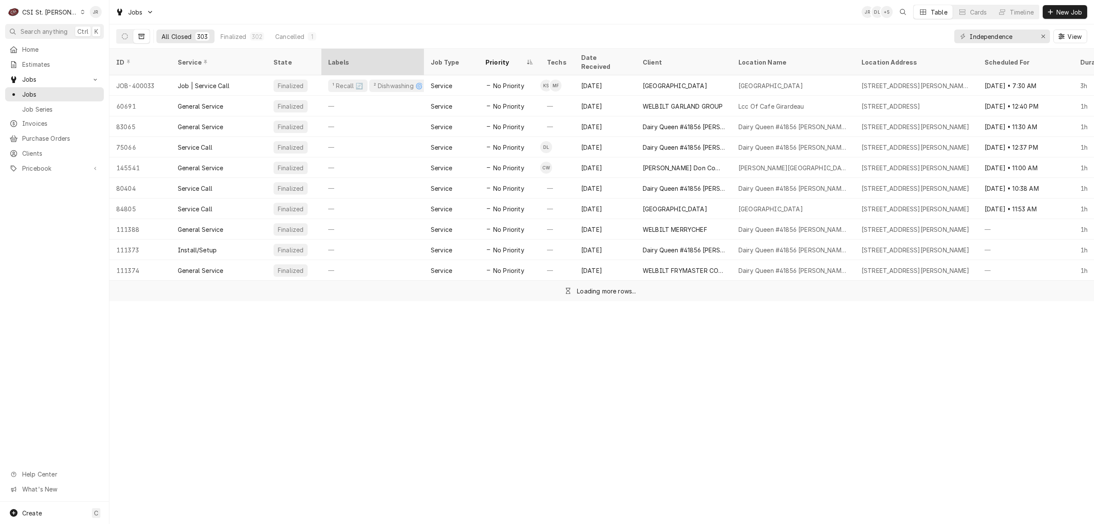
click at [337, 58] on div "Labels" at bounding box center [372, 62] width 89 height 9
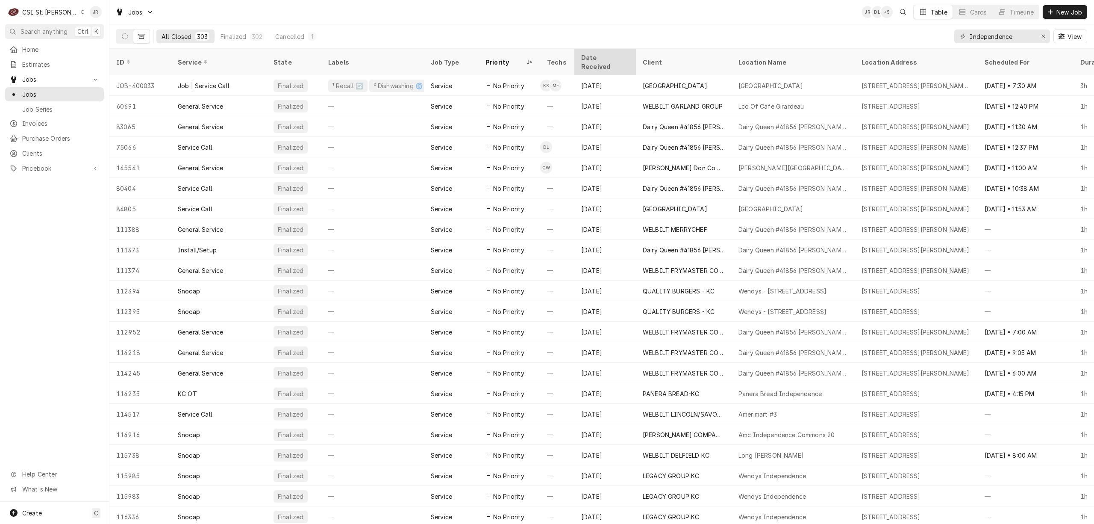
click at [605, 56] on div "Date Received" at bounding box center [604, 62] width 46 height 18
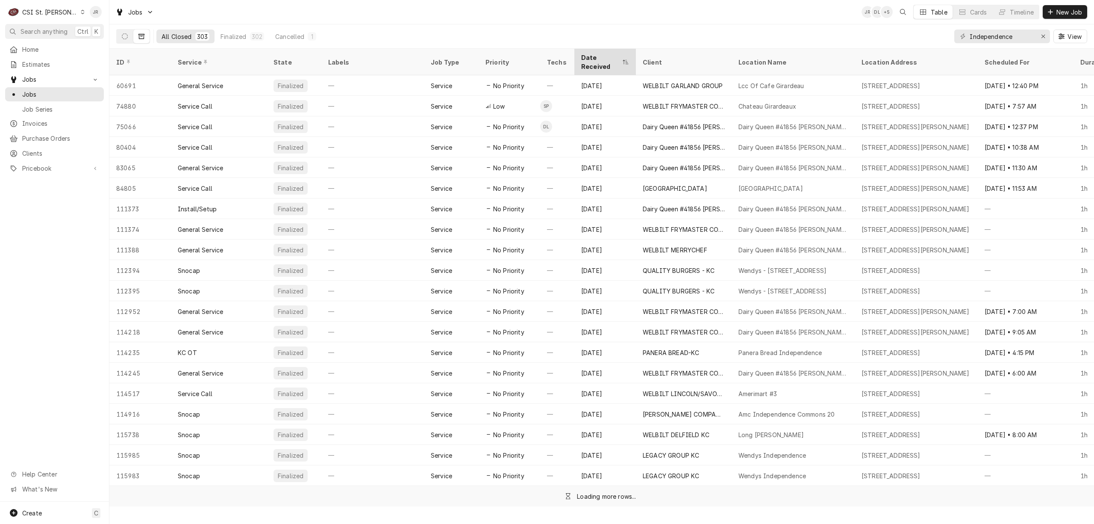
drag, startPoint x: 609, startPoint y: 68, endPoint x: 610, endPoint y: 63, distance: 4.4
click at [609, 75] on div "Oct 21, 2009" at bounding box center [606, 85] width 62 height 21
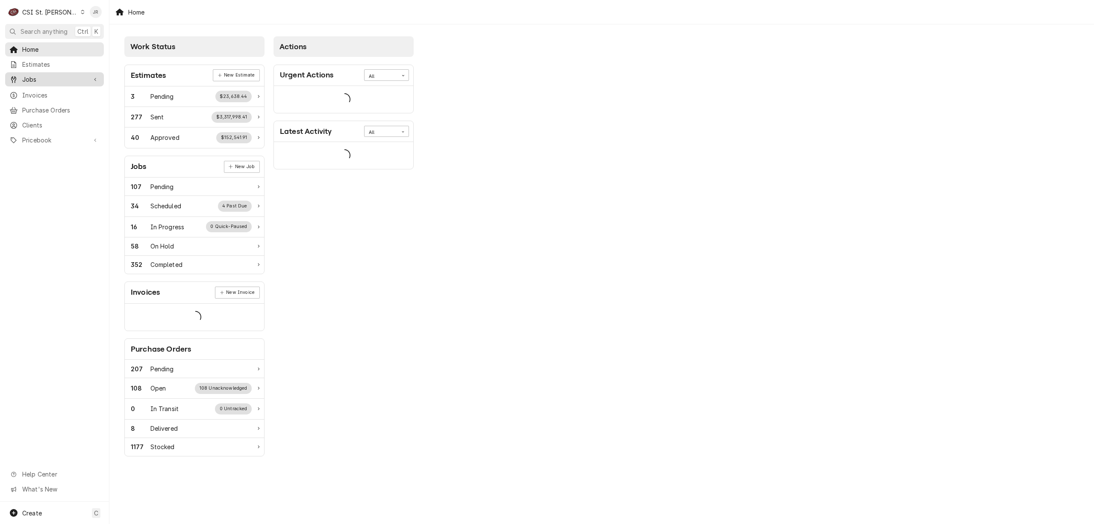
click at [45, 76] on span "Jobs" at bounding box center [54, 79] width 65 height 9
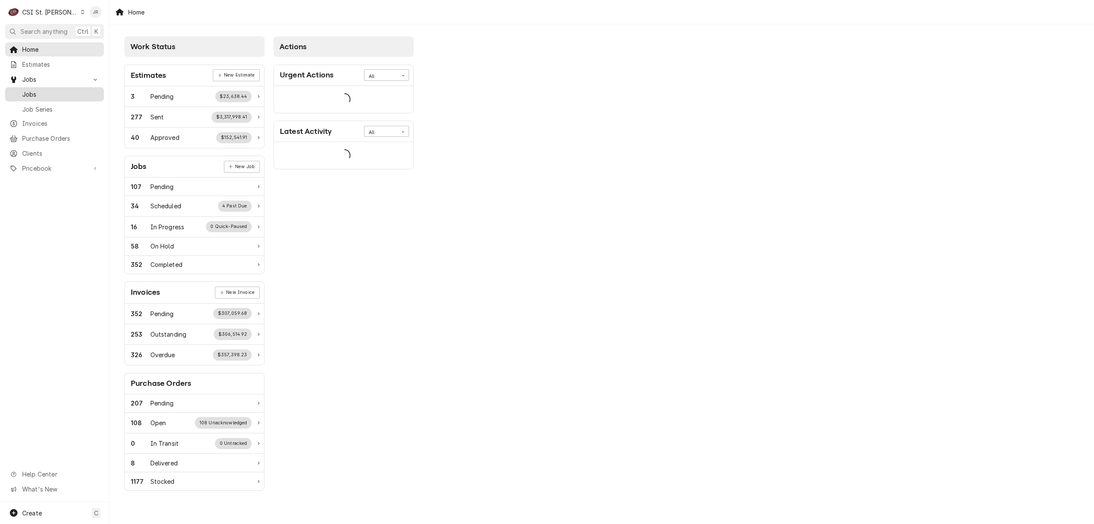
click at [42, 90] on span "Jobs" at bounding box center [60, 94] width 77 height 9
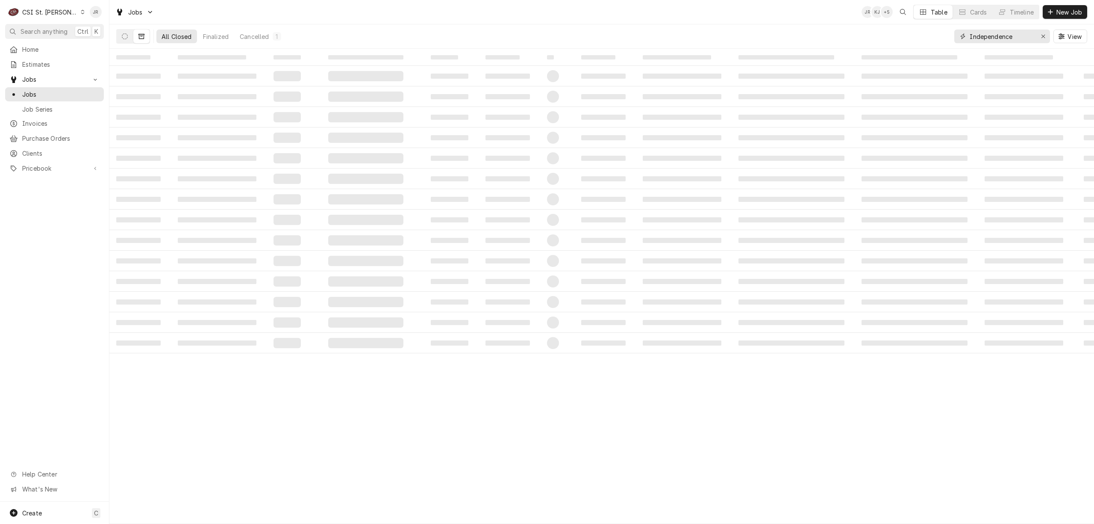
click at [1009, 33] on input "Independence" at bounding box center [1002, 36] width 64 height 14
click at [1009, 34] on input "Independence" at bounding box center [1002, 36] width 64 height 14
drag, startPoint x: 1008, startPoint y: 33, endPoint x: 1036, endPoint y: 39, distance: 28.8
click at [1006, 32] on input "Independence" at bounding box center [1002, 36] width 64 height 14
drag, startPoint x: 761, startPoint y: 149, endPoint x: 772, endPoint y: 134, distance: 18.1
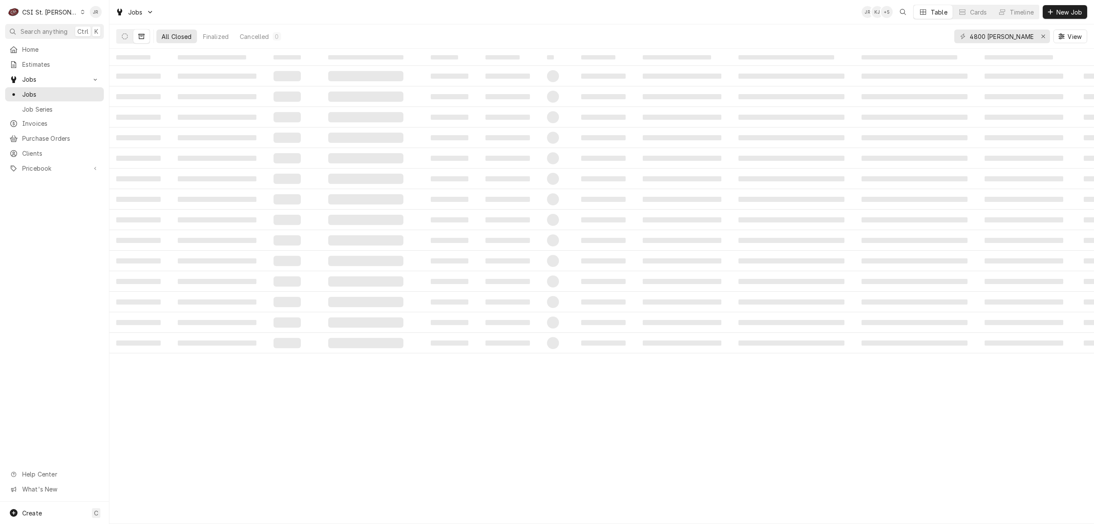
click at [772, 134] on tbody "‌ ‌ ‌ ‌ ‌ ‌ ‌ ‌ ‌ ‌ ‌ ‌ ‌ ‌ ‌ ‌ ‌ ‌ ‌ ‌ ‌ ‌ ‌ ‌ ‌ ‌ ‌ ‌ ‌ ‌ ‌ ‌ ‌ ‌ ‌ ‌ ‌ ‌ ‌ ‌…" at bounding box center [601, 209] width 985 height 287
click at [201, 94] on span "‌" at bounding box center [217, 96] width 79 height 5
click at [200, 90] on td "‌" at bounding box center [219, 96] width 96 height 21
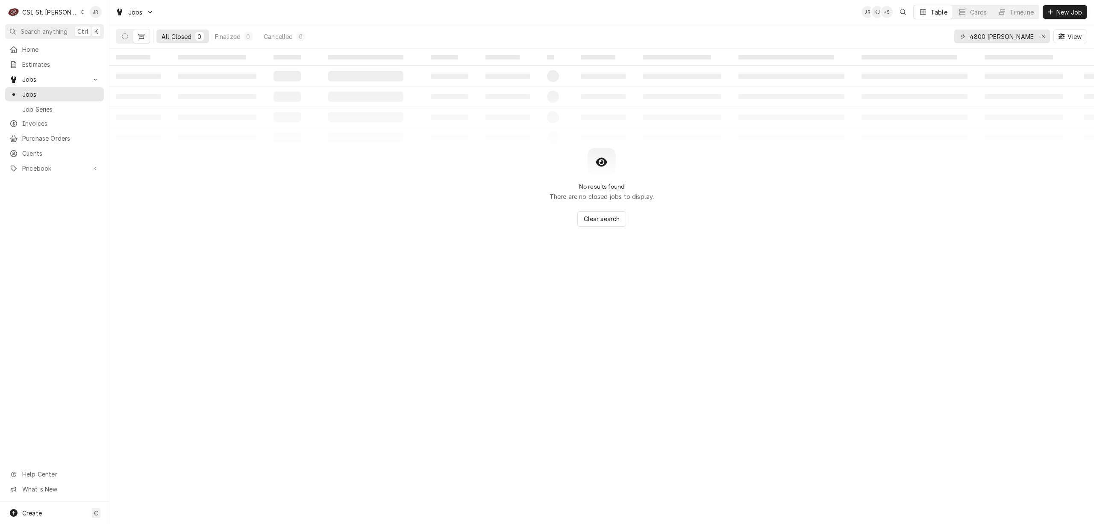
click at [188, 72] on table "‌ ‌ ‌ ‌ ‌ ‌ ‌ ‌ ‌ ‌ ‌ ‌ ‌ ‌ ‌ ‌ ‌ ‌ ‌ ‌ ‌ ‌ ‌ ‌ ‌ ‌ ‌ ‌ ‌ ‌ ‌ ‌ ‌ ‌ ‌ ‌ ‌ ‌ ‌ ‌…" at bounding box center [601, 98] width 985 height 99
click at [161, 79] on table "‌ ‌ ‌ ‌ ‌ ‌ ‌ ‌ ‌ ‌ ‌ ‌ ‌ ‌ ‌ ‌ ‌ ‌ ‌ ‌ ‌ ‌ ‌ ‌ ‌ ‌ ‌ ‌ ‌ ‌ ‌ ‌ ‌ ‌ ‌ ‌ ‌ ‌ ‌ ‌…" at bounding box center [601, 98] width 985 height 99
click at [1018, 35] on input "4800 Weldon Springs" at bounding box center [1002, 36] width 64 height 14
click at [1014, 32] on input "4800 Weldon Springs" at bounding box center [1002, 36] width 64 height 14
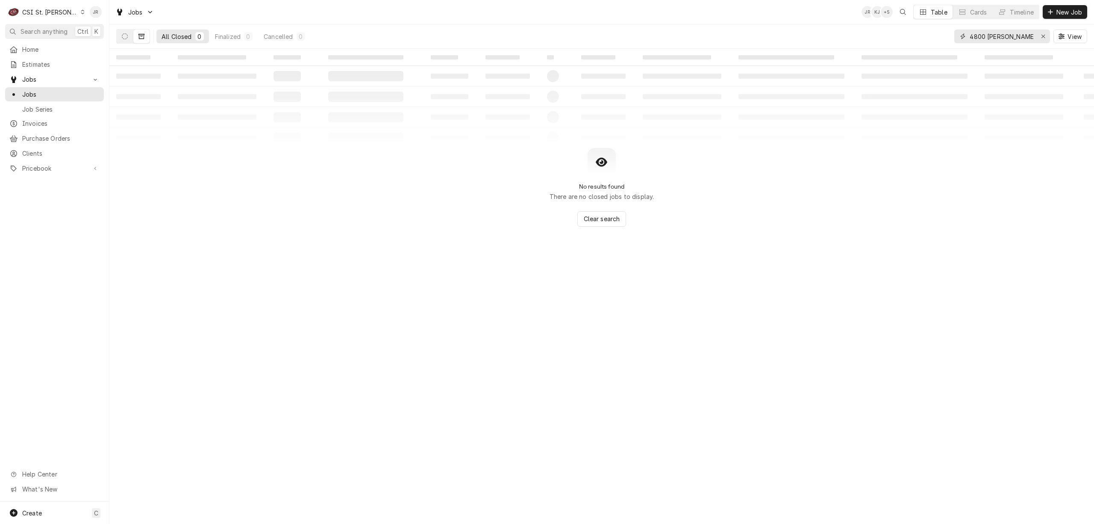
click at [1014, 32] on input "4800 Weldon Springs" at bounding box center [1002, 36] width 64 height 14
type input "40070"
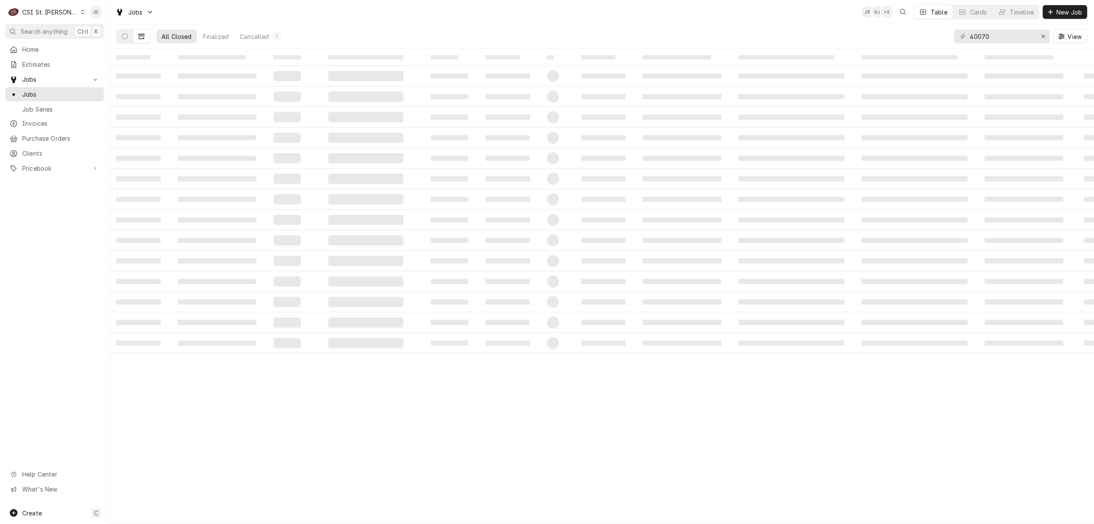
click at [222, 98] on span "‌" at bounding box center [217, 96] width 79 height 5
click at [439, 118] on span "‌" at bounding box center [450, 117] width 38 height 5
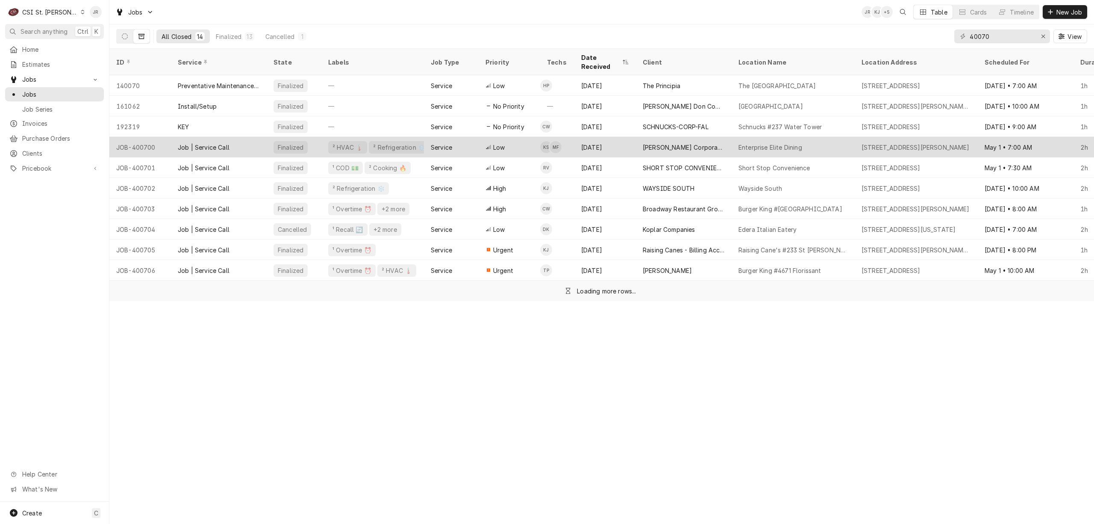
click at [437, 143] on div "Service" at bounding box center [441, 147] width 21 height 9
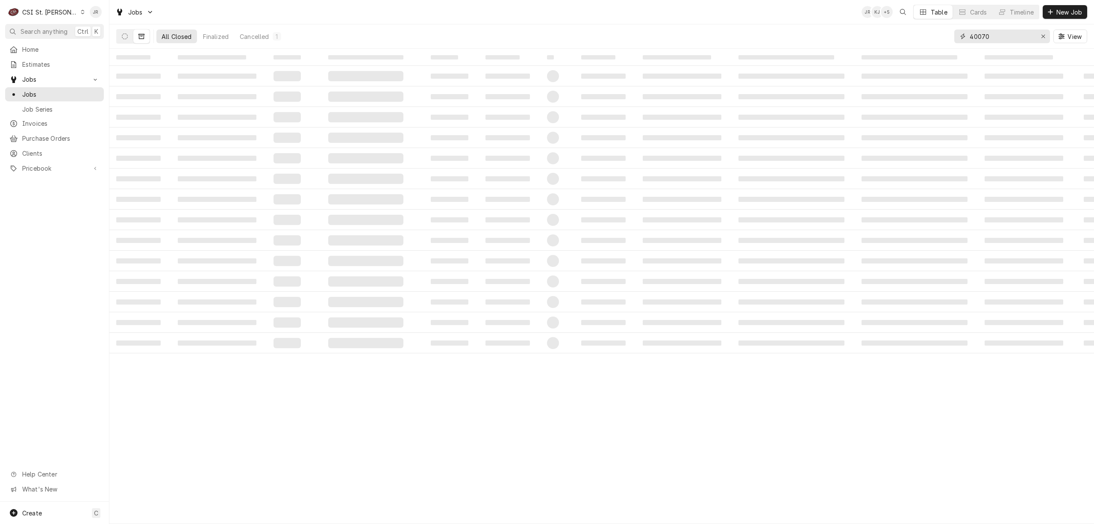
click at [976, 34] on input "40070" at bounding box center [1002, 36] width 64 height 14
click at [324, 139] on td "‌" at bounding box center [372, 137] width 103 height 21
click at [326, 141] on td "‌" at bounding box center [372, 137] width 103 height 21
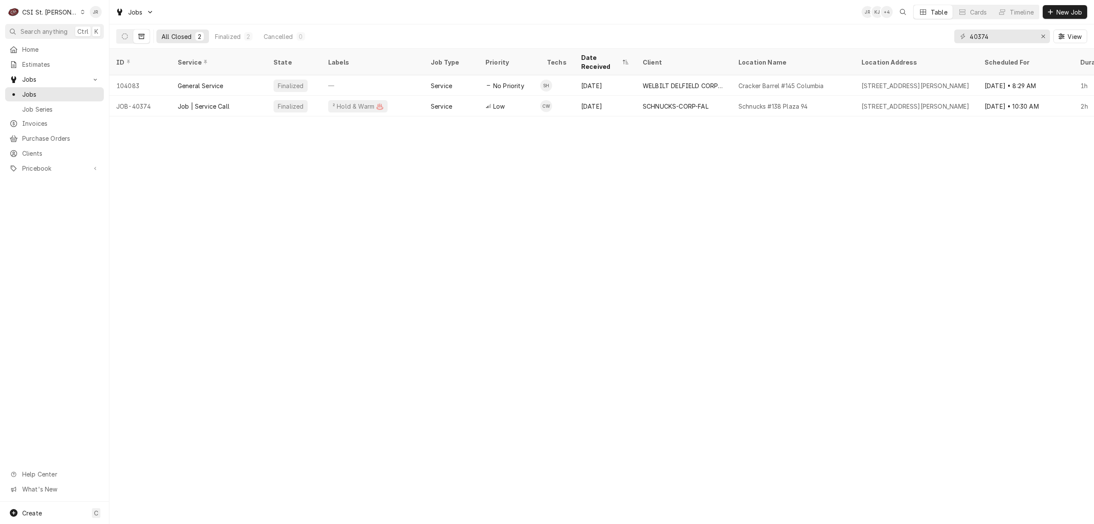
click at [327, 142] on div "ID Service State Labels Job Type Priority Techs Date Received Client Location N…" at bounding box center [601, 286] width 985 height 475
click at [1004, 35] on input "40374" at bounding box center [1002, 36] width 64 height 14
type input "40070"
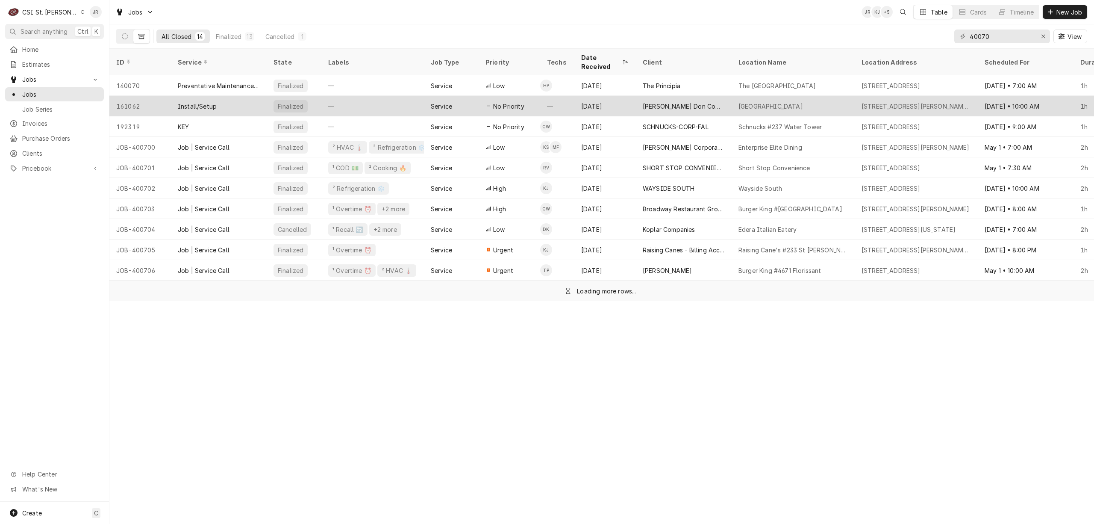
click at [768, 102] on div "[GEOGRAPHIC_DATA]" at bounding box center [771, 106] width 65 height 9
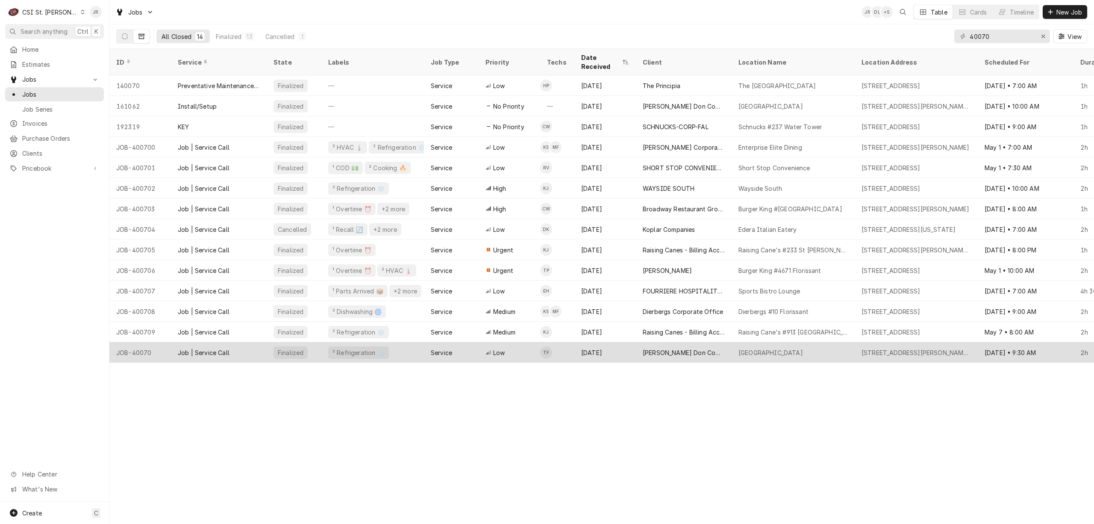
click at [792, 342] on div "[GEOGRAPHIC_DATA]" at bounding box center [793, 352] width 123 height 21
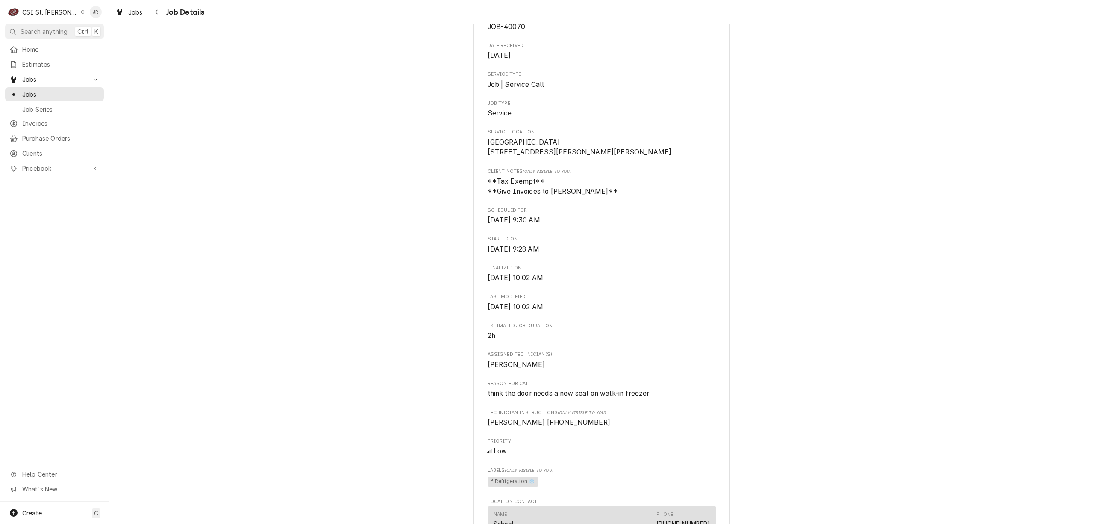
scroll to position [342, 0]
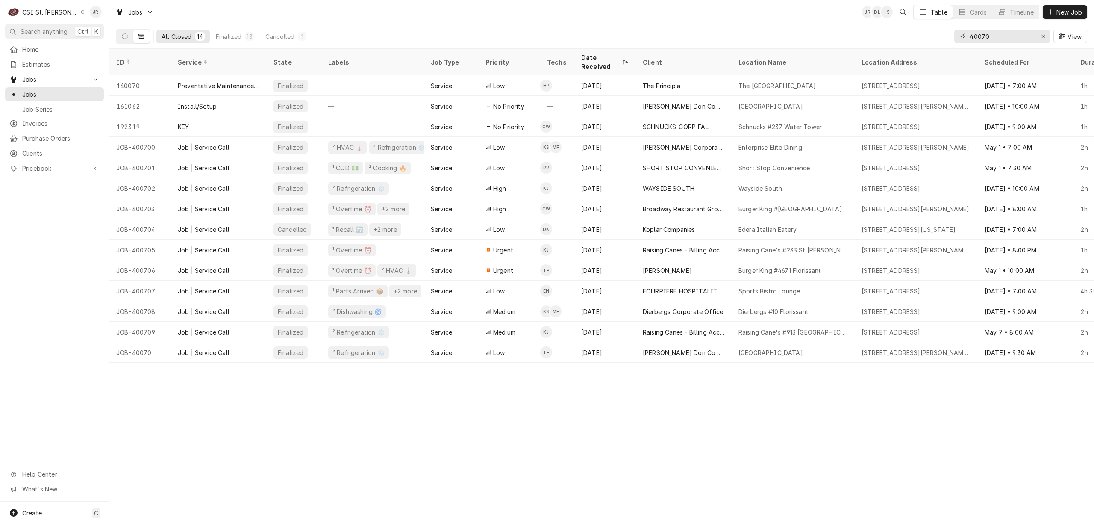
click at [997, 29] on input "40070" at bounding box center [1002, 36] width 64 height 14
click at [996, 33] on input "40070" at bounding box center [1002, 36] width 64 height 14
type input "Independence elementary"
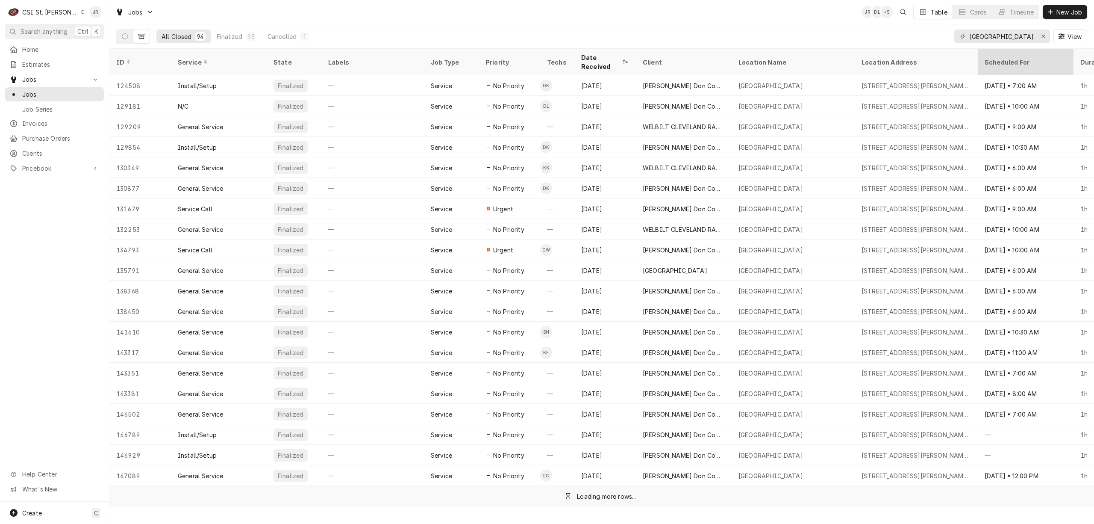
scroll to position [0, 0]
click at [1013, 51] on div "Scheduled For" at bounding box center [1026, 61] width 92 height 23
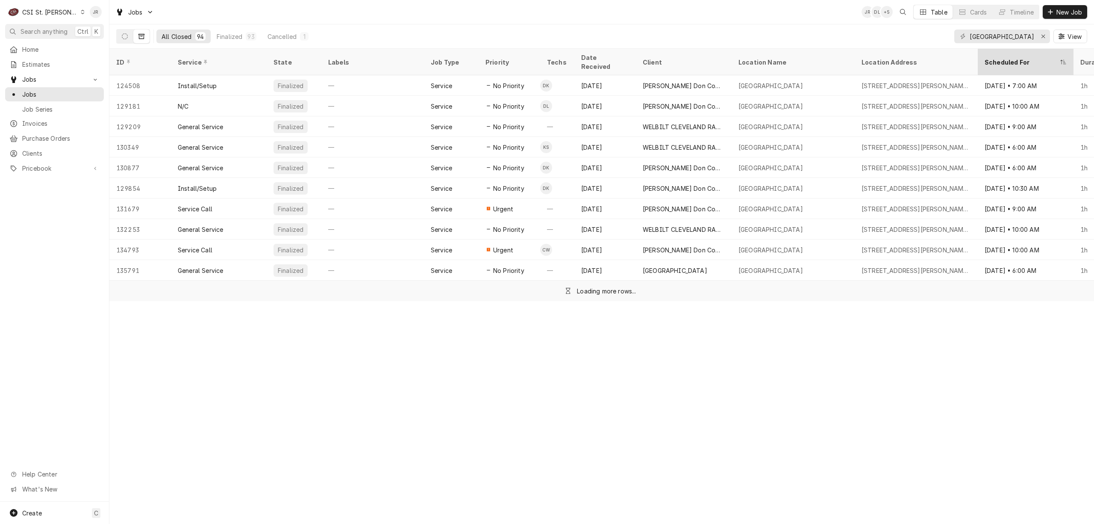
click at [1004, 58] on div "Scheduled For" at bounding box center [1022, 62] width 74 height 9
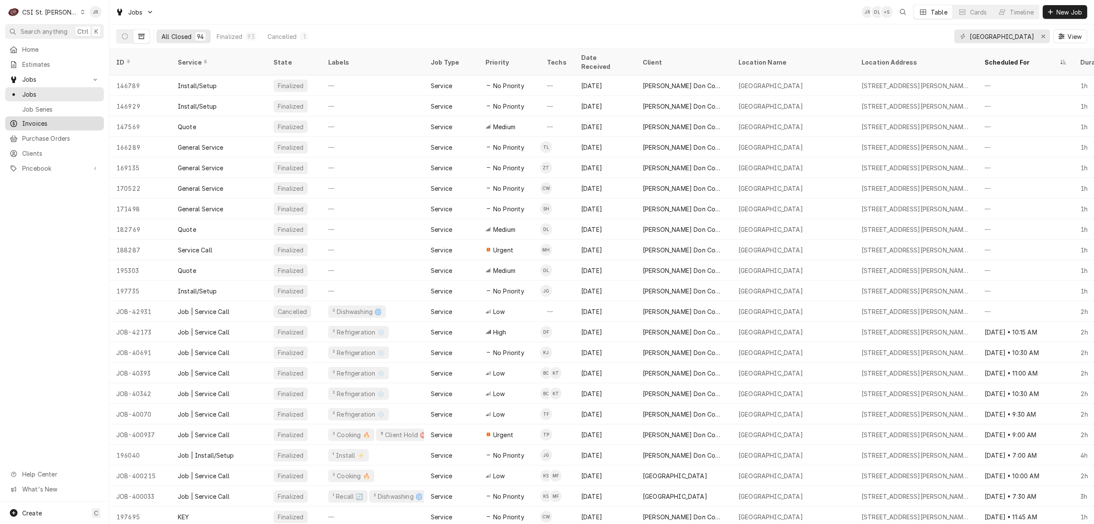
click at [39, 119] on span "Invoices" at bounding box center [60, 123] width 77 height 9
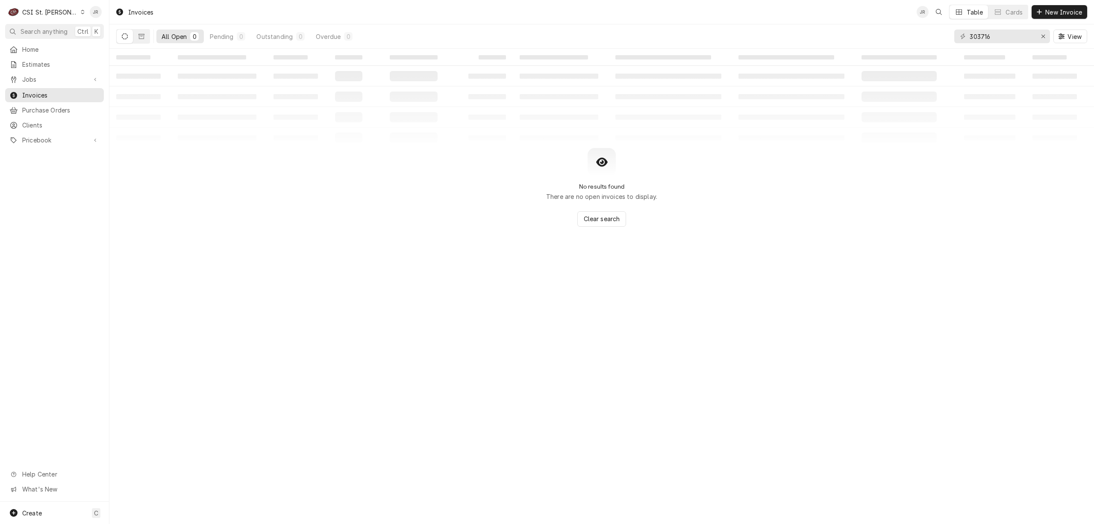
click at [992, 29] on div "303716 View" at bounding box center [1021, 36] width 133 height 24
click at [997, 37] on input "303716" at bounding box center [1002, 36] width 64 height 14
click at [998, 38] on input "303716" at bounding box center [1002, 36] width 64 height 14
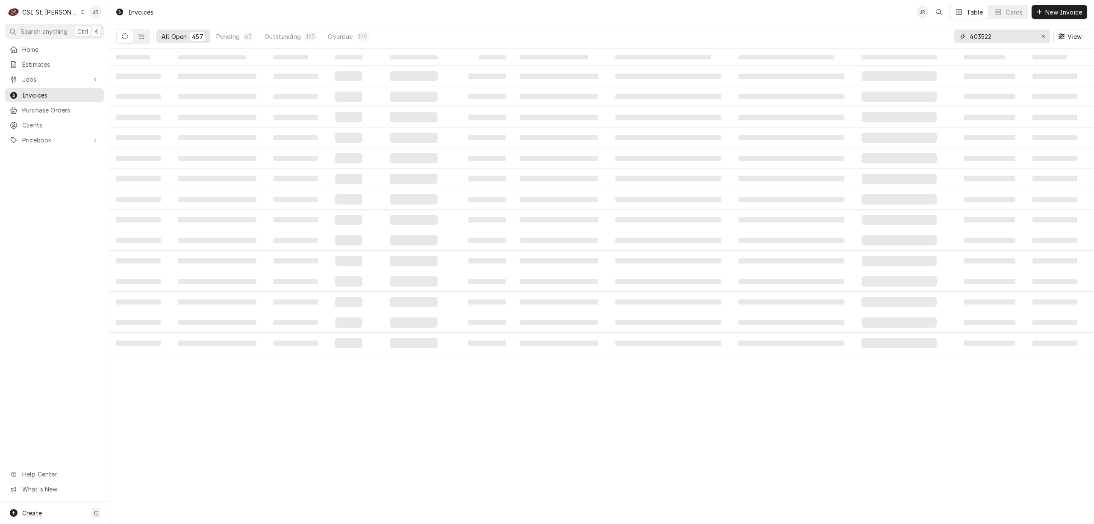
type input "403522"
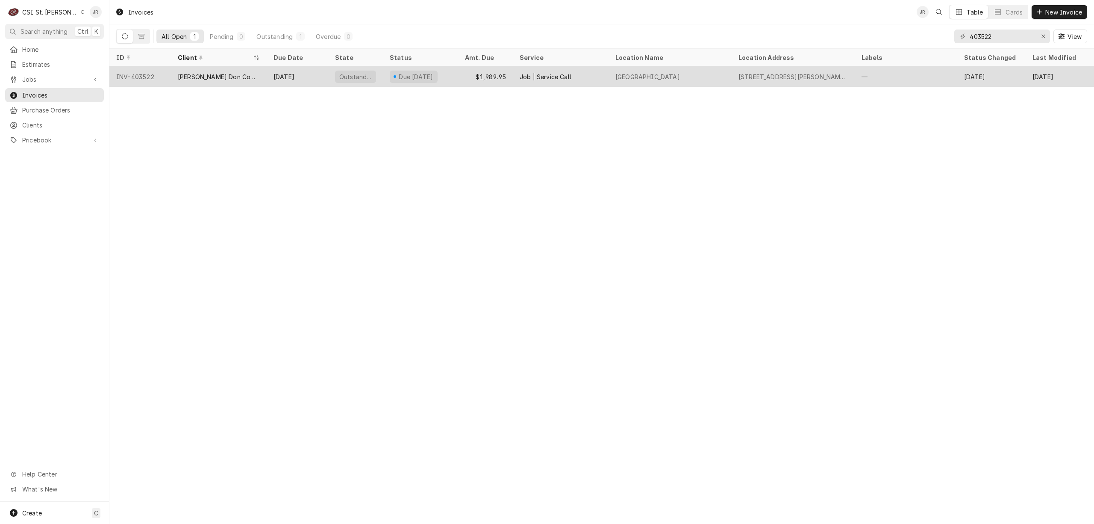
click at [191, 81] on div "[PERSON_NAME] Don Company" at bounding box center [219, 76] width 96 height 21
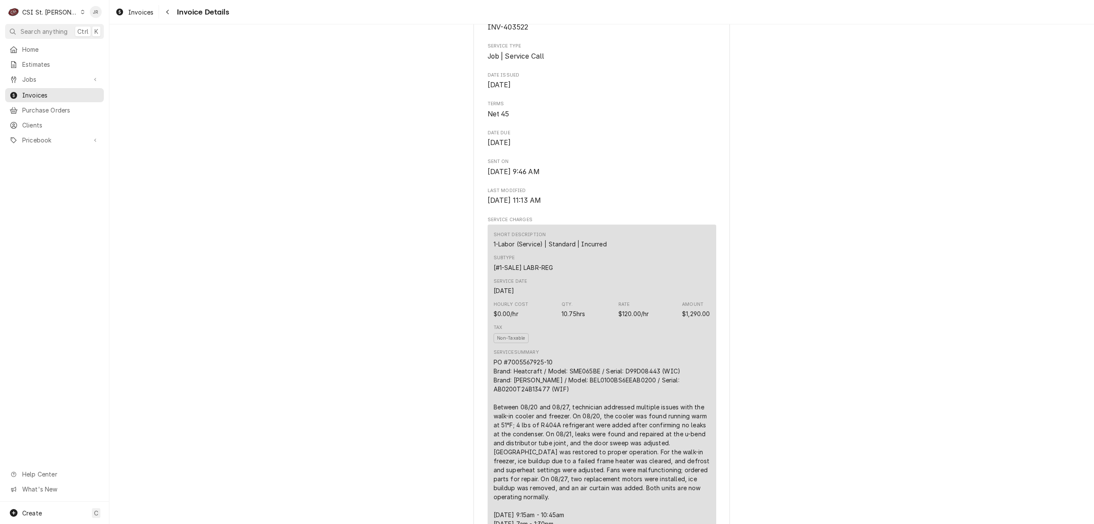
scroll to position [114, 0]
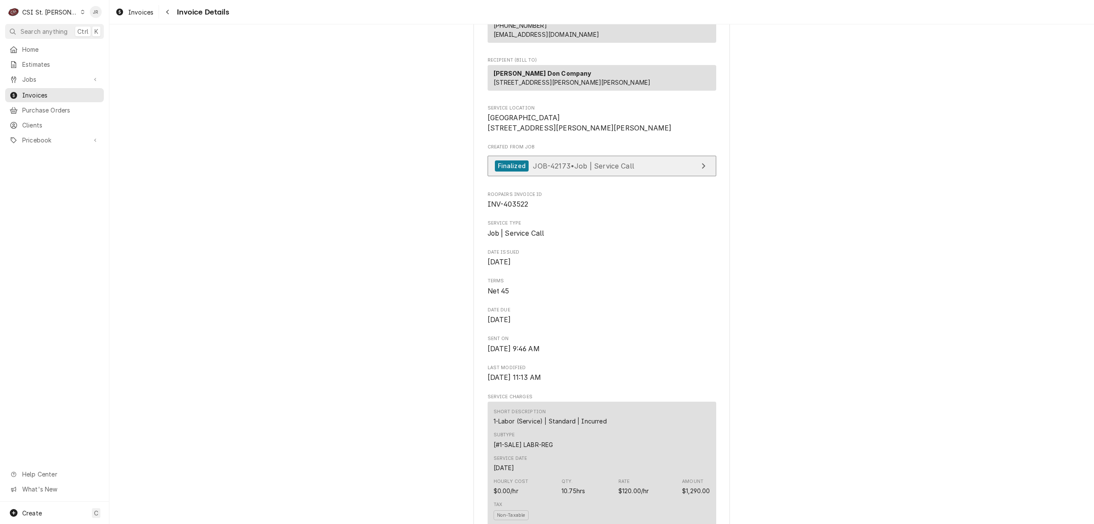
click at [652, 177] on link "Finalized JOB-42173 • Job | Service Call" at bounding box center [602, 166] width 229 height 21
click at [55, 81] on span "Jobs" at bounding box center [54, 79] width 65 height 9
click at [62, 92] on span "Jobs" at bounding box center [60, 94] width 77 height 9
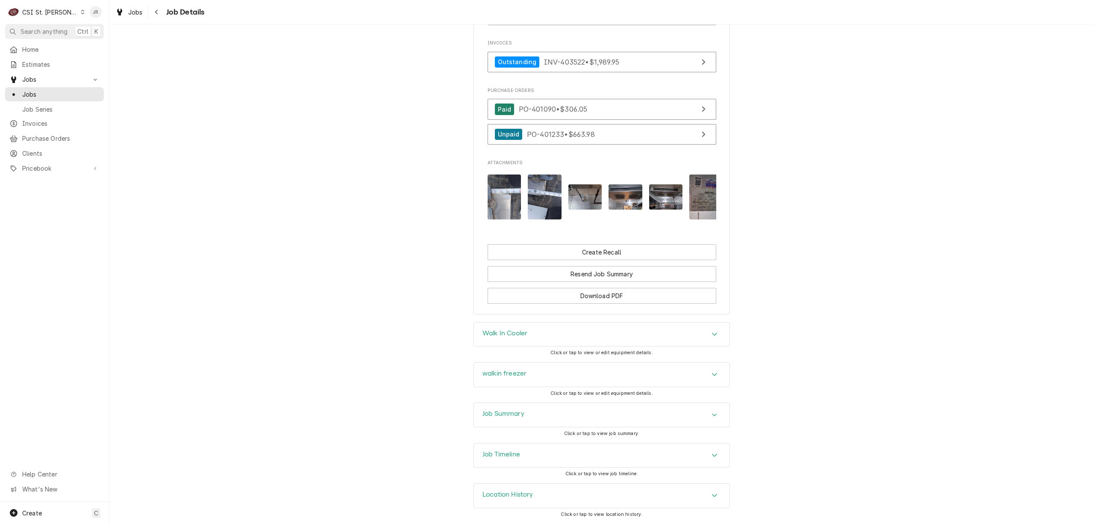
scroll to position [741, 0]
click at [568, 416] on div "Job Summary" at bounding box center [602, 415] width 256 height 24
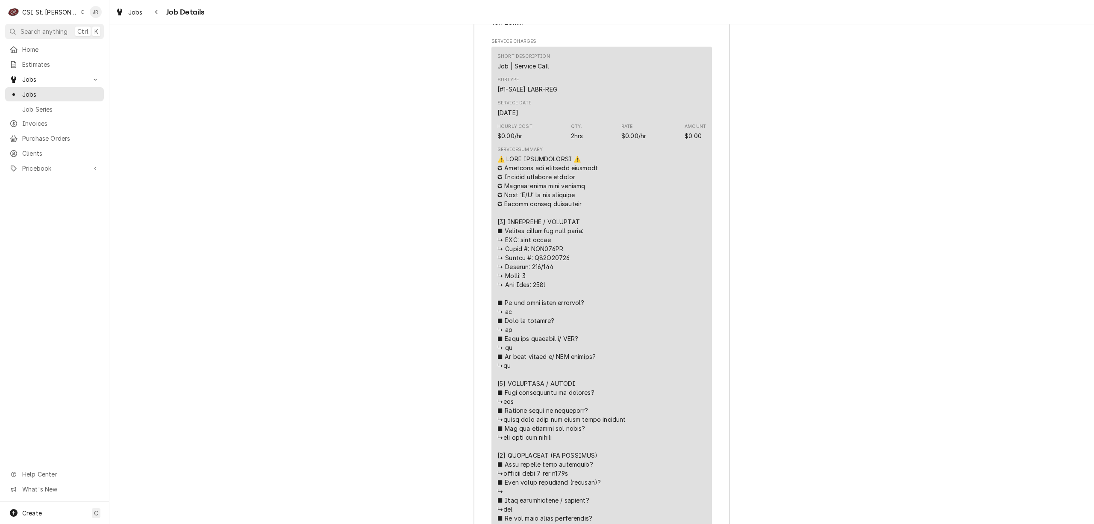
scroll to position [1311, 0]
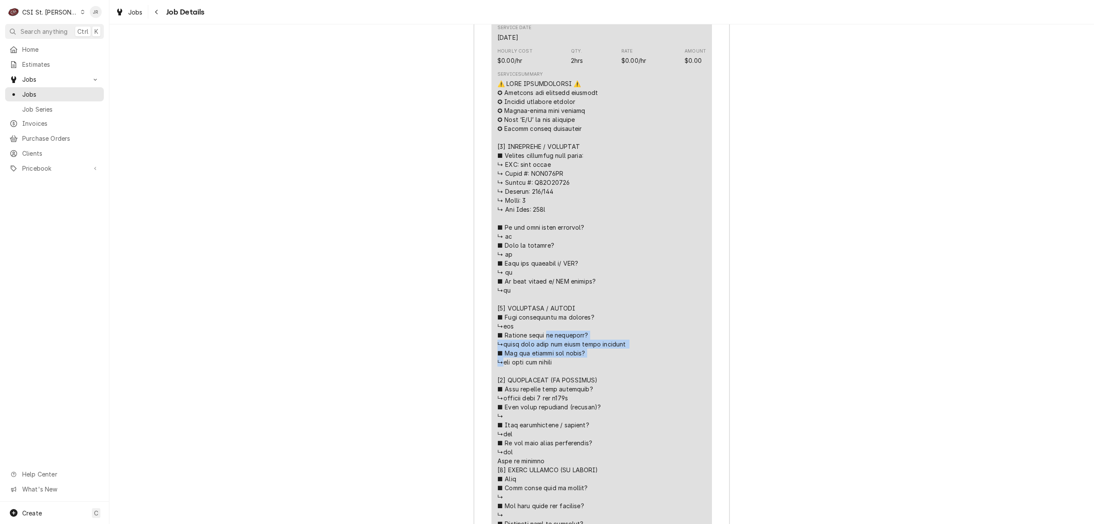
drag, startPoint x: 498, startPoint y: 252, endPoint x: 576, endPoint y: 269, distance: 79.6
click at [573, 266] on div "Line Item" at bounding box center [602, 451] width 209 height 745
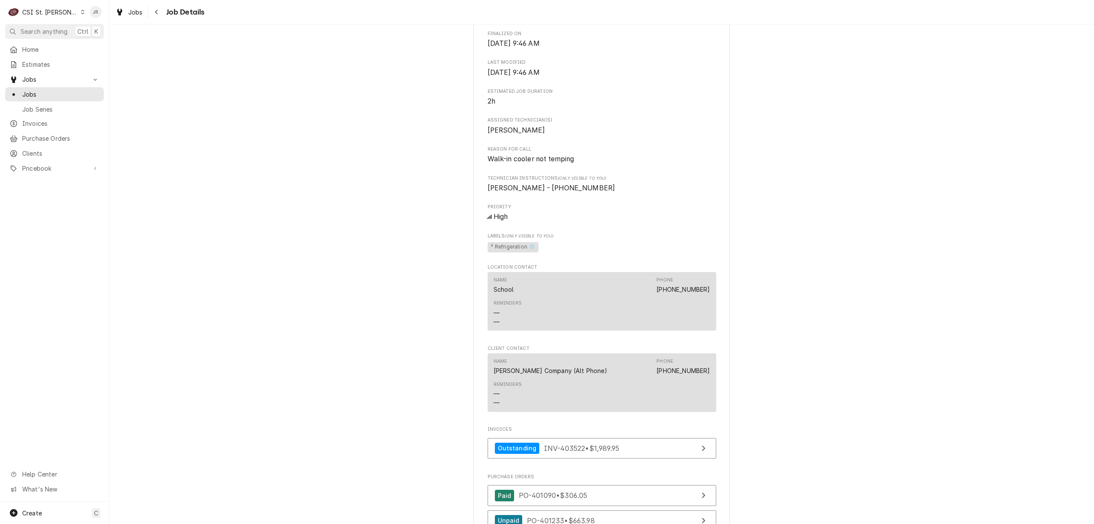
scroll to position [342, 0]
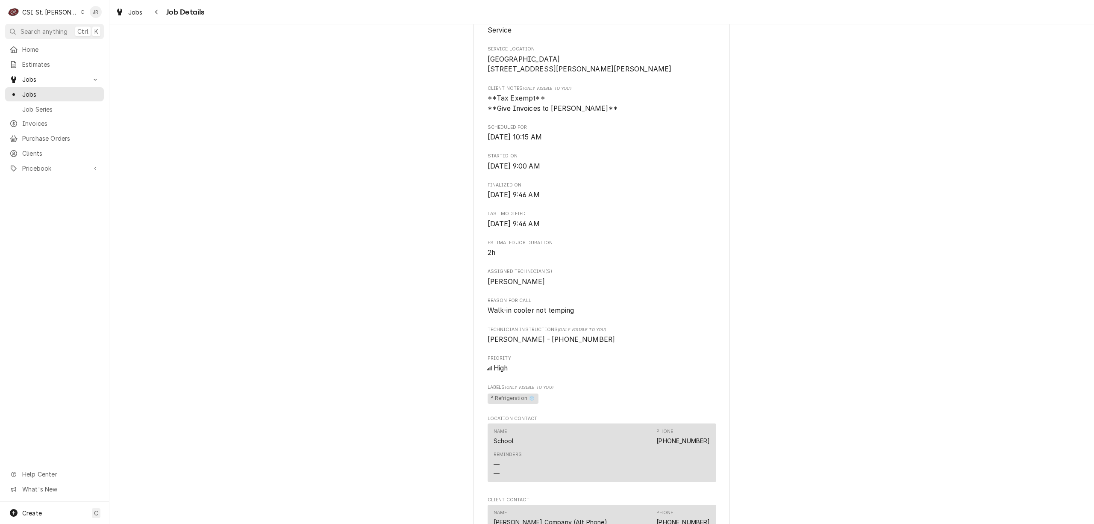
scroll to position [0, 0]
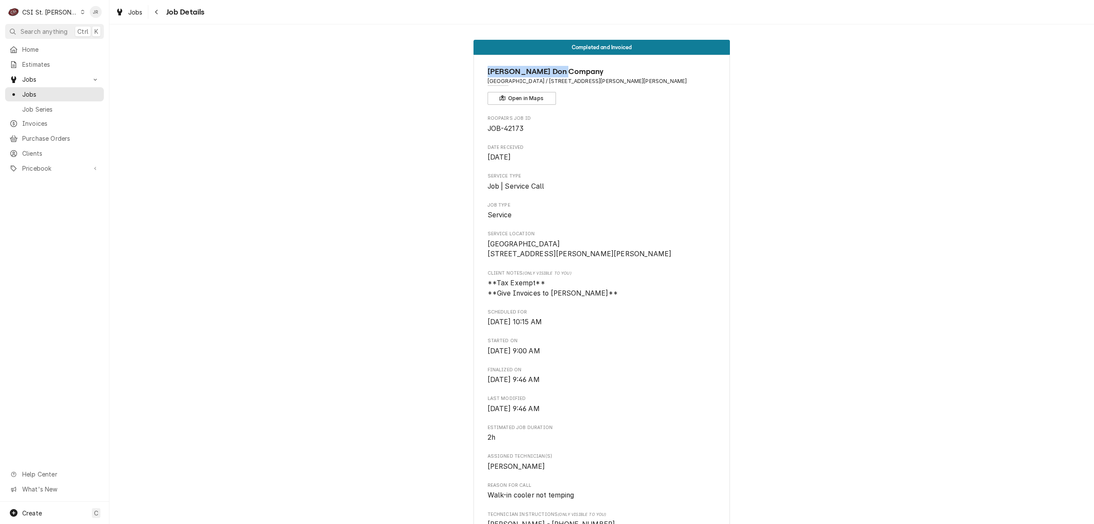
drag, startPoint x: 481, startPoint y: 72, endPoint x: 563, endPoint y: 79, distance: 82.3
copy span "[PERSON_NAME] Don Company"
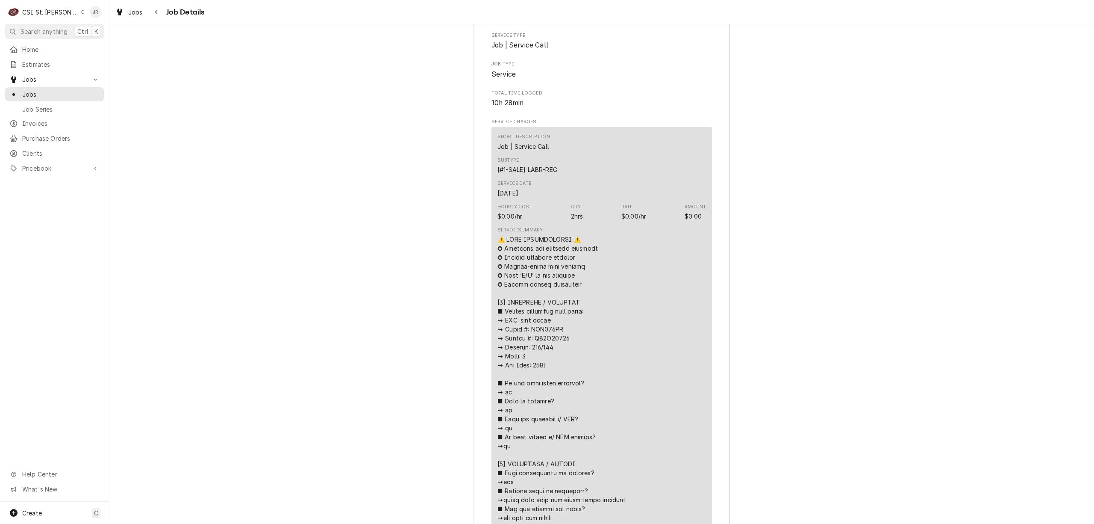
scroll to position [1140, 0]
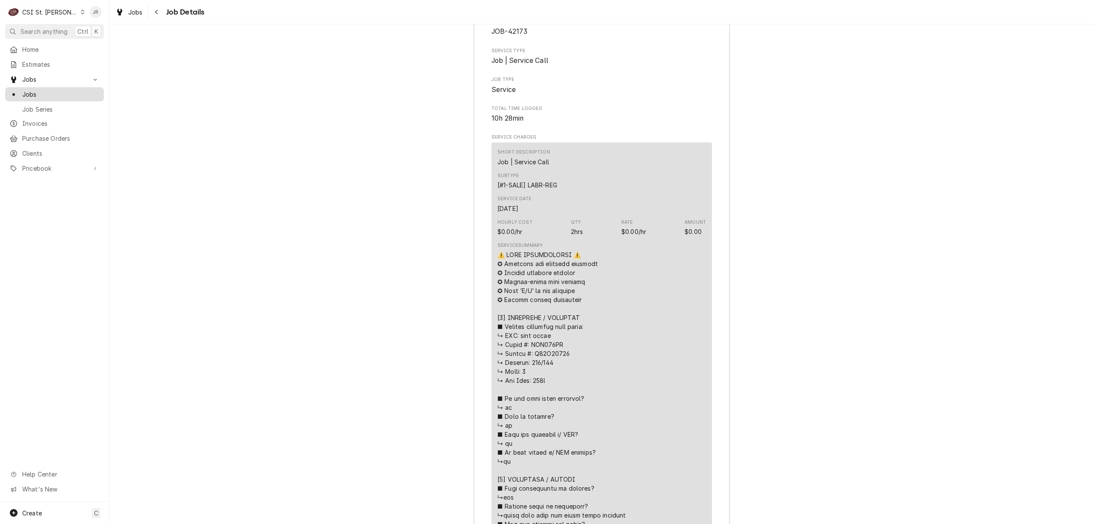
click at [35, 91] on span "Jobs" at bounding box center [60, 94] width 77 height 9
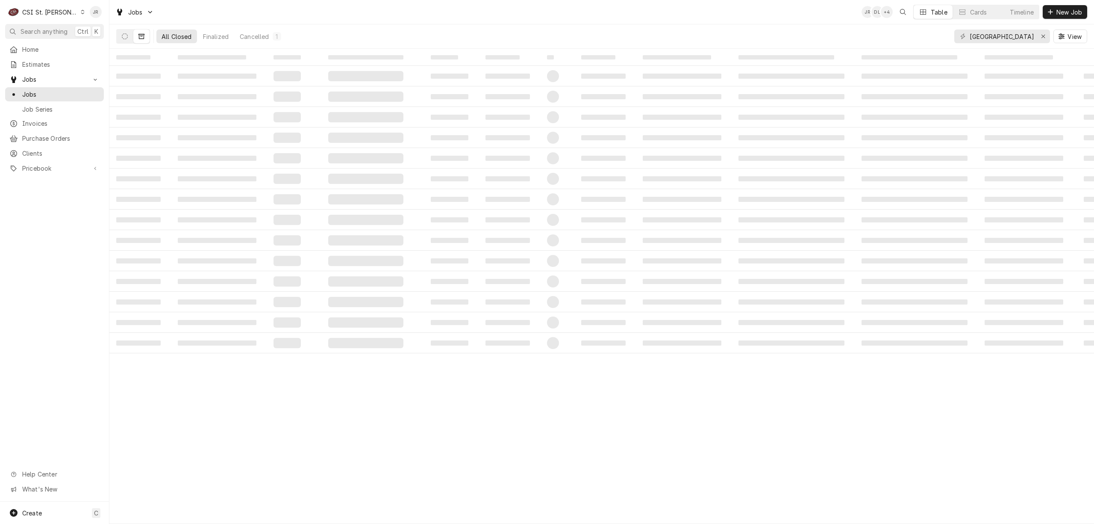
click at [142, 38] on icon "Dynamic Content Wrapper" at bounding box center [142, 36] width 6 height 5
drag, startPoint x: 983, startPoint y: 25, endPoint x: 988, endPoint y: 31, distance: 8.2
click at [983, 26] on div "Independence elementary View" at bounding box center [1021, 36] width 133 height 24
click at [992, 34] on input "Independence elementary" at bounding box center [1002, 36] width 64 height 14
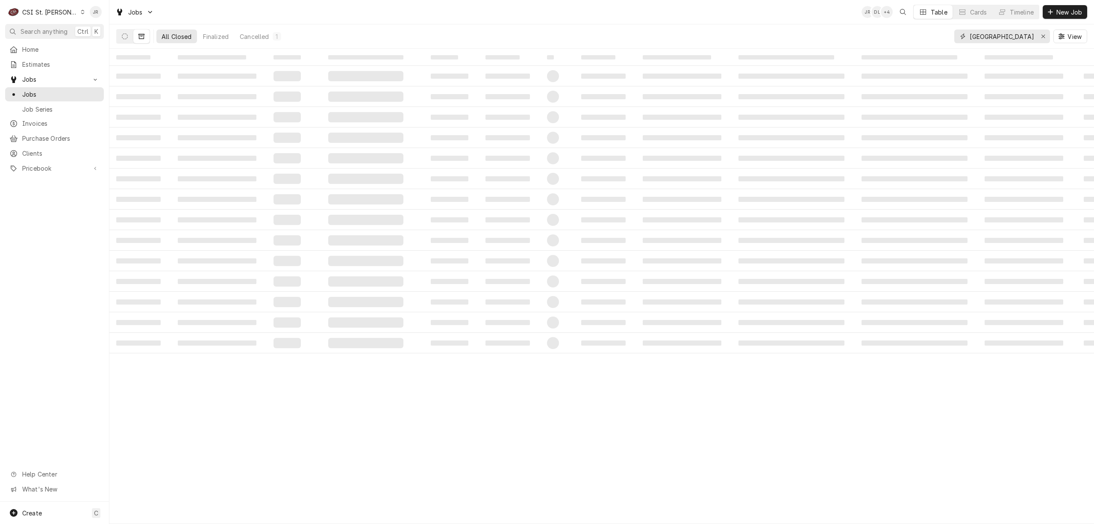
click at [995, 35] on input "Independence elementary" at bounding box center [1002, 36] width 64 height 14
paste input "Edward Don Compan"
type input "[PERSON_NAME] Company [GEOGRAPHIC_DATA]"
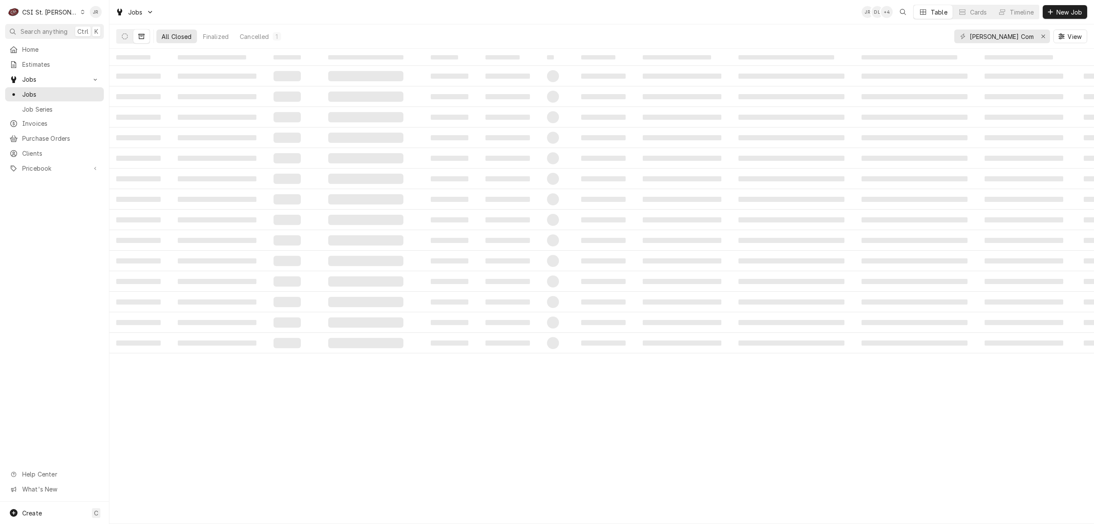
click at [366, 182] on span "‌" at bounding box center [365, 179] width 75 height 10
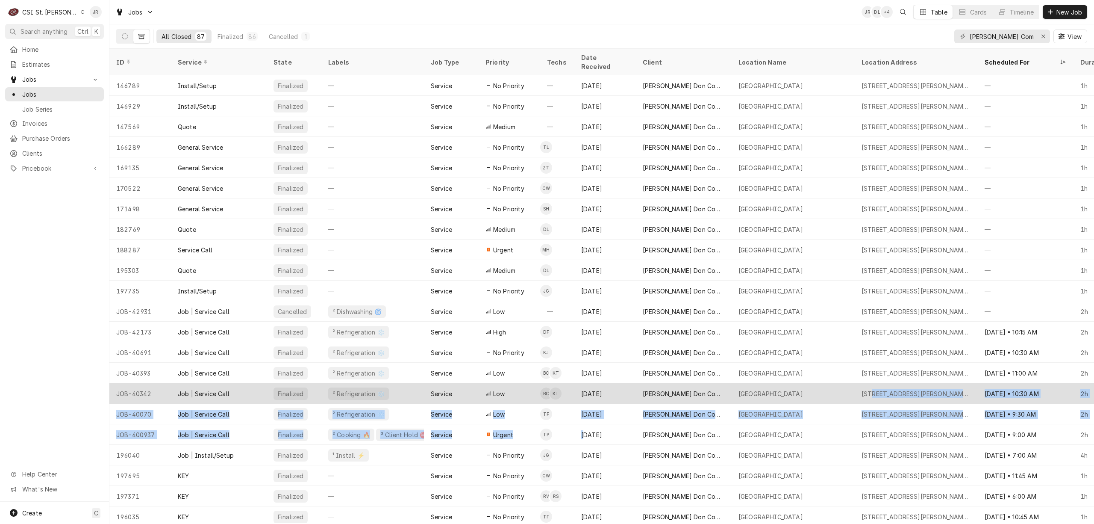
drag, startPoint x: 586, startPoint y: 425, endPoint x: 686, endPoint y: 390, distance: 106.1
click at [877, 380] on tbody "146789 Install/Setup Finalized — Service No Priority — Jan 15, 2020 Edward Don …" at bounding box center [601, 299] width 985 height 448
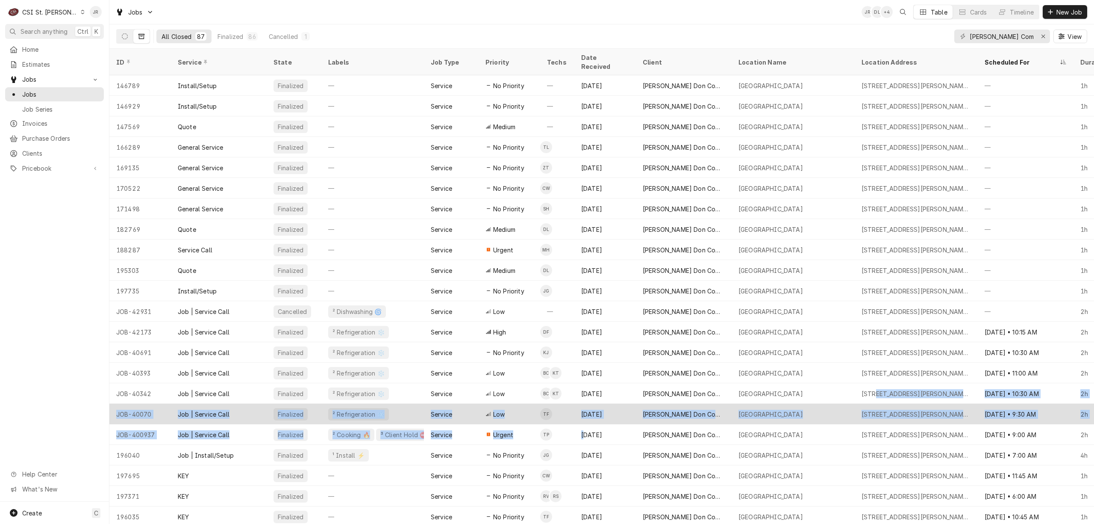
click at [645, 410] on div "[PERSON_NAME] Don Company" at bounding box center [684, 414] width 82 height 9
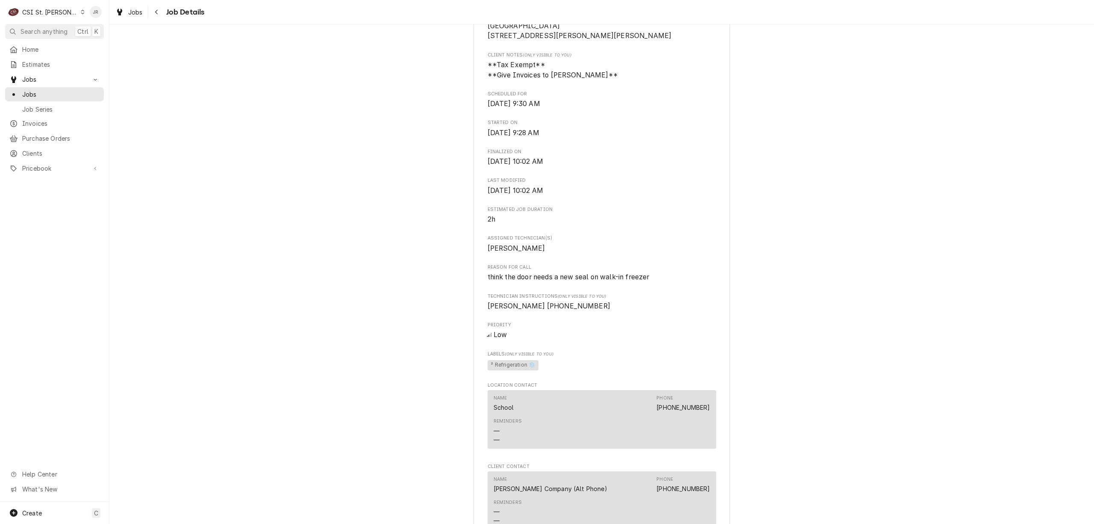
scroll to position [228, 0]
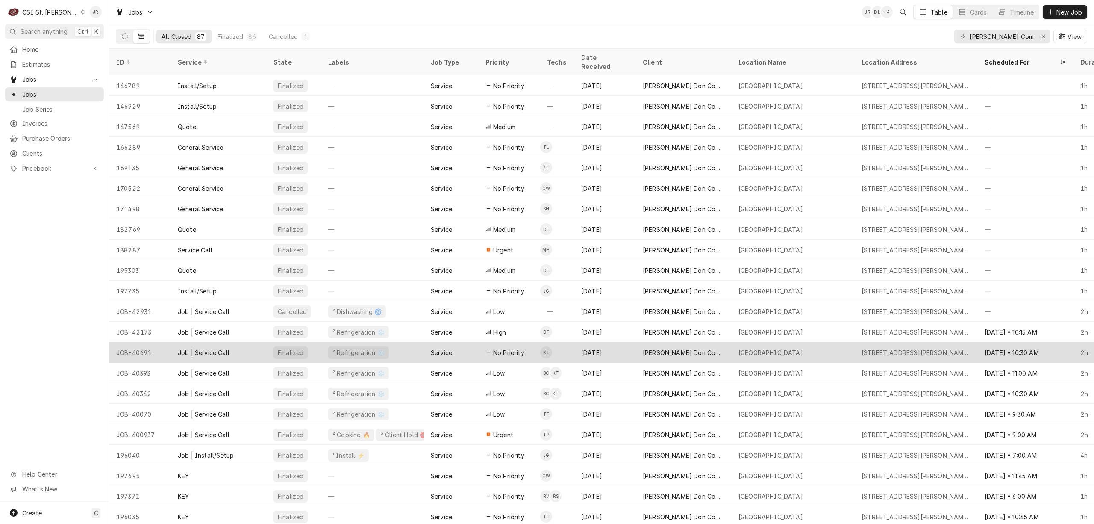
click at [613, 342] on div "[DATE]" at bounding box center [606, 352] width 62 height 21
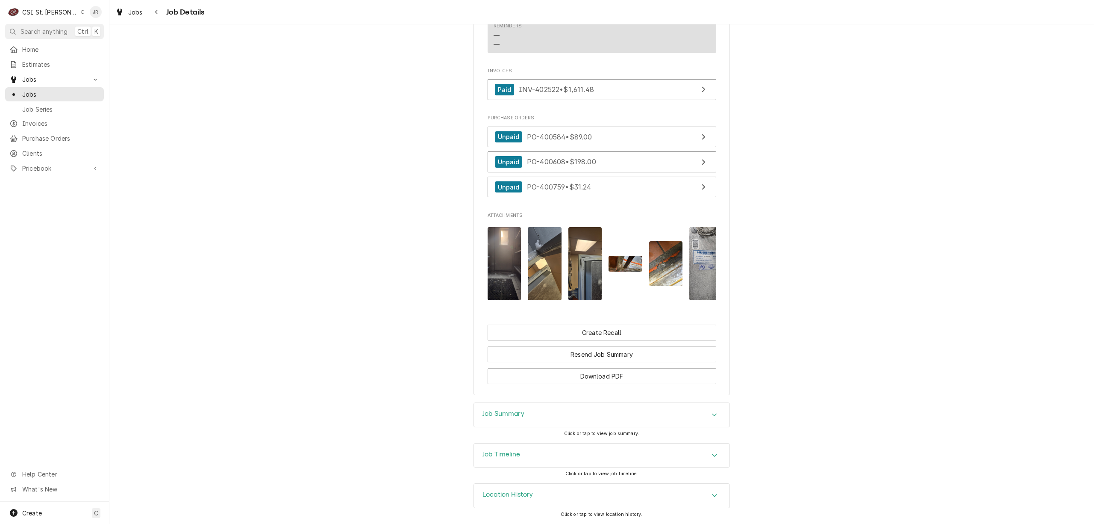
scroll to position [805, 0]
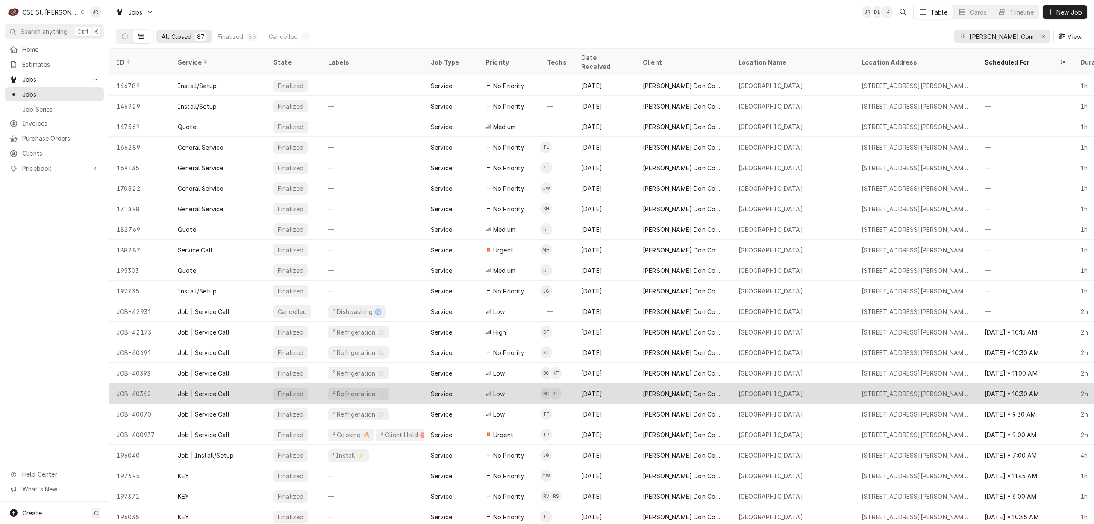
click at [603, 383] on div "[DATE]" at bounding box center [606, 393] width 62 height 21
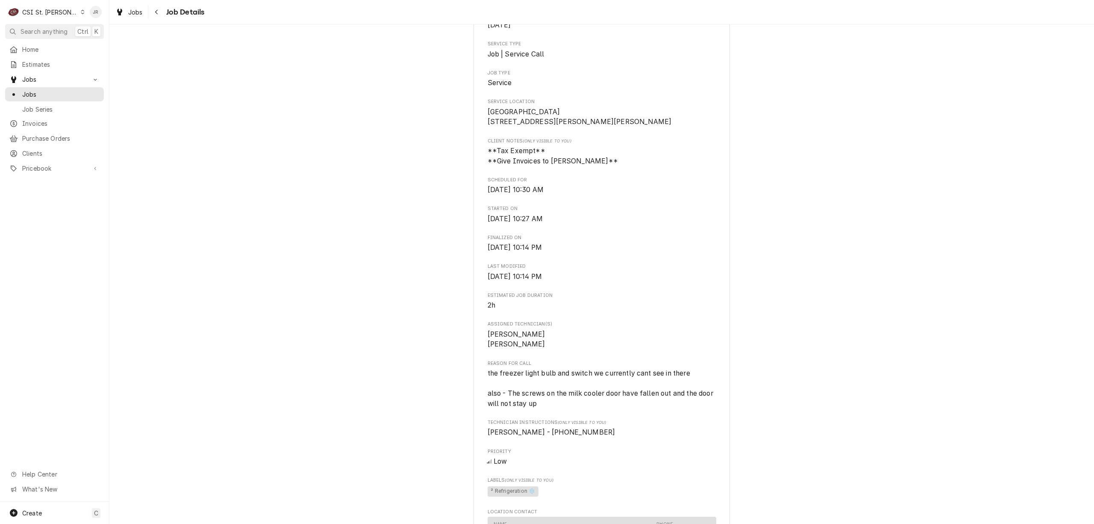
scroll to position [171, 0]
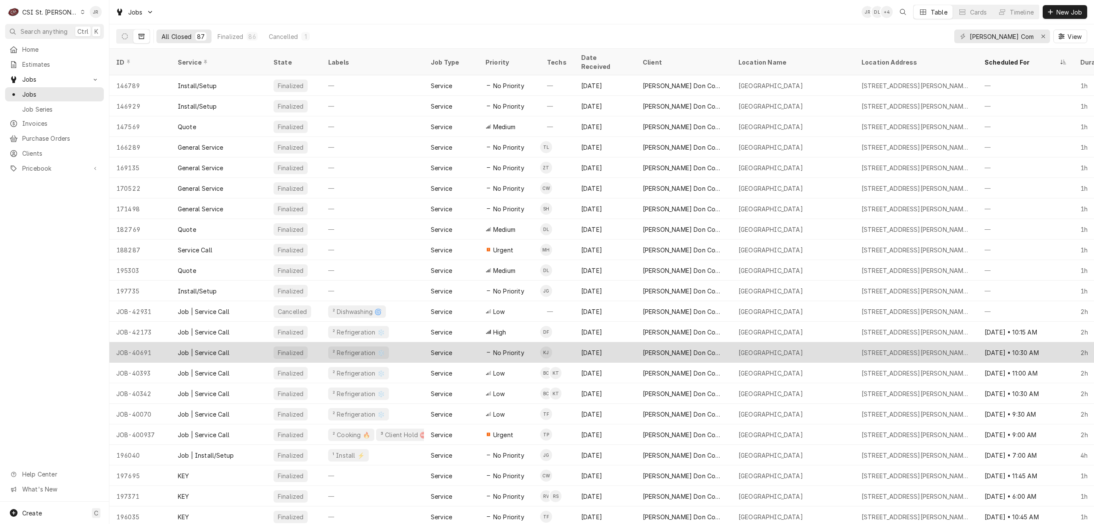
click at [703, 348] on div "[PERSON_NAME] Don Company" at bounding box center [684, 352] width 82 height 9
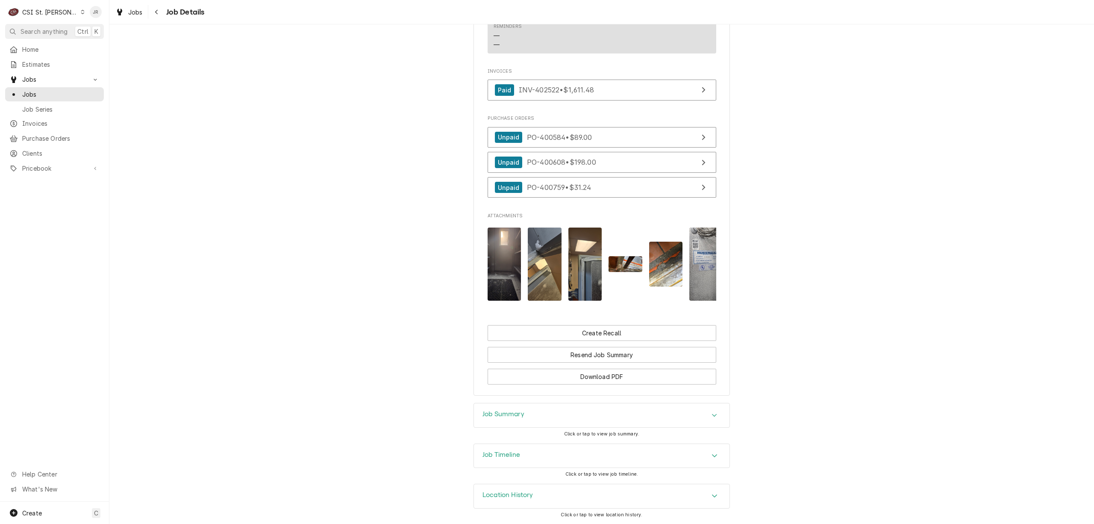
scroll to position [805, 0]
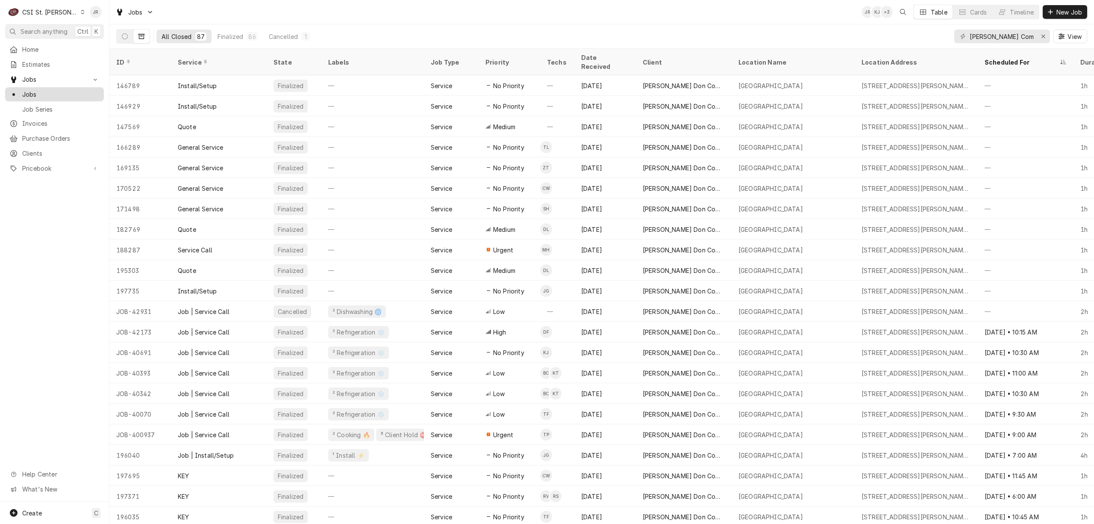
click at [41, 94] on span "Jobs" at bounding box center [60, 94] width 77 height 9
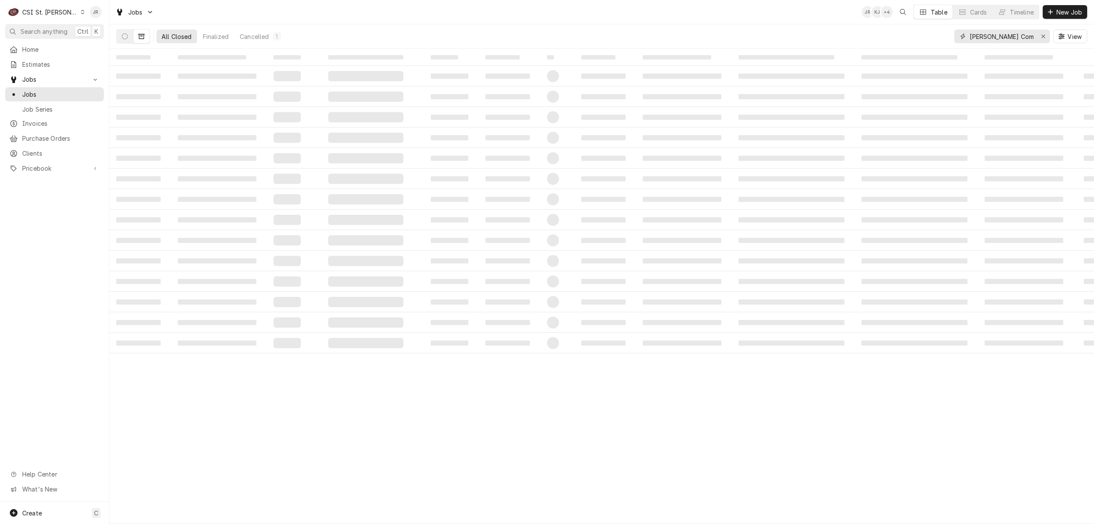
click at [992, 38] on input "Edward Don Company Independence Elementary" at bounding box center [1002, 36] width 64 height 14
click at [992, 37] on input "Edward Don Company Independence Elementary" at bounding box center [1002, 36] width 64 height 14
type input "40691"
click at [522, 151] on td "‌" at bounding box center [510, 158] width 62 height 21
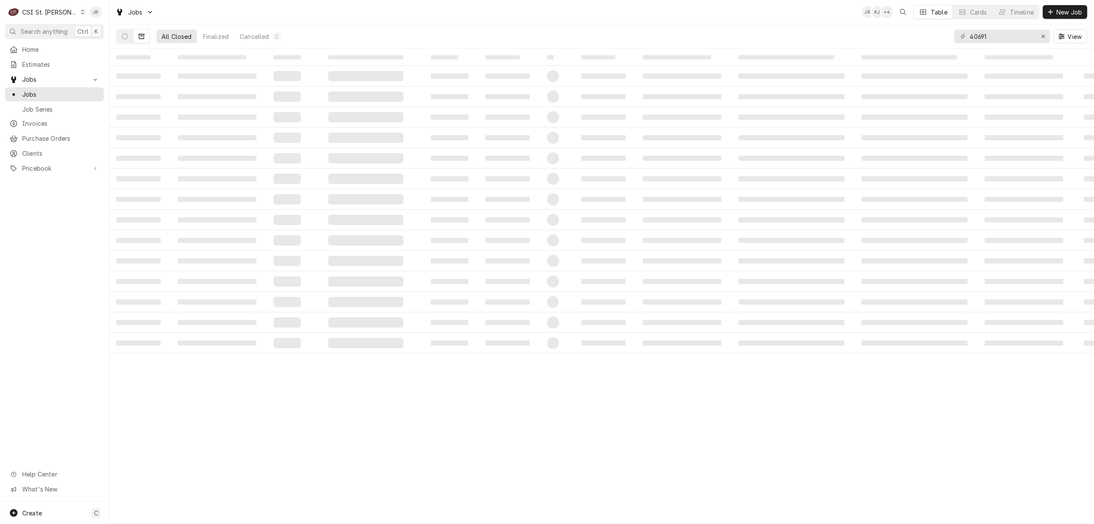
click at [536, 158] on td "‌" at bounding box center [510, 158] width 62 height 21
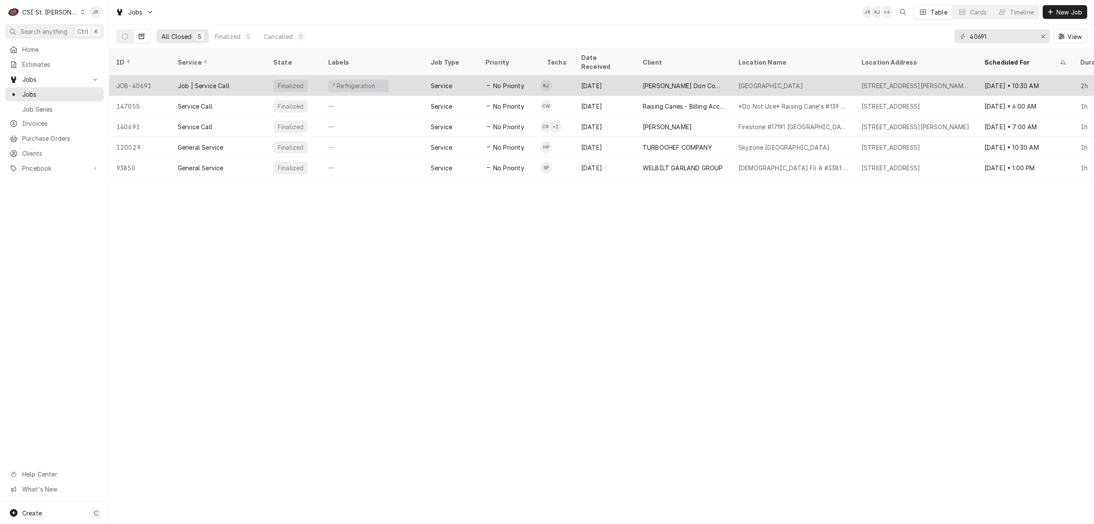
click at [460, 75] on div "Service" at bounding box center [451, 85] width 55 height 21
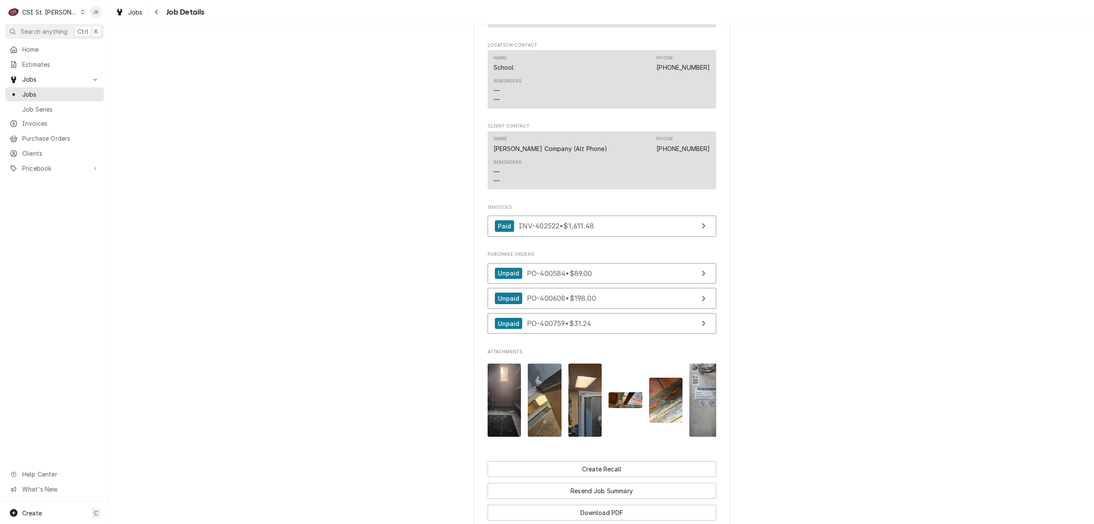
scroll to position [805, 0]
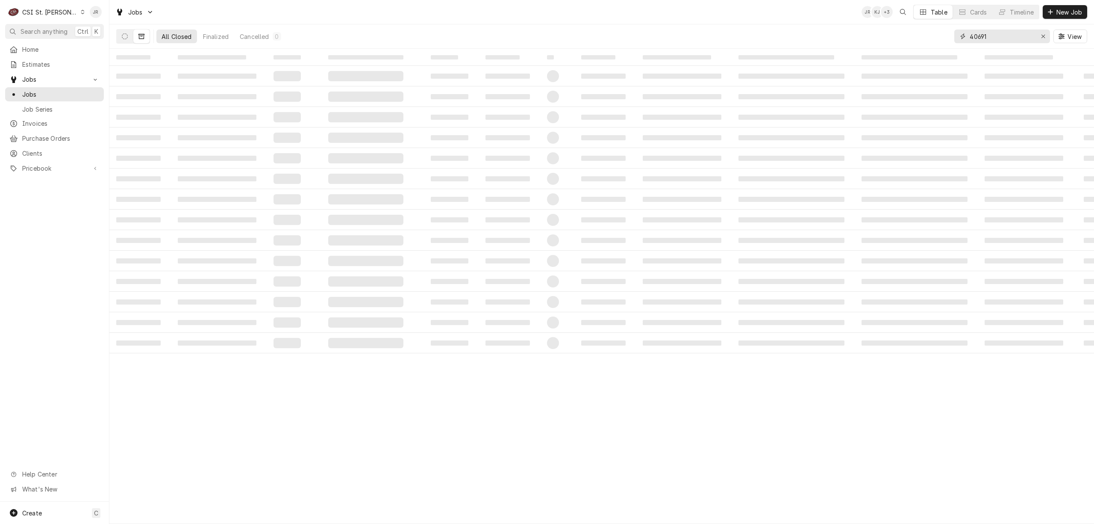
click at [991, 39] on input "40691" at bounding box center [1002, 36] width 64 height 14
click at [991, 38] on input "40691" at bounding box center [1002, 36] width 64 height 14
type input "4"
type input "2"
type input "40342"
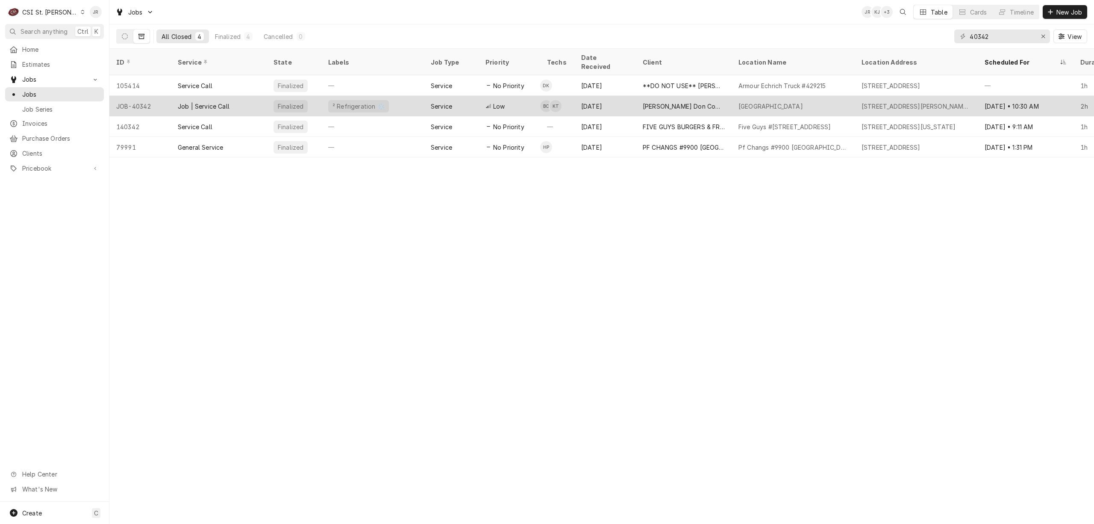
click at [681, 102] on div "Edward Don Company" at bounding box center [684, 106] width 82 height 9
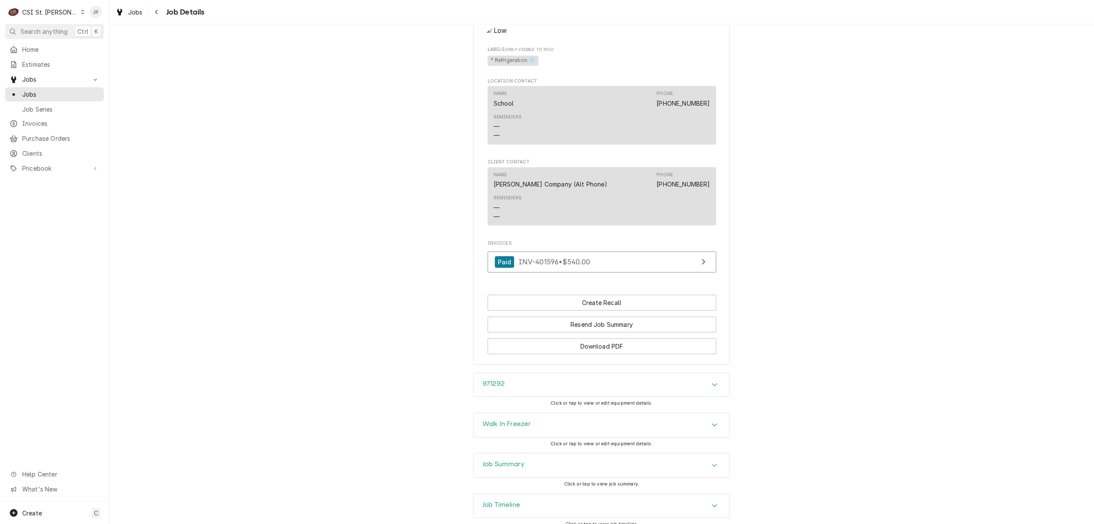
scroll to position [626, 0]
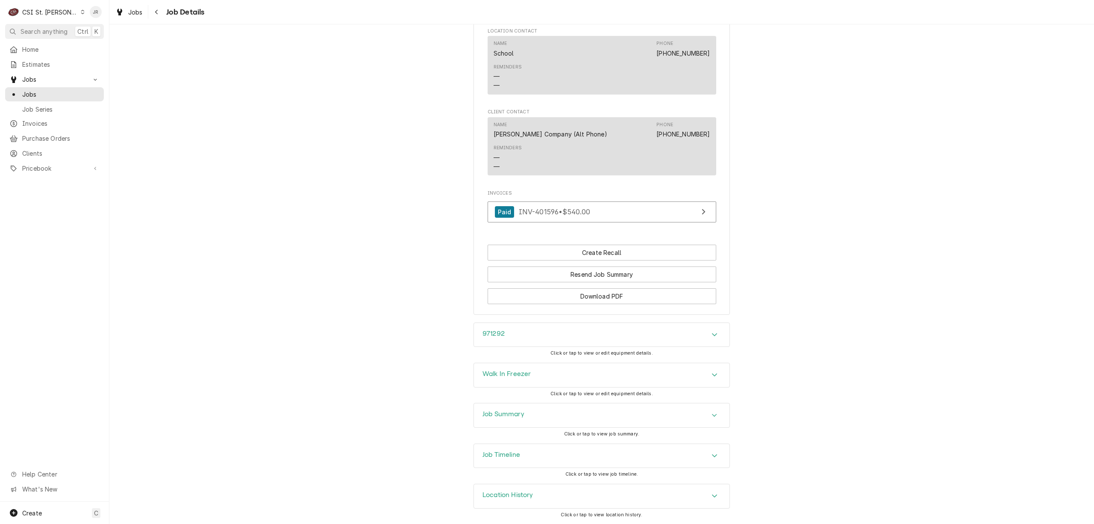
click at [522, 416] on div "Job Summary" at bounding box center [602, 415] width 256 height 24
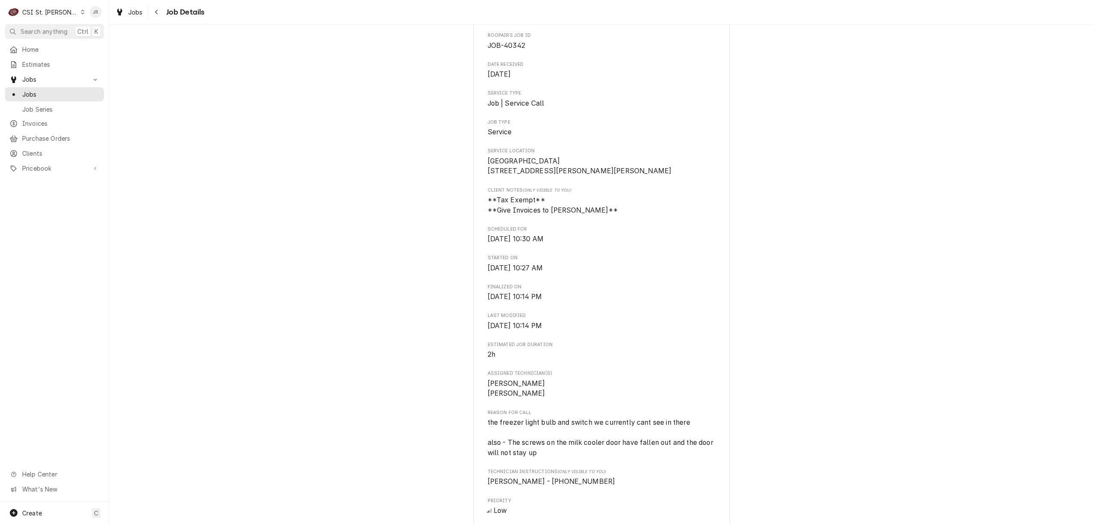
scroll to position [0, 0]
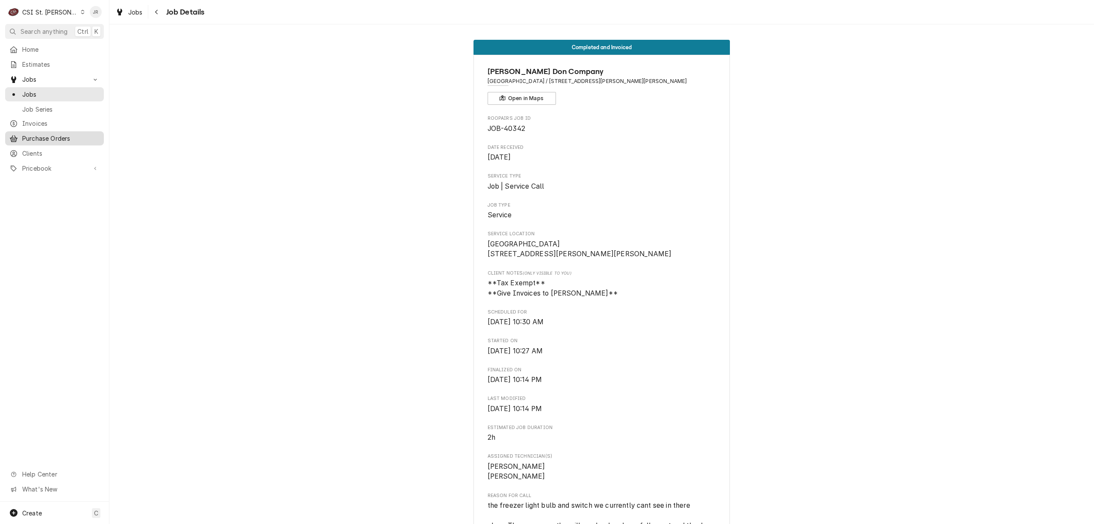
click at [69, 136] on span "Purchase Orders" at bounding box center [60, 138] width 77 height 9
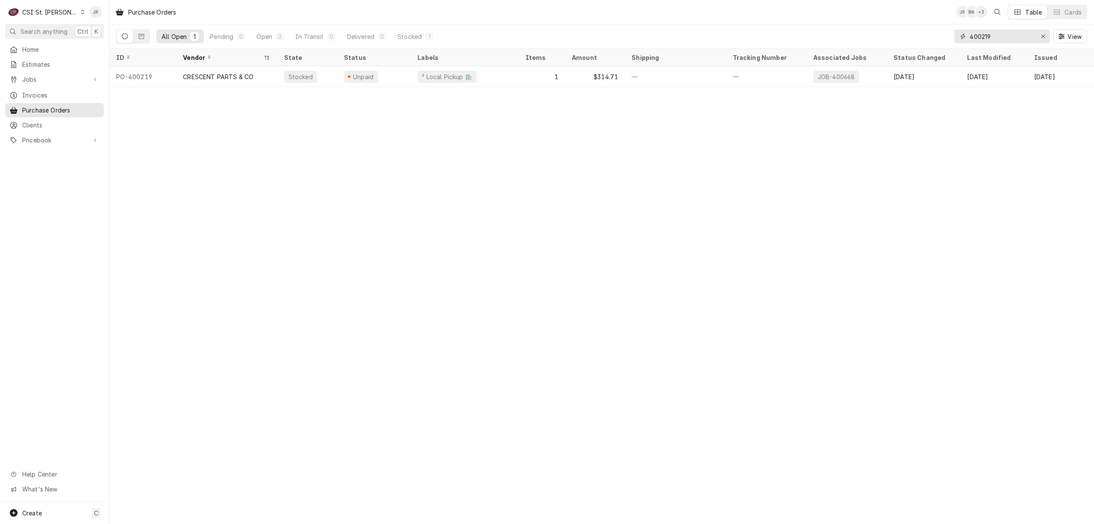
click at [985, 31] on input "400219" at bounding box center [1002, 36] width 64 height 14
click at [985, 36] on input "400219" at bounding box center [1002, 36] width 64 height 14
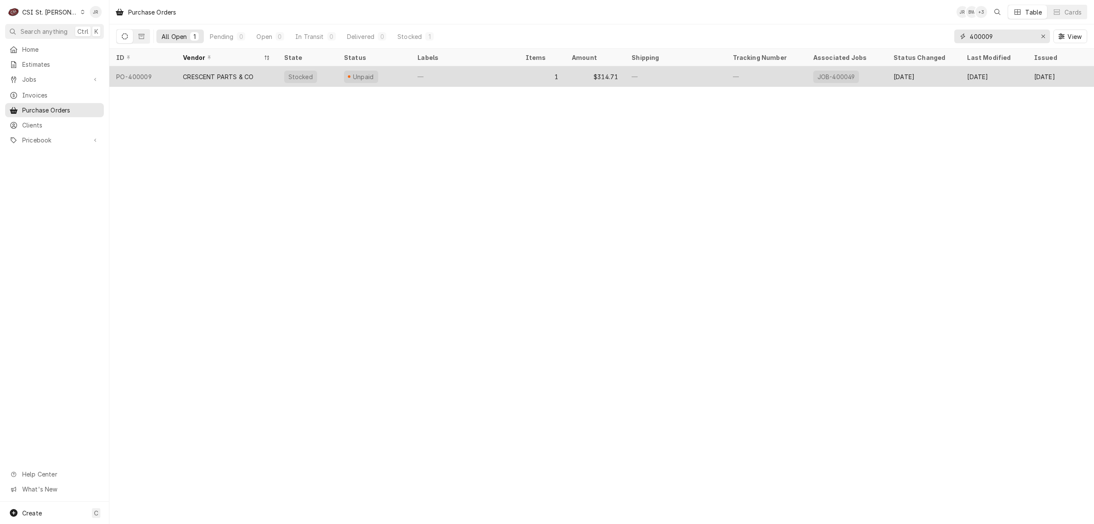
type input "400009"
click at [226, 72] on div "CRESCENT PARTS & CO" at bounding box center [218, 76] width 71 height 9
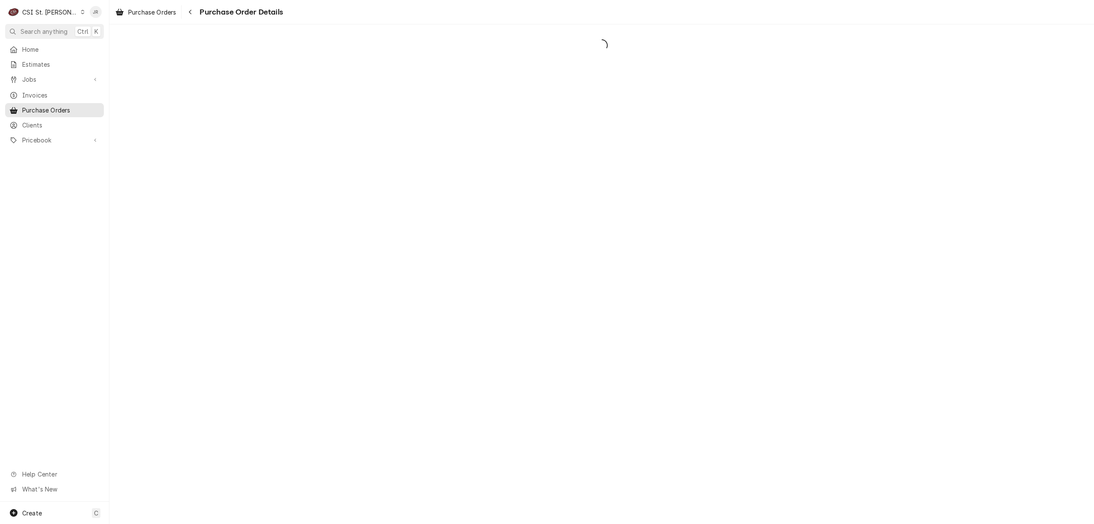
click at [365, 163] on div "C CSI St. [PERSON_NAME] Search anything Ctrl K Home Estimates Jobs Jobs Job Ser…" at bounding box center [547, 262] width 1094 height 524
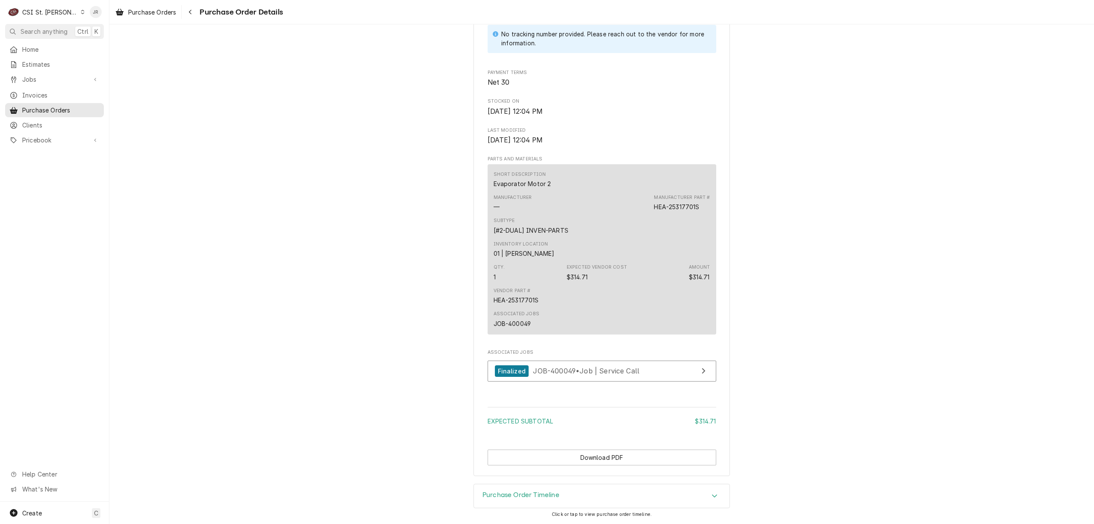
scroll to position [467, 0]
click at [517, 324] on div "JOB-400049" at bounding box center [513, 323] width 38 height 9
copy div "400049"
click at [43, 107] on span "Purchase Orders" at bounding box center [60, 110] width 77 height 9
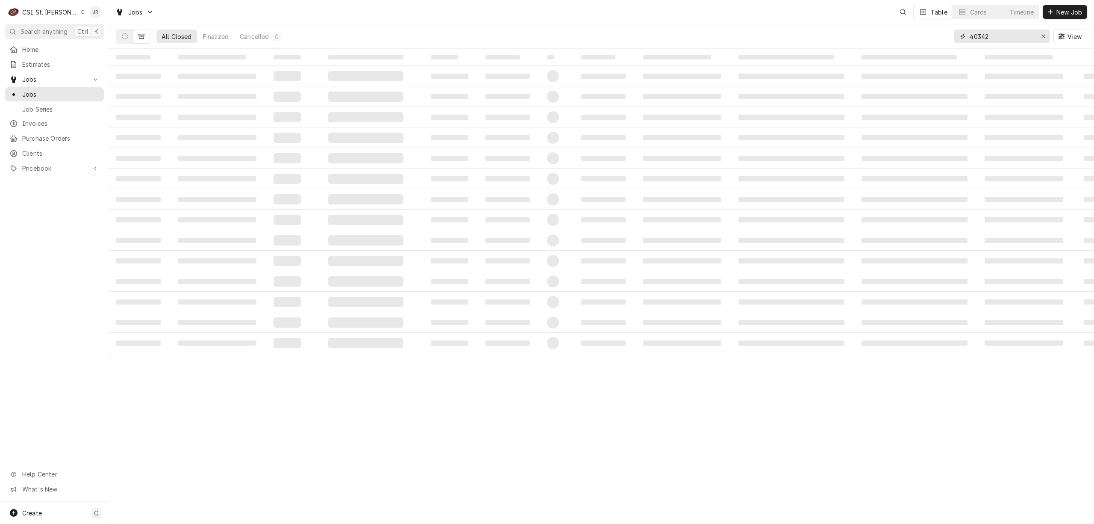
click at [992, 36] on input "40342" at bounding box center [1002, 36] width 64 height 14
paste input "0049"
type input "400049"
click at [120, 35] on button "Dynamic Content Wrapper" at bounding box center [125, 36] width 16 height 14
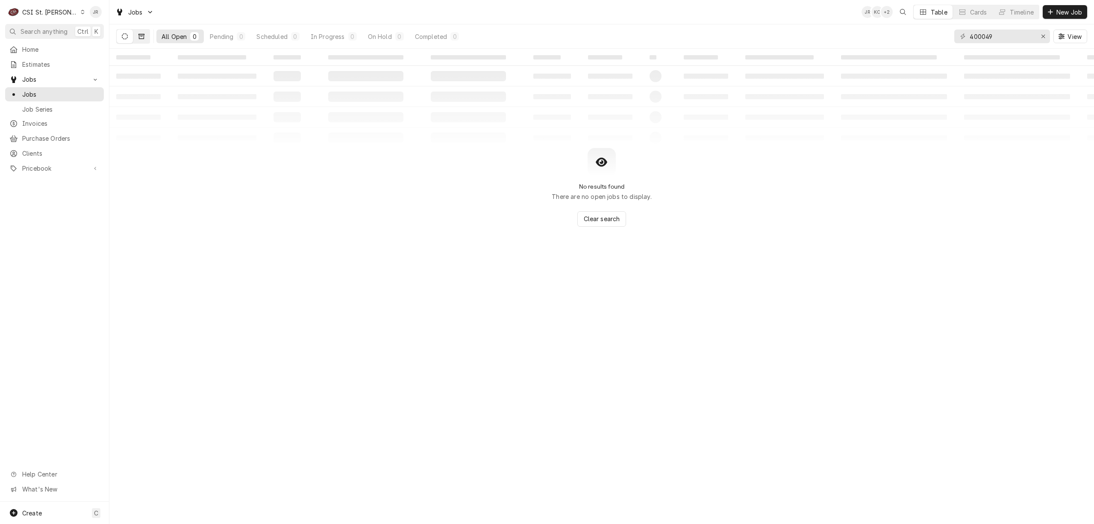
click at [142, 33] on icon "Dynamic Content Wrapper" at bounding box center [142, 36] width 6 height 6
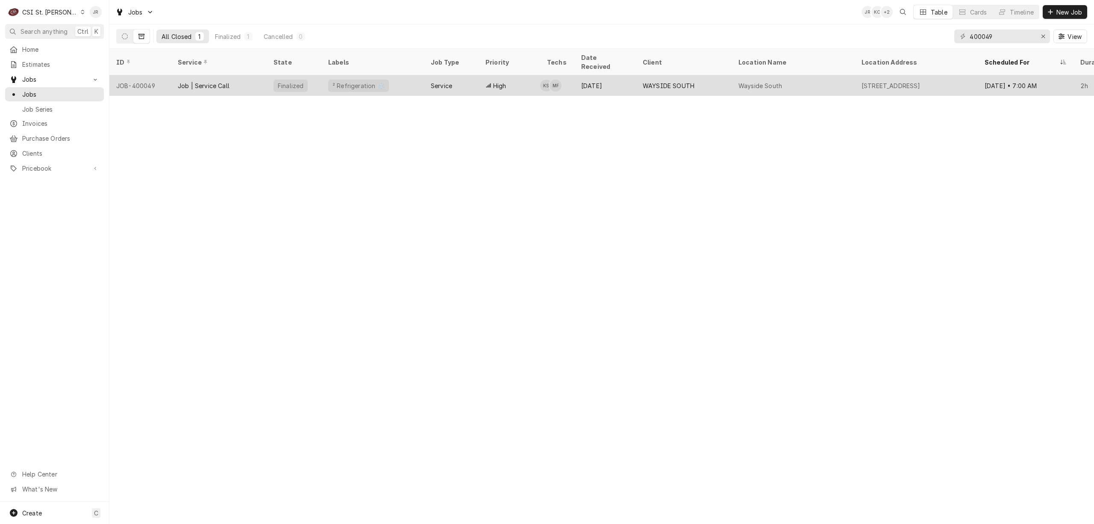
click at [260, 77] on div "Job | Service Call" at bounding box center [219, 85] width 96 height 21
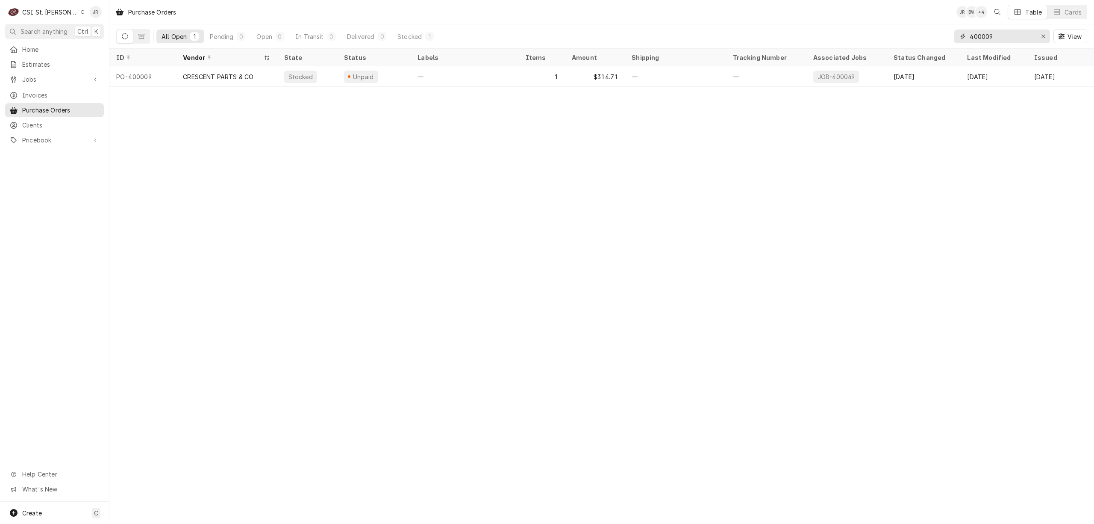
click at [979, 40] on input "400009" at bounding box center [1002, 36] width 64 height 14
type input "400219"
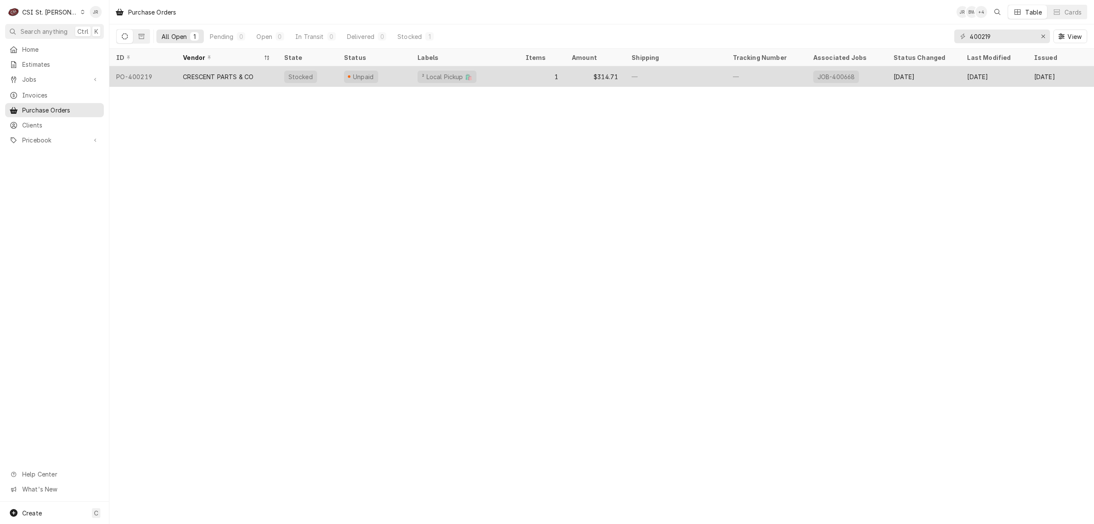
click at [198, 75] on div "CRESCENT PARTS & CO" at bounding box center [218, 76] width 71 height 9
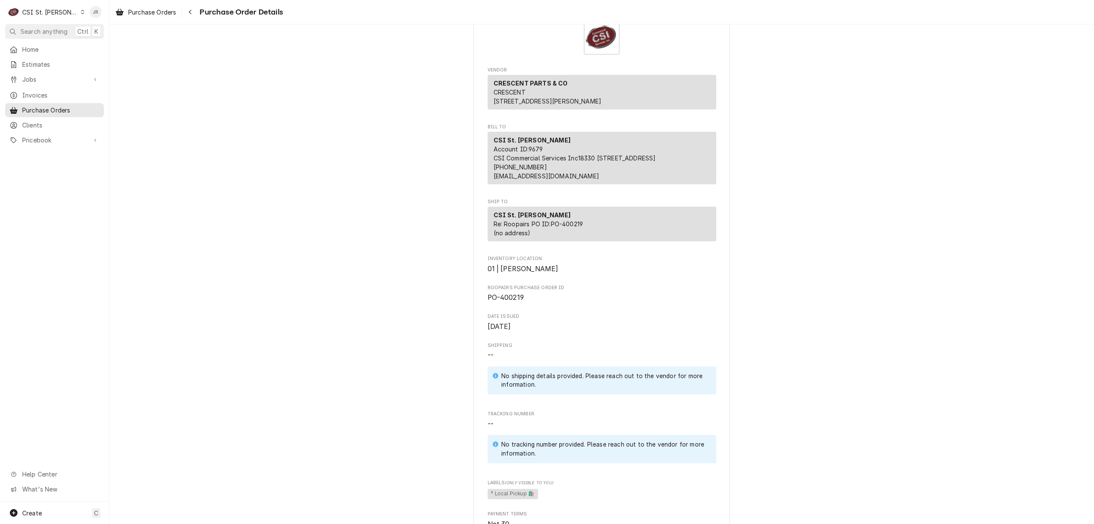
scroll to position [57, 0]
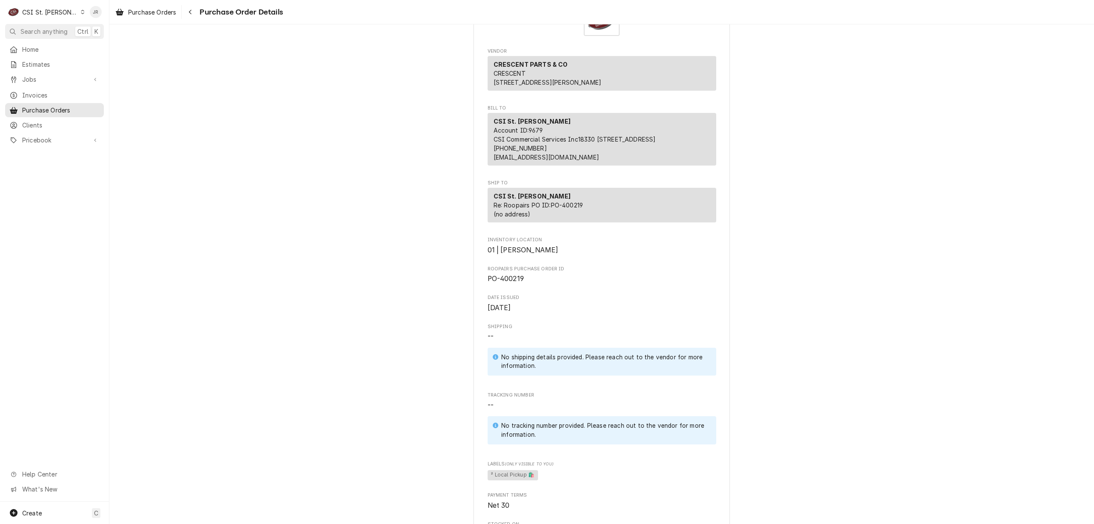
click at [509, 283] on span "PO-400219" at bounding box center [506, 278] width 36 height 8
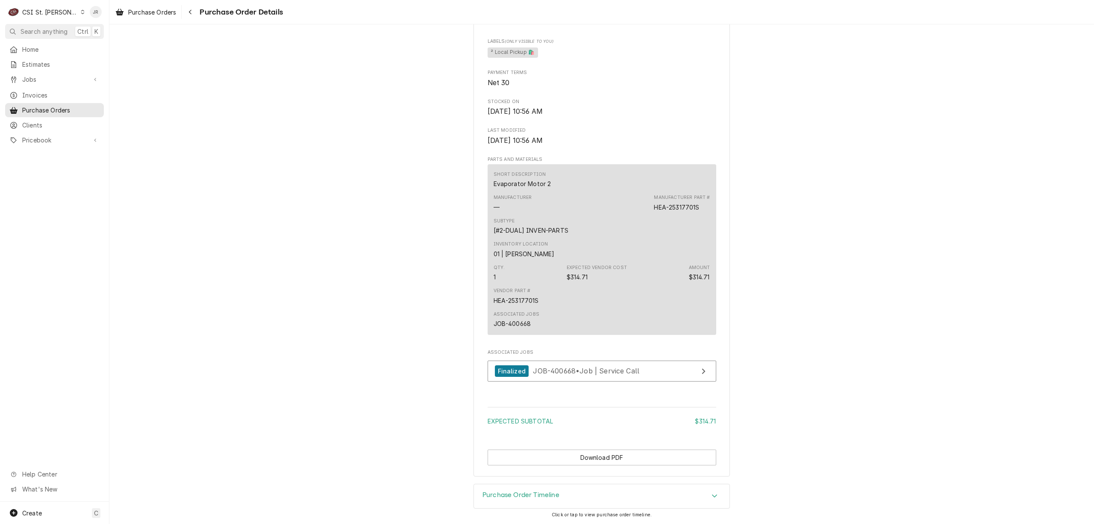
scroll to position [498, 0]
click at [516, 324] on div "JOB-400668" at bounding box center [513, 323] width 38 height 9
copy div "400668"
click at [559, 370] on span "JOB-400668 • Job | Service Call" at bounding box center [586, 370] width 106 height 9
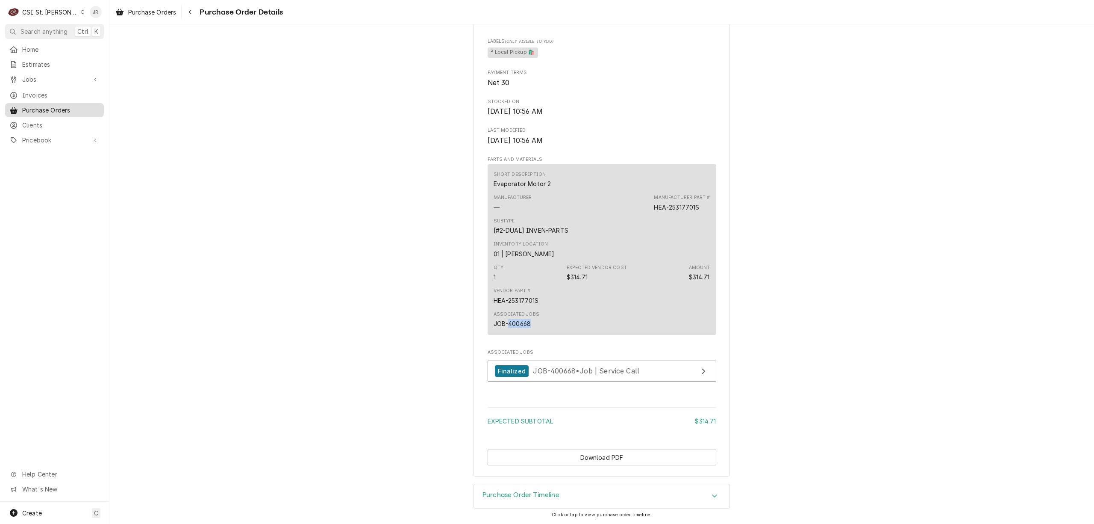
click at [60, 107] on span "Purchase Orders" at bounding box center [60, 110] width 77 height 9
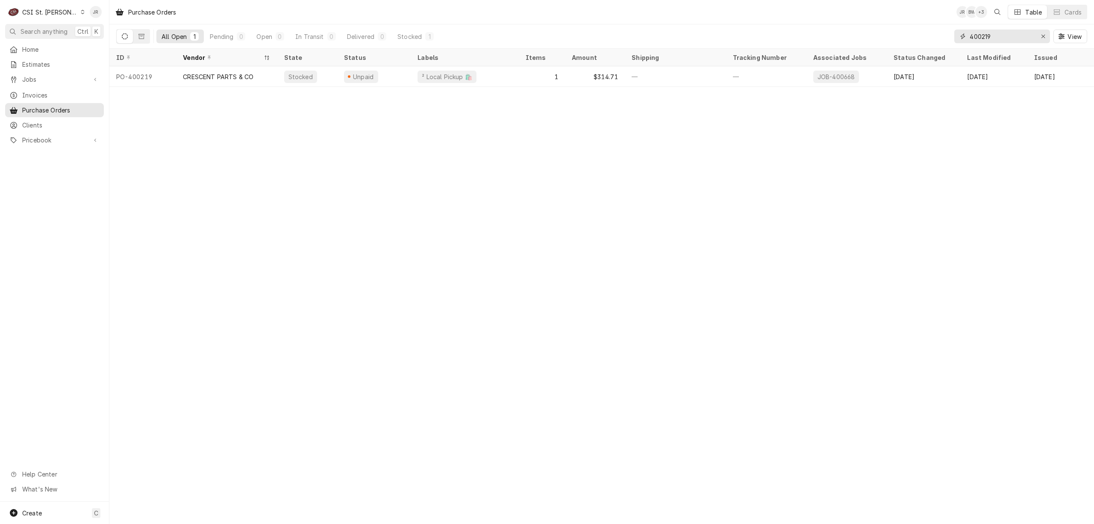
click at [986, 38] on input "400219" at bounding box center [1002, 36] width 64 height 14
click at [986, 37] on input "400219" at bounding box center [1002, 36] width 64 height 14
type input "WARRANTY"
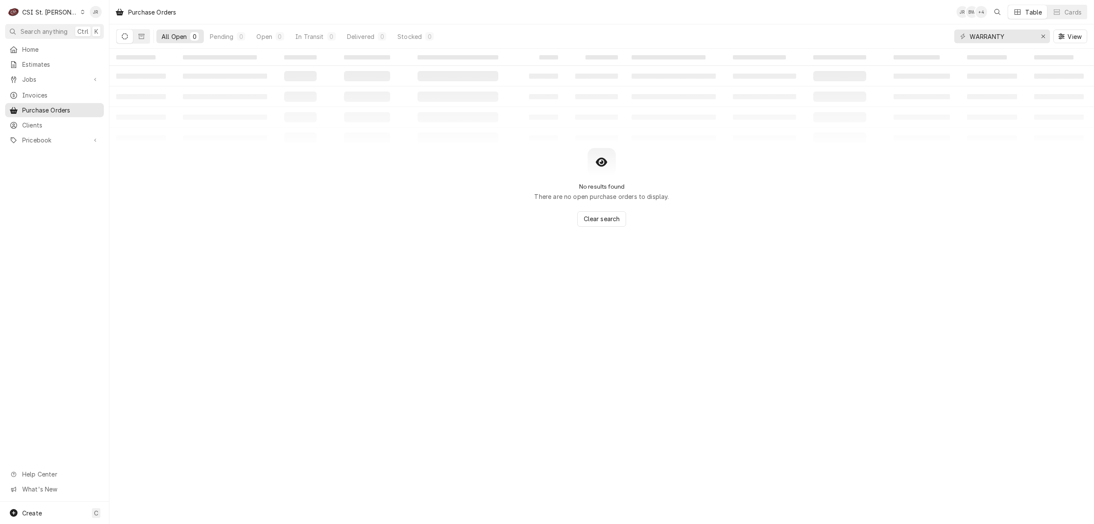
click at [47, 10] on div "CSI St. Louis" at bounding box center [50, 12] width 56 height 9
click at [121, 15] on div "CSI [US_STATE][GEOGRAPHIC_DATA]" at bounding box center [131, 16] width 113 height 9
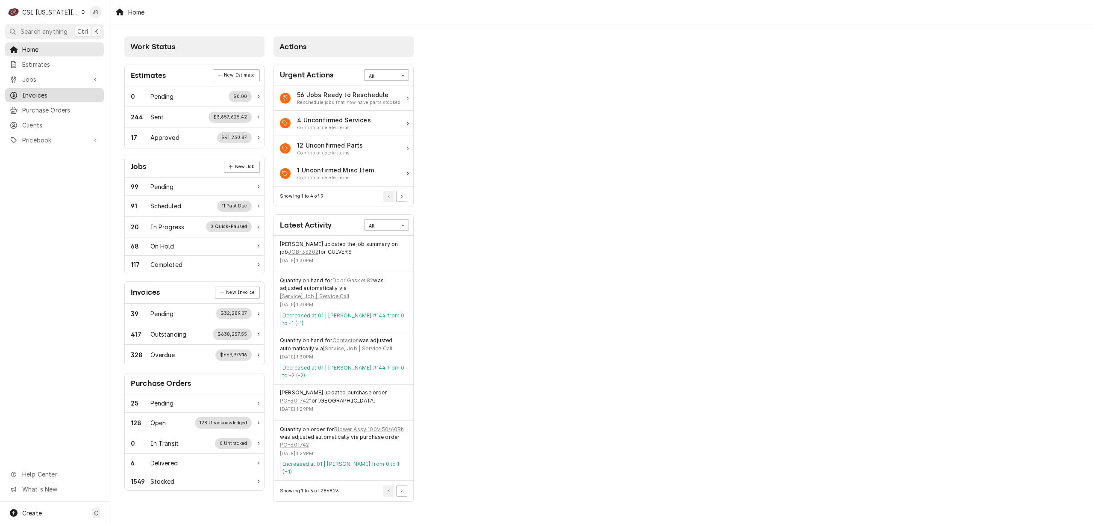
click at [65, 97] on link "Invoices" at bounding box center [54, 95] width 99 height 14
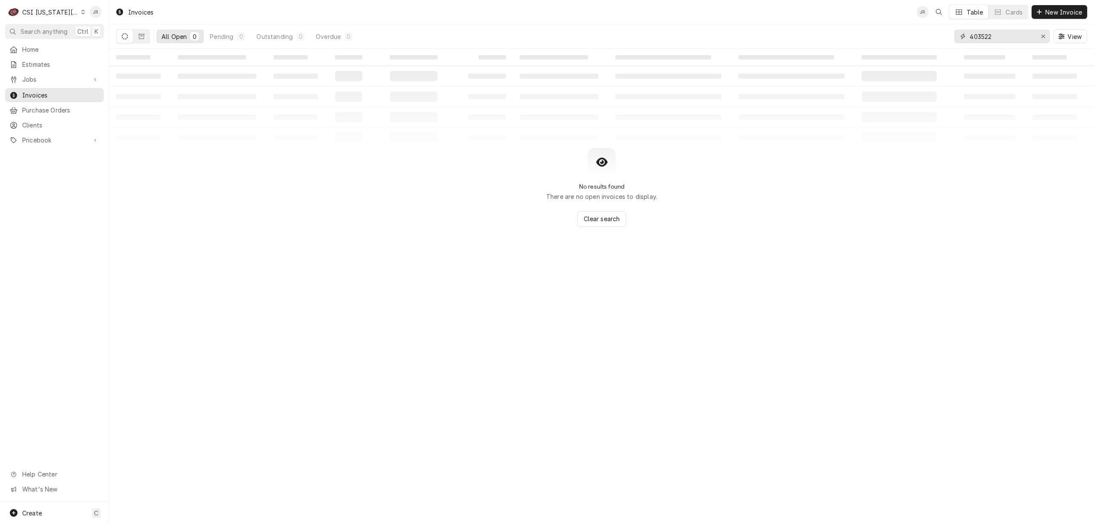
click at [1006, 39] on input "403522" at bounding box center [1002, 36] width 64 height 14
click at [36, 94] on span "Invoices" at bounding box center [60, 95] width 77 height 9
click at [985, 32] on input "403522" at bounding box center [1002, 36] width 64 height 14
click at [987, 31] on input "403522" at bounding box center [1002, 36] width 64 height 14
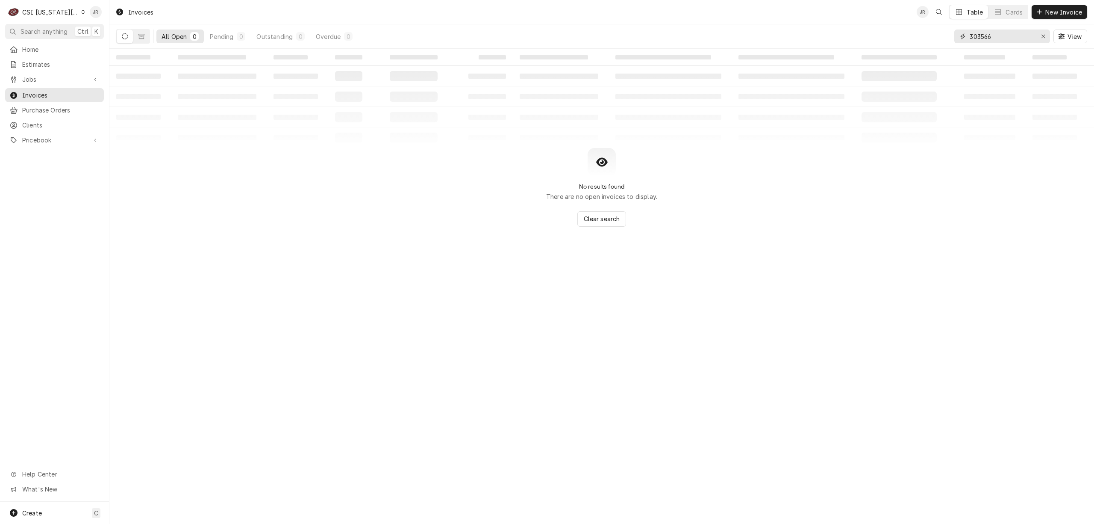
type input "303566"
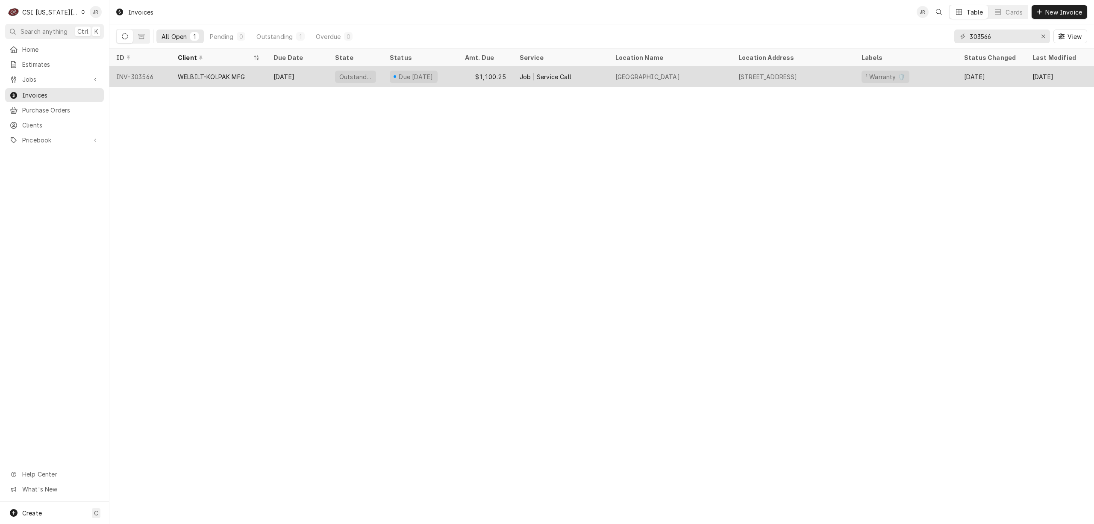
click at [252, 71] on div "WELBILT-KOLPAK MFG" at bounding box center [219, 76] width 96 height 21
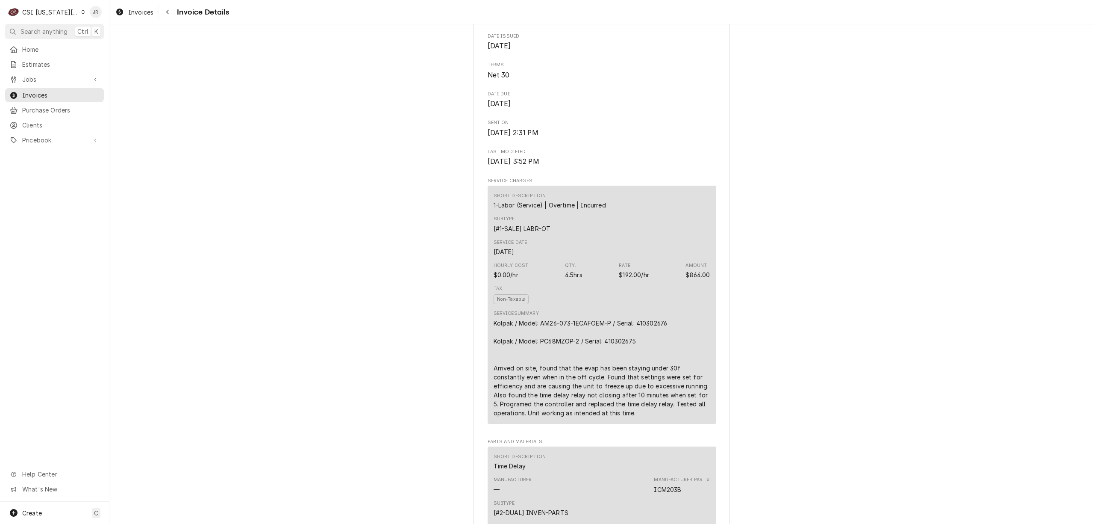
drag, startPoint x: 792, startPoint y: 155, endPoint x: 799, endPoint y: 173, distance: 19.6
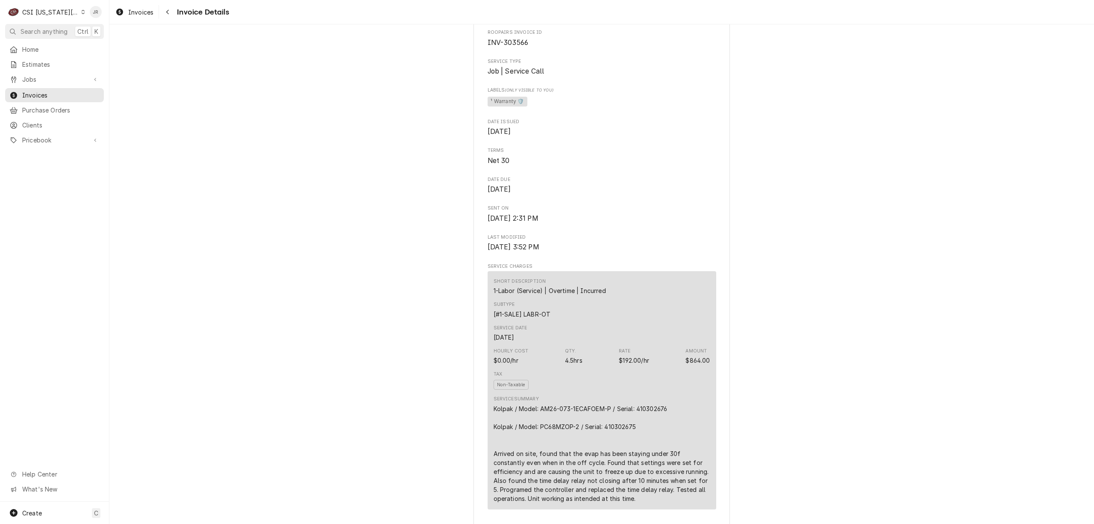
scroll to position [57, 0]
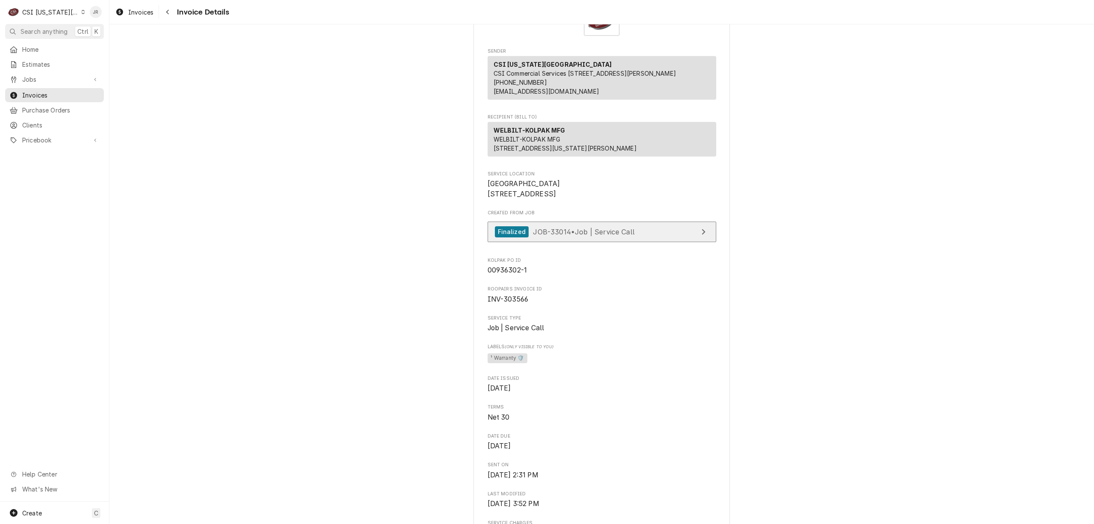
click at [617, 236] on span "JOB-33014 • Job | Service Call" at bounding box center [584, 231] width 102 height 9
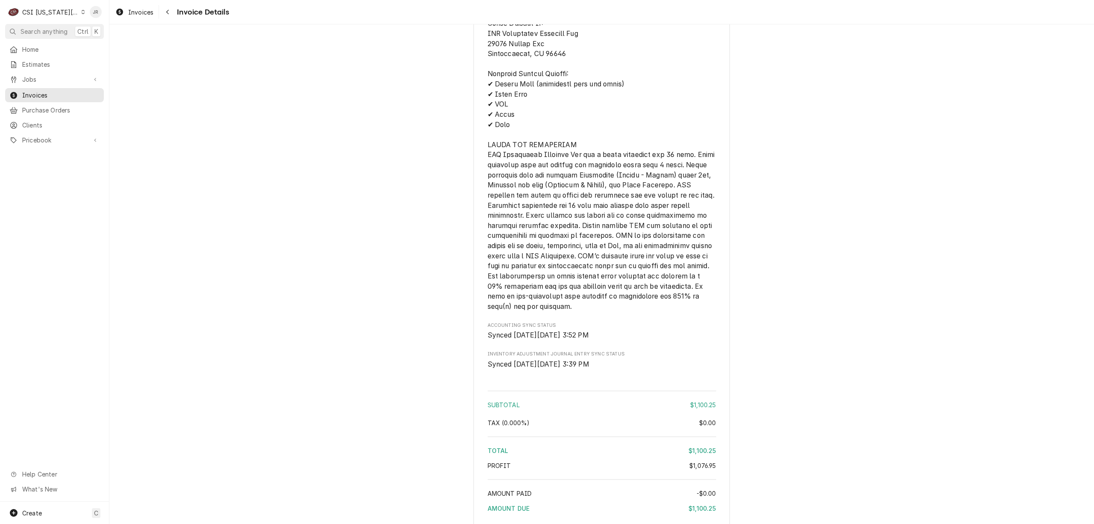
scroll to position [1595, 0]
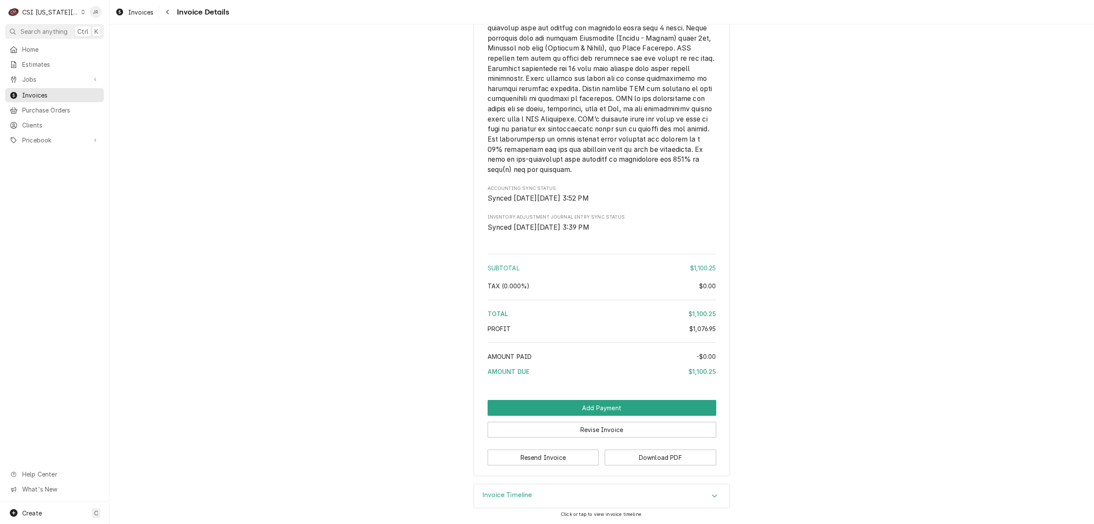
drag, startPoint x: 523, startPoint y: 497, endPoint x: 534, endPoint y: 491, distance: 12.6
click at [525, 495] on h3 "Invoice Timeline" at bounding box center [508, 495] width 50 height 8
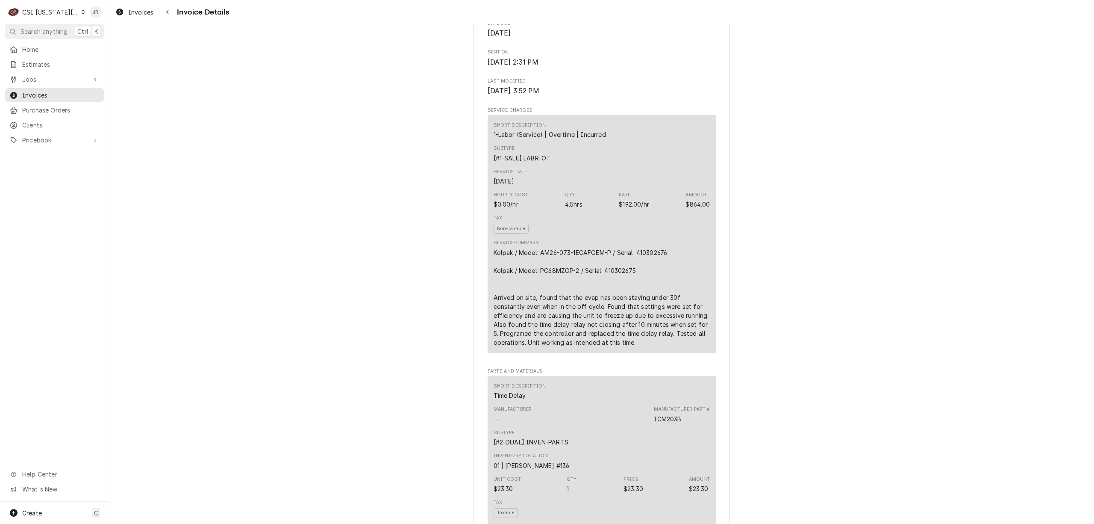
scroll to position [411, 0]
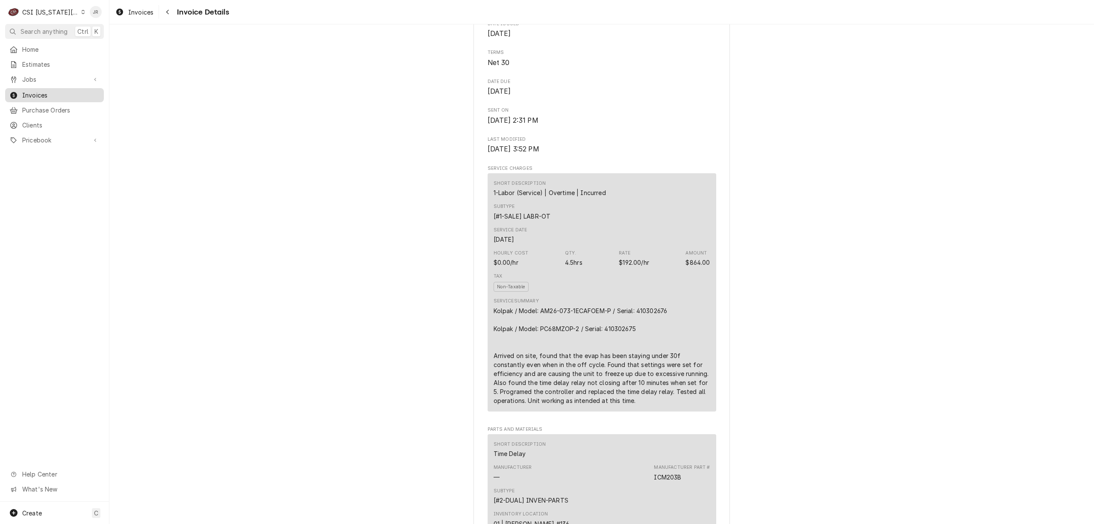
click at [30, 91] on span "Invoices" at bounding box center [60, 95] width 77 height 9
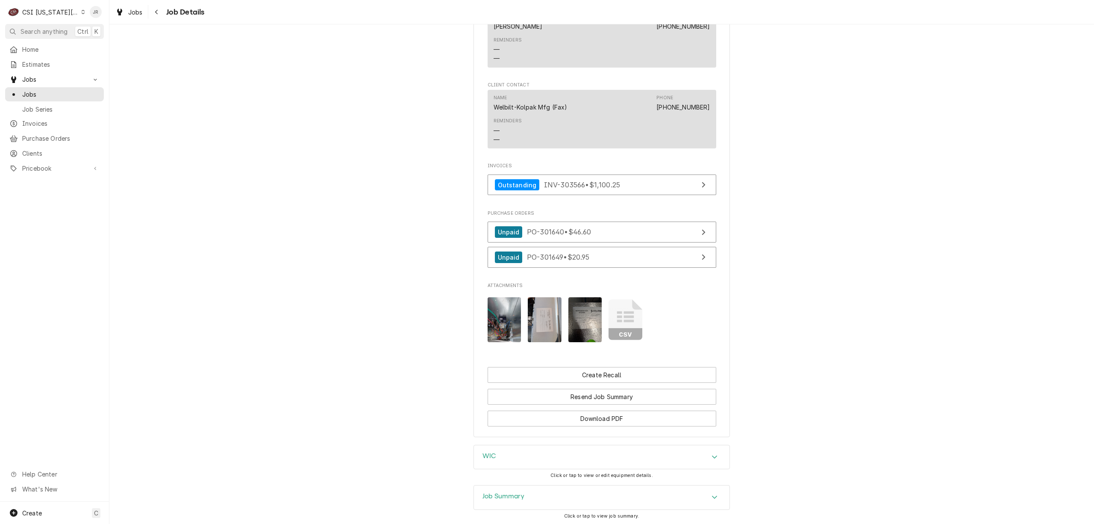
scroll to position [1225, 0]
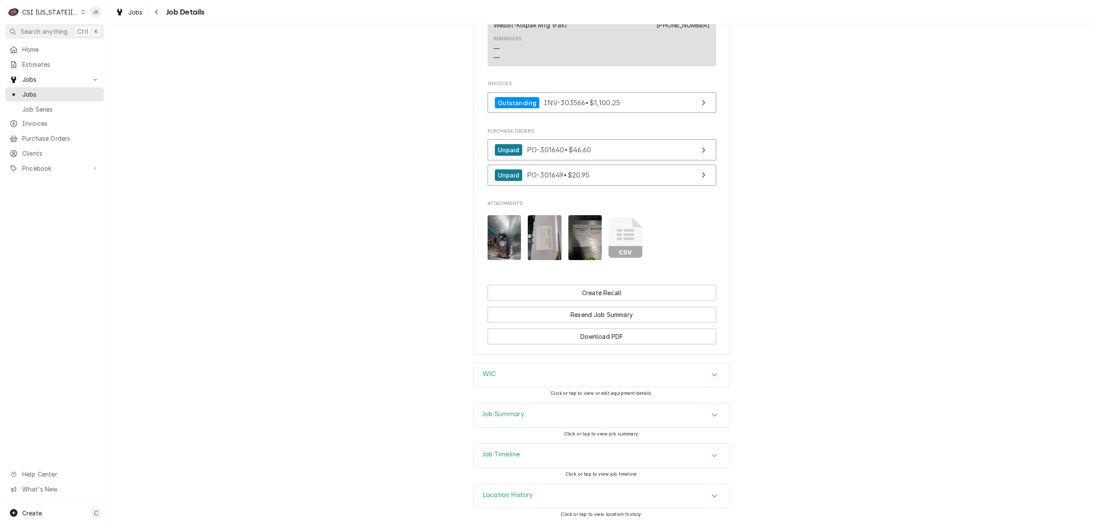
drag, startPoint x: 540, startPoint y: 410, endPoint x: 736, endPoint y: 235, distance: 263.1
click at [543, 407] on div "Job Summary" at bounding box center [602, 415] width 256 height 24
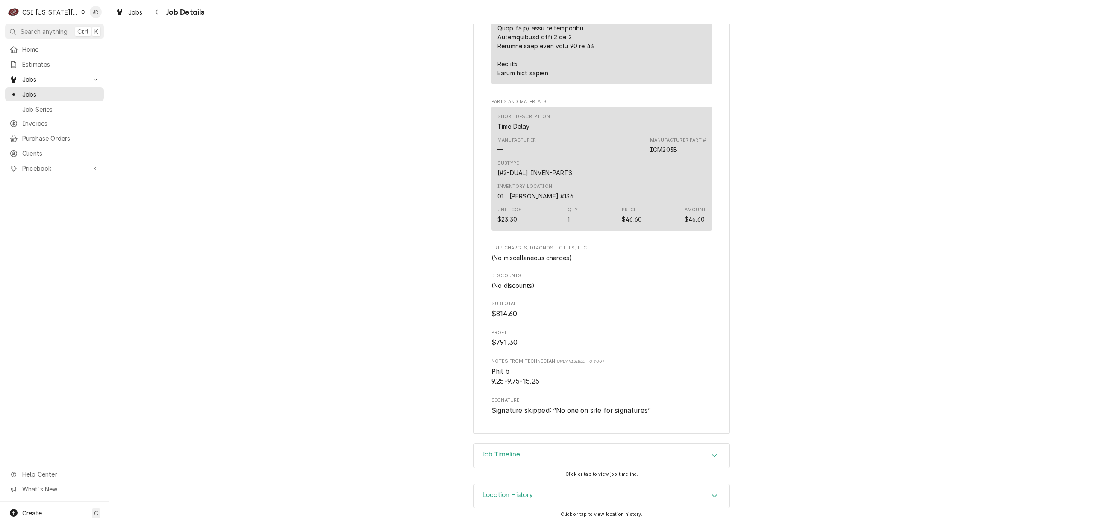
scroll to position [2790, 0]
drag, startPoint x: 523, startPoint y: 454, endPoint x: 535, endPoint y: 442, distance: 16.6
click at [535, 443] on div "Job Timeline" at bounding box center [602, 455] width 257 height 25
click at [503, 457] on div "Job Timeline" at bounding box center [502, 455] width 38 height 10
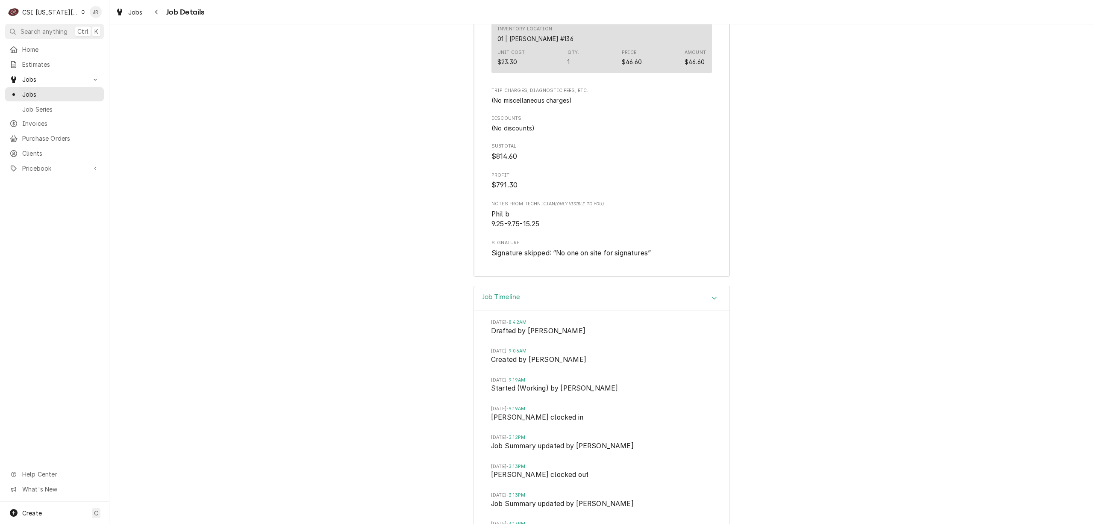
scroll to position [3070, 0]
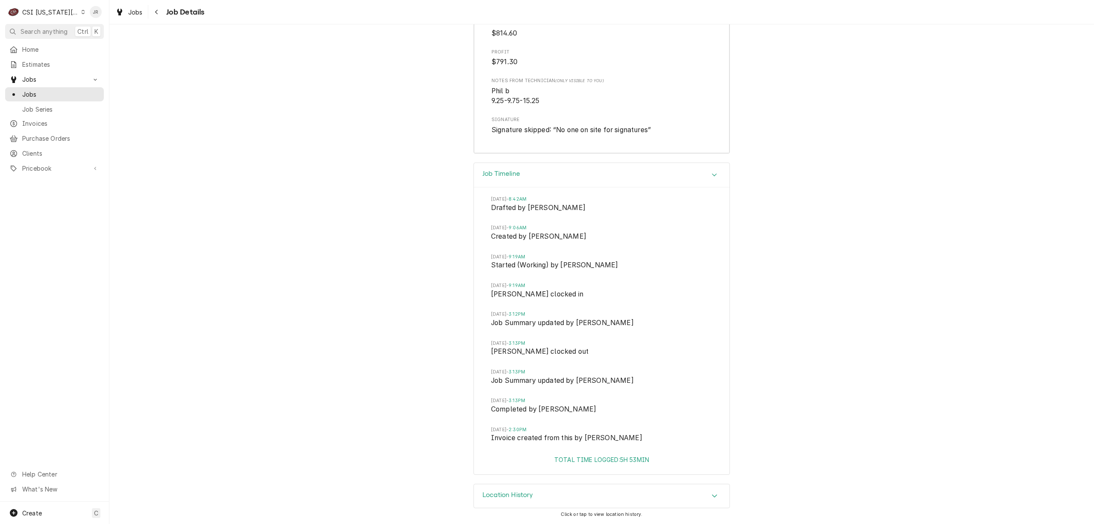
drag, startPoint x: 642, startPoint y: 440, endPoint x: 647, endPoint y: 442, distance: 5.4
click at [636, 439] on span "Invoice created from this by Kyley Hunnicutt" at bounding box center [601, 439] width 221 height 12
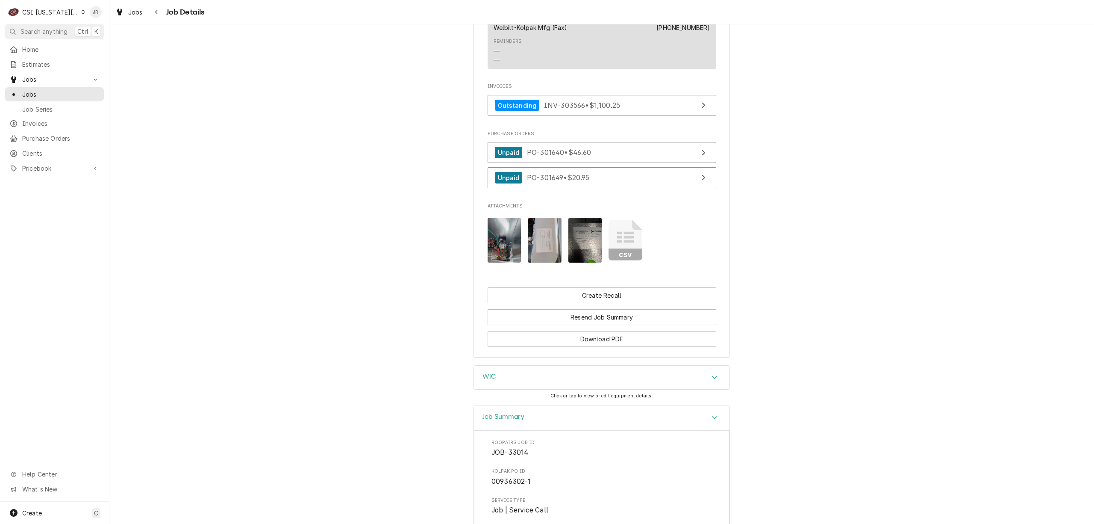
scroll to position [1076, 0]
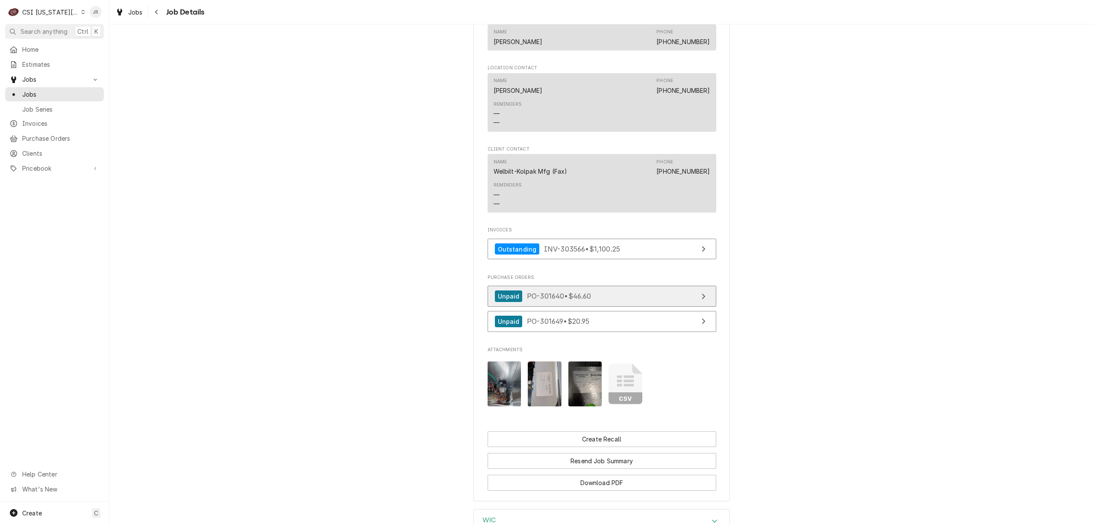
click at [551, 294] on span "PO-301640 • $46.60" at bounding box center [559, 296] width 65 height 9
click at [607, 320] on link "Unpaid PO-301649 • $20.95" at bounding box center [602, 321] width 229 height 21
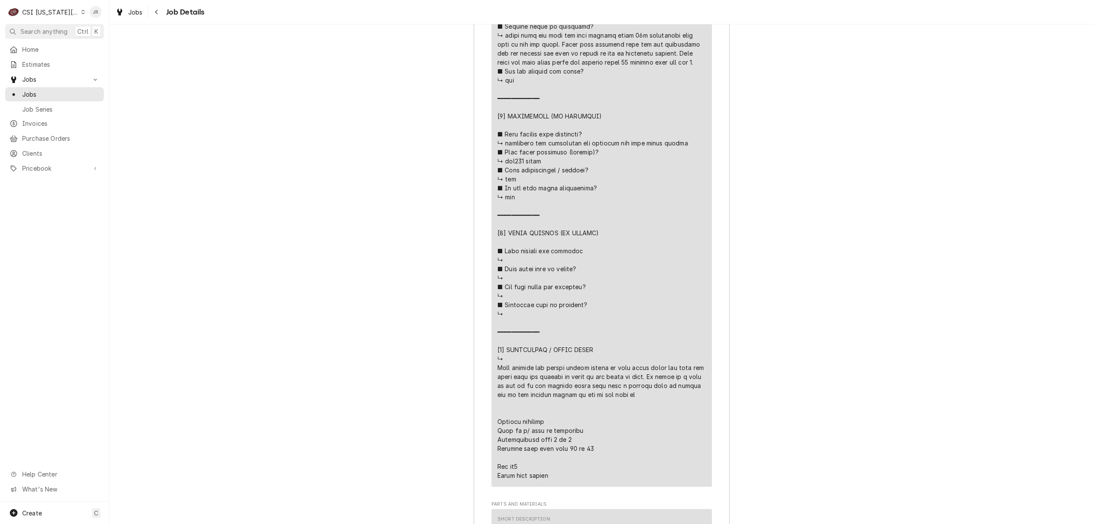
scroll to position [2386, 0]
drag, startPoint x: 494, startPoint y: 349, endPoint x: 613, endPoint y: 410, distance: 133.8
click at [613, 410] on div "Line Item" at bounding box center [602, 82] width 209 height 790
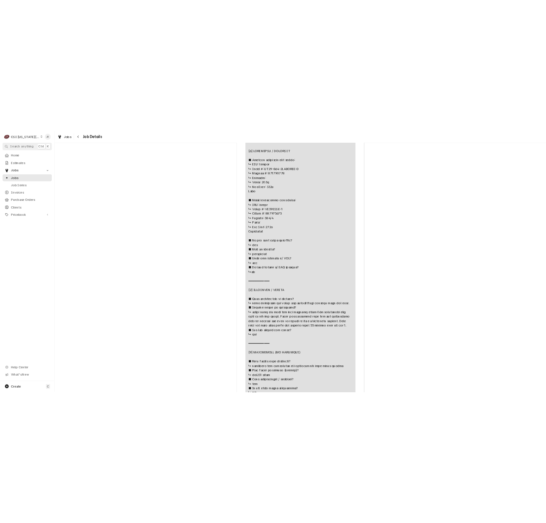
scroll to position [2044, 0]
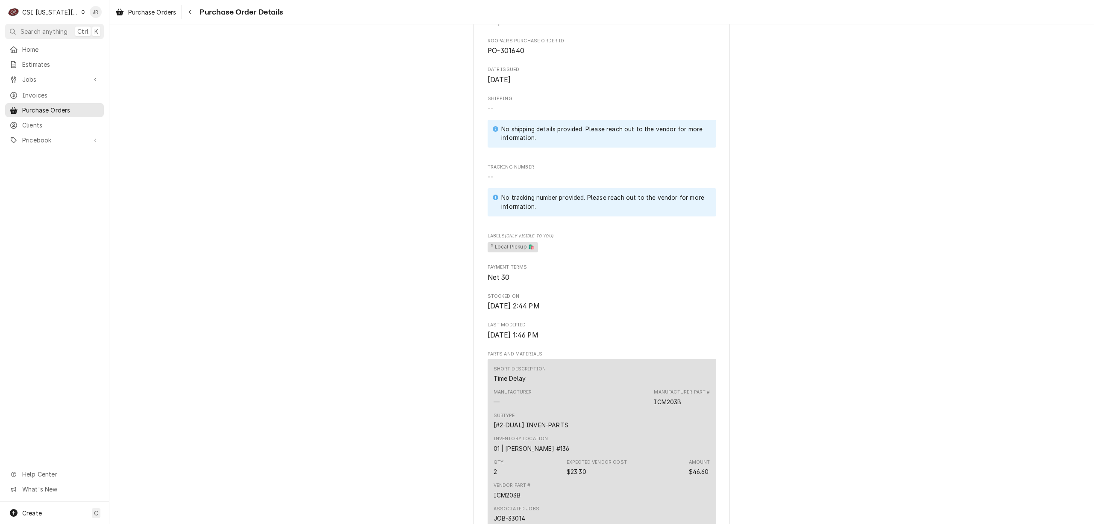
scroll to position [513, 0]
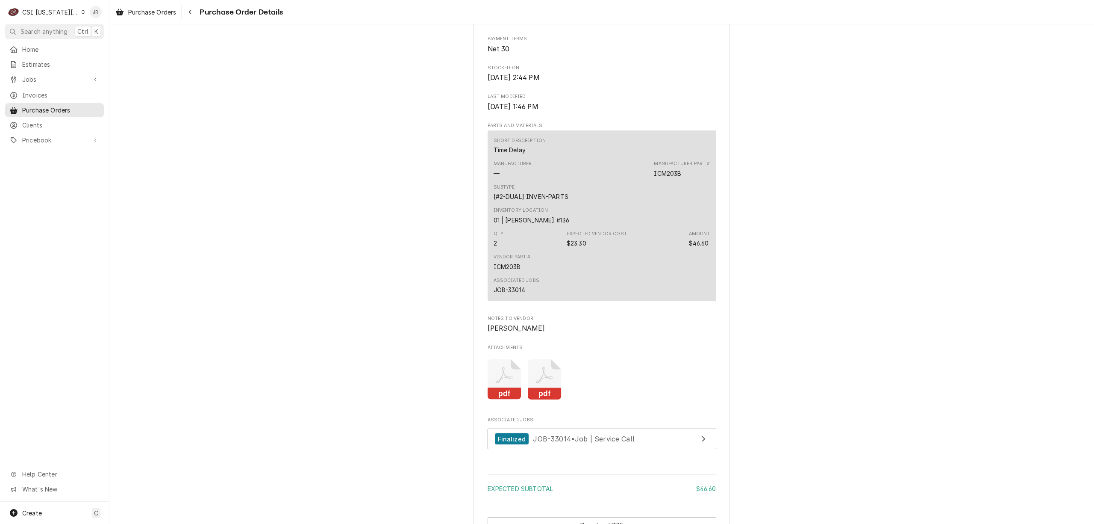
click at [540, 400] on icon "Attachments" at bounding box center [545, 379] width 34 height 41
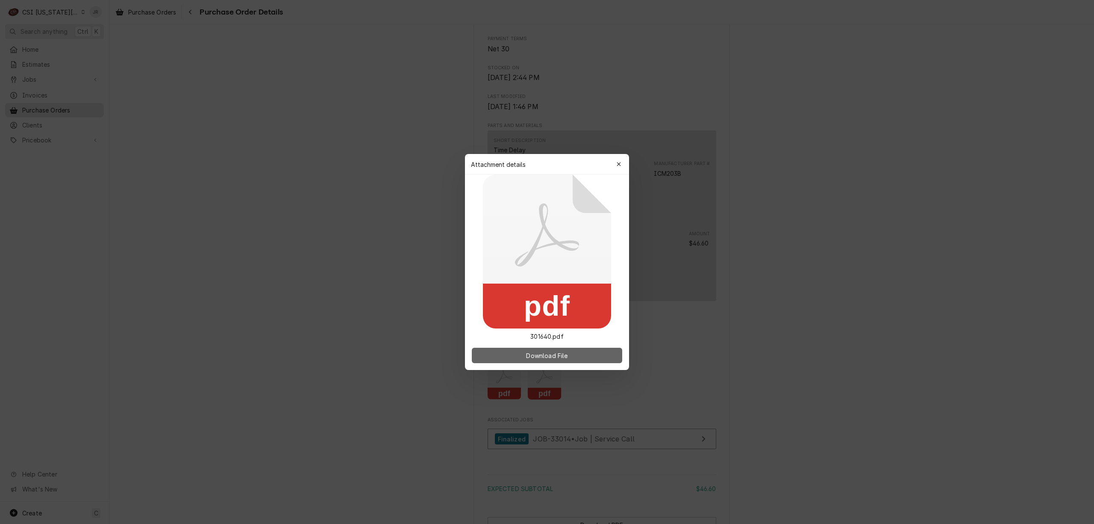
drag, startPoint x: 551, startPoint y: 360, endPoint x: 549, endPoint y: 349, distance: 10.8
click at [551, 358] on div "Download File" at bounding box center [547, 355] width 164 height 29
click at [549, 349] on button "Download File" at bounding box center [547, 355] width 150 height 15
click at [616, 156] on div "Attachment details Close" at bounding box center [547, 164] width 164 height 21
click at [618, 161] on div "button" at bounding box center [619, 164] width 9 height 9
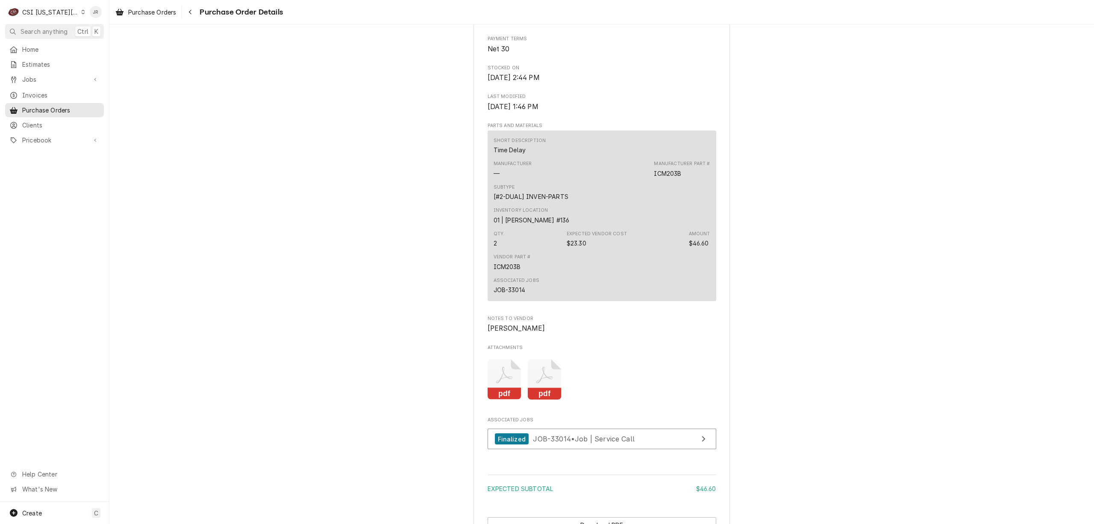
click at [621, 157] on div "Short Description Time Delay" at bounding box center [602, 145] width 217 height 23
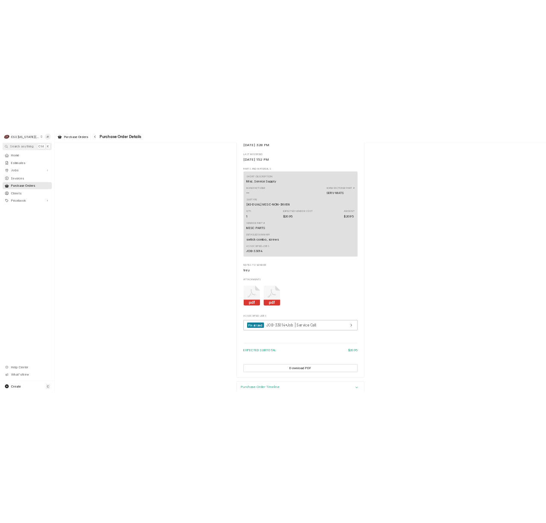
scroll to position [570, 0]
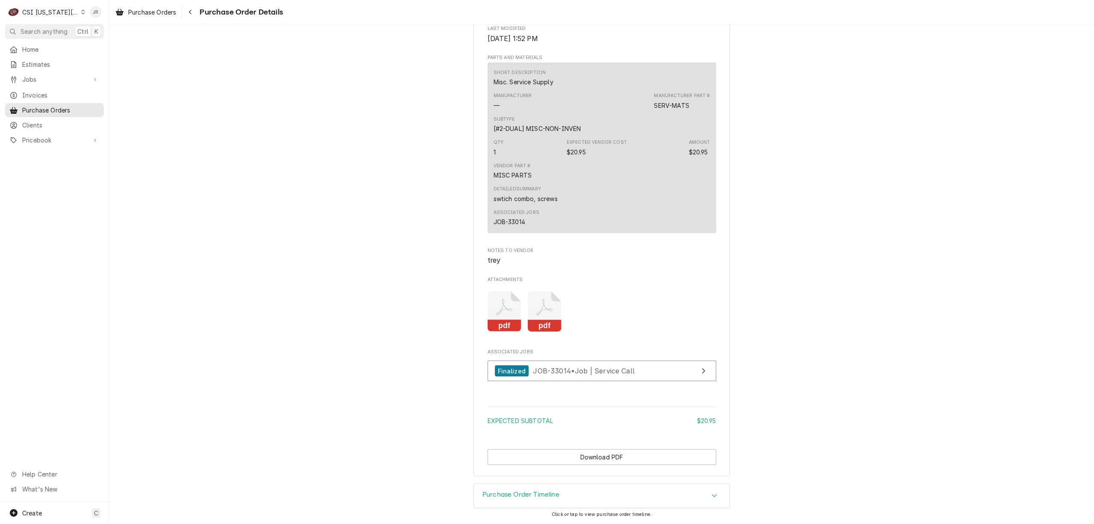
click at [552, 332] on rect "Attachments" at bounding box center [545, 326] width 34 height 12
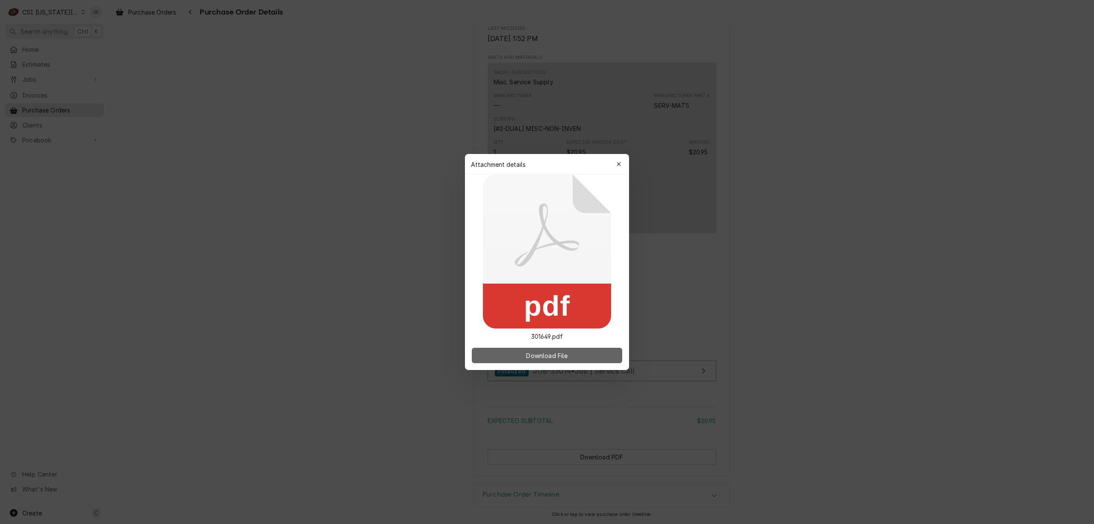
click at [554, 358] on span "Download File" at bounding box center [547, 355] width 45 height 9
click at [622, 161] on button "button" at bounding box center [619, 164] width 14 height 14
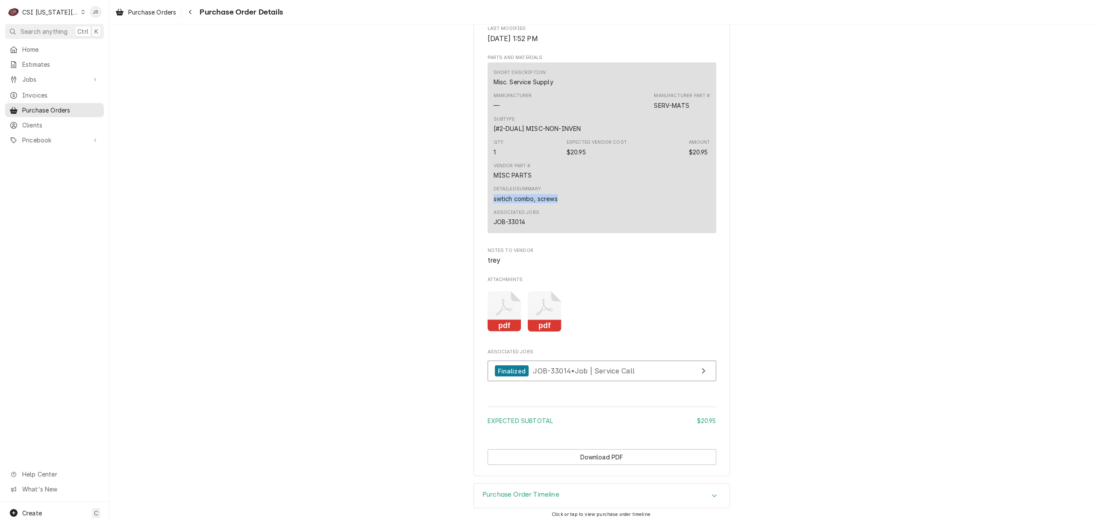
drag, startPoint x: 492, startPoint y: 225, endPoint x: 571, endPoint y: 230, distance: 78.8
click at [585, 206] on div "Detailed Summary swtich combo, screws" at bounding box center [602, 194] width 217 height 23
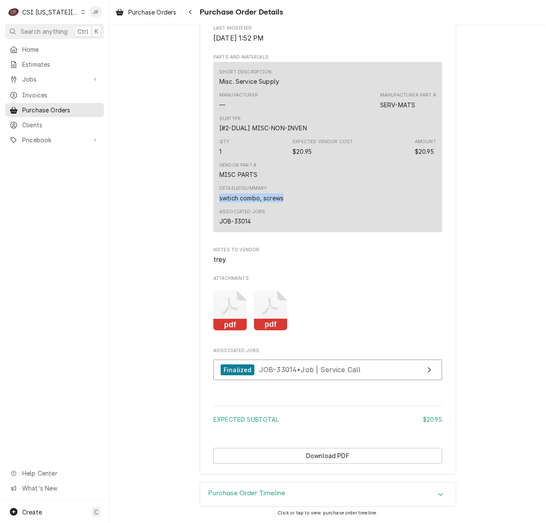
click at [43, 85] on div "Home Estimates Jobs Jobs Job Series Invoices Purchase Orders Clients Pricebook …" at bounding box center [54, 95] width 109 height 106
click at [45, 91] on span "Invoices" at bounding box center [60, 95] width 77 height 9
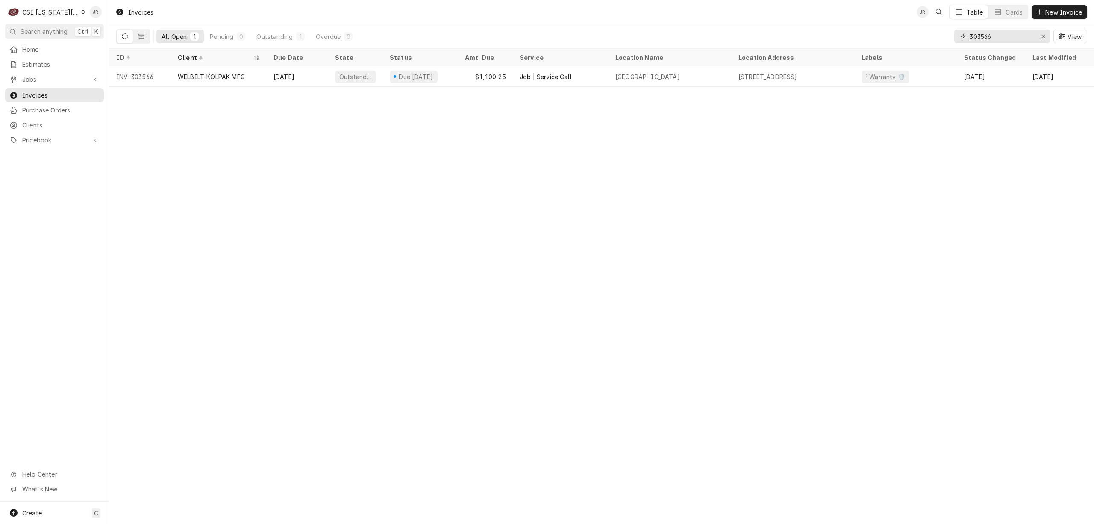
click at [1015, 37] on input "303566" at bounding box center [1002, 36] width 64 height 14
paste input "673"
type input "303673"
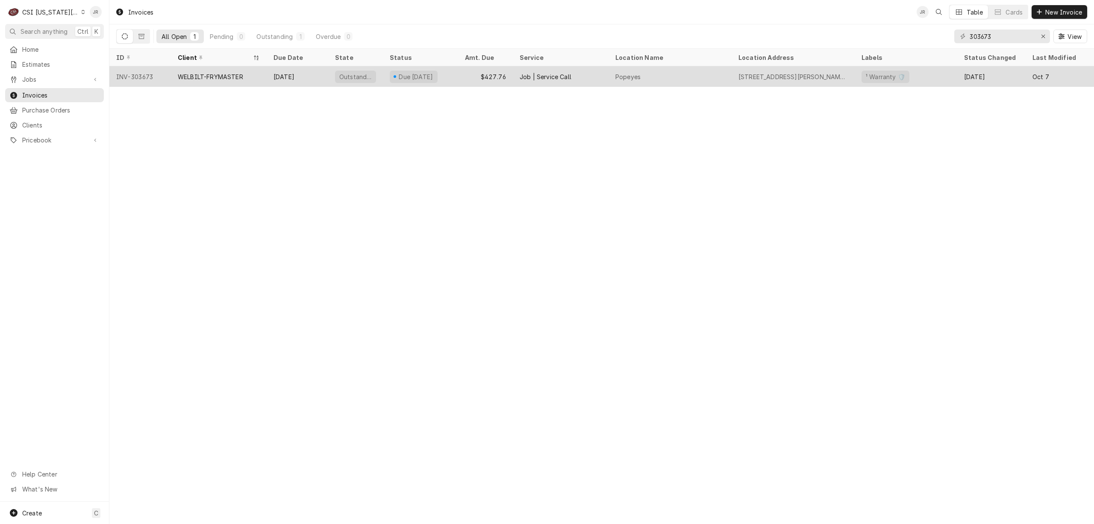
click at [234, 68] on div "WELBILT-FRYMASTER" at bounding box center [219, 76] width 96 height 21
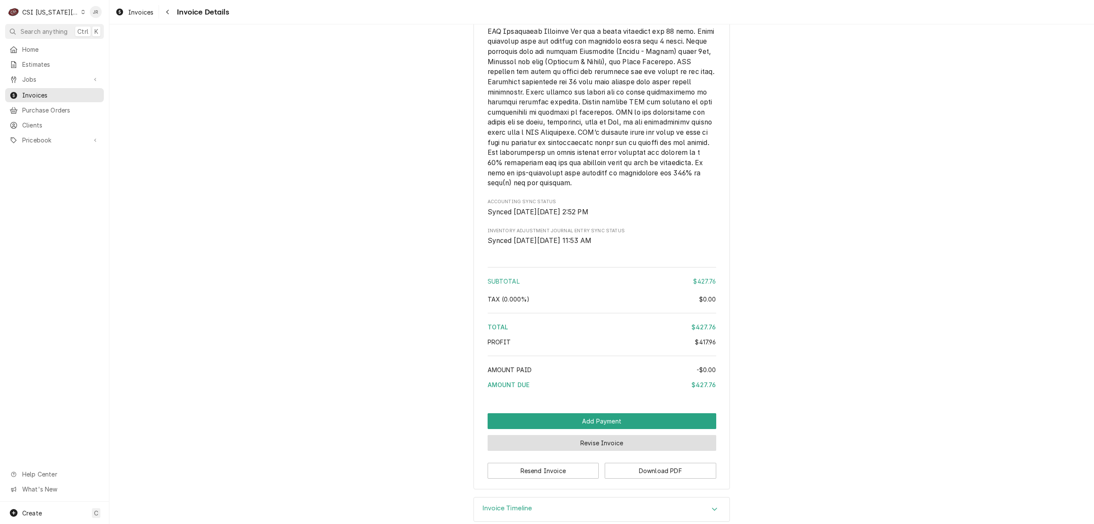
scroll to position [1481, 0]
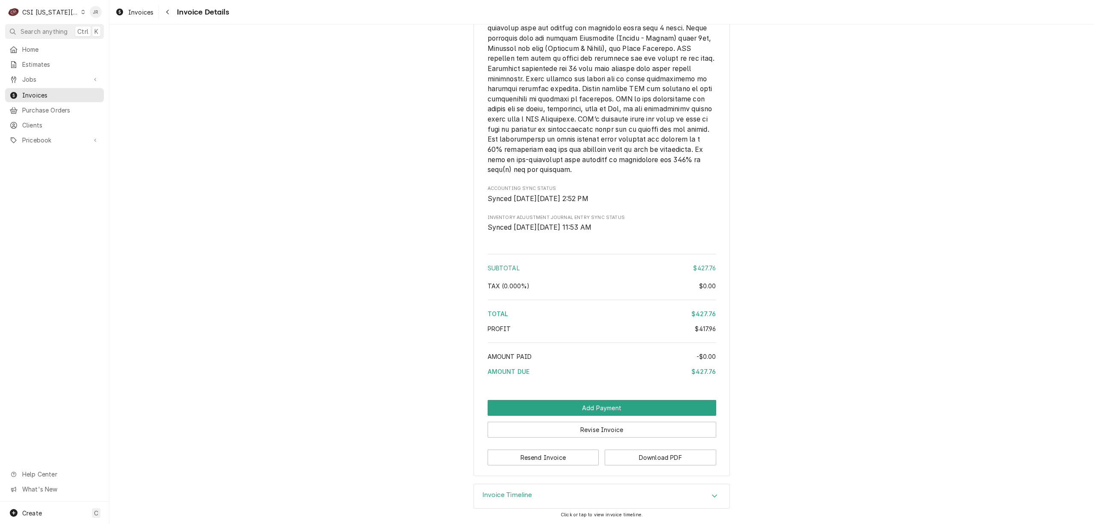
click at [493, 492] on h3 "Invoice Timeline" at bounding box center [508, 495] width 50 height 8
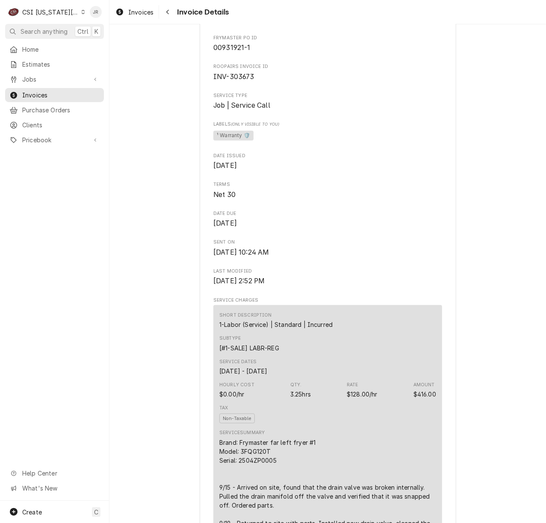
scroll to position [156, 0]
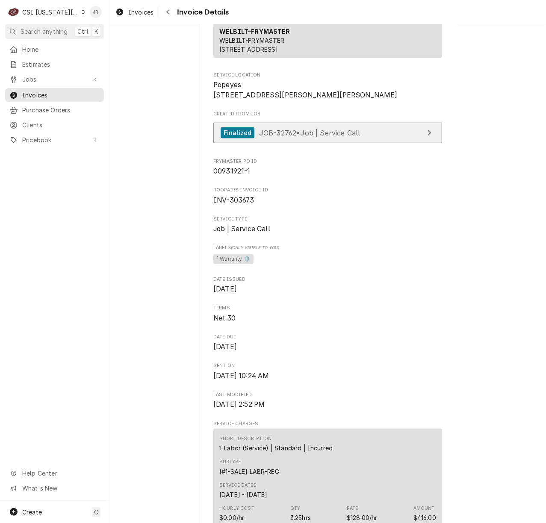
click at [281, 144] on link "Finalized JOB-32762 • Job | Service Call" at bounding box center [327, 133] width 229 height 21
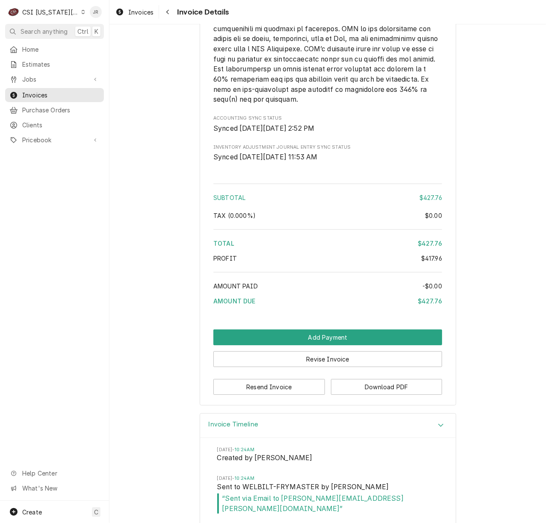
scroll to position [1637, 0]
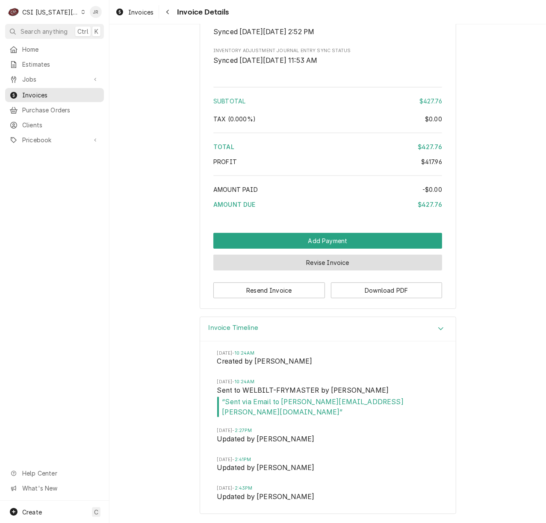
click at [322, 271] on button "Revise Invoice" at bounding box center [327, 263] width 229 height 16
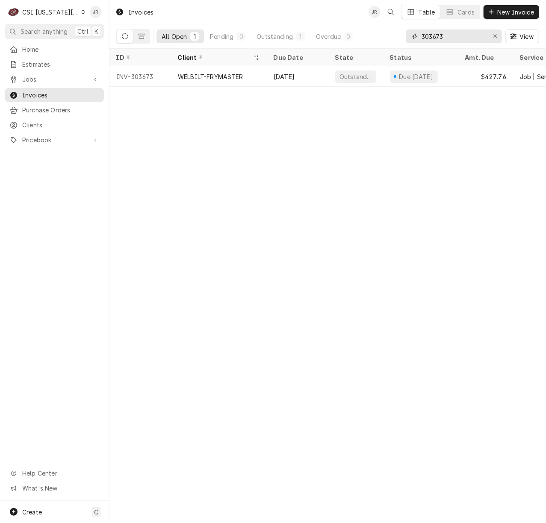
click at [455, 38] on input "303673" at bounding box center [454, 36] width 64 height 14
click at [455, 37] on input "303673" at bounding box center [454, 36] width 64 height 14
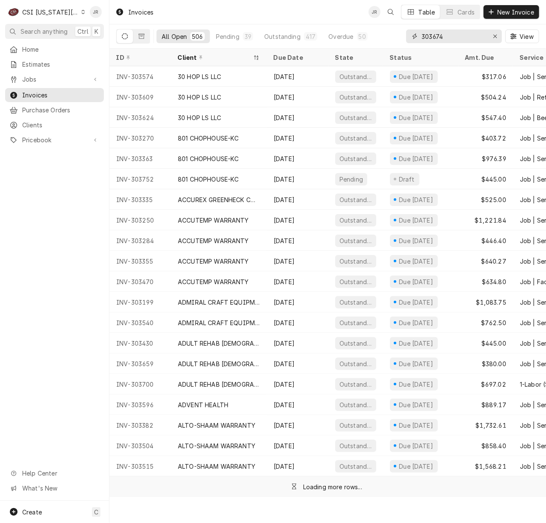
type input "303674"
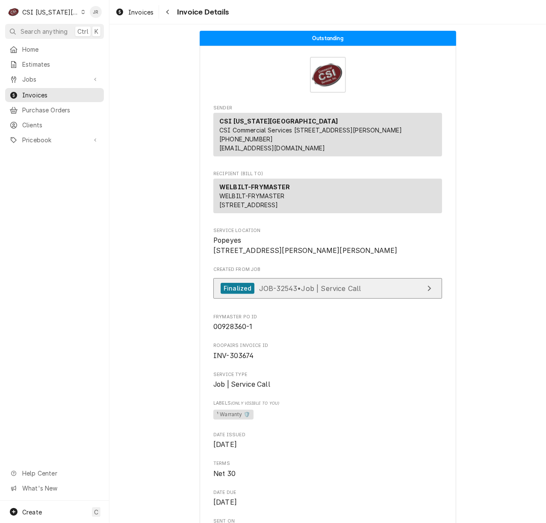
click at [297, 295] on div "Finalized JOB-32543 • Job | Service Call" at bounding box center [291, 289] width 140 height 12
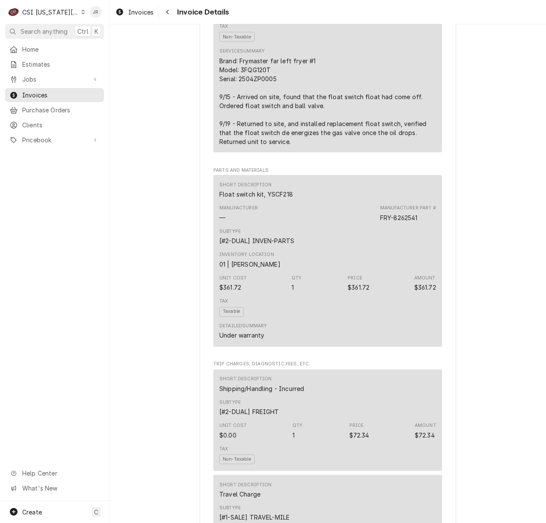
scroll to position [627, 0]
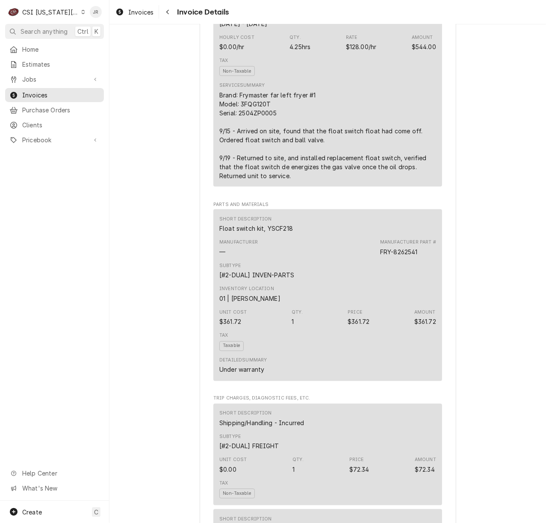
click at [98, 240] on div "Home Estimates Jobs Jobs Job Series Invoices Purchase Orders Clients Pricebook …" at bounding box center [54, 271] width 109 height 459
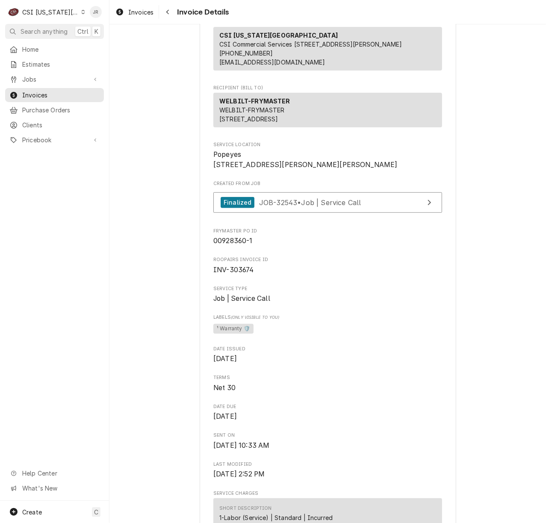
scroll to position [0, 0]
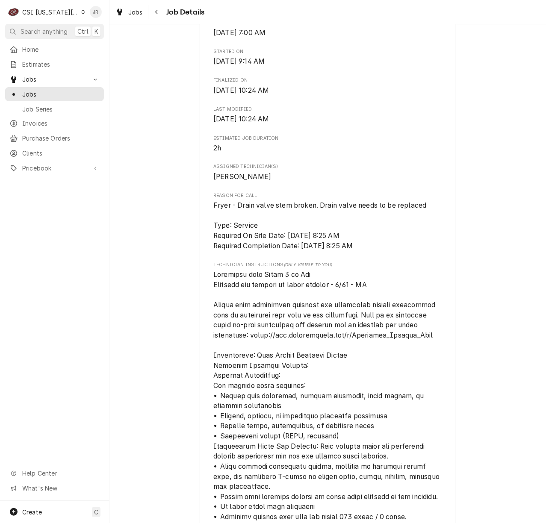
scroll to position [741, 0]
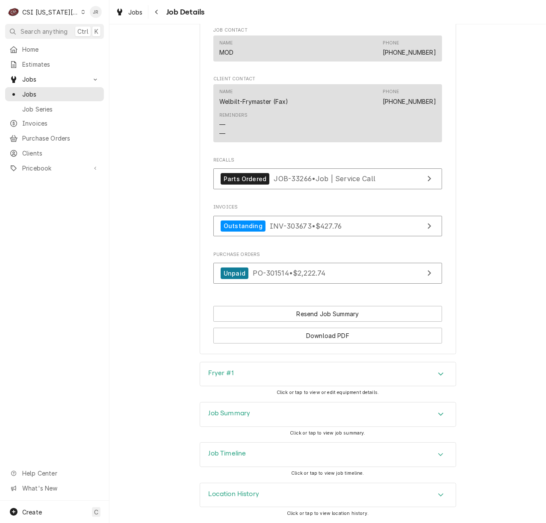
click at [281, 414] on div "Job Summary" at bounding box center [328, 415] width 256 height 24
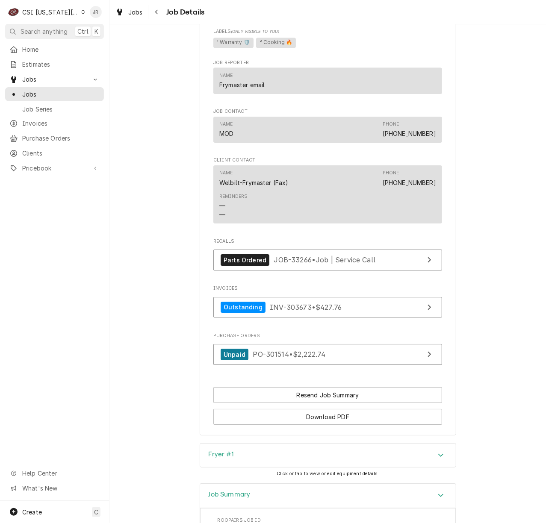
scroll to position [1281, 0]
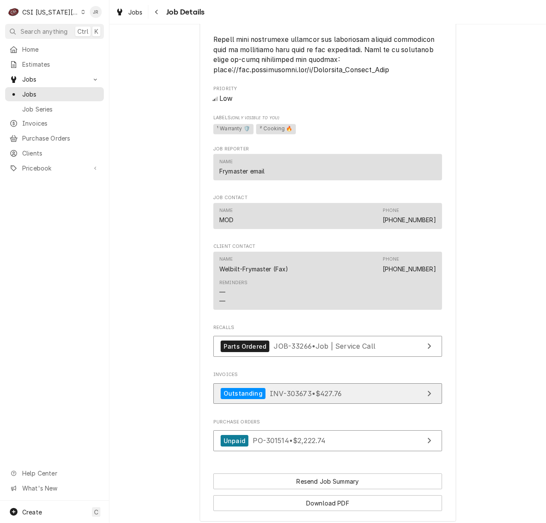
click at [375, 395] on link "Outstanding INV-303673 • $427.76" at bounding box center [327, 393] width 229 height 21
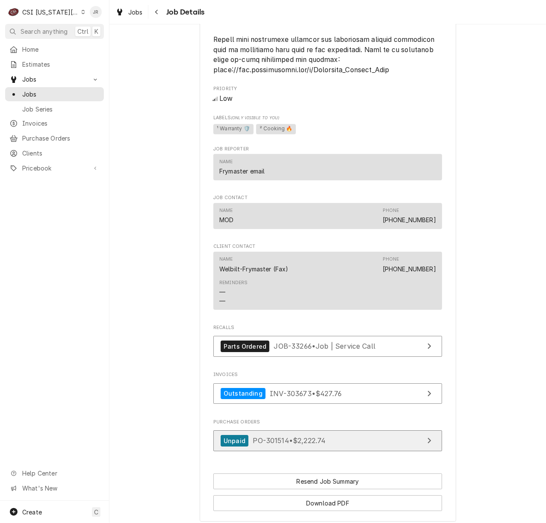
click at [344, 434] on link "Unpaid PO-301514 • $2,222.74" at bounding box center [327, 441] width 229 height 21
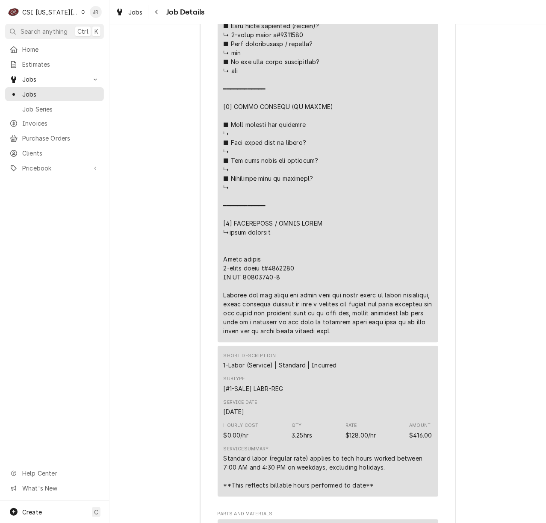
scroll to position [2494, 0]
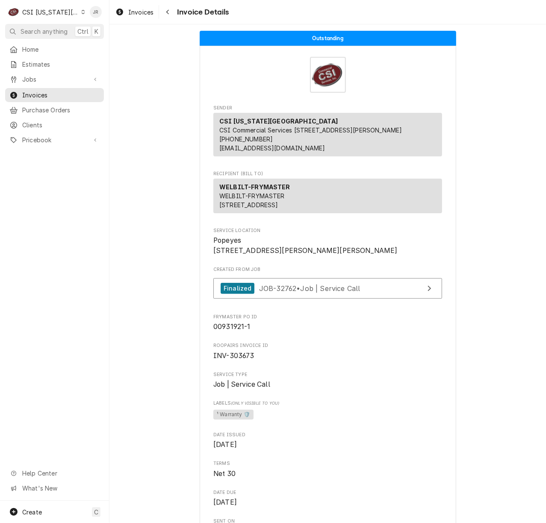
click at [235, 360] on span "INV-303673" at bounding box center [233, 356] width 41 height 8
copy span "303673"
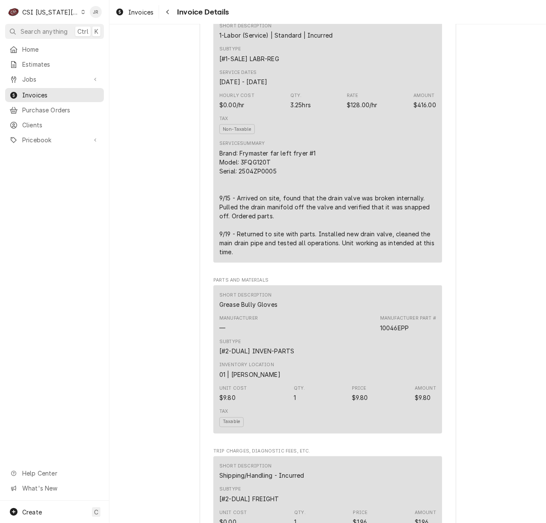
scroll to position [570, 0]
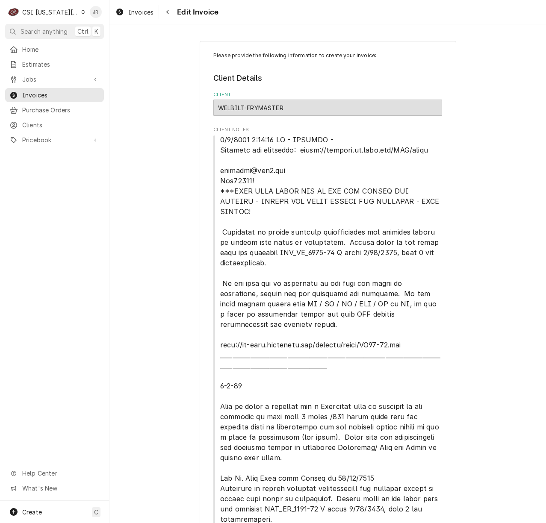
type textarea "x"
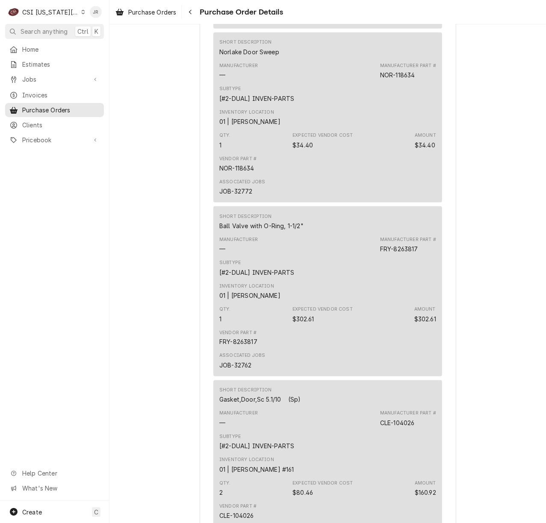
scroll to position [2166, 0]
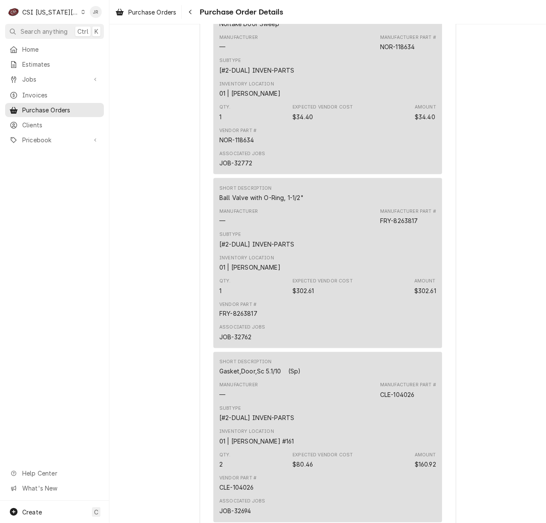
click at [403, 225] on div "FRY-8263817" at bounding box center [399, 220] width 38 height 9
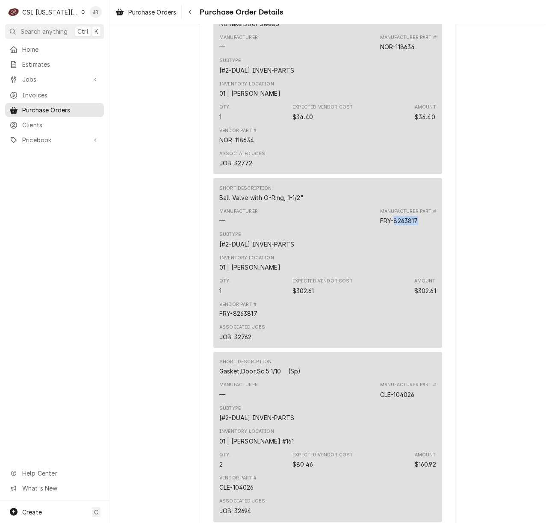
drag, startPoint x: 404, startPoint y: 254, endPoint x: 402, endPoint y: 249, distance: 5.0
click at [387, 228] on div "Manufacturer — Manufacturer Part # FRY-8263817" at bounding box center [327, 216] width 217 height 23
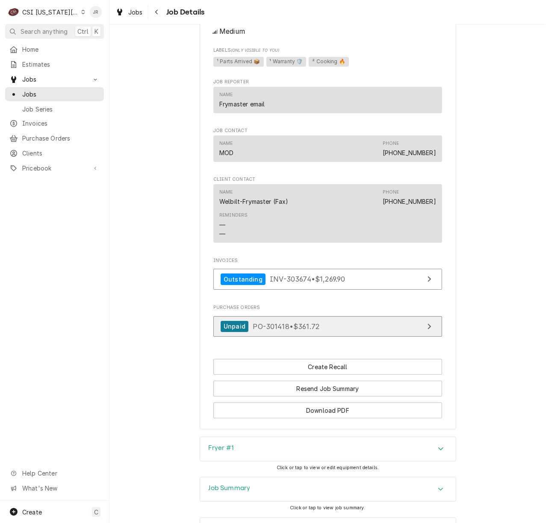
scroll to position [1537, 0]
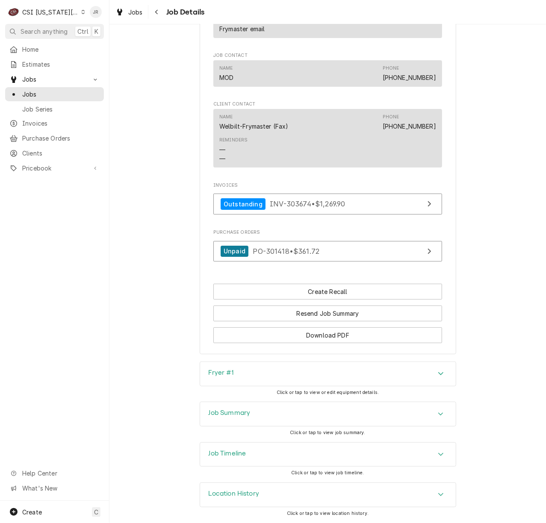
click at [242, 416] on h3 "Job Summary" at bounding box center [230, 413] width 42 height 8
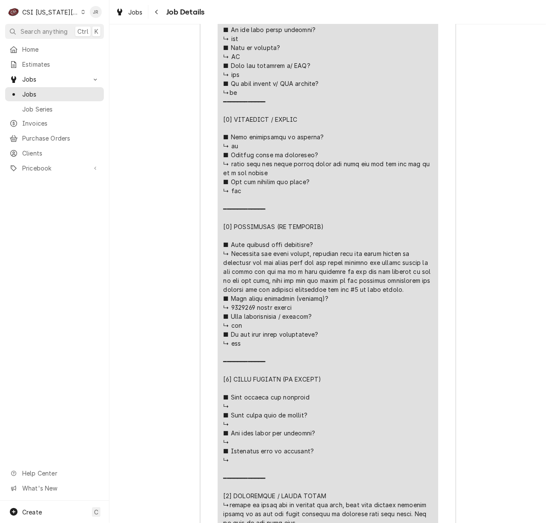
scroll to position [2335, 0]
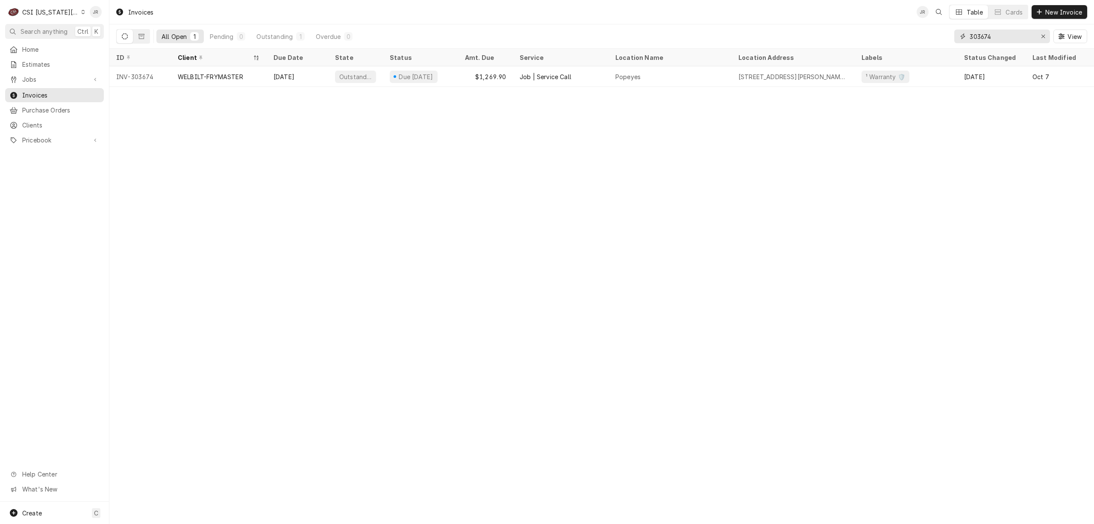
click at [546, 34] on input "303674" at bounding box center [1002, 36] width 64 height 14
paste input "3"
click at [546, 37] on input "303673" at bounding box center [1002, 36] width 64 height 14
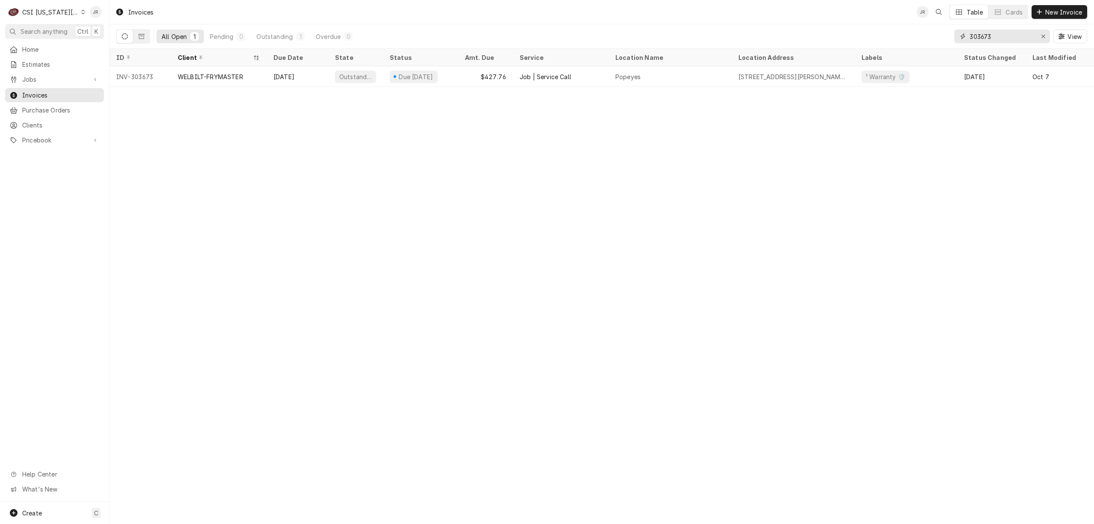
paste input "62"
type input "303662"
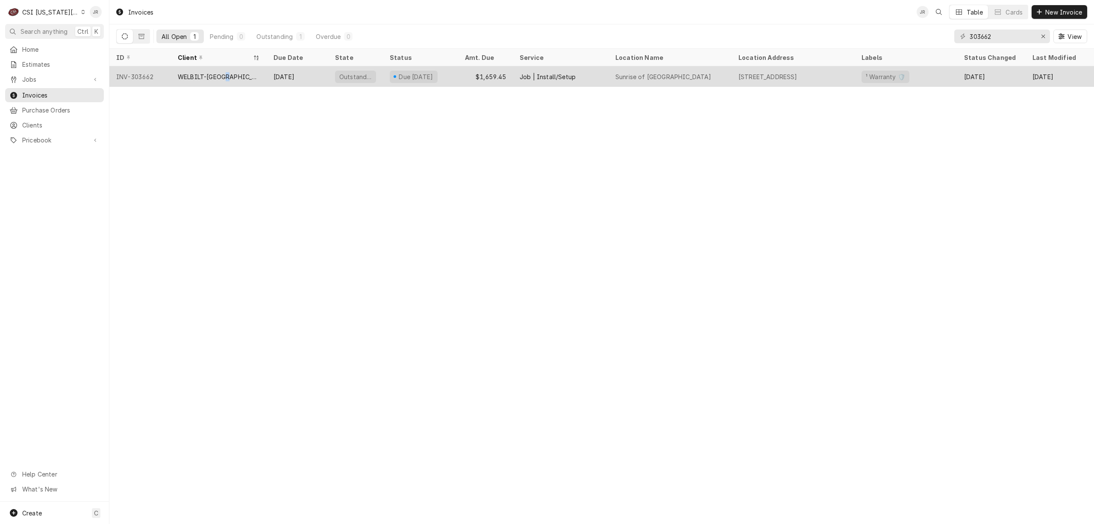
click at [228, 68] on div "WELBILT-[GEOGRAPHIC_DATA]" at bounding box center [219, 76] width 96 height 21
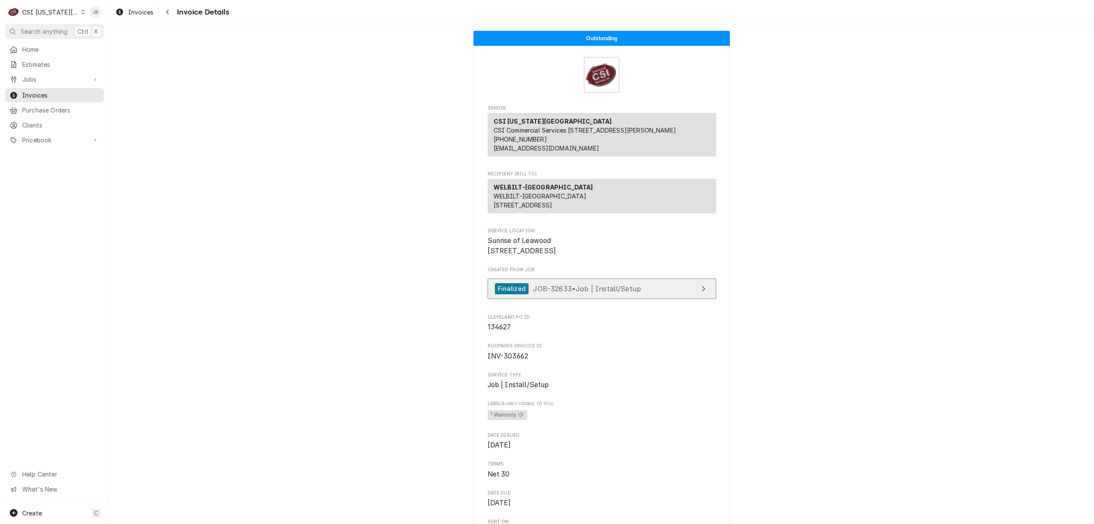
click at [687, 299] on link "Finalized JOB-32833 • Job | Install/Setup" at bounding box center [602, 288] width 229 height 21
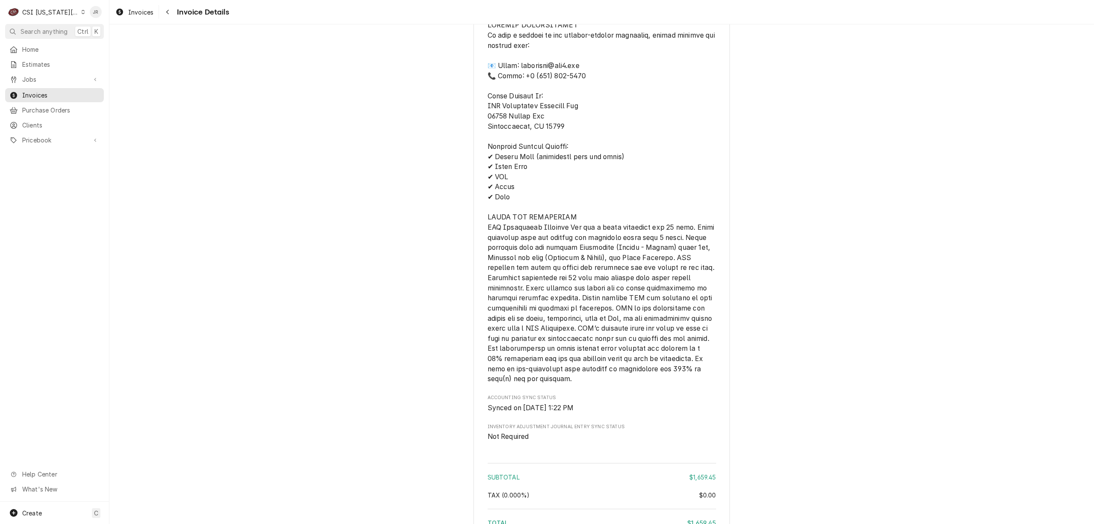
scroll to position [1579, 0]
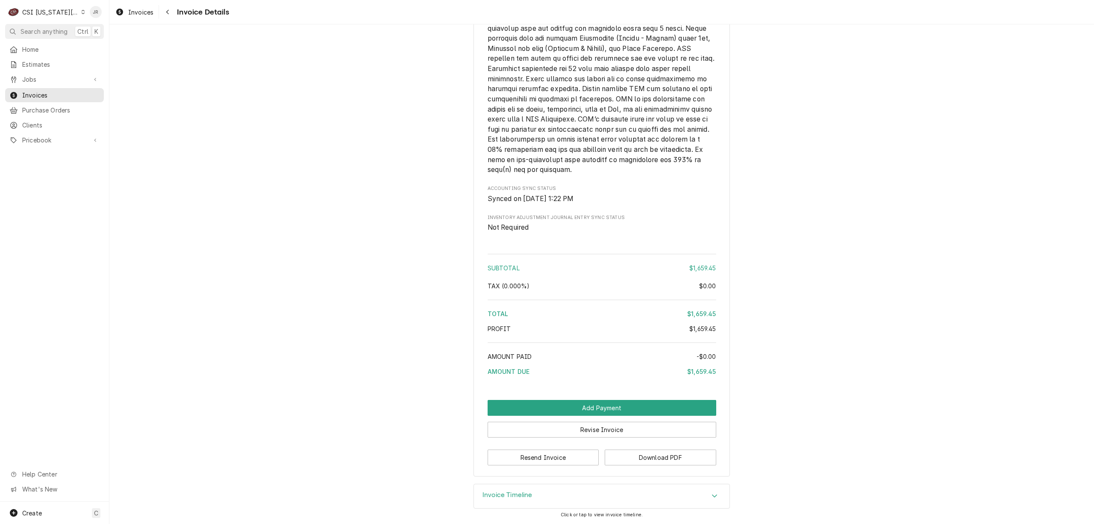
drag, startPoint x: 512, startPoint y: 498, endPoint x: 528, endPoint y: 486, distance: 20.5
click at [513, 497] on h3 "Invoice Timeline" at bounding box center [508, 495] width 50 height 8
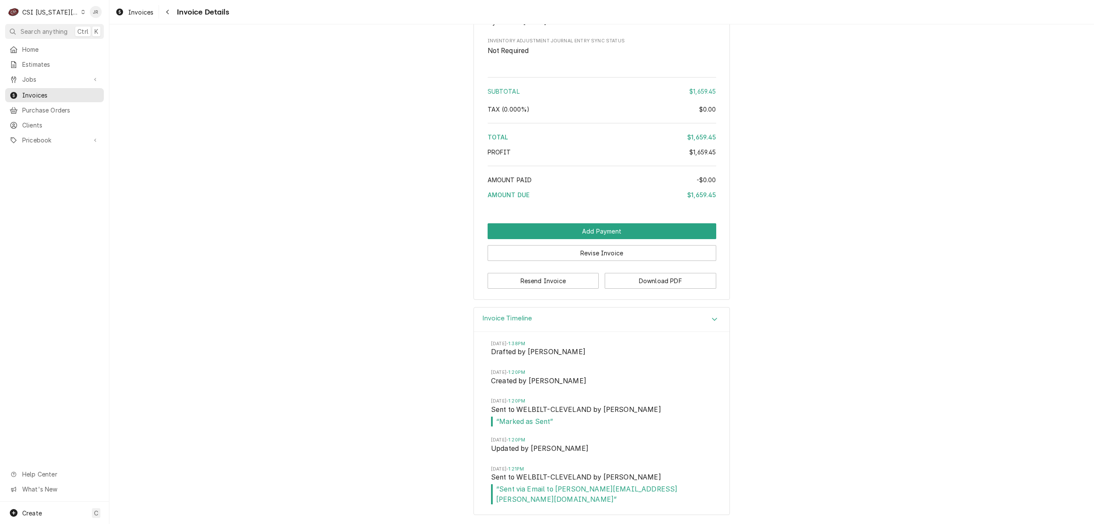
scroll to position [1745, 0]
click at [553, 286] on button "Resend Invoice" at bounding box center [544, 281] width 112 height 16
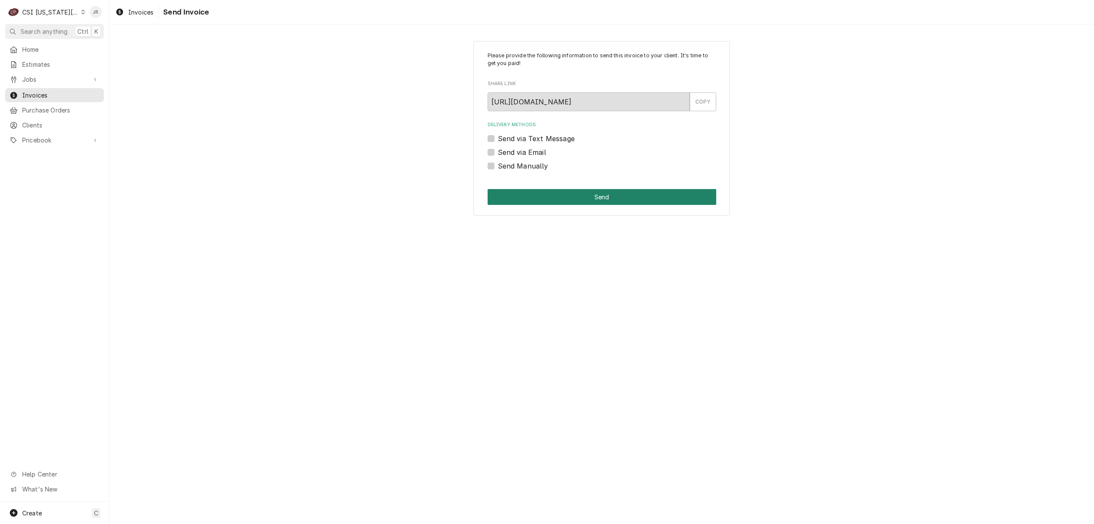
drag, startPoint x: 943, startPoint y: 174, endPoint x: 638, endPoint y: 190, distance: 305.6
click at [633, 191] on div "Please provide the following information to send this invoice to your client. I…" at bounding box center [601, 128] width 985 height 190
click at [801, 224] on div "Please provide the following information to send this invoice to your client. I…" at bounding box center [601, 273] width 985 height 499
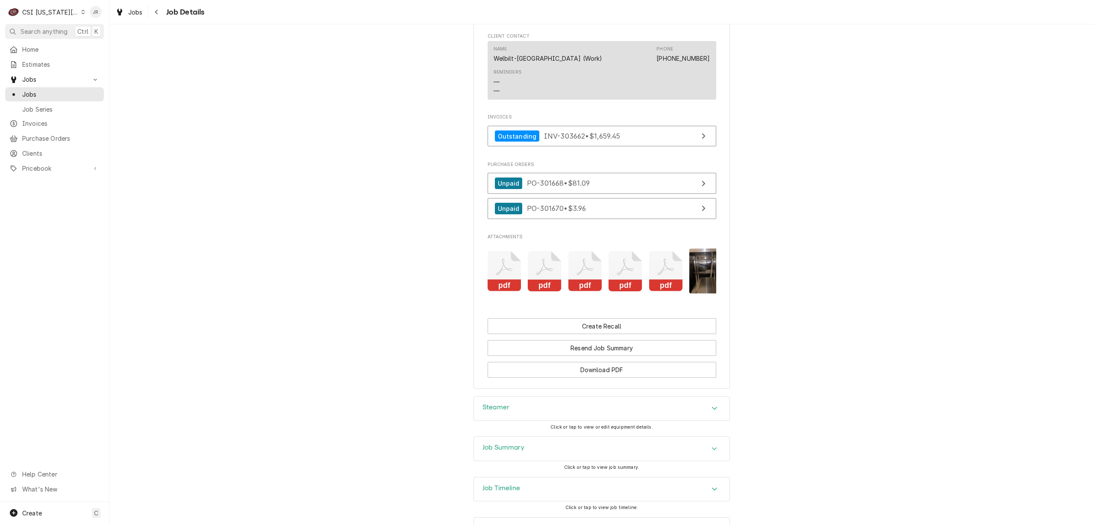
scroll to position [1082, 0]
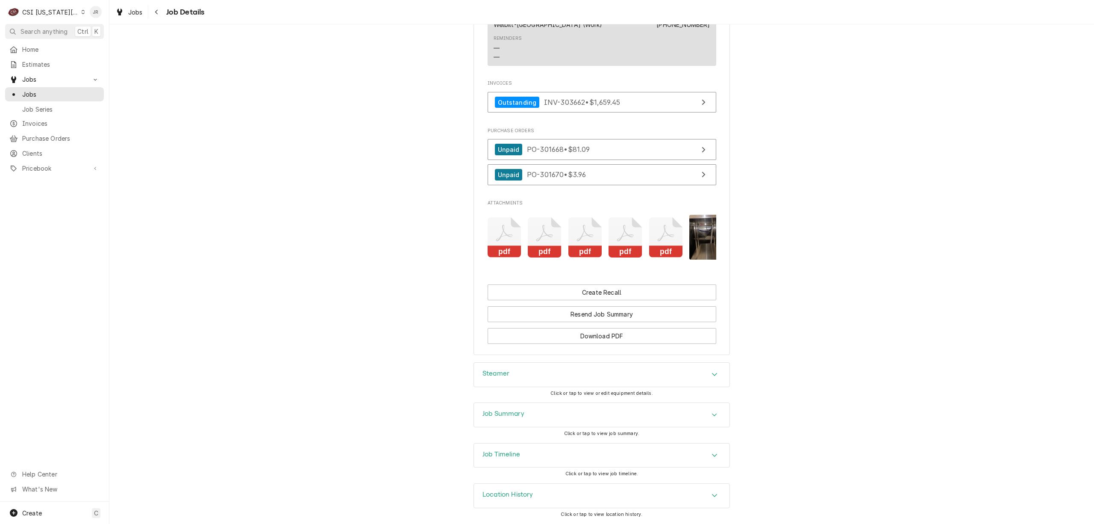
click at [498, 414] on h3 "Job Summary" at bounding box center [504, 414] width 42 height 8
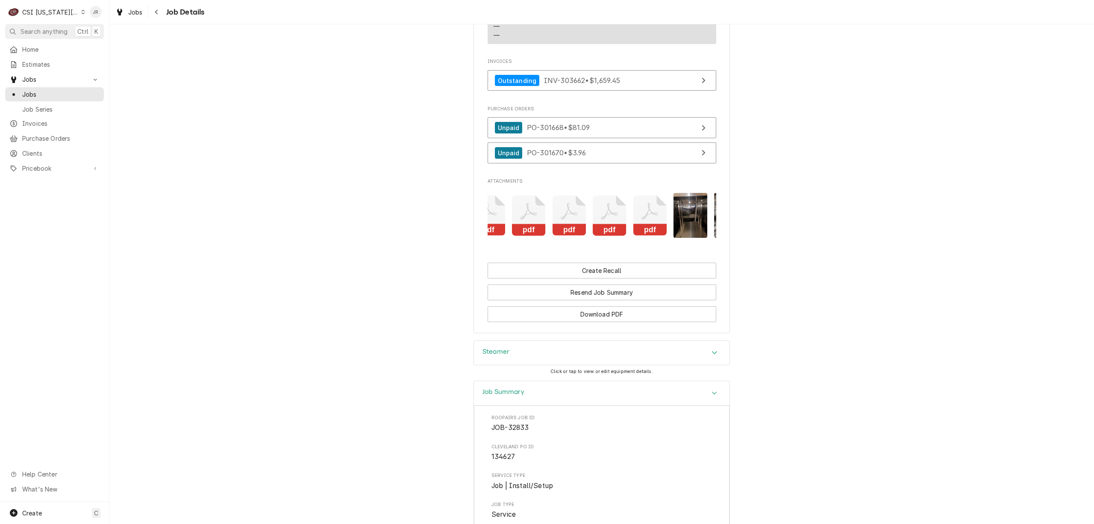
scroll to position [0, 135]
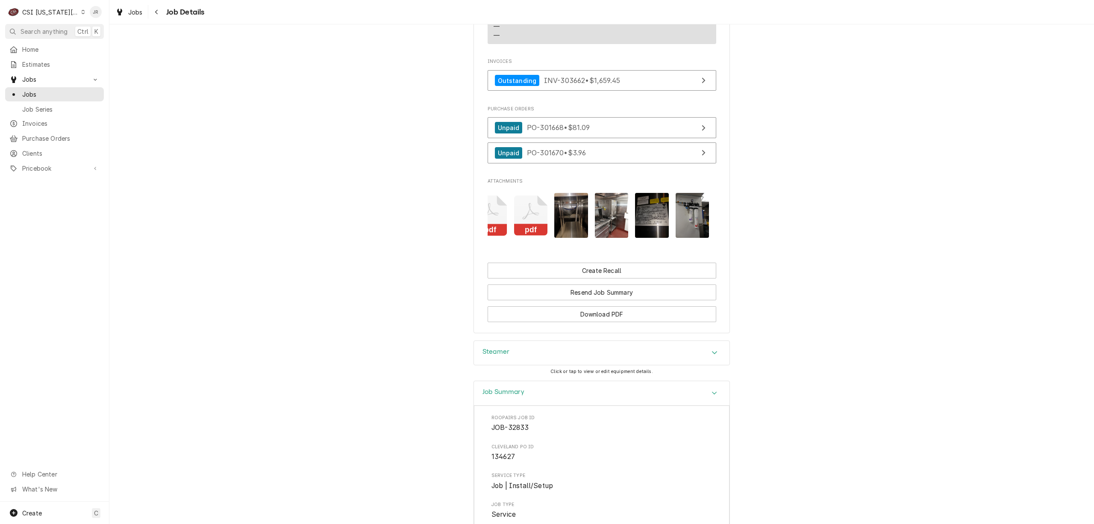
click at [635, 205] on img "Attachments" at bounding box center [652, 215] width 34 height 45
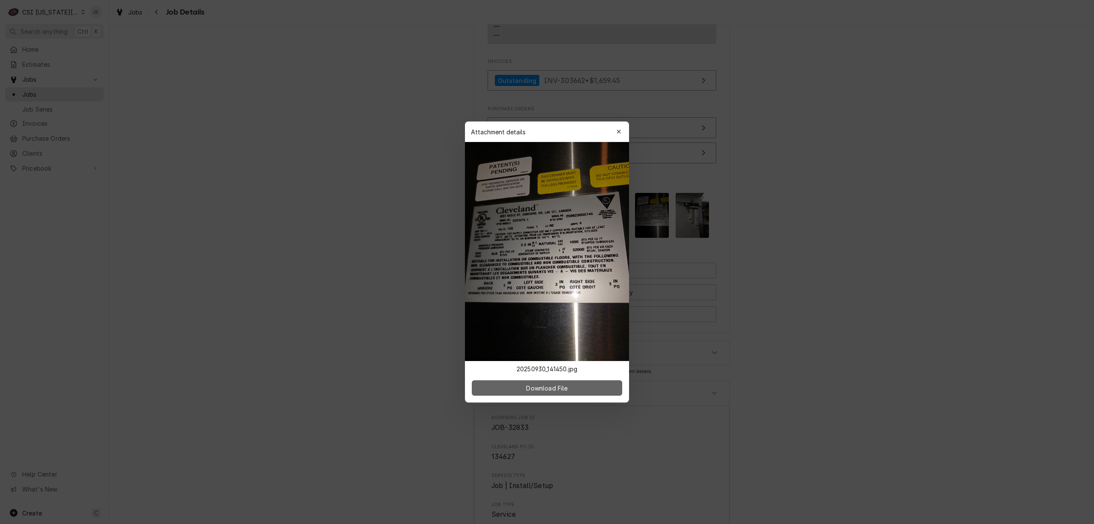
click at [580, 380] on button "Download File" at bounding box center [547, 387] width 150 height 15
click at [623, 130] on button "button" at bounding box center [619, 132] width 14 height 14
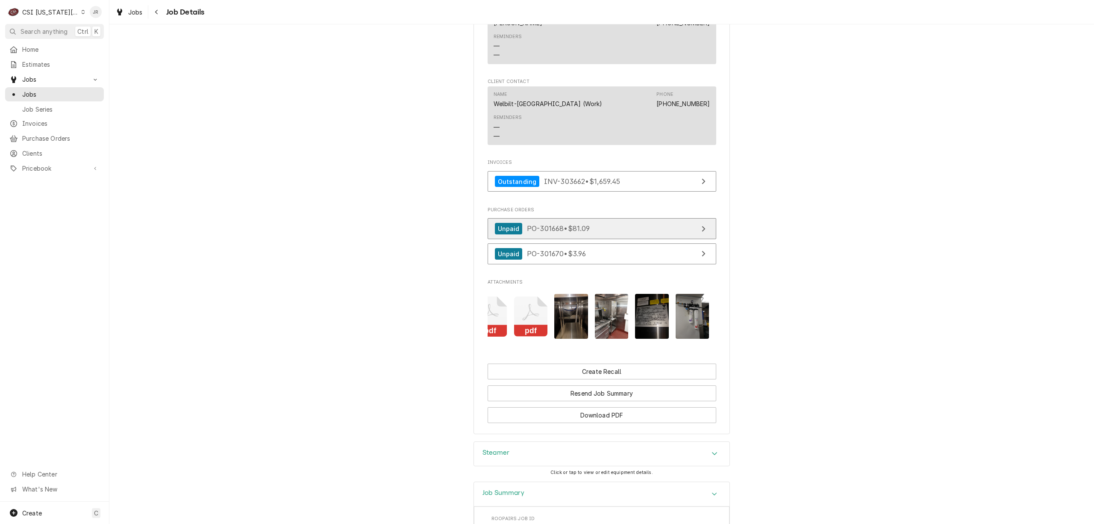
scroll to position [981, 0]
click at [652, 325] on img "Attachments" at bounding box center [652, 317] width 34 height 45
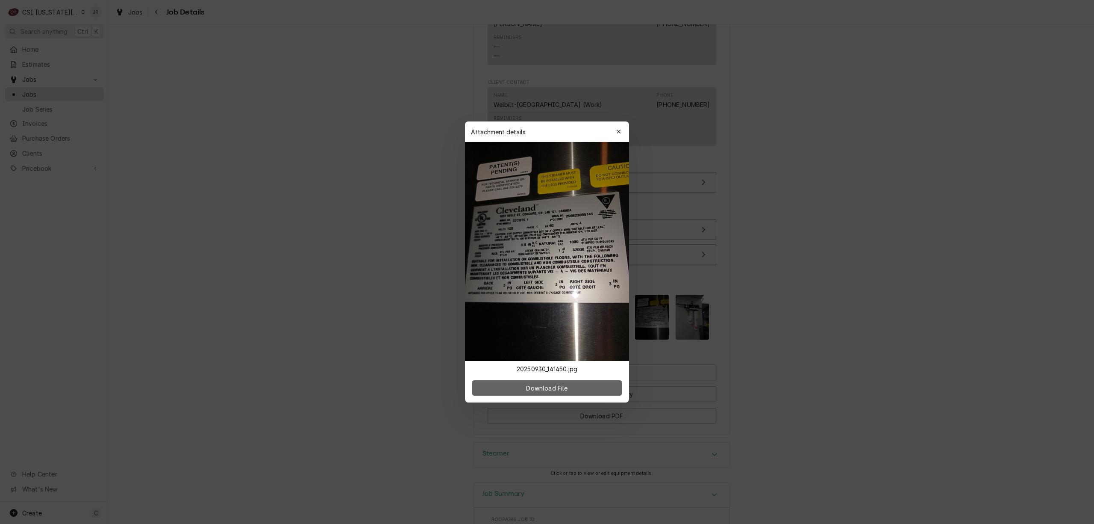
click at [581, 389] on button "Download File" at bounding box center [547, 387] width 150 height 15
click at [617, 129] on icon "button" at bounding box center [619, 132] width 5 height 6
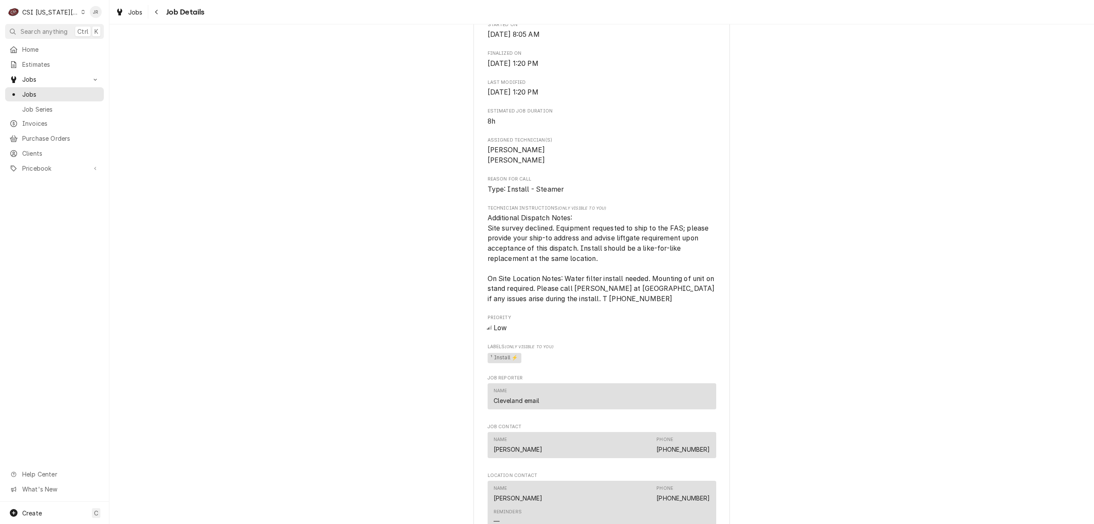
scroll to position [513, 0]
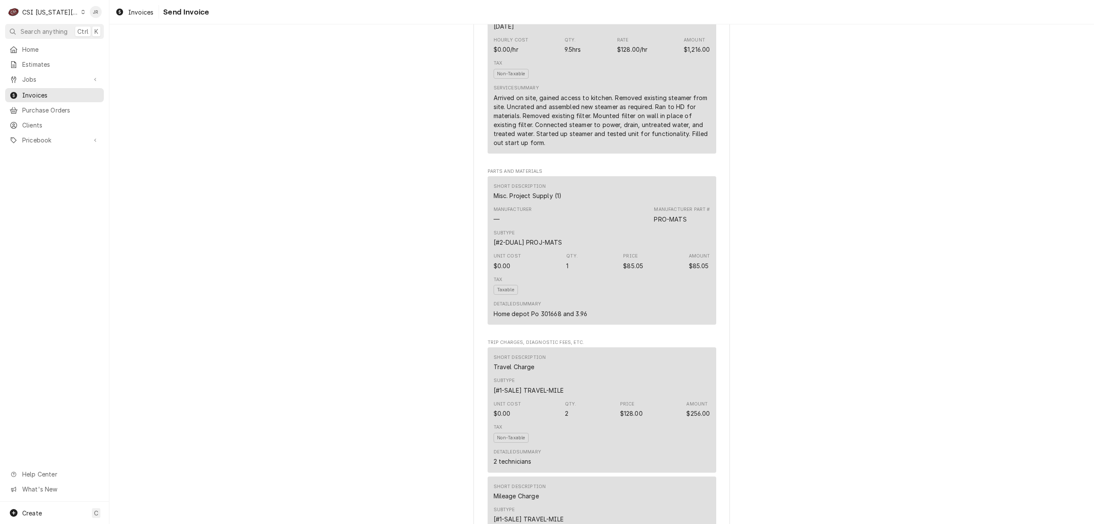
scroll to position [456, 0]
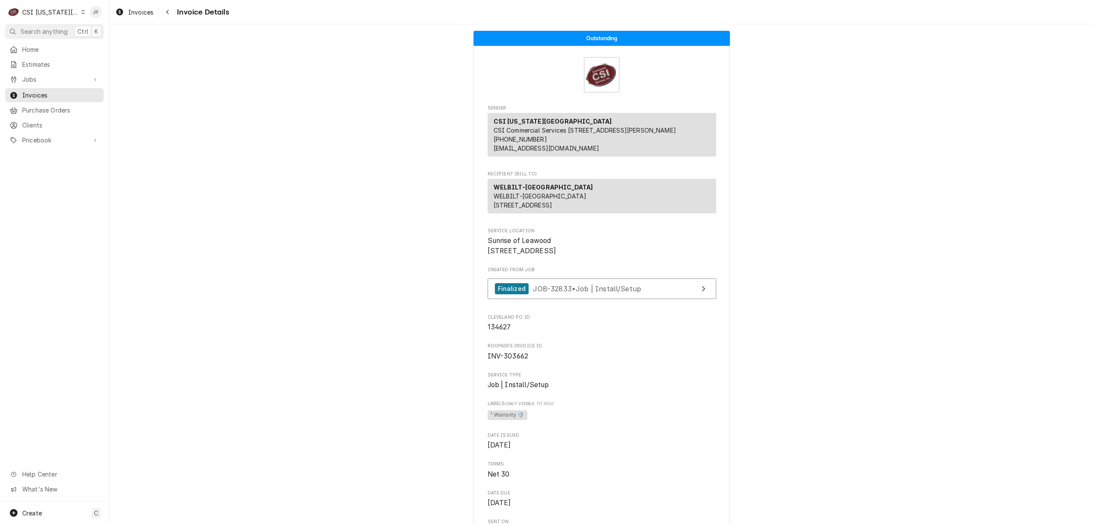
click at [510, 349] on span "Roopairs Invoice ID" at bounding box center [602, 345] width 229 height 7
click at [512, 361] on div "Roopairs Invoice ID INV-303662" at bounding box center [602, 351] width 229 height 18
click at [513, 360] on span "INV-303662" at bounding box center [508, 356] width 41 height 8
click at [510, 360] on span "INV-303662" at bounding box center [508, 356] width 41 height 8
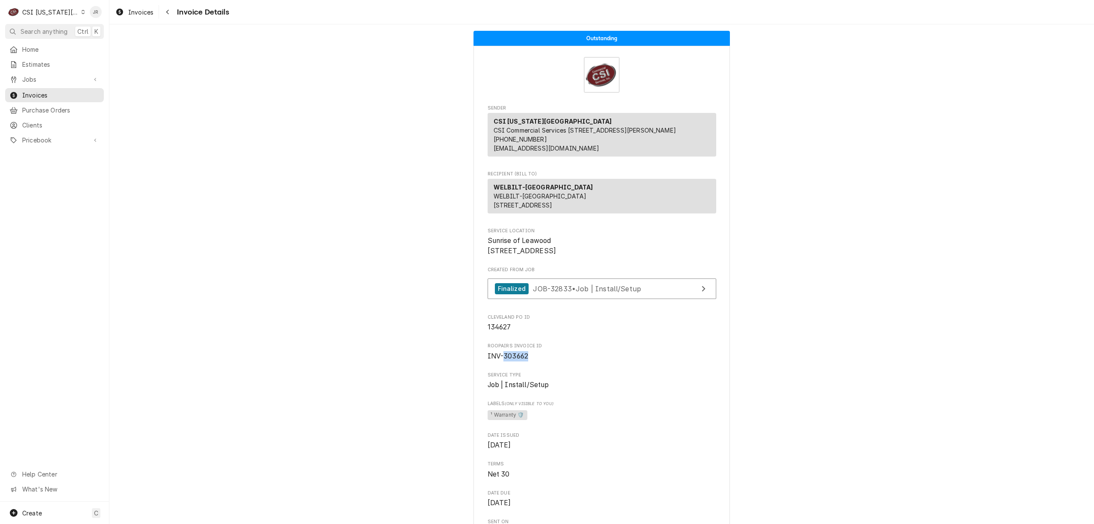
drag, startPoint x: 510, startPoint y: 385, endPoint x: 561, endPoint y: 372, distance: 52.2
click at [511, 360] on span "INV-303662" at bounding box center [508, 356] width 41 height 8
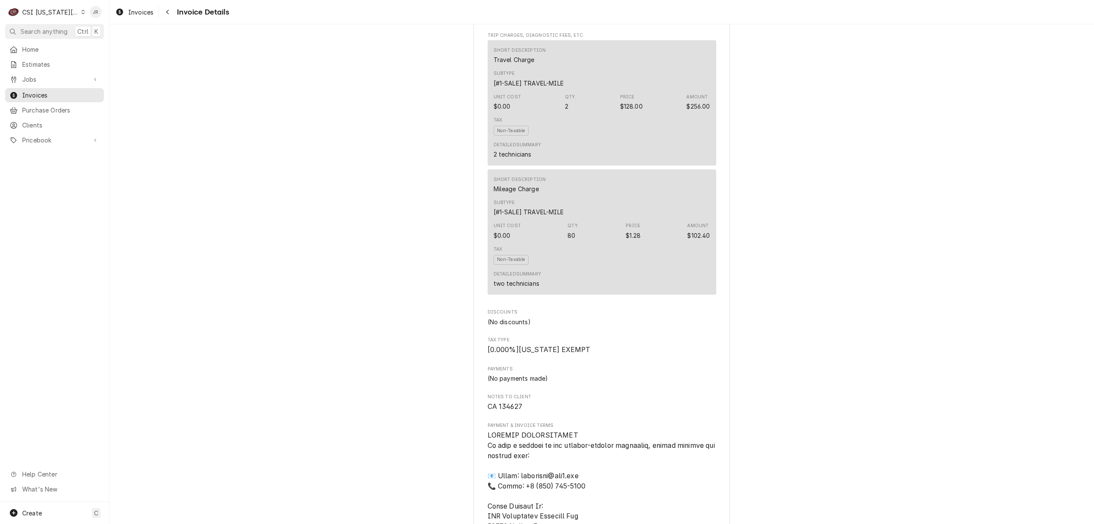
scroll to position [1026, 0]
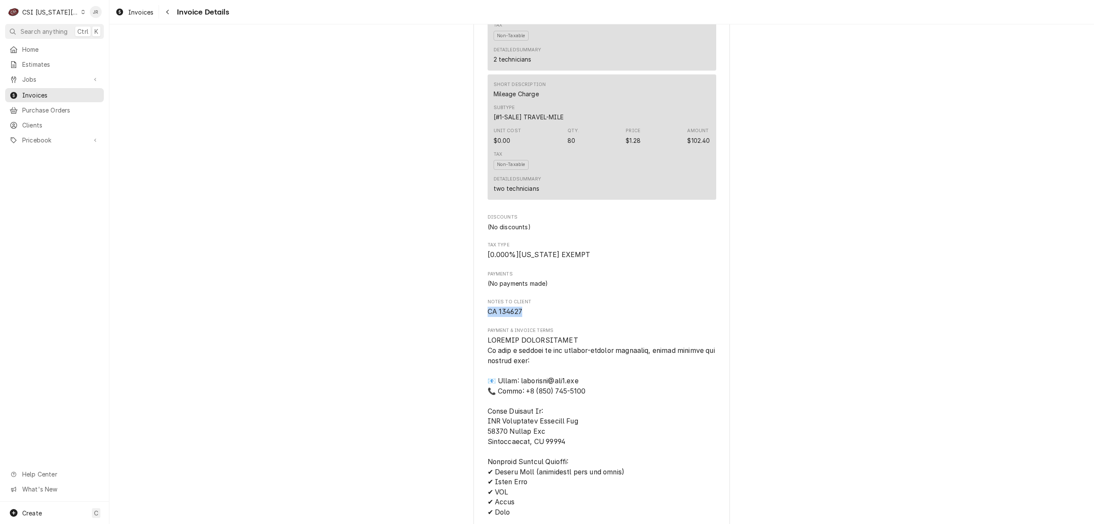
drag, startPoint x: 486, startPoint y: 334, endPoint x: 526, endPoint y: 343, distance: 41.2
click at [526, 317] on span "CA 134627" at bounding box center [602, 312] width 229 height 10
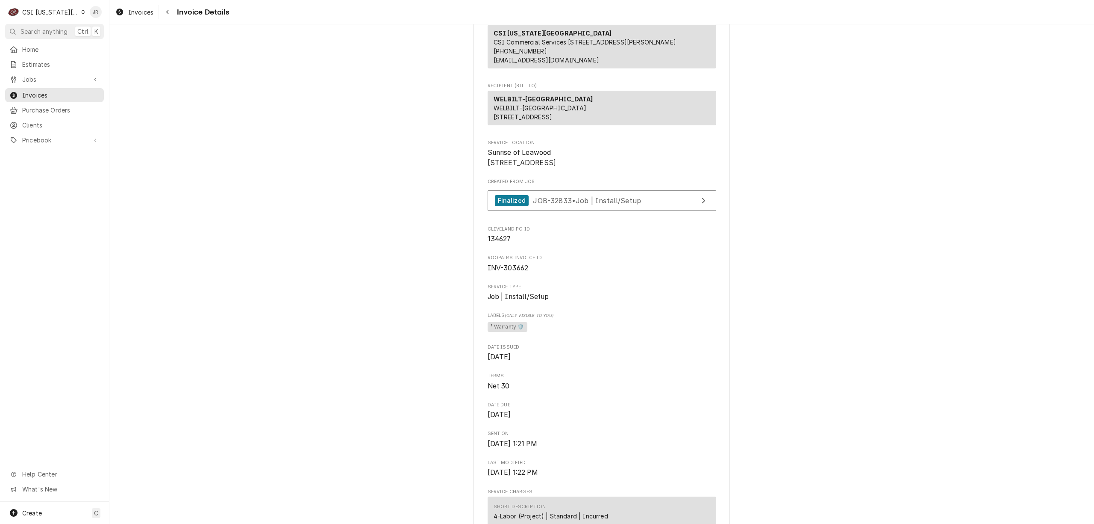
scroll to position [0, 0]
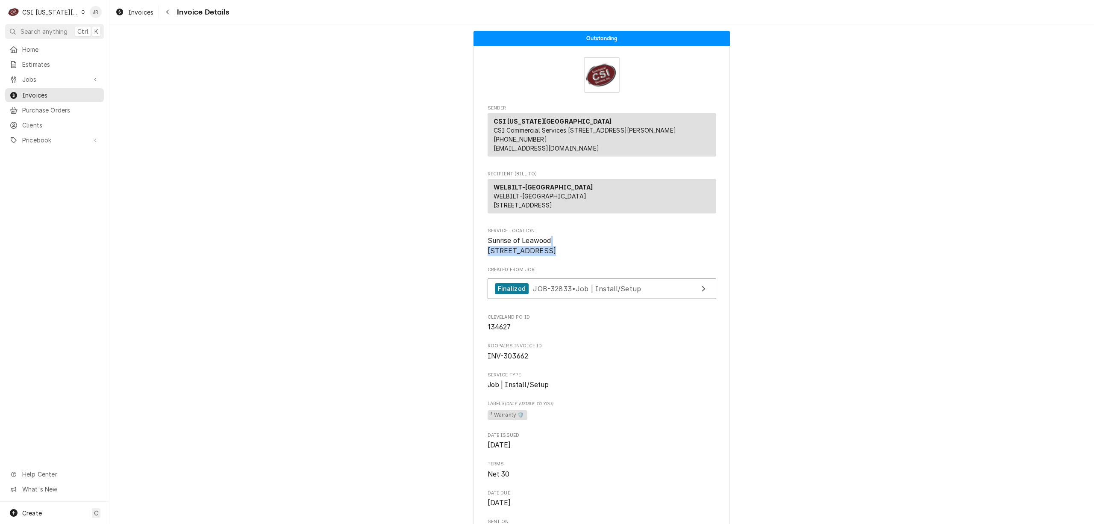
click at [510, 361] on span "INV-303662" at bounding box center [602, 356] width 229 height 10
drag, startPoint x: 510, startPoint y: 389, endPoint x: 510, endPoint y: 384, distance: 4.7
click at [510, 361] on span "INV-303662" at bounding box center [602, 356] width 229 height 10
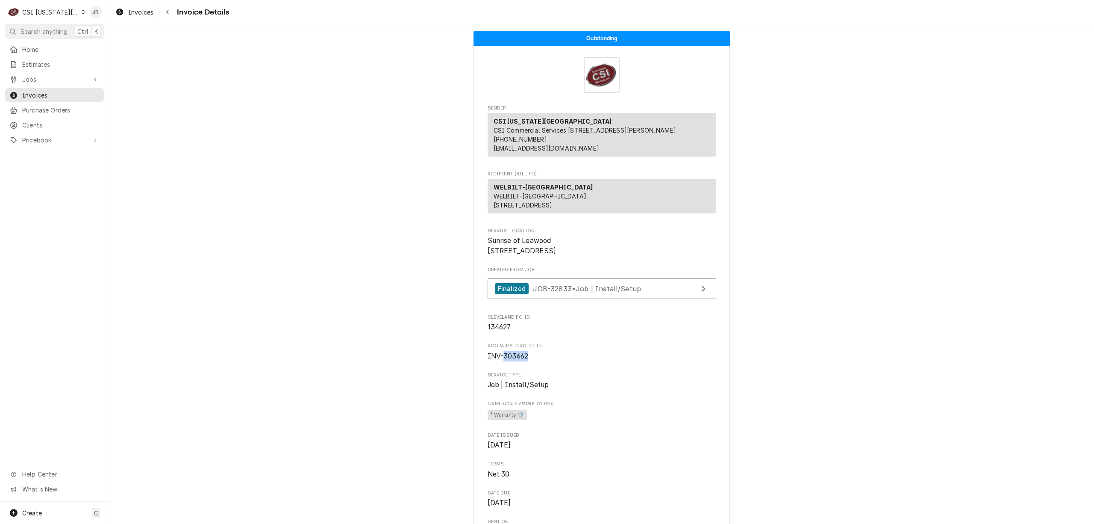
copy span "303662"
click at [52, 93] on span "Invoices" at bounding box center [60, 95] width 77 height 9
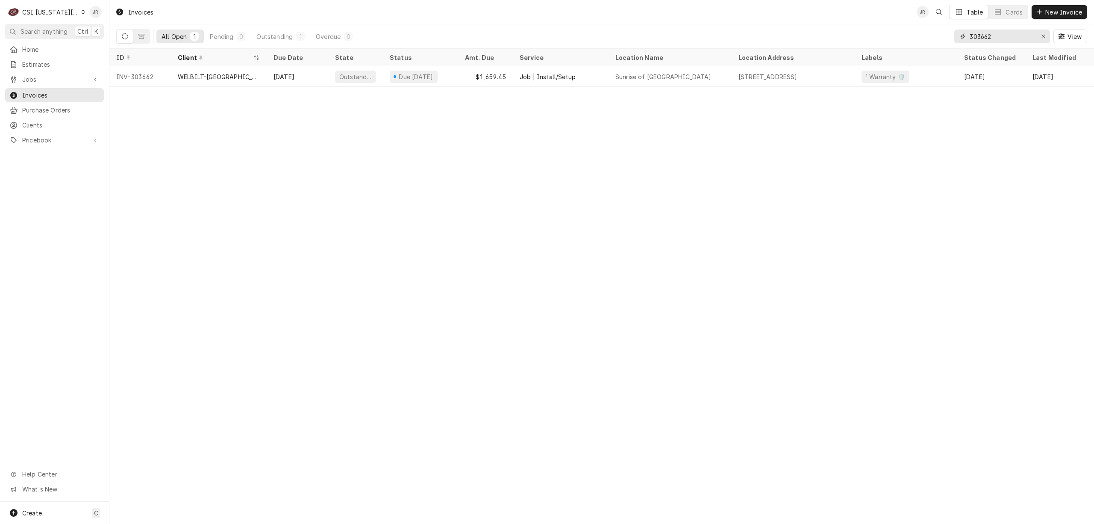
click at [994, 40] on input "303662" at bounding box center [1002, 36] width 64 height 14
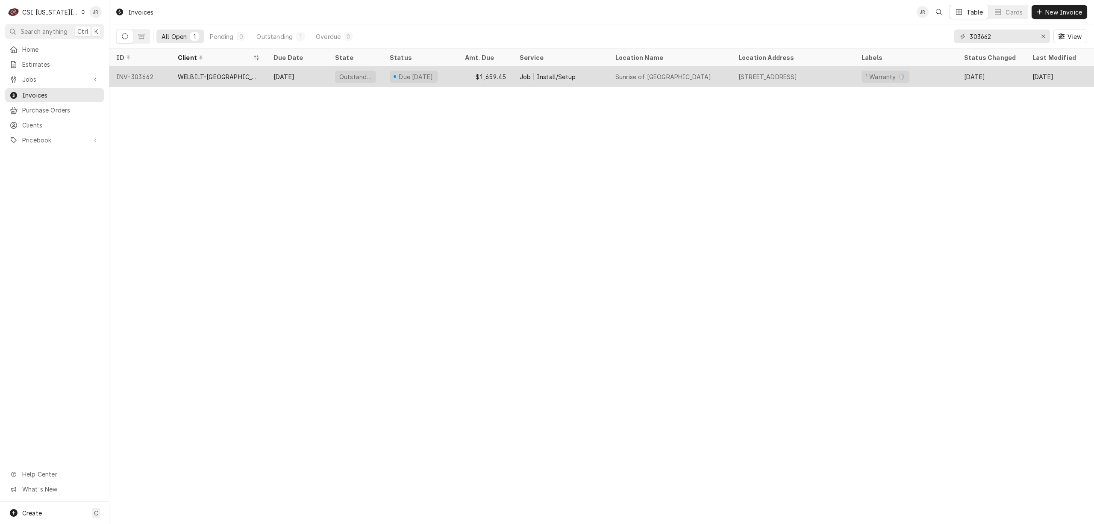
click at [337, 81] on div "Outstanding" at bounding box center [355, 76] width 55 height 21
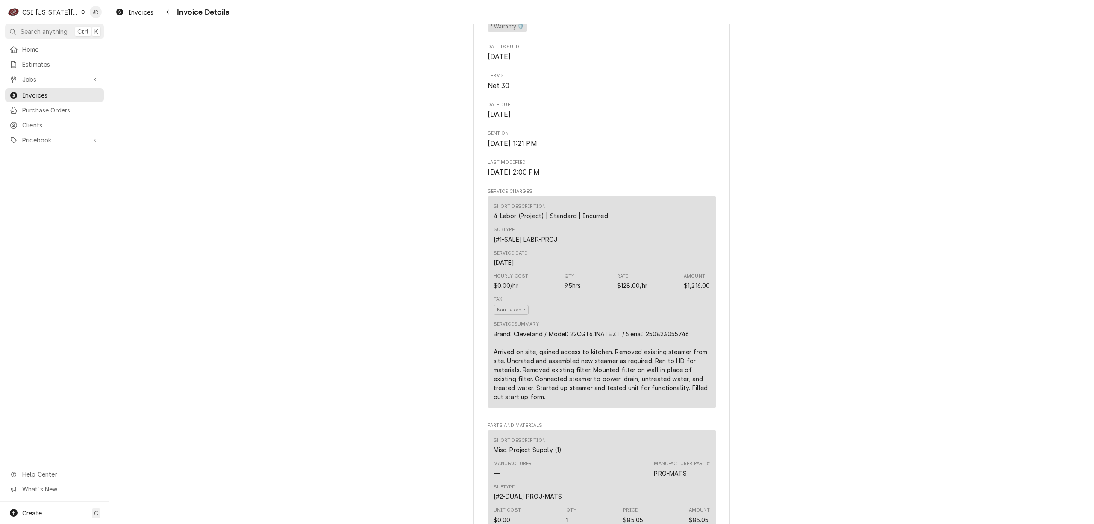
scroll to position [399, 0]
